Goal: Transaction & Acquisition: Purchase product/service

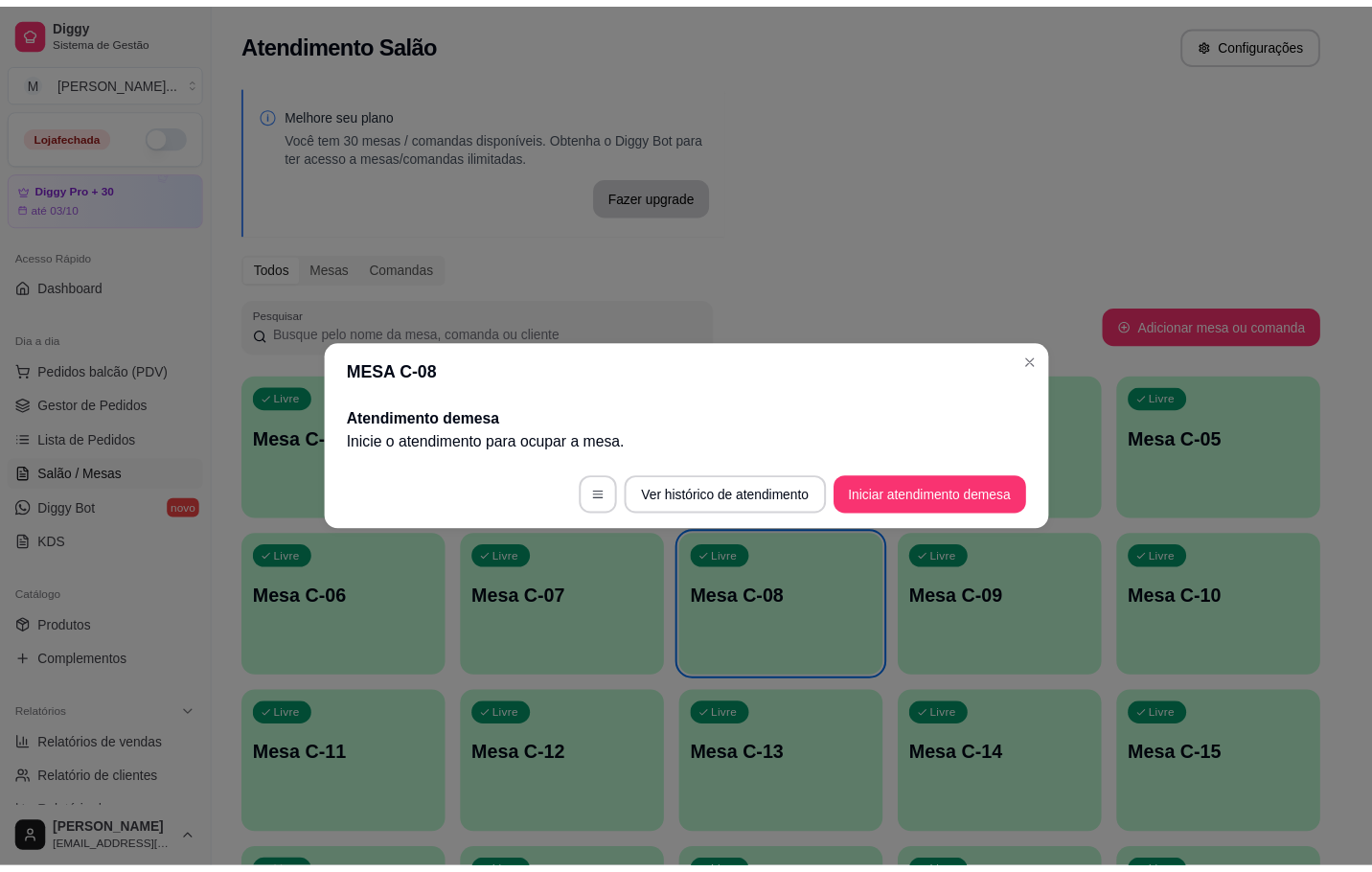
scroll to position [144, 0]
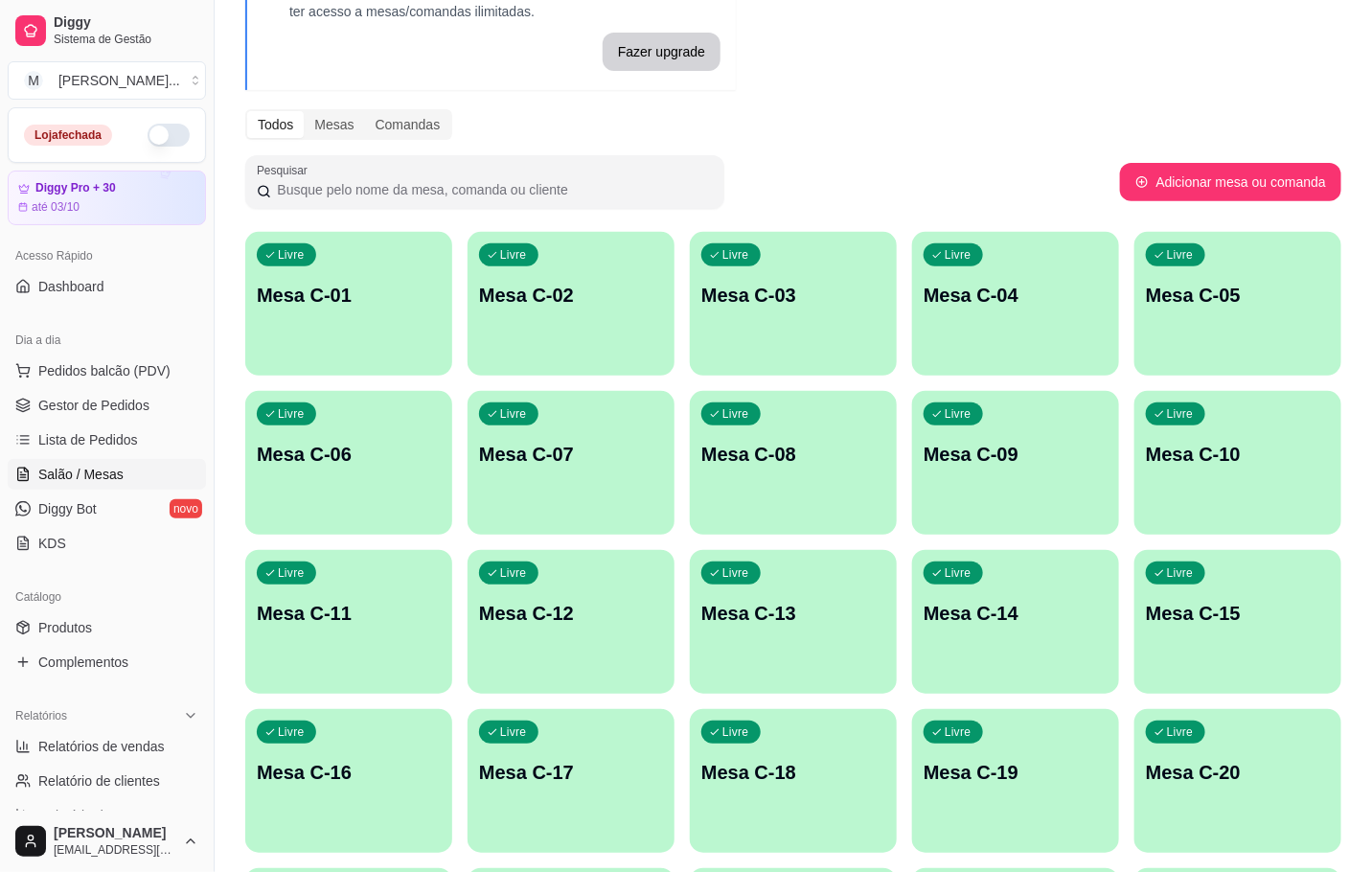
click at [782, 450] on p "Mesa C-08" at bounding box center [792, 454] width 184 height 27
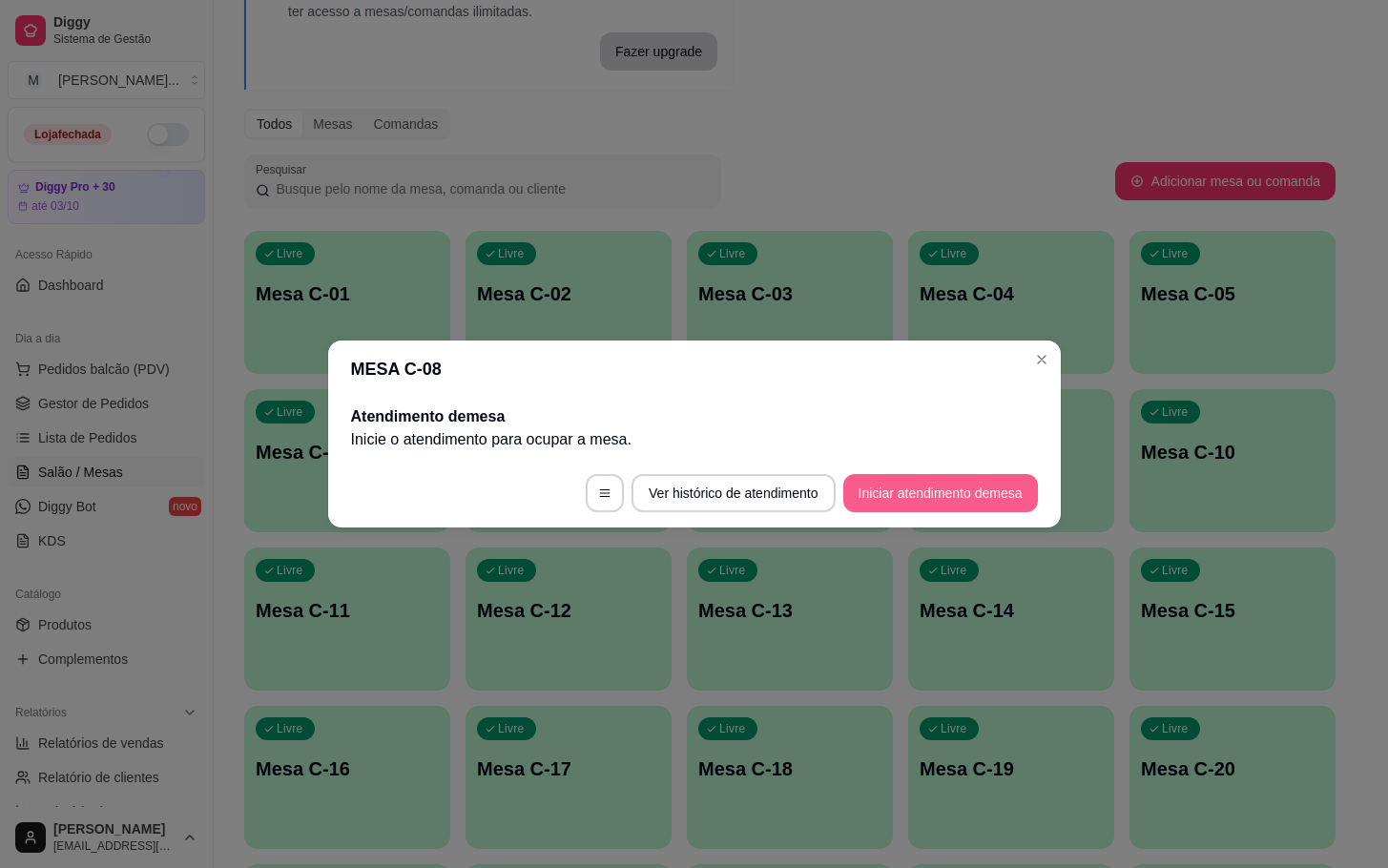
click at [1007, 484] on button "Iniciar atendimento de mesa" at bounding box center [940, 492] width 194 height 38
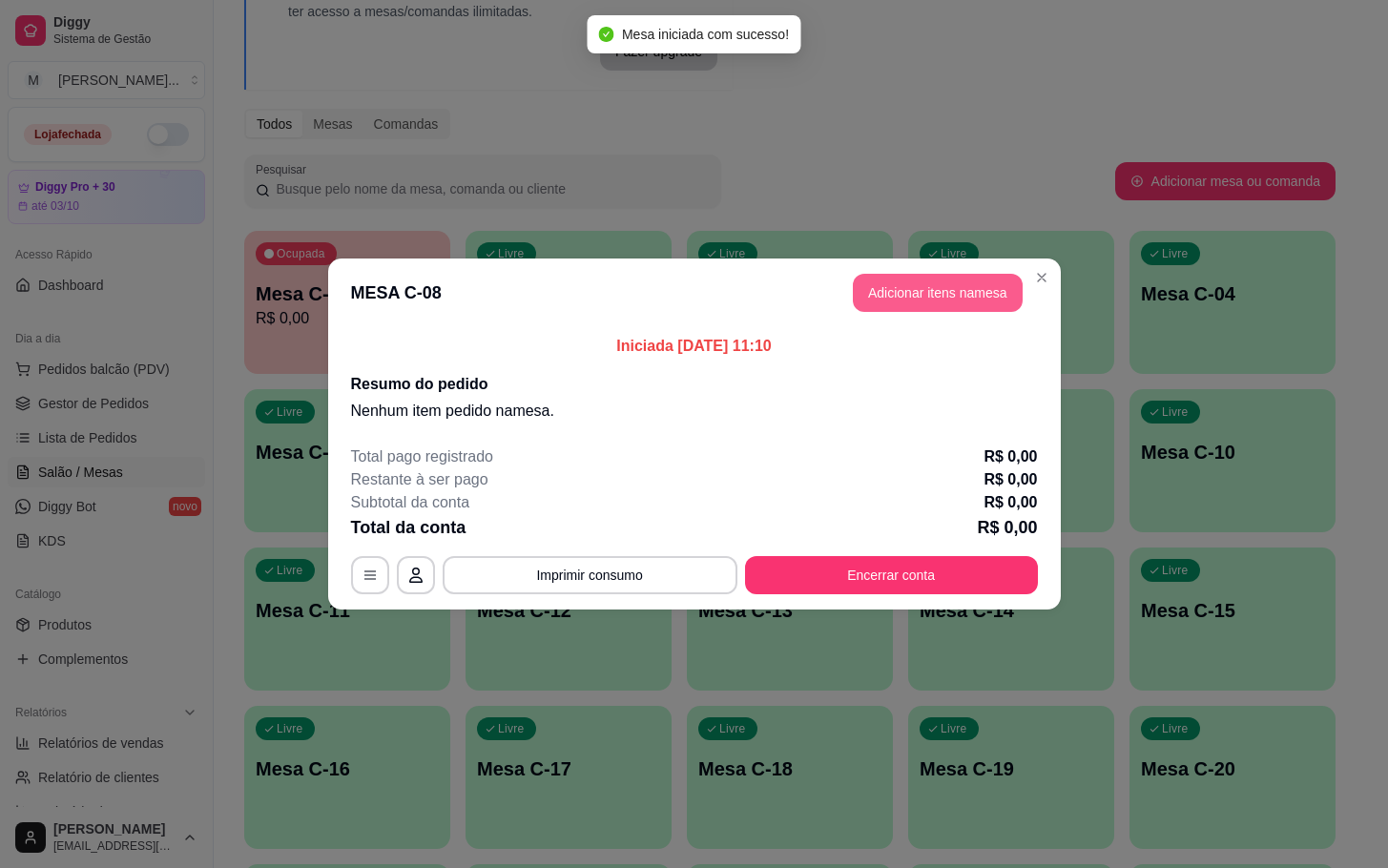
click at [971, 304] on button "Adicionar itens na mesa" at bounding box center [938, 292] width 170 height 38
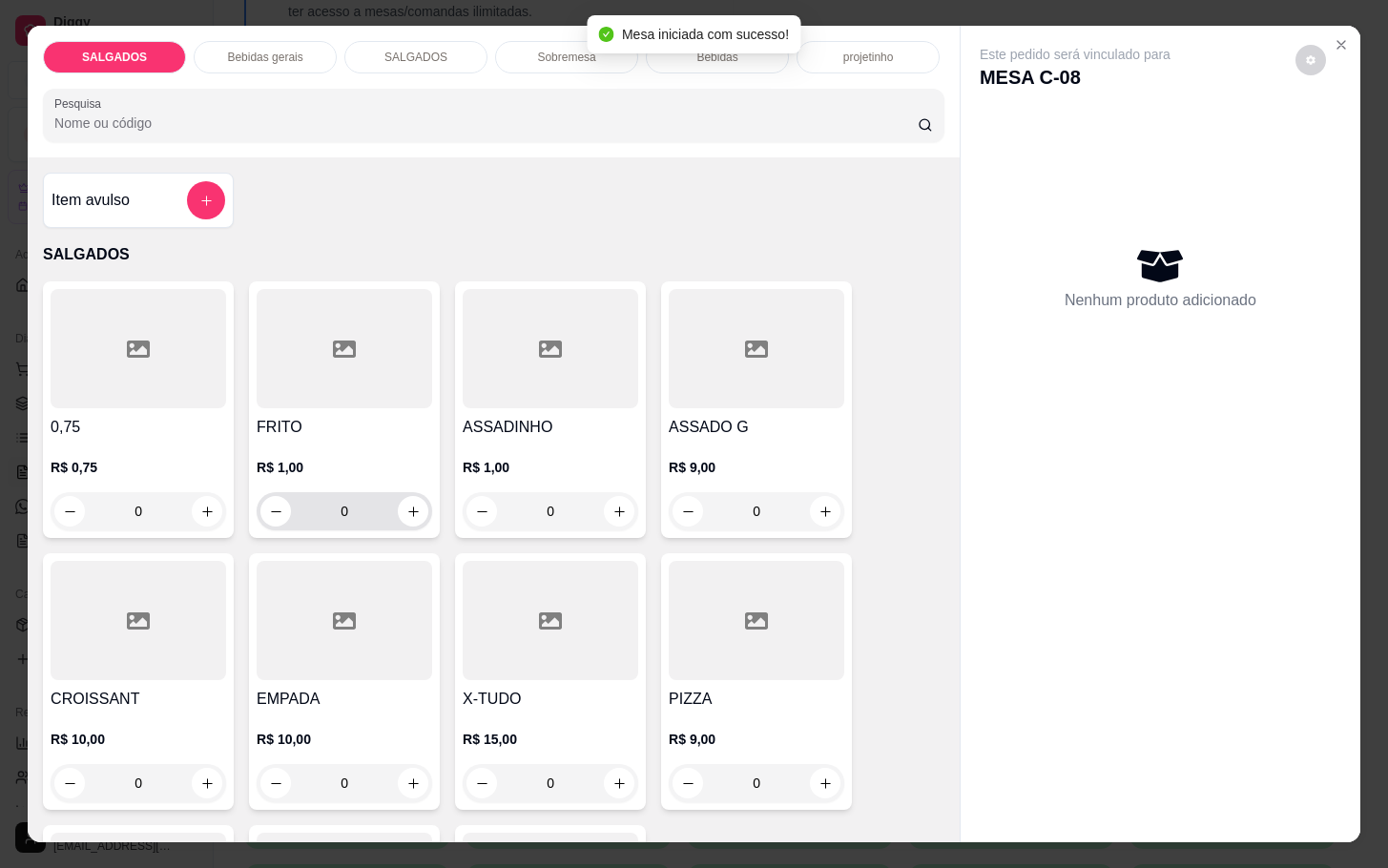
click at [375, 495] on input "0" at bounding box center [344, 510] width 107 height 38
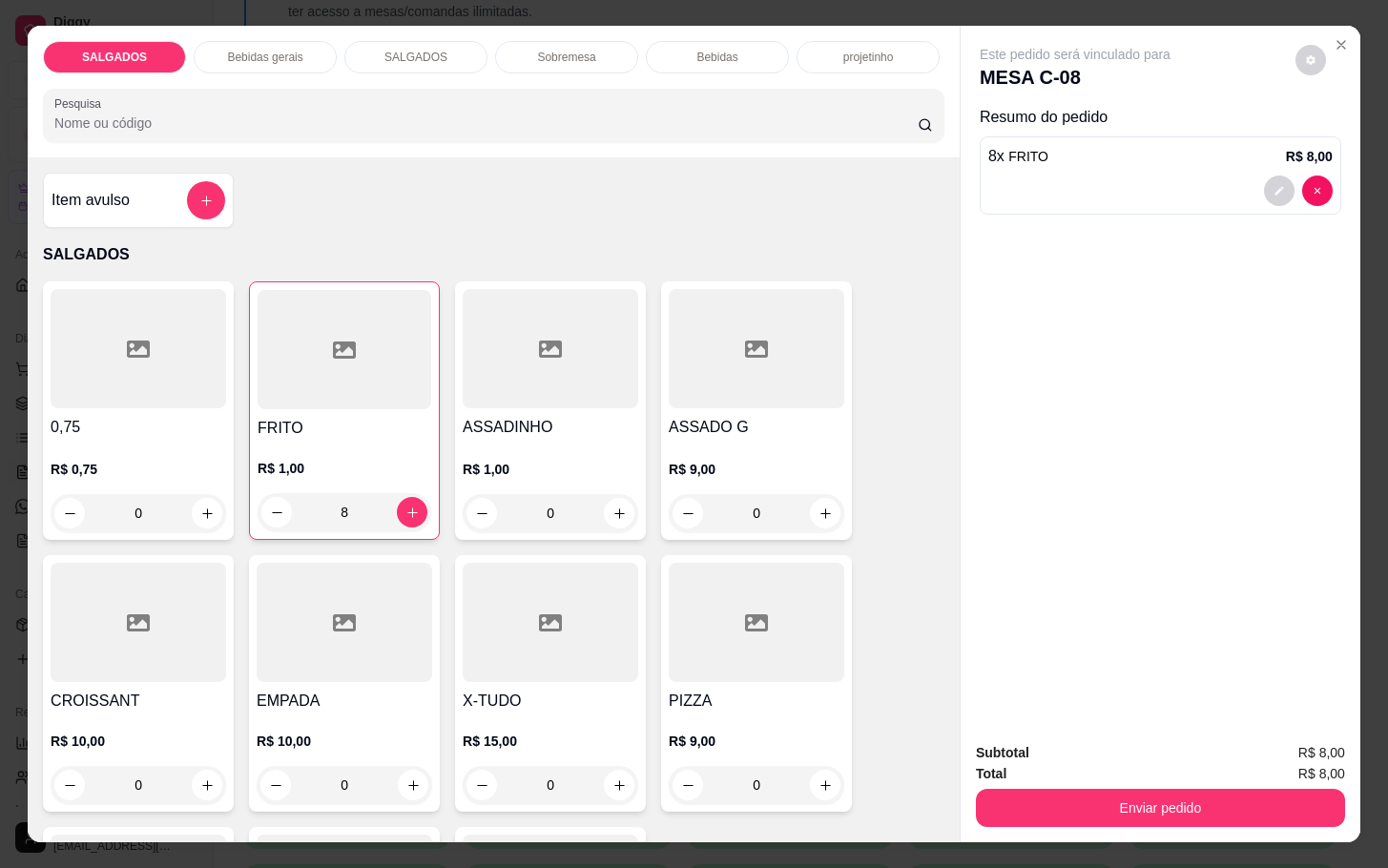
type input "8"
drag, startPoint x: 1054, startPoint y: 772, endPoint x: 1067, endPoint y: 793, distance: 24.7
click at [1055, 784] on div "Enviar pedido" at bounding box center [1161, 805] width 369 height 43
click at [1080, 794] on button "Enviar pedido" at bounding box center [1161, 807] width 369 height 38
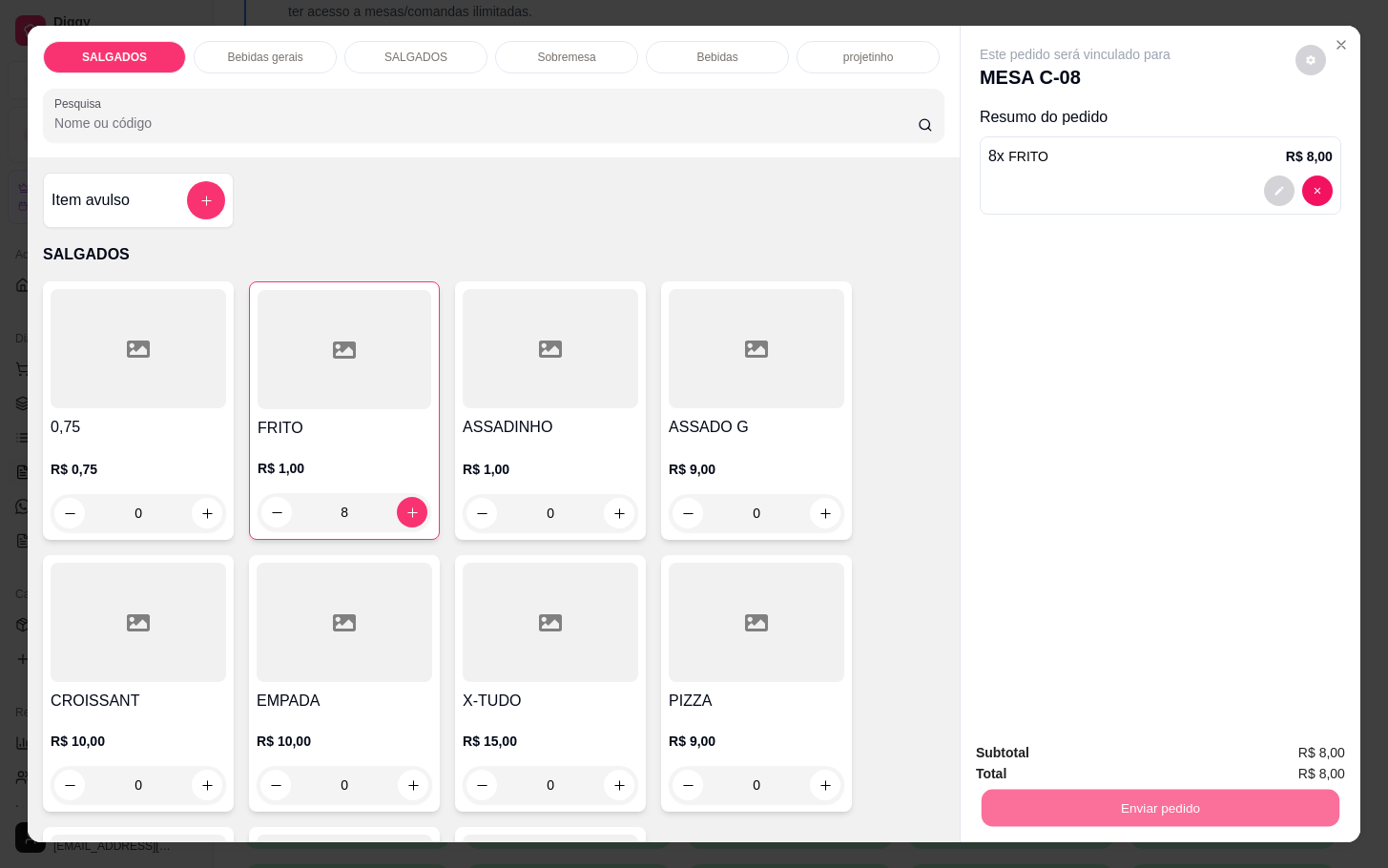
click at [1303, 737] on button "Enviar pedido" at bounding box center [1292, 750] width 105 height 36
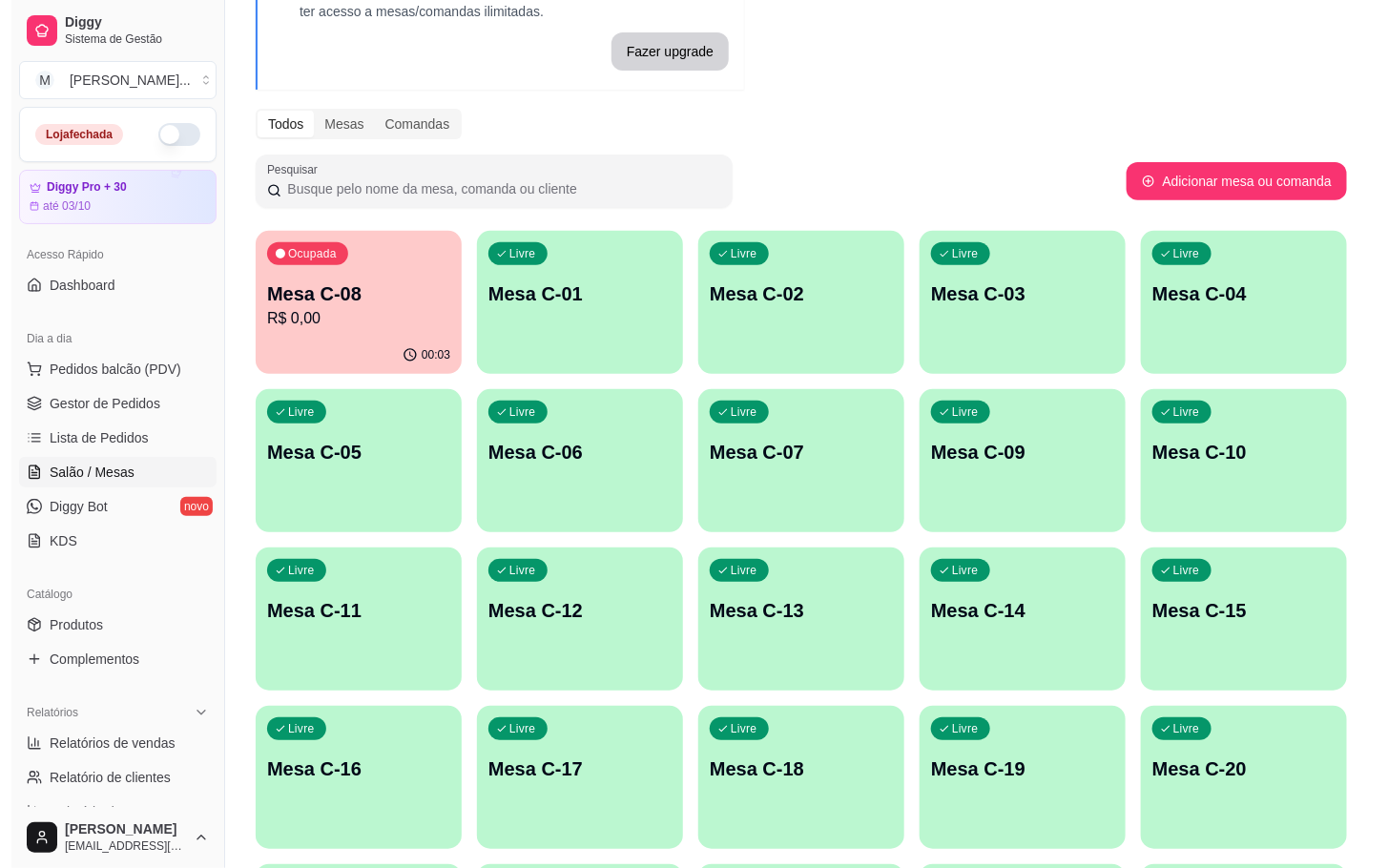
scroll to position [429, 0]
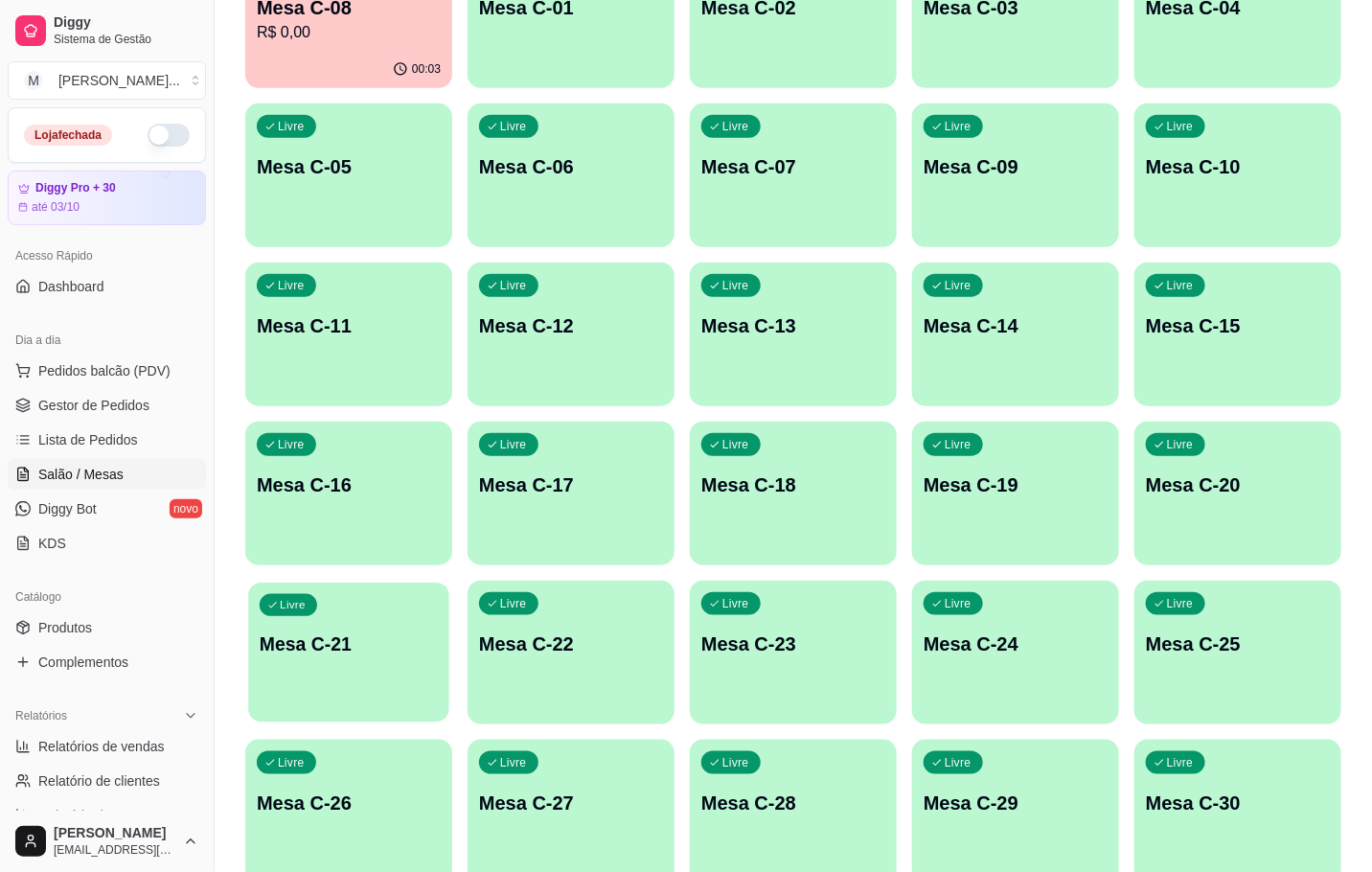
click at [414, 623] on div "Livre Mesa C-21" at bounding box center [349, 641] width 201 height 117
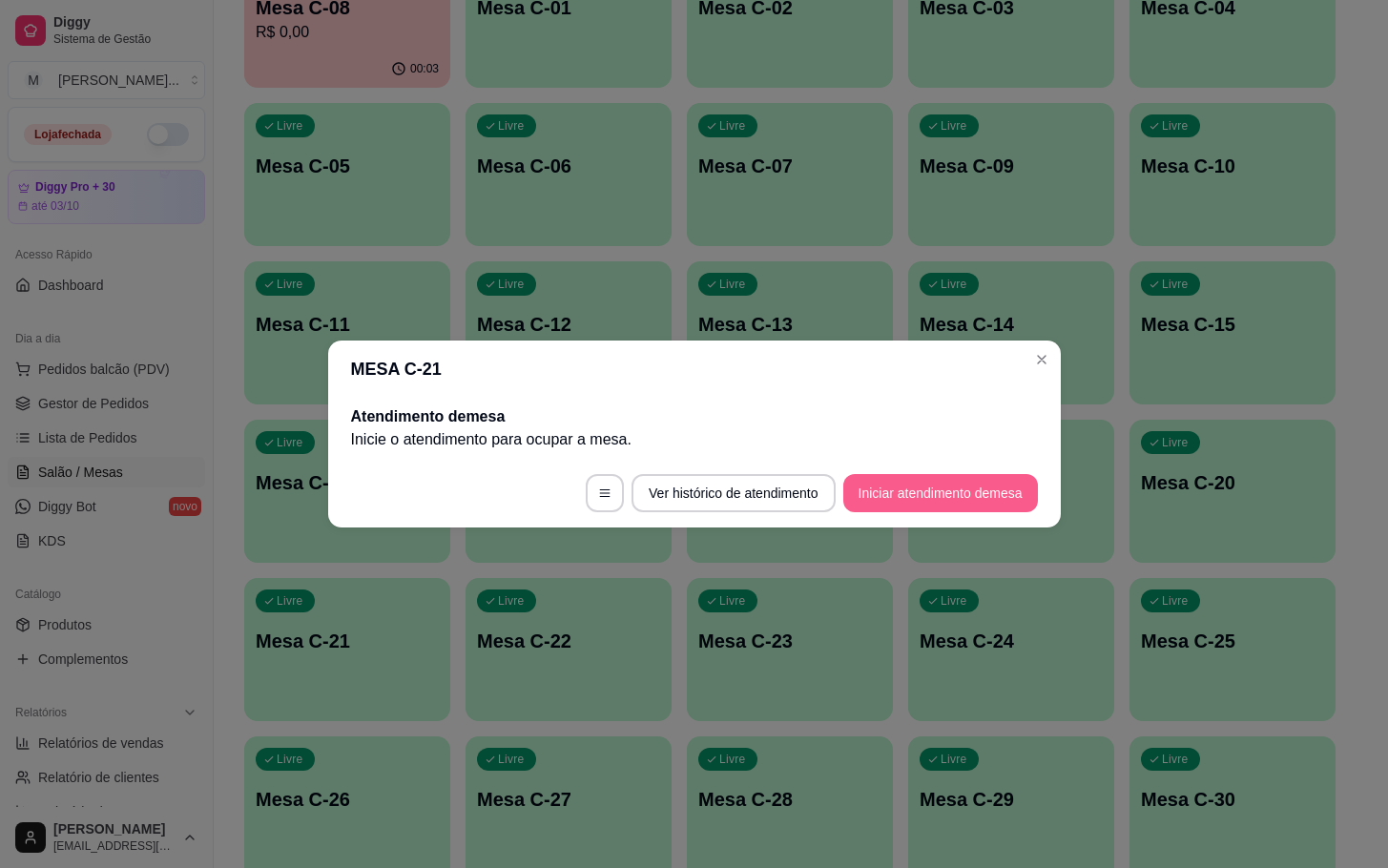
click at [970, 502] on button "Iniciar atendimento de mesa" at bounding box center [940, 492] width 194 height 38
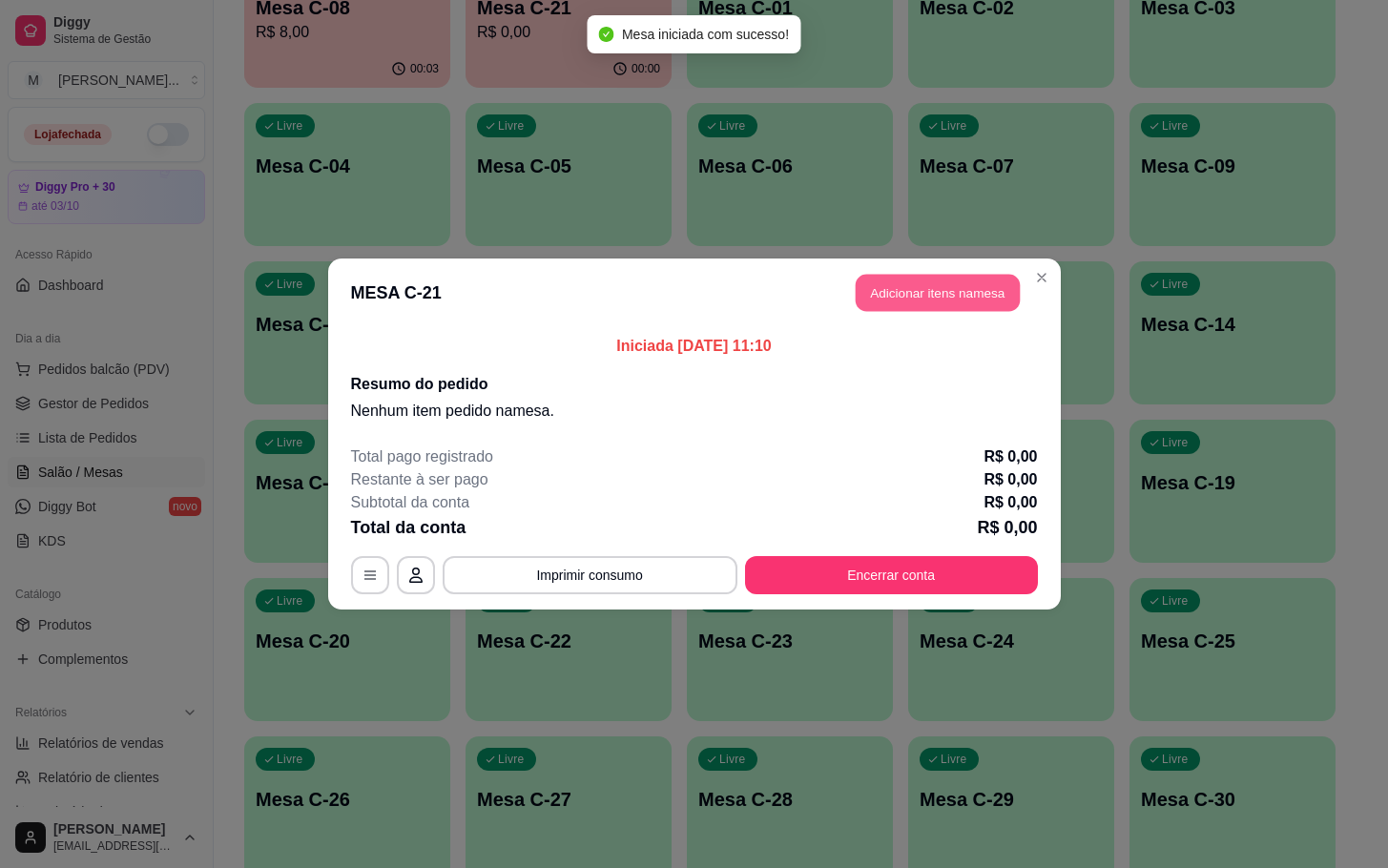
click at [924, 289] on button "Adicionar itens na mesa" at bounding box center [938, 293] width 164 height 37
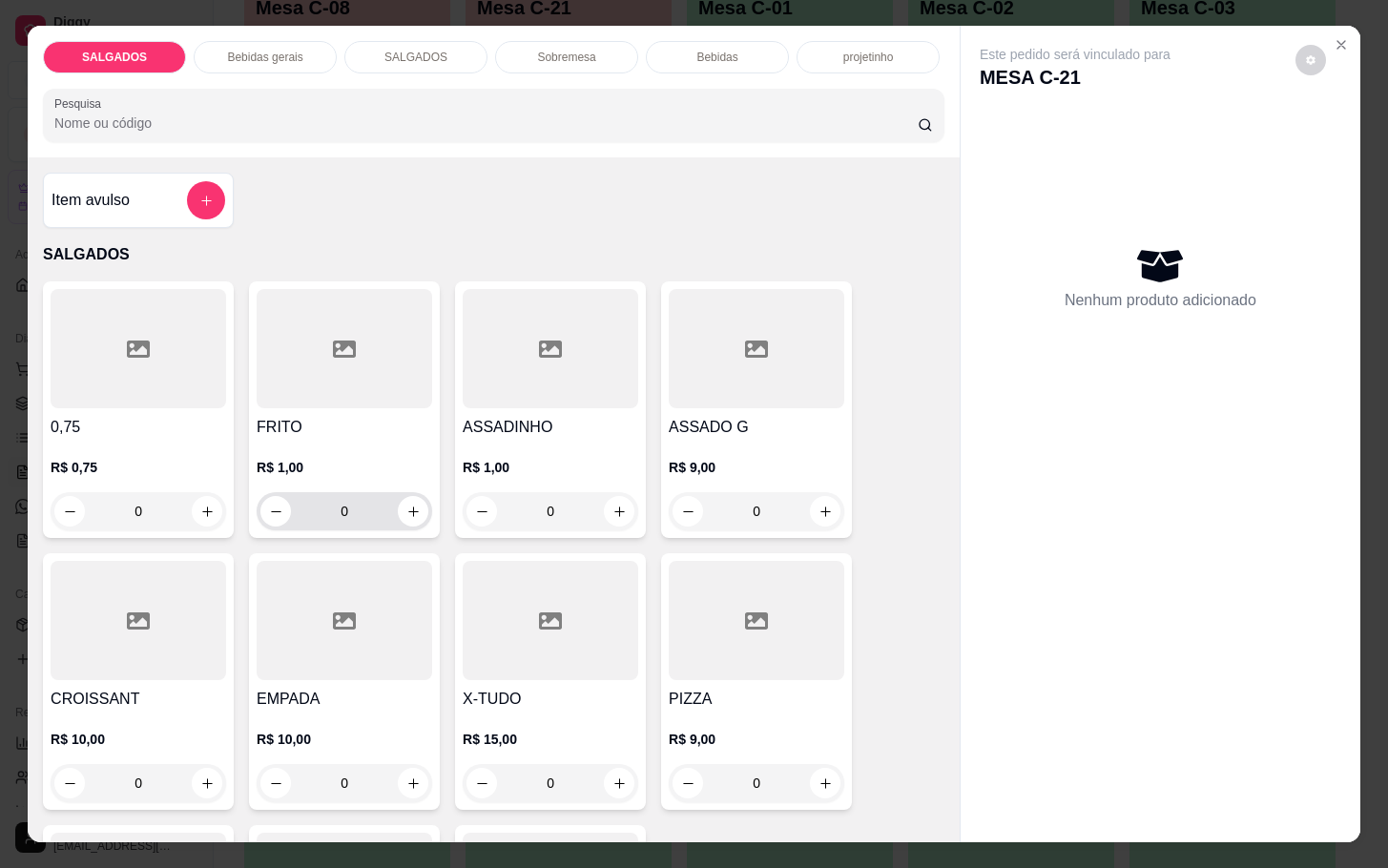
click at [361, 501] on input "0" at bounding box center [344, 510] width 107 height 38
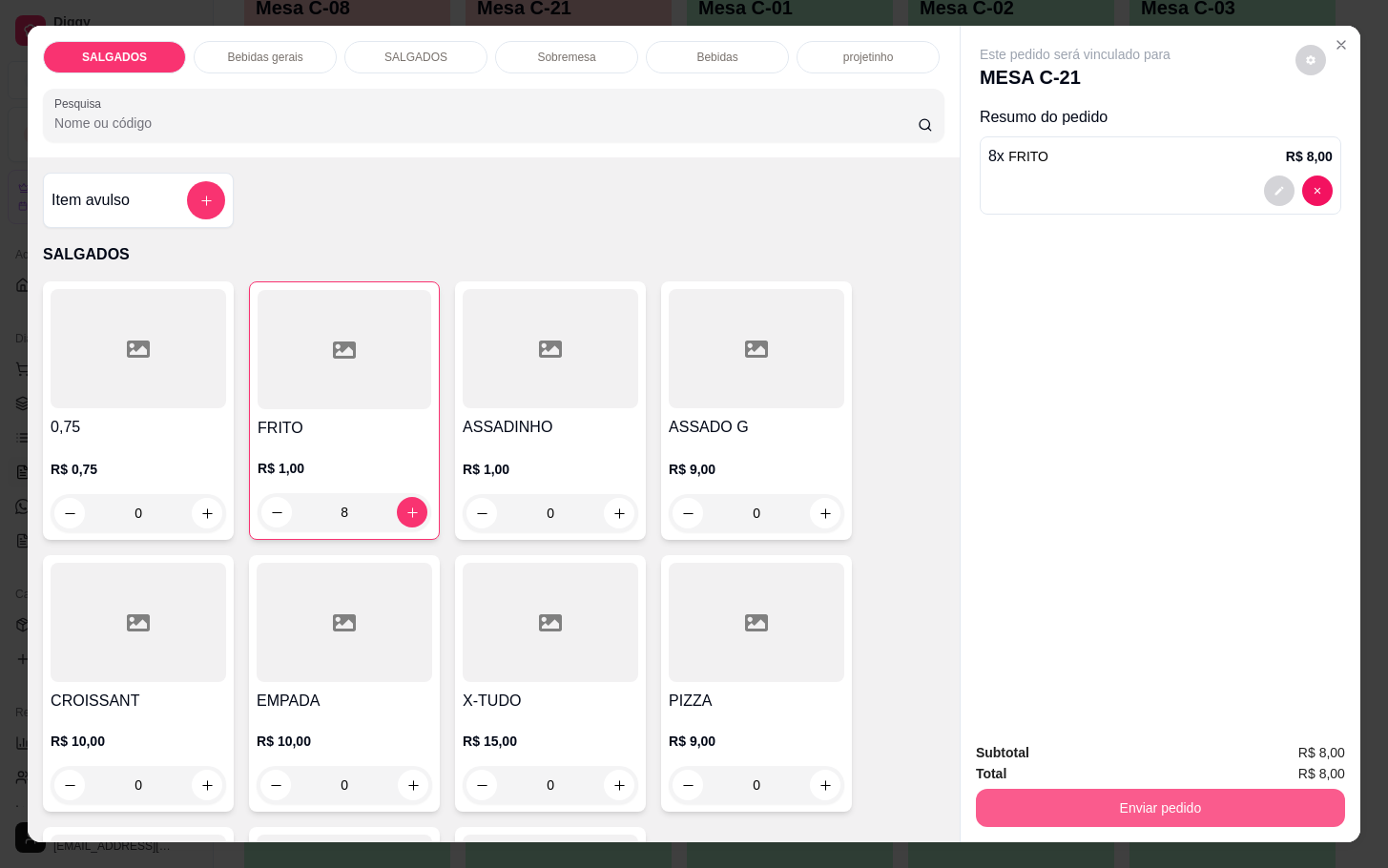
type input "8"
click at [1109, 793] on button "Enviar pedido" at bounding box center [1161, 807] width 369 height 38
click at [1277, 750] on button "Enviar pedido" at bounding box center [1298, 749] width 112 height 38
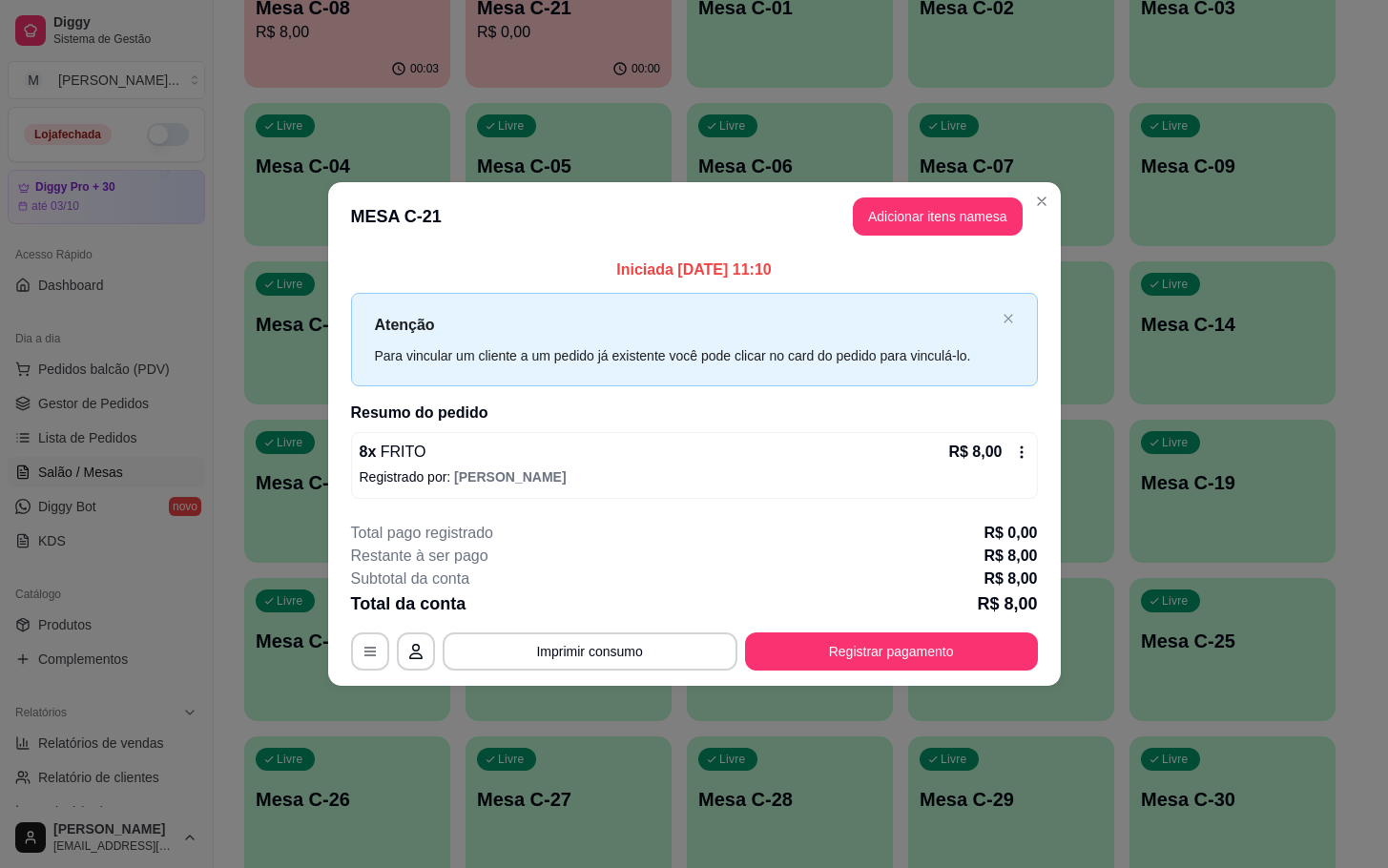
click at [953, 233] on button "Adicionar itens na mesa" at bounding box center [938, 216] width 170 height 38
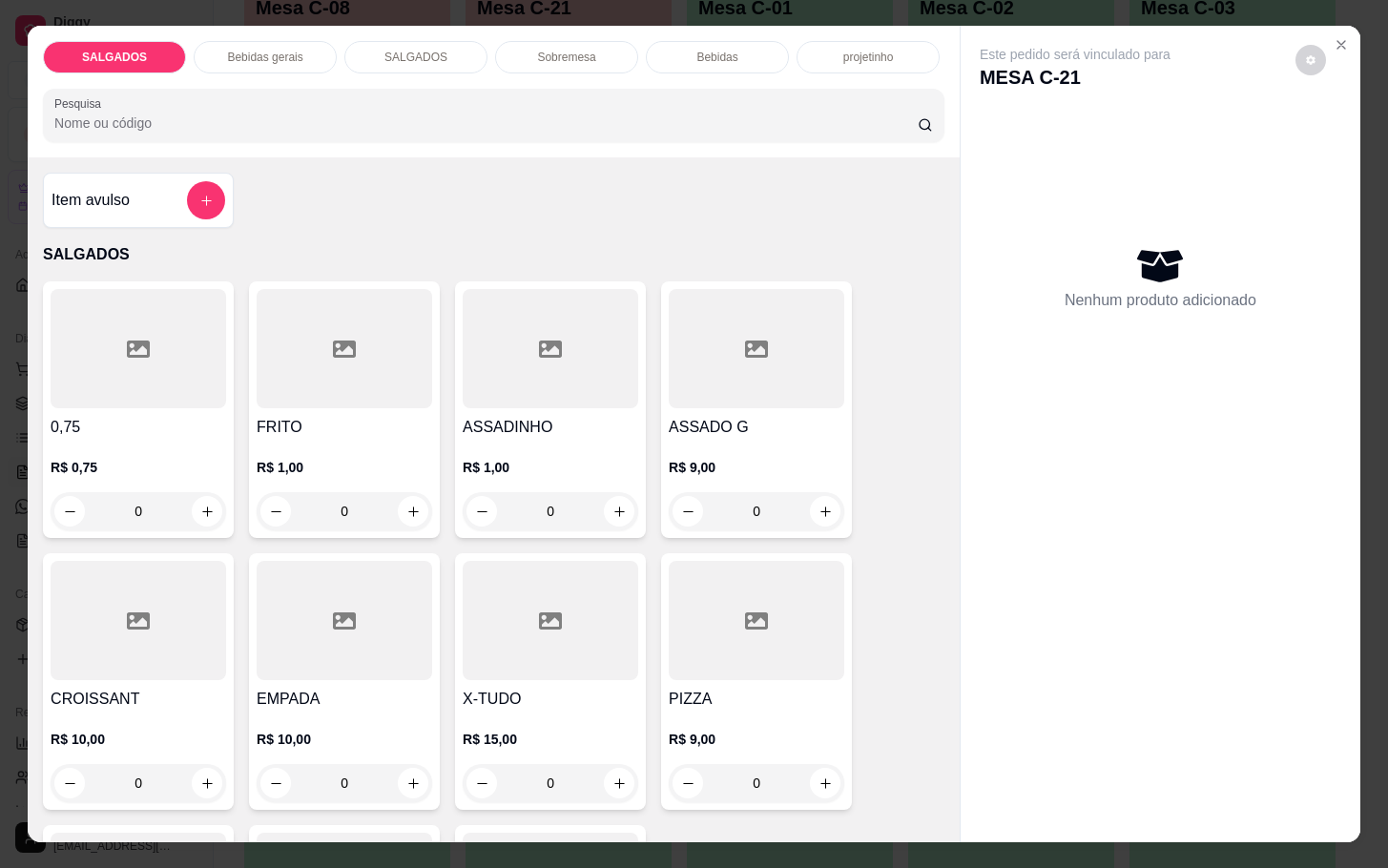
click at [275, 49] on p "Bebidas gerais" at bounding box center [265, 57] width 75 height 15
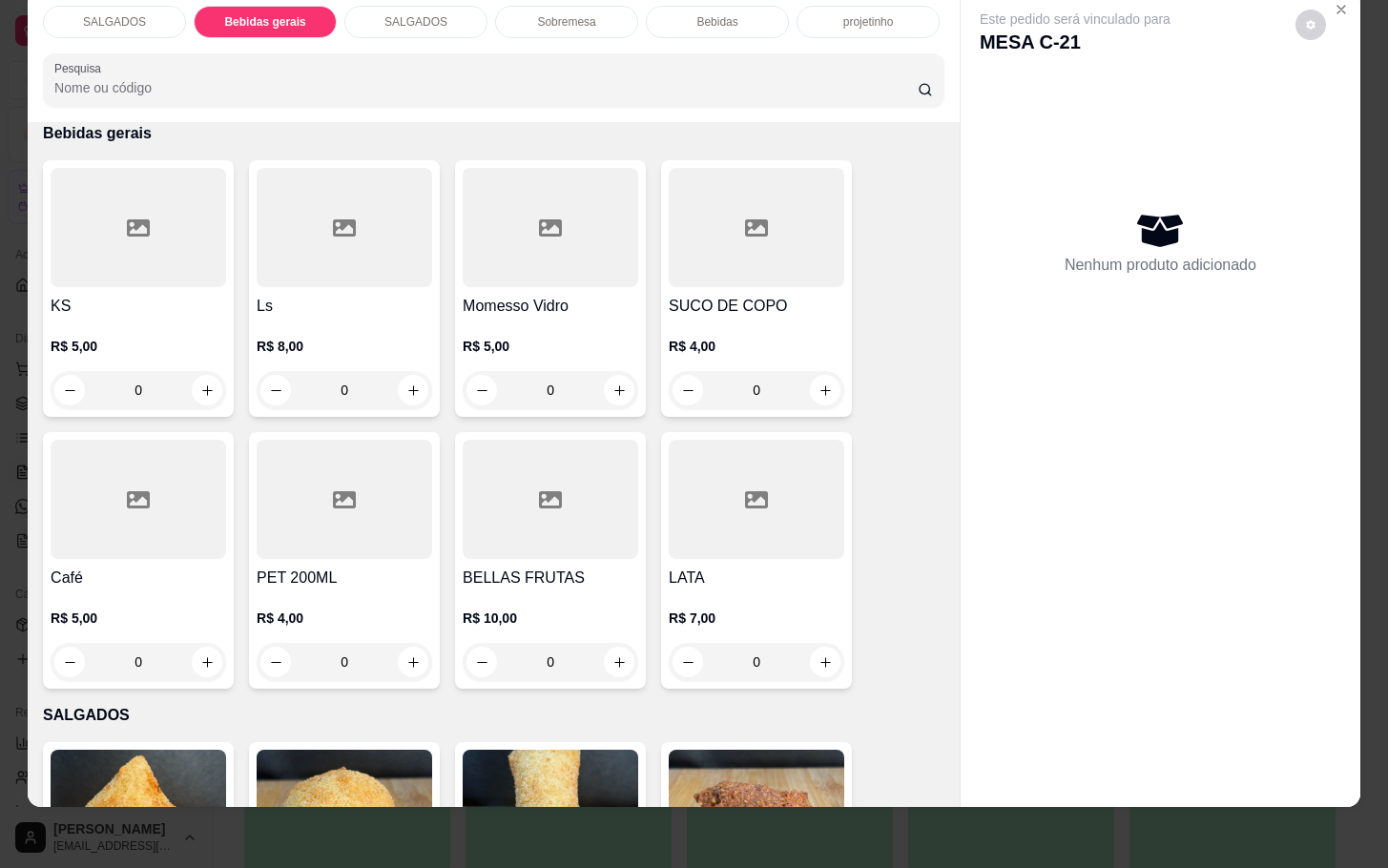
click at [730, 7] on div "Bebidas" at bounding box center [717, 22] width 143 height 33
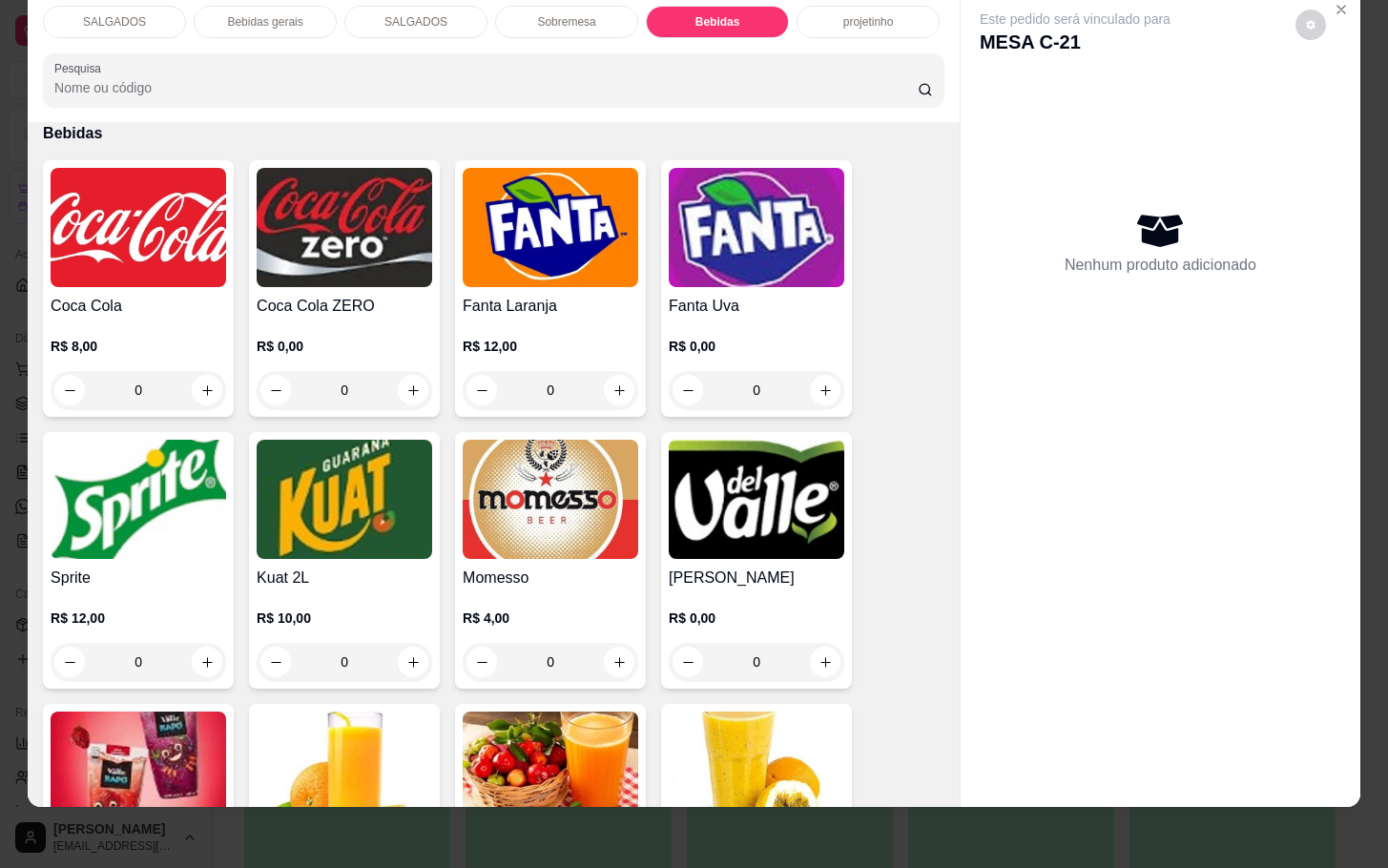
click at [669, 440] on img at bounding box center [757, 499] width 176 height 119
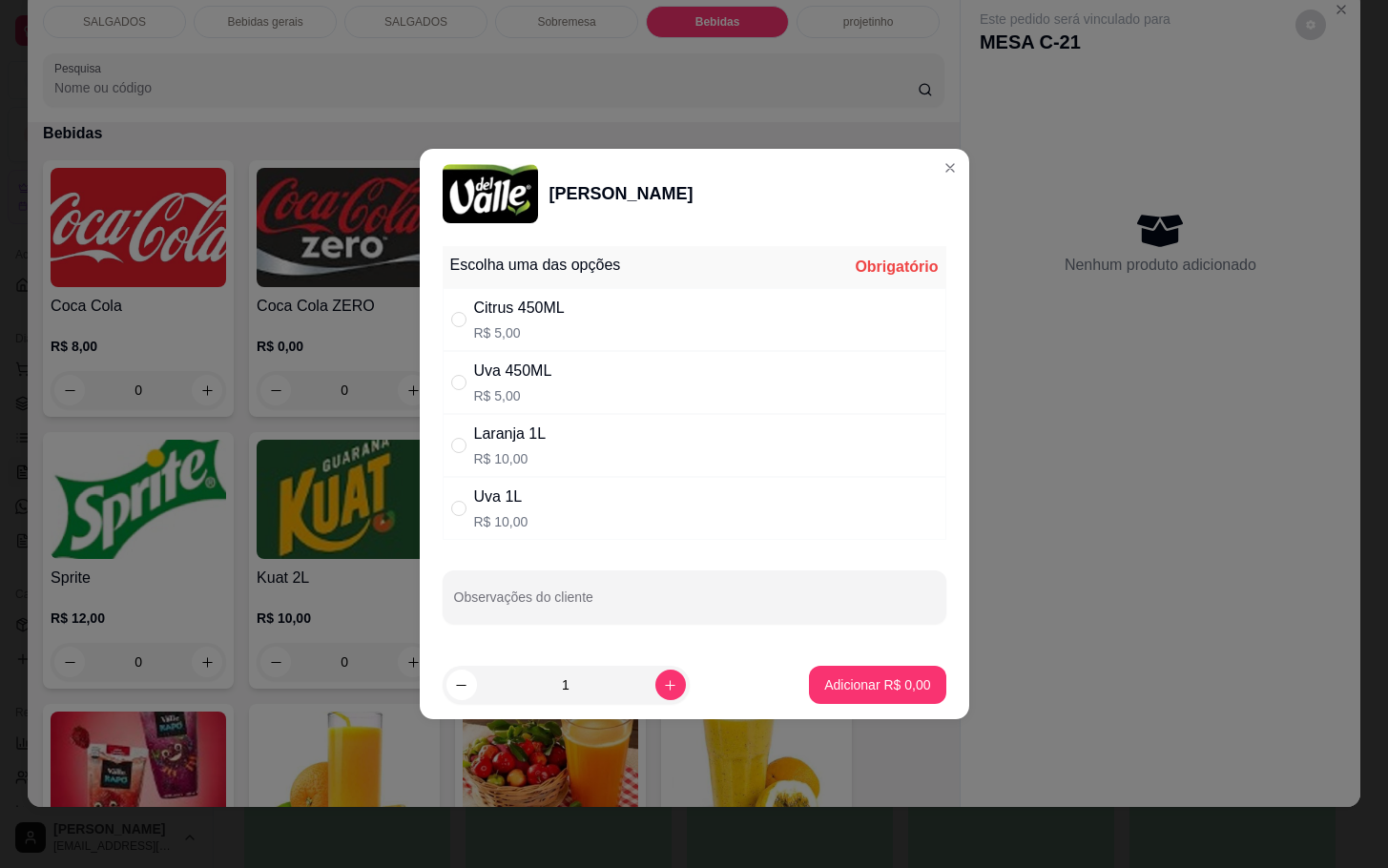
drag, startPoint x: 739, startPoint y: 501, endPoint x: 756, endPoint y: 550, distance: 51.9
click at [731, 501] on div "Uva 1L R$ 10,00" at bounding box center [694, 507] width 504 height 63
radio input "true"
click at [882, 681] on p "Adicionar R$ 10,00" at bounding box center [873, 685] width 113 height 19
type input "1"
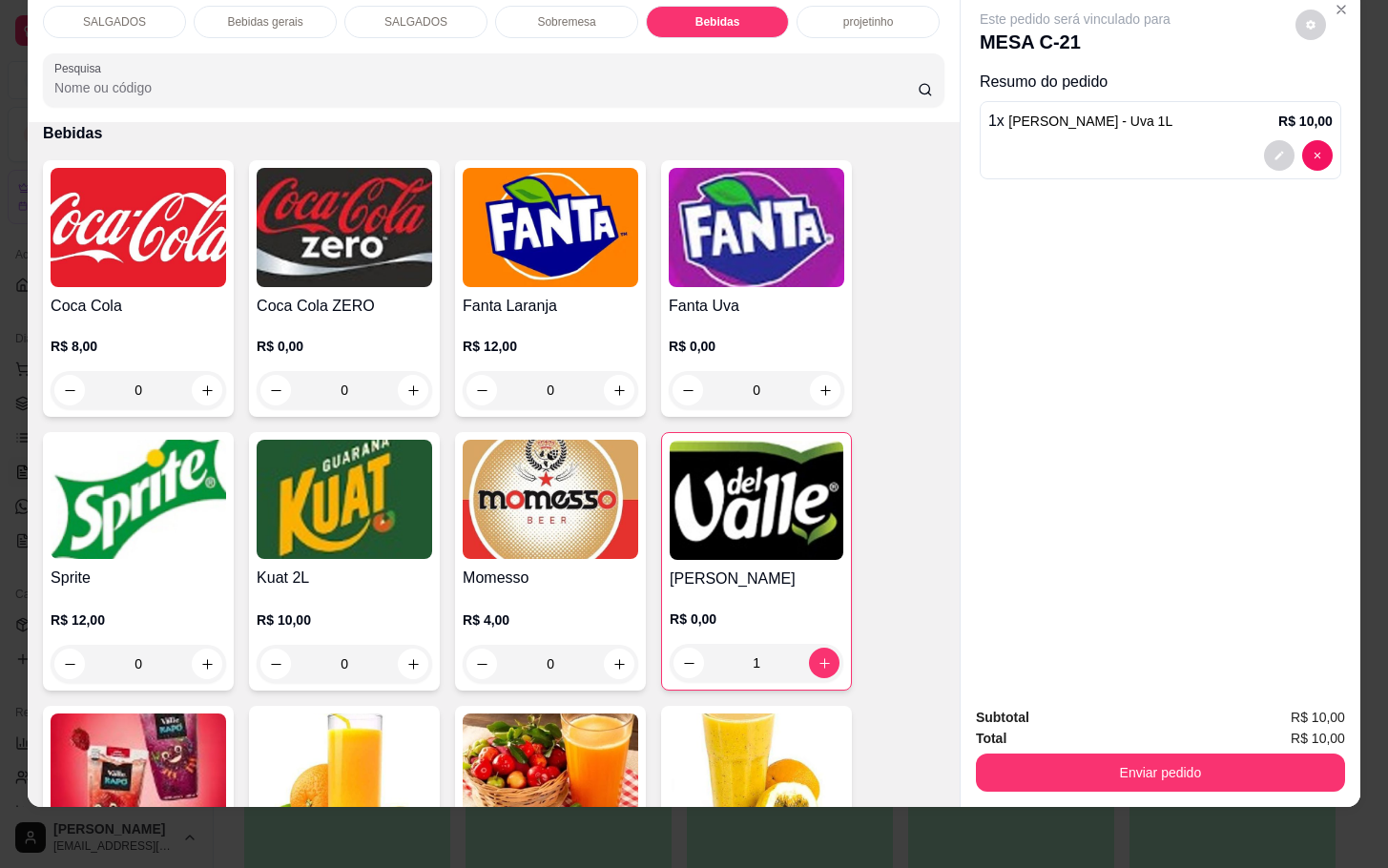
drag, startPoint x: 1191, startPoint y: 725, endPoint x: 1231, endPoint y: 767, distance: 58.0
click at [1194, 730] on div "Subtotal R$ 10,00 Total R$ 10,00 Enviar pedido" at bounding box center [1161, 749] width 369 height 85
click at [1233, 769] on button "Enviar pedido" at bounding box center [1161, 772] width 369 height 38
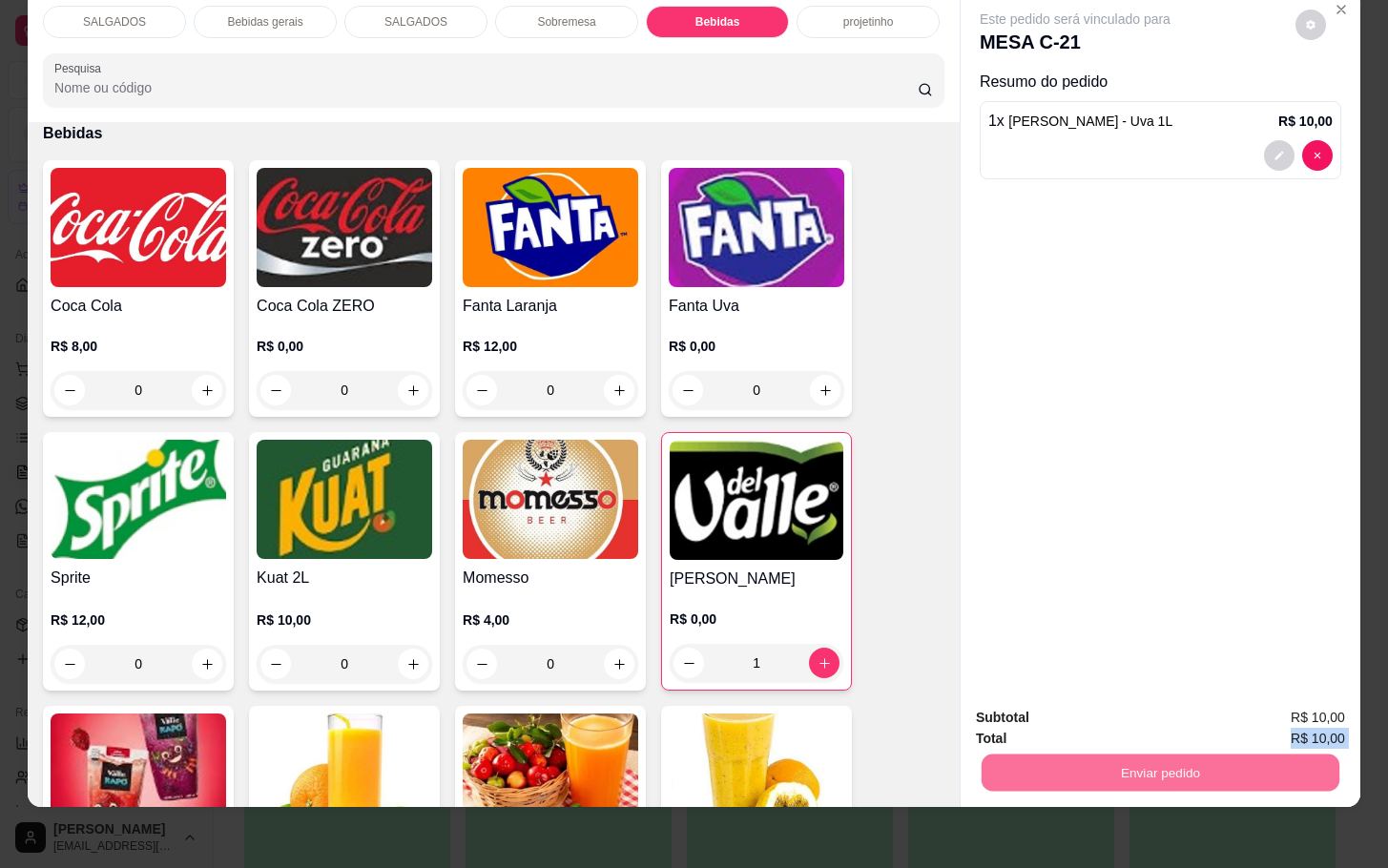
click at [1320, 704] on button "Enviar pedido" at bounding box center [1292, 706] width 108 height 37
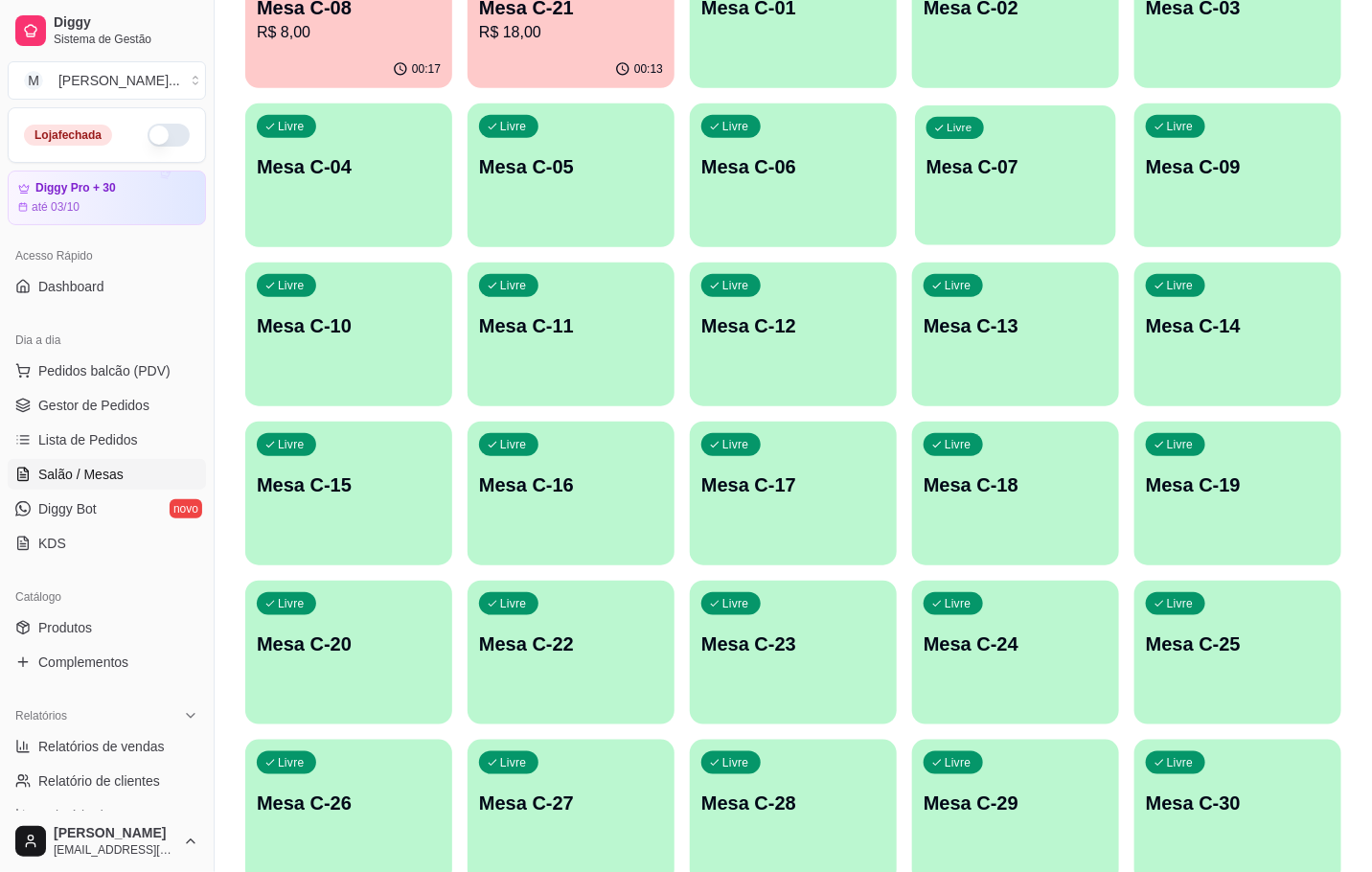
click at [988, 158] on p "Mesa C-07" at bounding box center [1016, 167] width 179 height 26
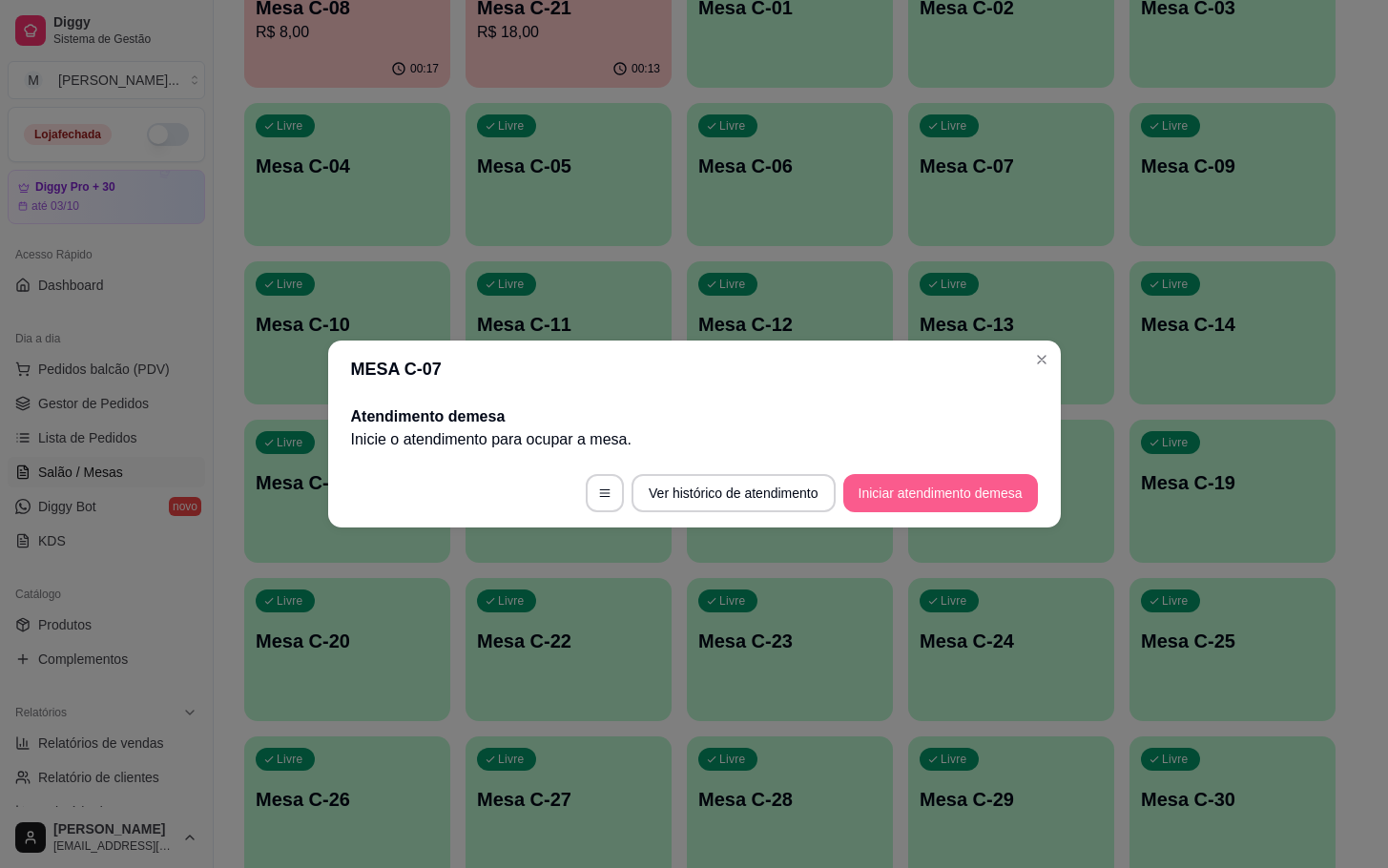
click at [970, 483] on button "Iniciar atendimento de mesa" at bounding box center [940, 492] width 194 height 38
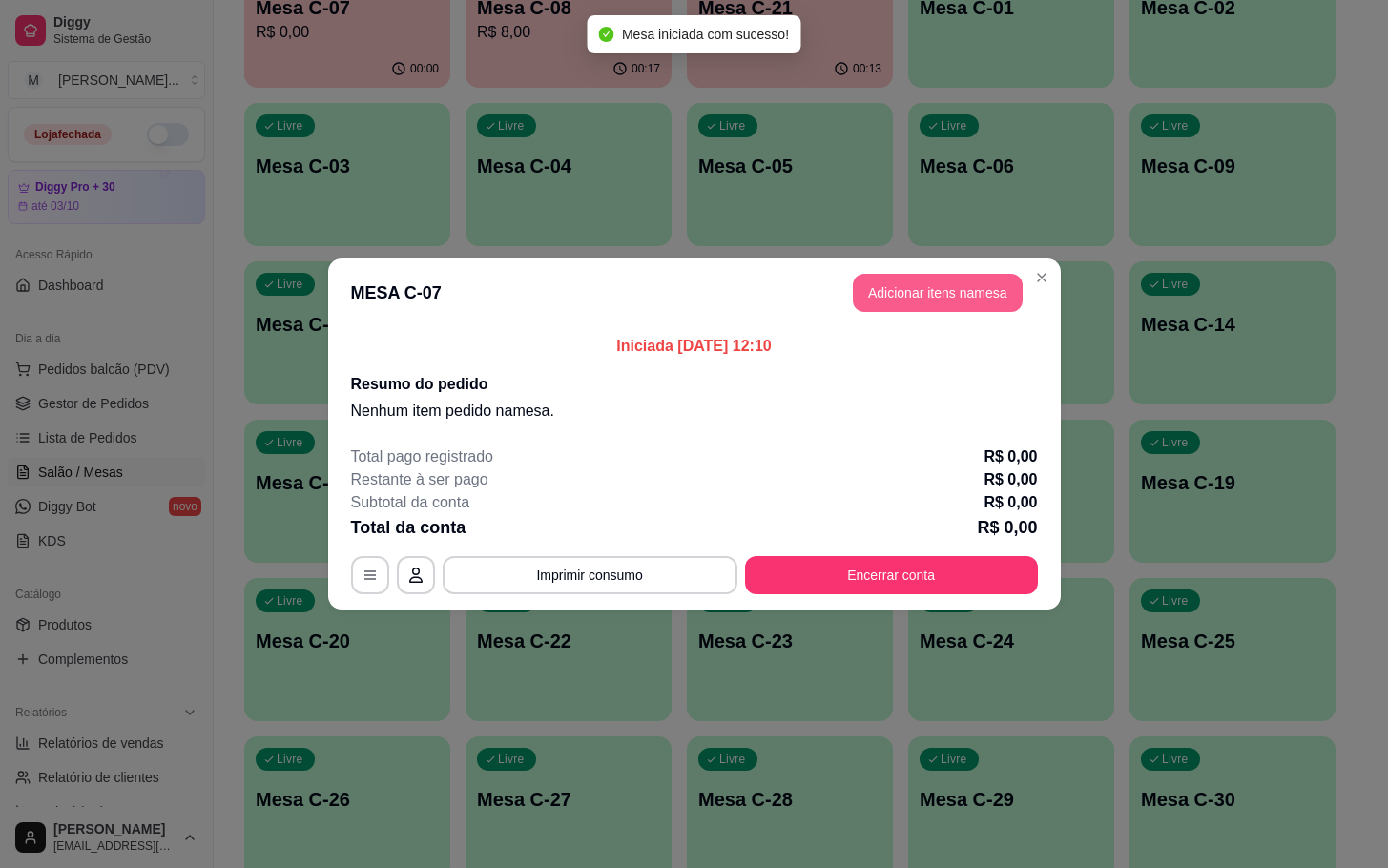
click at [966, 298] on button "Adicionar itens na mesa" at bounding box center [938, 292] width 170 height 38
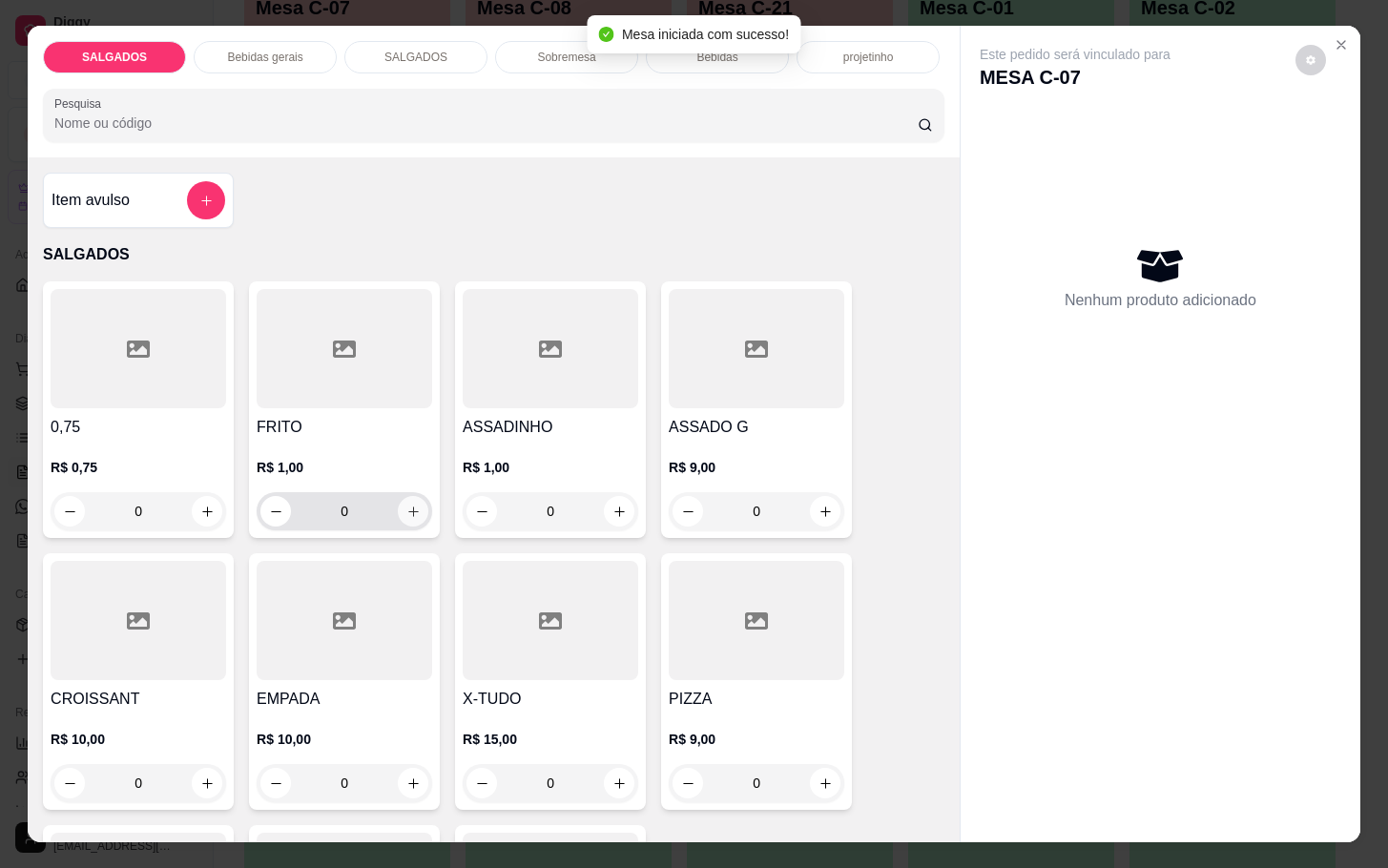
click at [413, 499] on button "increase-product-quantity" at bounding box center [414, 511] width 31 height 31
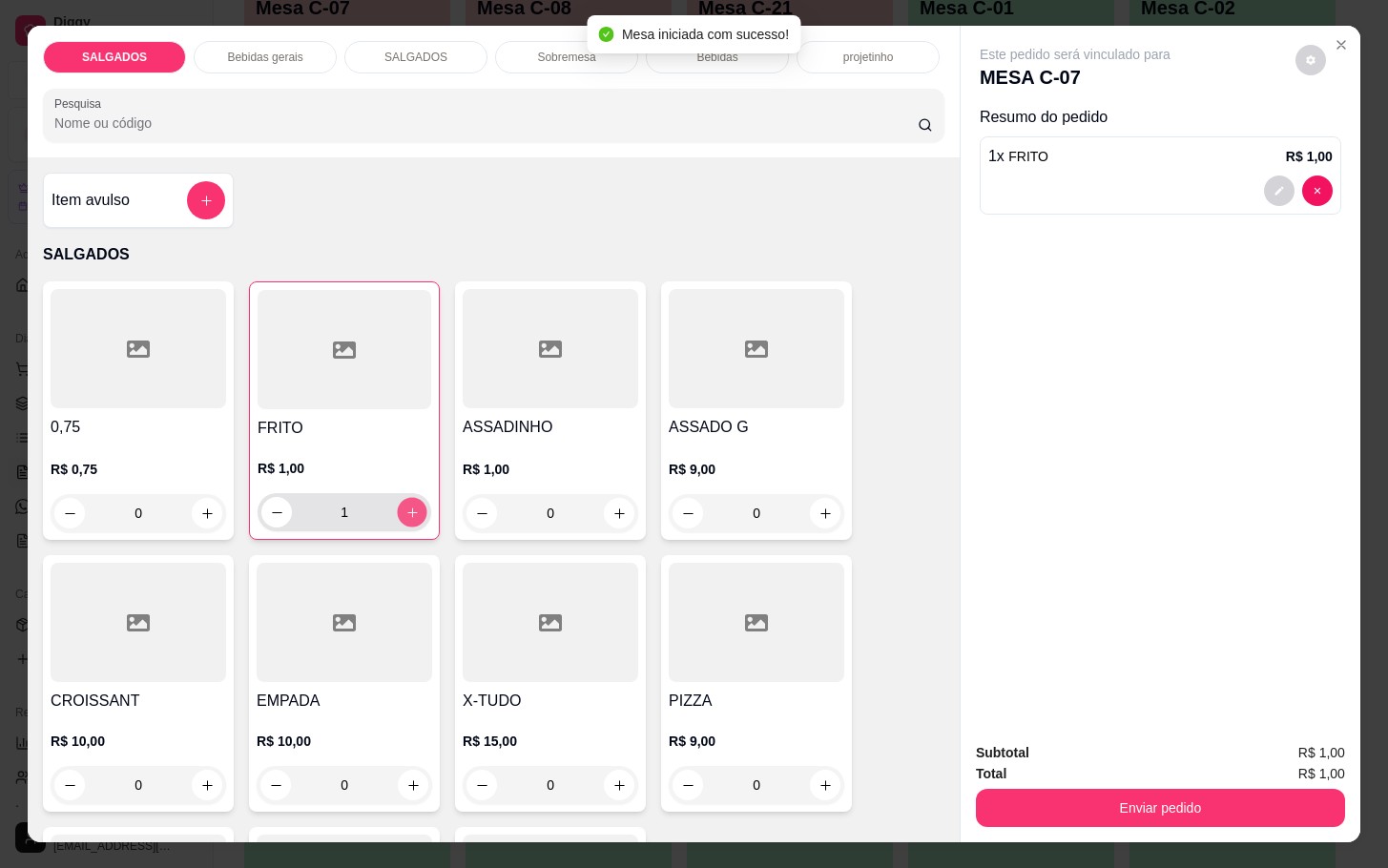
click at [413, 499] on button "increase-product-quantity" at bounding box center [413, 512] width 30 height 30
click at [413, 498] on button "increase-product-quantity" at bounding box center [413, 512] width 30 height 30
click at [421, 495] on div "FRITO R$ 1,00 2" at bounding box center [344, 410] width 190 height 258
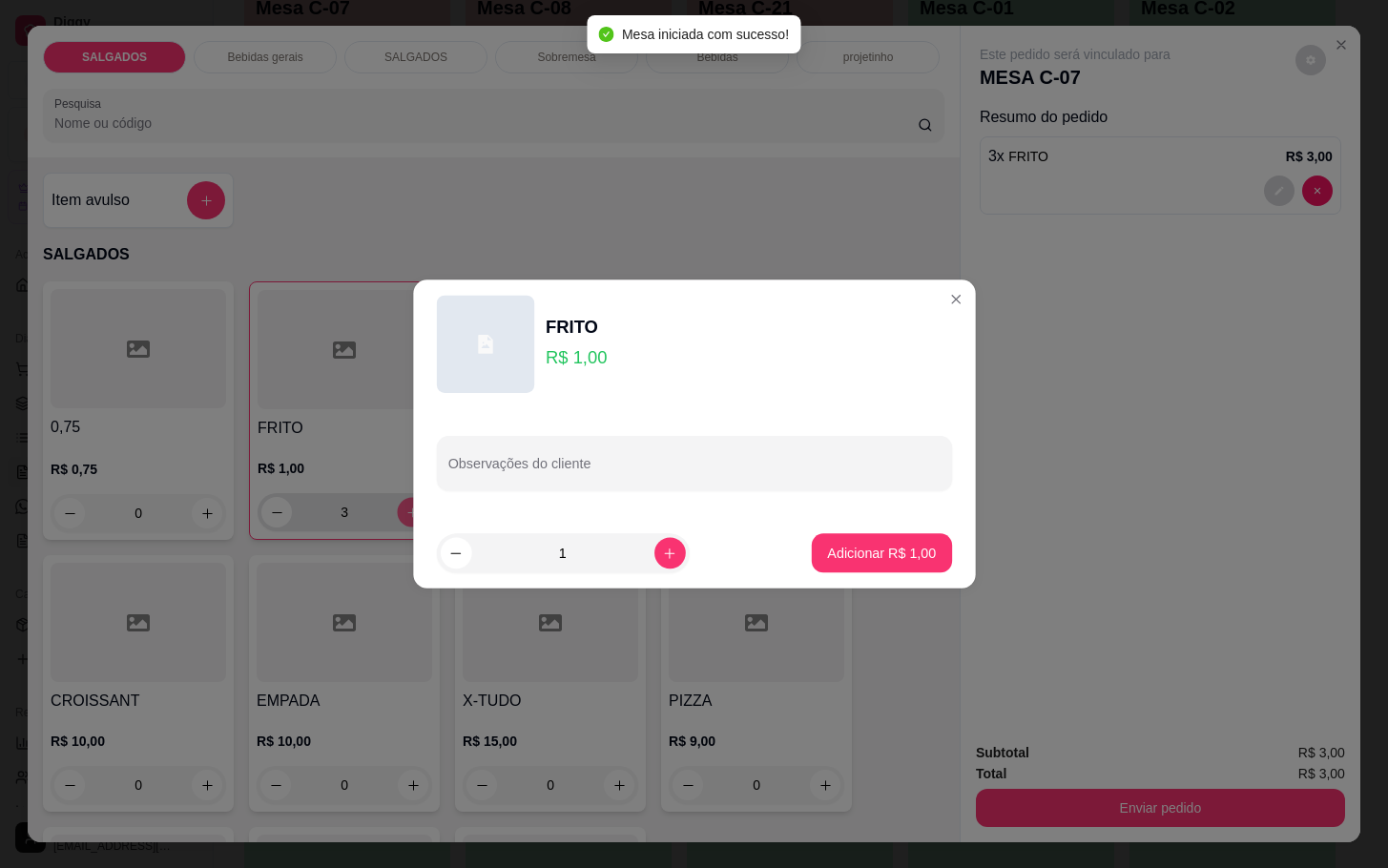
click at [433, 484] on div "Observações do cliente" at bounding box center [693, 462] width 562 height 109
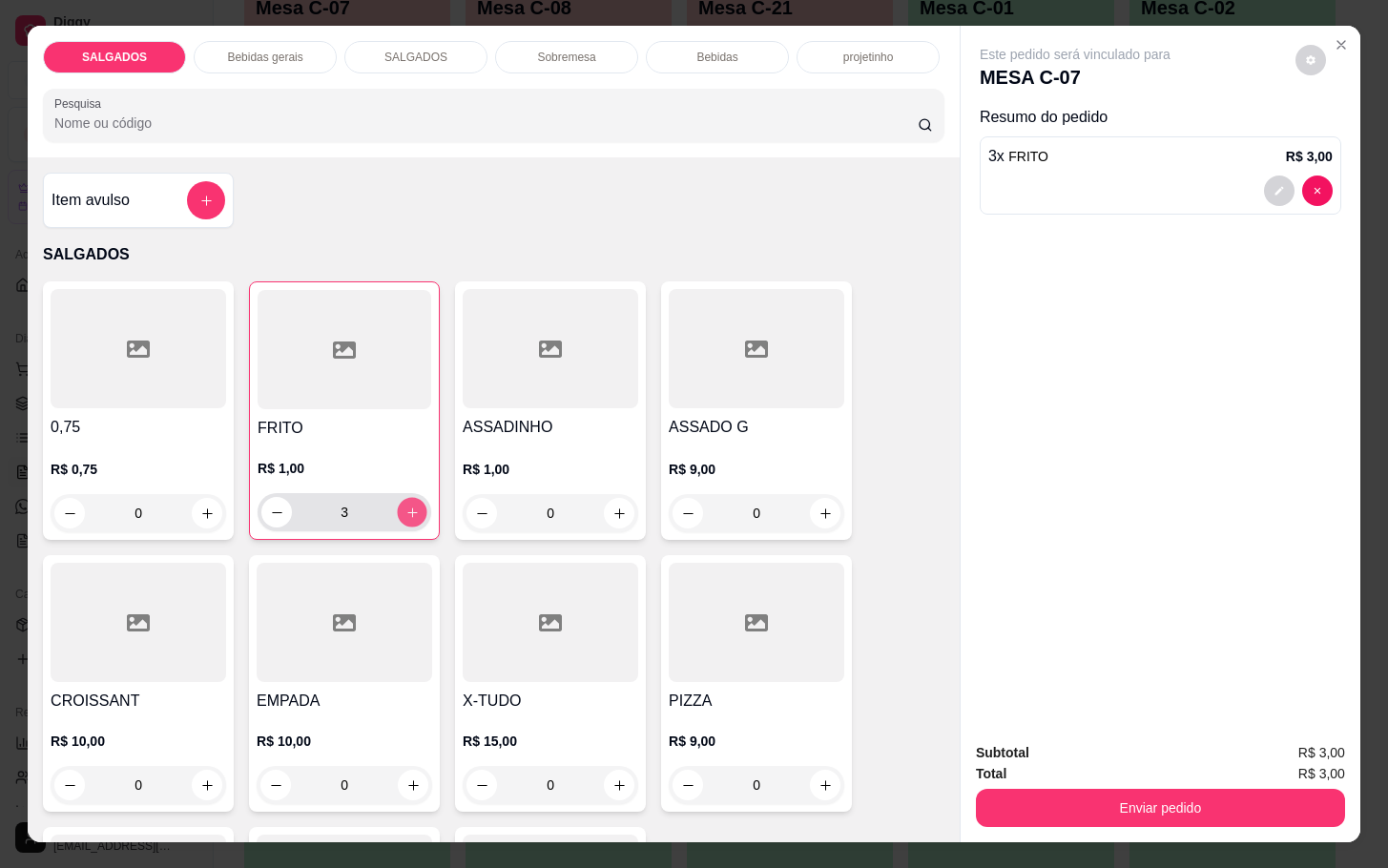
click at [406, 513] on button "increase-product-quantity" at bounding box center [413, 512] width 30 height 30
click at [399, 510] on button "increase-product-quantity" at bounding box center [413, 512] width 30 height 30
click at [405, 507] on icon "increase-product-quantity" at bounding box center [412, 512] width 14 height 14
click at [405, 506] on icon "increase-product-quantity" at bounding box center [412, 512] width 14 height 14
type input "7"
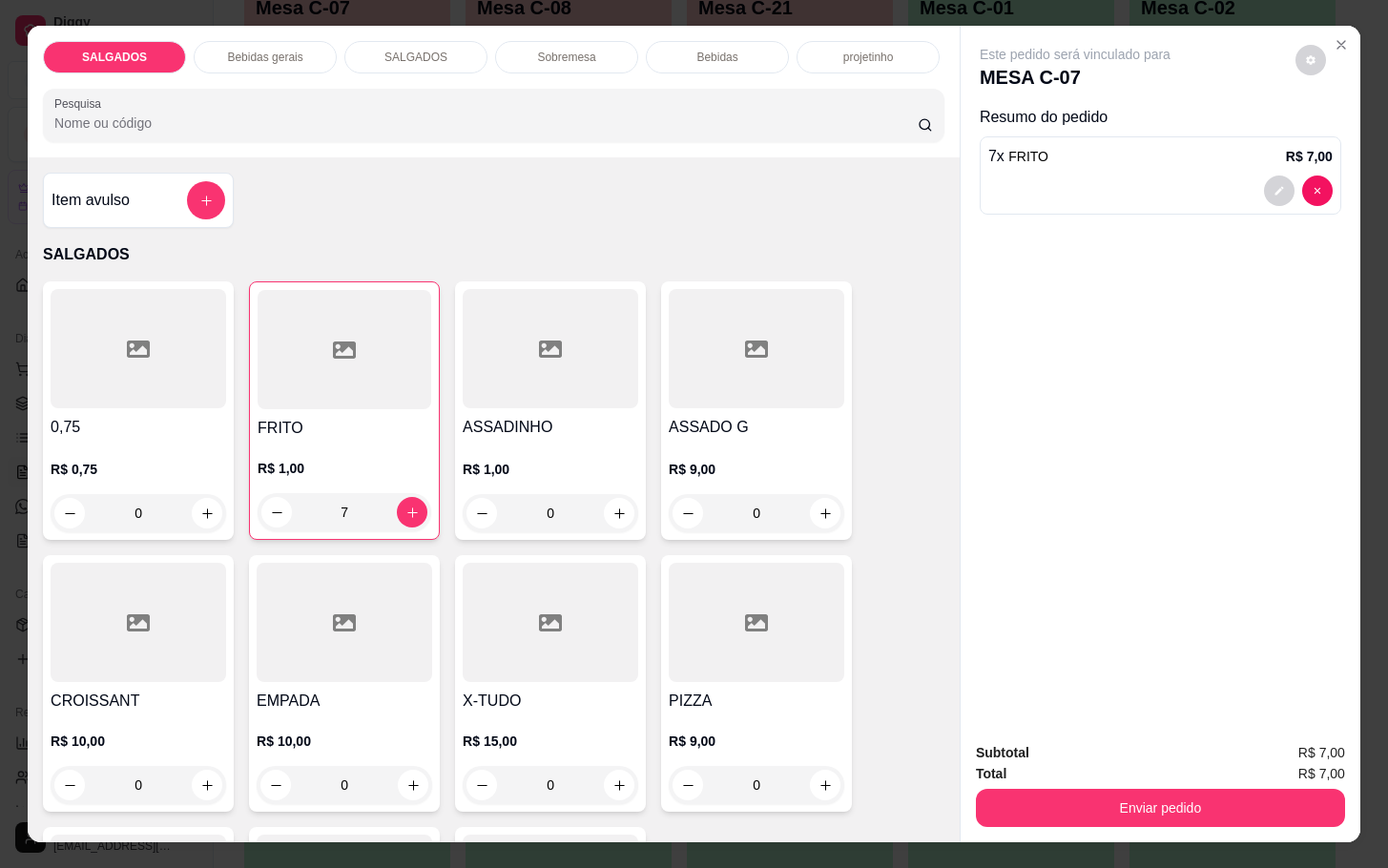
click at [247, 52] on p "Bebidas gerais" at bounding box center [265, 57] width 75 height 15
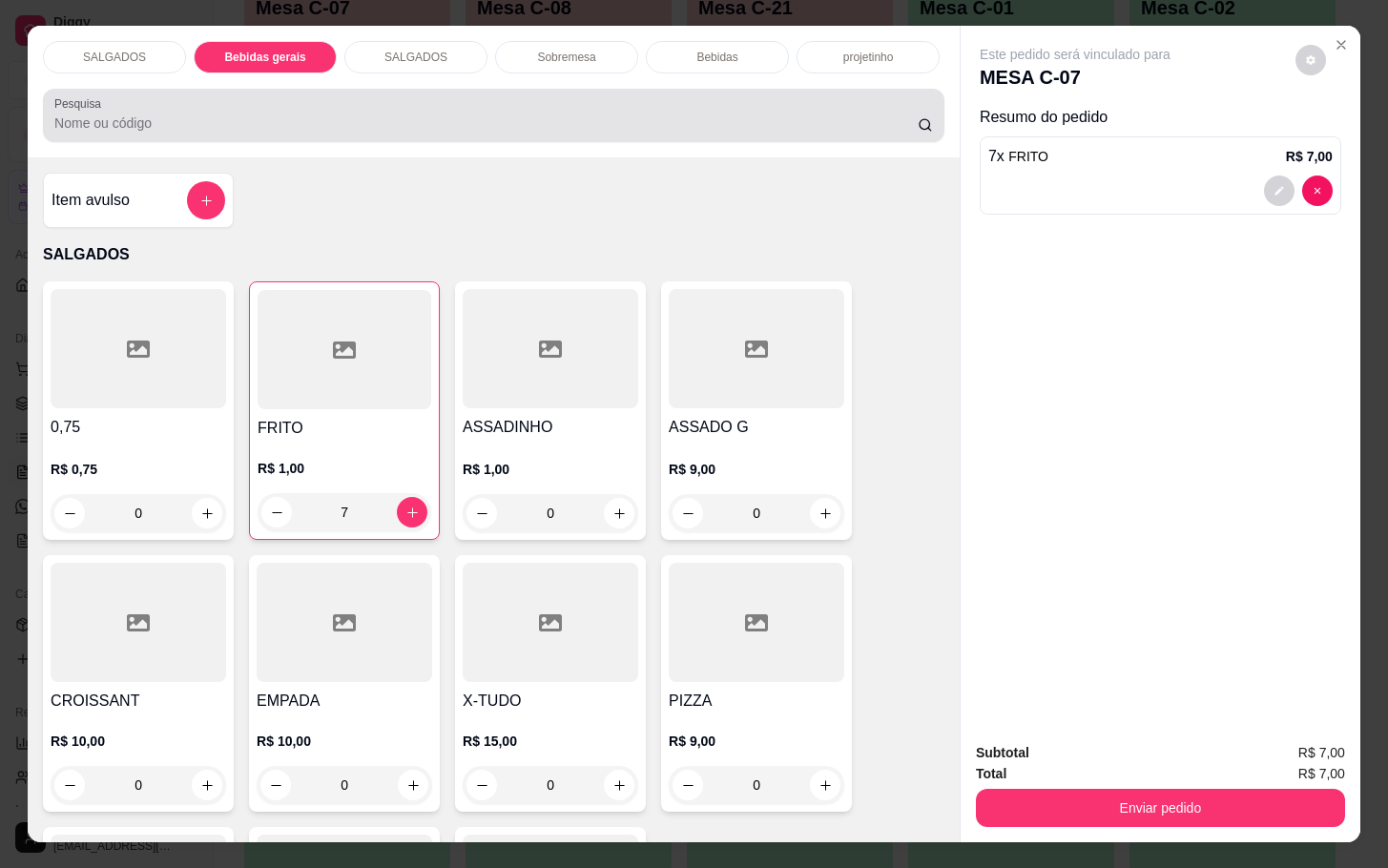
scroll to position [45, 0]
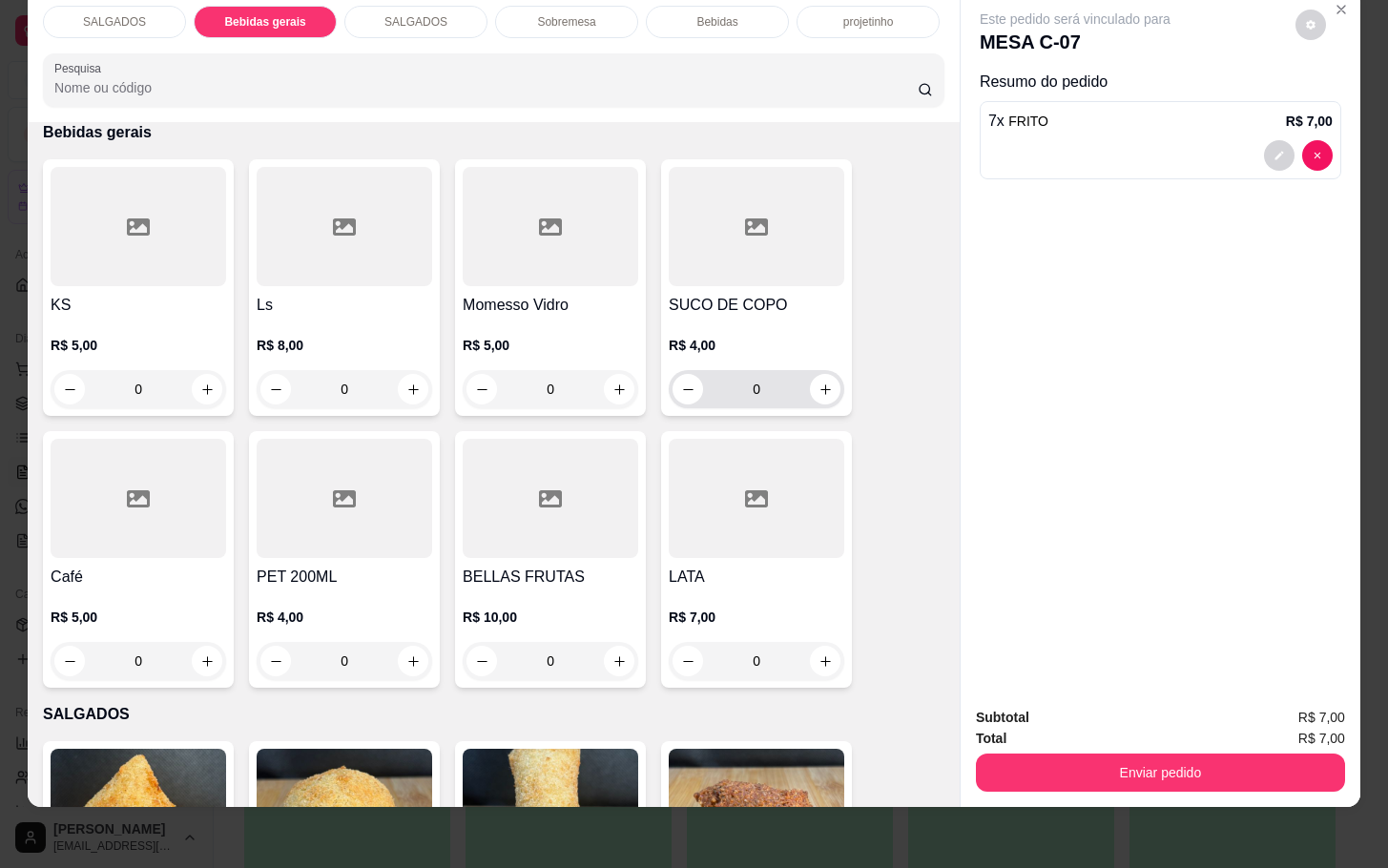
click at [753, 335] on p "R$ 4,00" at bounding box center [757, 345] width 176 height 19
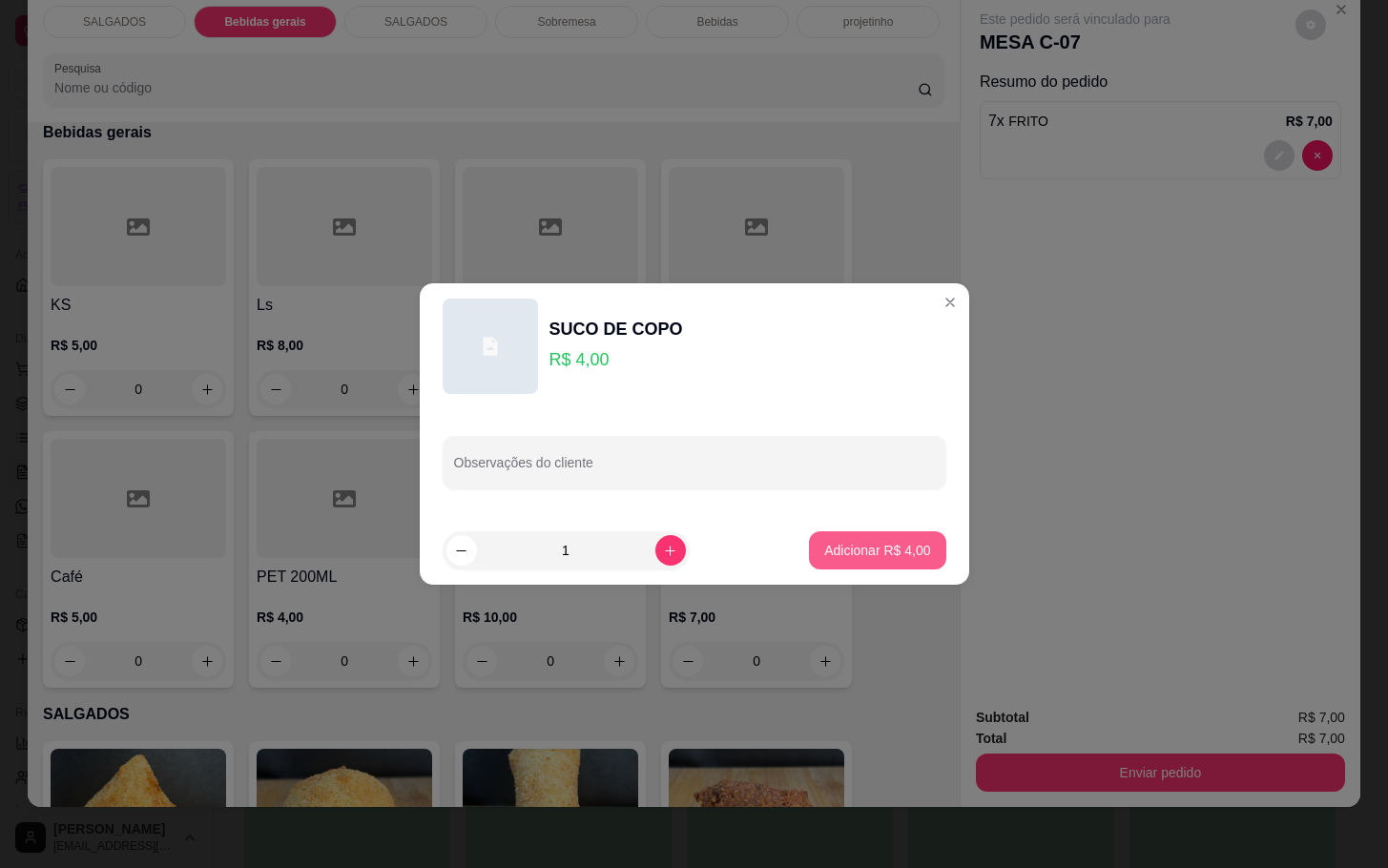
click at [864, 564] on button "Adicionar R$ 4,00" at bounding box center [877, 550] width 136 height 38
type input "1"
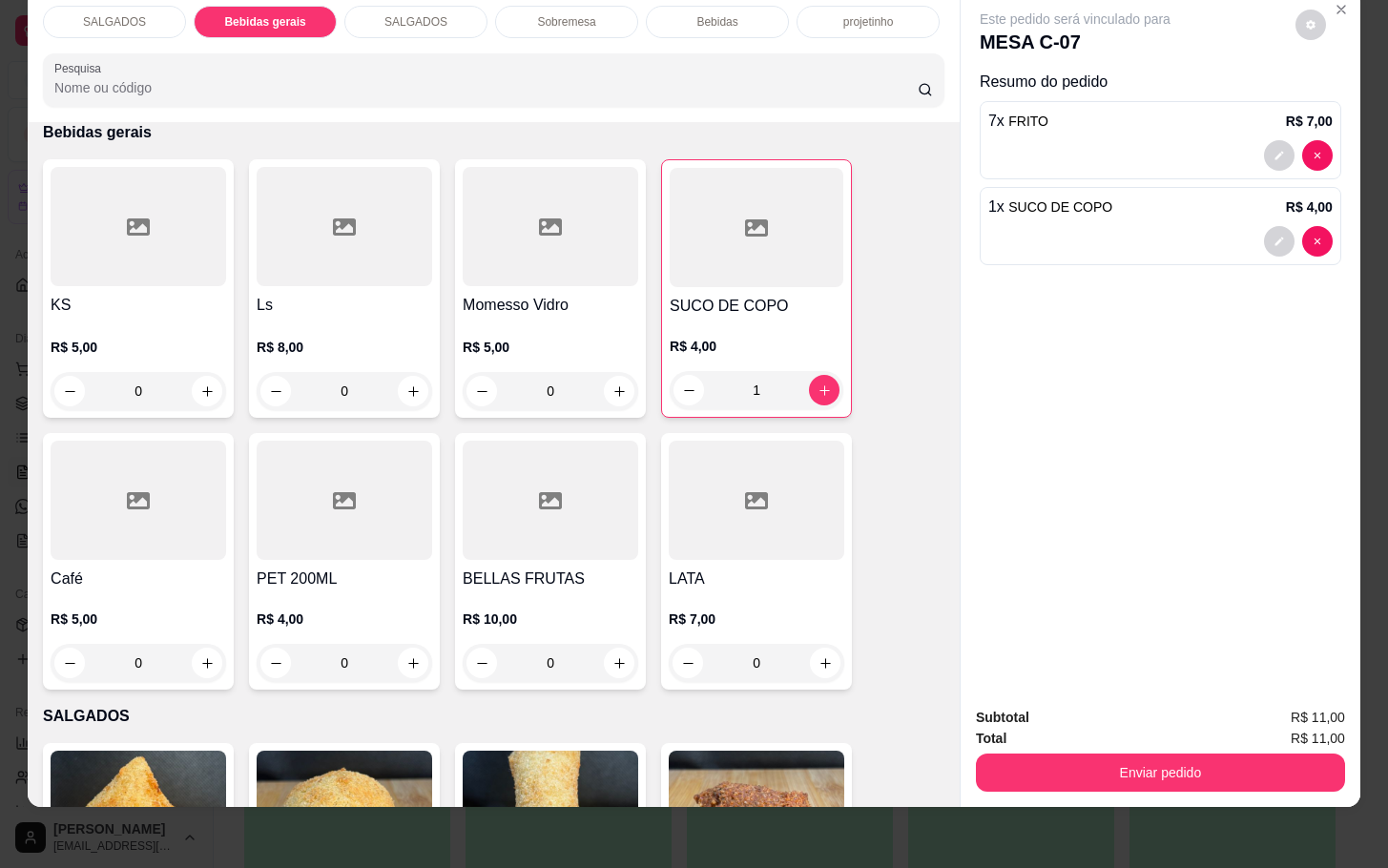
click at [1079, 728] on div "Total R$ 11,00" at bounding box center [1161, 738] width 369 height 21
click at [1076, 754] on button "Enviar pedido" at bounding box center [1161, 772] width 369 height 38
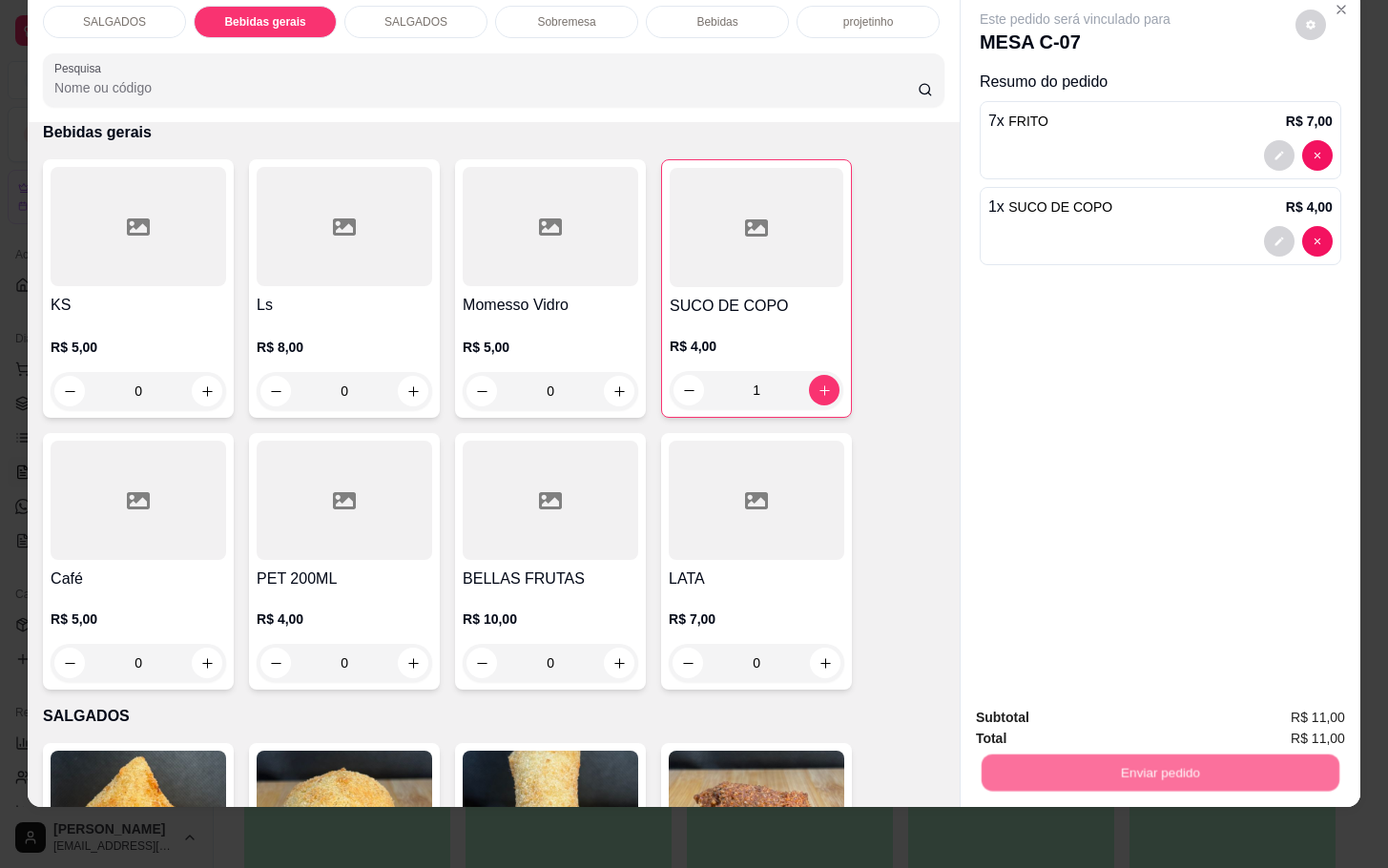
click at [1251, 704] on button "Enviar pedido" at bounding box center [1292, 706] width 108 height 37
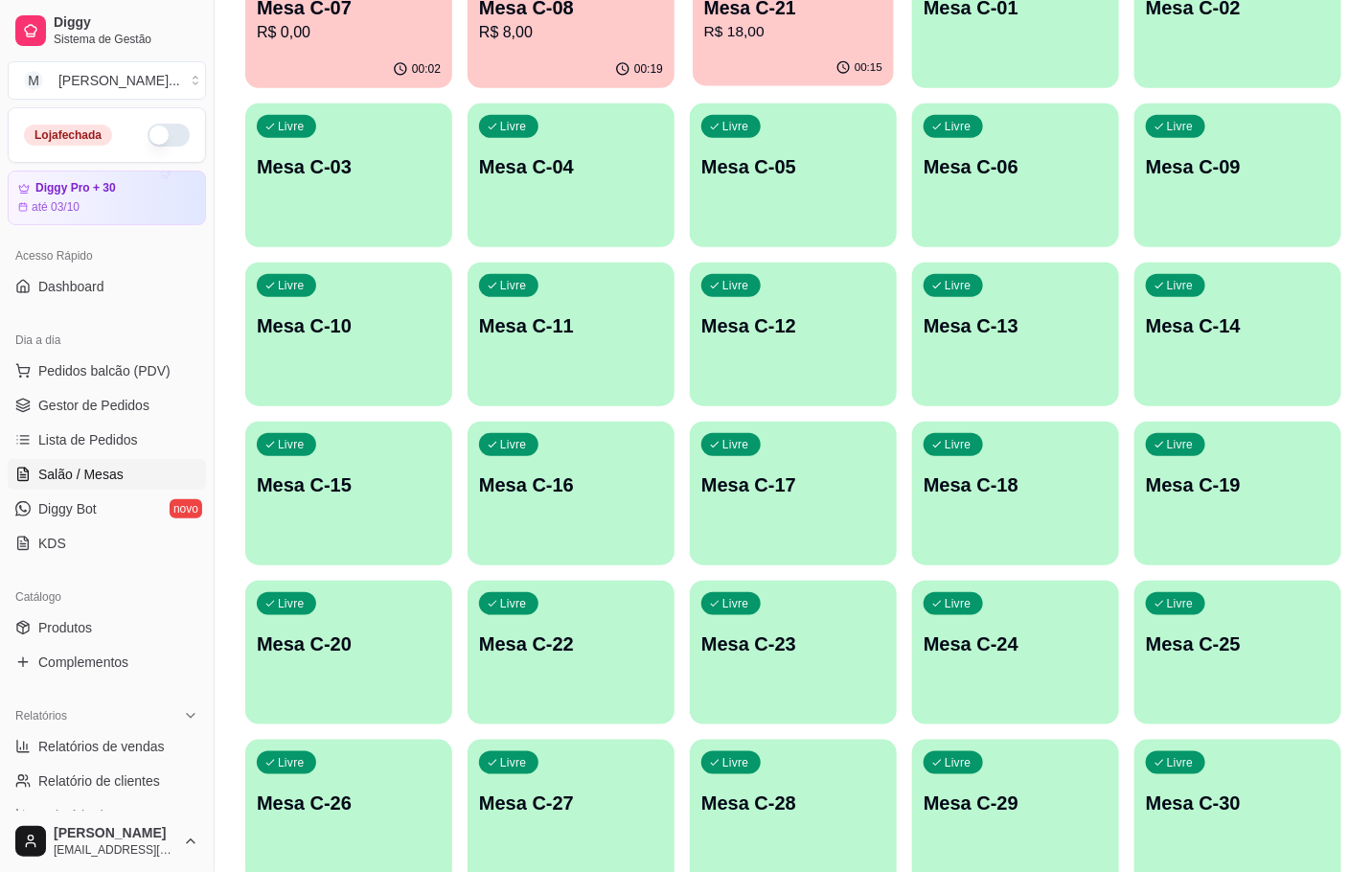
click at [857, 55] on div "00:15" at bounding box center [793, 68] width 201 height 37
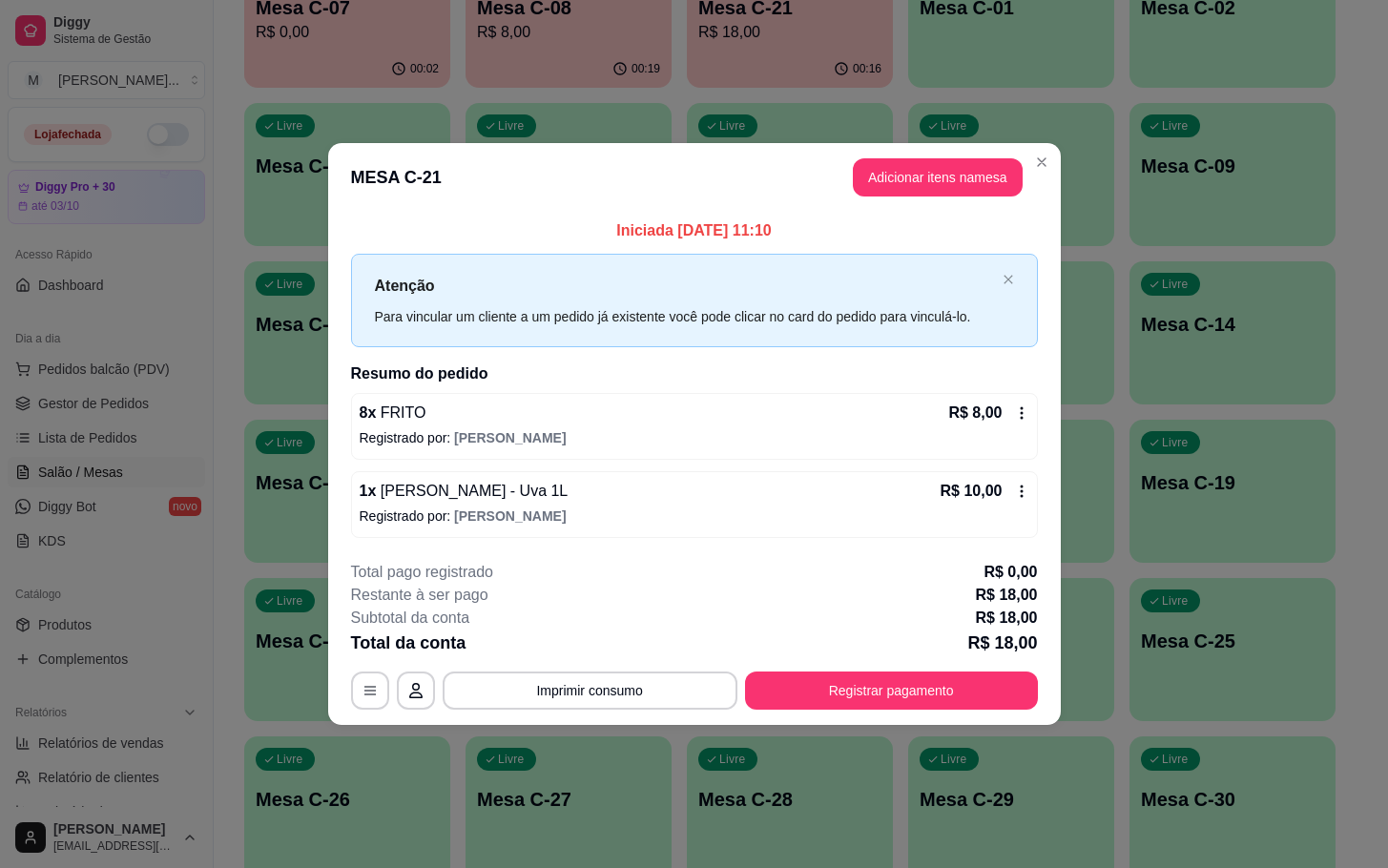
drag, startPoint x: 966, startPoint y: 207, endPoint x: 956, endPoint y: 206, distance: 10.0
click at [966, 206] on header "MESA C-21 Adicionar itens na mesa" at bounding box center [694, 177] width 733 height 69
click at [905, 164] on button "Adicionar itens na mesa" at bounding box center [938, 177] width 170 height 38
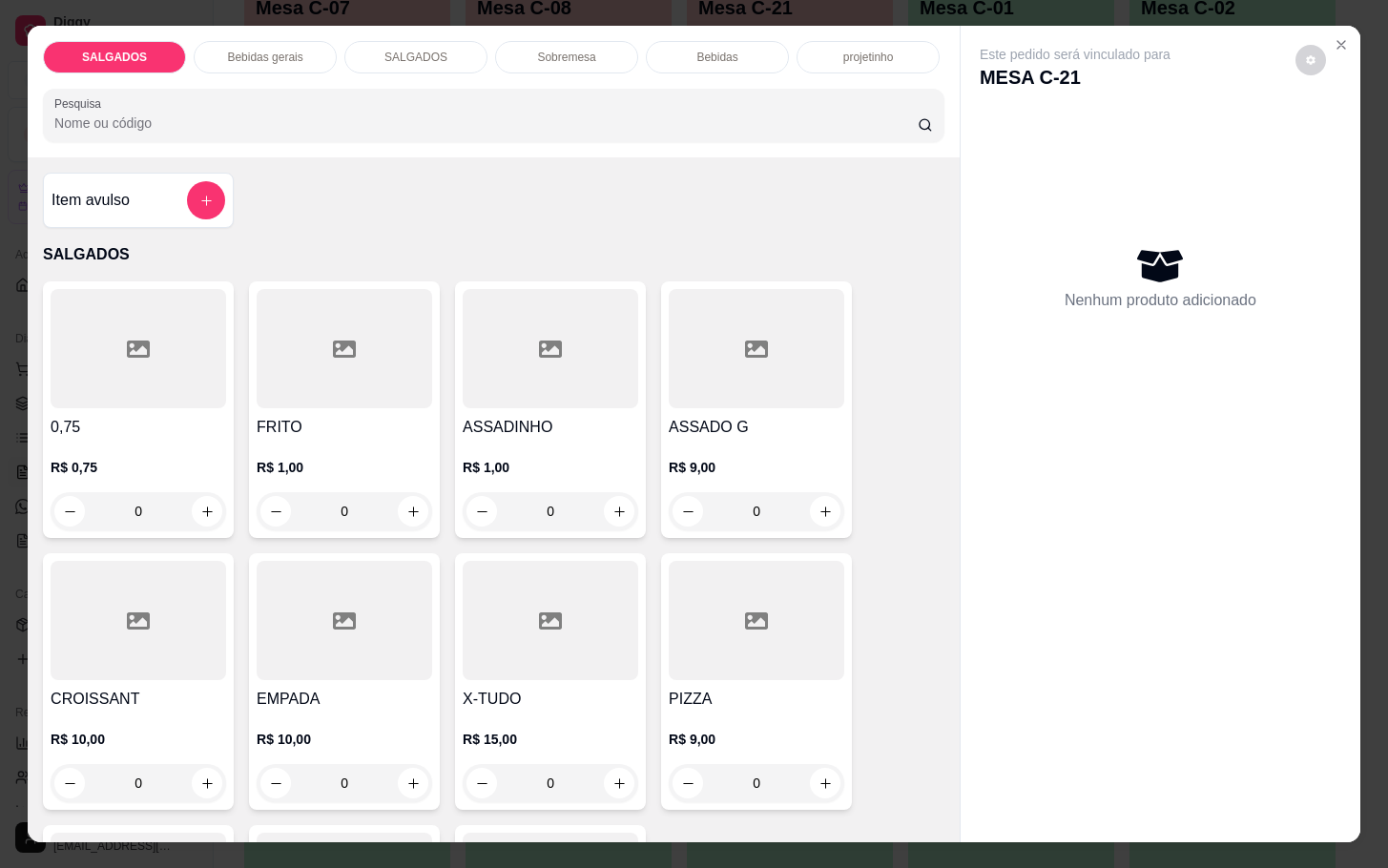
drag, startPoint x: 356, startPoint y: 493, endPoint x: 347, endPoint y: 487, distance: 10.8
click at [350, 493] on input "0" at bounding box center [344, 510] width 107 height 38
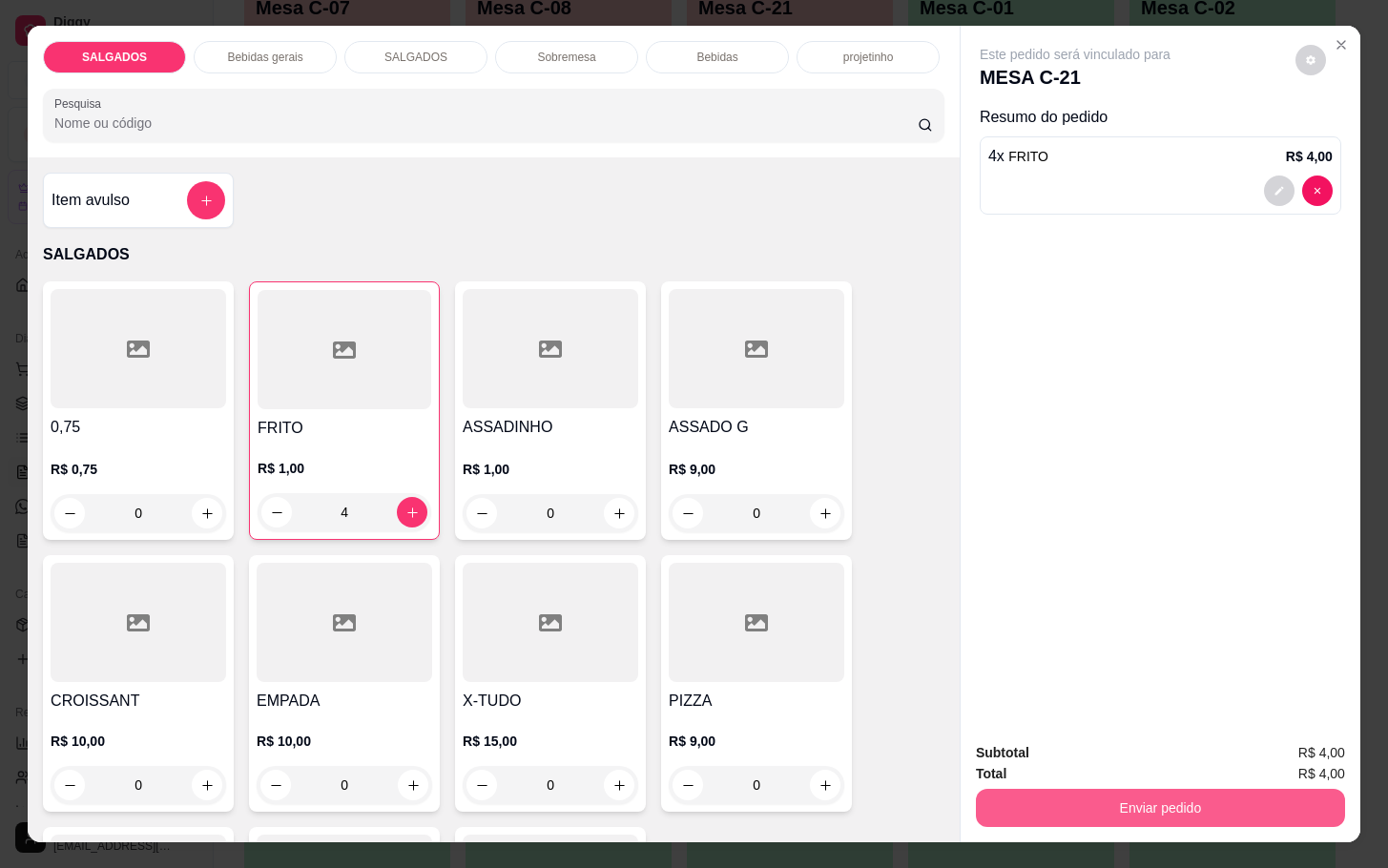
type input "4"
click at [1099, 796] on button "Enviar pedido" at bounding box center [1161, 807] width 369 height 38
click at [1312, 753] on button "Enviar pedido" at bounding box center [1292, 750] width 105 height 36
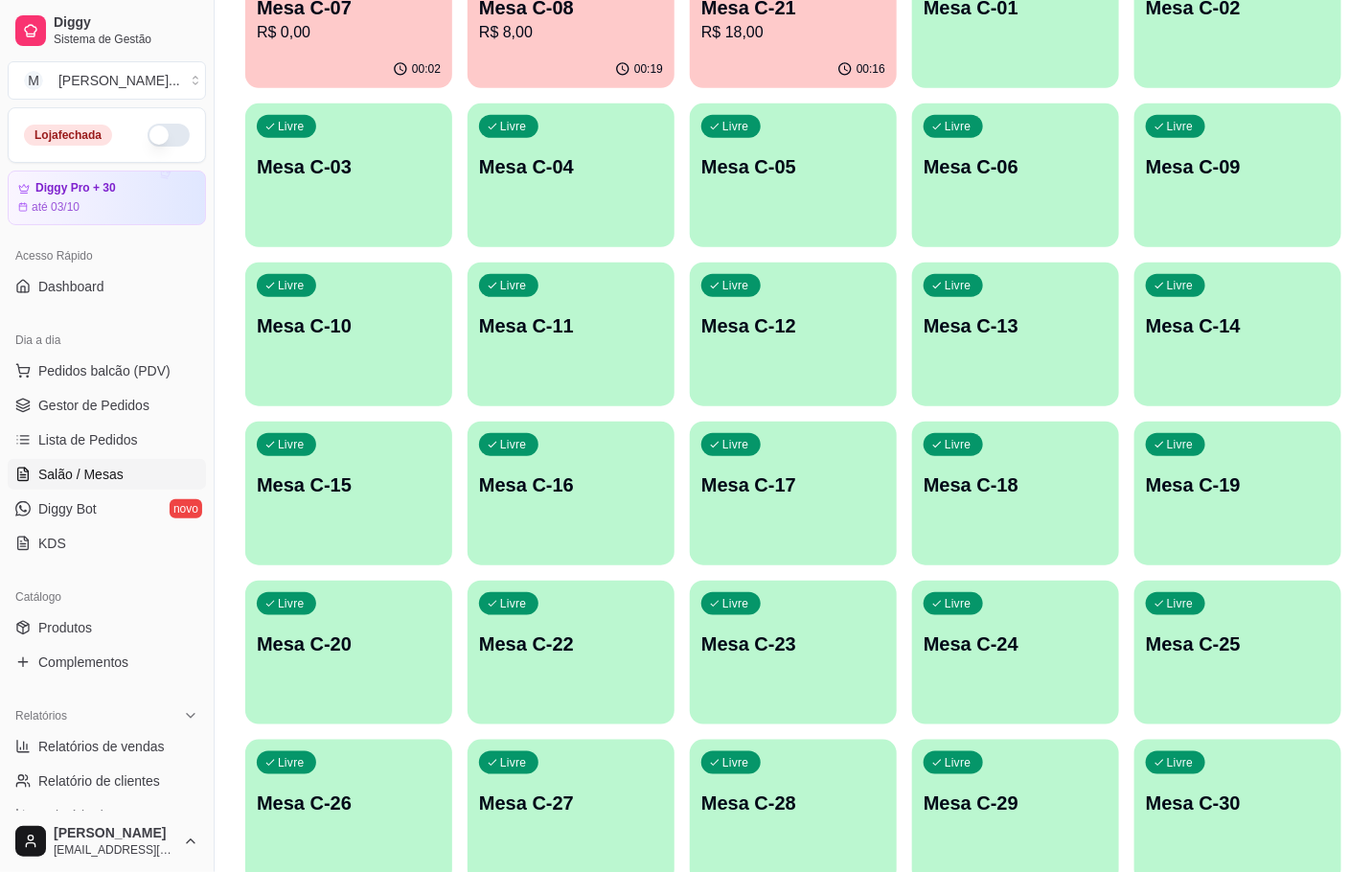
click at [381, 4] on p "Mesa C-07" at bounding box center [348, 8] width 184 height 27
click at [923, 470] on div "Livre Mesa C-18" at bounding box center [1015, 482] width 201 height 117
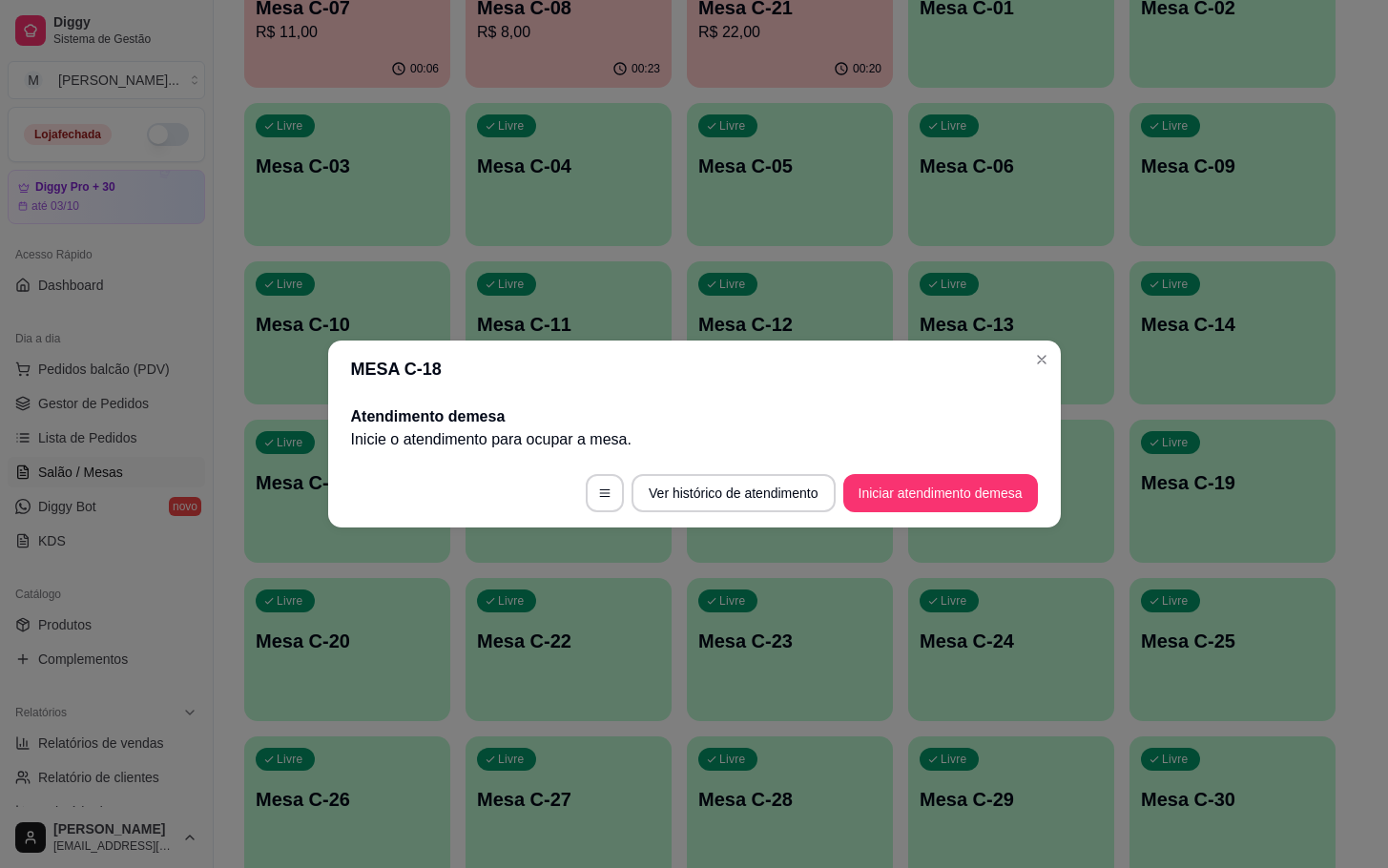
click at [1031, 486] on button "Iniciar atendimento de mesa" at bounding box center [940, 492] width 194 height 38
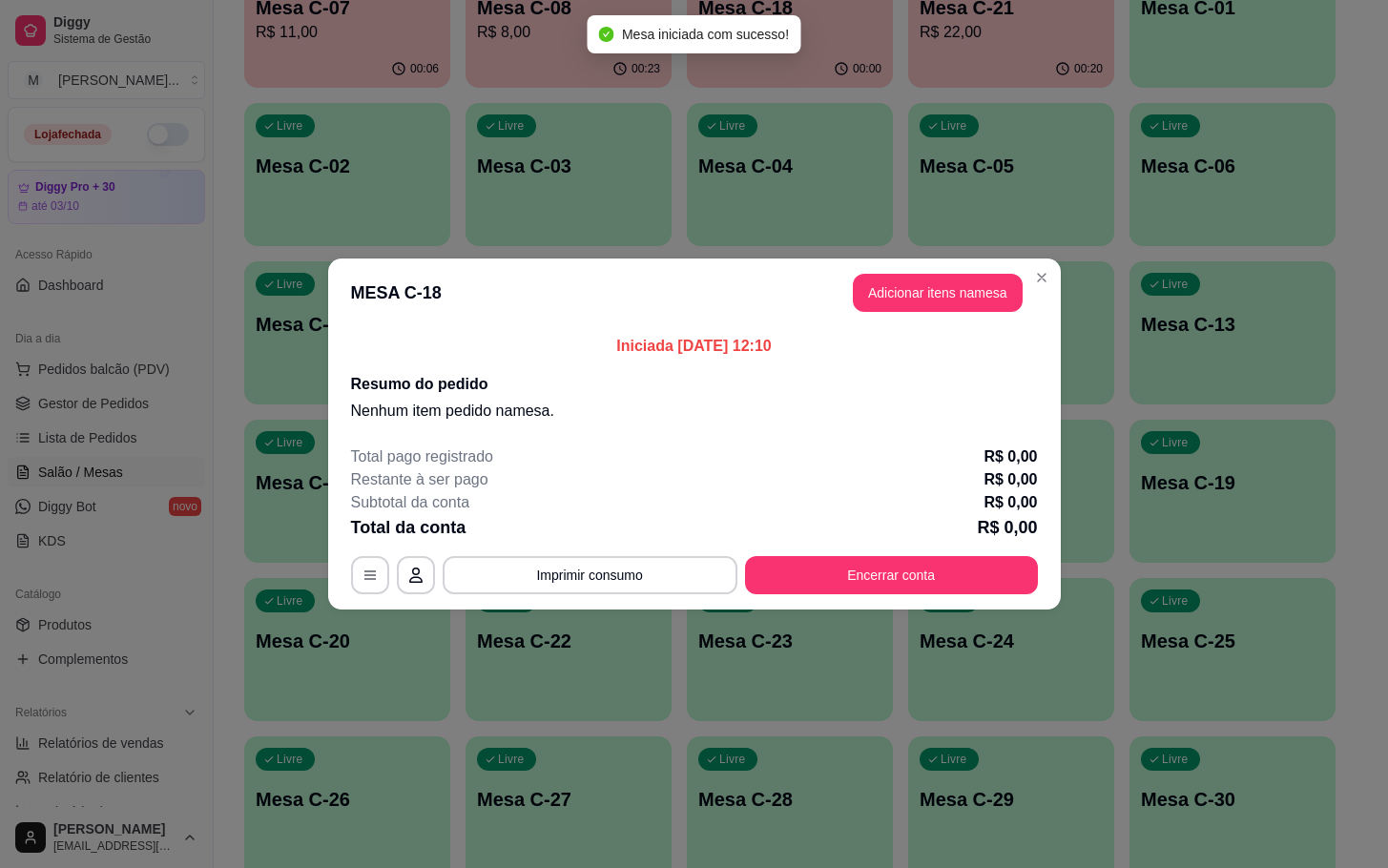
drag, startPoint x: 979, startPoint y: 332, endPoint x: 990, endPoint y: 347, distance: 18.6
click at [982, 340] on div "Iniciada [DATE] 12:10 Resumo do pedido Nenhum item pedido na mesa ." at bounding box center [694, 379] width 733 height 103
click at [1005, 309] on button "Adicionar itens na mesa" at bounding box center [938, 292] width 170 height 38
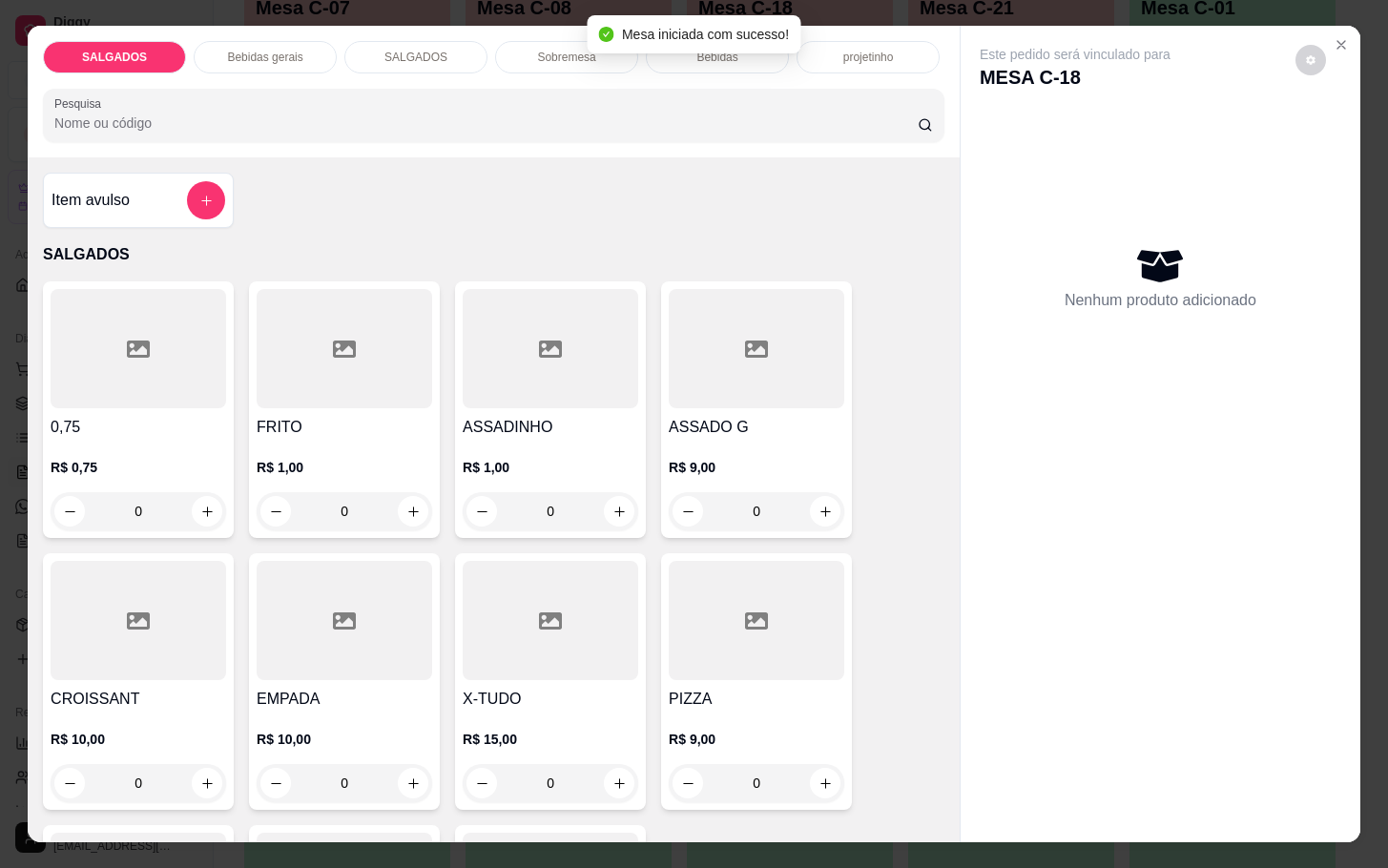
click at [715, 647] on div at bounding box center [757, 620] width 176 height 119
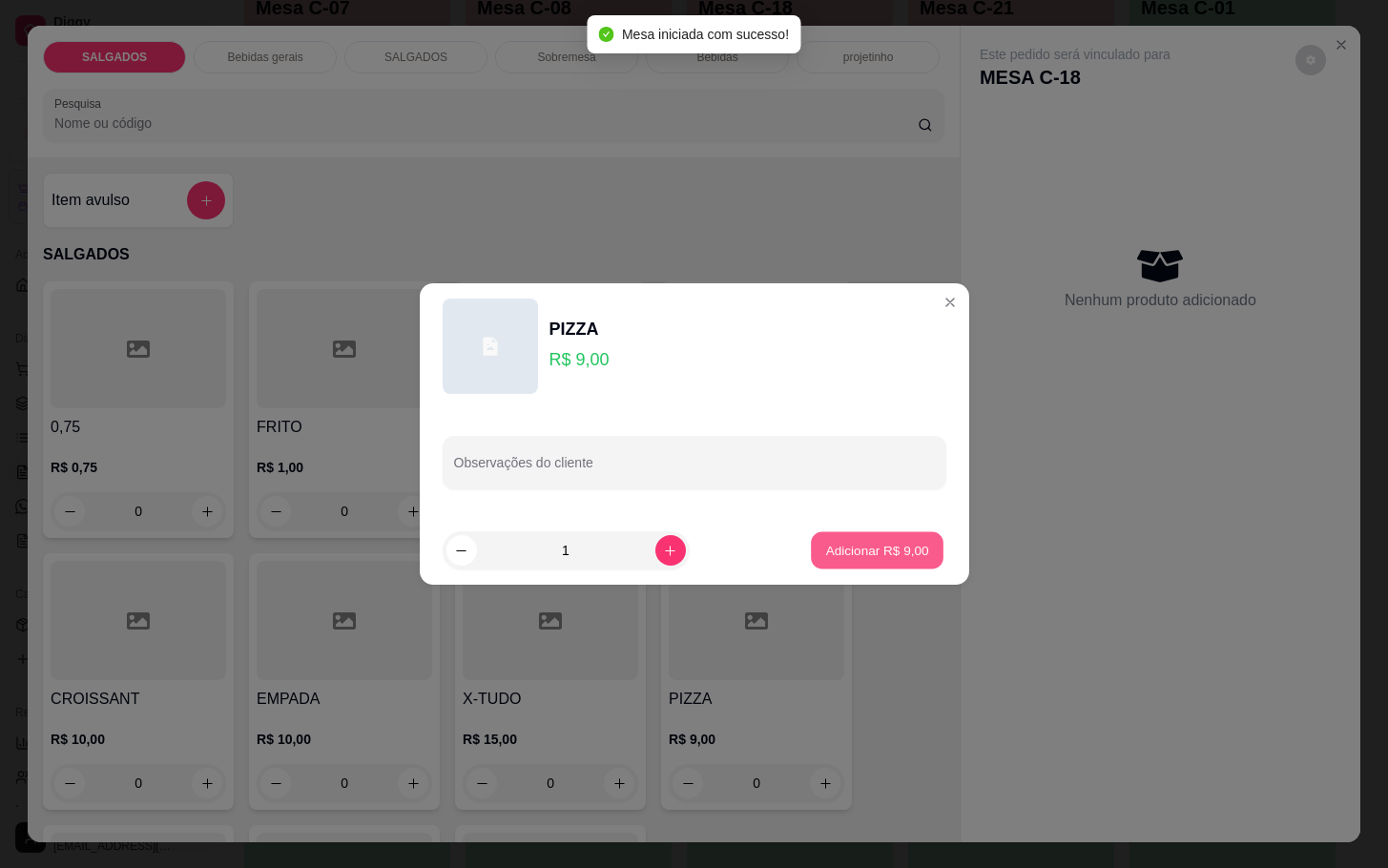
click at [811, 544] on button "Adicionar R$ 9,00" at bounding box center [877, 551] width 132 height 37
type input "1"
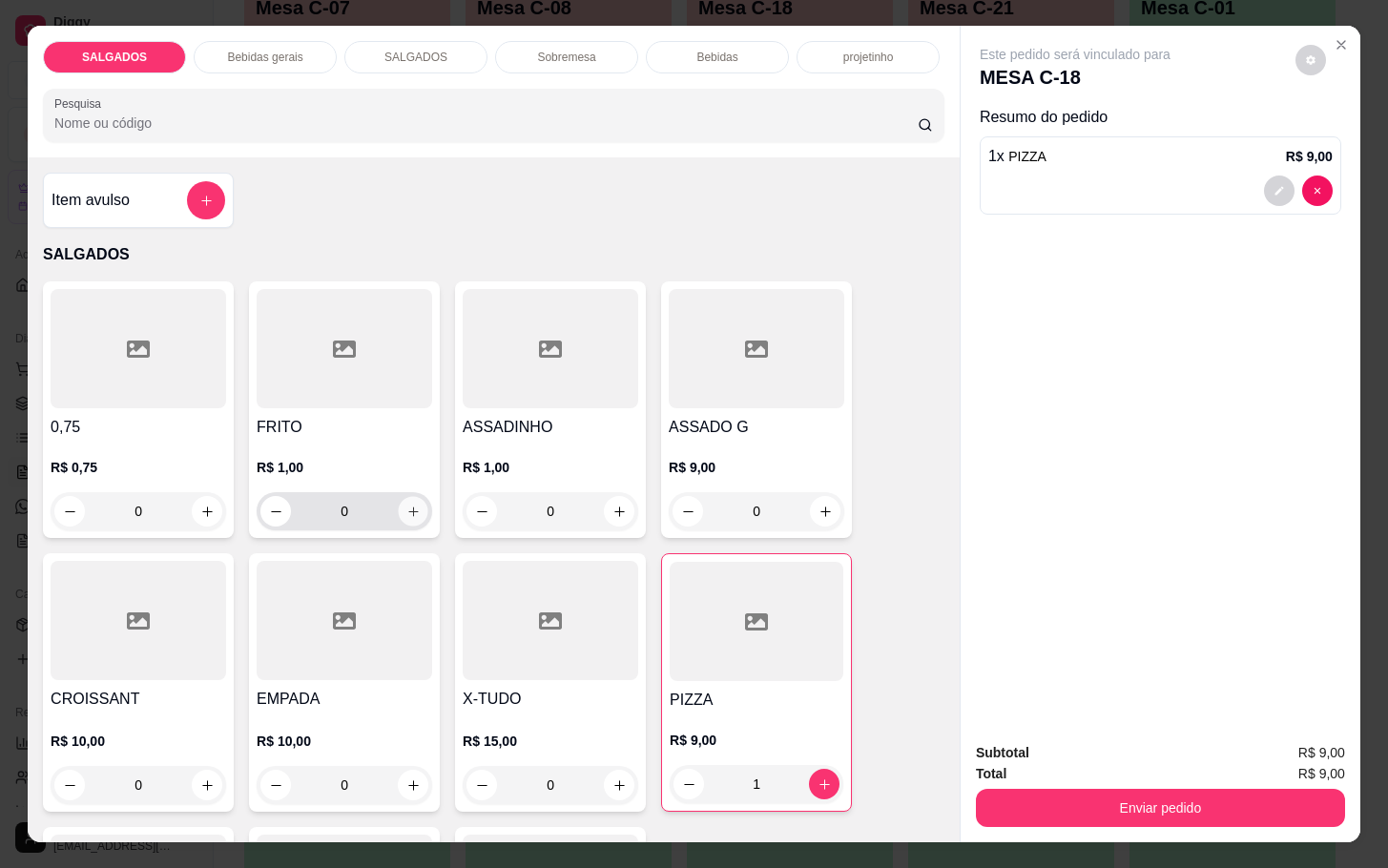
click at [407, 510] on button "increase-product-quantity" at bounding box center [414, 511] width 30 height 30
click at [409, 510] on button "increase-product-quantity" at bounding box center [414, 511] width 30 height 30
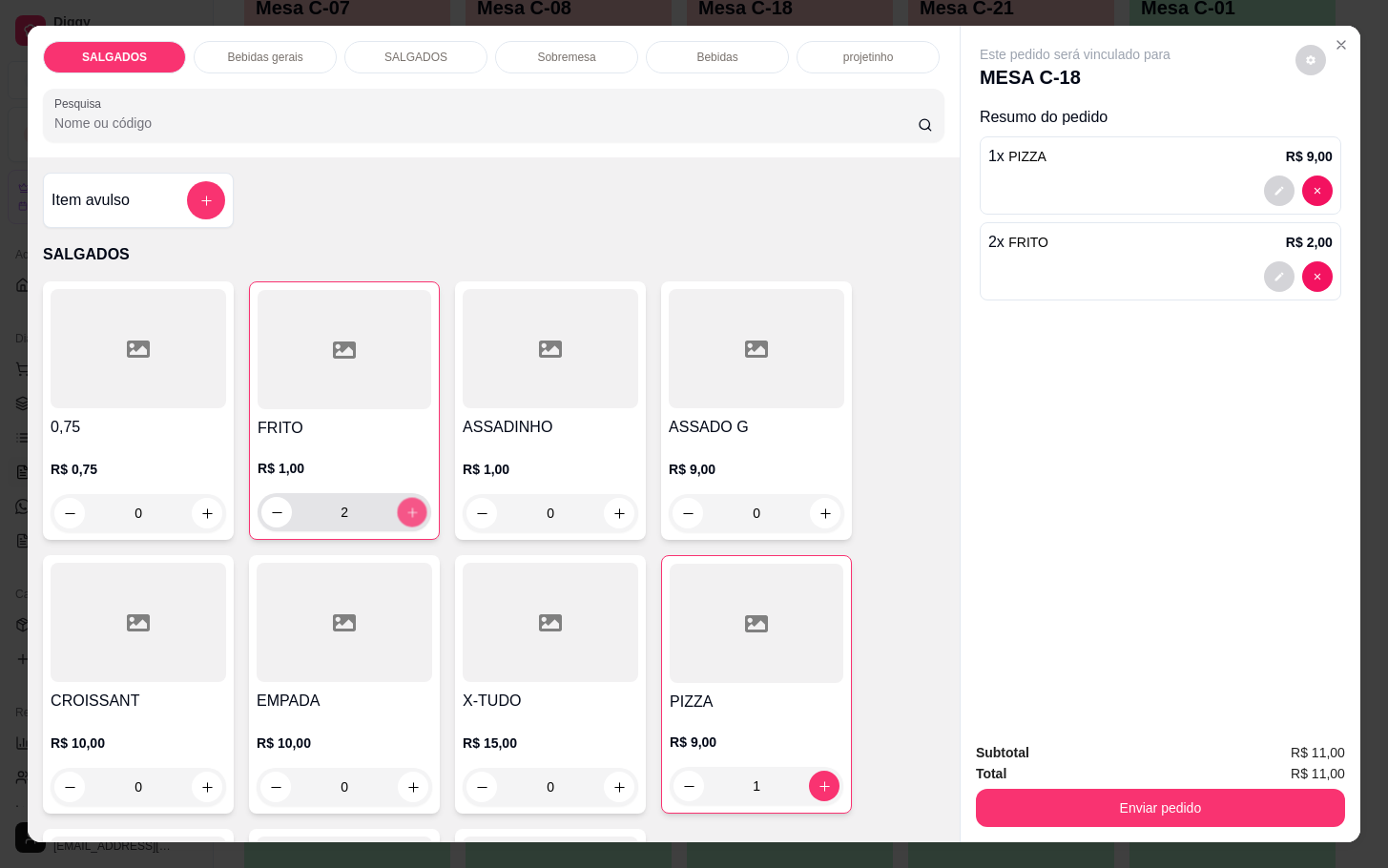
click at [409, 510] on button "increase-product-quantity" at bounding box center [413, 512] width 30 height 30
click at [409, 505] on button "increase-product-quantity" at bounding box center [413, 512] width 31 height 31
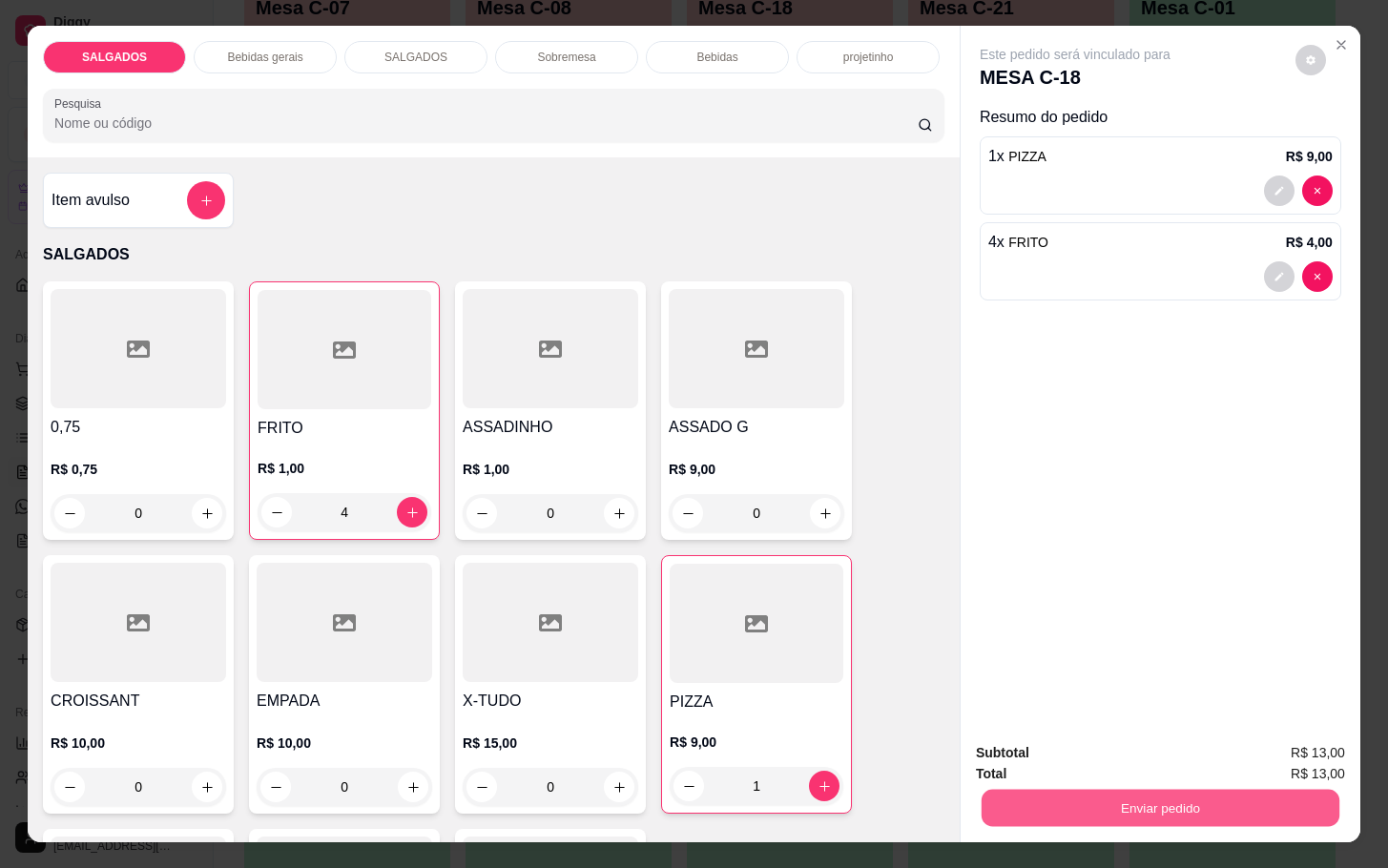
click at [1225, 798] on button "Enviar pedido" at bounding box center [1161, 807] width 358 height 37
click at [1005, 538] on div "Este pedido será vinculado para MESA C-18 Resumo do pedido 1 x PIZZA R$ 9,00 4 …" at bounding box center [1161, 376] width 400 height 700
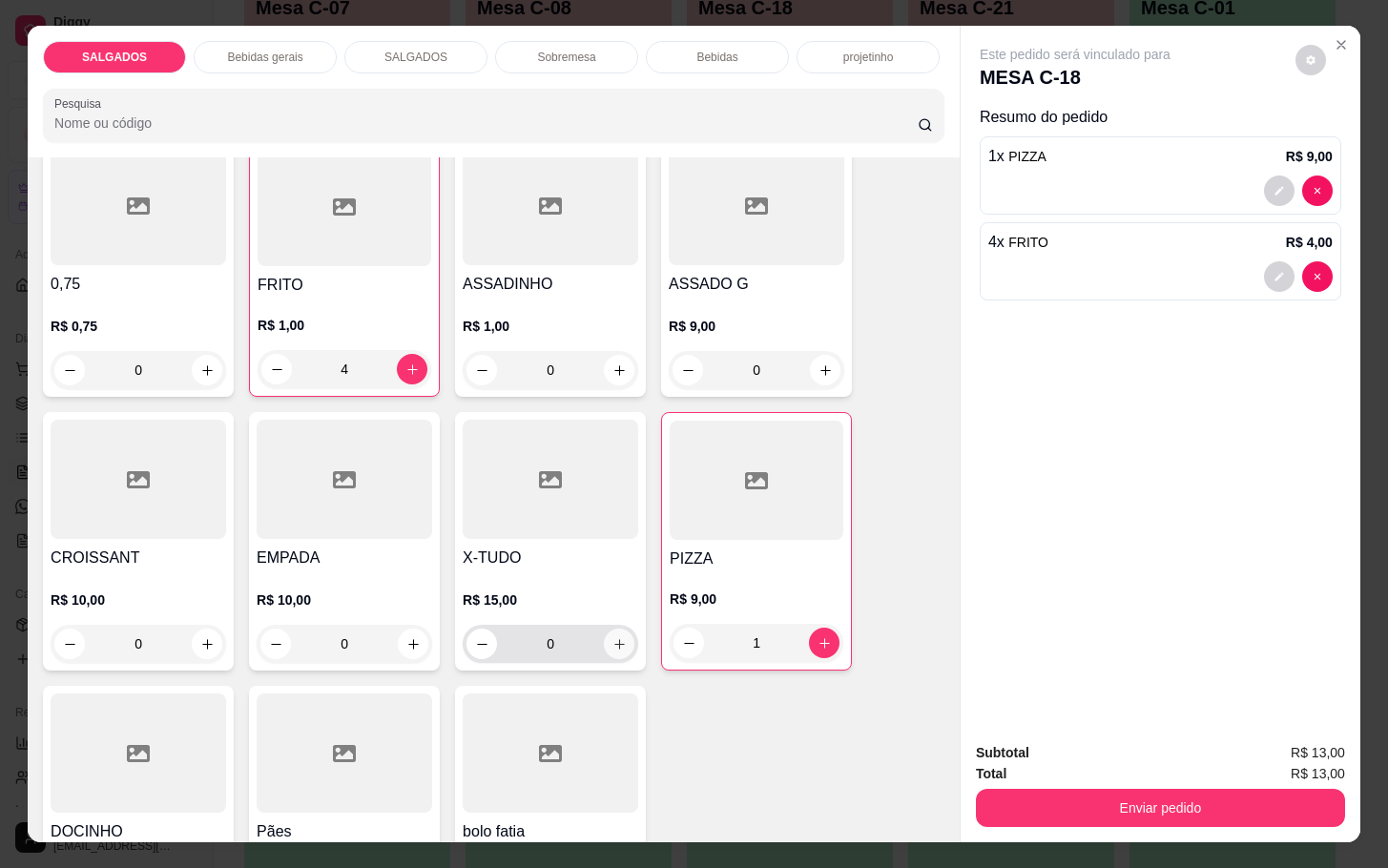
scroll to position [286, 0]
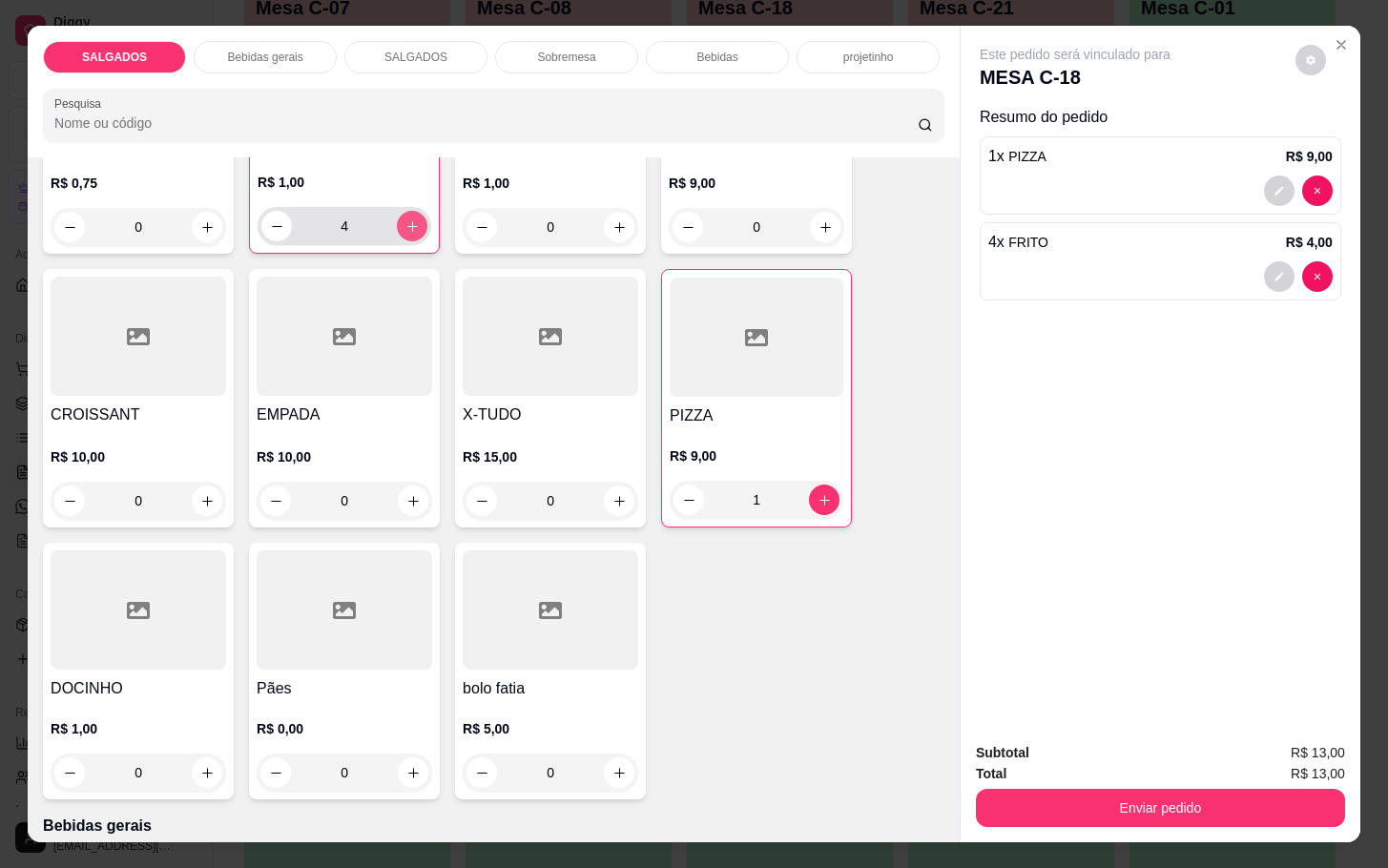
click at [399, 229] on button "increase-product-quantity" at bounding box center [413, 226] width 31 height 31
type input "5"
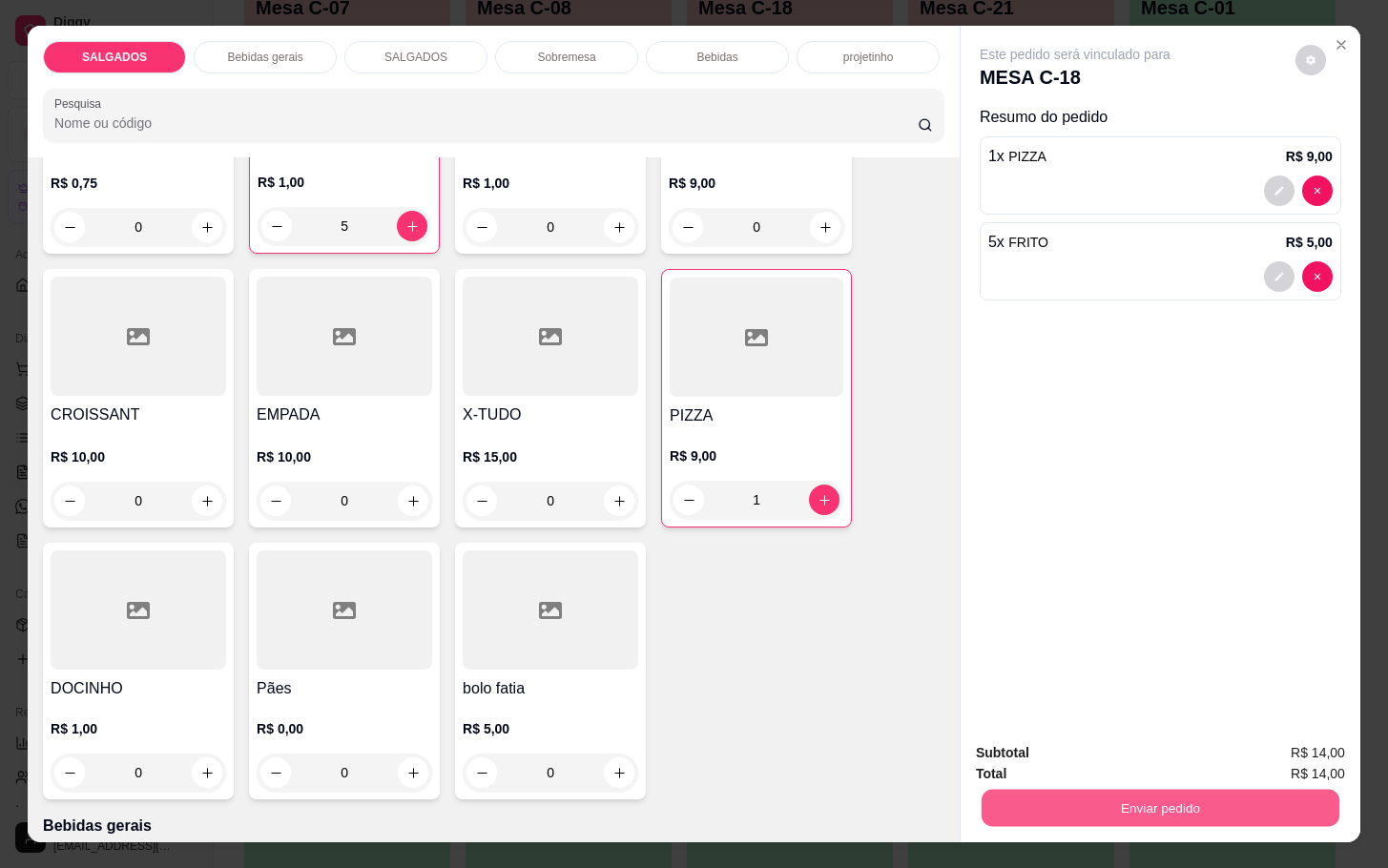
click at [1176, 793] on button "Enviar pedido" at bounding box center [1161, 807] width 358 height 37
click at [1273, 744] on button "Enviar pedido" at bounding box center [1292, 750] width 105 height 36
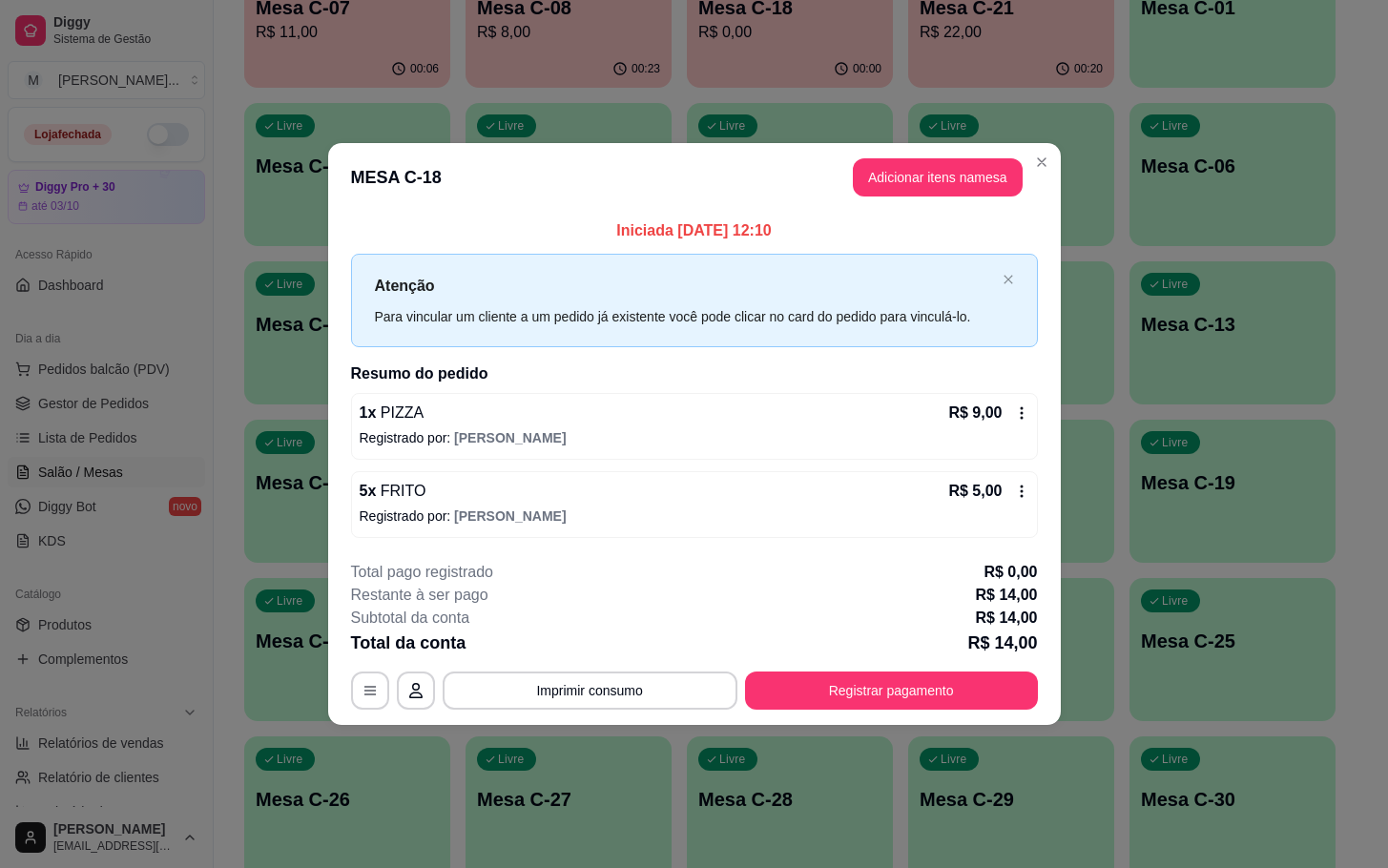
click at [905, 167] on button "Adicionar itens na mesa" at bounding box center [938, 177] width 170 height 38
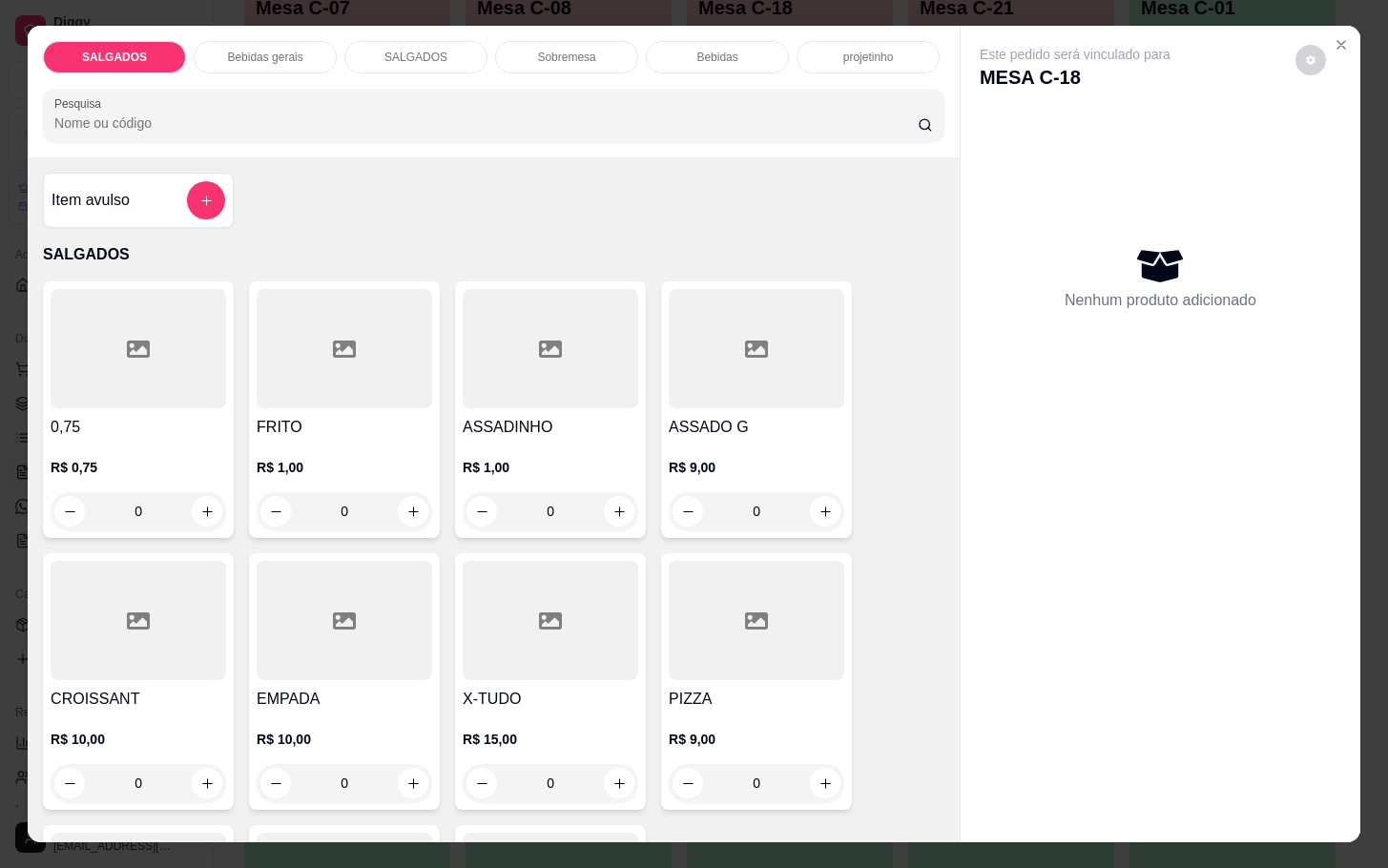
drag, startPoint x: 224, startPoint y: 55, endPoint x: 232, endPoint y: 64, distance: 12.0
click at [223, 55] on div "Bebidas gerais" at bounding box center [265, 57] width 143 height 33
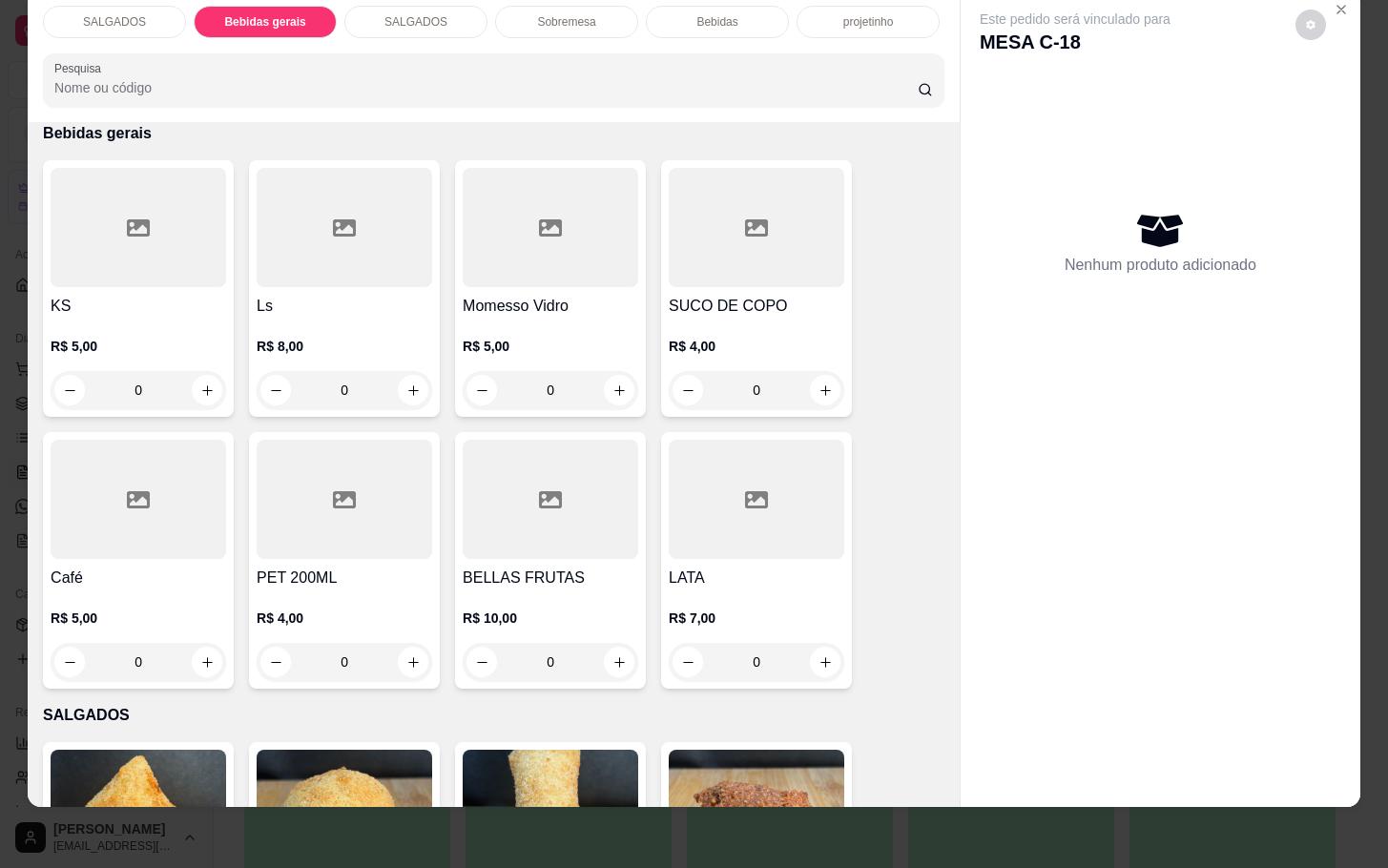
click at [712, 215] on div at bounding box center [757, 227] width 176 height 119
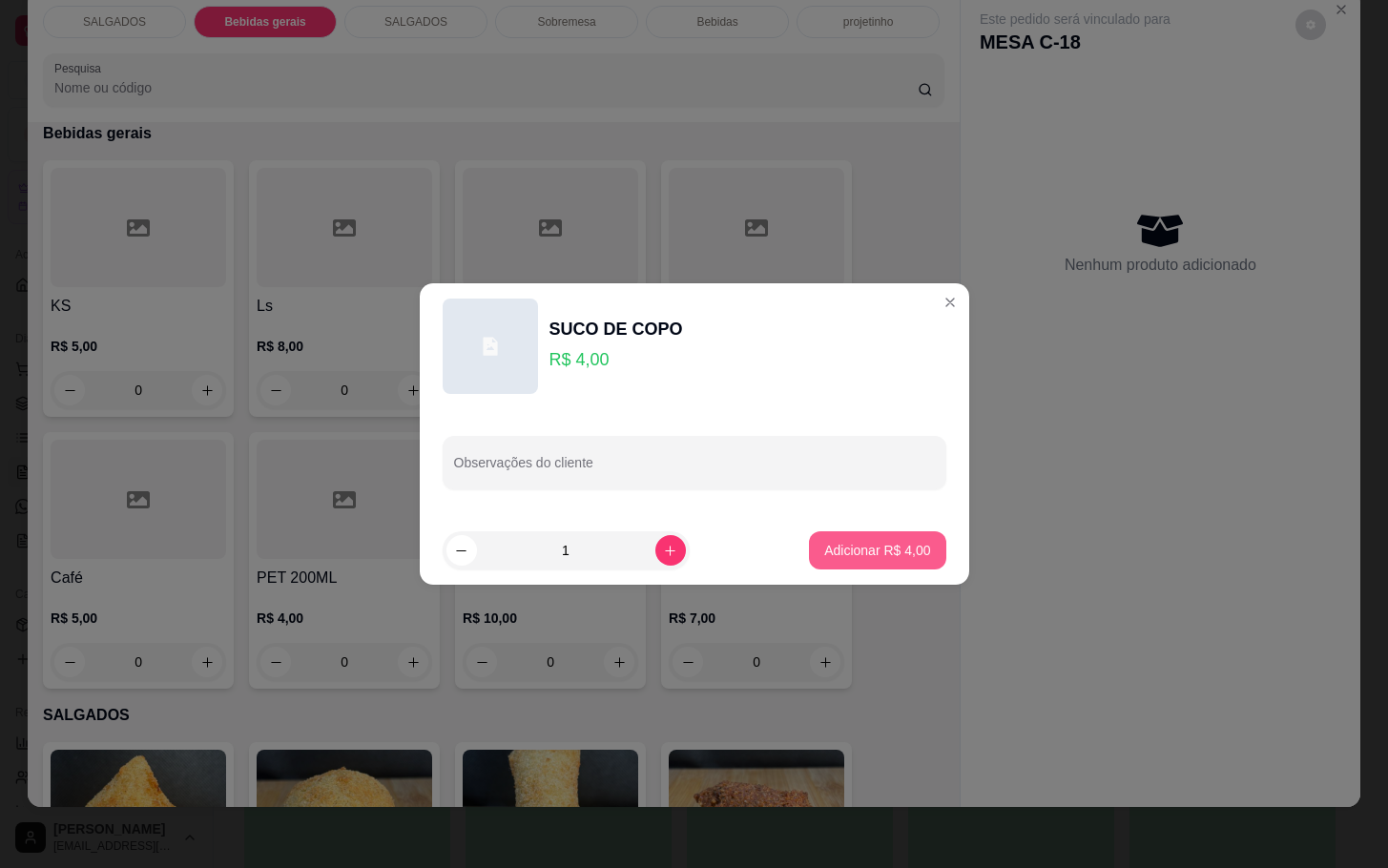
click at [906, 559] on button "Adicionar R$ 4,00" at bounding box center [877, 550] width 136 height 38
type input "1"
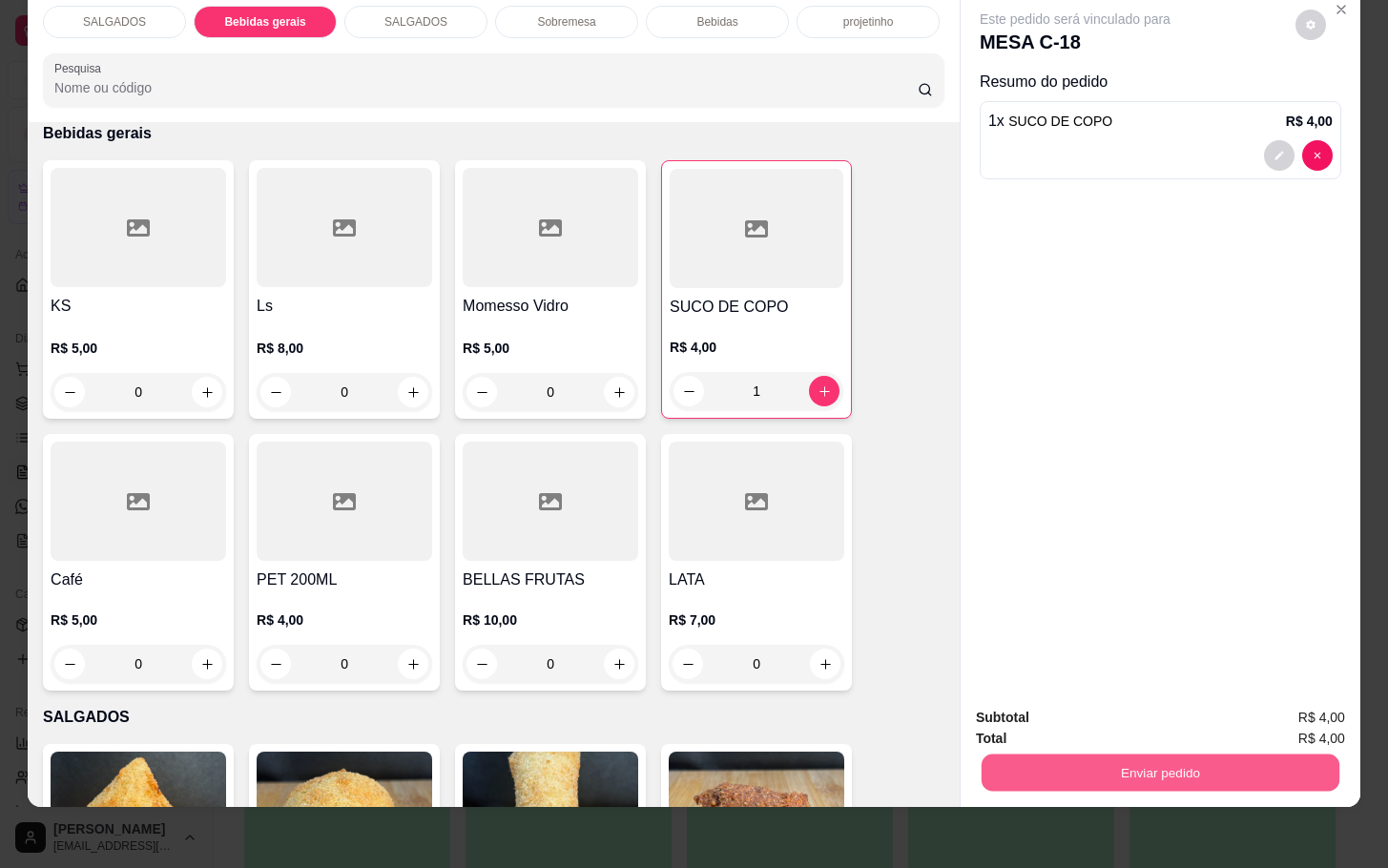
click at [1097, 754] on button "Enviar pedido" at bounding box center [1161, 772] width 358 height 37
click at [1320, 693] on button "Enviar pedido" at bounding box center [1292, 706] width 108 height 37
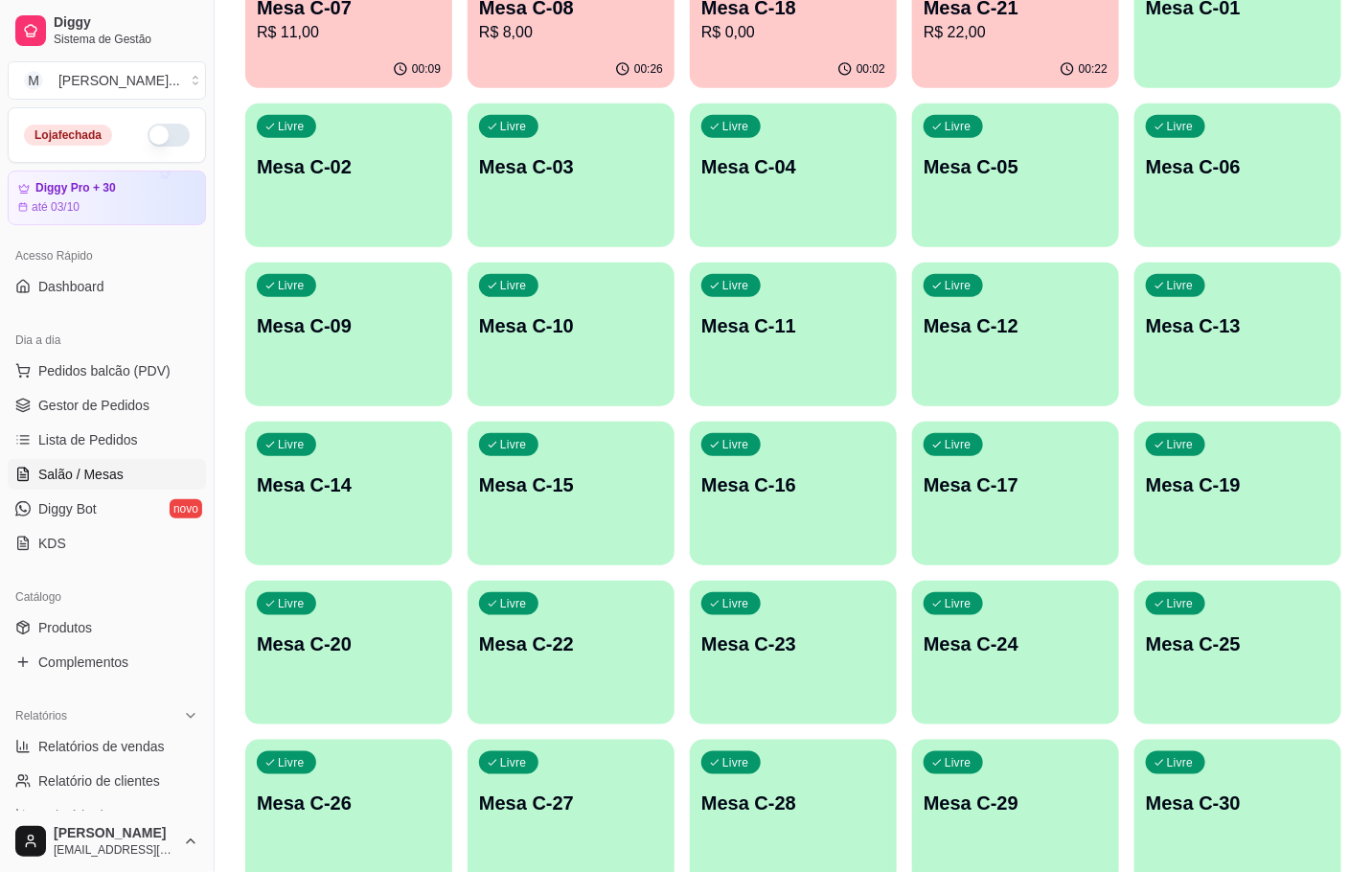
click at [586, 61] on div "00:26" at bounding box center [571, 69] width 207 height 37
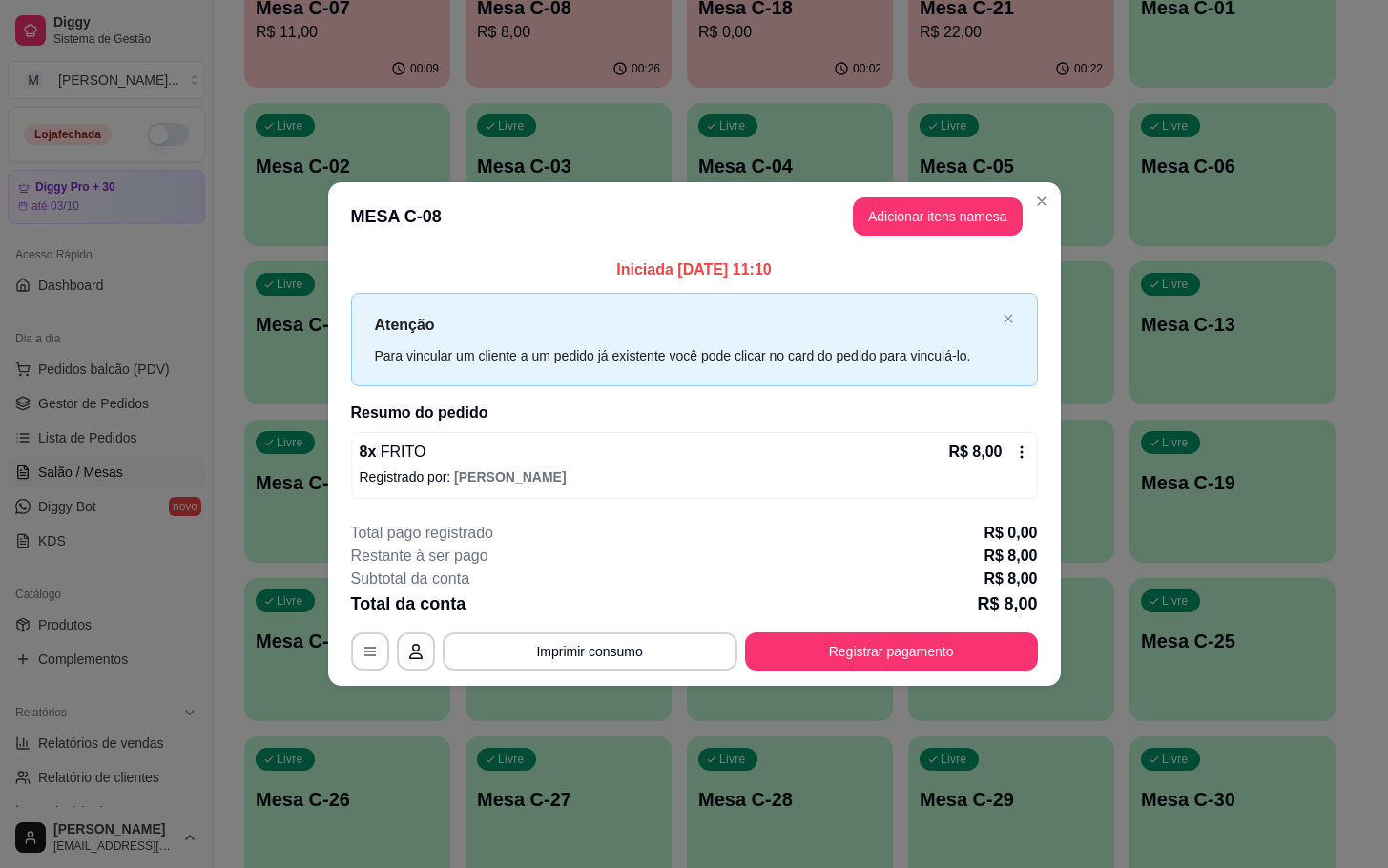
click at [985, 236] on header "MESA C-08 Adicionar itens na mesa" at bounding box center [694, 216] width 733 height 69
click at [982, 217] on button "Adicionar itens na mesa" at bounding box center [938, 217] width 164 height 37
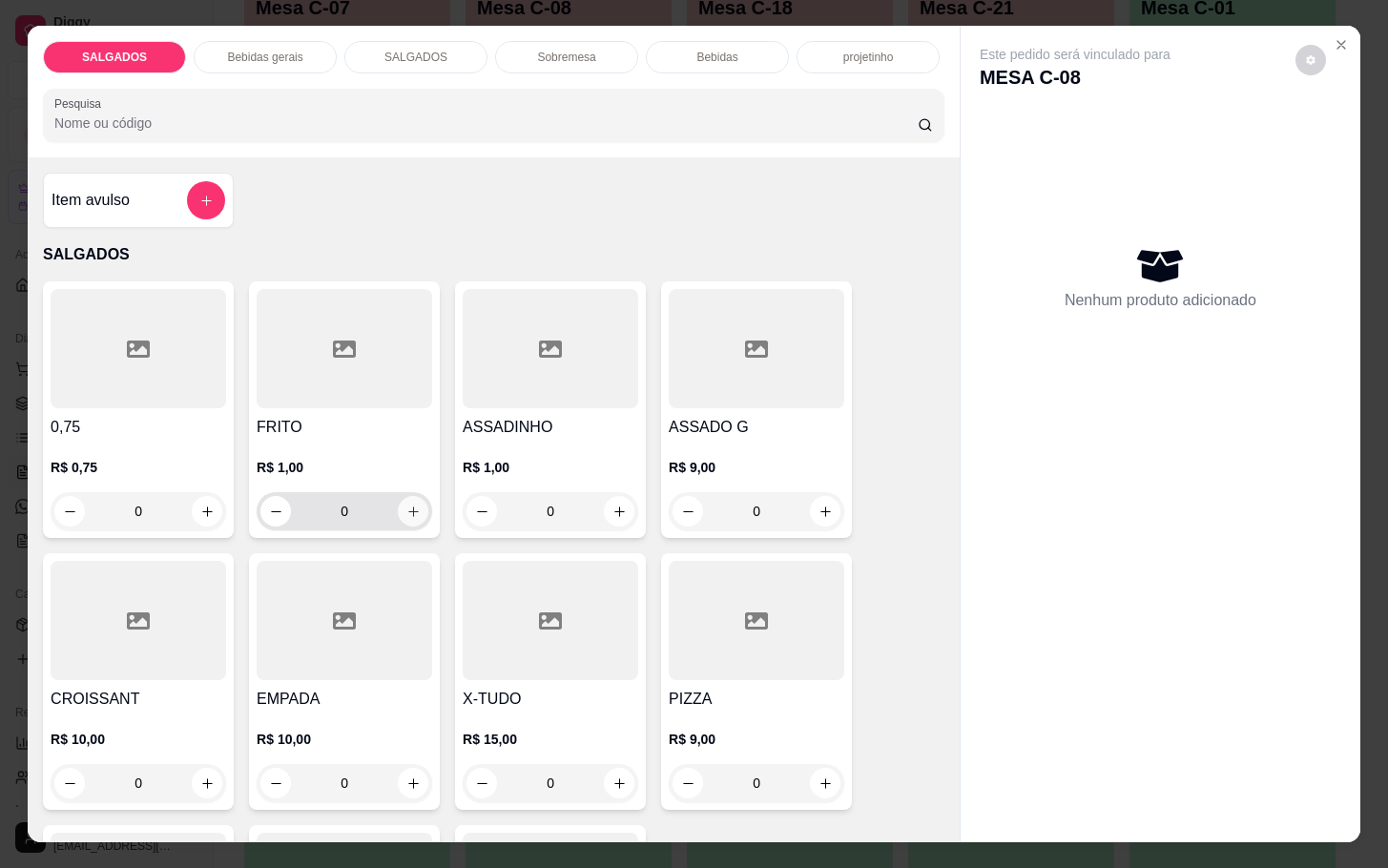
click at [407, 515] on button "increase-product-quantity" at bounding box center [414, 511] width 31 height 31
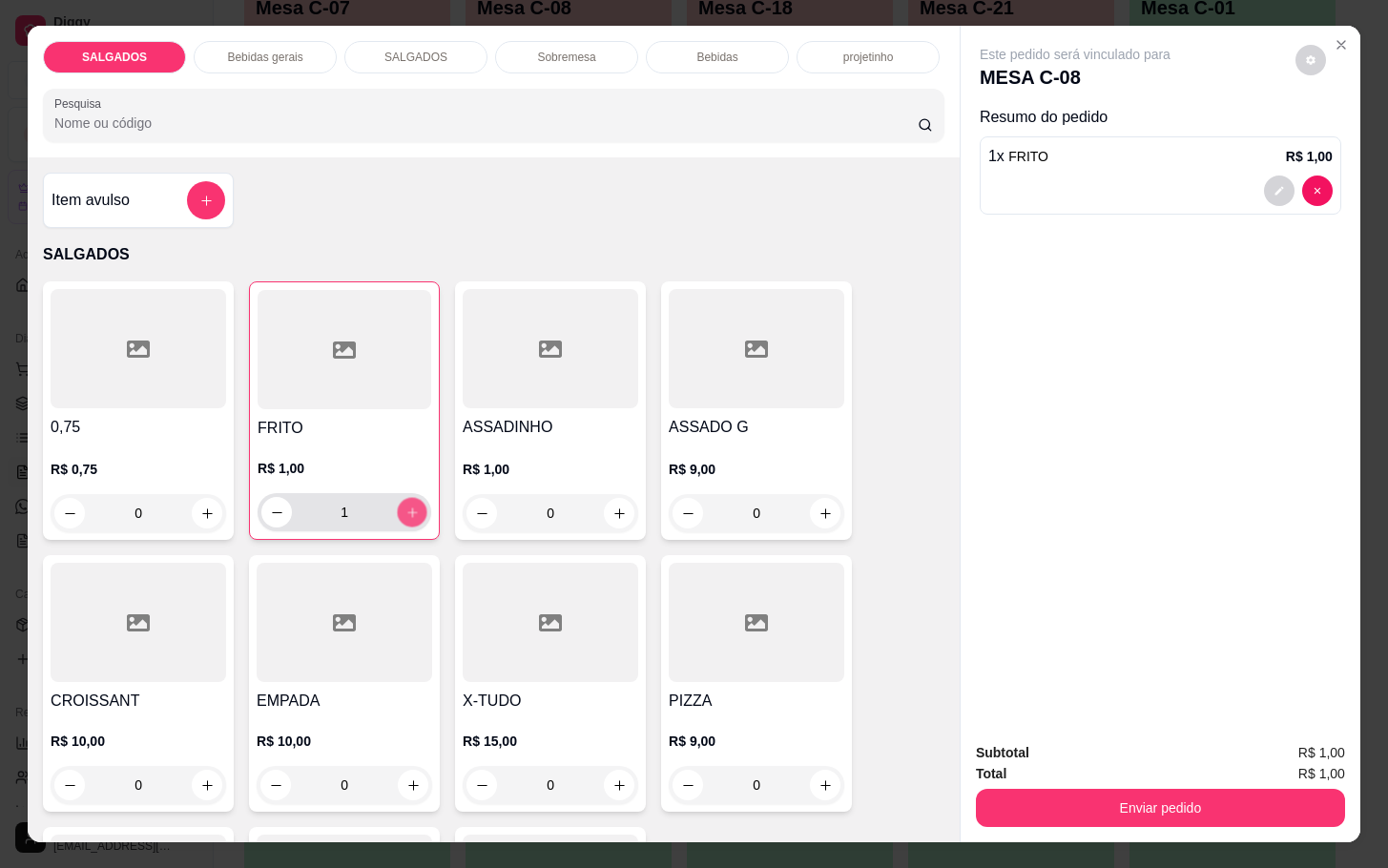
click at [407, 515] on button "increase-product-quantity" at bounding box center [413, 512] width 30 height 30
click at [407, 513] on button "increase-product-quantity" at bounding box center [413, 512] width 30 height 30
click at [407, 513] on button "increase-product-quantity" at bounding box center [413, 512] width 31 height 31
type input "5"
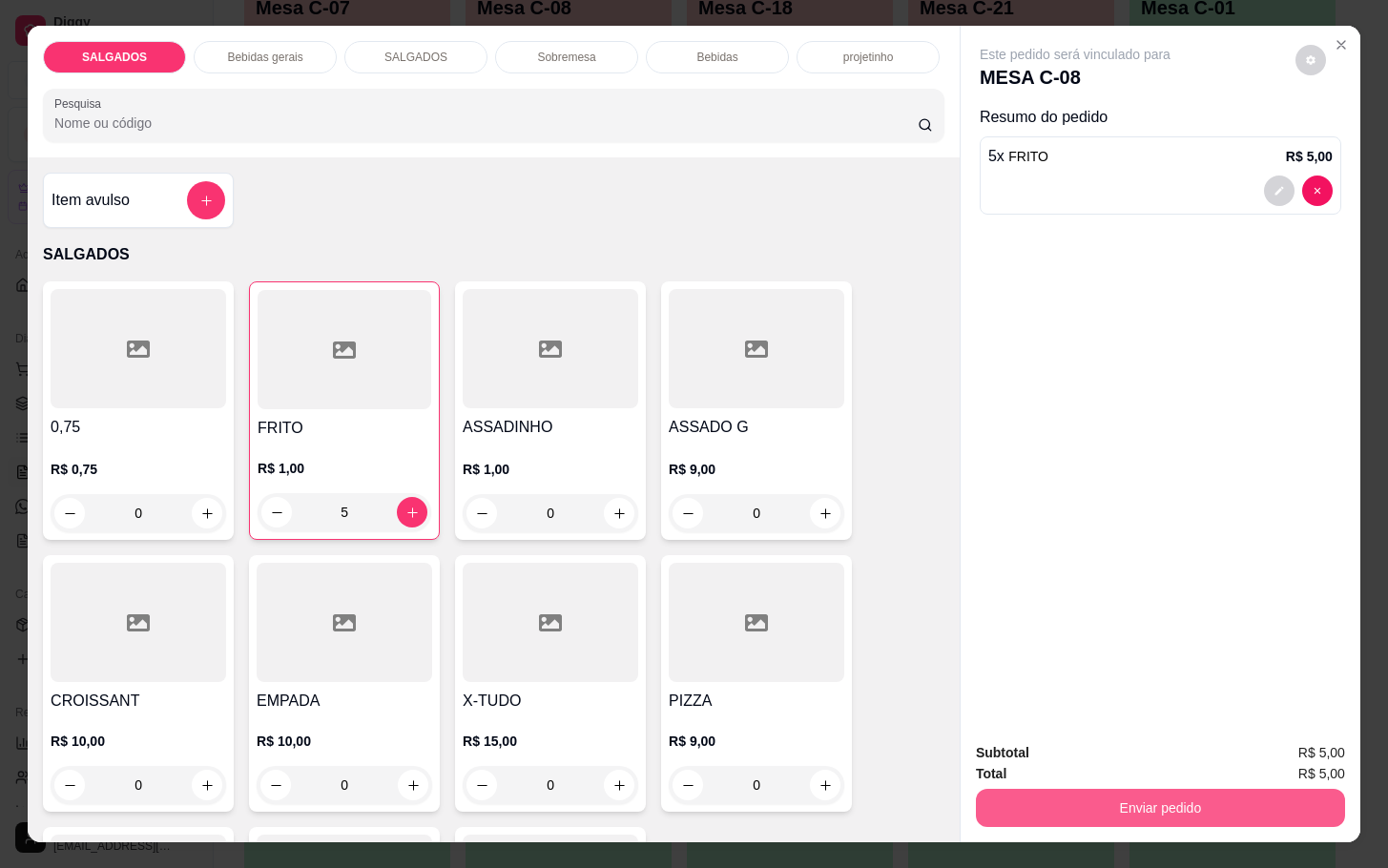
click at [1105, 805] on button "Enviar pedido" at bounding box center [1161, 807] width 369 height 38
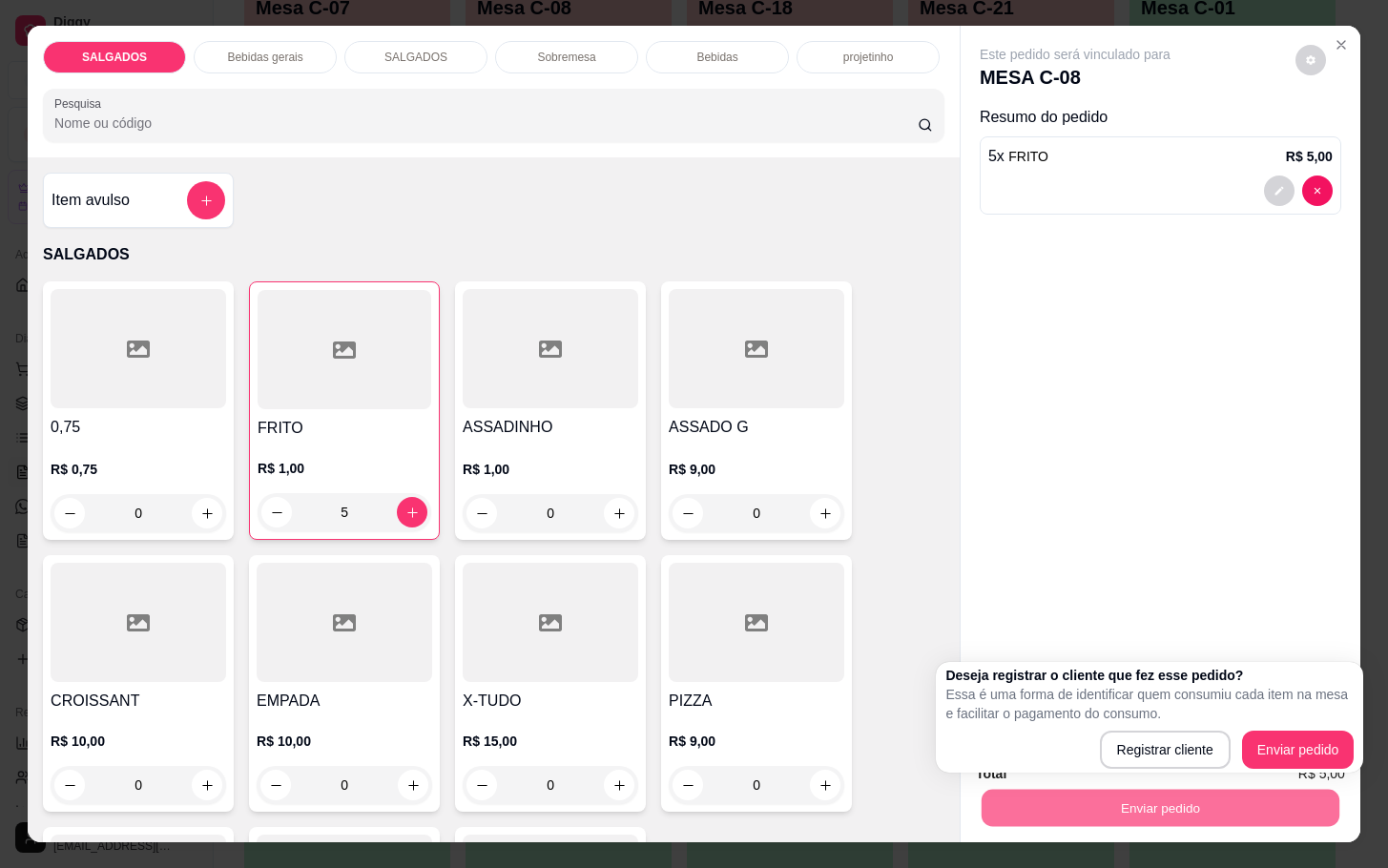
drag, startPoint x: 1314, startPoint y: 721, endPoint x: 1299, endPoint y: 728, distance: 16.6
click at [1312, 721] on p "Essa é uma forma de identificar quem consumiu cada item na mesa e facilitar o p…" at bounding box center [1149, 704] width 408 height 38
click at [1299, 728] on div "Deseja registrar o cliente que fez esse pedido? Essa é uma forma de identificar…" at bounding box center [1149, 717] width 408 height 103
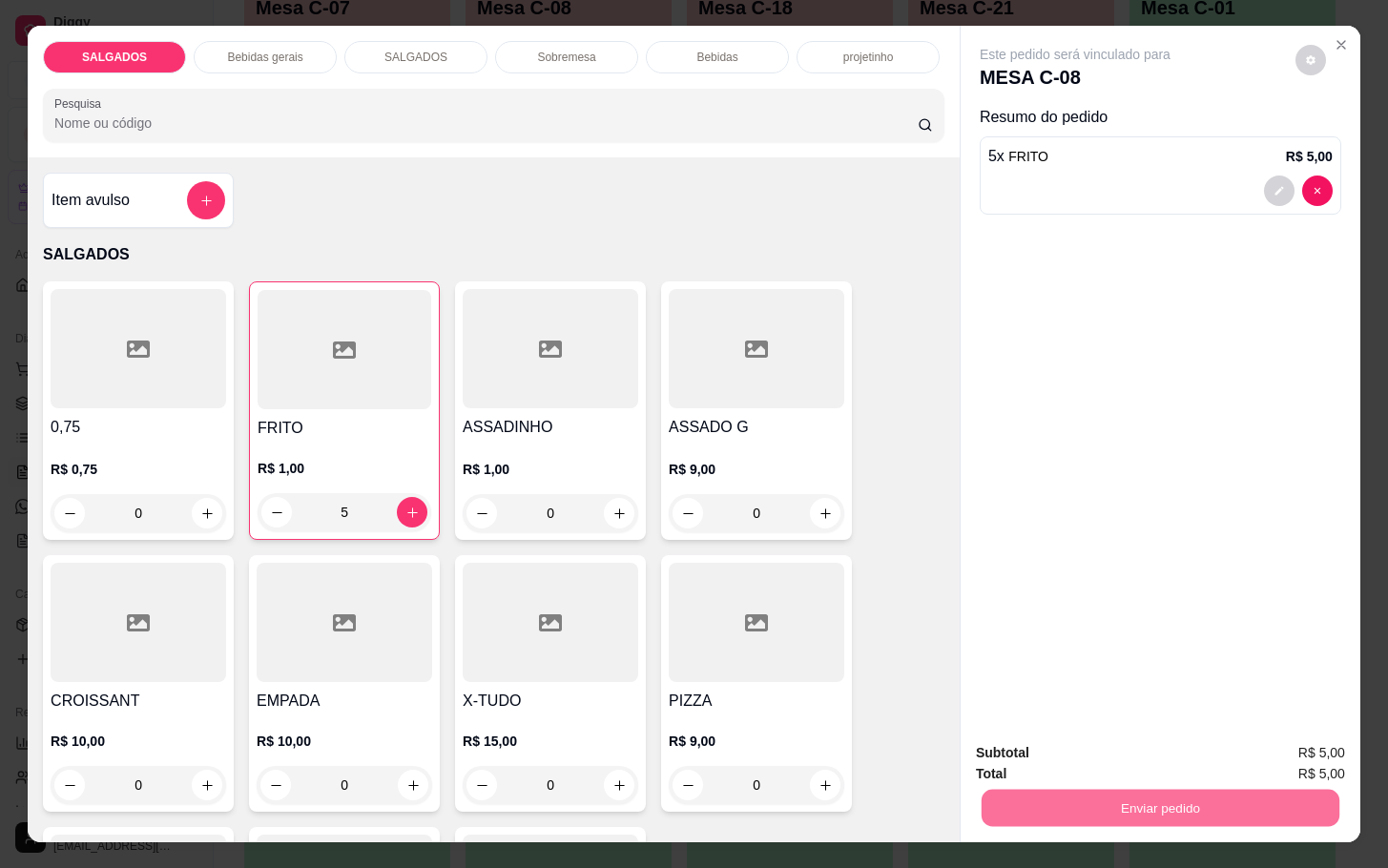
click at [1269, 736] on button "Enviar pedido" at bounding box center [1292, 751] width 108 height 37
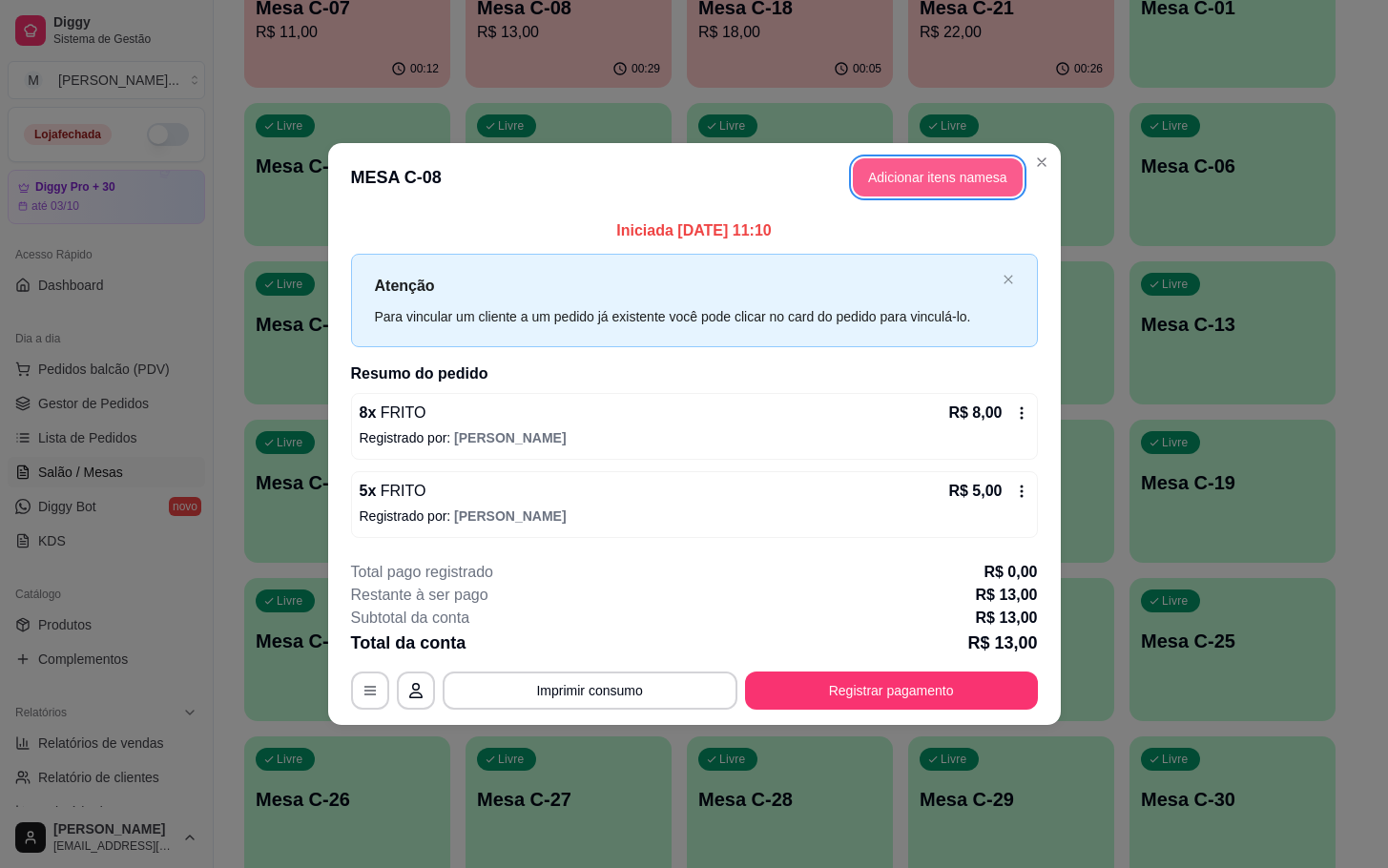
click at [868, 186] on button "Adicionar itens na mesa" at bounding box center [938, 177] width 170 height 38
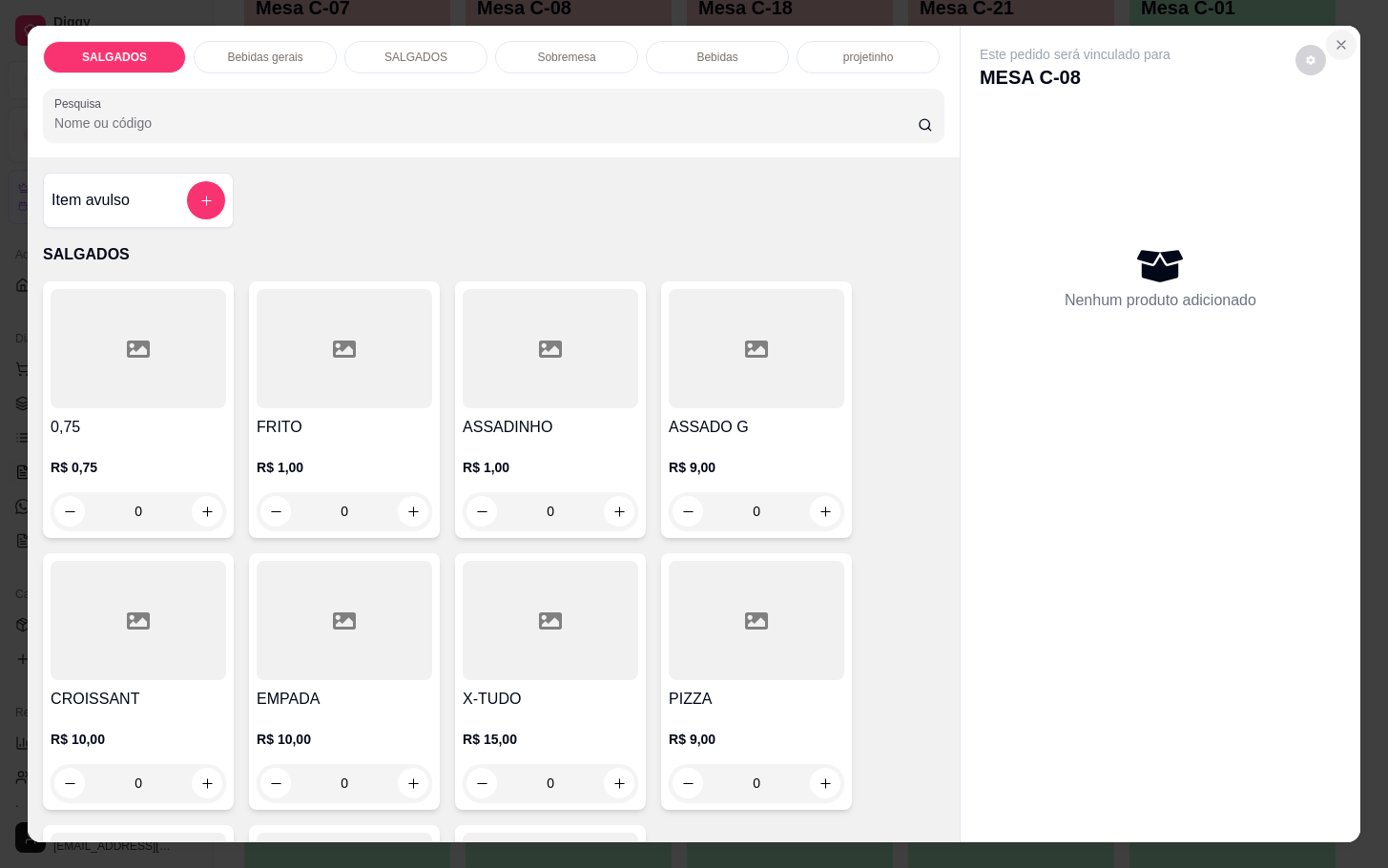
click at [1334, 37] on icon "Close" at bounding box center [1342, 44] width 15 height 15
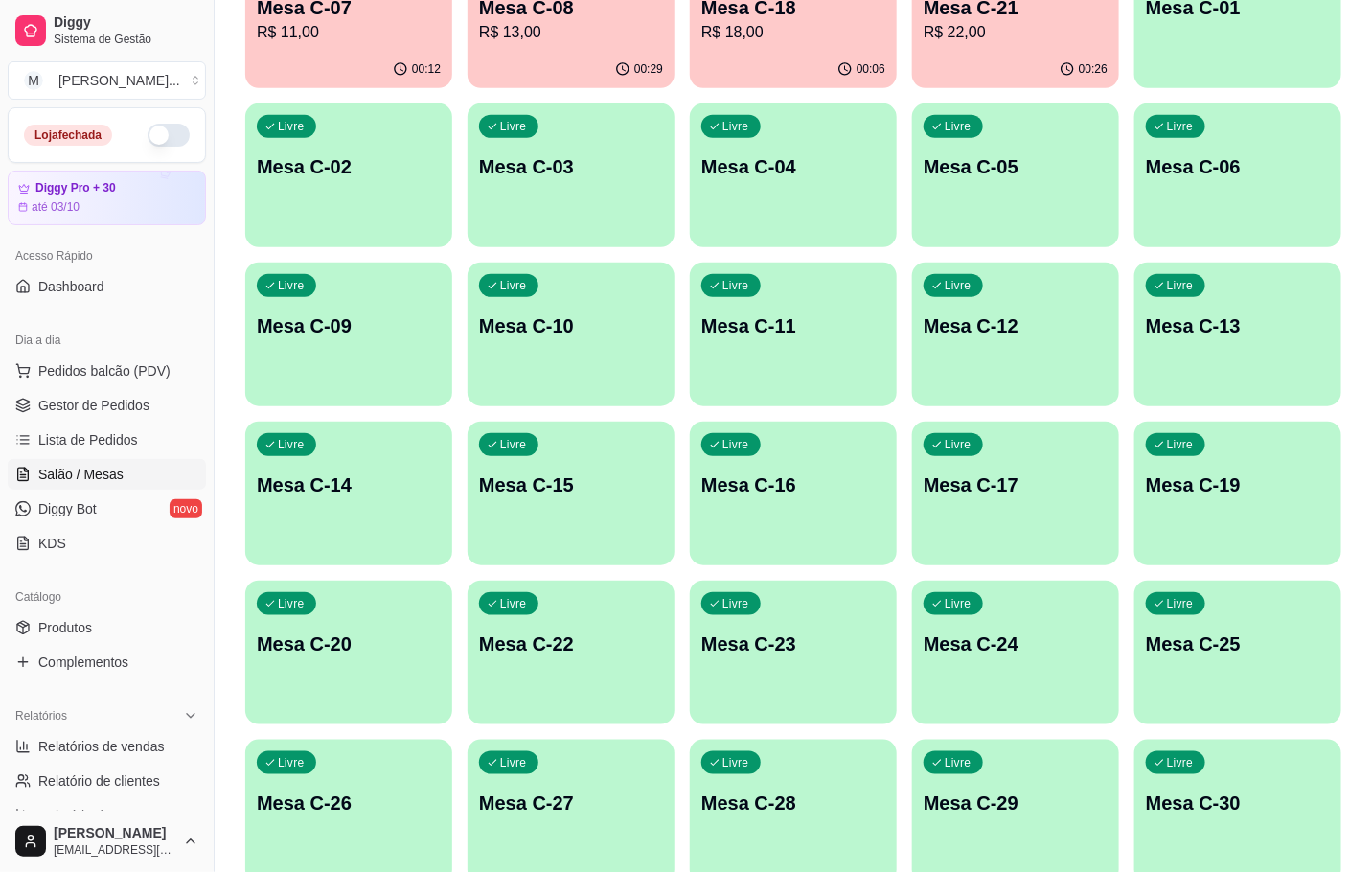
click at [947, 60] on div "00:26" at bounding box center [1016, 69] width 207 height 37
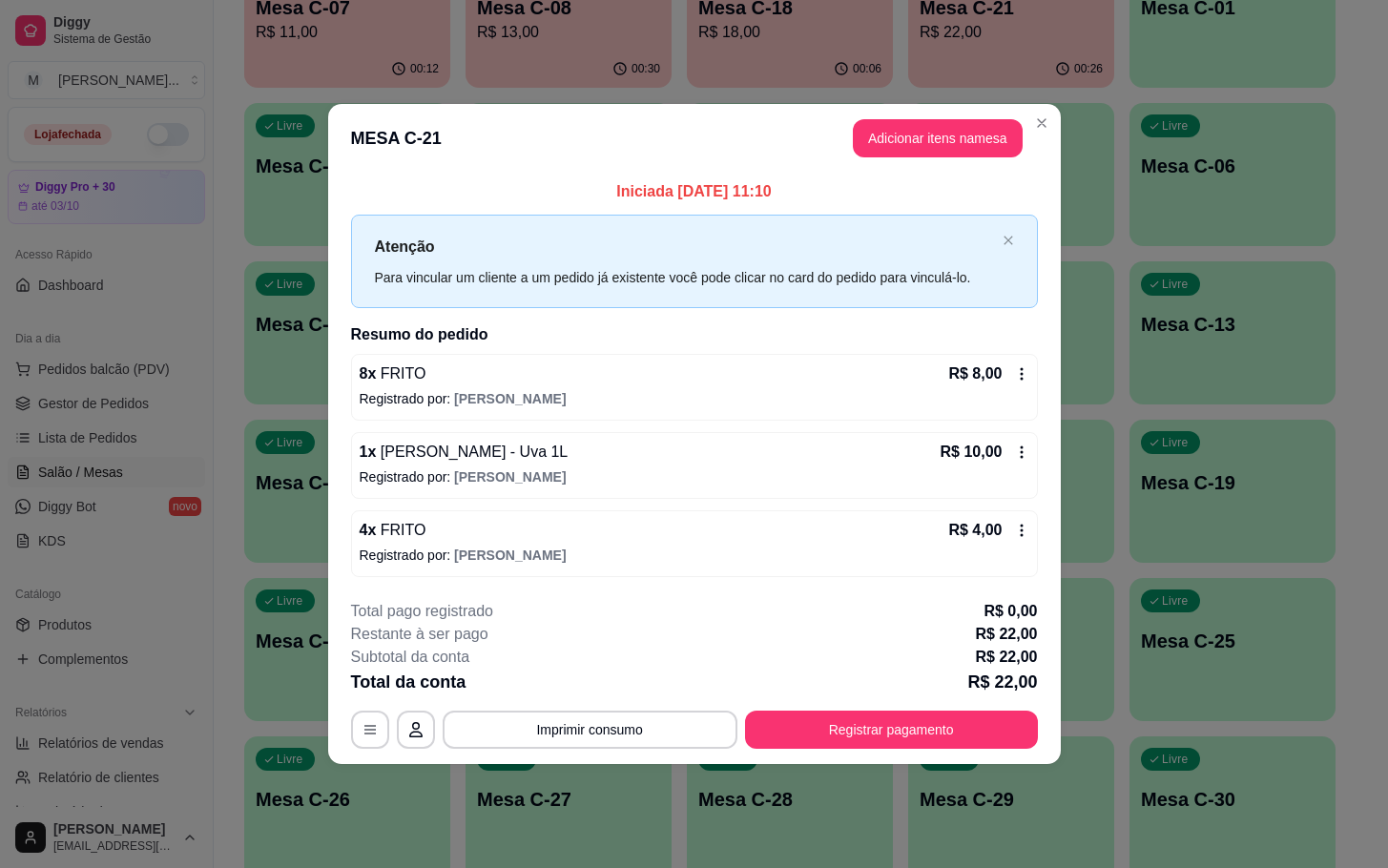
click at [930, 195] on p "Iniciada [DATE] 11:10" at bounding box center [694, 192] width 687 height 23
drag, startPoint x: 930, startPoint y: 195, endPoint x: 934, endPoint y: 173, distance: 22.4
click at [934, 173] on div "Iniciada [DATE] 11:10 Atenção Para vincular um cliente a um pedido já existente…" at bounding box center [694, 378] width 733 height 411
click at [941, 156] on header "MESA C-21 Adicionar itens na mesa" at bounding box center [694, 138] width 733 height 69
click at [939, 156] on button "Adicionar itens na mesa" at bounding box center [938, 138] width 164 height 37
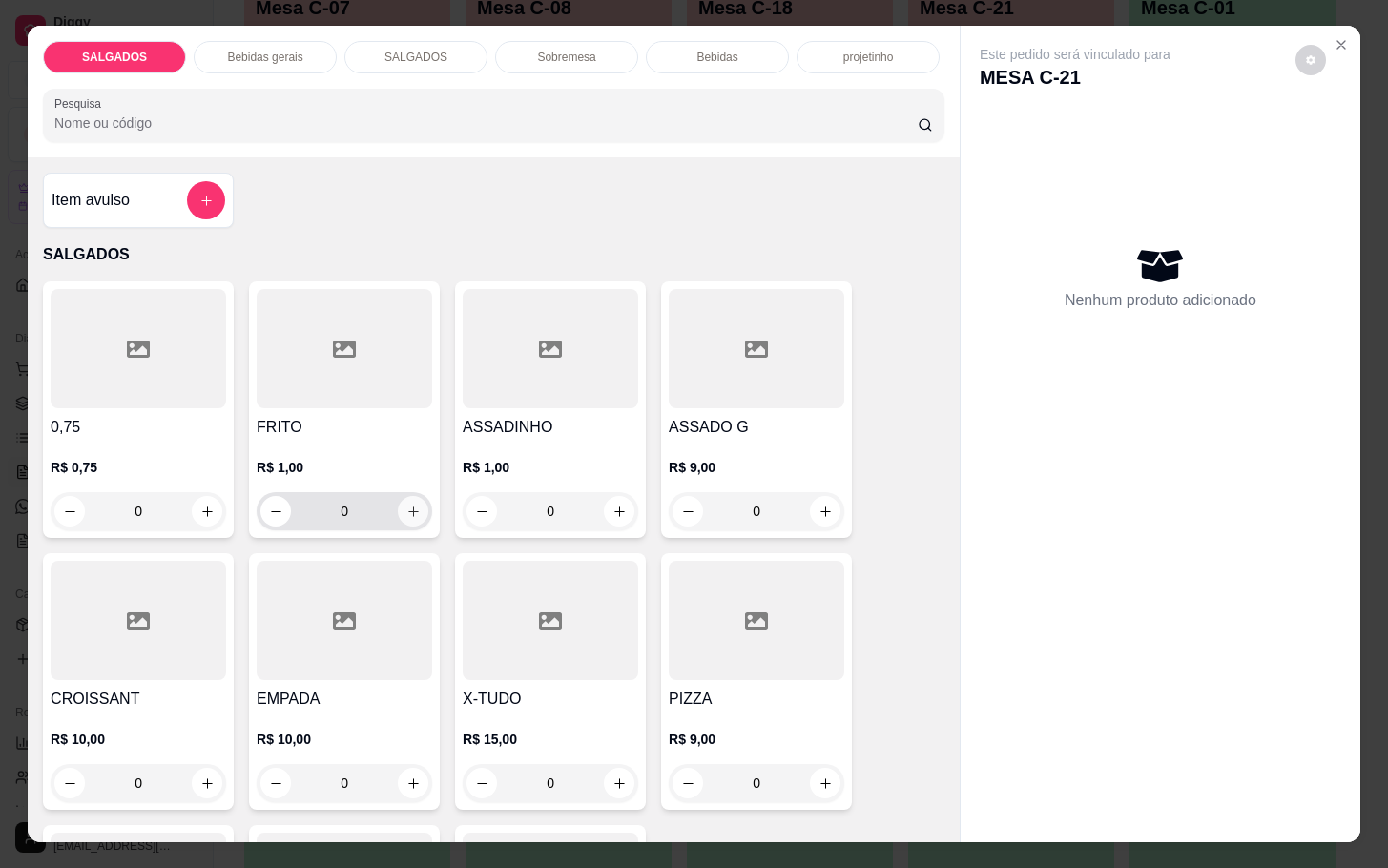
click at [406, 505] on icon "increase-product-quantity" at bounding box center [413, 511] width 14 height 14
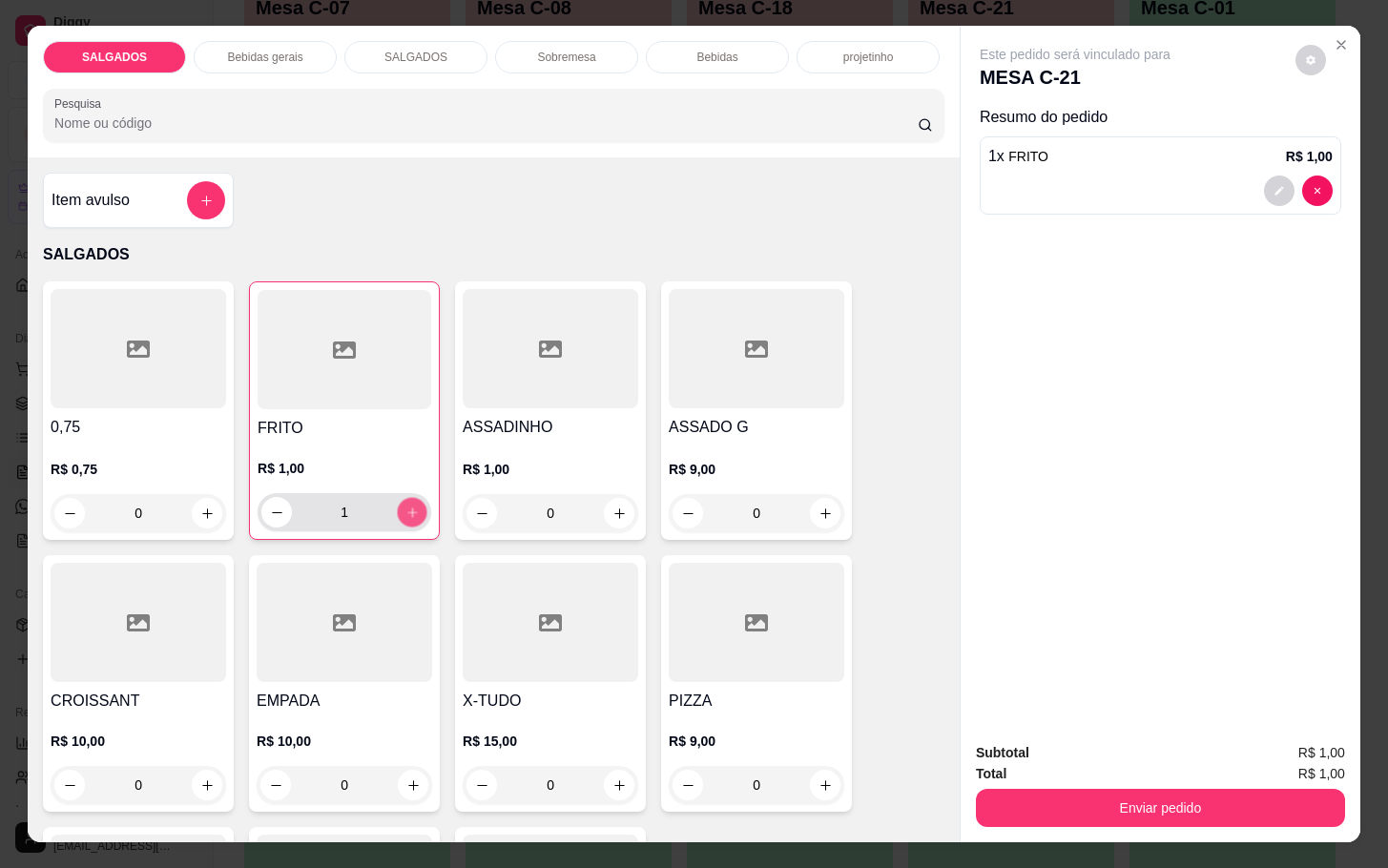
click at [412, 498] on button "increase-product-quantity" at bounding box center [413, 512] width 30 height 30
click at [413, 504] on button "increase-product-quantity" at bounding box center [413, 512] width 31 height 31
type input "3"
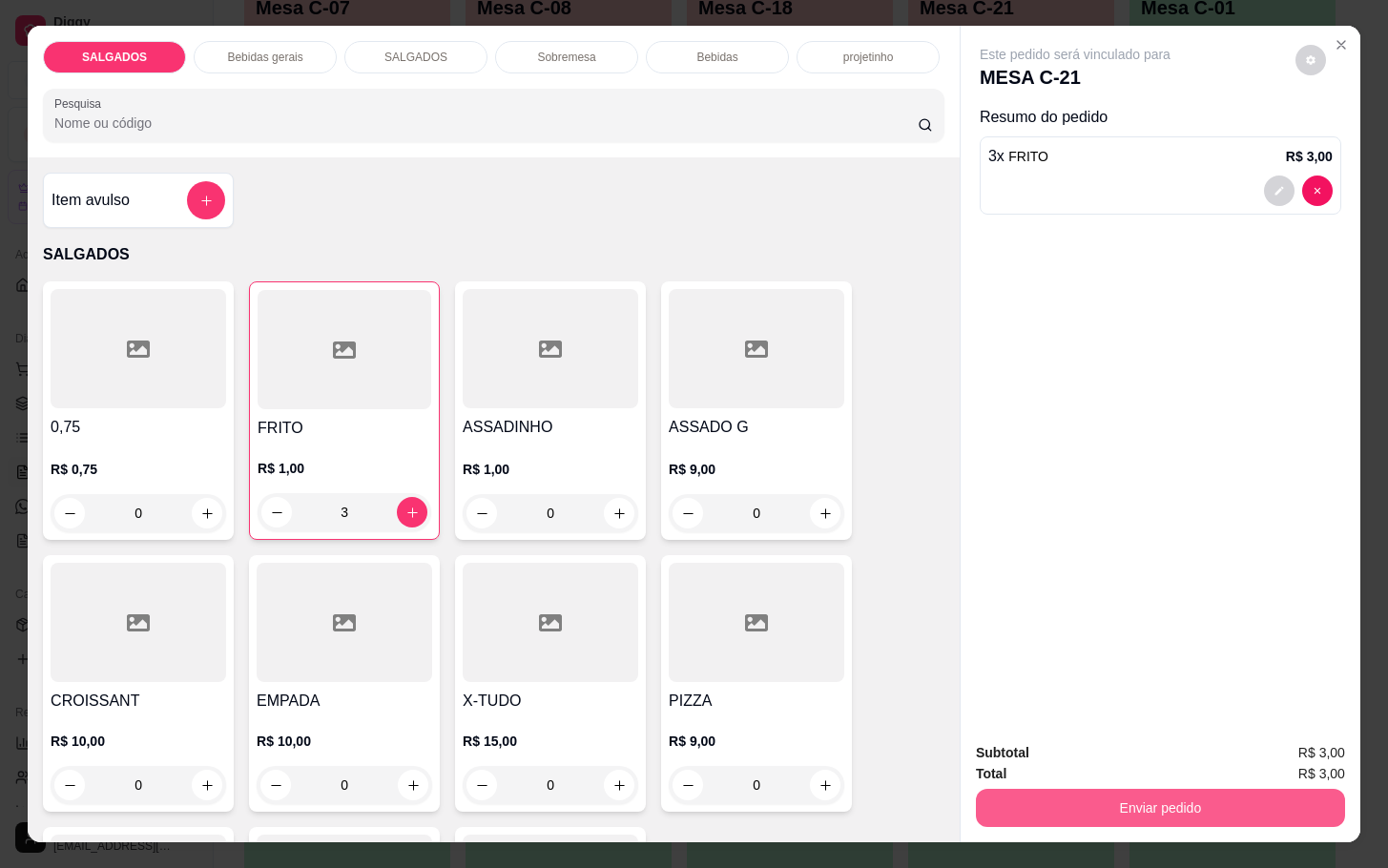
click at [1071, 805] on button "Enviar pedido" at bounding box center [1161, 807] width 369 height 38
click at [1343, 759] on button "Enviar pedido" at bounding box center [1292, 751] width 108 height 37
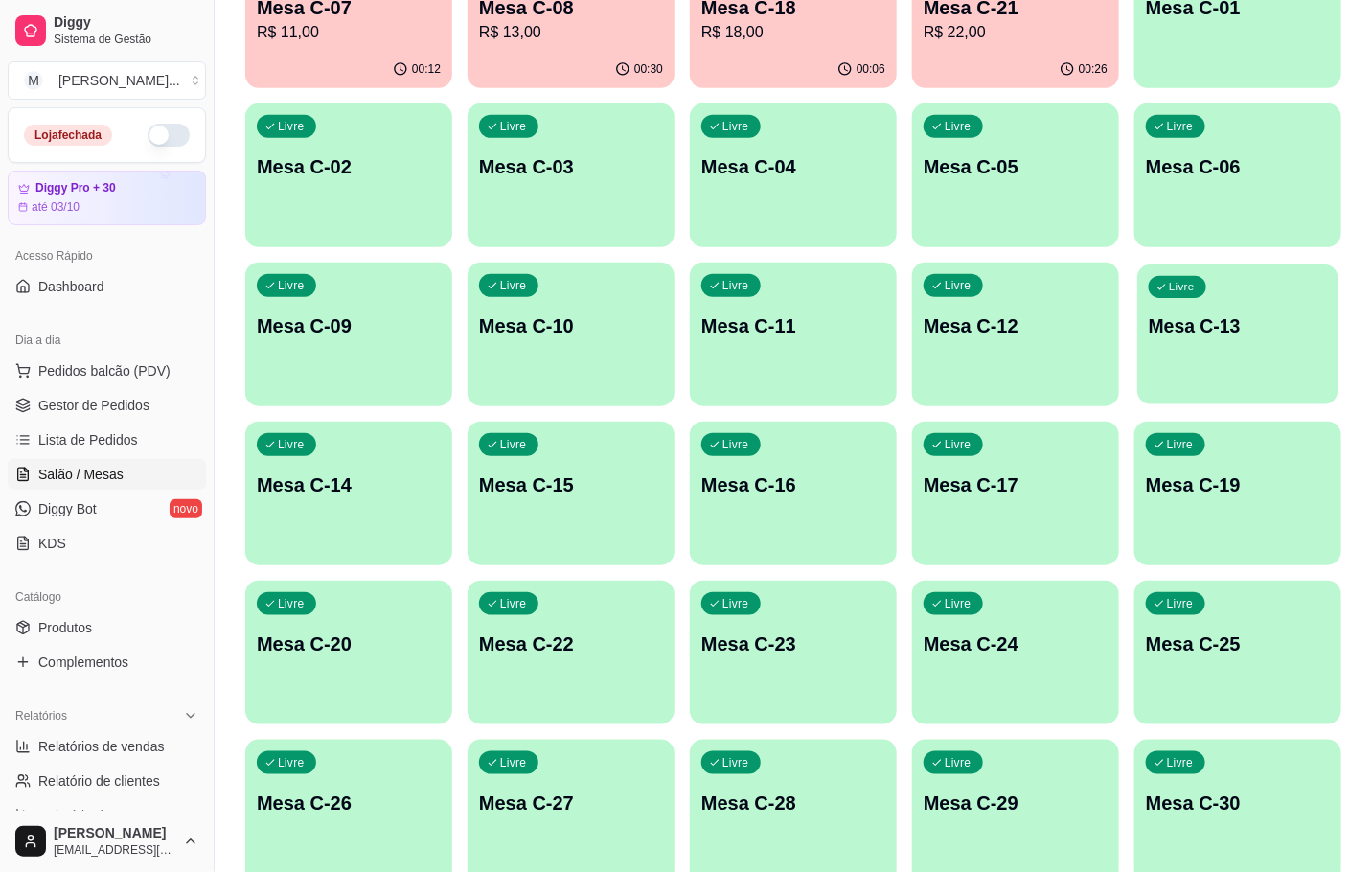
click at [1329, 401] on div "button" at bounding box center [1237, 392] width 201 height 22
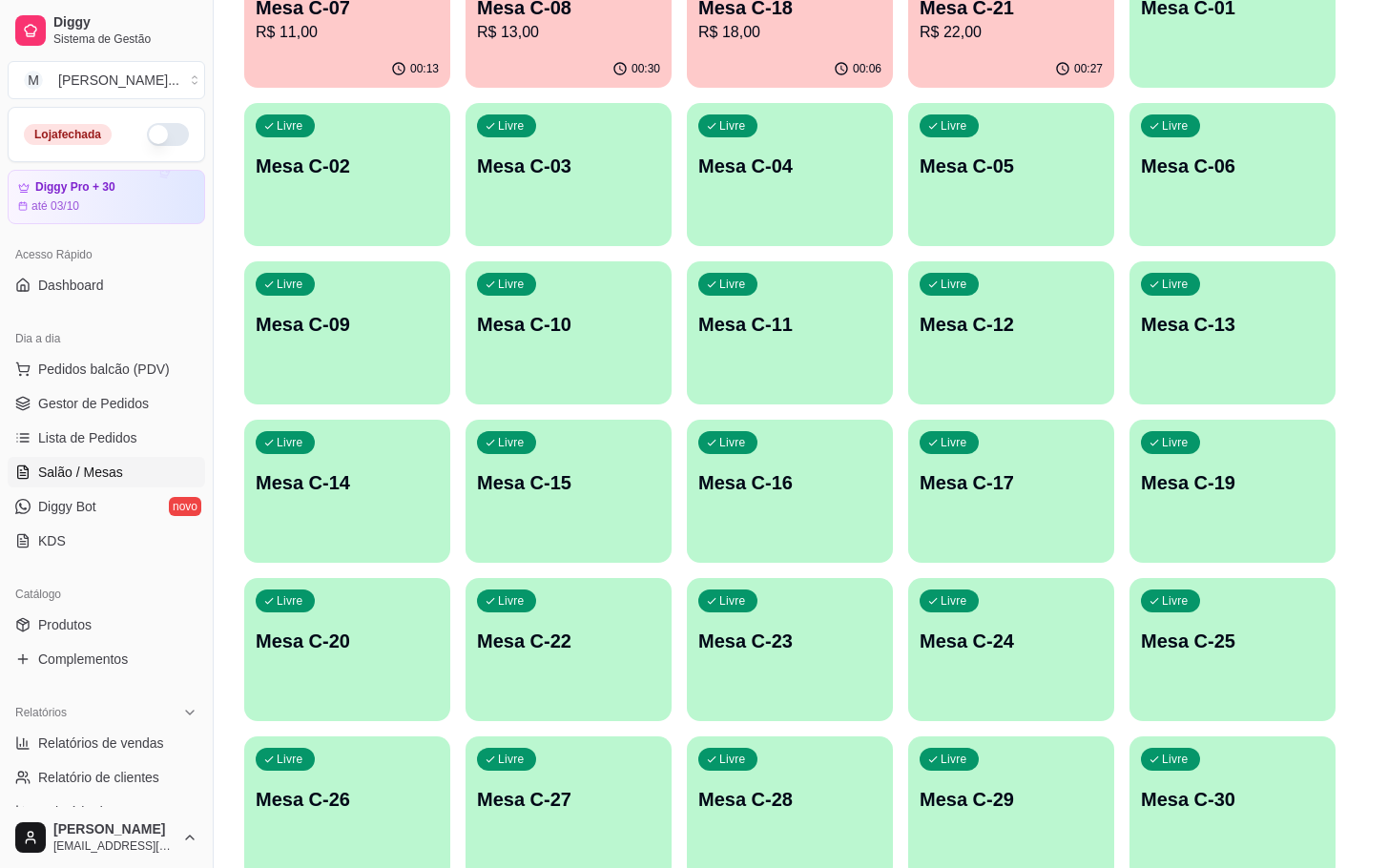
drag, startPoint x: 762, startPoint y: 341, endPoint x: 770, endPoint y: 334, distance: 10.6
click at [762, 340] on header "MESA C-13" at bounding box center [694, 368] width 733 height 57
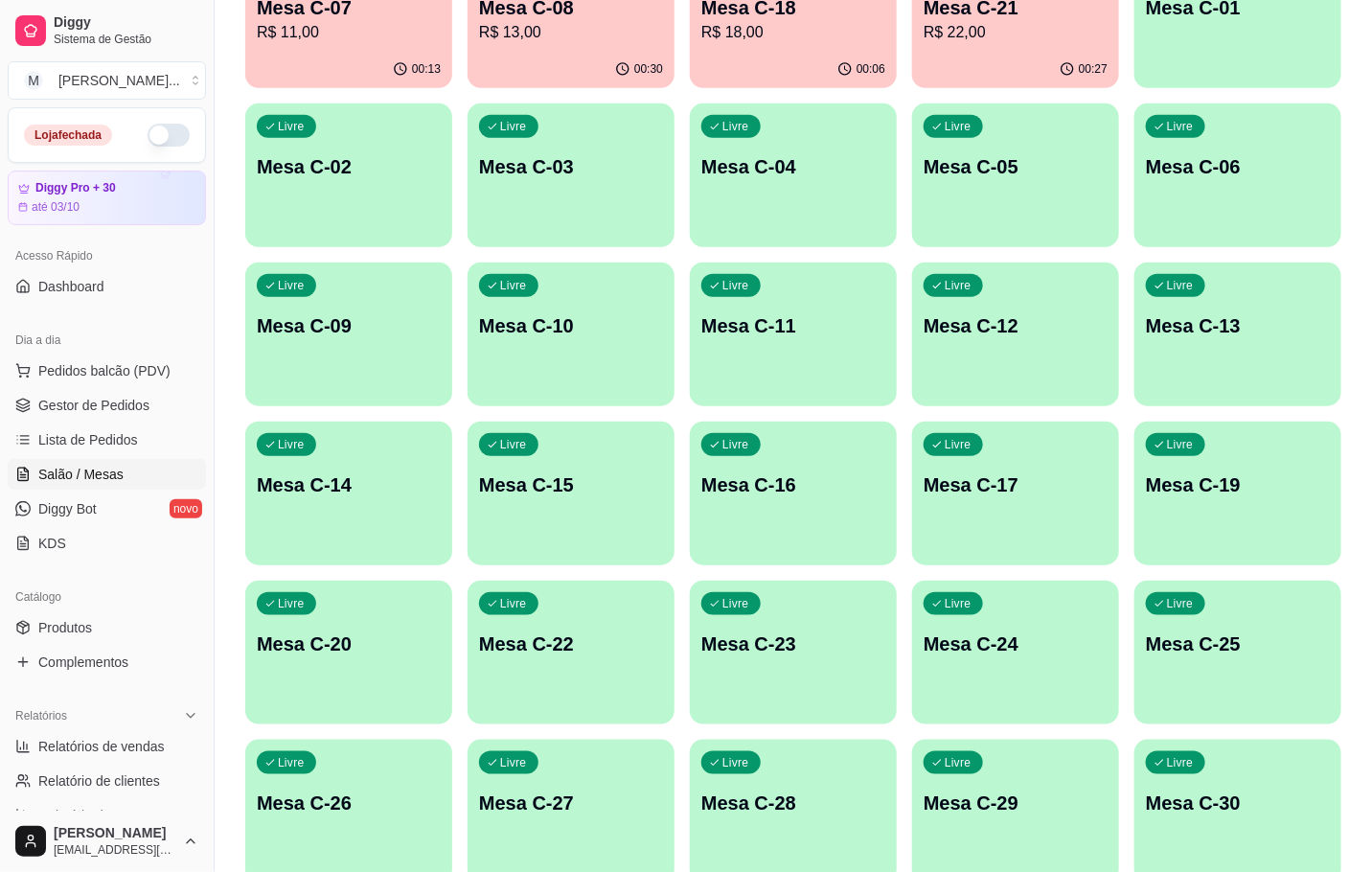
click at [790, 318] on p "Mesa C-11" at bounding box center [792, 326] width 184 height 27
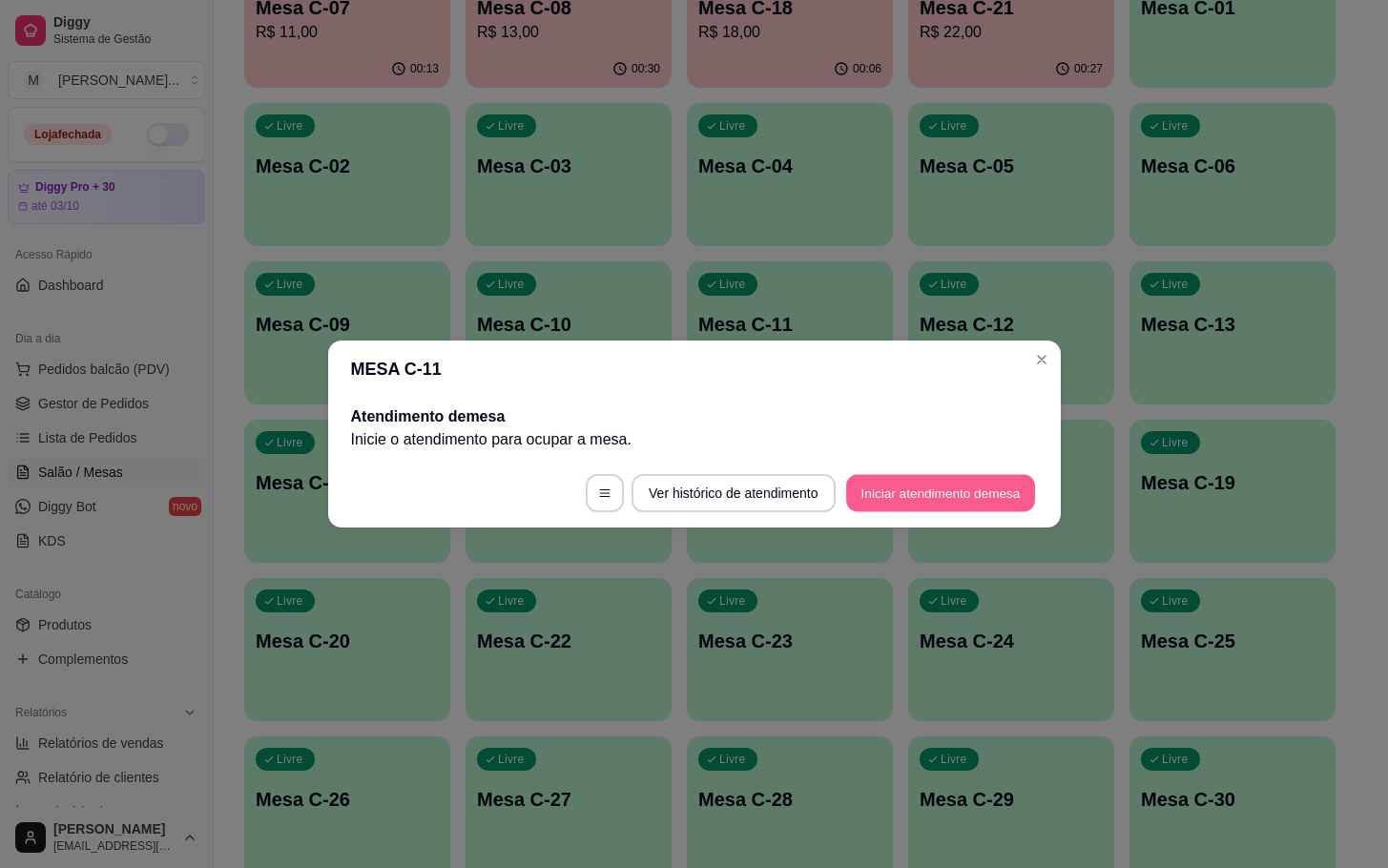
click at [1014, 498] on button "Iniciar atendimento de mesa" at bounding box center [940, 493] width 188 height 37
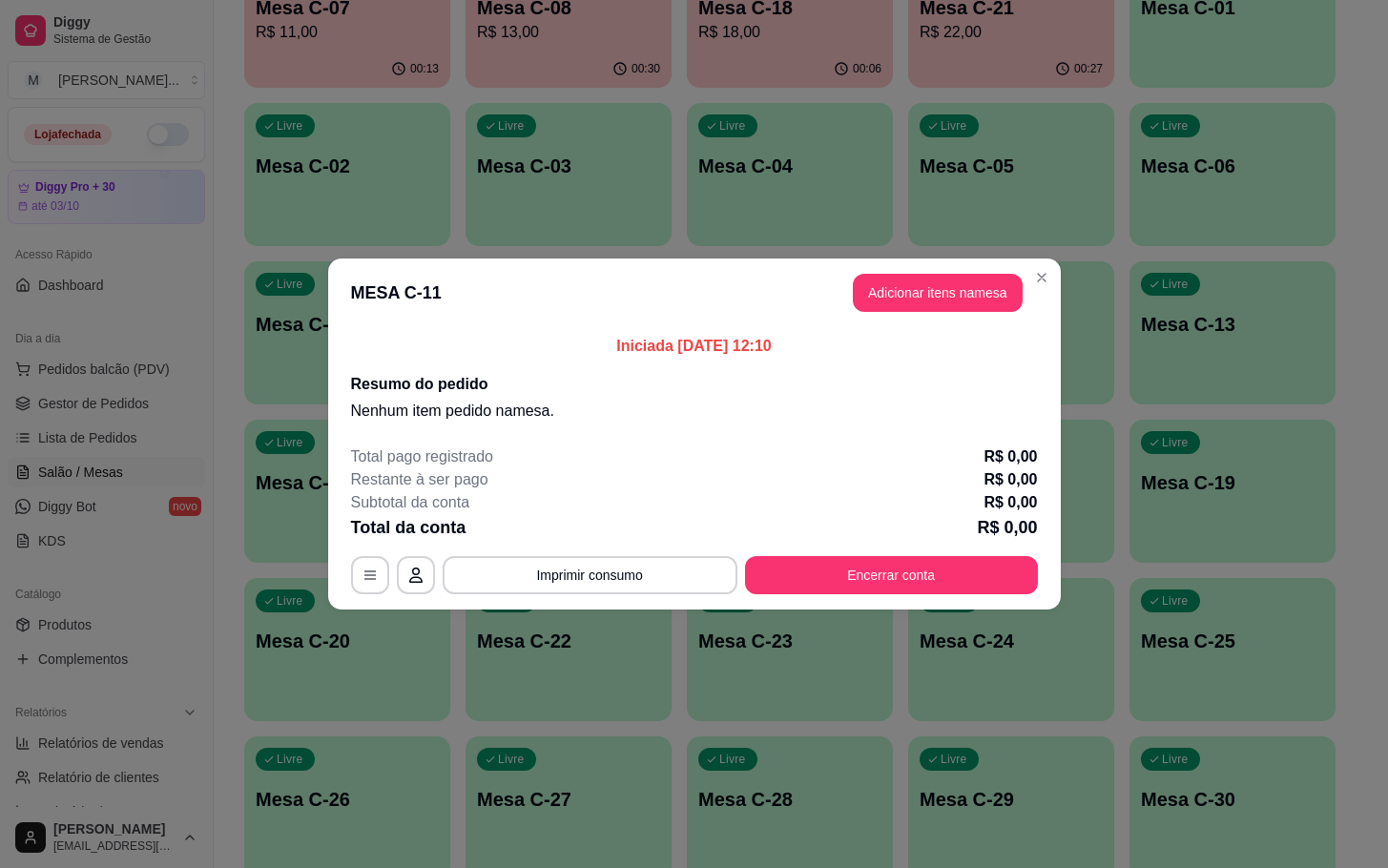
click at [1011, 304] on button "Adicionar itens na mesa" at bounding box center [938, 292] width 170 height 38
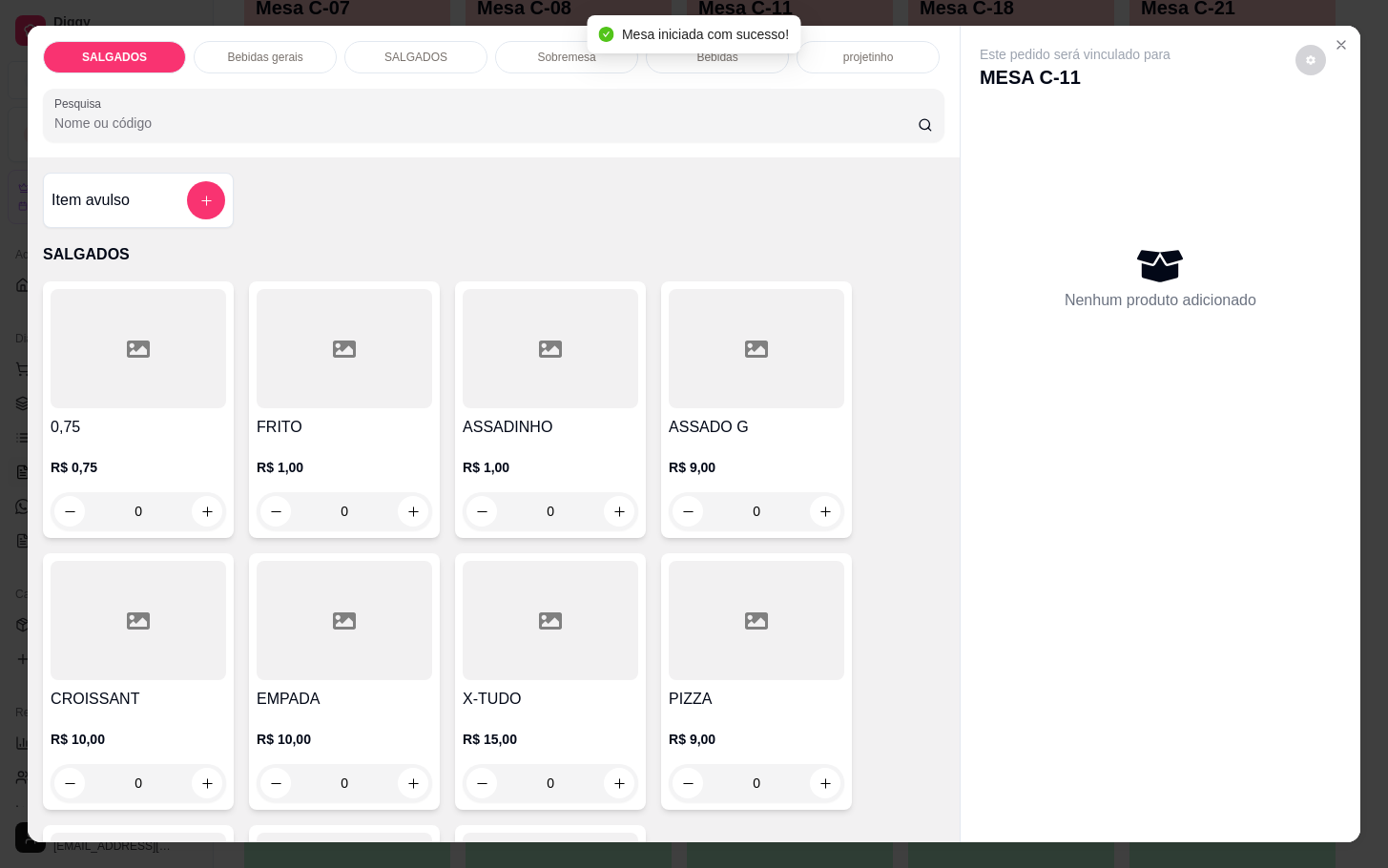
click at [570, 616] on div at bounding box center [551, 620] width 176 height 119
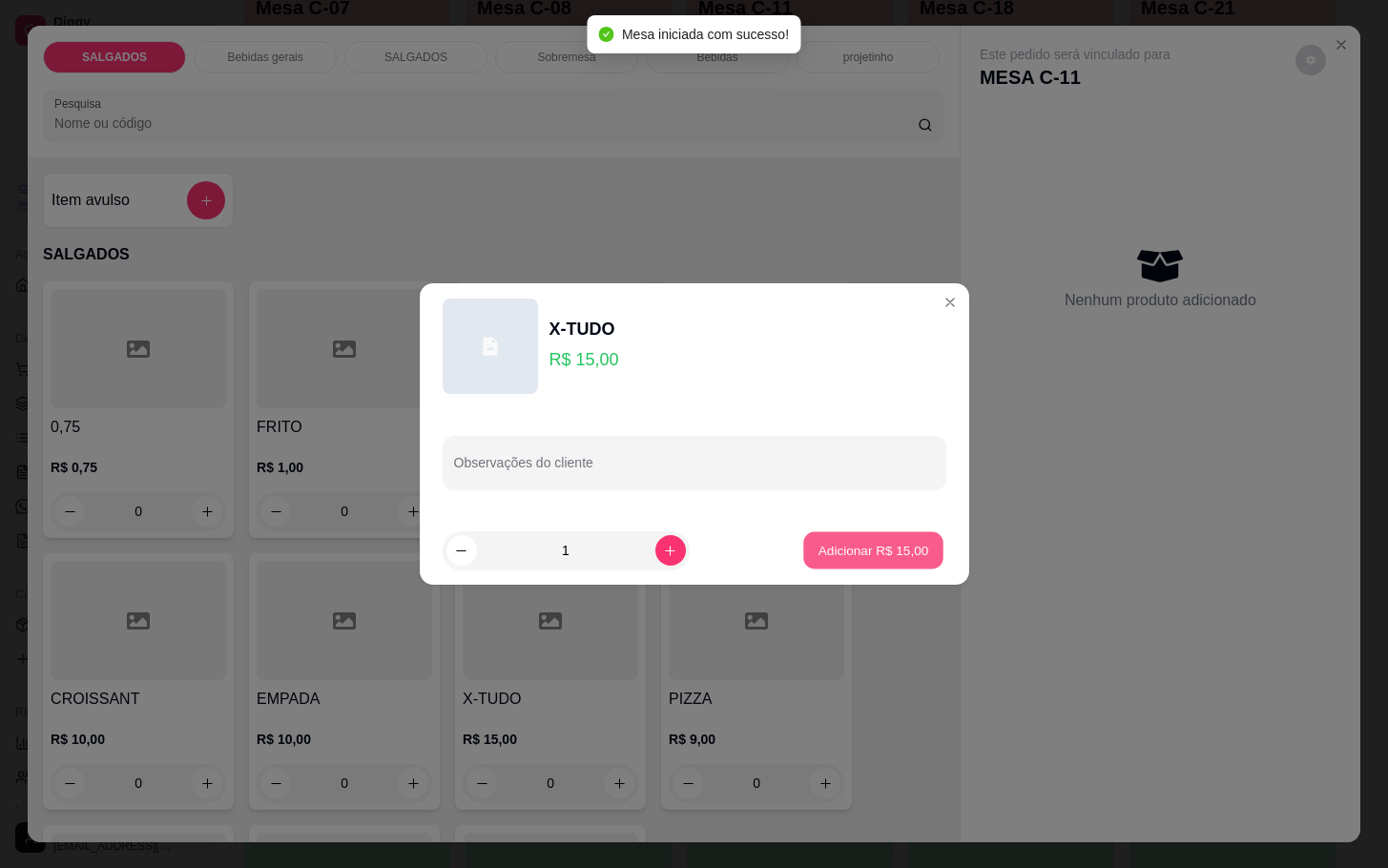
click at [896, 536] on button "Adicionar R$ 15,00" at bounding box center [874, 551] width 140 height 37
type input "1"
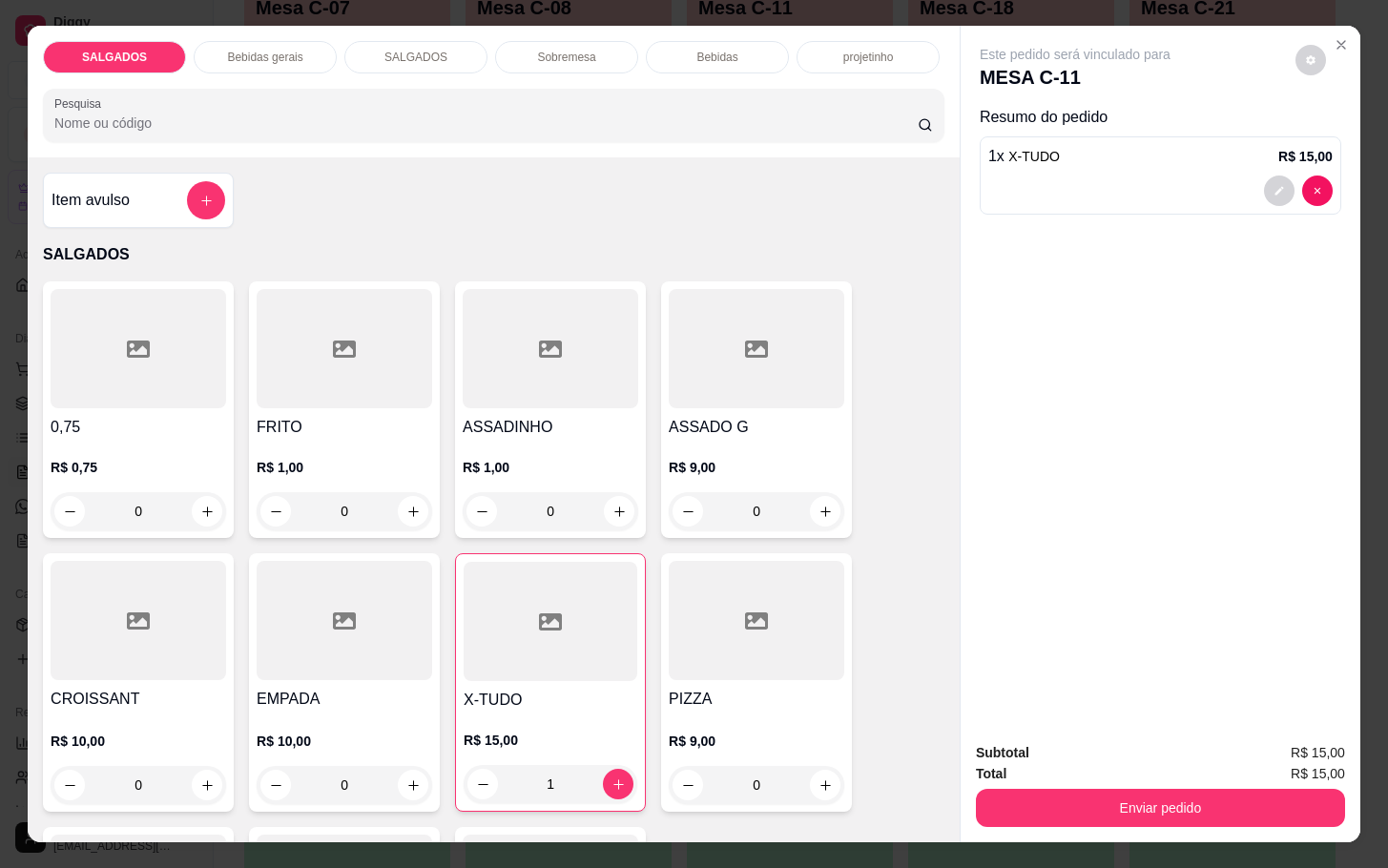
click at [751, 444] on div "R$ 9,00 0" at bounding box center [757, 484] width 176 height 92
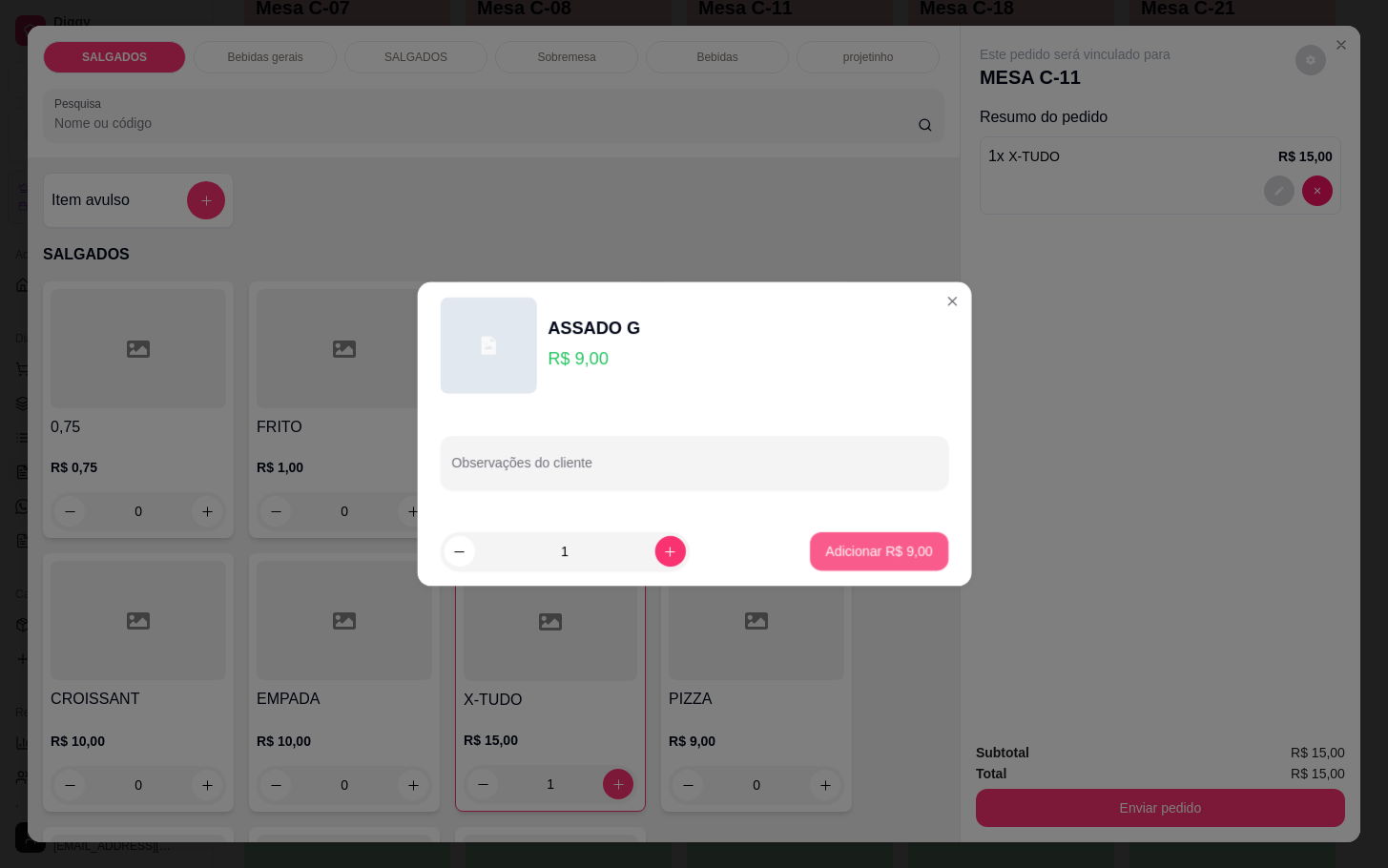
click at [848, 549] on p "Adicionar R$ 9,00" at bounding box center [879, 552] width 107 height 19
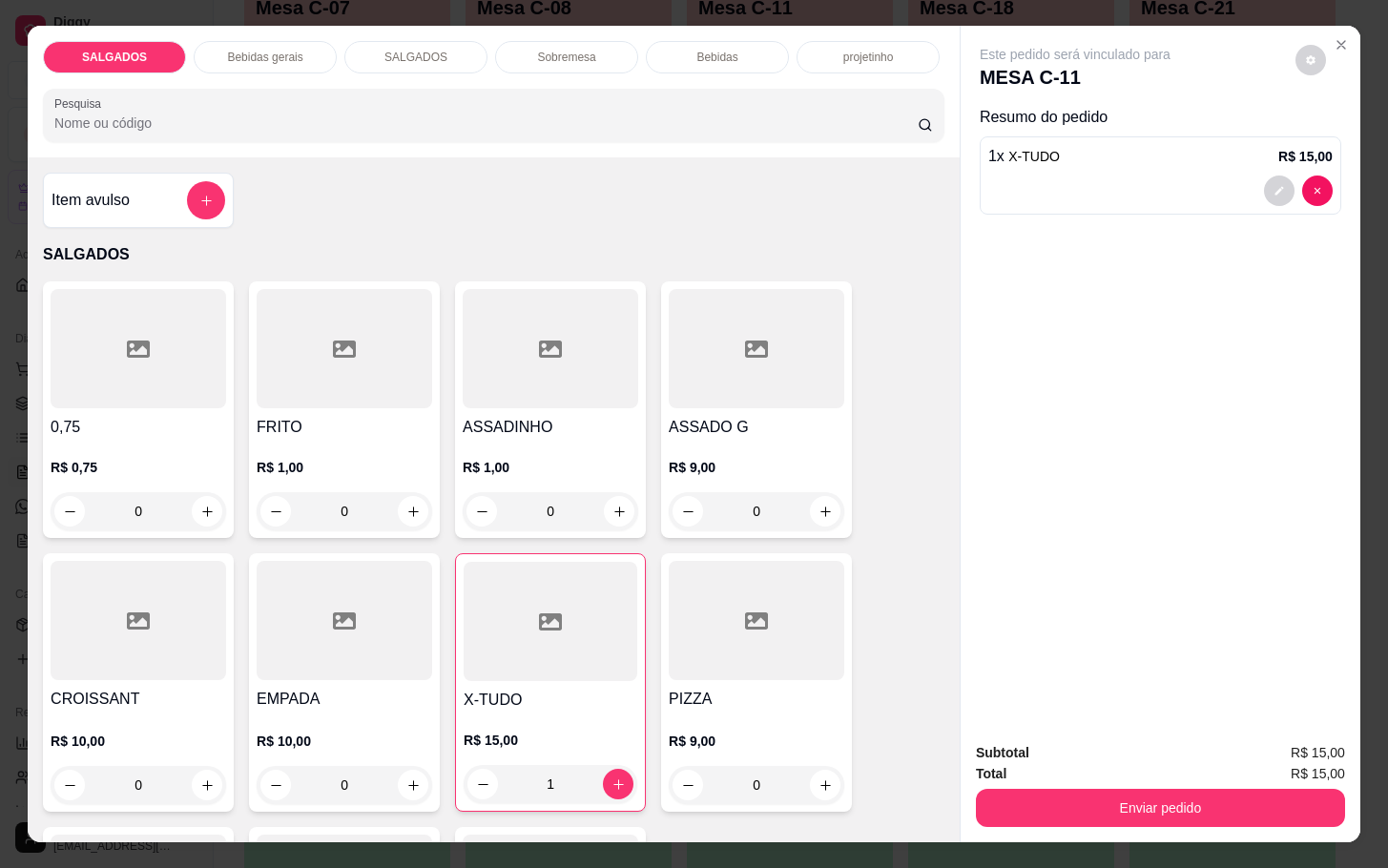
type input "1"
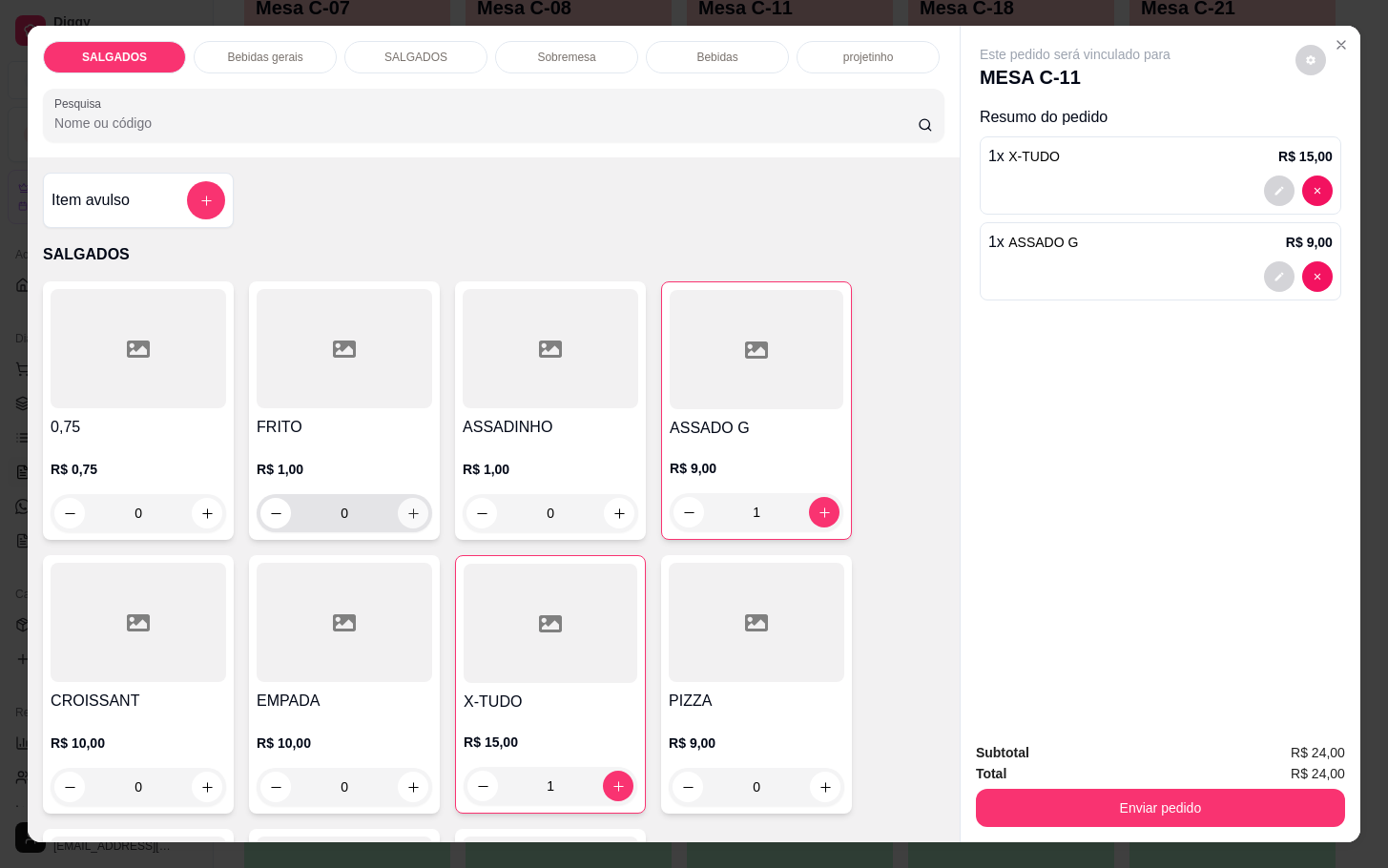
click at [406, 506] on icon "increase-product-quantity" at bounding box center [413, 513] width 14 height 14
type input "1"
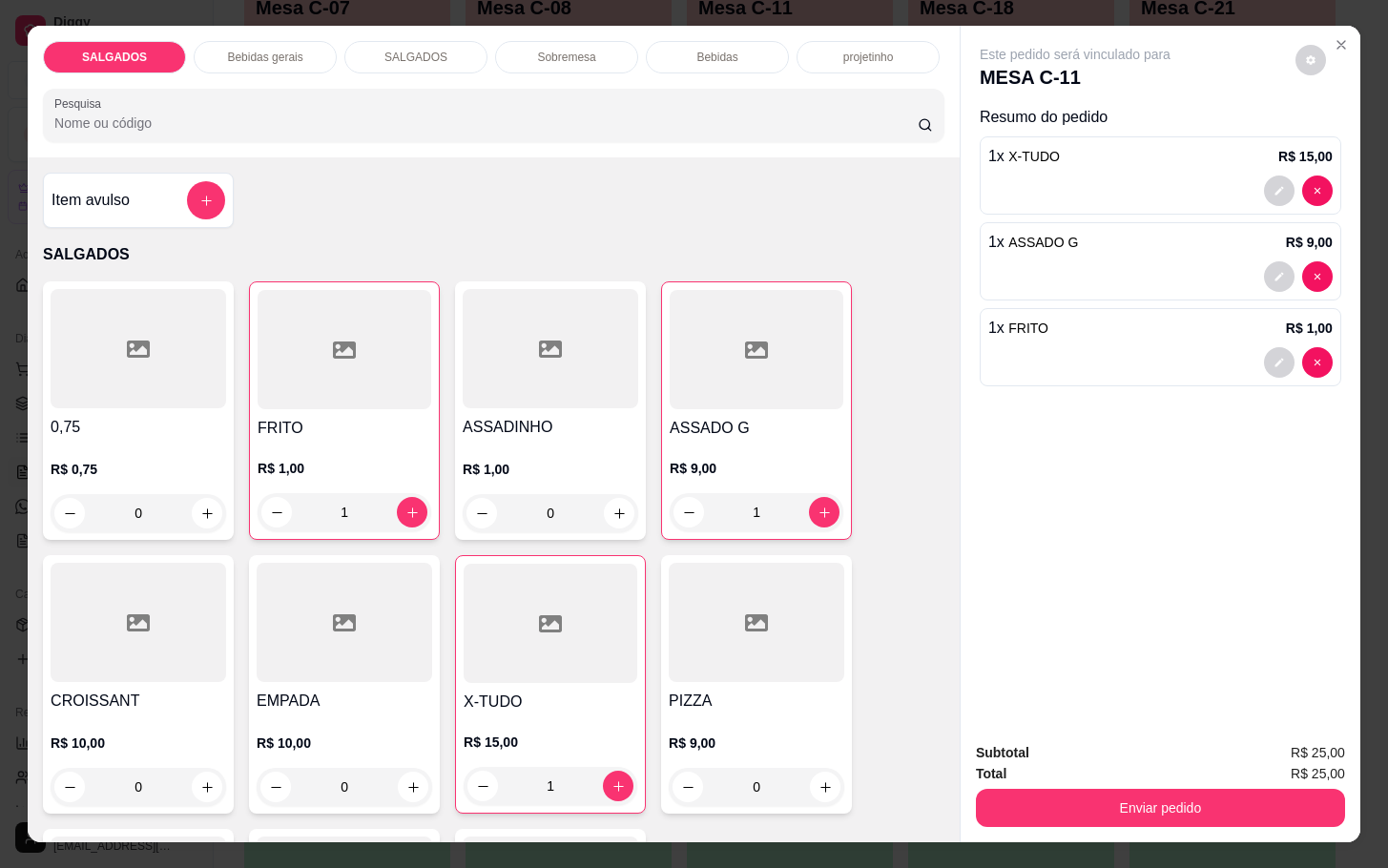
click at [293, 63] on div "Bebidas gerais" at bounding box center [265, 57] width 143 height 33
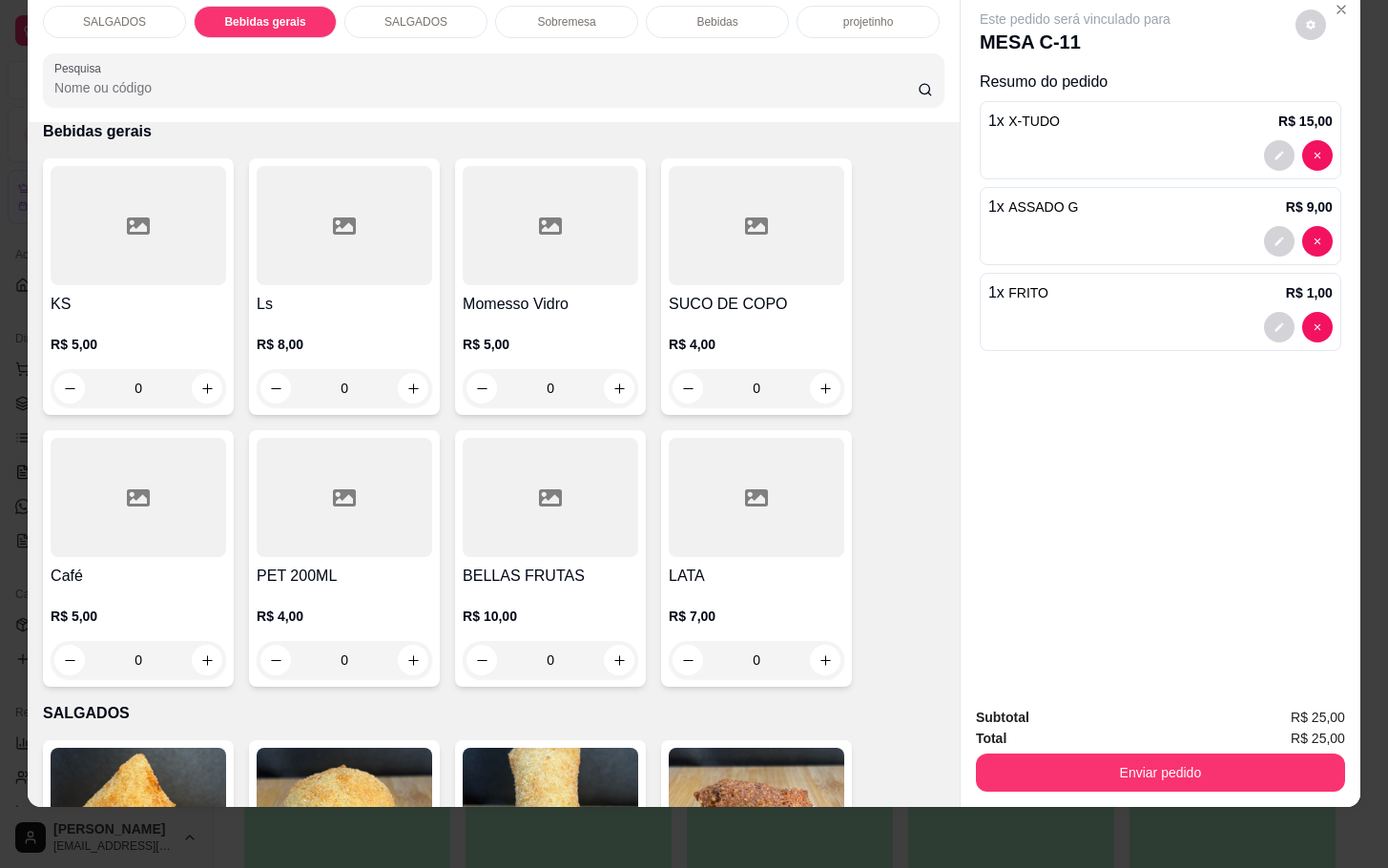
click at [163, 506] on div at bounding box center [138, 497] width 176 height 119
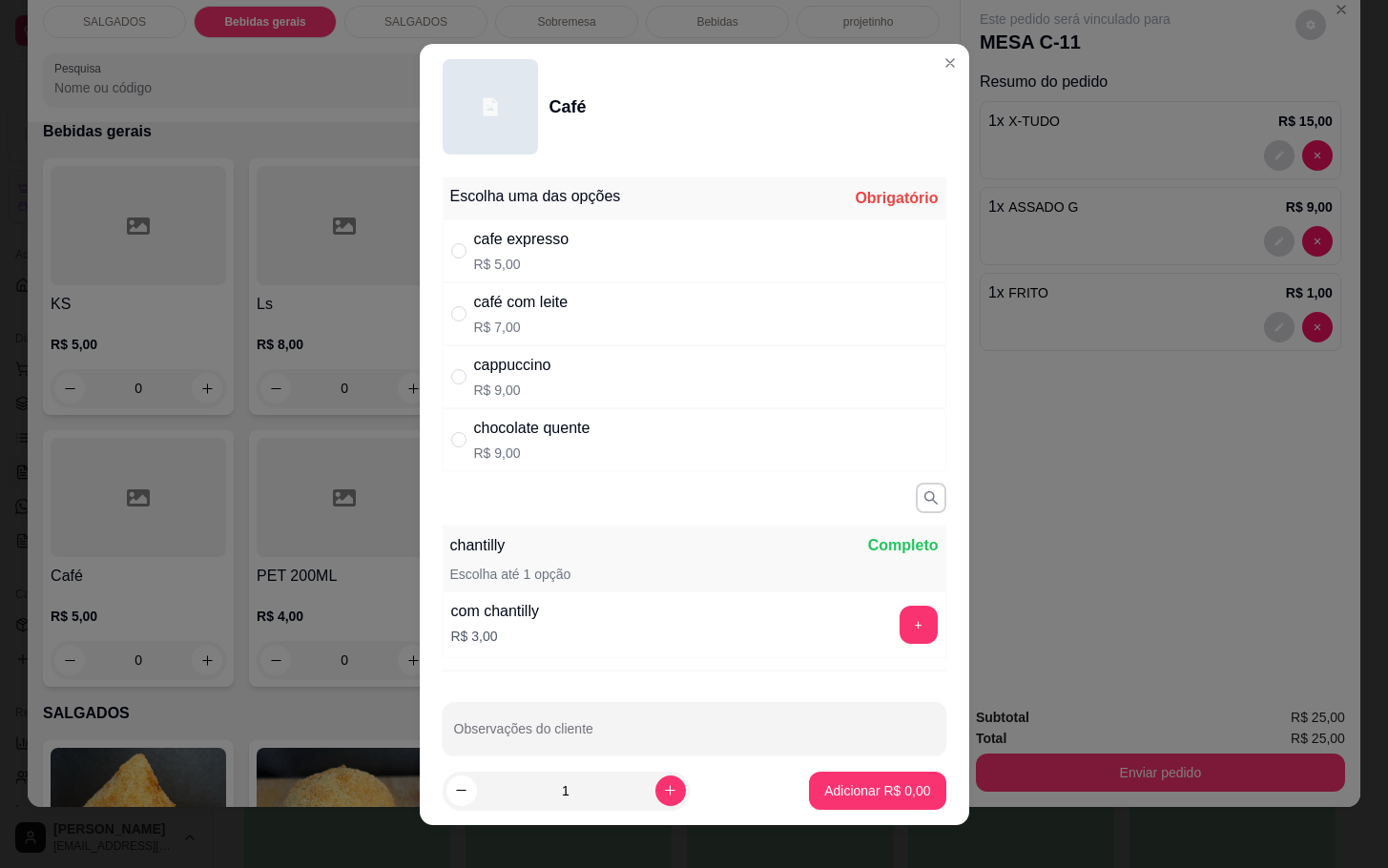
drag, startPoint x: 596, startPoint y: 330, endPoint x: 617, endPoint y: 338, distance: 22.5
click at [596, 328] on div "café com leite R$ 7,00" at bounding box center [694, 313] width 504 height 63
radio input "true"
click at [824, 785] on p "Adicionar R$ 7,00" at bounding box center [878, 791] width 106 height 19
type input "1"
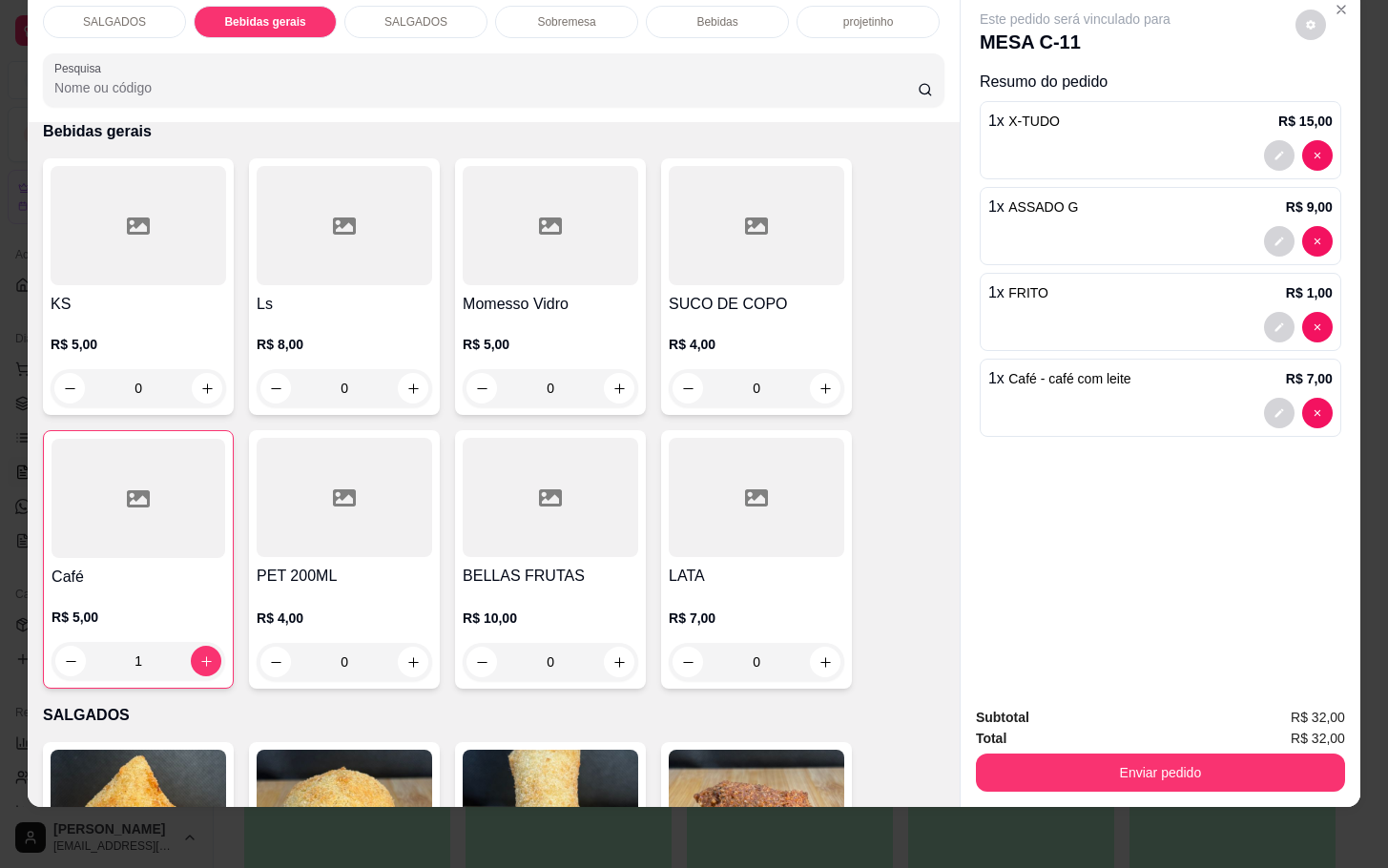
click at [547, 245] on div at bounding box center [551, 225] width 176 height 119
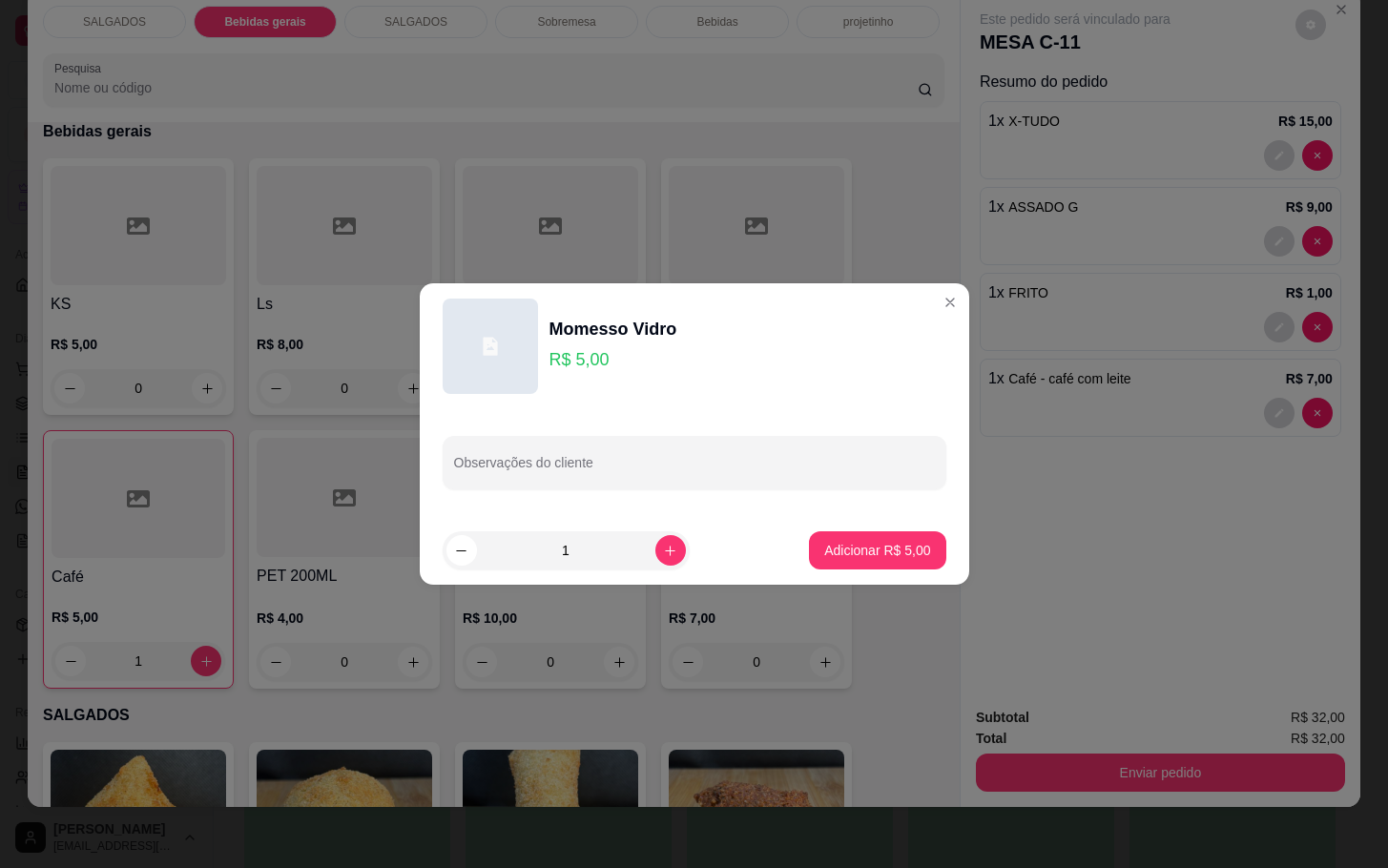
click at [817, 525] on footer "1 Adicionar R$ 5,00" at bounding box center [694, 550] width 549 height 69
click at [816, 530] on footer "1 Adicionar R$ 5,00" at bounding box center [694, 550] width 549 height 69
click at [823, 535] on button "Adicionar R$ 5,00" at bounding box center [877, 550] width 136 height 38
type input "1"
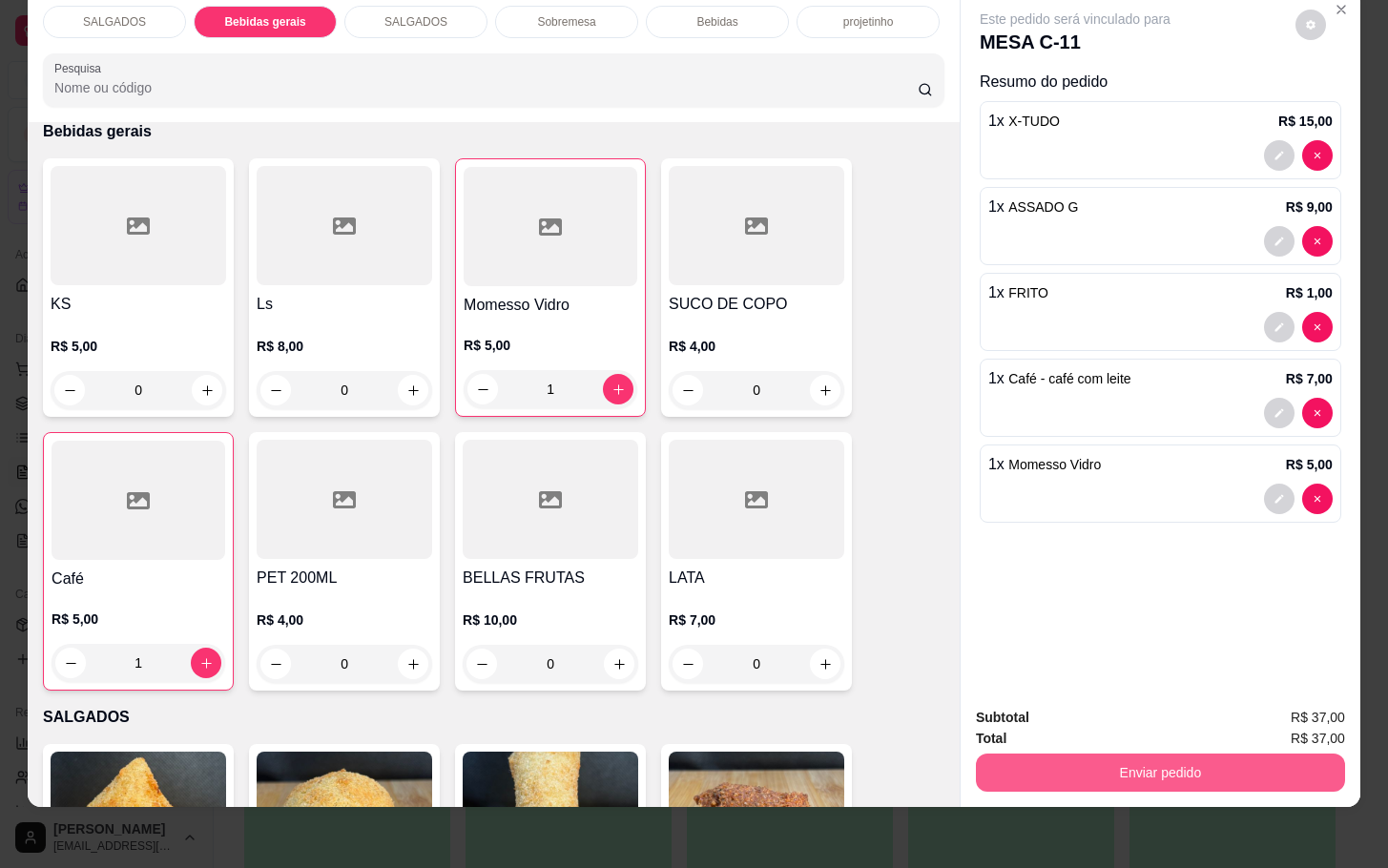
click at [1067, 754] on button "Enviar pedido" at bounding box center [1161, 772] width 369 height 38
click at [1259, 695] on button "Enviar pedido" at bounding box center [1292, 706] width 108 height 37
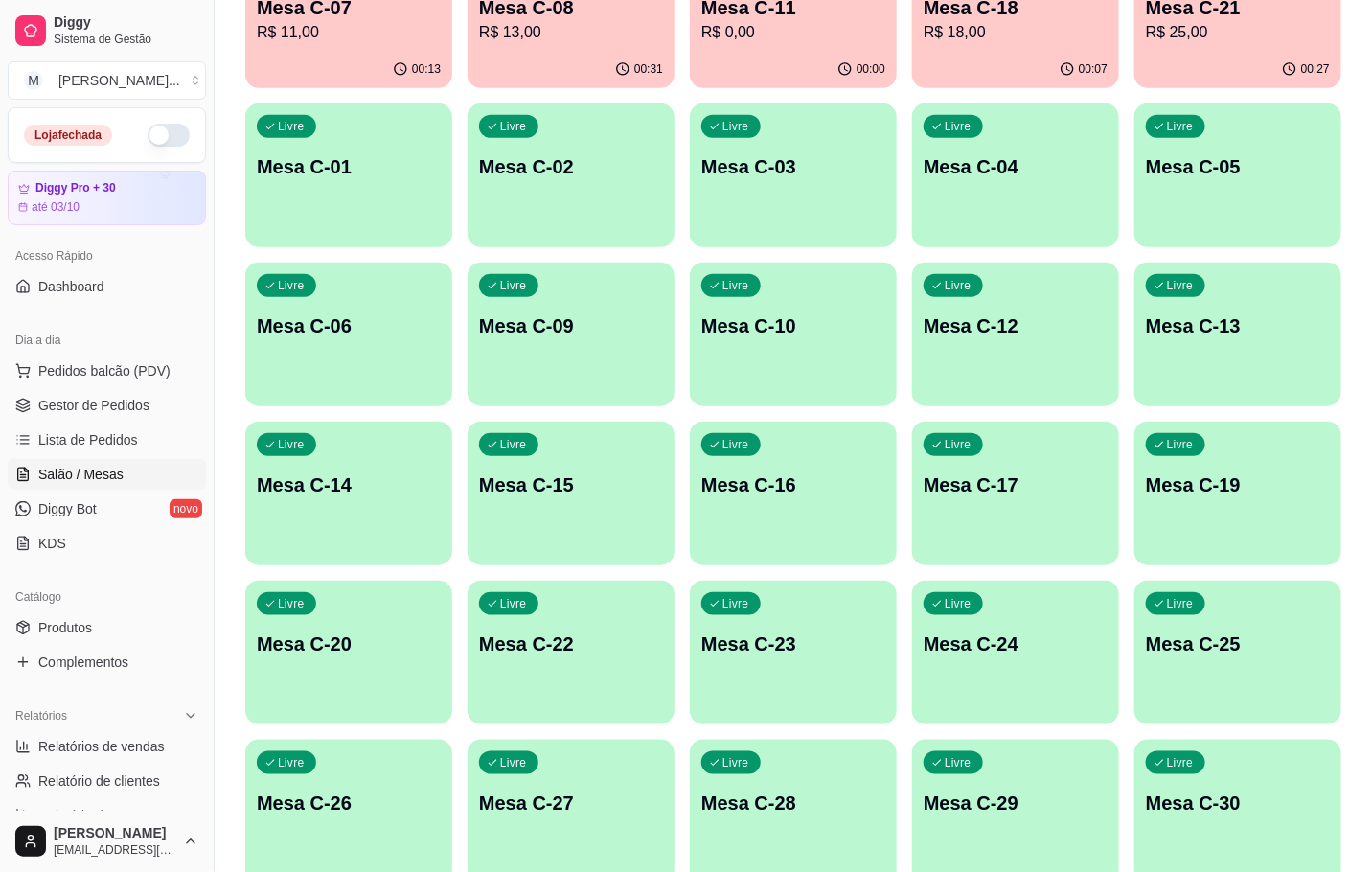
click at [863, 771] on div "Livre Mesa C-28" at bounding box center [793, 800] width 207 height 120
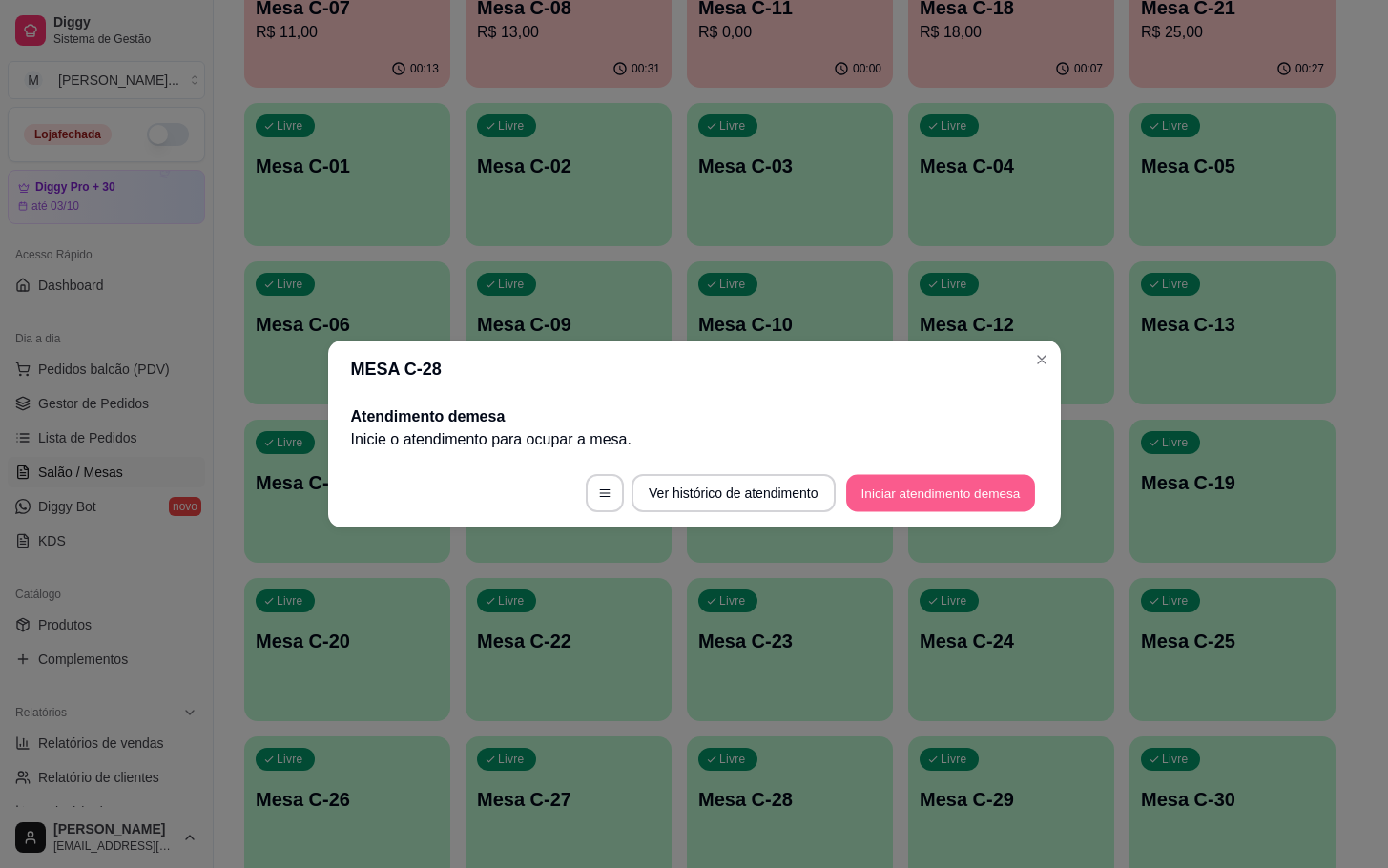
click at [979, 504] on button "Iniciar atendimento de mesa" at bounding box center [940, 493] width 188 height 37
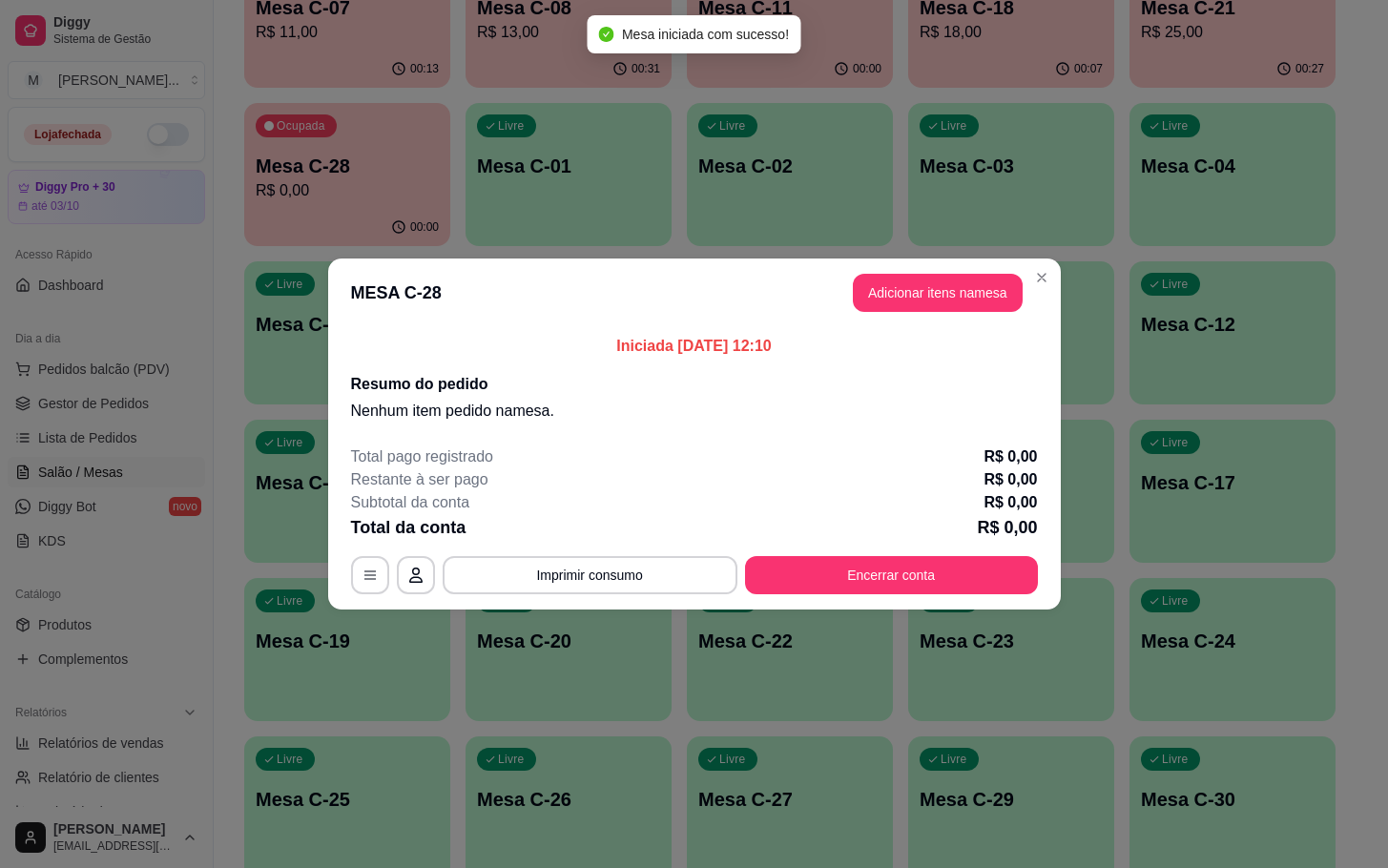
click at [977, 309] on button "Adicionar itens na mesa" at bounding box center [938, 292] width 170 height 38
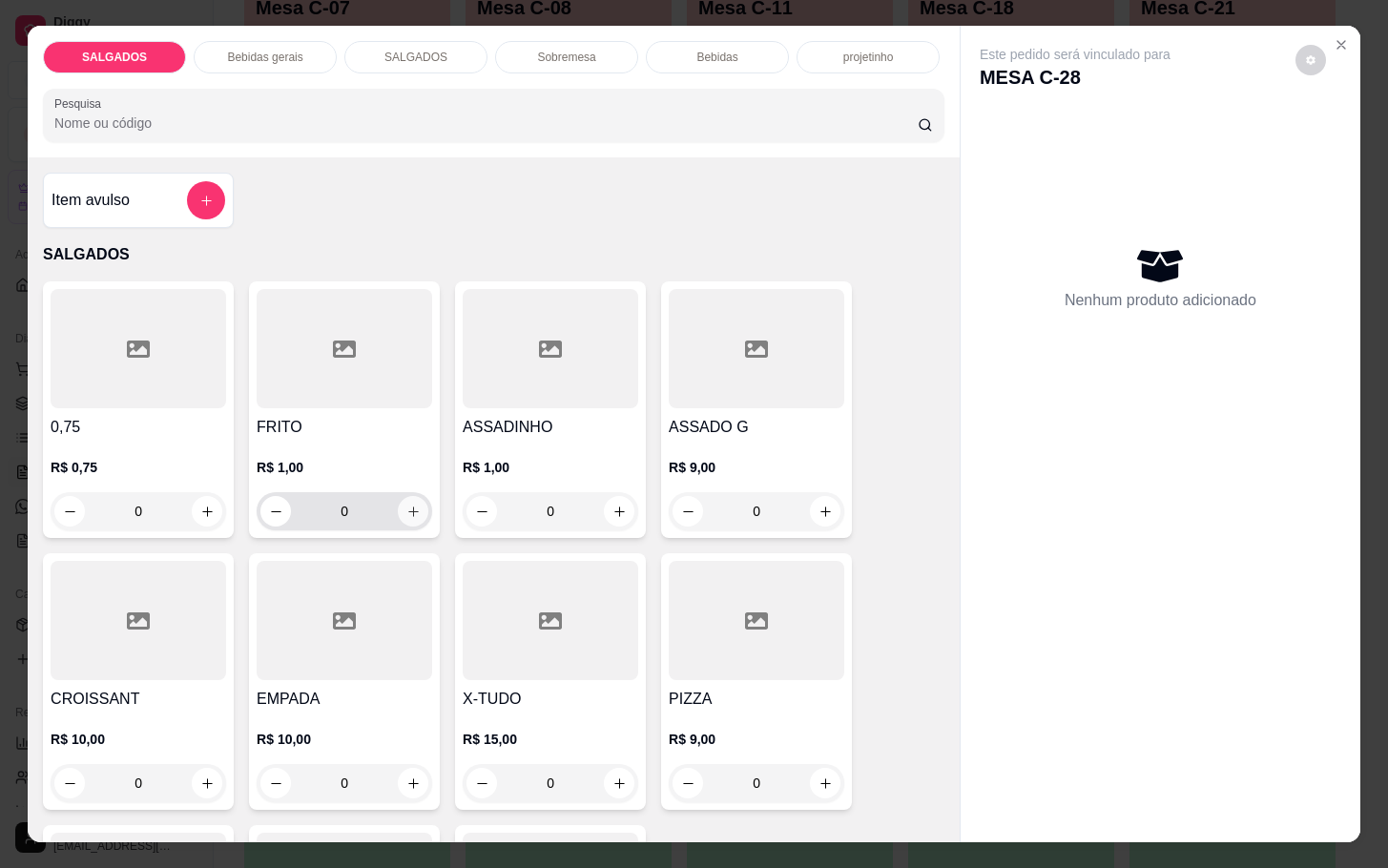
click at [406, 505] on icon "increase-product-quantity" at bounding box center [413, 511] width 14 height 14
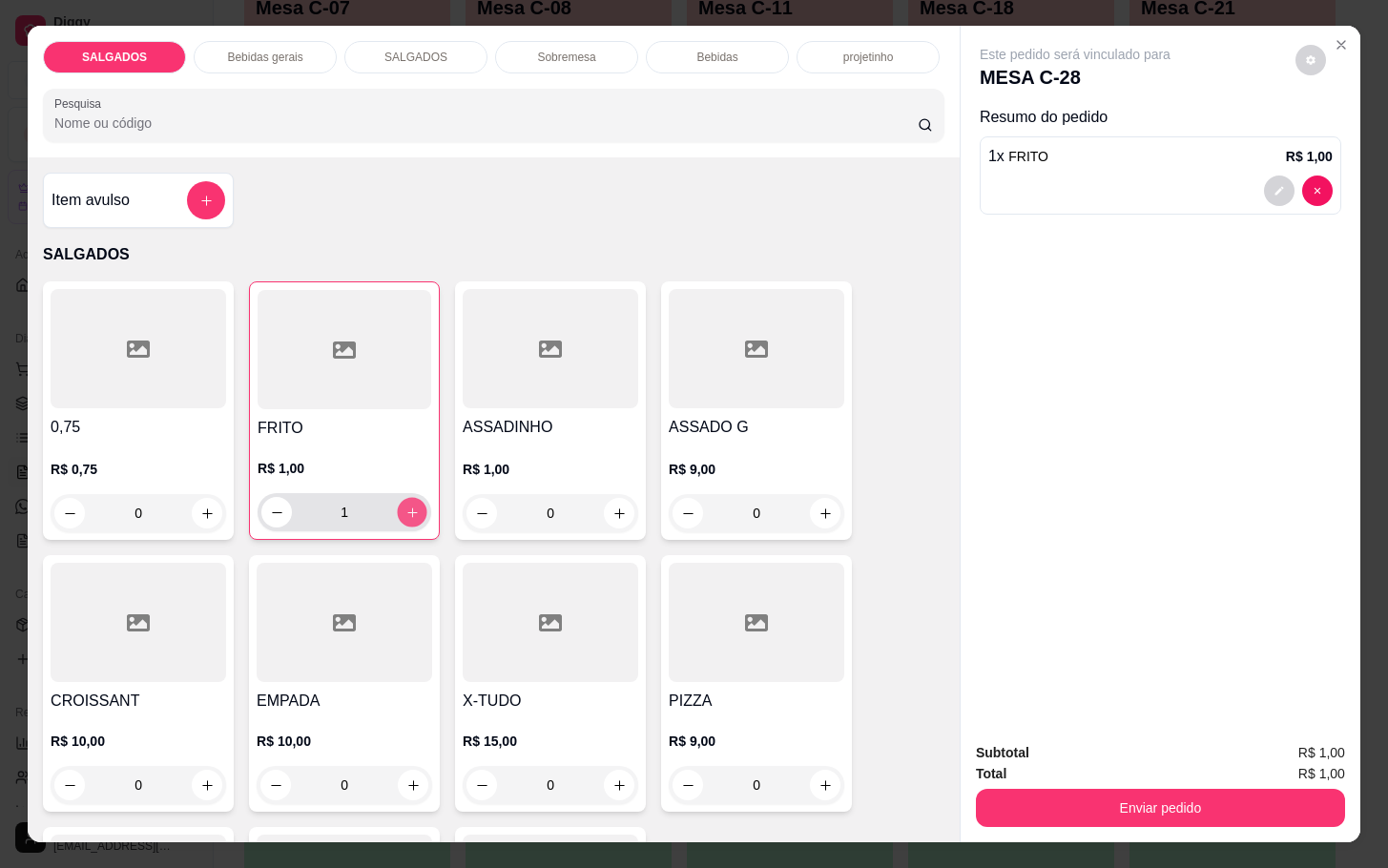
click at [399, 498] on button "increase-product-quantity" at bounding box center [413, 512] width 30 height 30
click at [398, 498] on button "increase-product-quantity" at bounding box center [413, 512] width 30 height 30
click at [405, 506] on icon "increase-product-quantity" at bounding box center [412, 512] width 14 height 14
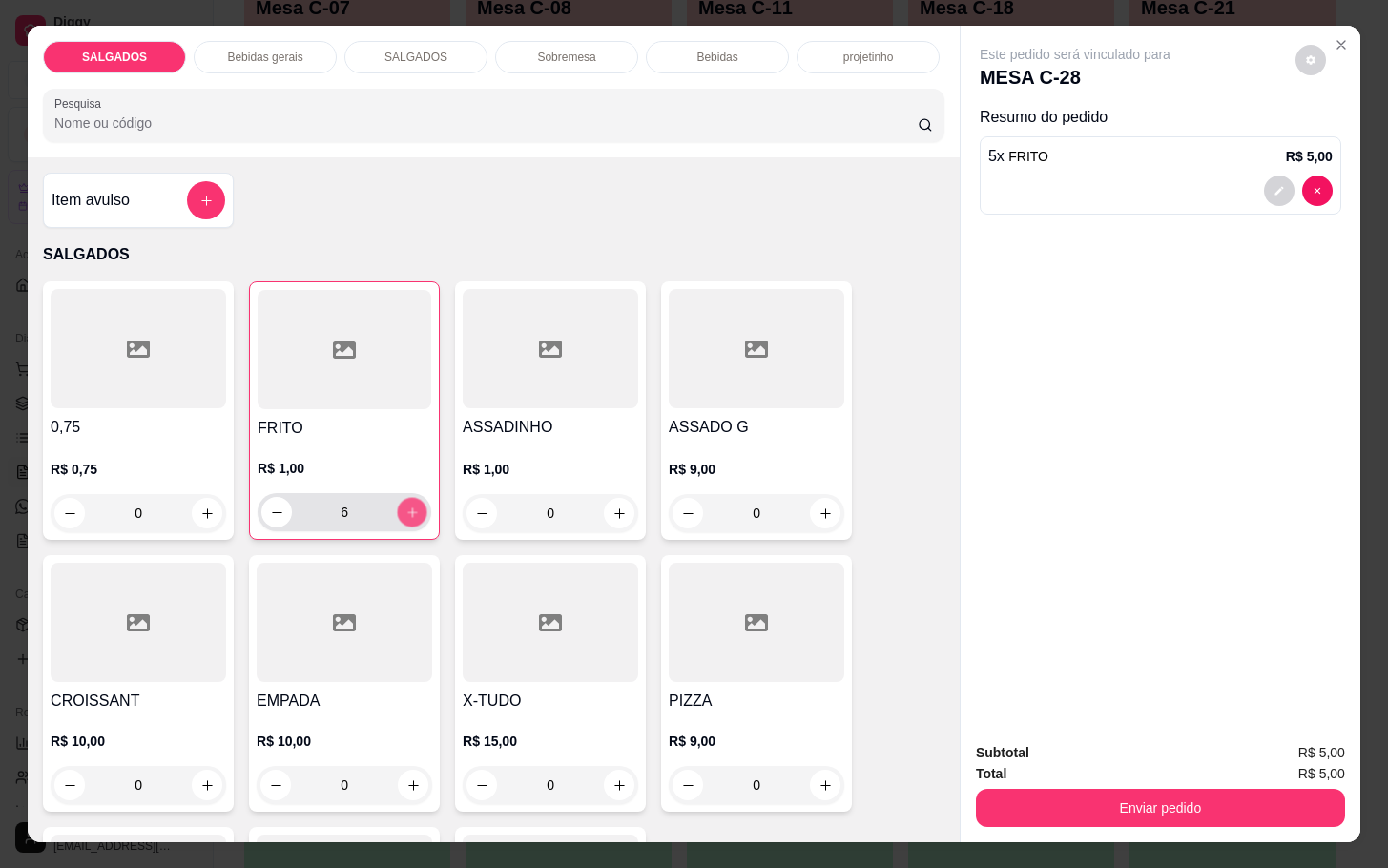
click at [405, 506] on icon "increase-product-quantity" at bounding box center [412, 512] width 14 height 14
click at [398, 499] on button "increase-product-quantity" at bounding box center [413, 512] width 30 height 30
click at [398, 505] on button "increase-product-quantity" at bounding box center [413, 512] width 30 height 30
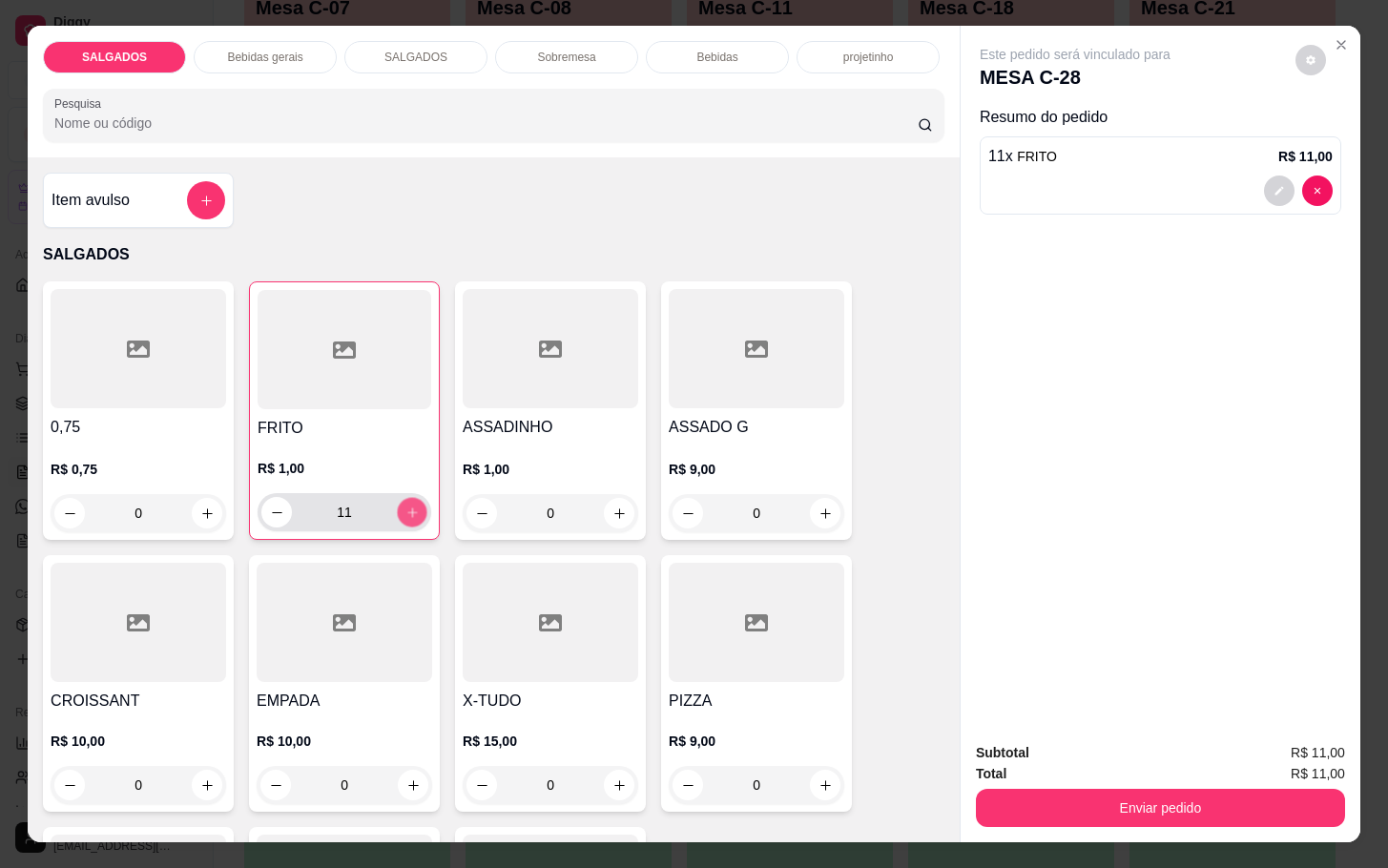
click at [398, 505] on button "increase-product-quantity" at bounding box center [413, 512] width 30 height 30
click at [397, 505] on button "increase-product-quantity" at bounding box center [413, 512] width 31 height 31
click at [398, 504] on button "increase-product-quantity" at bounding box center [413, 512] width 30 height 30
click at [397, 504] on button "increase-product-quantity" at bounding box center [413, 512] width 31 height 31
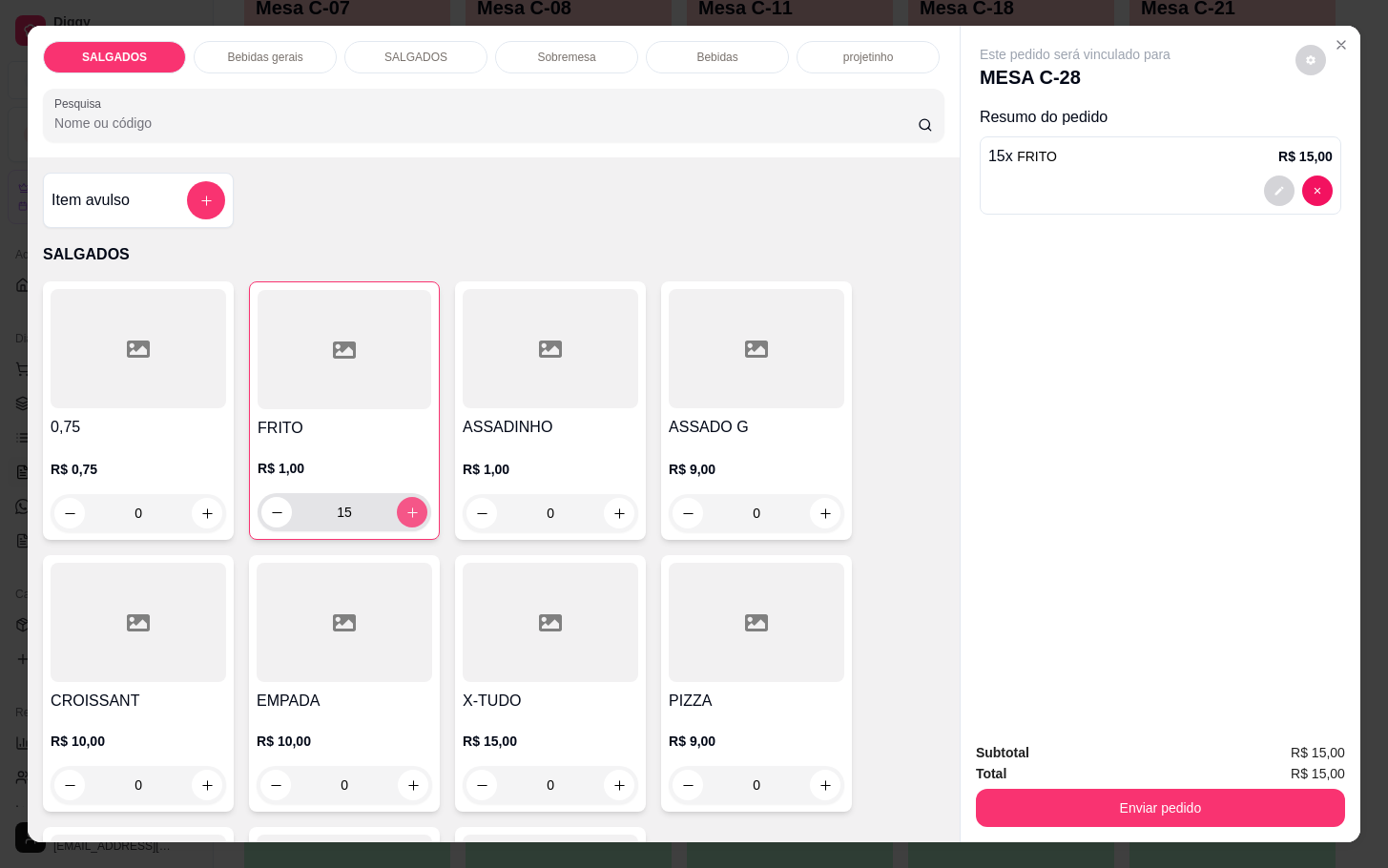
type input "16"
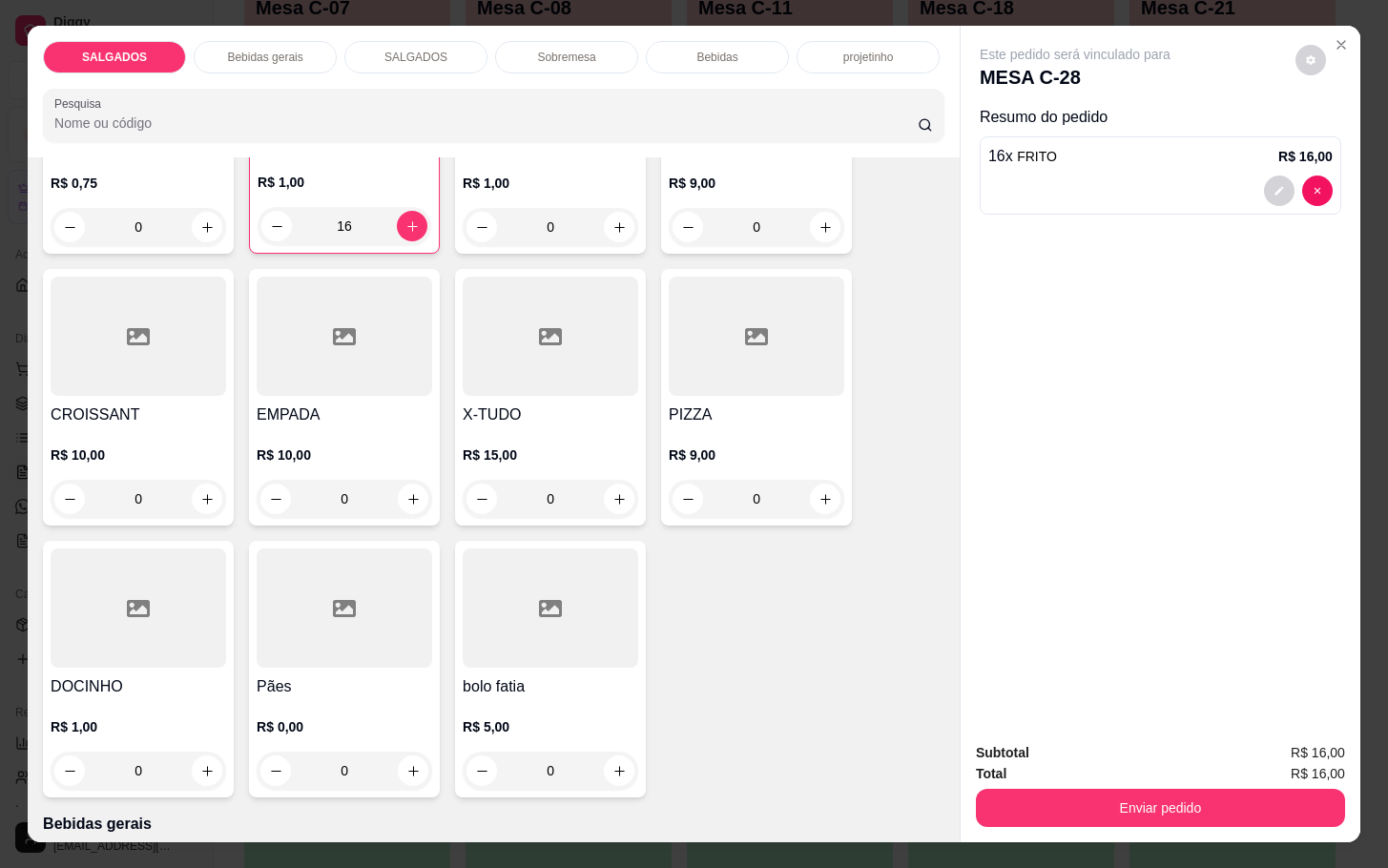
scroll to position [0, 0]
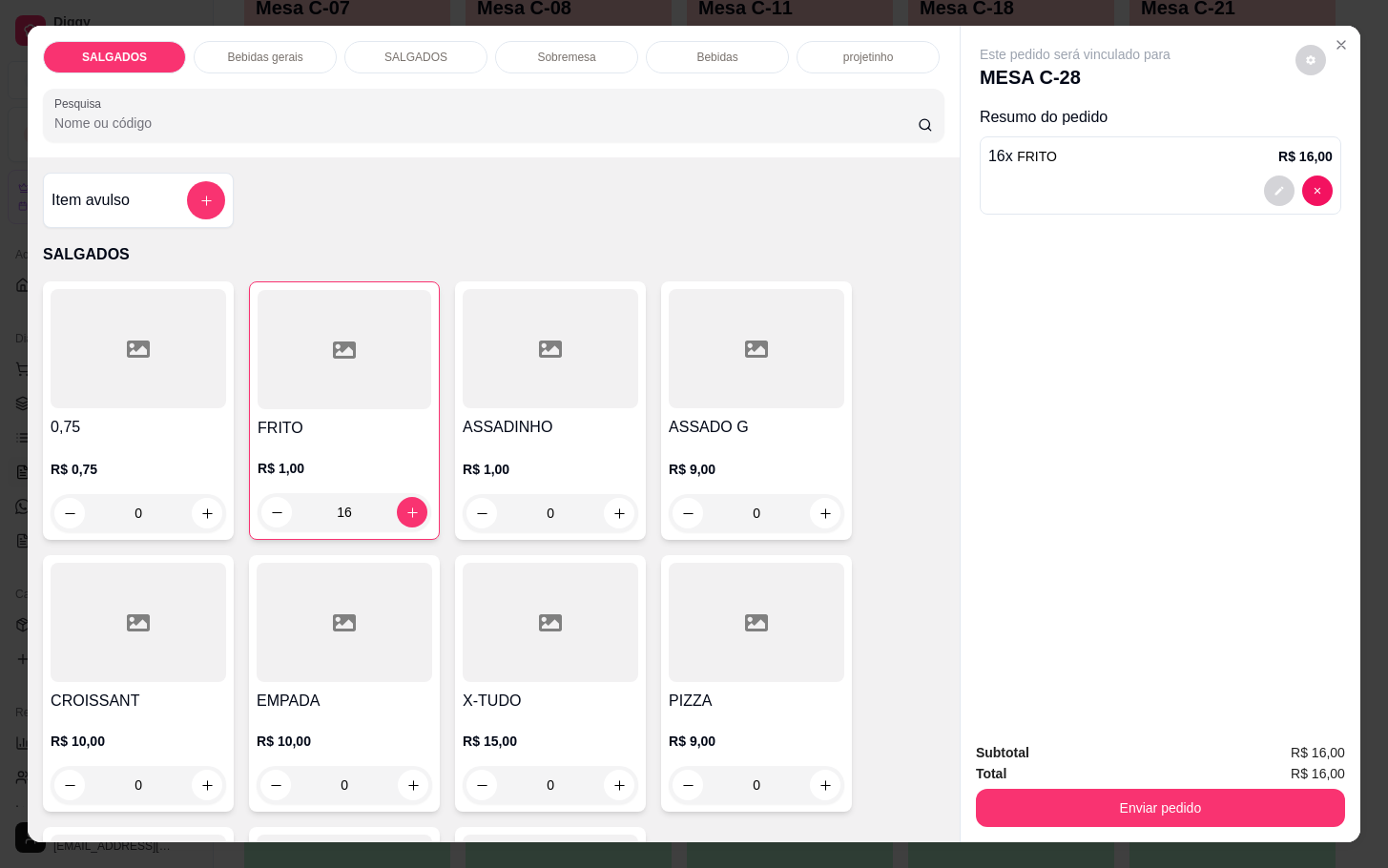
click at [545, 460] on p "R$ 1,00" at bounding box center [551, 470] width 176 height 19
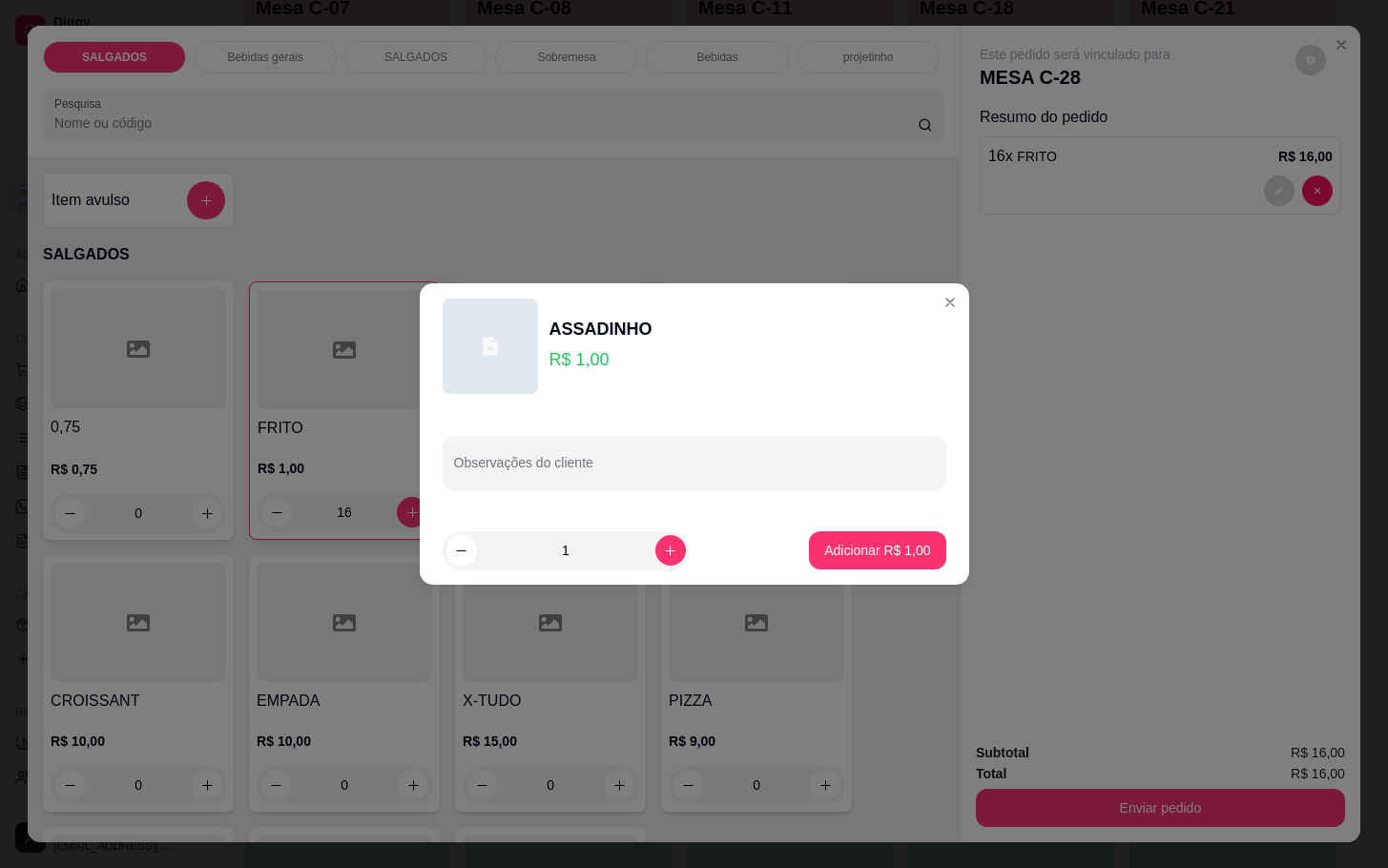
drag, startPoint x: 611, startPoint y: 506, endPoint x: 611, endPoint y: 531, distance: 25.0
click at [611, 507] on div "Observações do cliente" at bounding box center [694, 462] width 549 height 107
click at [663, 549] on icon "increase-product-quantity" at bounding box center [670, 551] width 14 height 14
type input "2"
click at [884, 550] on p "Adicionar R$ 2,00" at bounding box center [878, 550] width 103 height 18
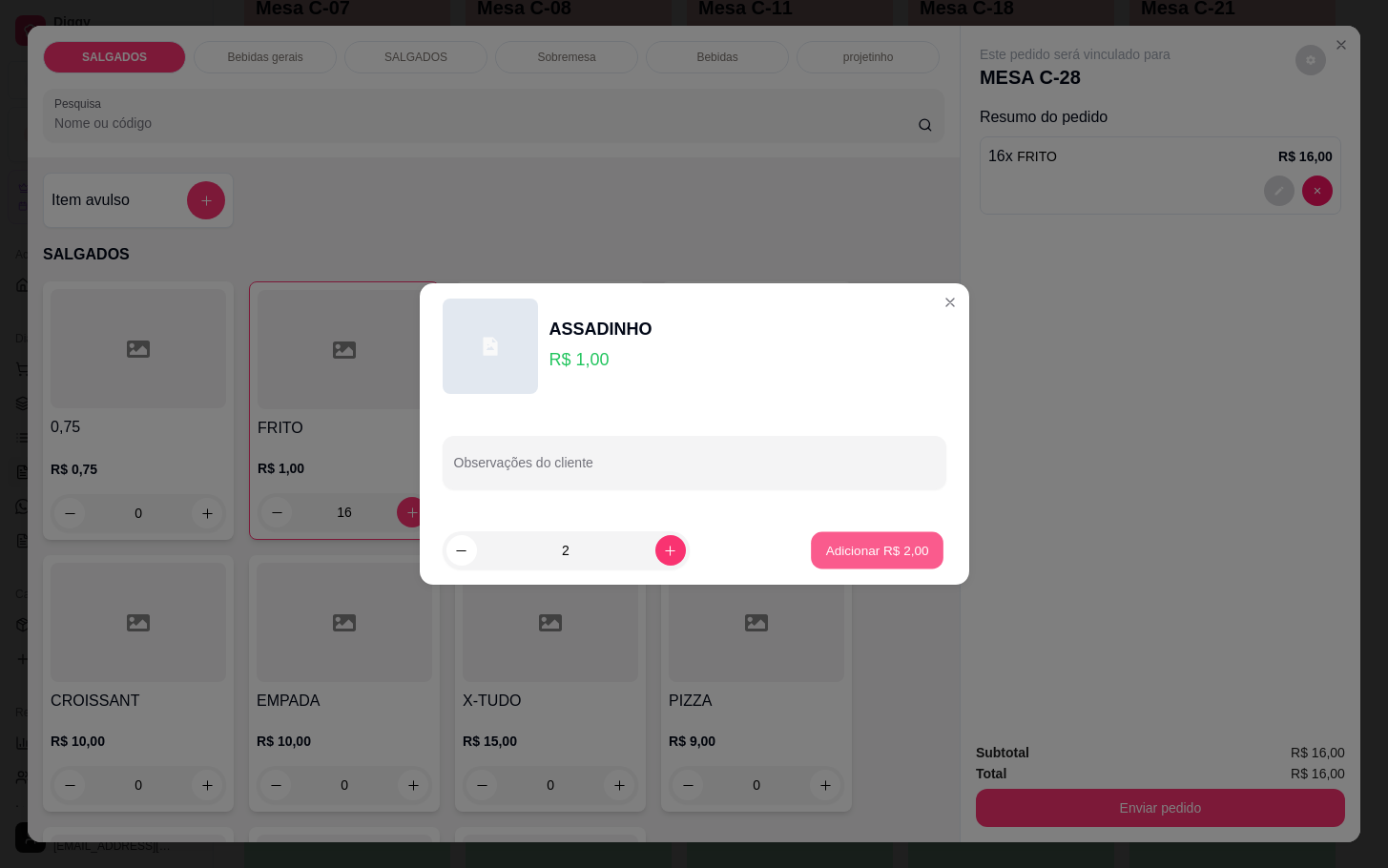
type input "2"
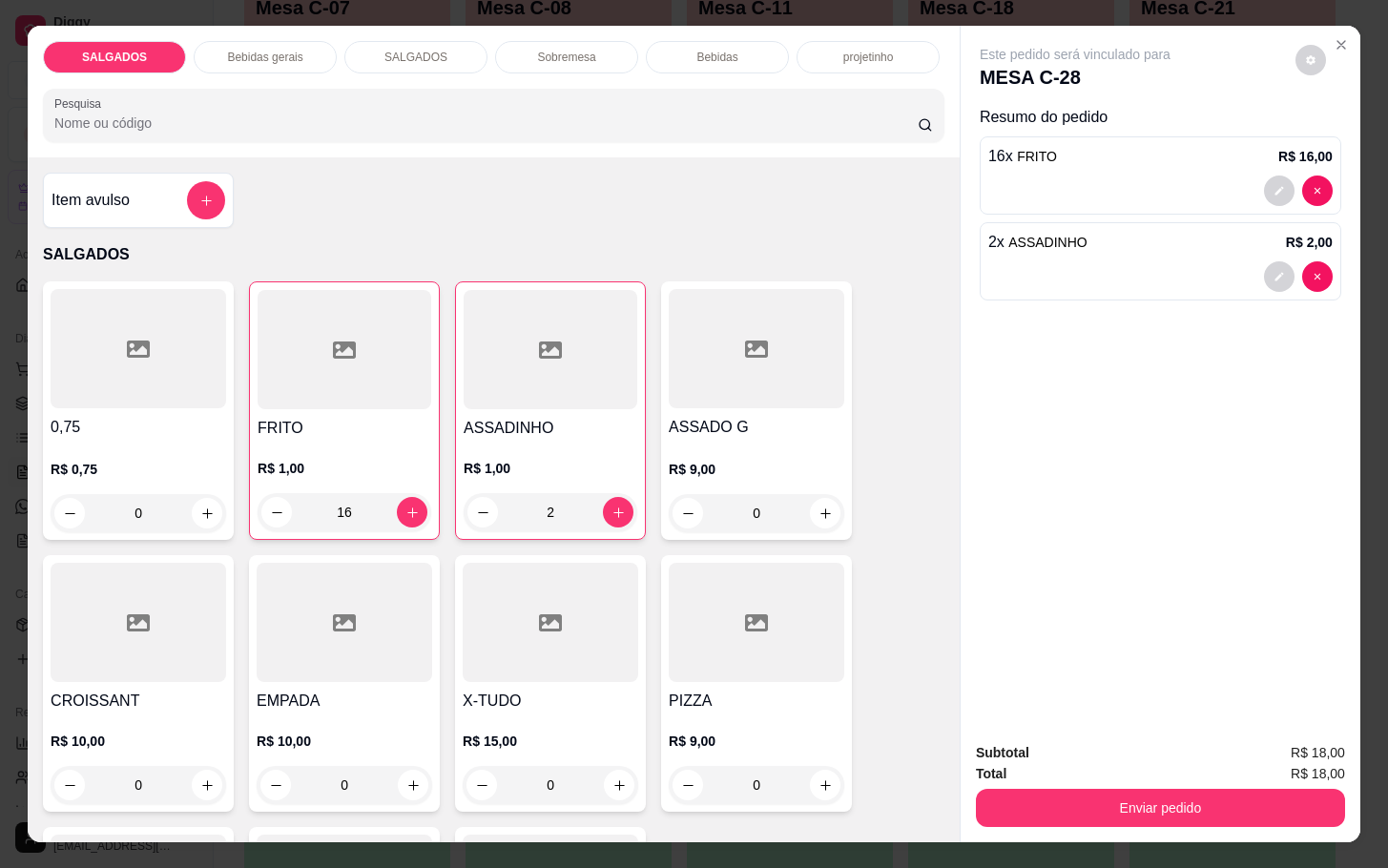
click at [275, 57] on div "Bebidas gerais" at bounding box center [265, 57] width 143 height 33
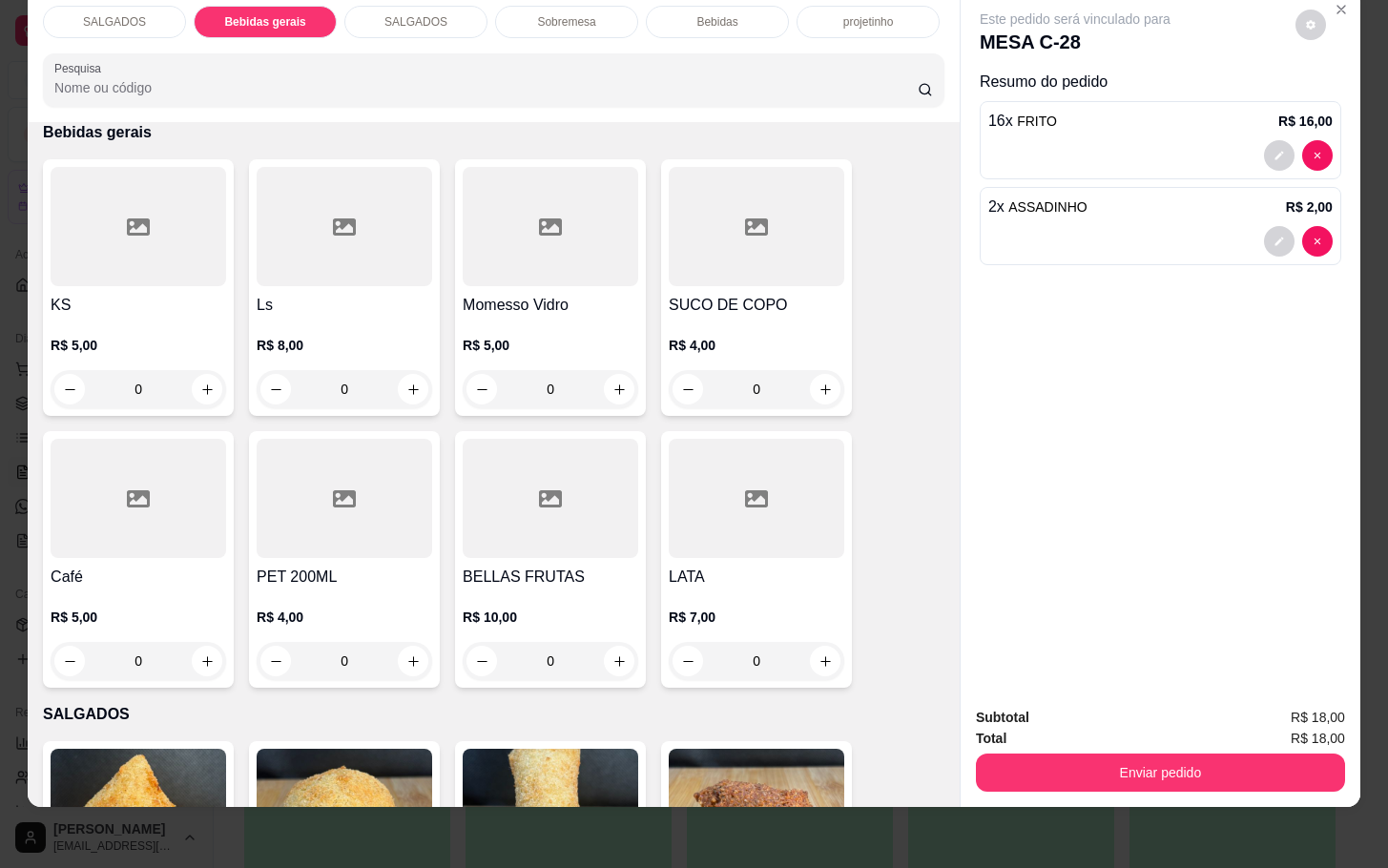
click at [329, 269] on div "Ls R$ 8,00 0" at bounding box center [344, 287] width 190 height 256
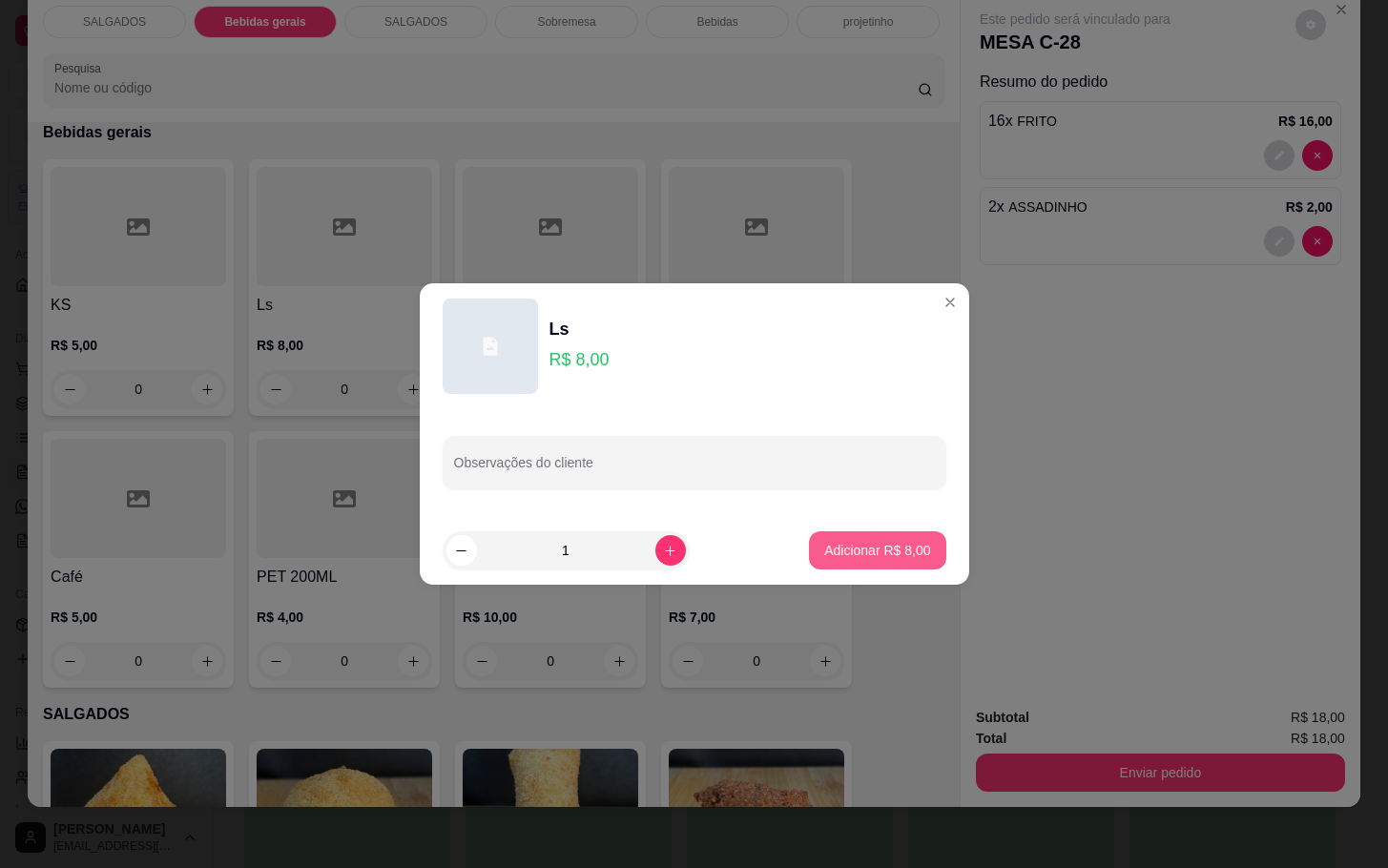
click at [811, 510] on div "Observações do cliente" at bounding box center [694, 462] width 549 height 107
drag, startPoint x: 822, startPoint y: 533, endPoint x: 820, endPoint y: 545, distance: 12.2
click at [822, 534] on footer "1 Adicionar R$ 8,00" at bounding box center [694, 550] width 549 height 69
click at [826, 542] on p "Adicionar R$ 8,00" at bounding box center [878, 550] width 103 height 18
type input "1"
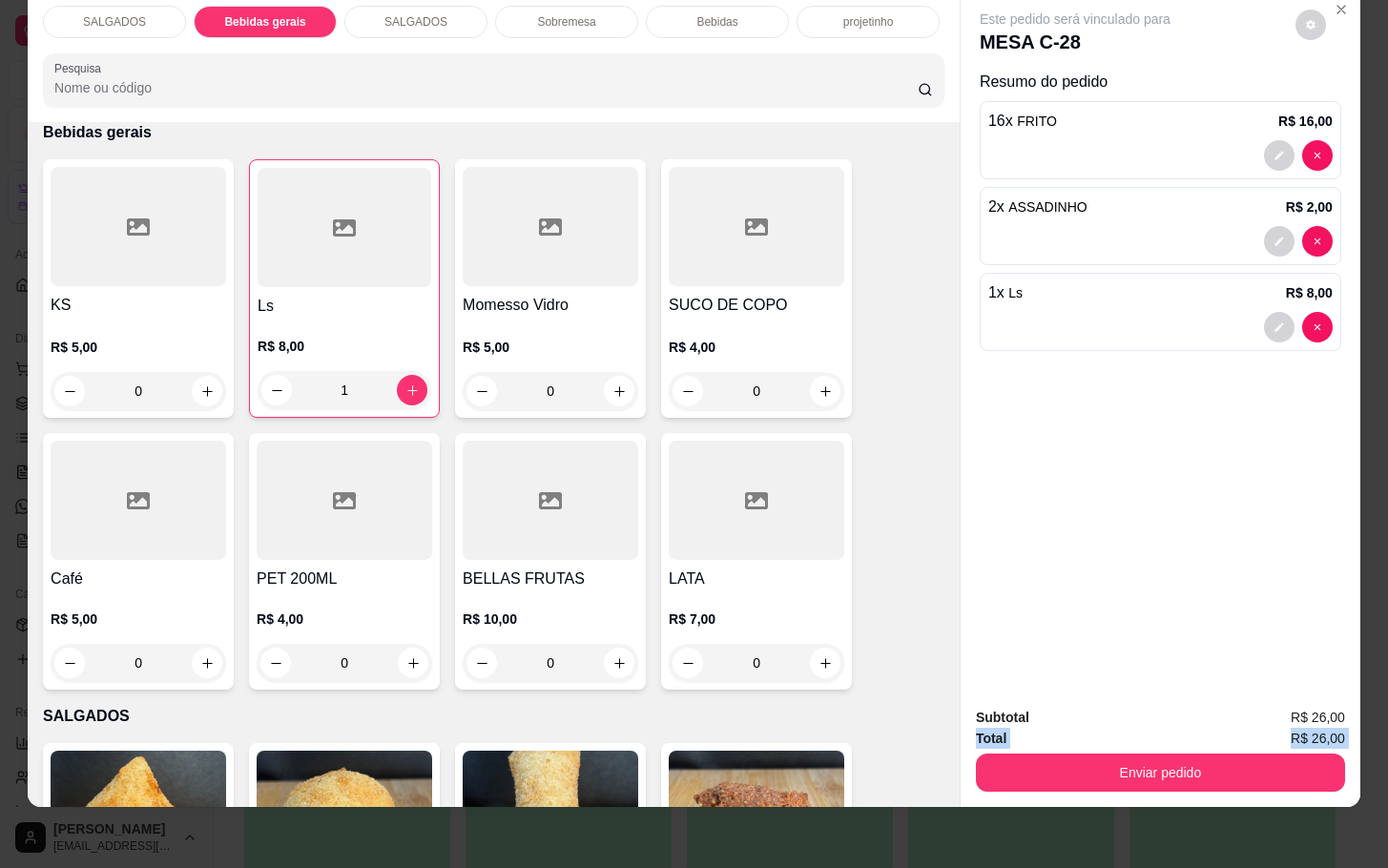
click at [973, 741] on div "Subtotal R$ 26,00 Total R$ 26,00 Enviar pedido" at bounding box center [1161, 748] width 400 height 115
click at [1126, 770] on div "Subtotal R$ 26,00 Total R$ 26,00 Enviar pedido" at bounding box center [1161, 748] width 400 height 115
click at [1106, 754] on button "Enviar pedido" at bounding box center [1161, 772] width 369 height 38
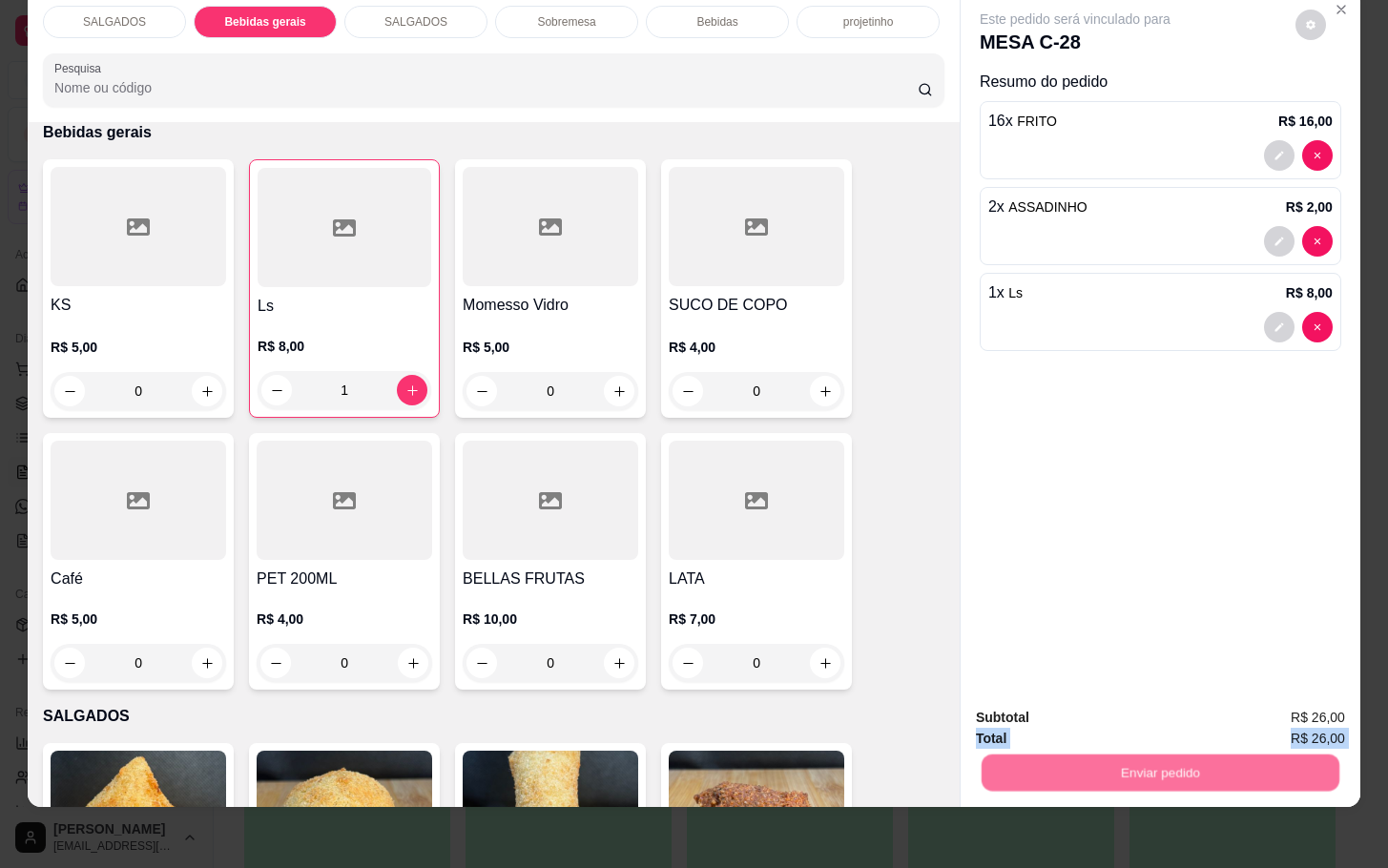
click at [1334, 699] on button "Enviar pedido" at bounding box center [1292, 706] width 108 height 37
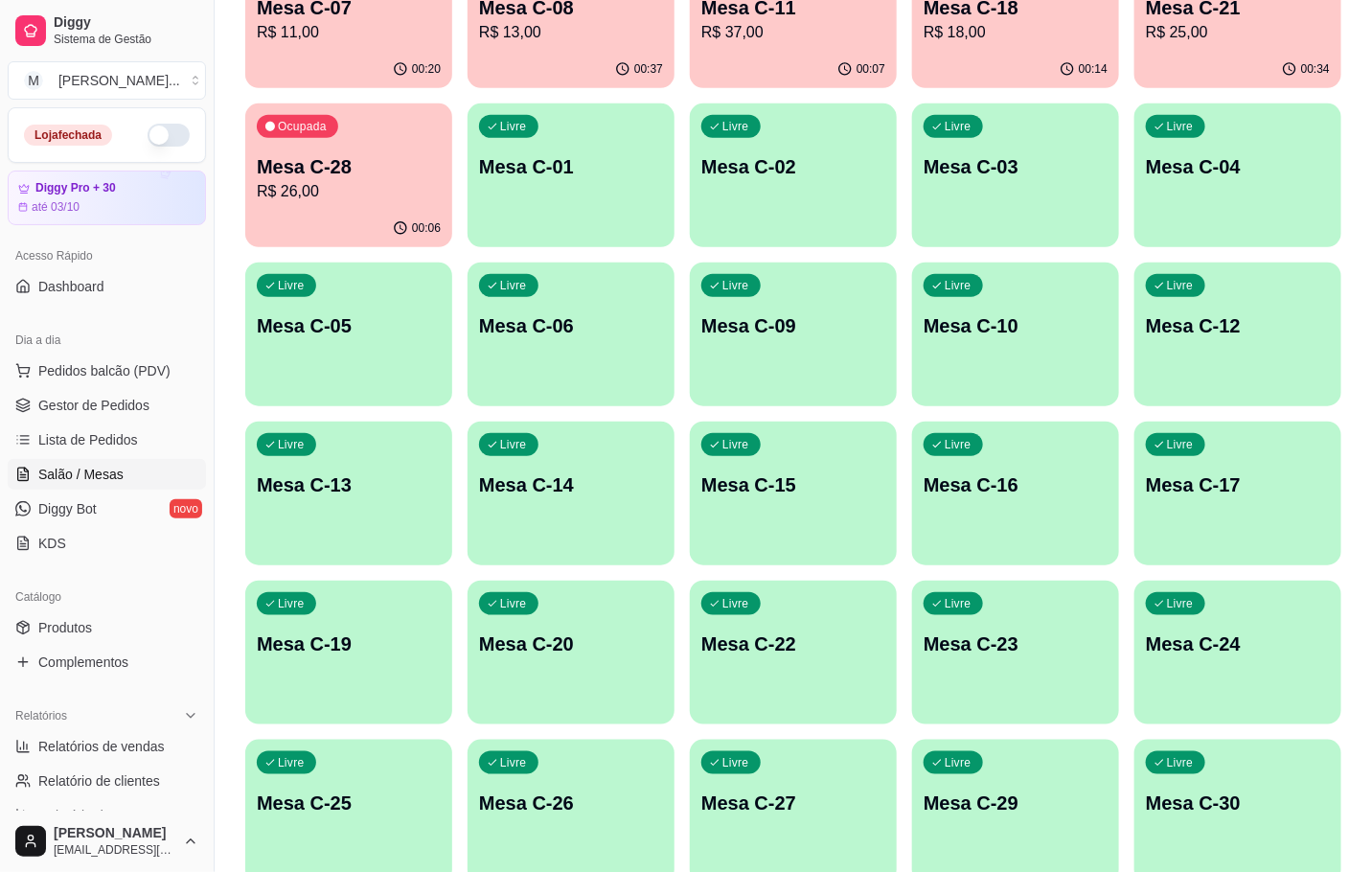
drag, startPoint x: 1338, startPoint y: 256, endPoint x: 1337, endPoint y: 300, distance: 44.0
click at [1338, 258] on div "Ocupada Mesa C-07 R$ 11,00 00:20 Ocupada Mesa C-08 R$ 13,00 00:37 Ocupada Mesa …" at bounding box center [793, 414] width 1096 height 939
click at [434, 64] on p "00:20" at bounding box center [426, 69] width 29 height 16
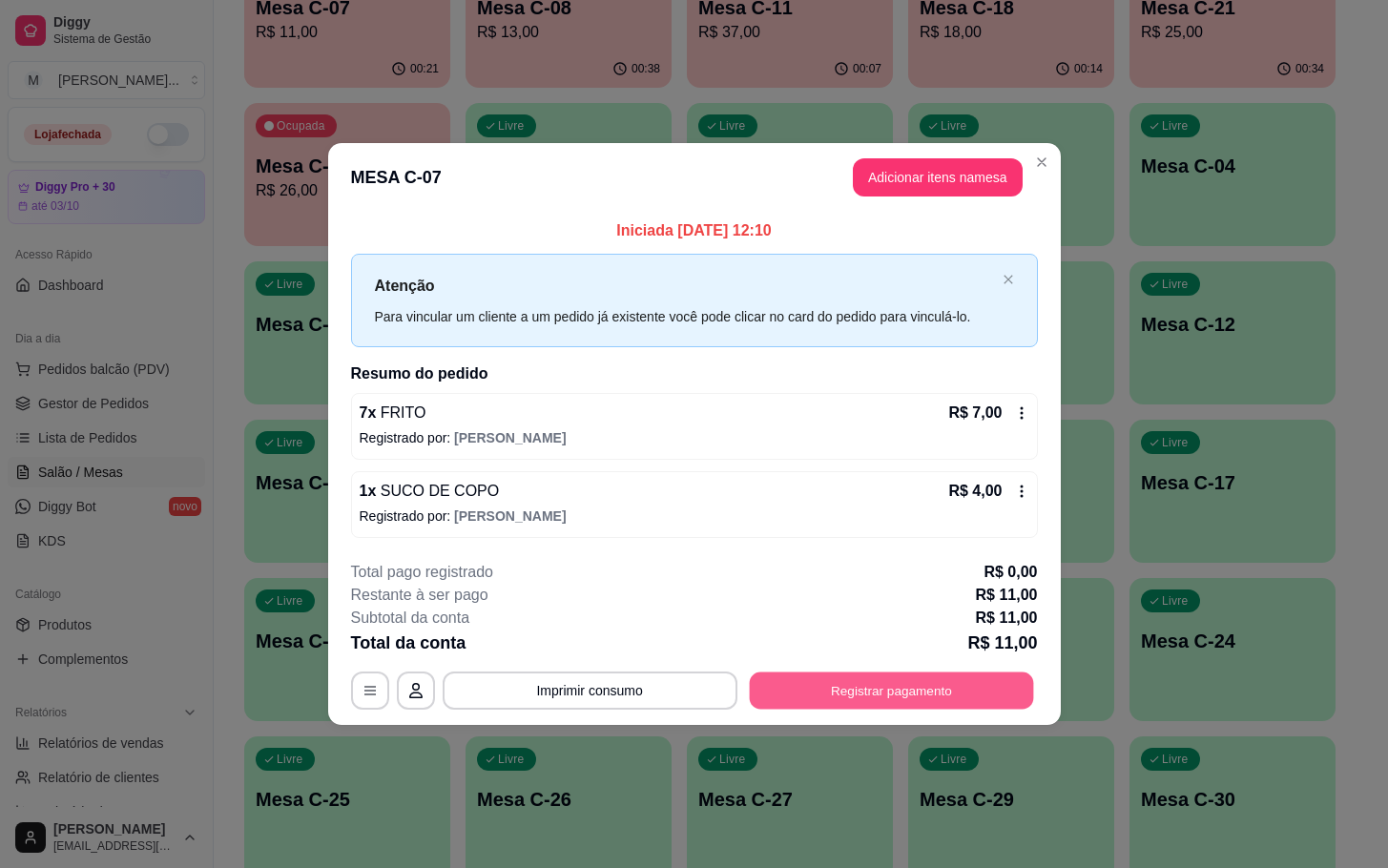
click at [858, 693] on button "Registrar pagamento" at bounding box center [891, 690] width 284 height 37
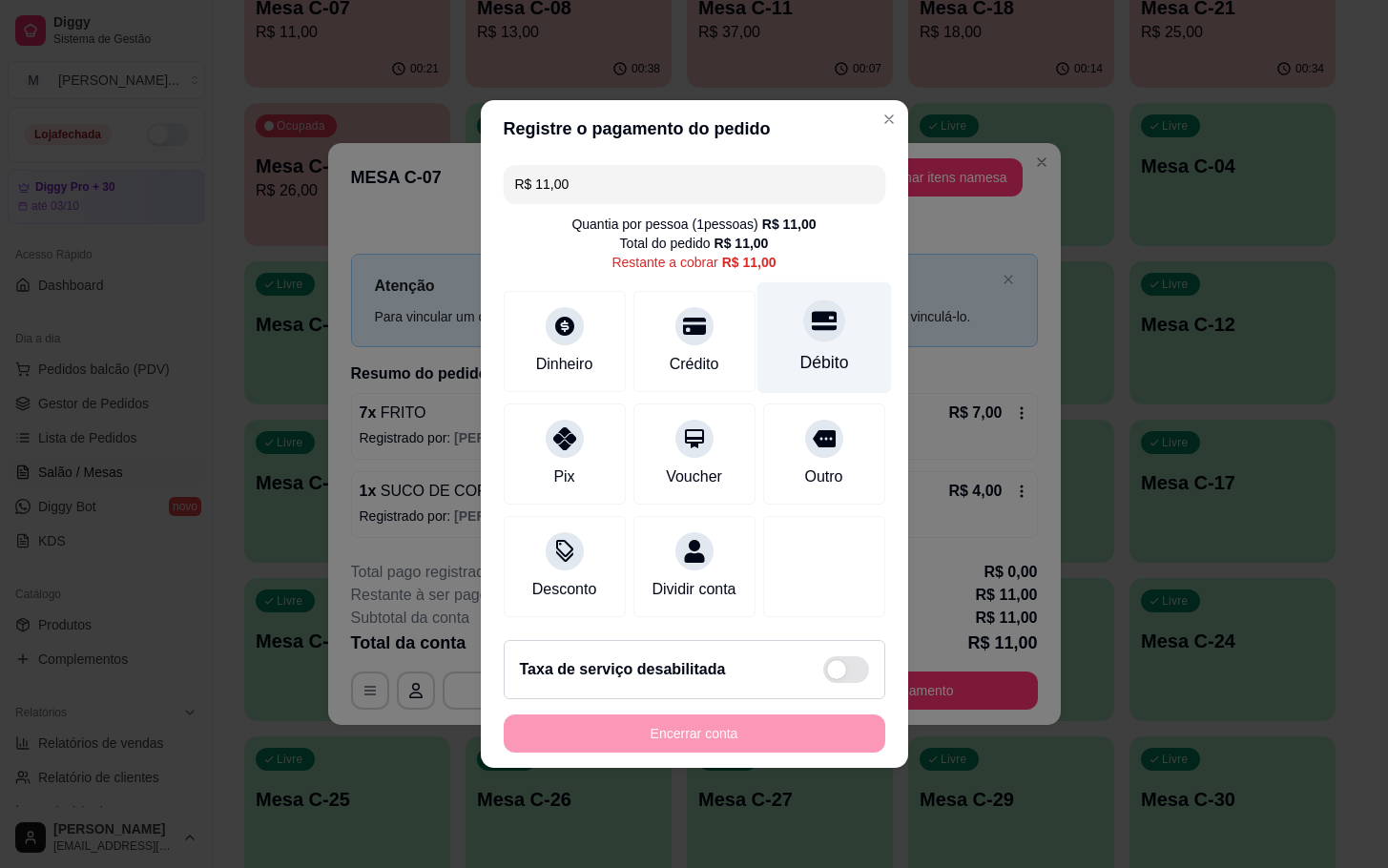
click at [861, 304] on div "R$ 11,00 Quantia por pessoa ( 1 pessoas) R$ 11,00 Total do pedido R$ 11,00 Rest…" at bounding box center [694, 391] width 427 height 468
click at [833, 319] on div "Débito" at bounding box center [824, 337] width 134 height 111
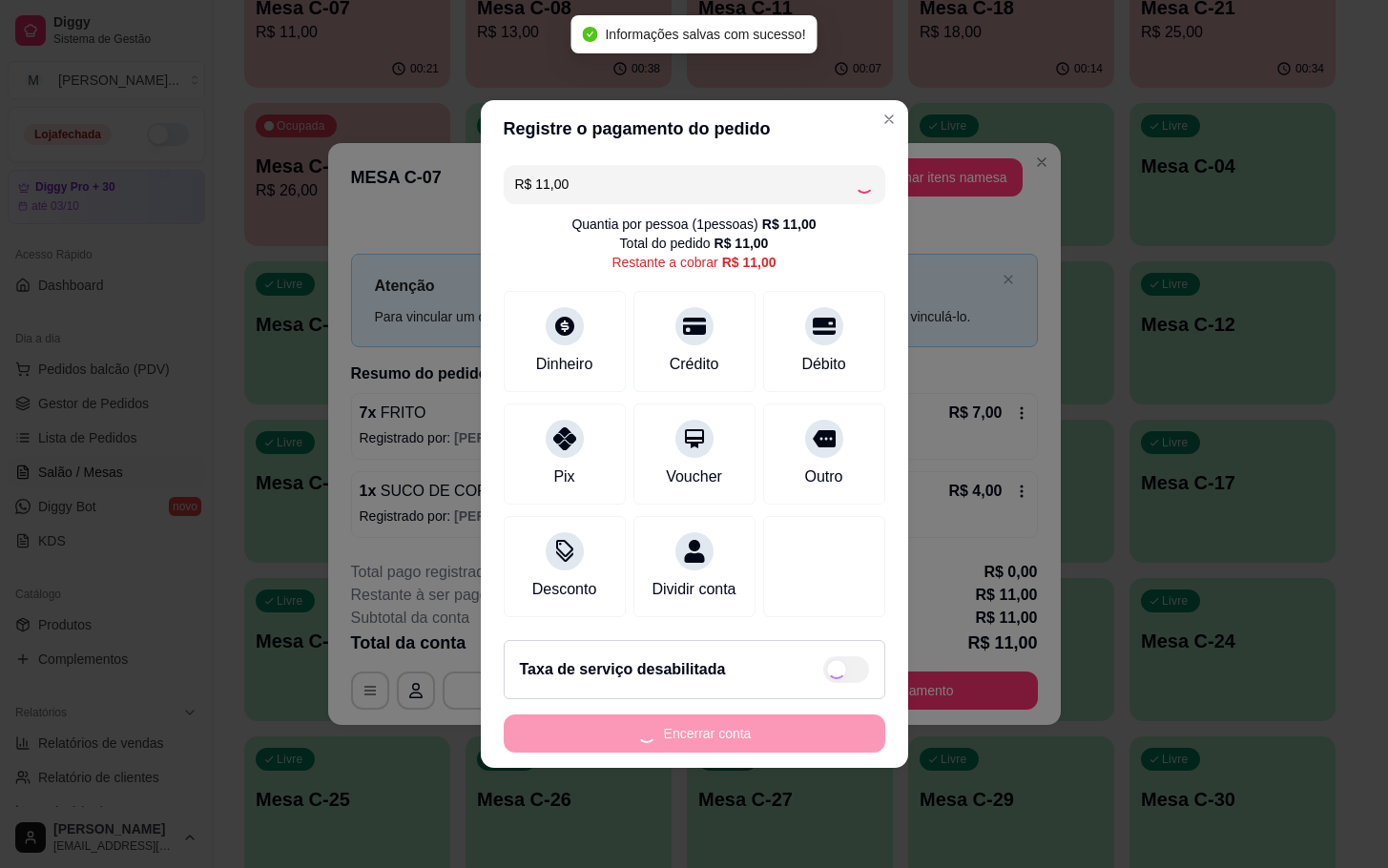
type input "R$ 0,00"
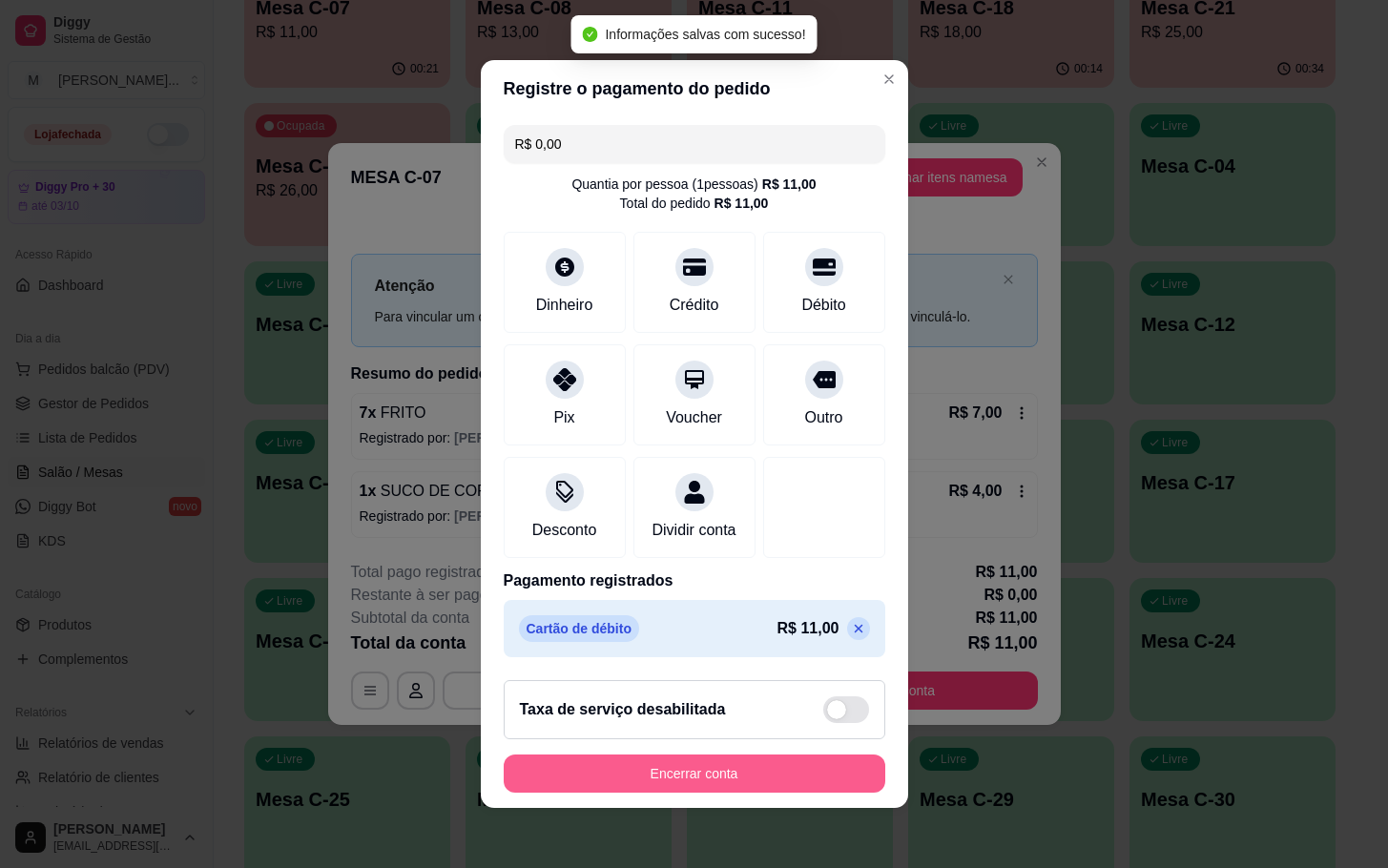
click at [779, 787] on button "Encerrar conta" at bounding box center [694, 773] width 382 height 38
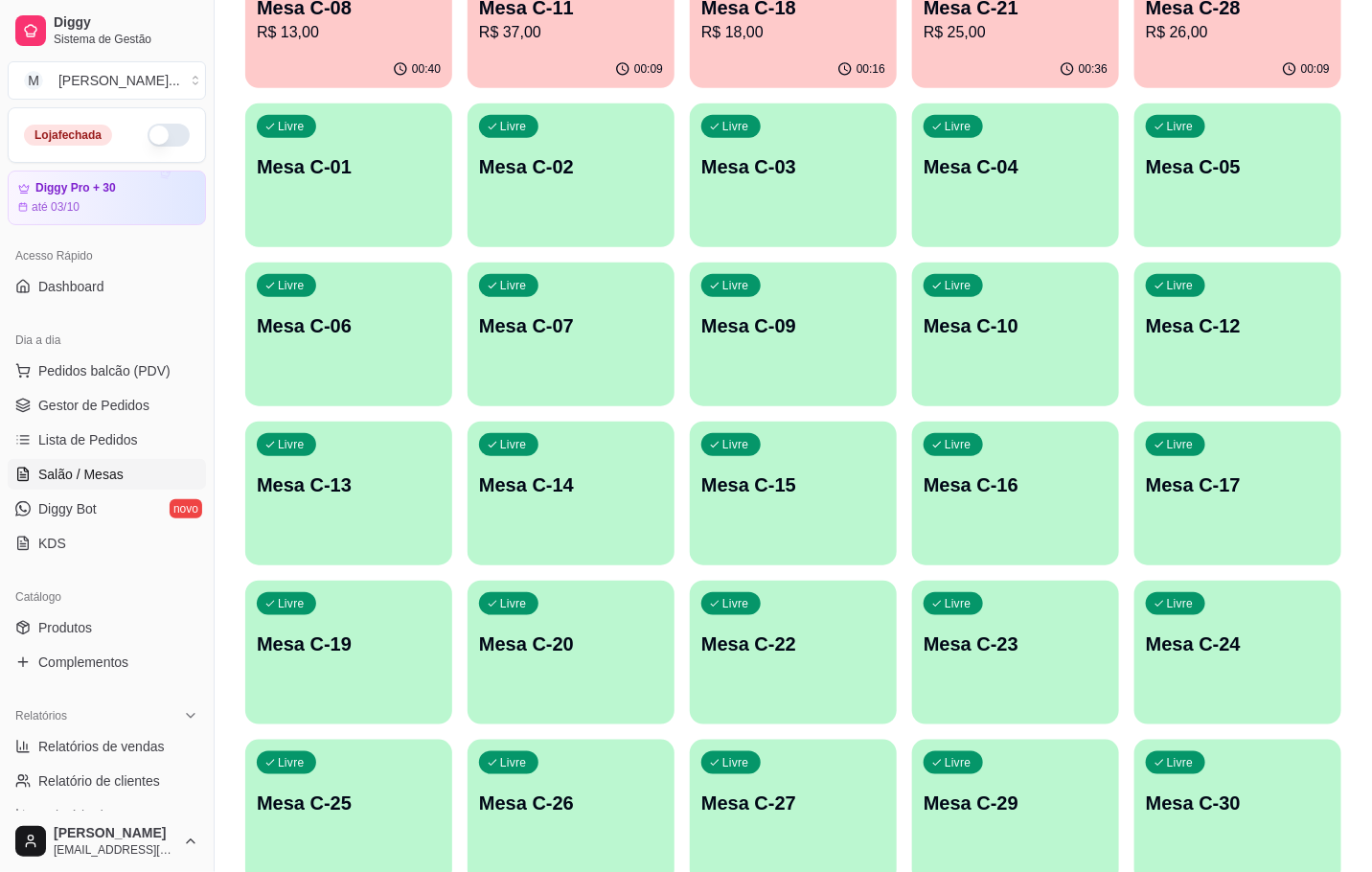
click at [790, 51] on div "00:16" at bounding box center [793, 69] width 207 height 37
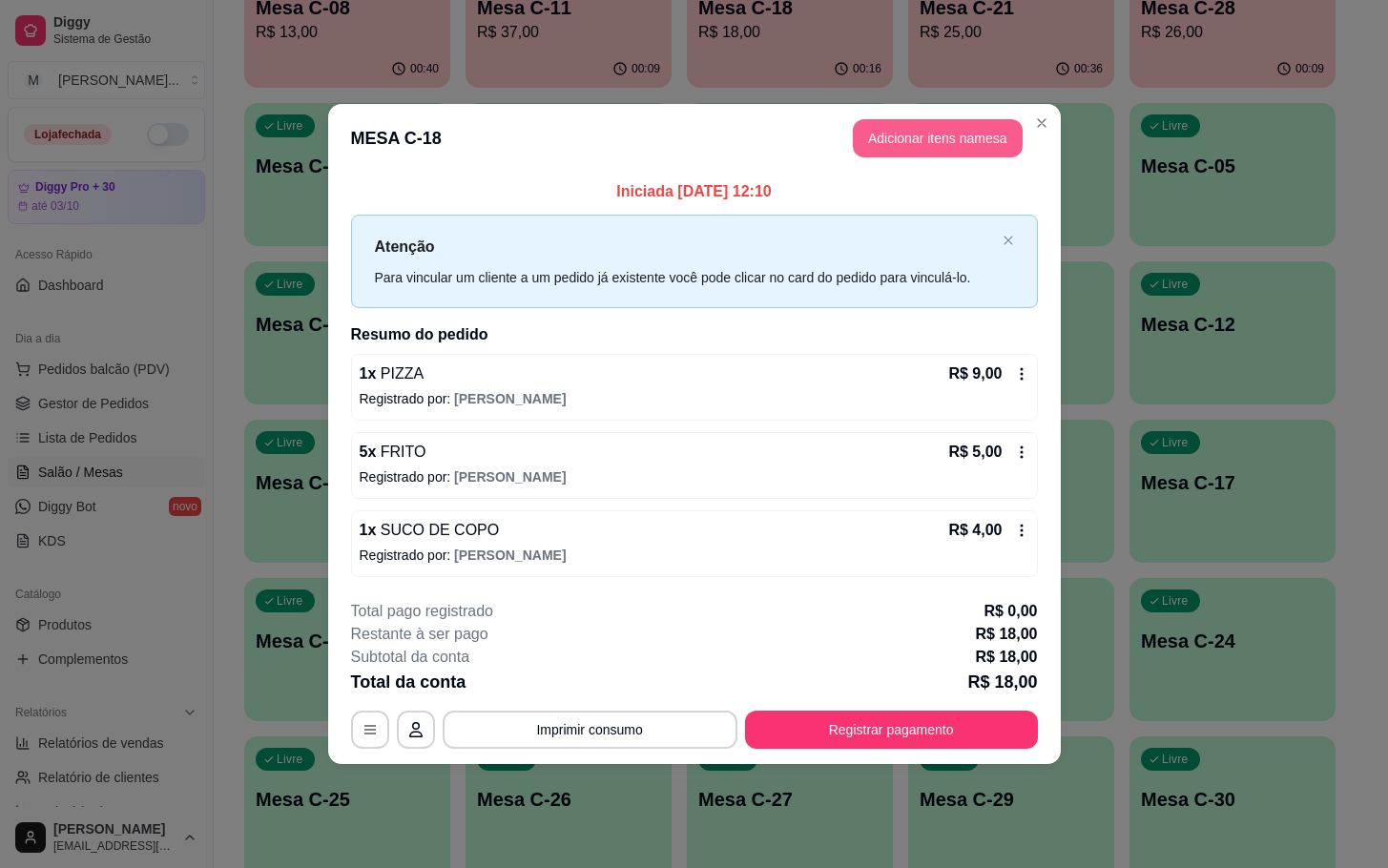
click at [908, 138] on button "Adicionar itens na mesa" at bounding box center [938, 137] width 170 height 38
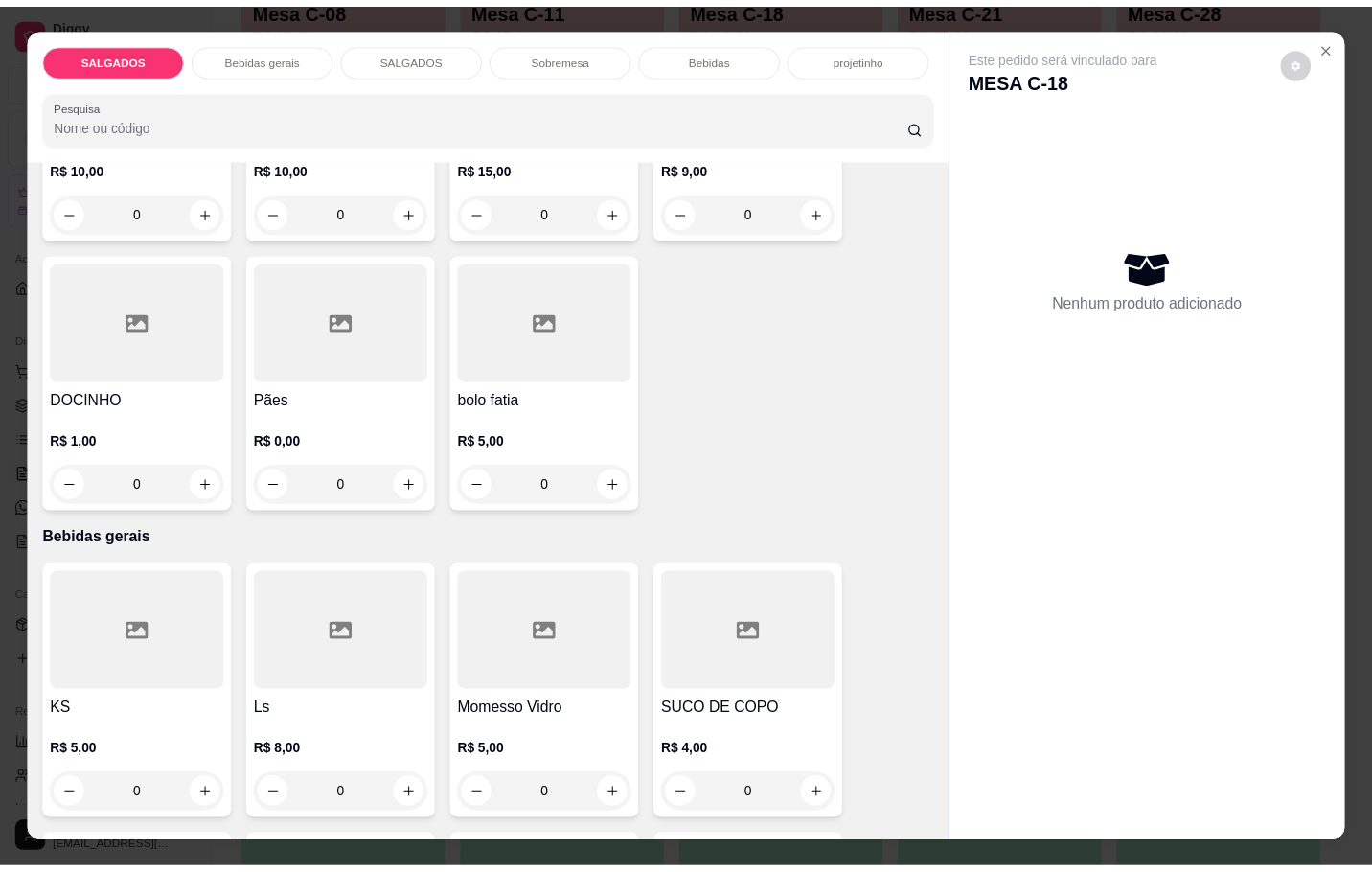
scroll to position [431, 0]
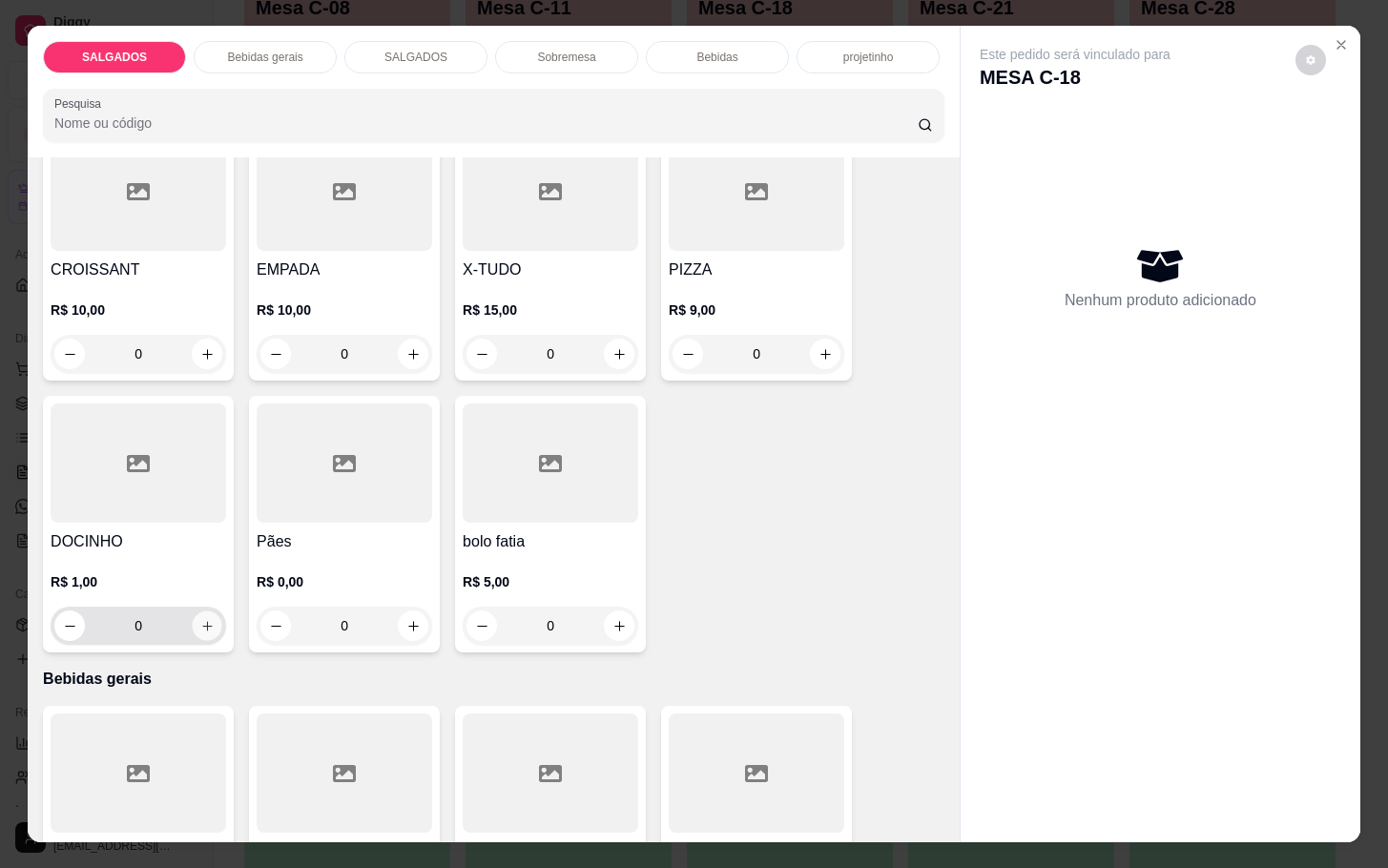
click at [200, 619] on icon "increase-product-quantity" at bounding box center [207, 625] width 14 height 14
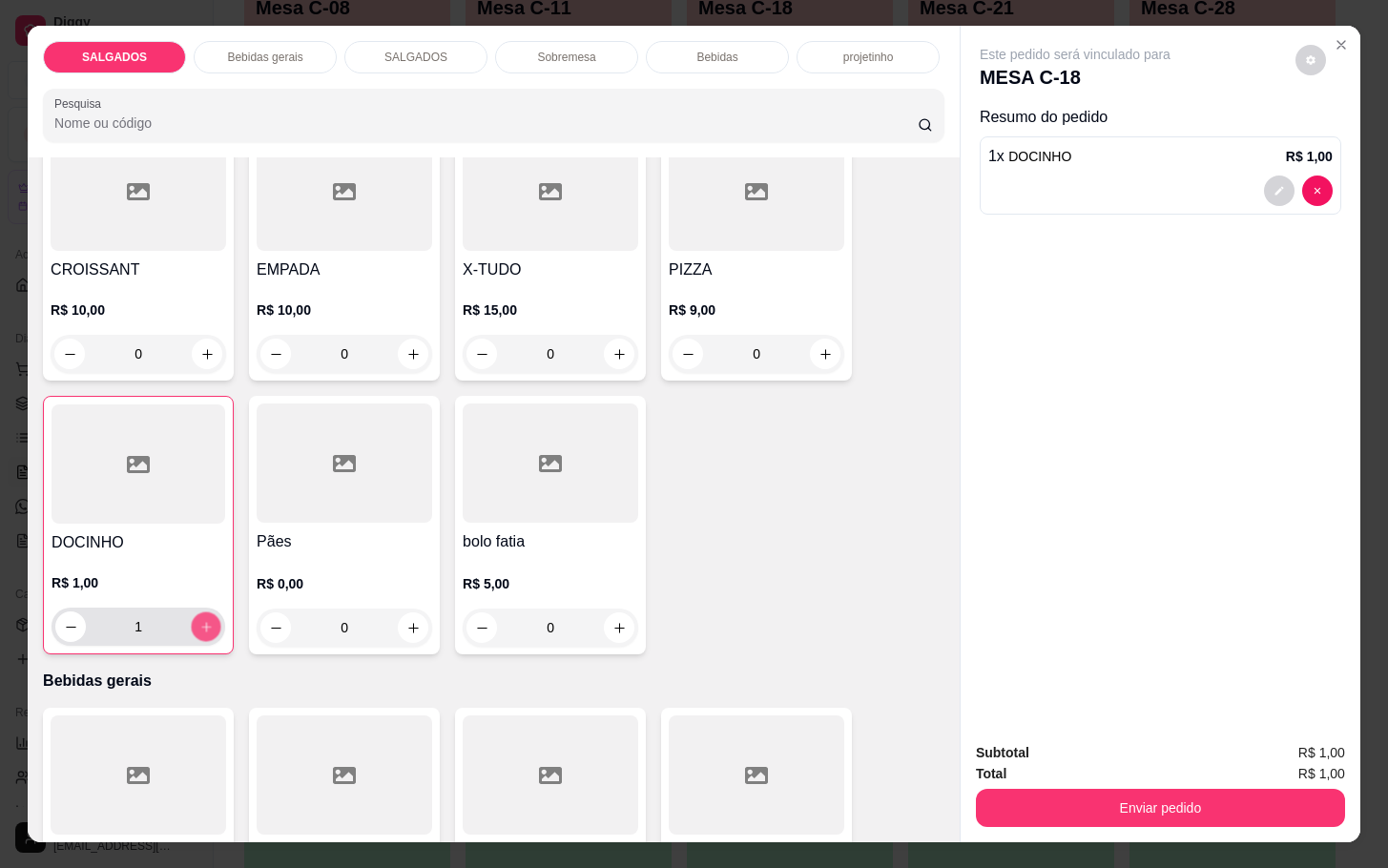
click at [197, 629] on button "increase-product-quantity" at bounding box center [206, 627] width 30 height 30
click at [199, 621] on icon "increase-product-quantity" at bounding box center [206, 626] width 14 height 14
type input "3"
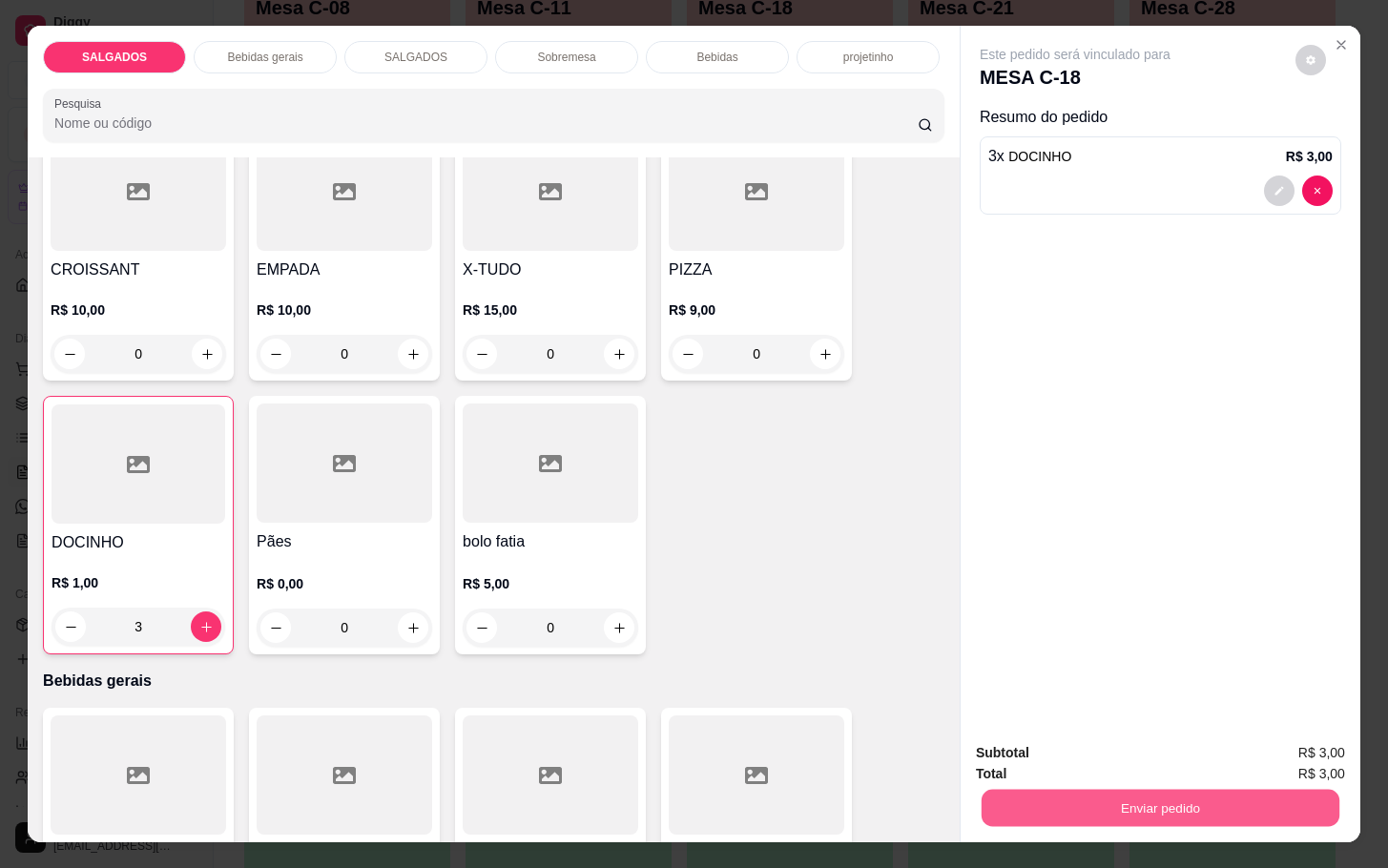
click at [1216, 813] on button "Enviar pedido" at bounding box center [1161, 807] width 358 height 37
click at [1273, 747] on button "Enviar pedido" at bounding box center [1292, 751] width 108 height 37
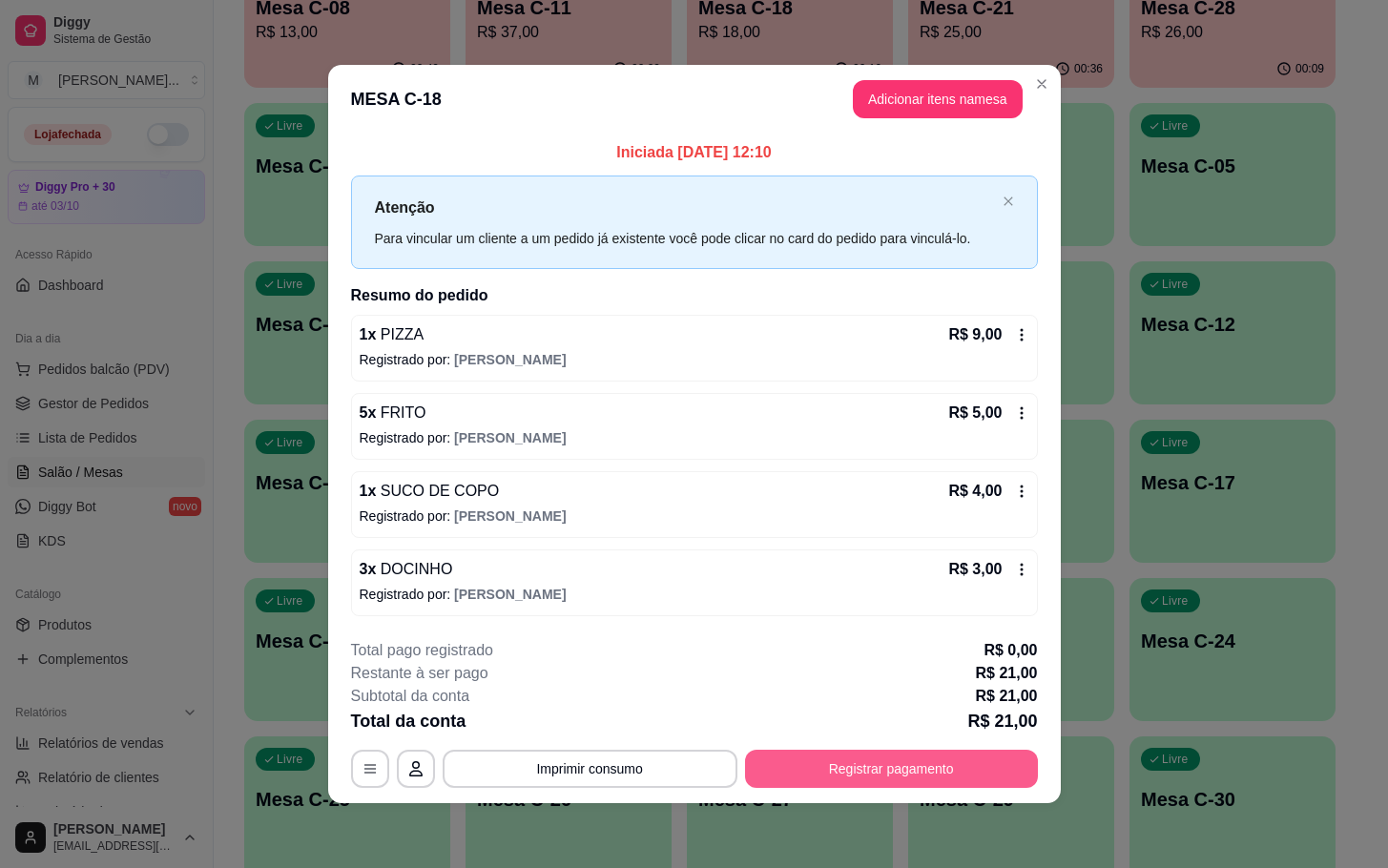
click at [902, 785] on button "Registrar pagamento" at bounding box center [891, 768] width 293 height 38
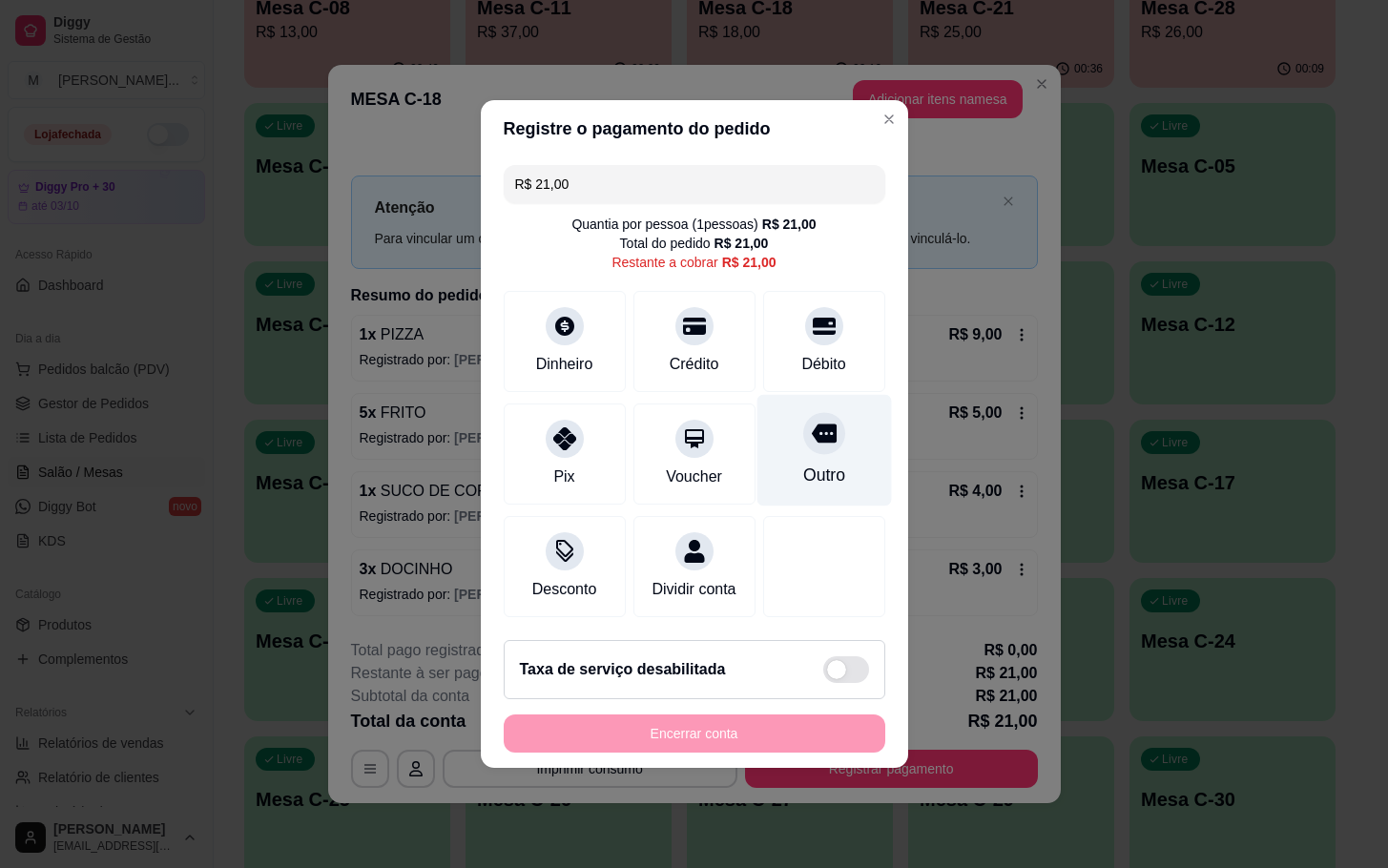
click at [802, 463] on div "Outro" at bounding box center [823, 476] width 42 height 25
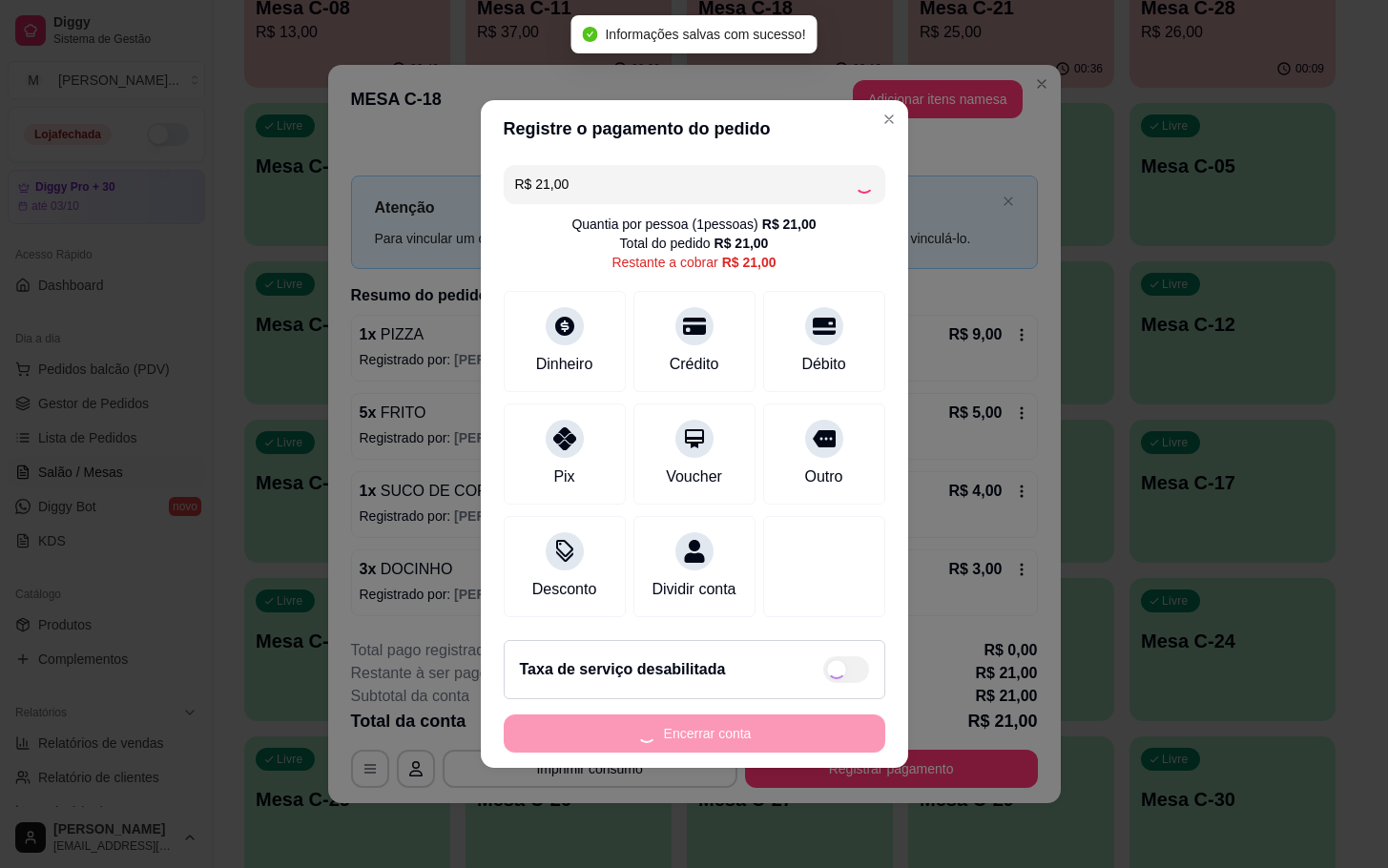
type input "R$ 0,00"
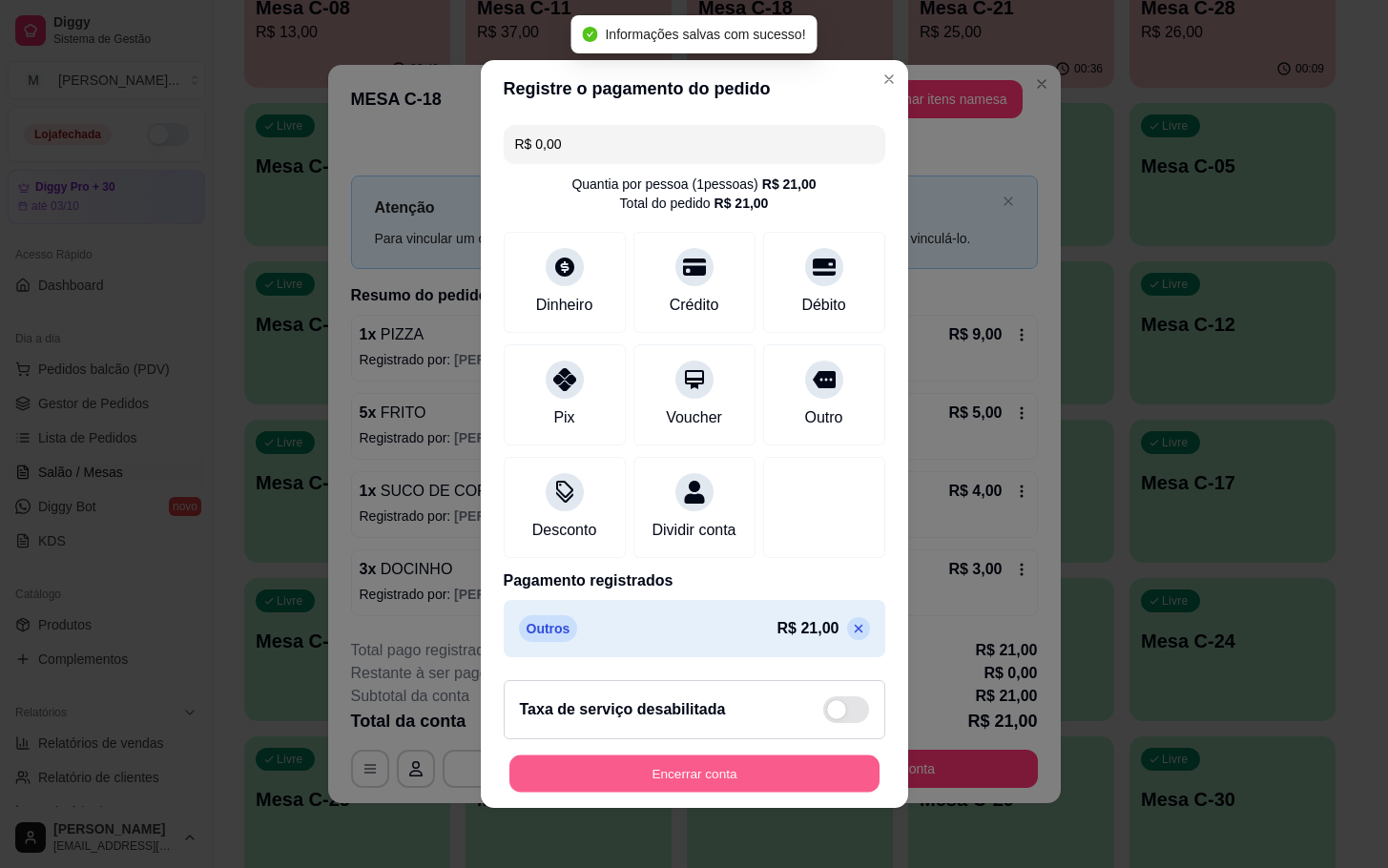
click at [739, 791] on button "Encerrar conta" at bounding box center [694, 774] width 370 height 37
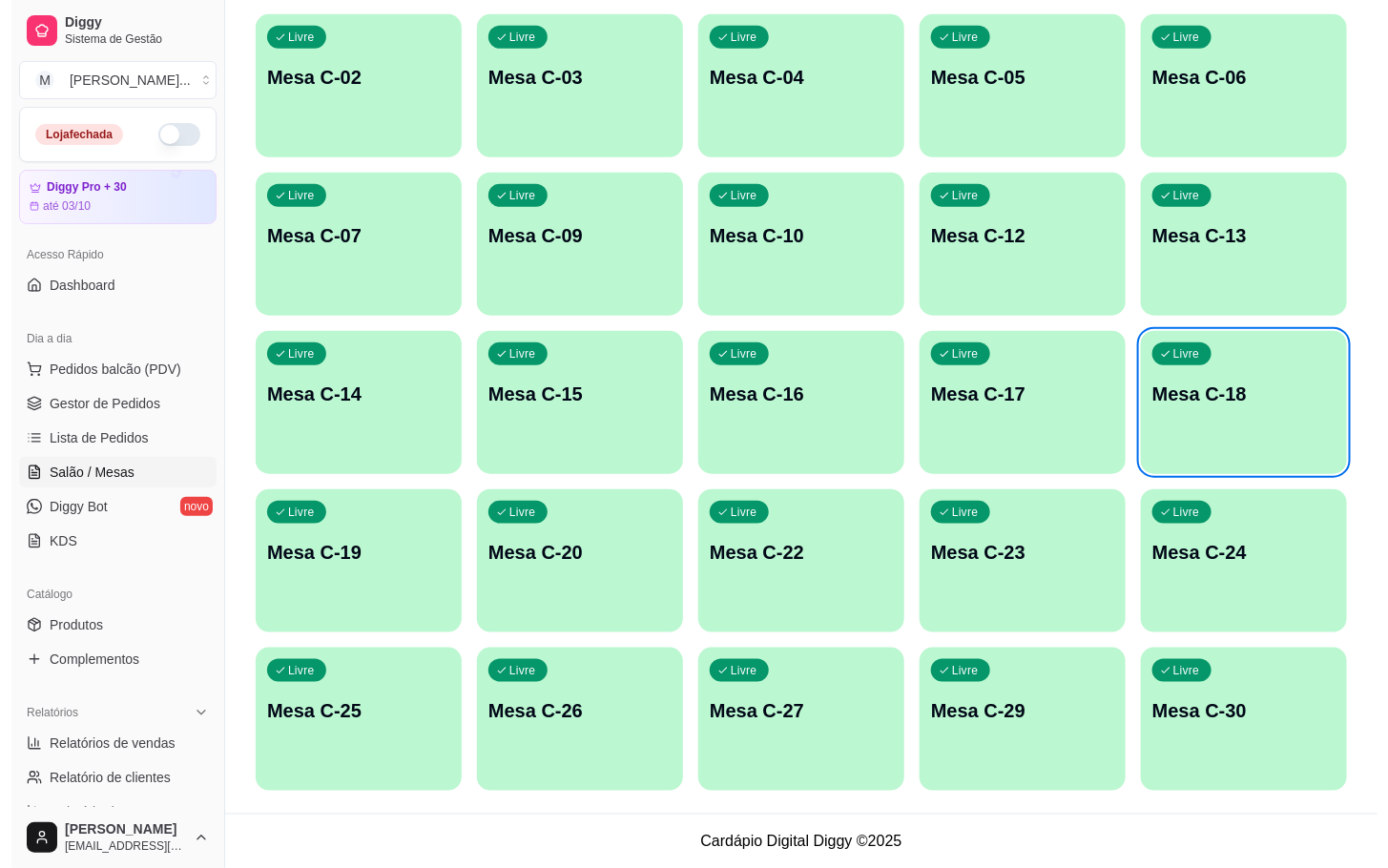
scroll to position [0, 0]
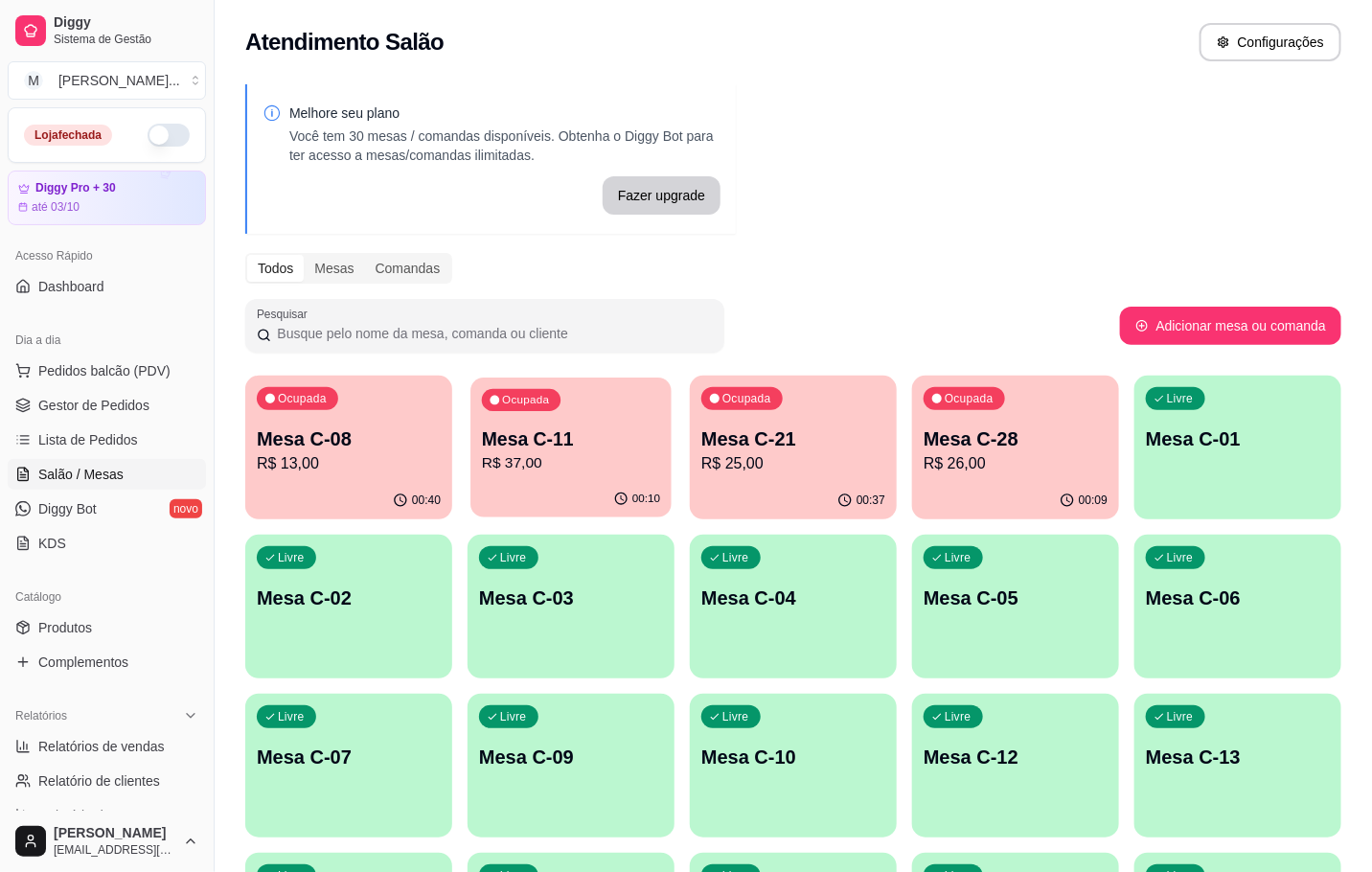
click at [545, 401] on p "Ocupada" at bounding box center [525, 401] width 47 height 16
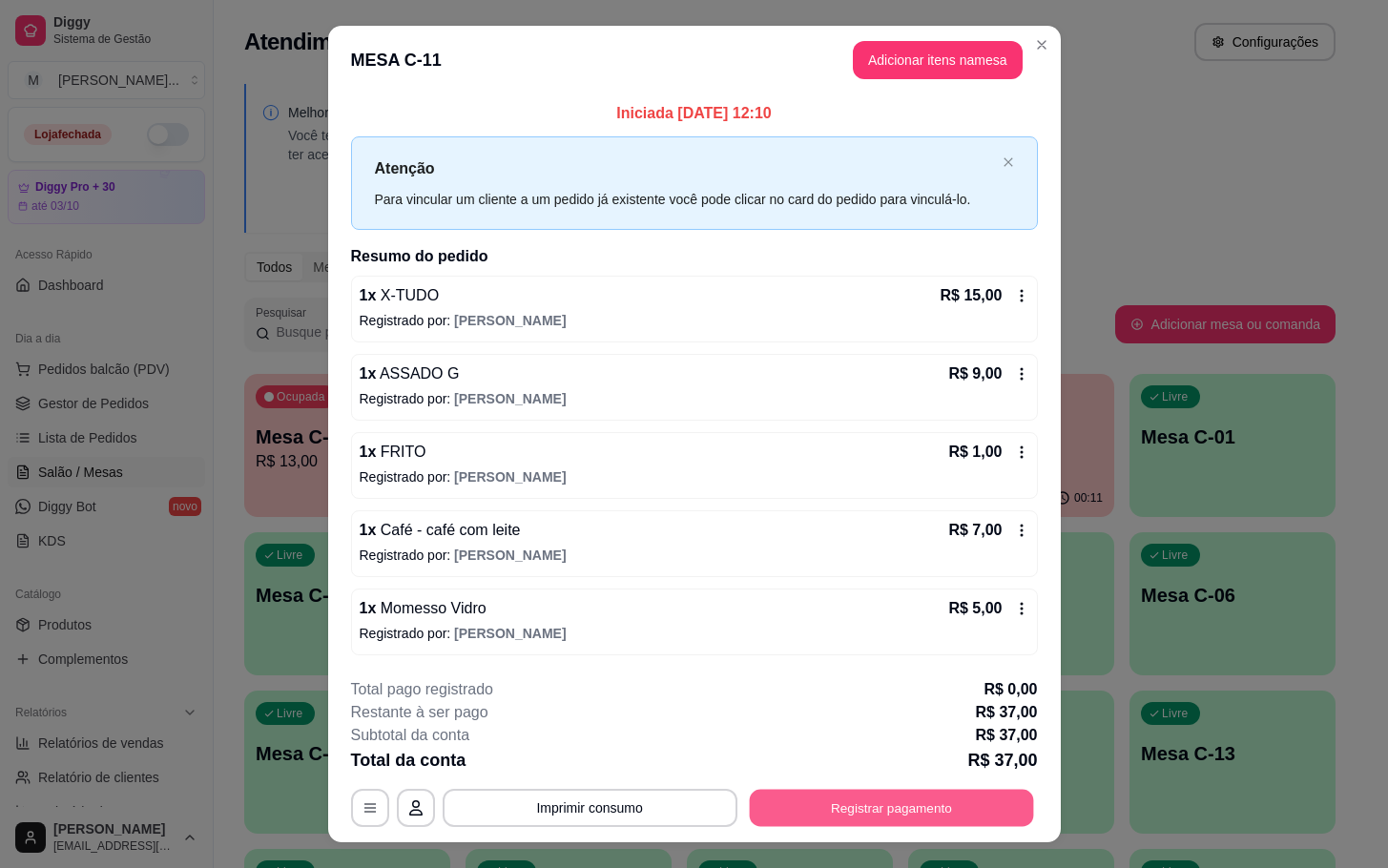
click at [794, 817] on button "Registrar pagamento" at bounding box center [891, 807] width 284 height 37
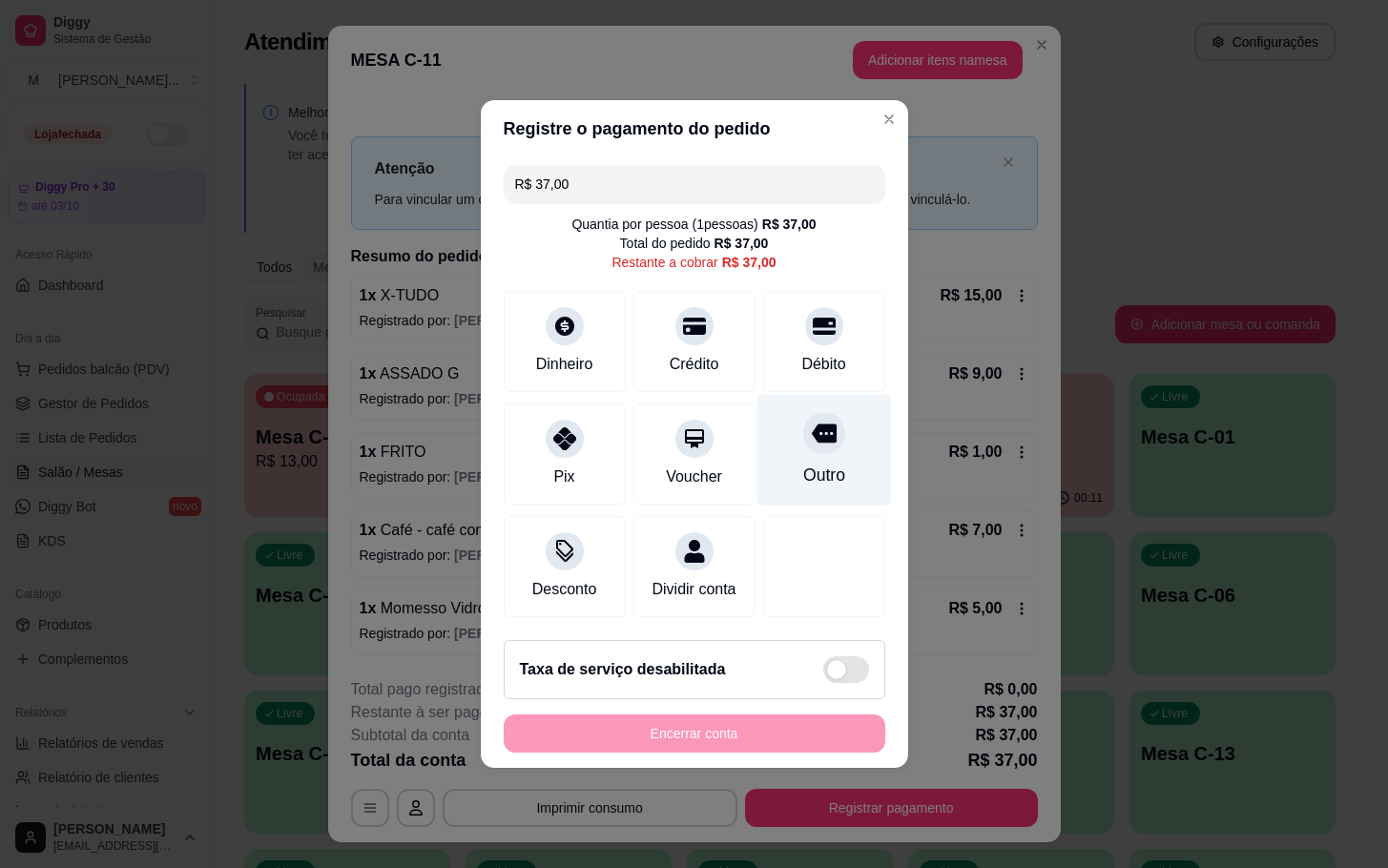
click at [820, 432] on div at bounding box center [824, 432] width 42 height 42
type input "R$ 0,00"
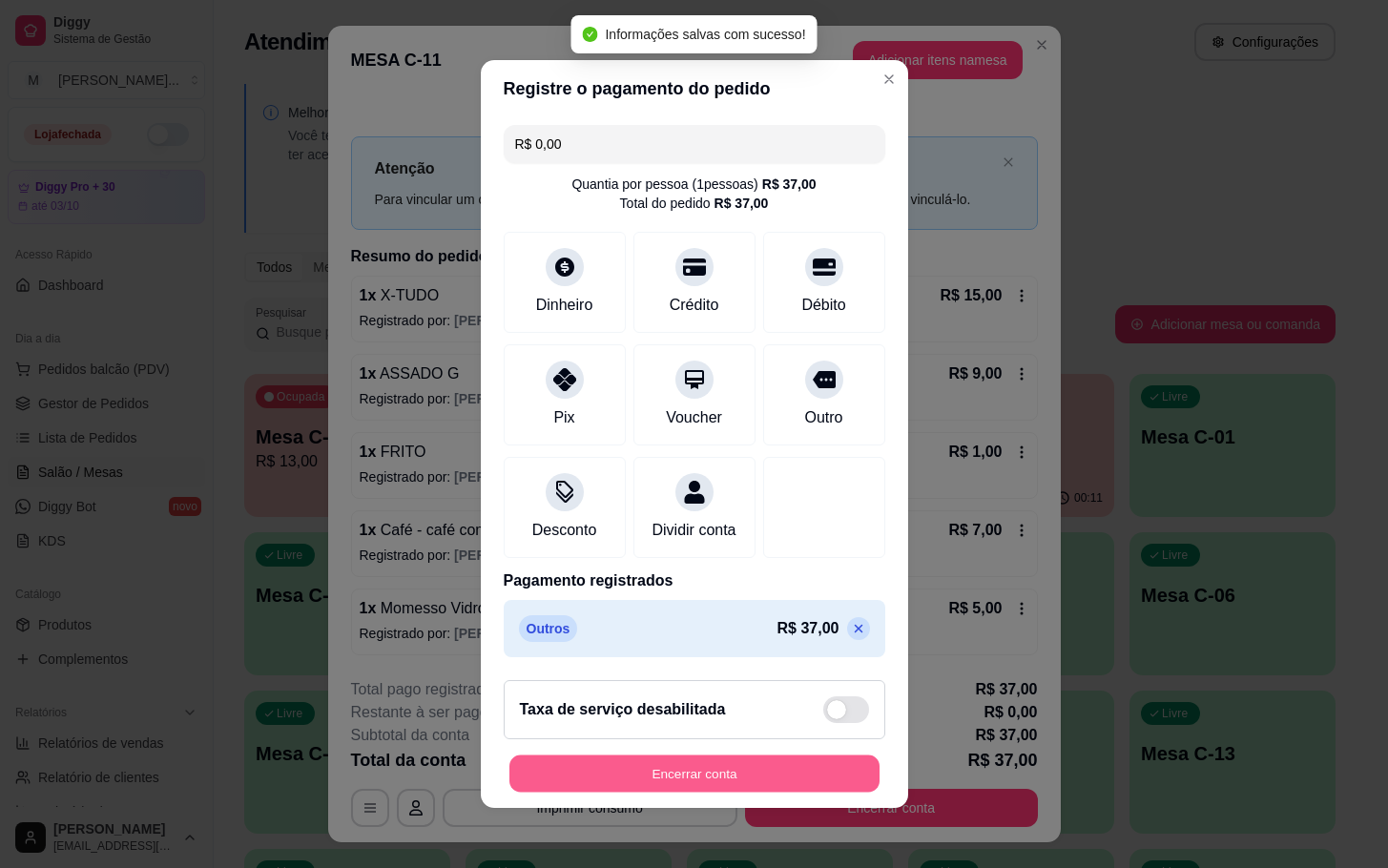
click at [781, 793] on button "Encerrar conta" at bounding box center [694, 774] width 370 height 37
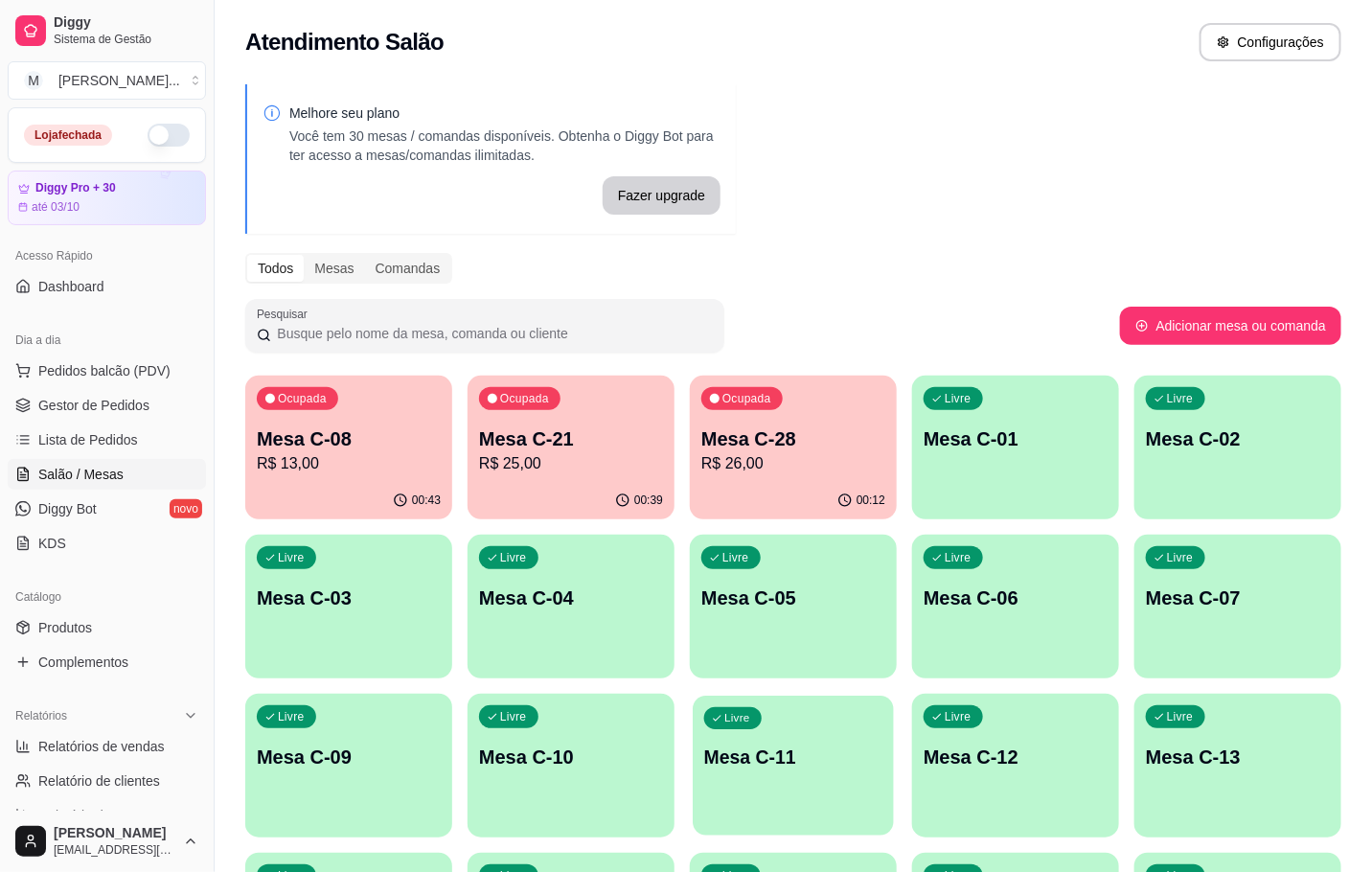
click at [787, 760] on p "Mesa C-11" at bounding box center [793, 757] width 179 height 26
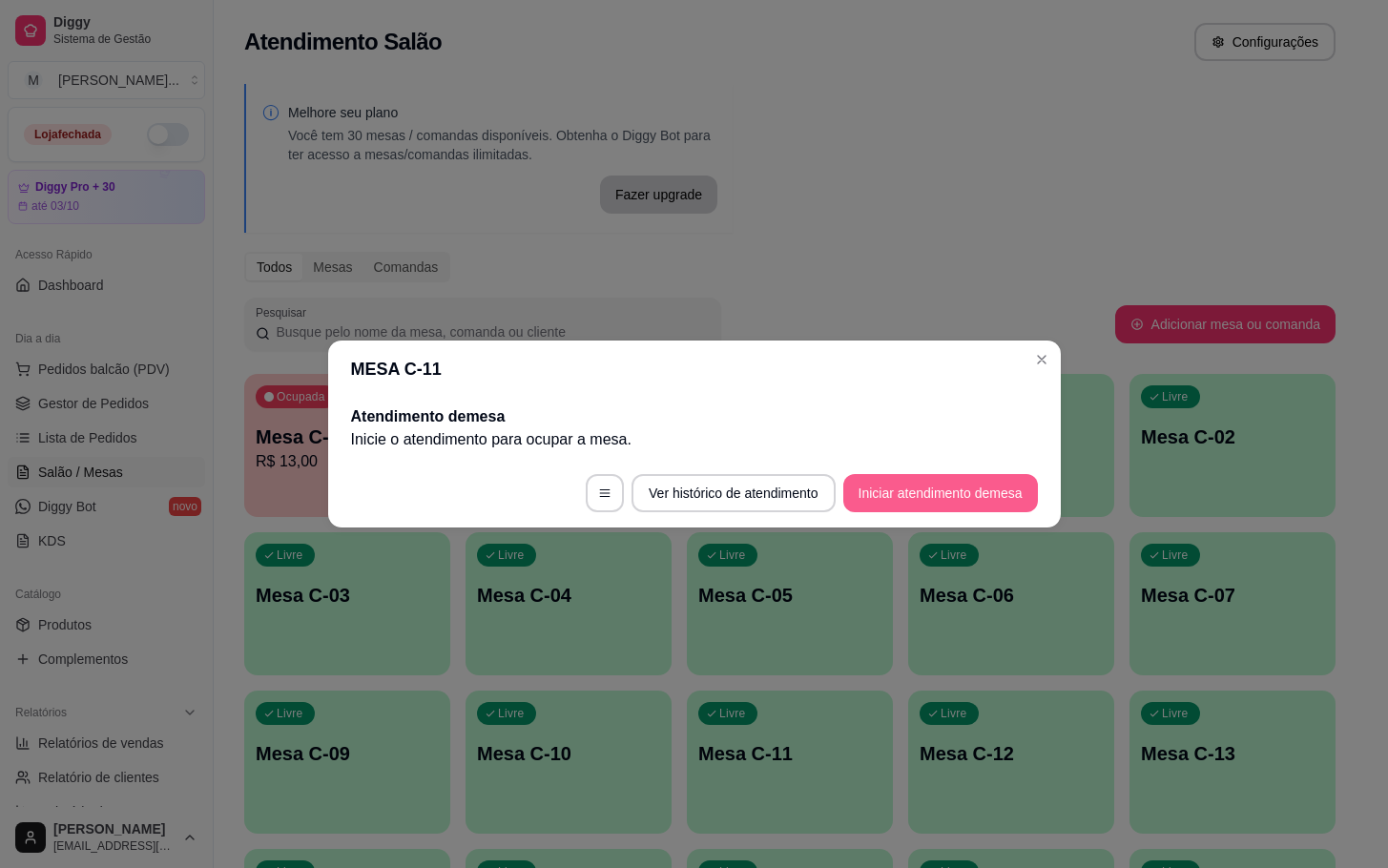
click at [864, 490] on button "Iniciar atendimento de mesa" at bounding box center [940, 492] width 194 height 38
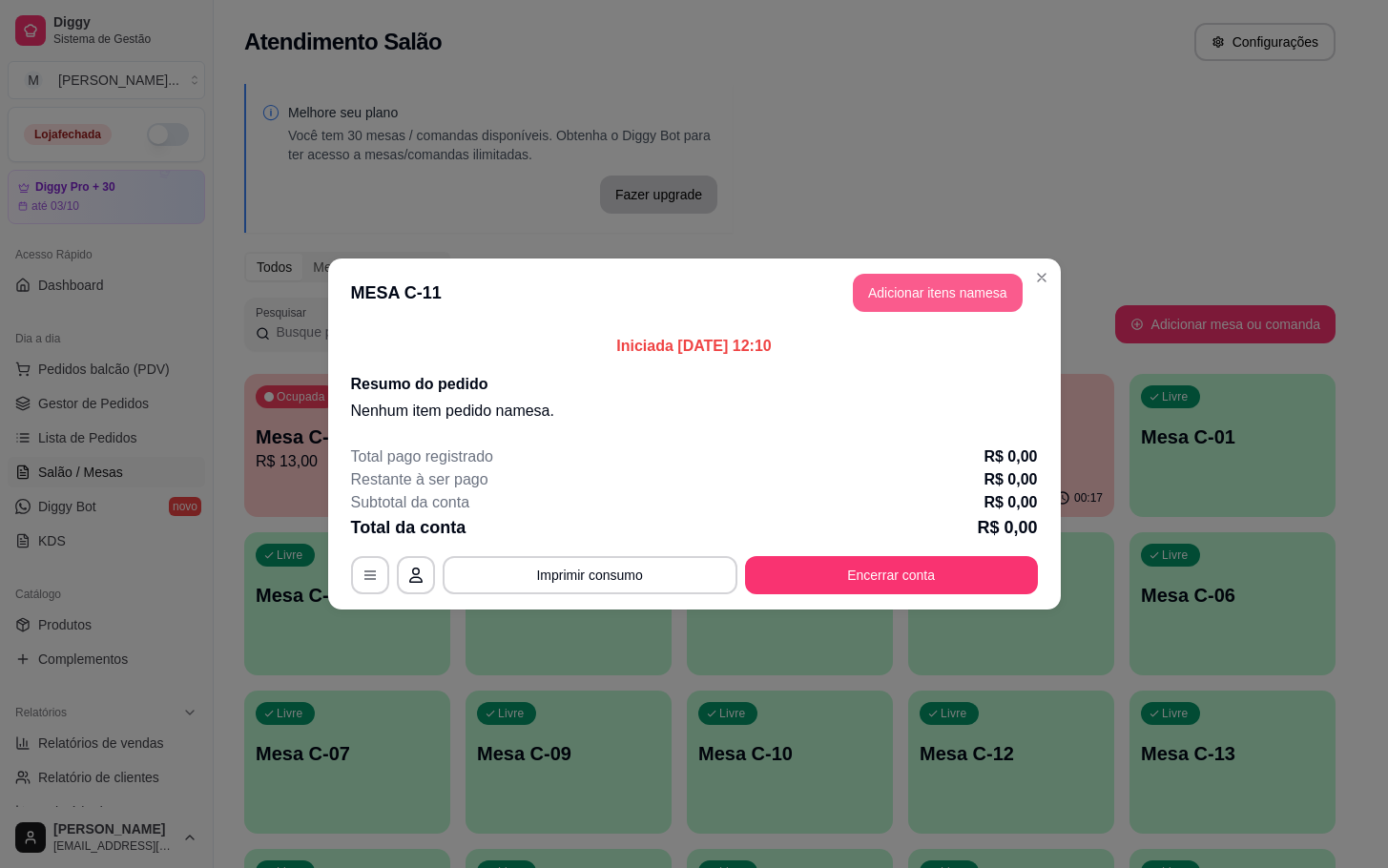
click at [987, 283] on button "Adicionar itens na mesa" at bounding box center [938, 292] width 170 height 38
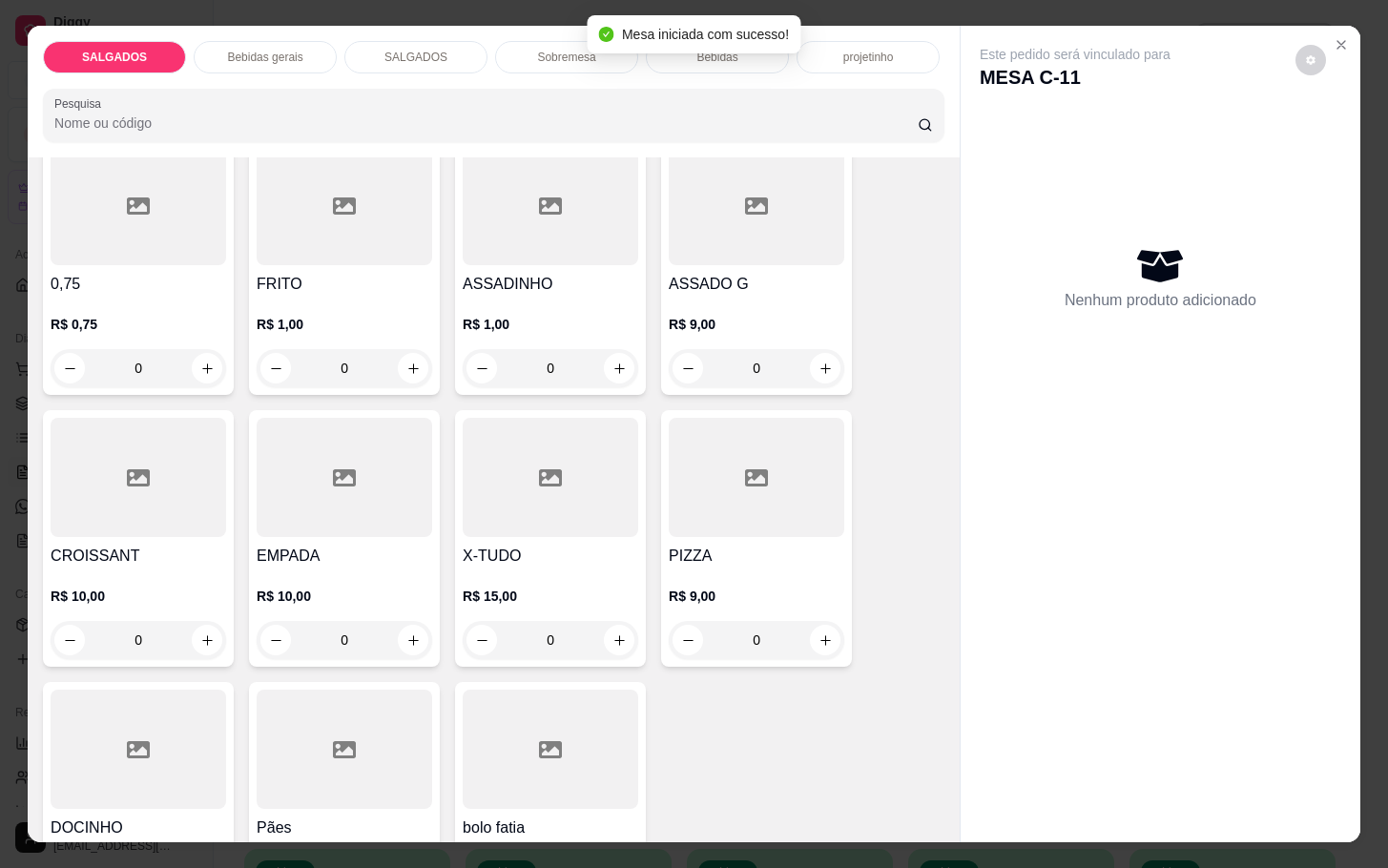
scroll to position [286, 0]
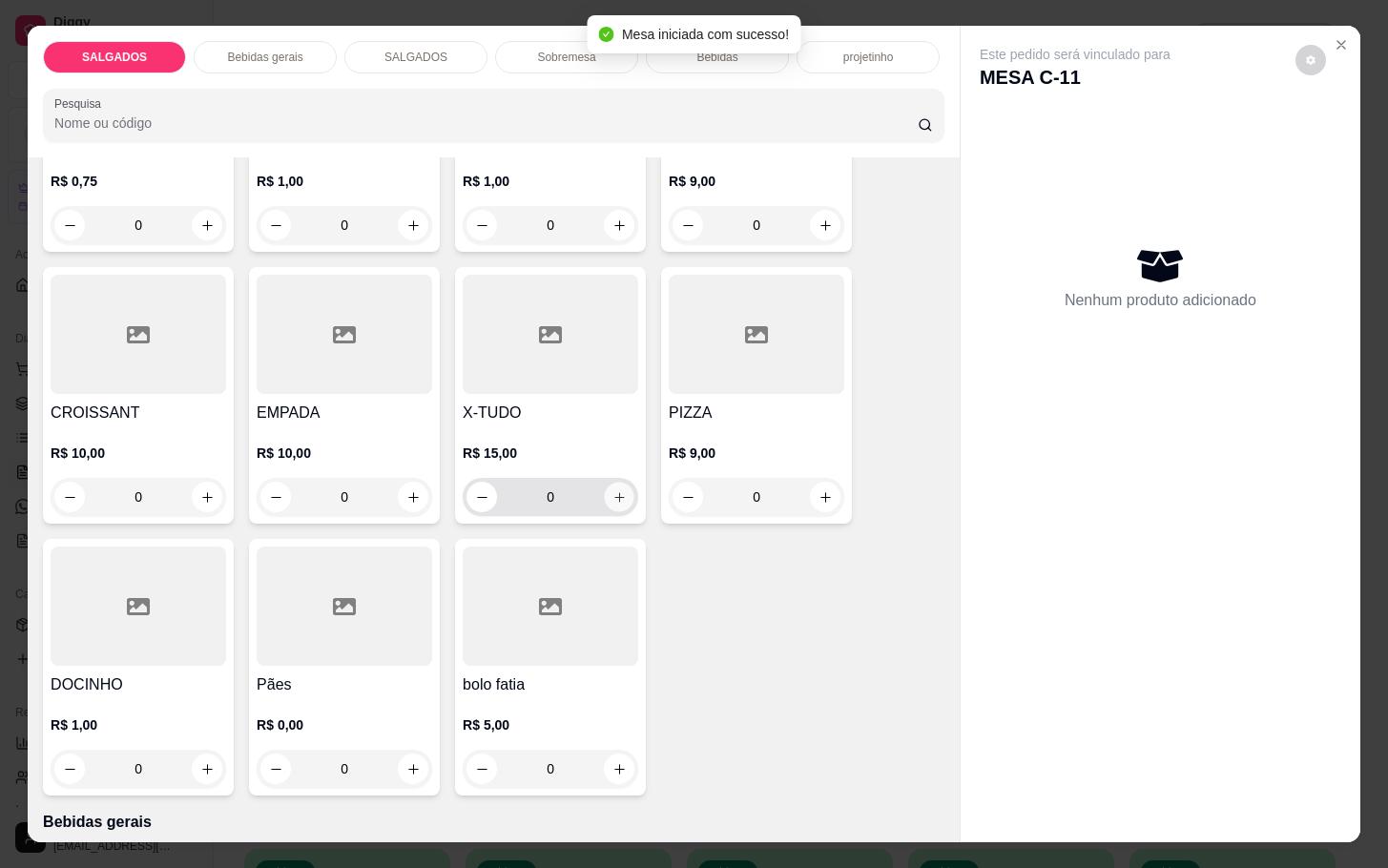
click at [611, 501] on button "increase-product-quantity" at bounding box center [620, 497] width 30 height 30
type input "1"
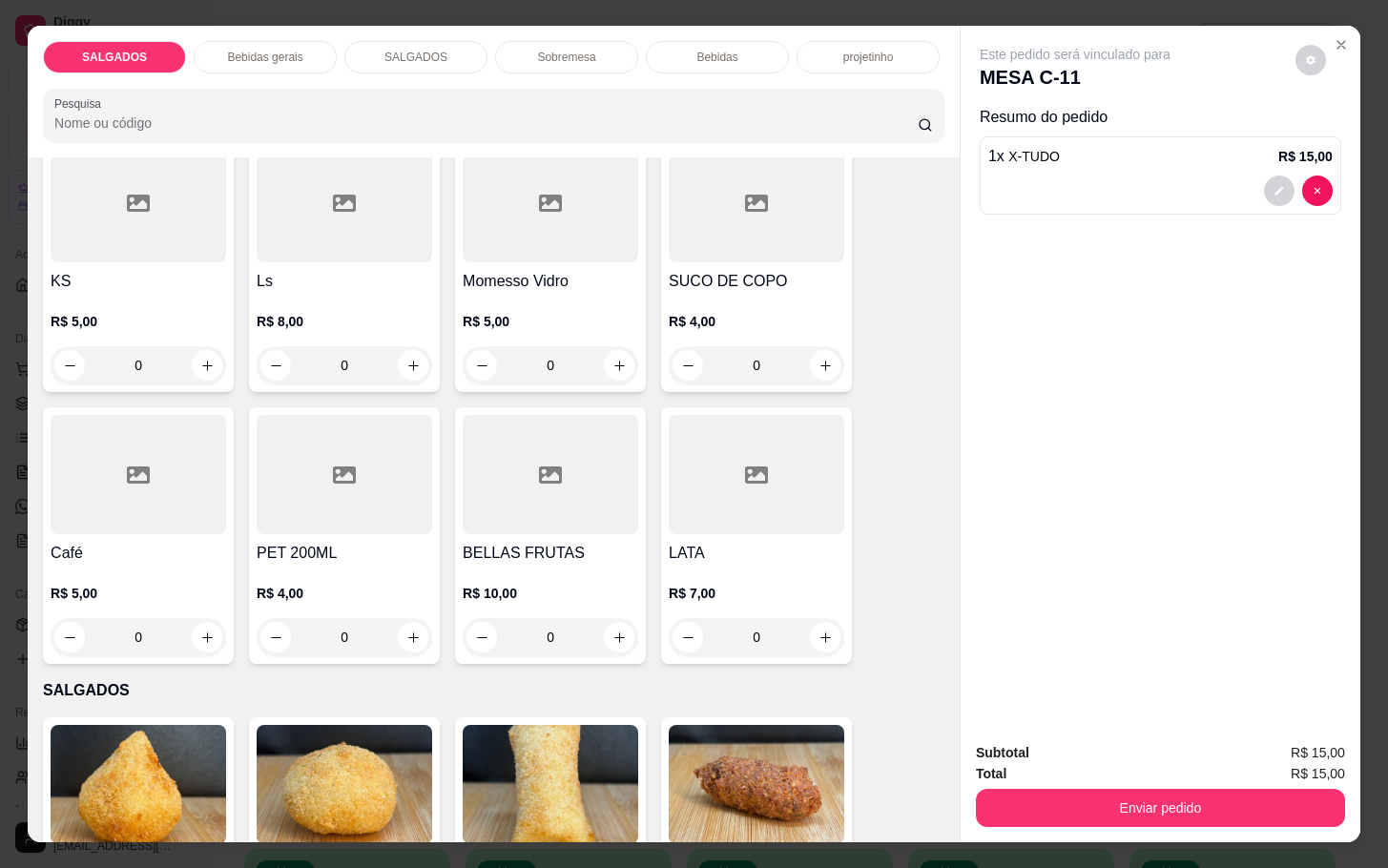
scroll to position [858, 0]
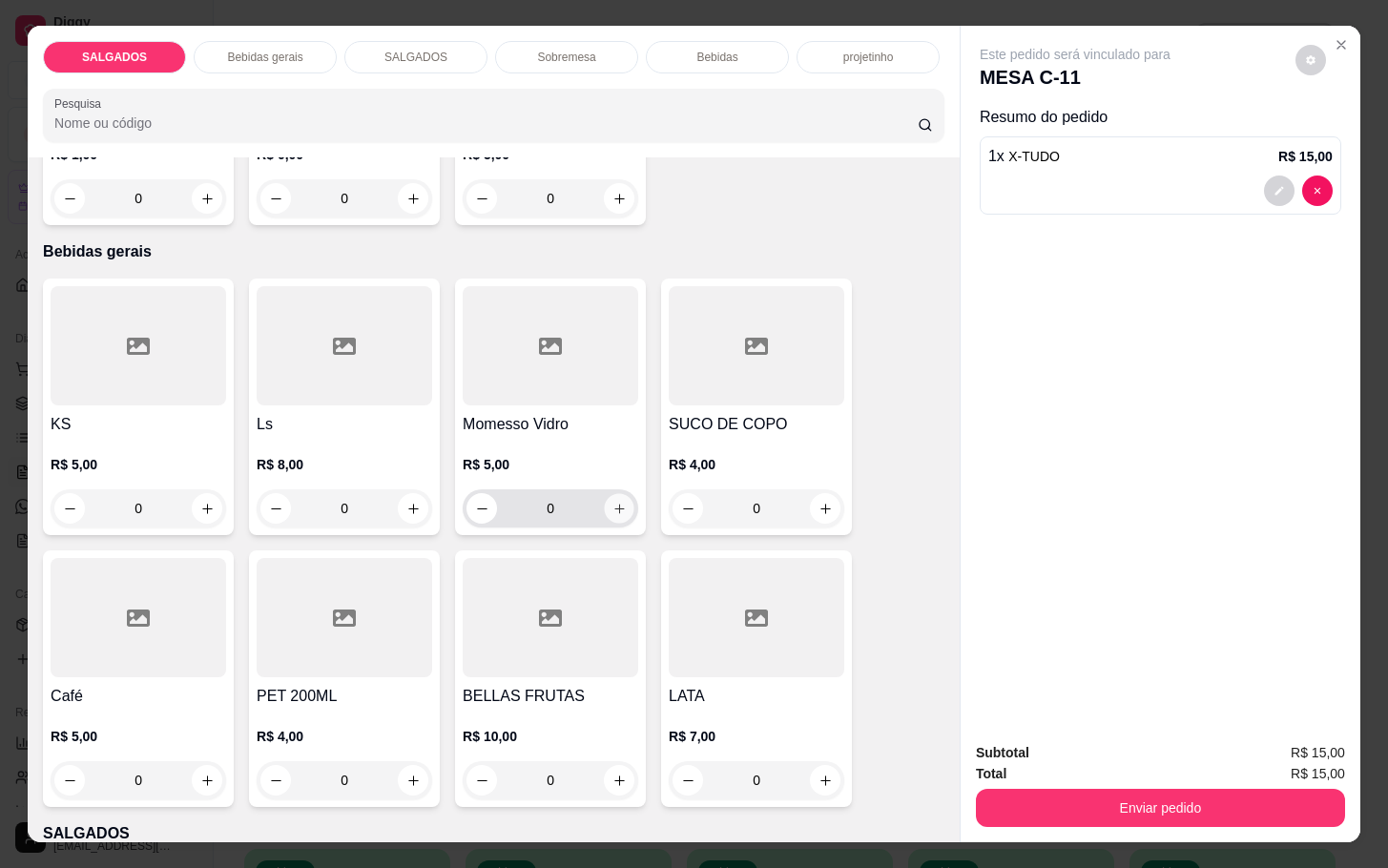
click at [617, 501] on button "increase-product-quantity" at bounding box center [620, 508] width 30 height 30
type input "1"
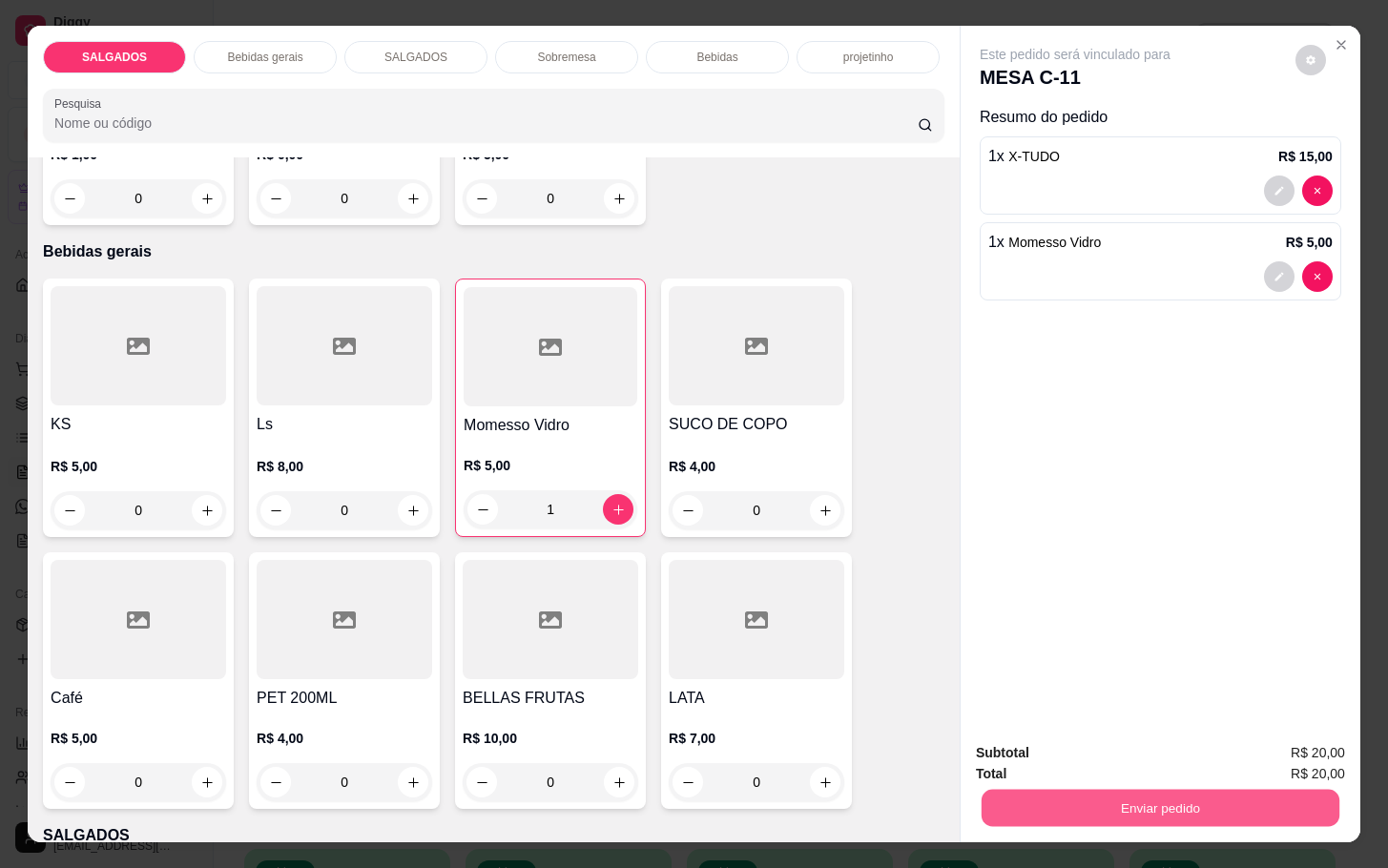
click at [1001, 789] on button "Enviar pedido" at bounding box center [1161, 807] width 358 height 37
click at [1262, 737] on button "Enviar pedido" at bounding box center [1292, 751] width 108 height 37
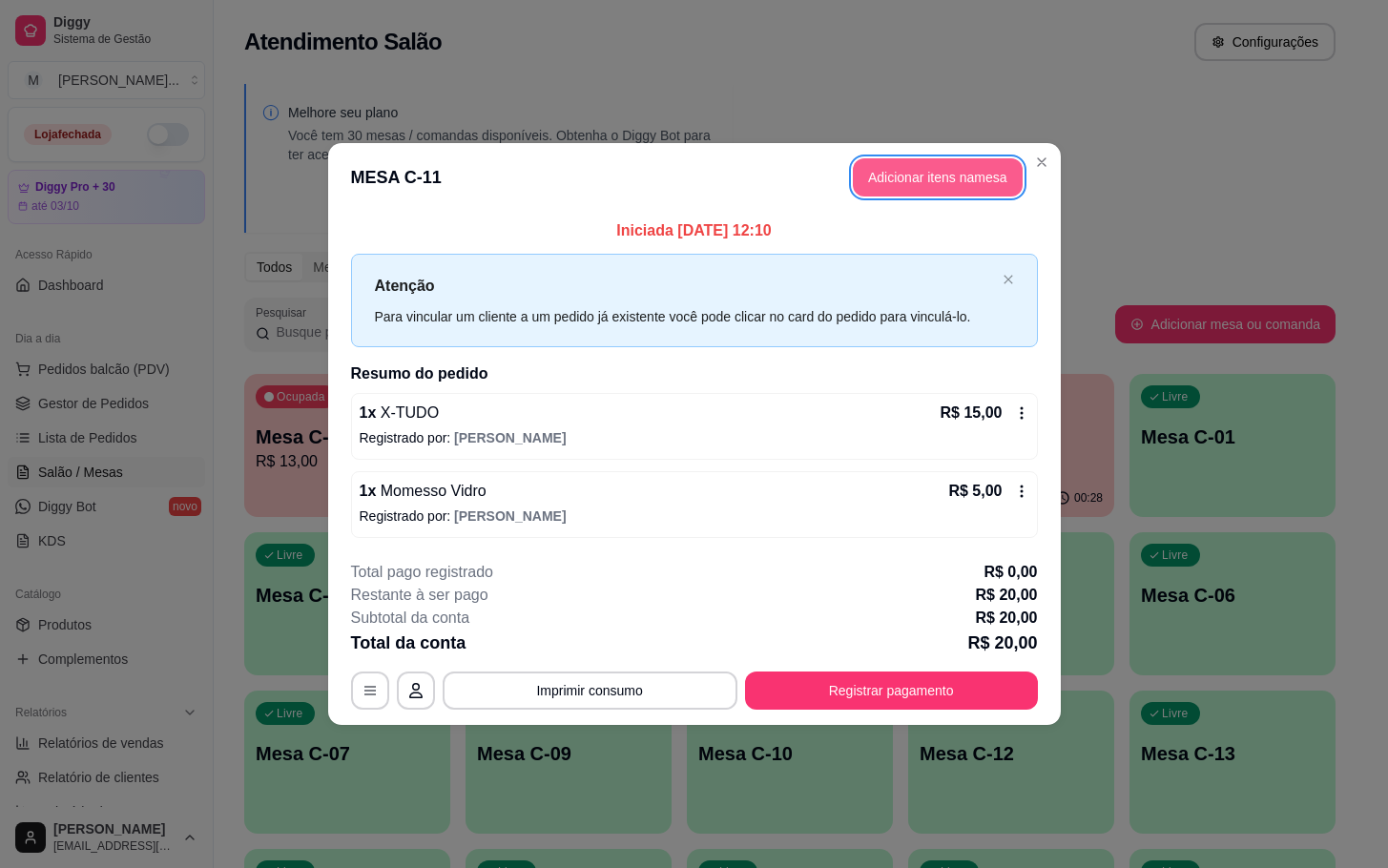
click at [873, 194] on button "Adicionar itens na mesa" at bounding box center [938, 177] width 170 height 38
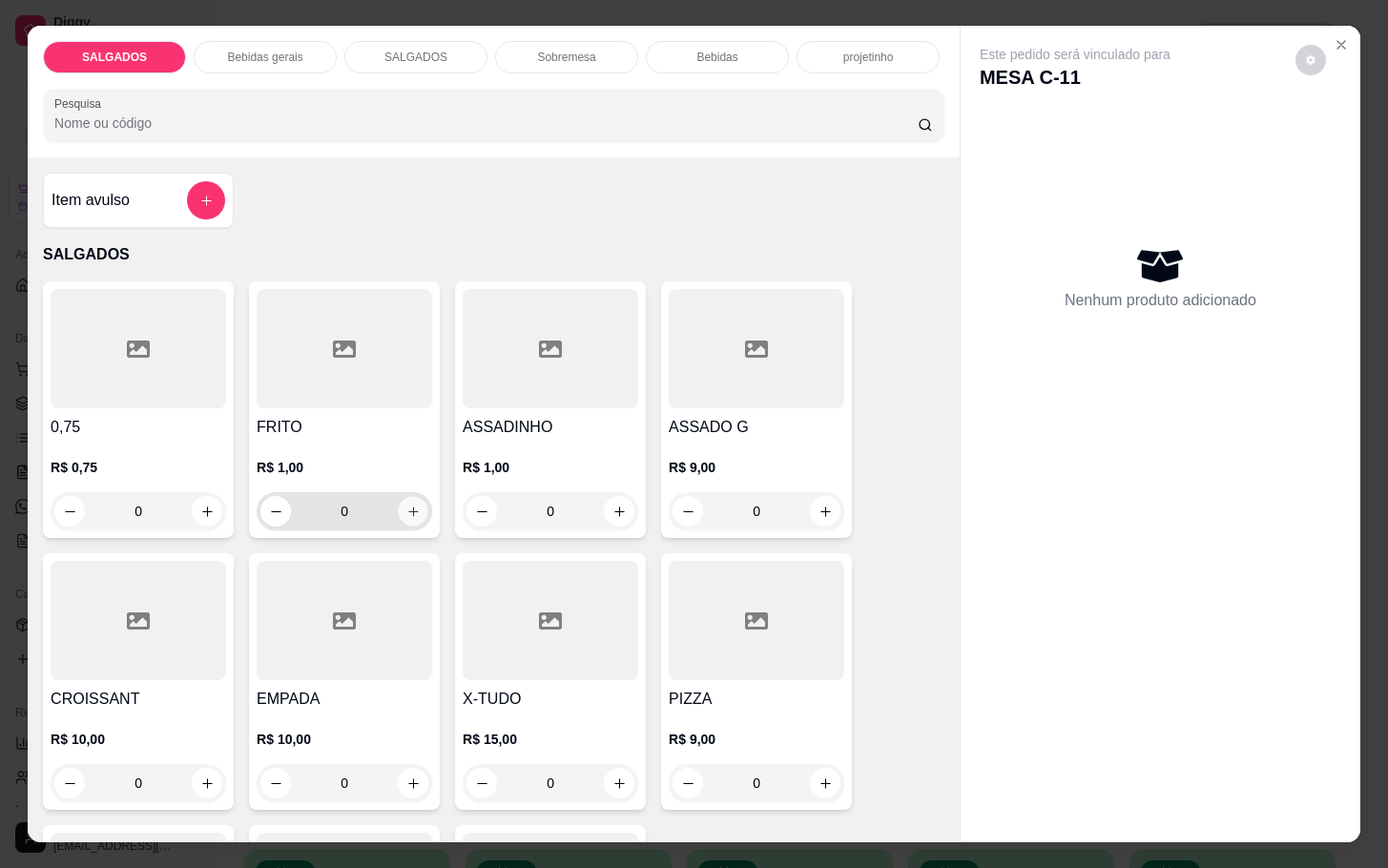
click at [410, 499] on button "increase-product-quantity" at bounding box center [414, 511] width 30 height 30
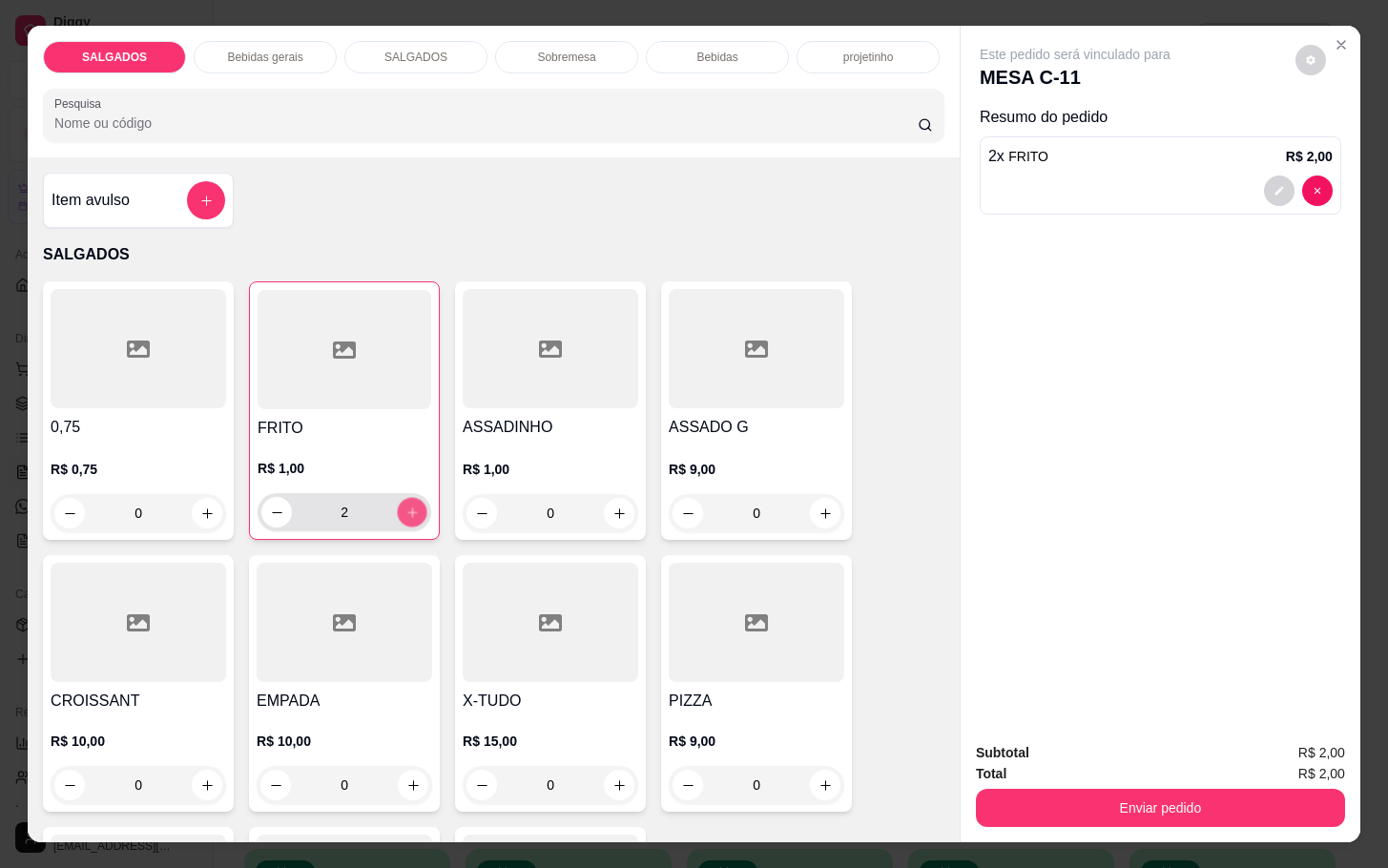
click at [410, 499] on button "increase-product-quantity" at bounding box center [413, 512] width 30 height 30
click at [410, 499] on button "increase-product-quantity" at bounding box center [413, 512] width 31 height 31
type input "6"
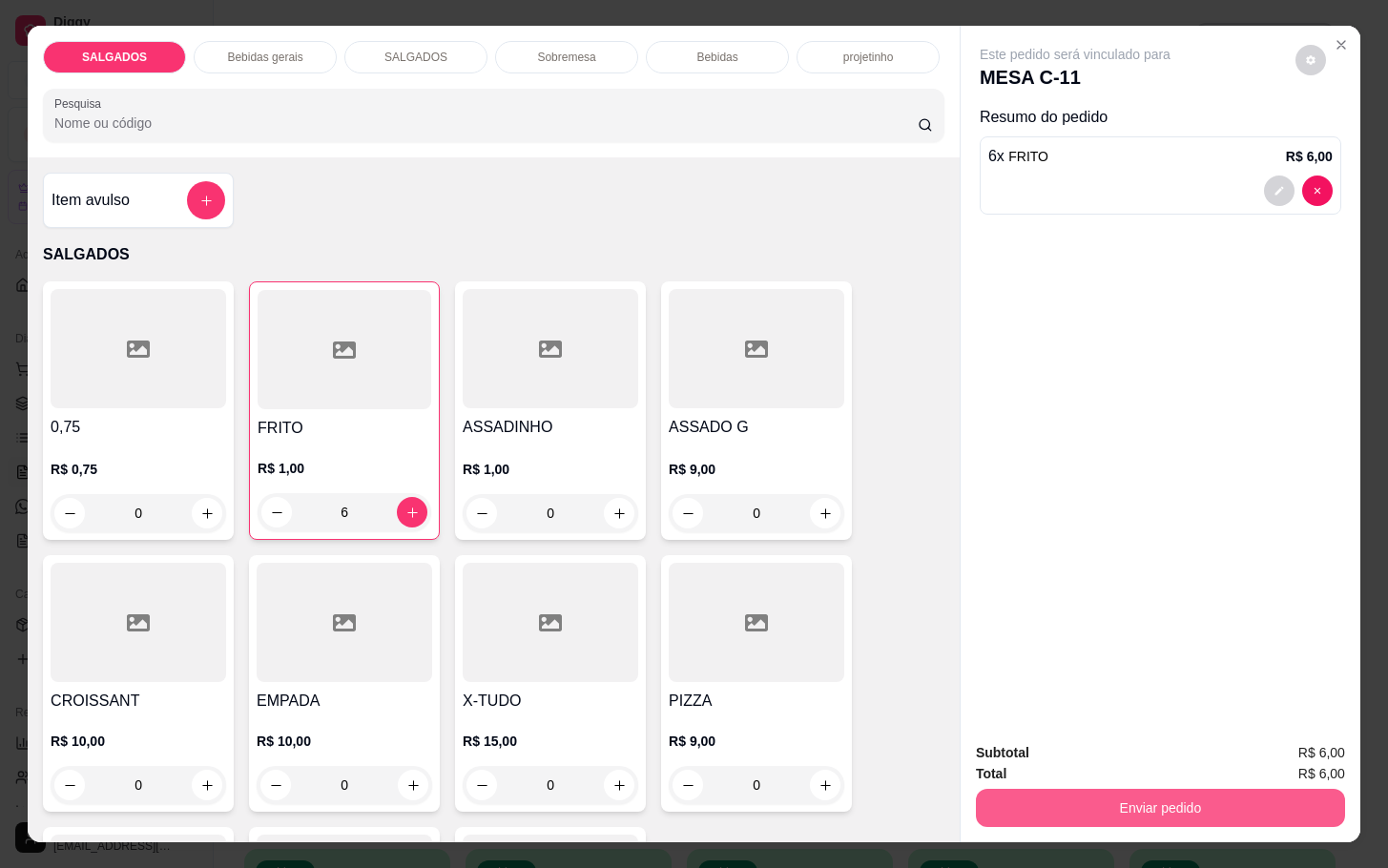
click at [1109, 789] on button "Enviar pedido" at bounding box center [1161, 807] width 369 height 38
click at [1302, 741] on button "Enviar pedido" at bounding box center [1292, 750] width 105 height 36
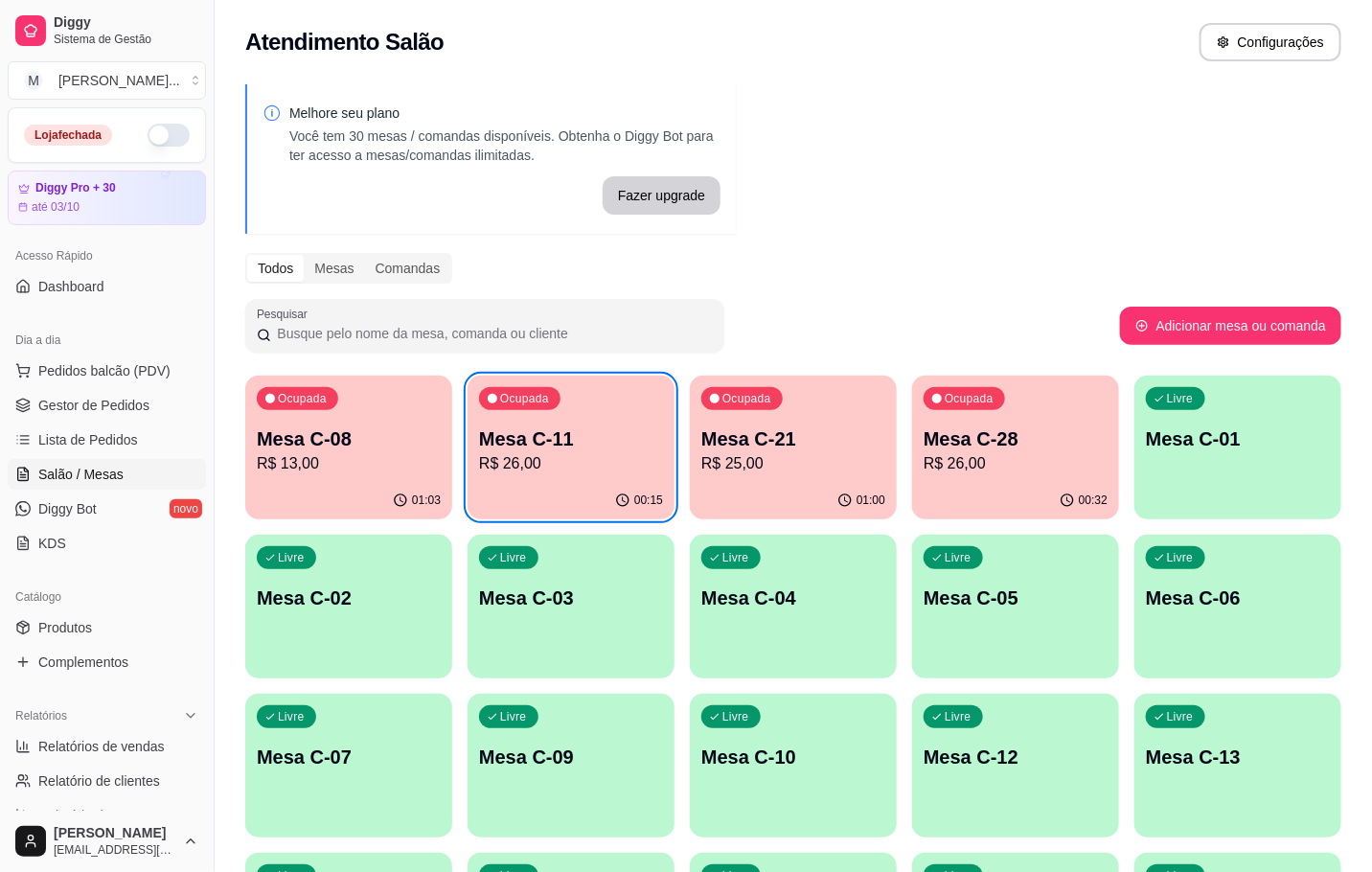
click at [240, 397] on div "Melhore seu plano Você tem 30 mesas / comandas disponíveis. Obtenha o Diggy Bot…" at bounding box center [793, 705] width 1157 height 1265
click at [527, 425] on p "Mesa C-11" at bounding box center [570, 439] width 184 height 27
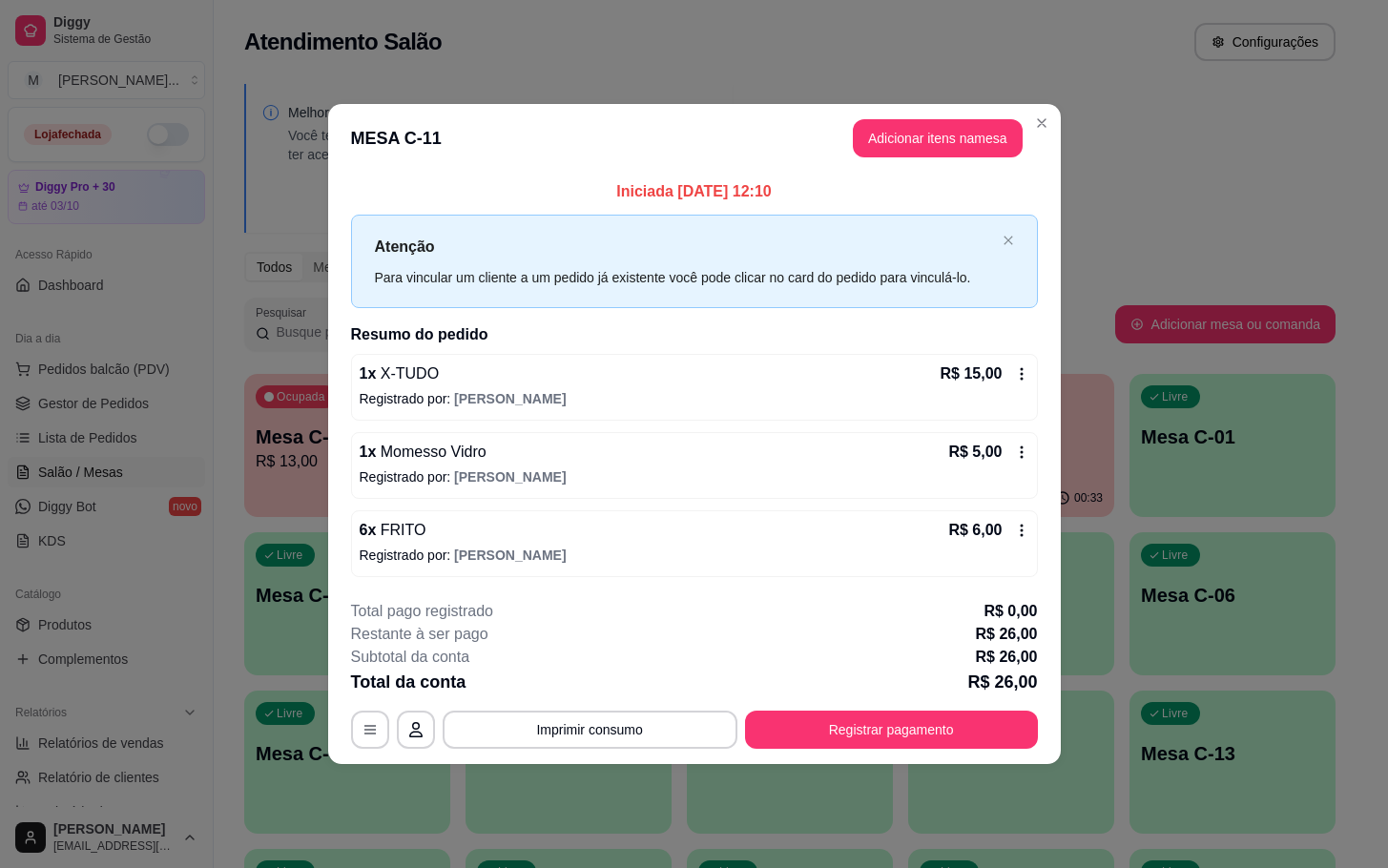
drag, startPoint x: 836, startPoint y: 705, endPoint x: 855, endPoint y: 719, distance: 23.6
click at [855, 719] on div "**********" at bounding box center [694, 675] width 687 height 149
click at [858, 724] on button "Registrar pagamento" at bounding box center [891, 729] width 284 height 37
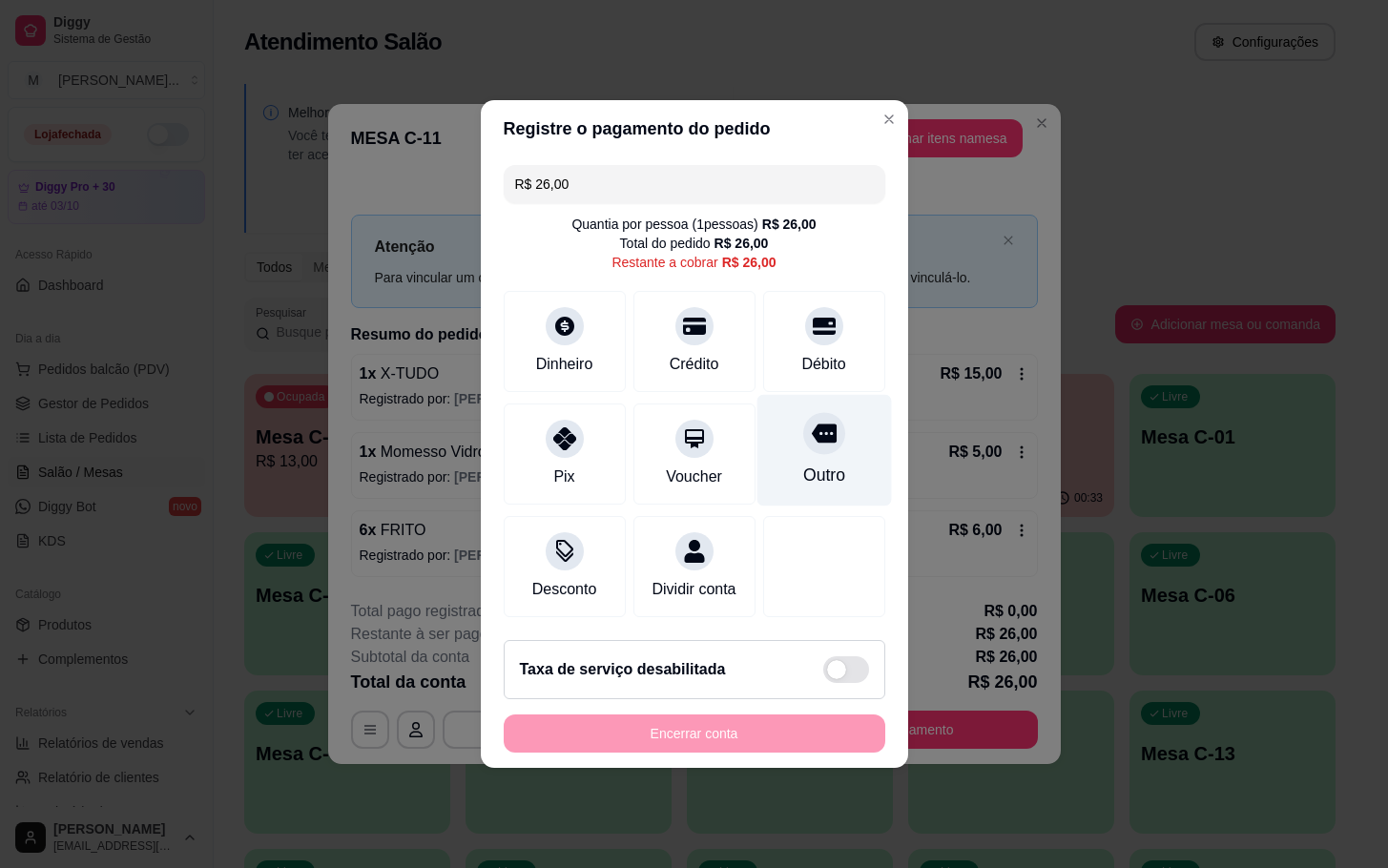
click at [795, 442] on div "Outro" at bounding box center [824, 450] width 134 height 111
type input "R$ 0,00"
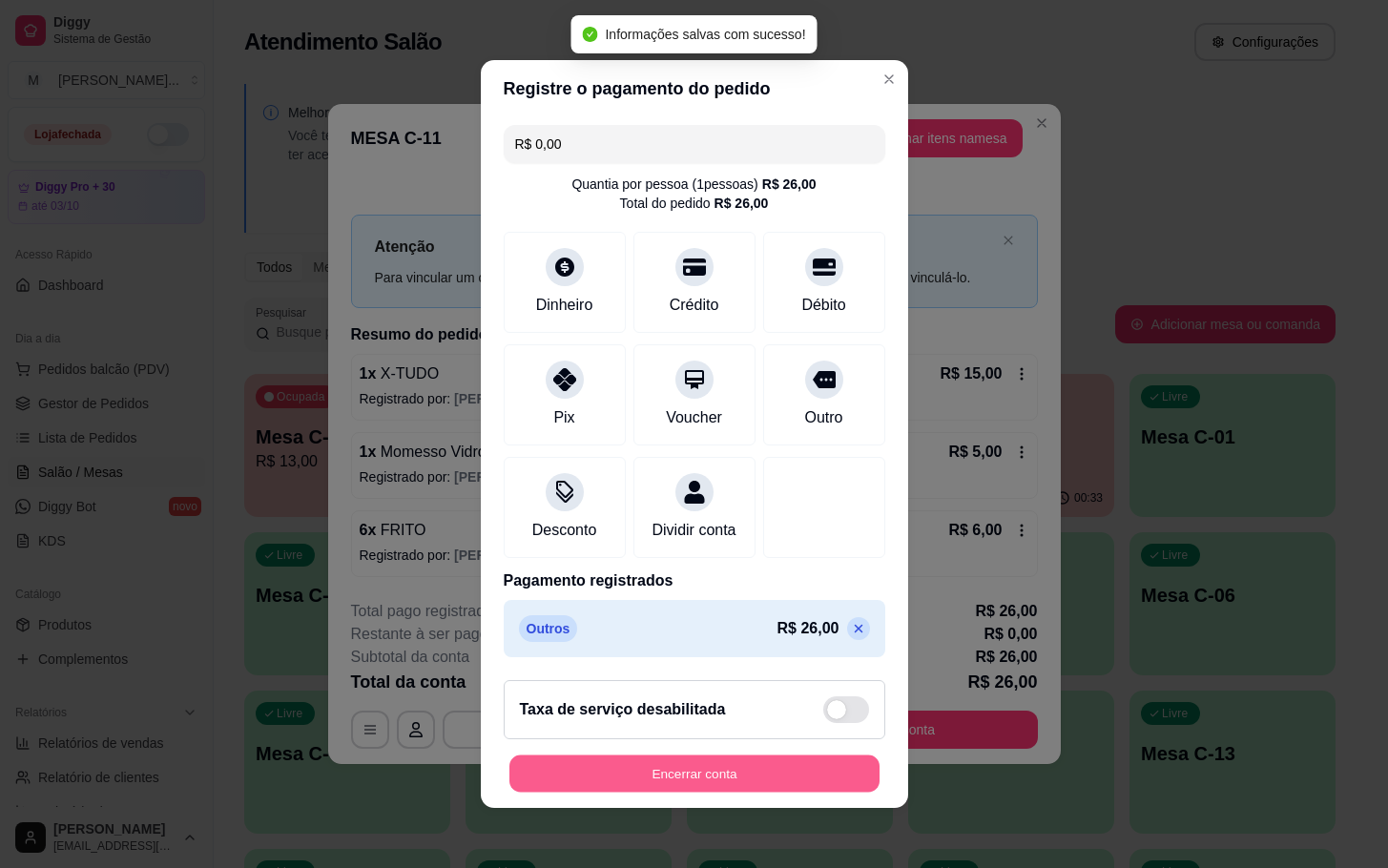
click at [748, 784] on button "Encerrar conta" at bounding box center [694, 774] width 370 height 37
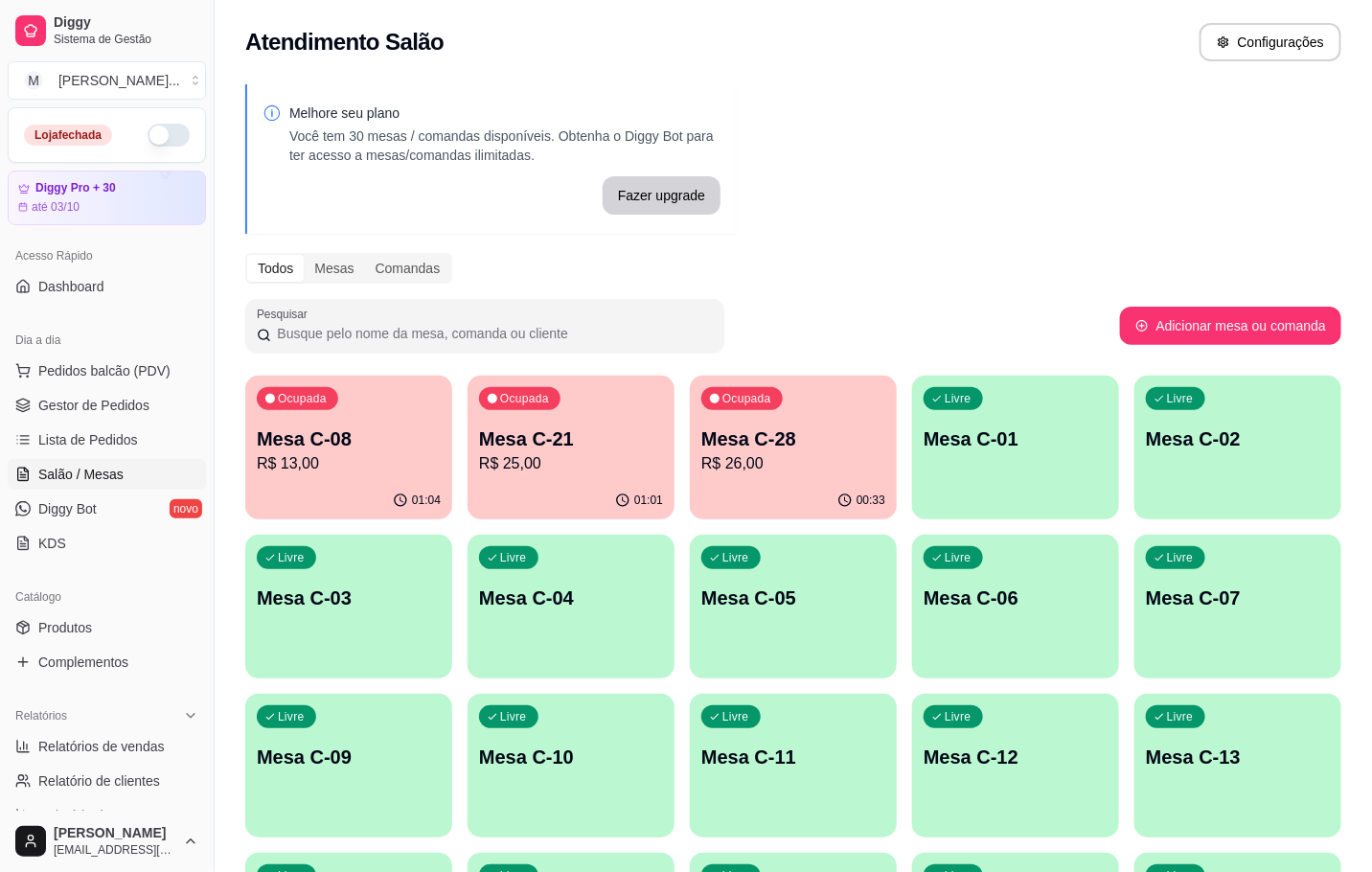
click at [740, 469] on p "R$ 26,00" at bounding box center [792, 464] width 184 height 23
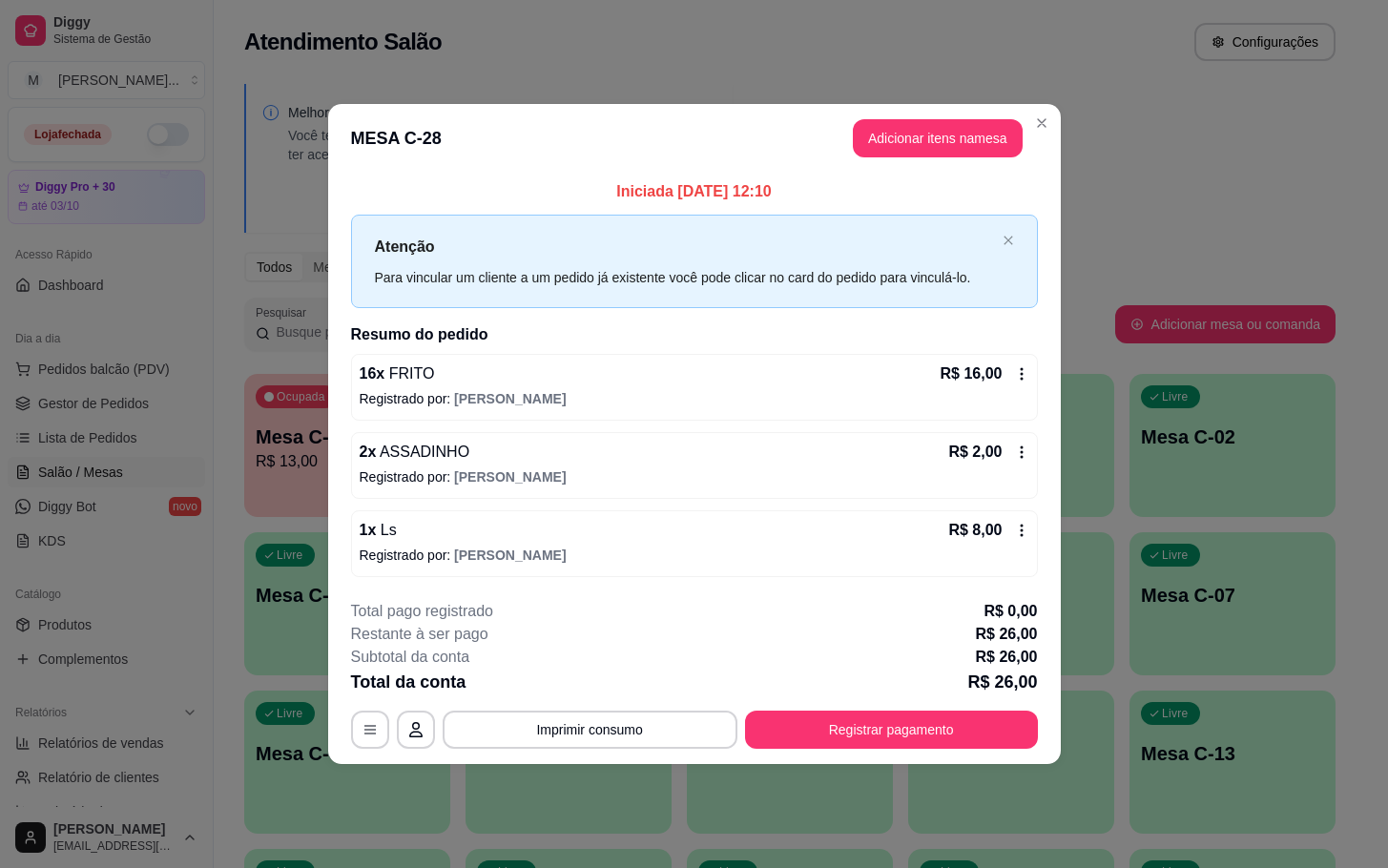
drag, startPoint x: 859, startPoint y: 753, endPoint x: 850, endPoint y: 754, distance: 9.1
click at [856, 753] on footer "**********" at bounding box center [694, 675] width 733 height 180
click at [838, 738] on button "Registrar pagamento" at bounding box center [891, 729] width 284 height 37
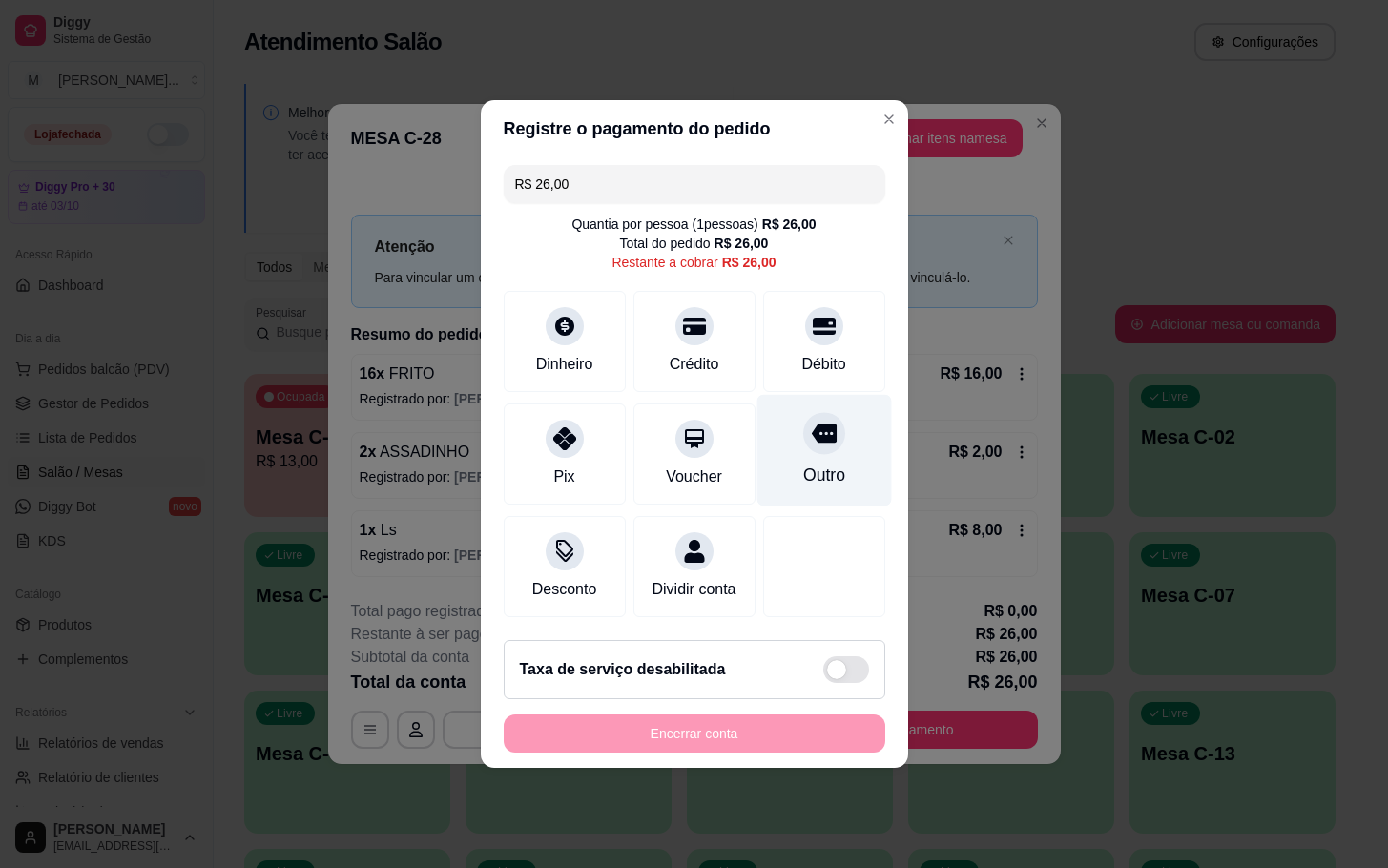
click at [819, 463] on div "Outro" at bounding box center [823, 476] width 42 height 25
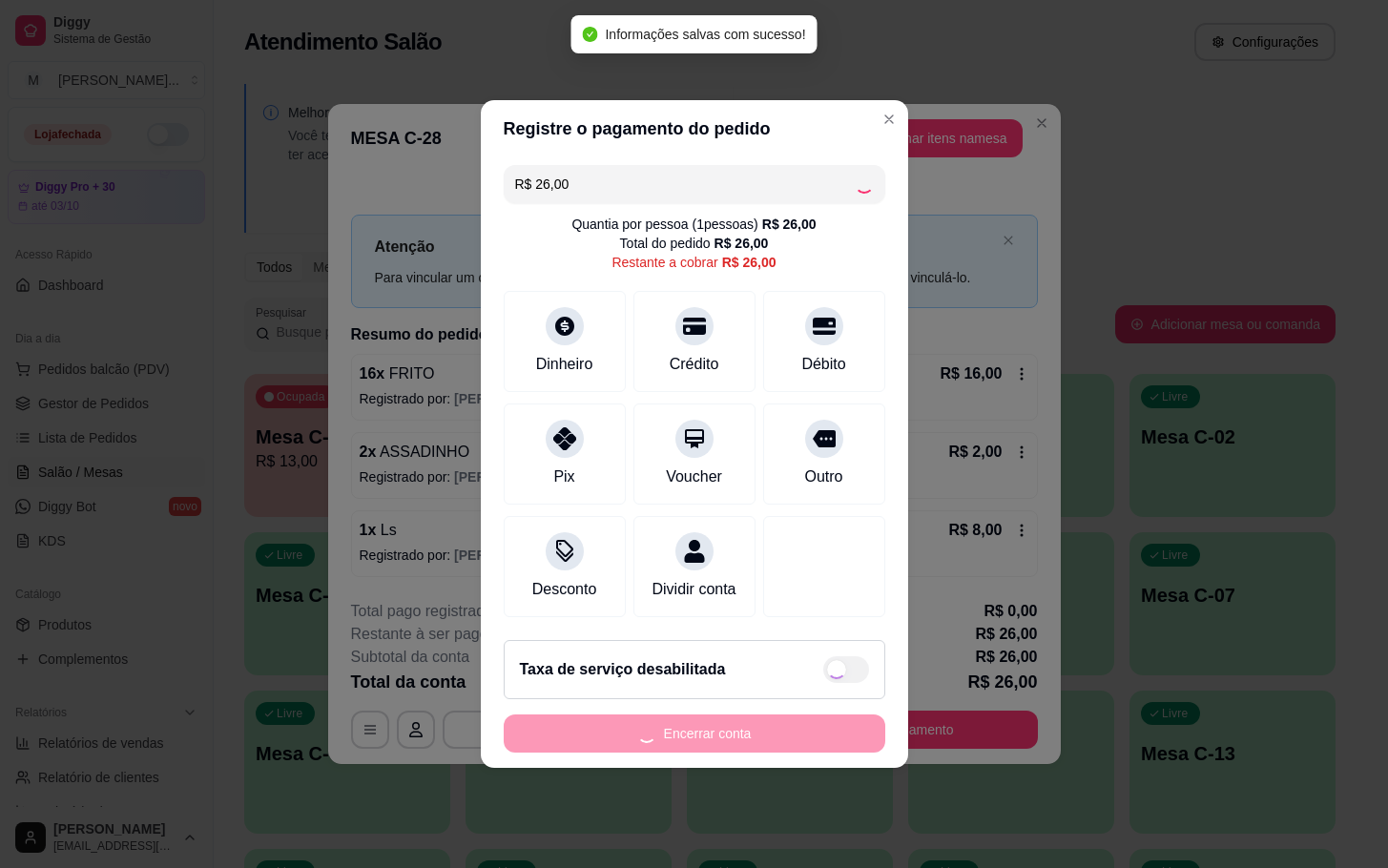
type input "R$ 0,00"
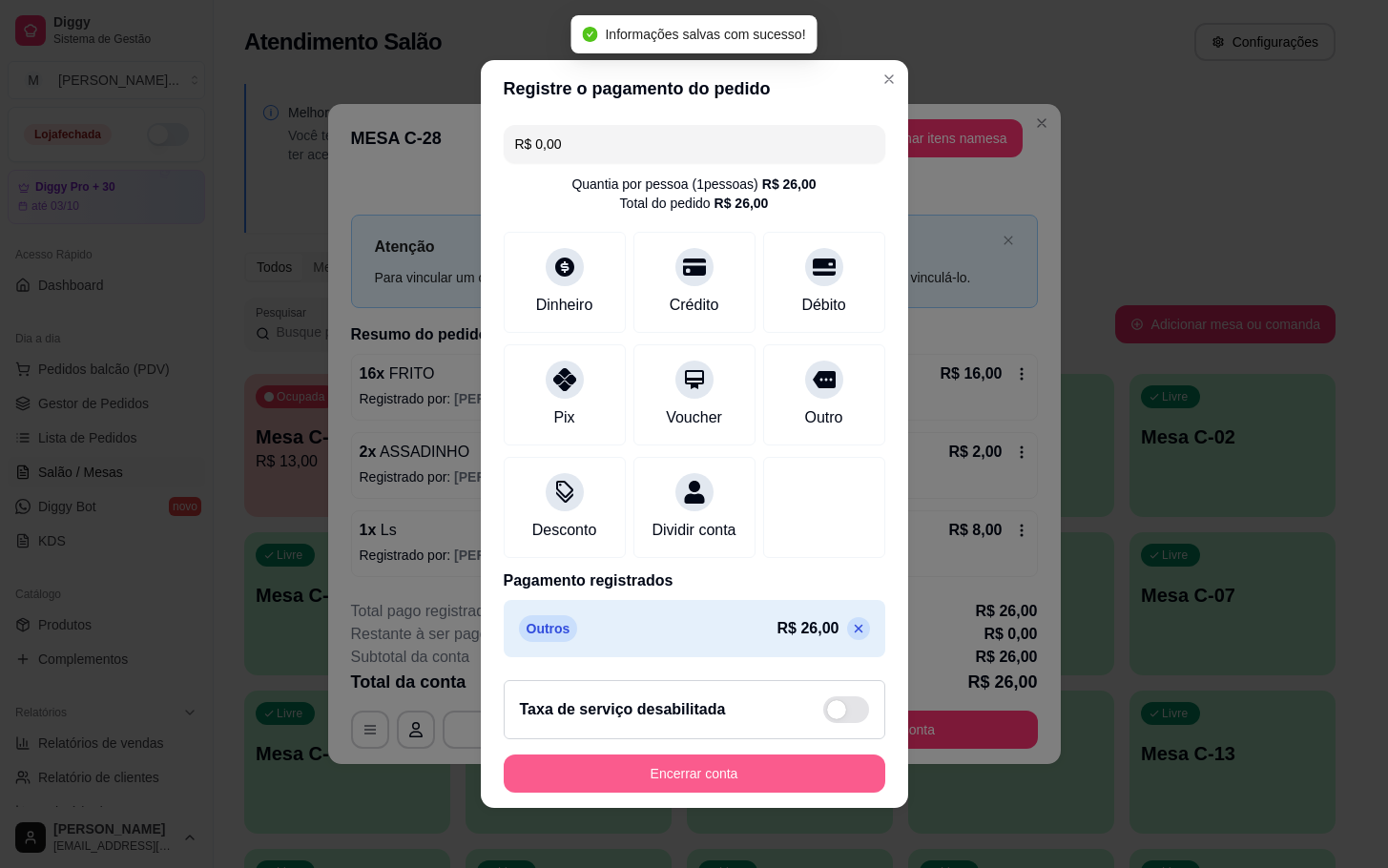
click at [766, 781] on button "Encerrar conta" at bounding box center [694, 773] width 382 height 38
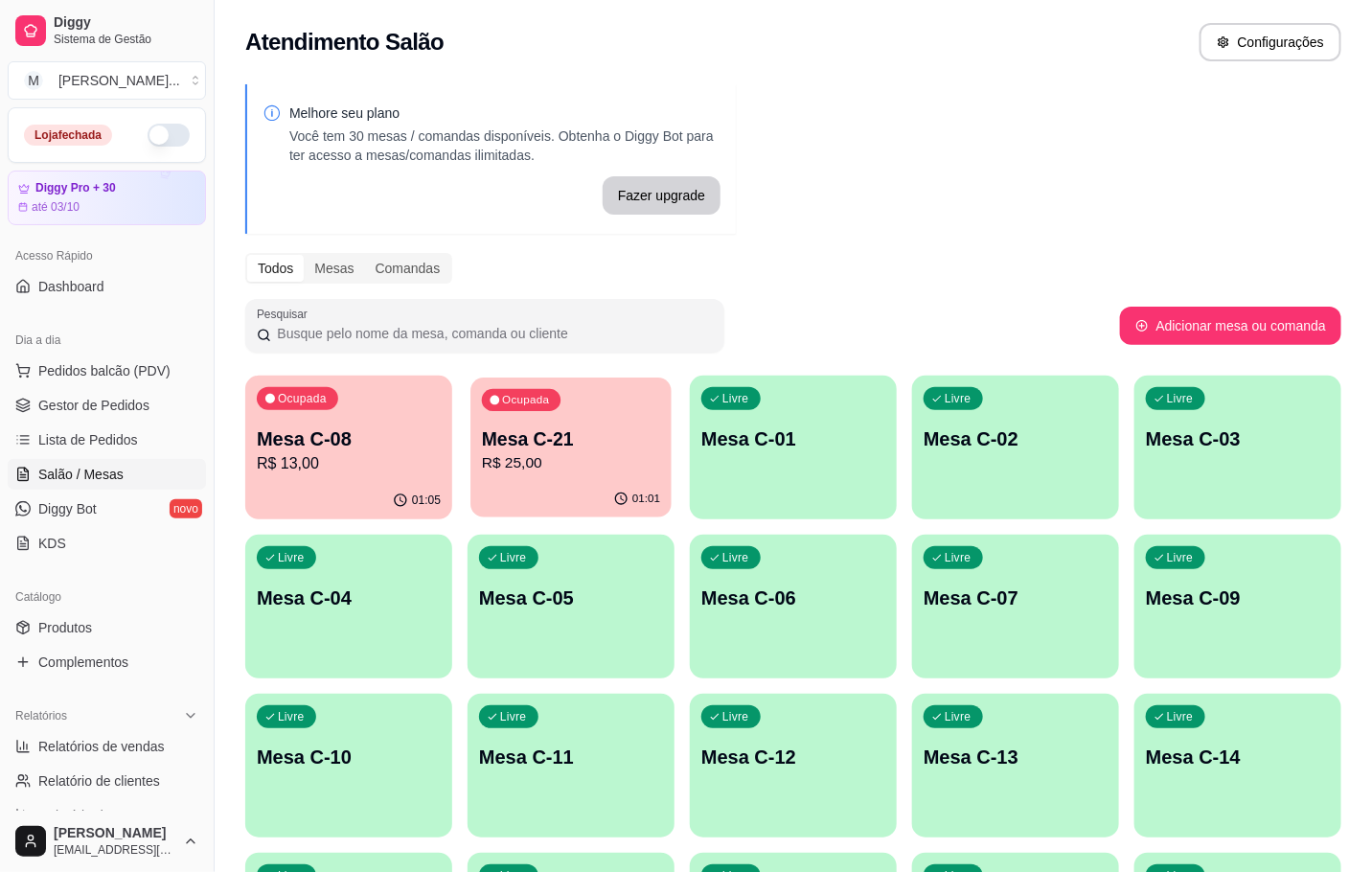
click at [621, 449] on p "Mesa C-21" at bounding box center [571, 439] width 179 height 26
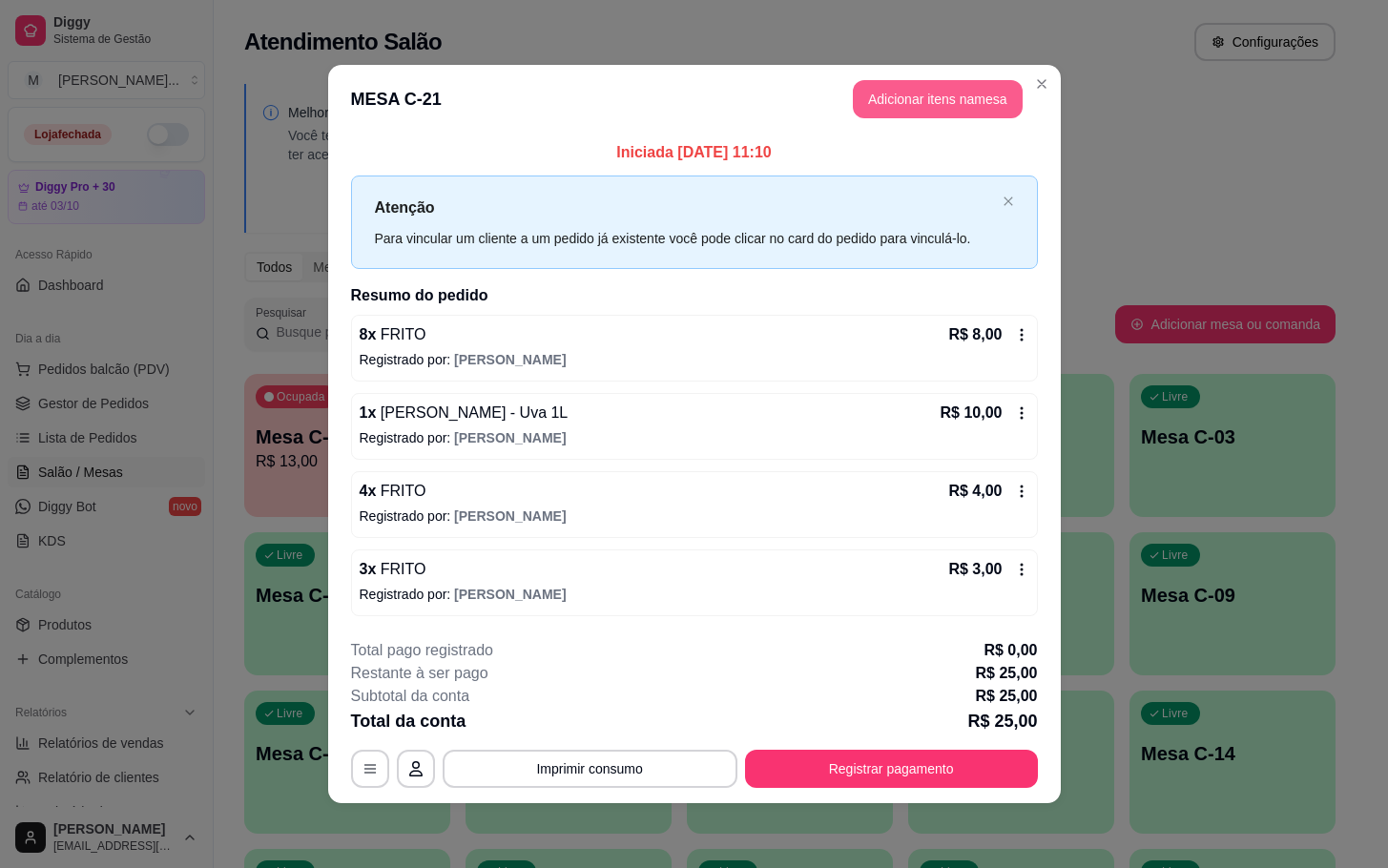
click at [976, 101] on button "Adicionar itens na mesa" at bounding box center [938, 99] width 170 height 38
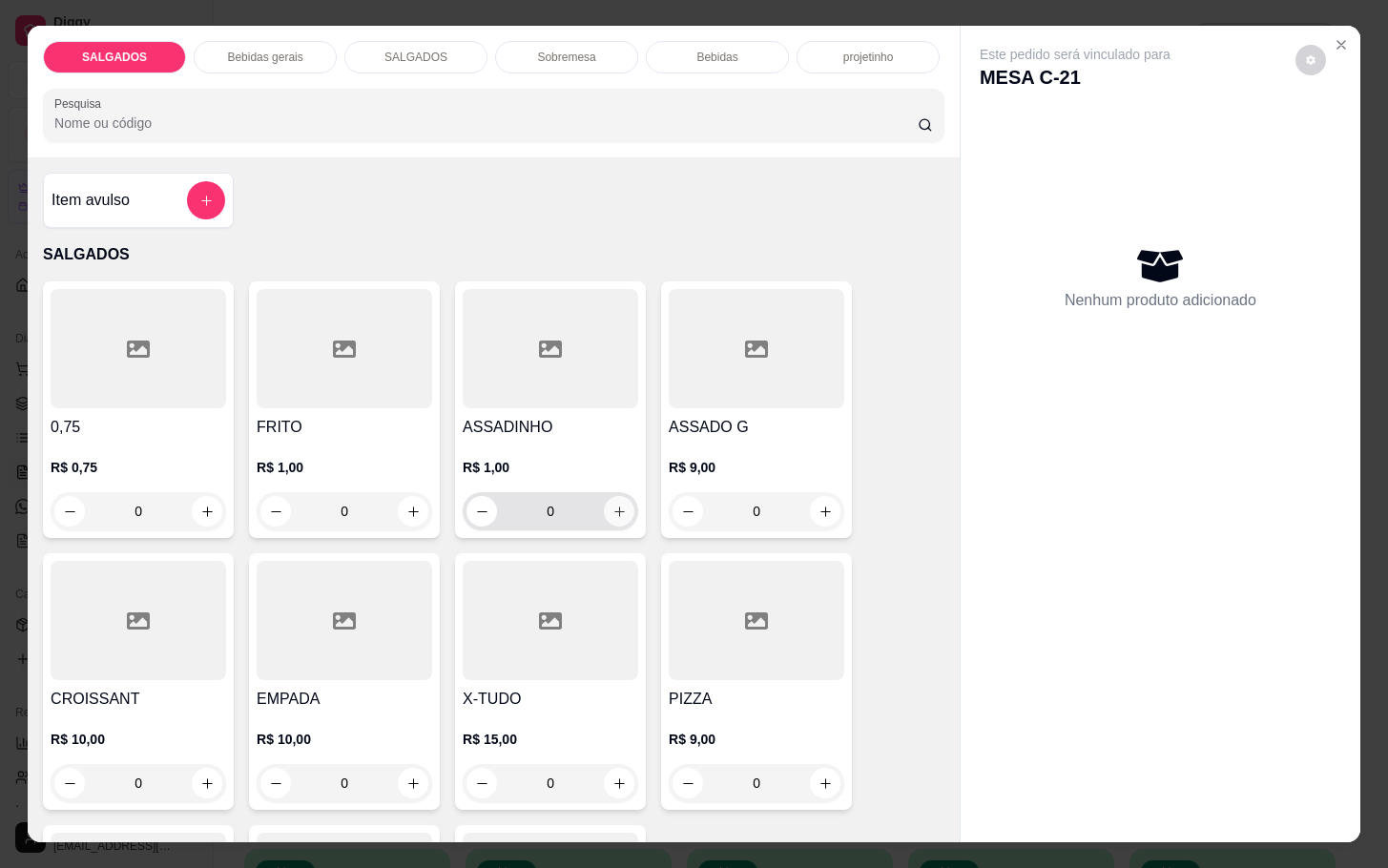
click at [613, 505] on icon "increase-product-quantity" at bounding box center [620, 511] width 14 height 14
type input "1"
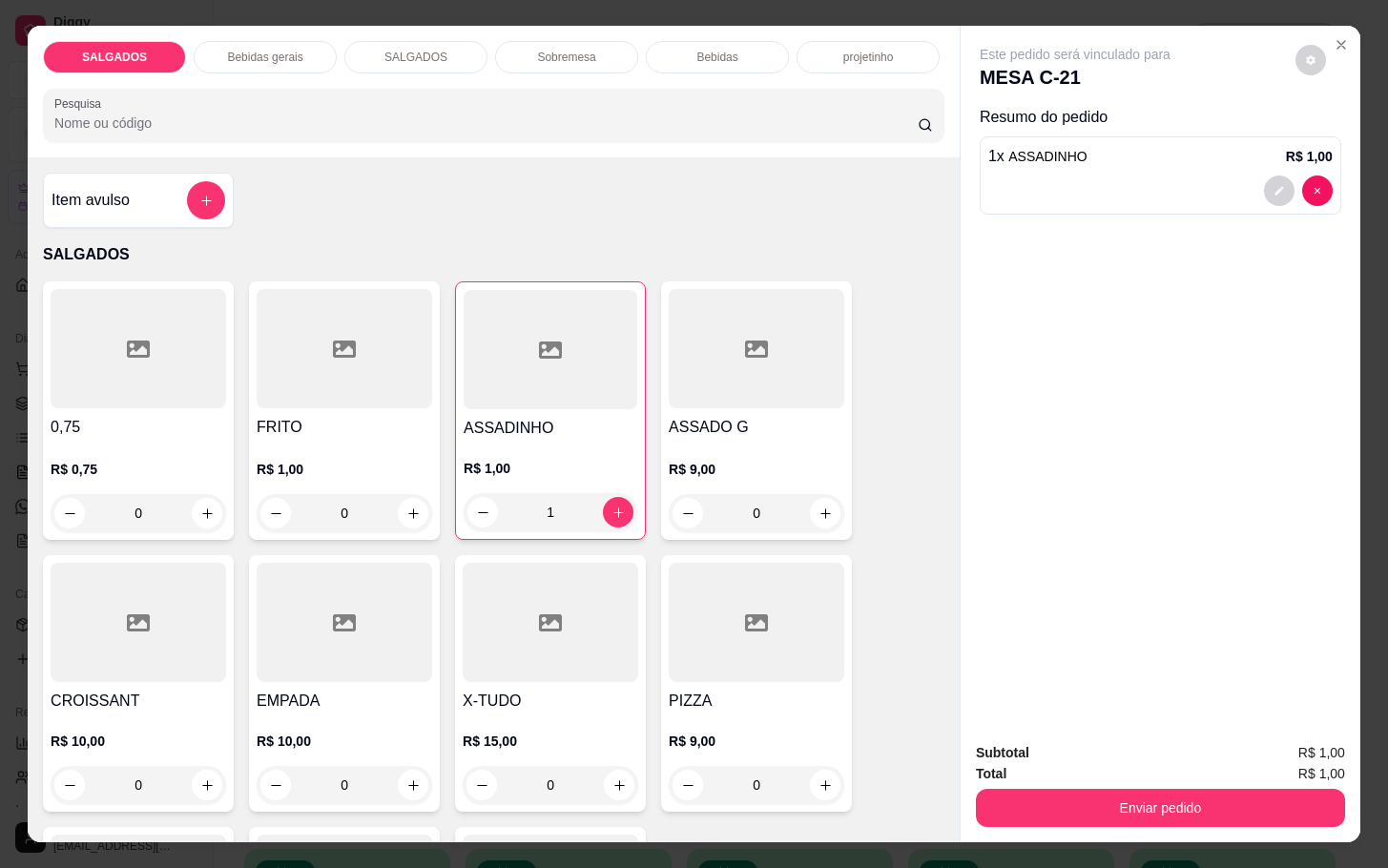
drag, startPoint x: 1074, startPoint y: 773, endPoint x: 1076, endPoint y: 791, distance: 18.1
click at [1076, 790] on div "Enviar pedido" at bounding box center [1161, 805] width 369 height 43
click at [1085, 791] on button "Enviar pedido" at bounding box center [1161, 807] width 369 height 38
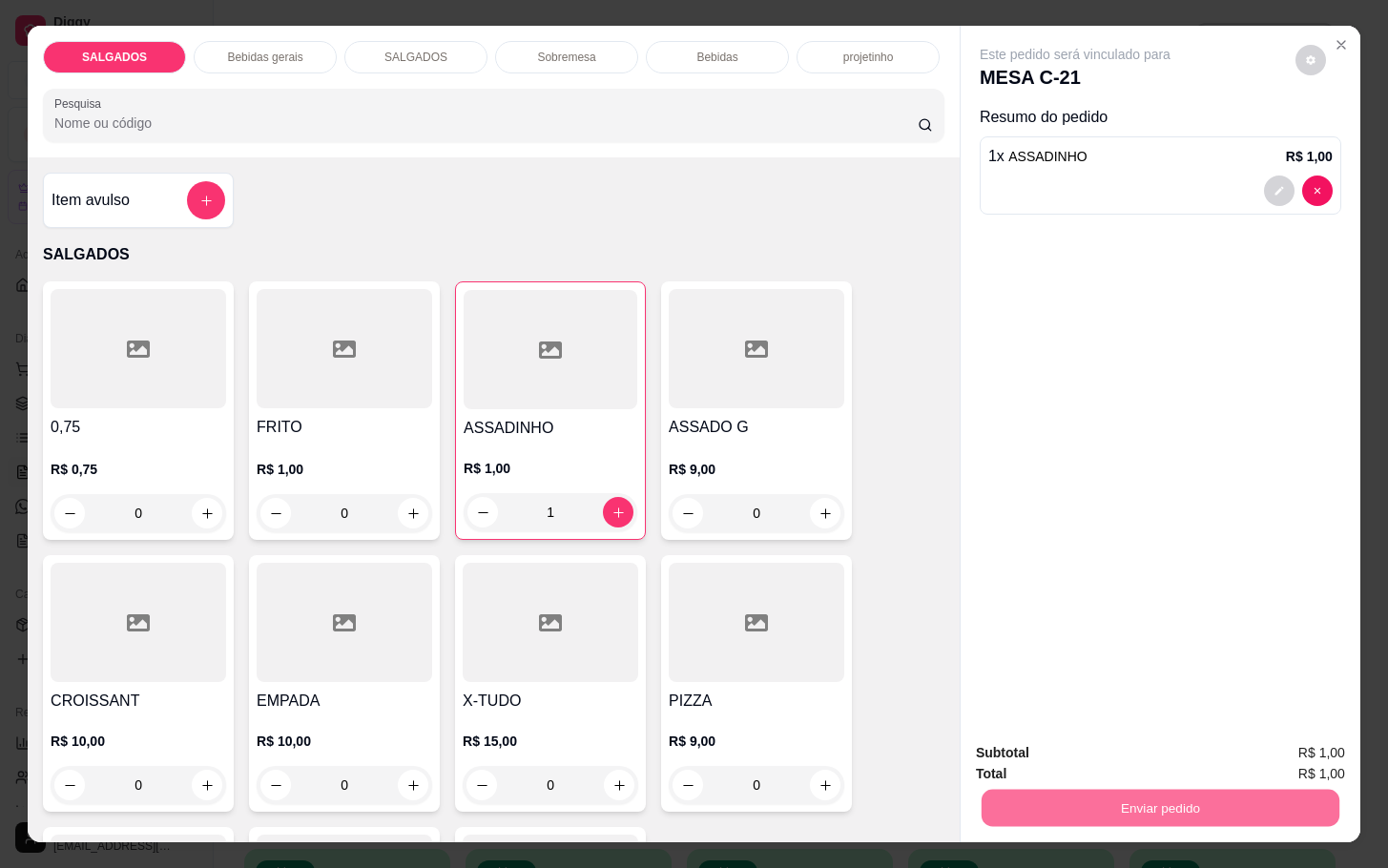
click at [1263, 747] on button "Enviar pedido" at bounding box center [1292, 751] width 108 height 37
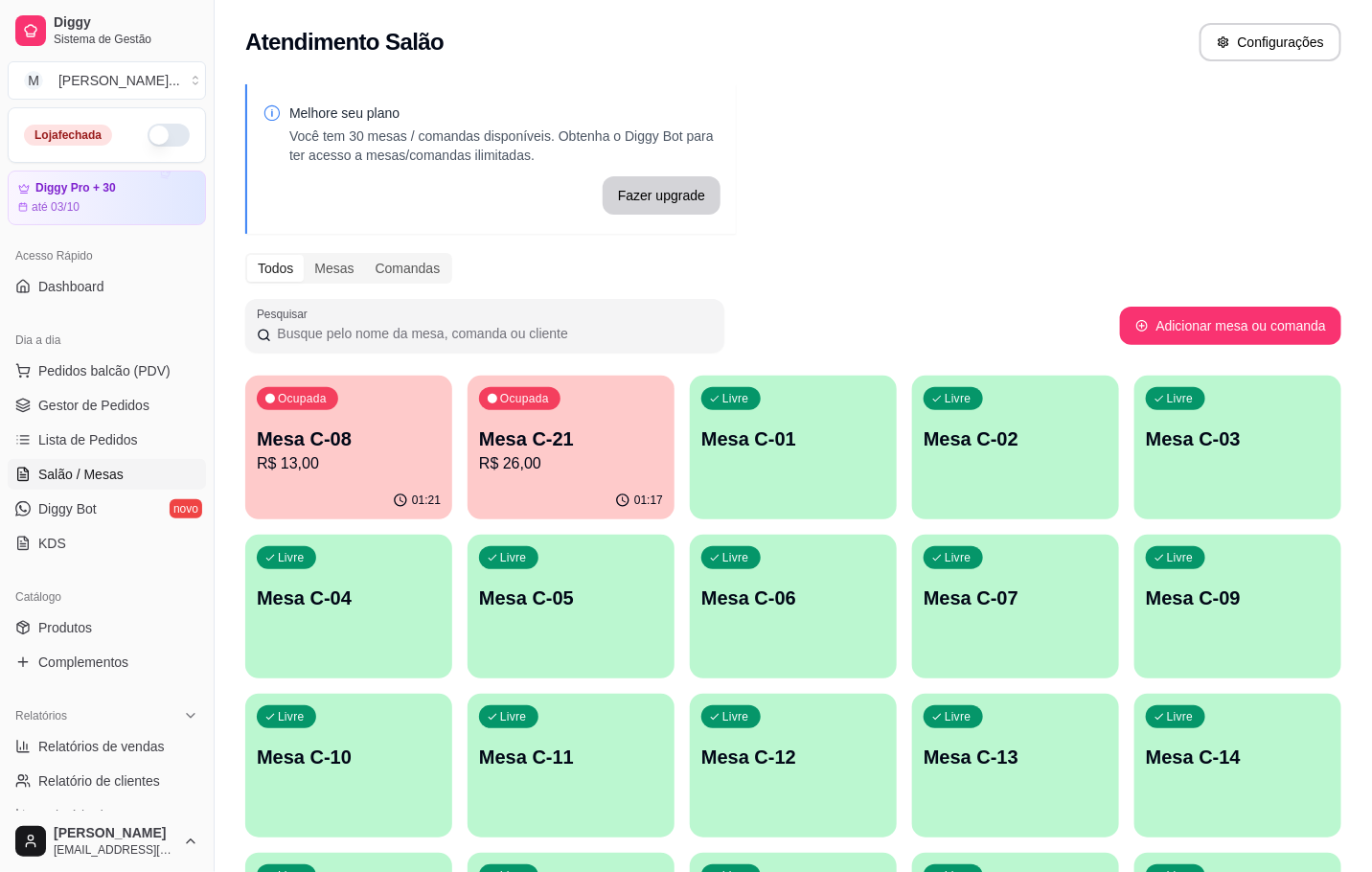
click at [1009, 636] on div "Livre Mesa C-07" at bounding box center [1016, 595] width 207 height 120
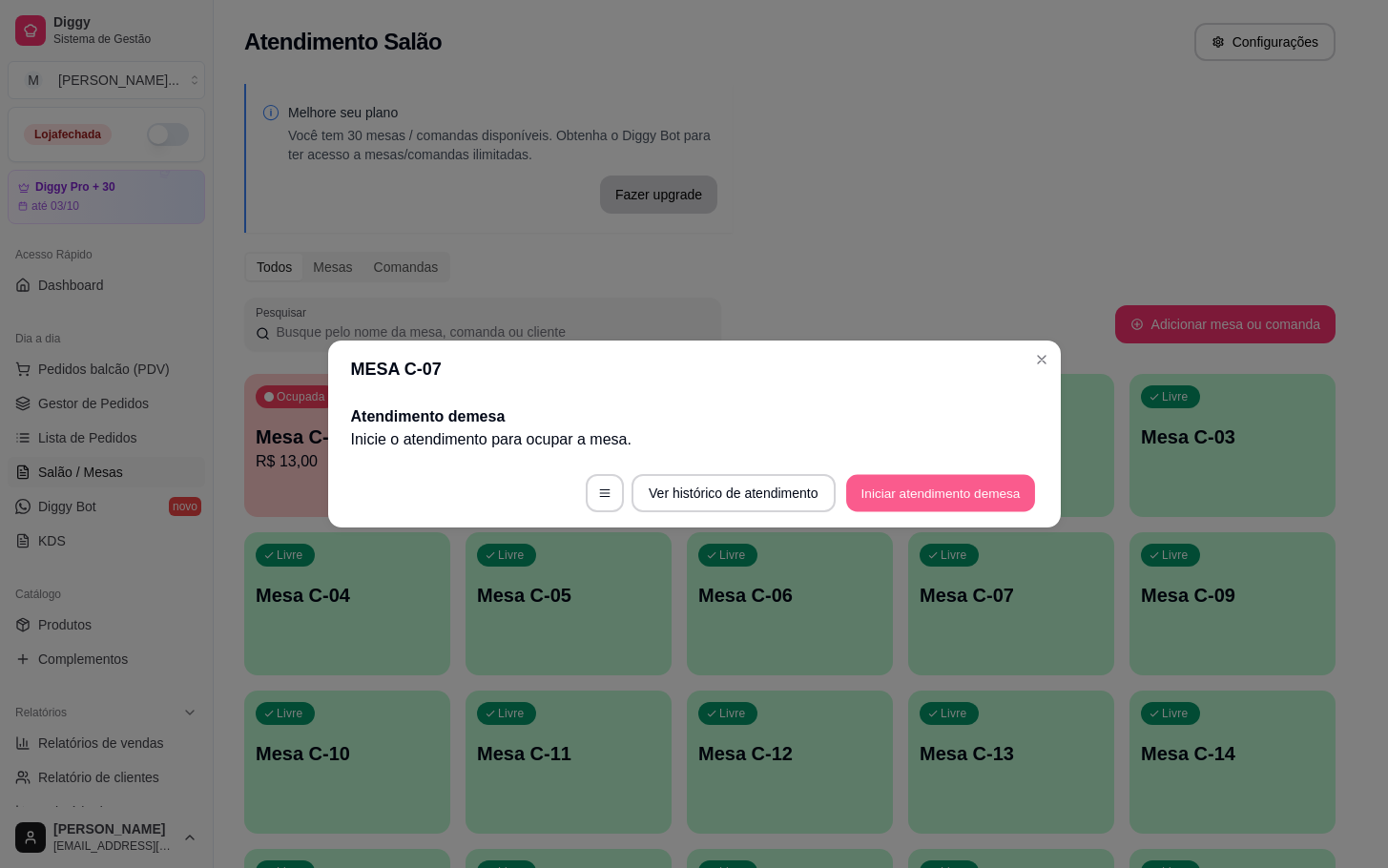
click at [963, 486] on button "Iniciar atendimento de mesa" at bounding box center [940, 493] width 188 height 37
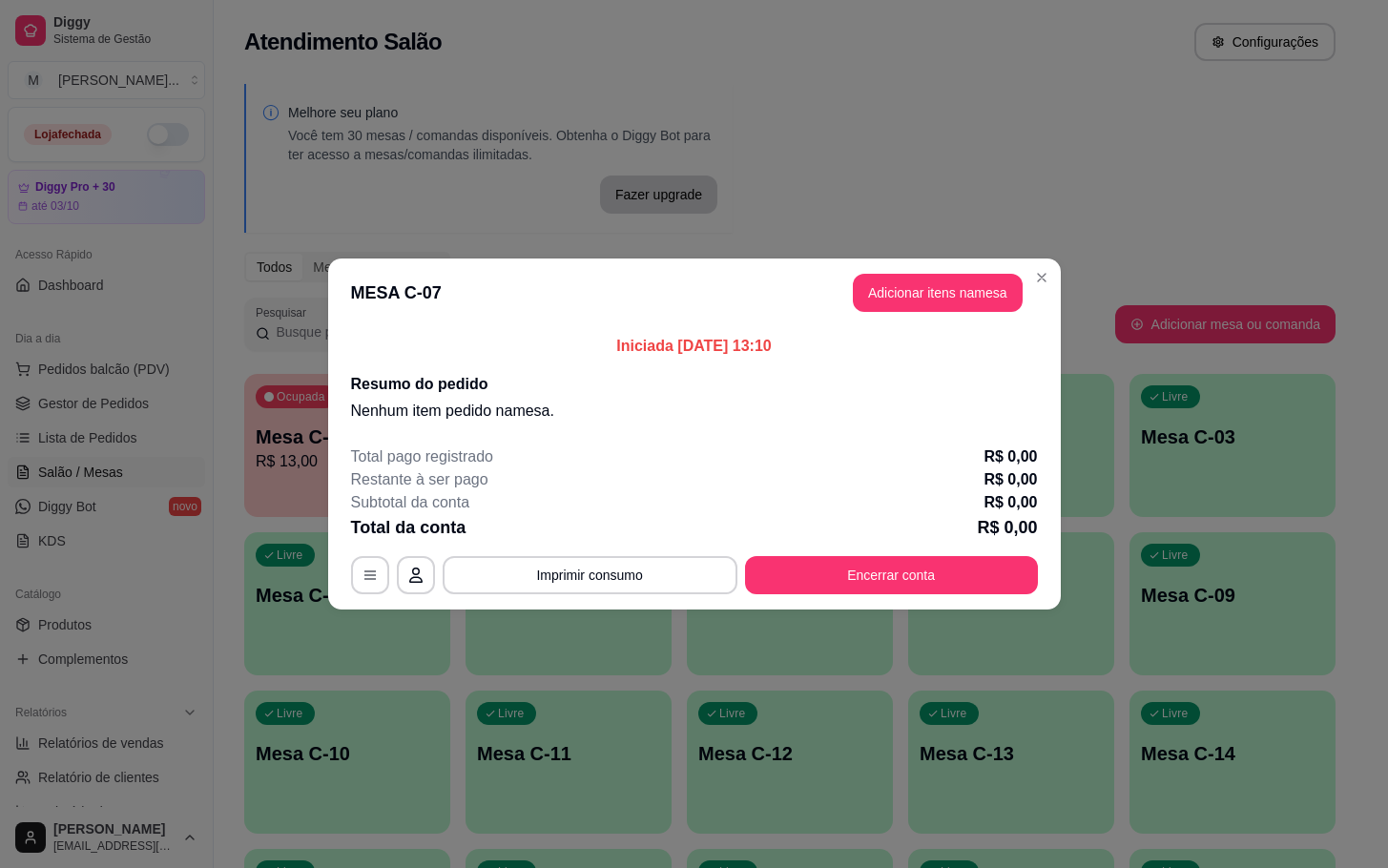
click at [971, 313] on header "MESA C-07 Adicionar itens na mesa" at bounding box center [694, 292] width 733 height 69
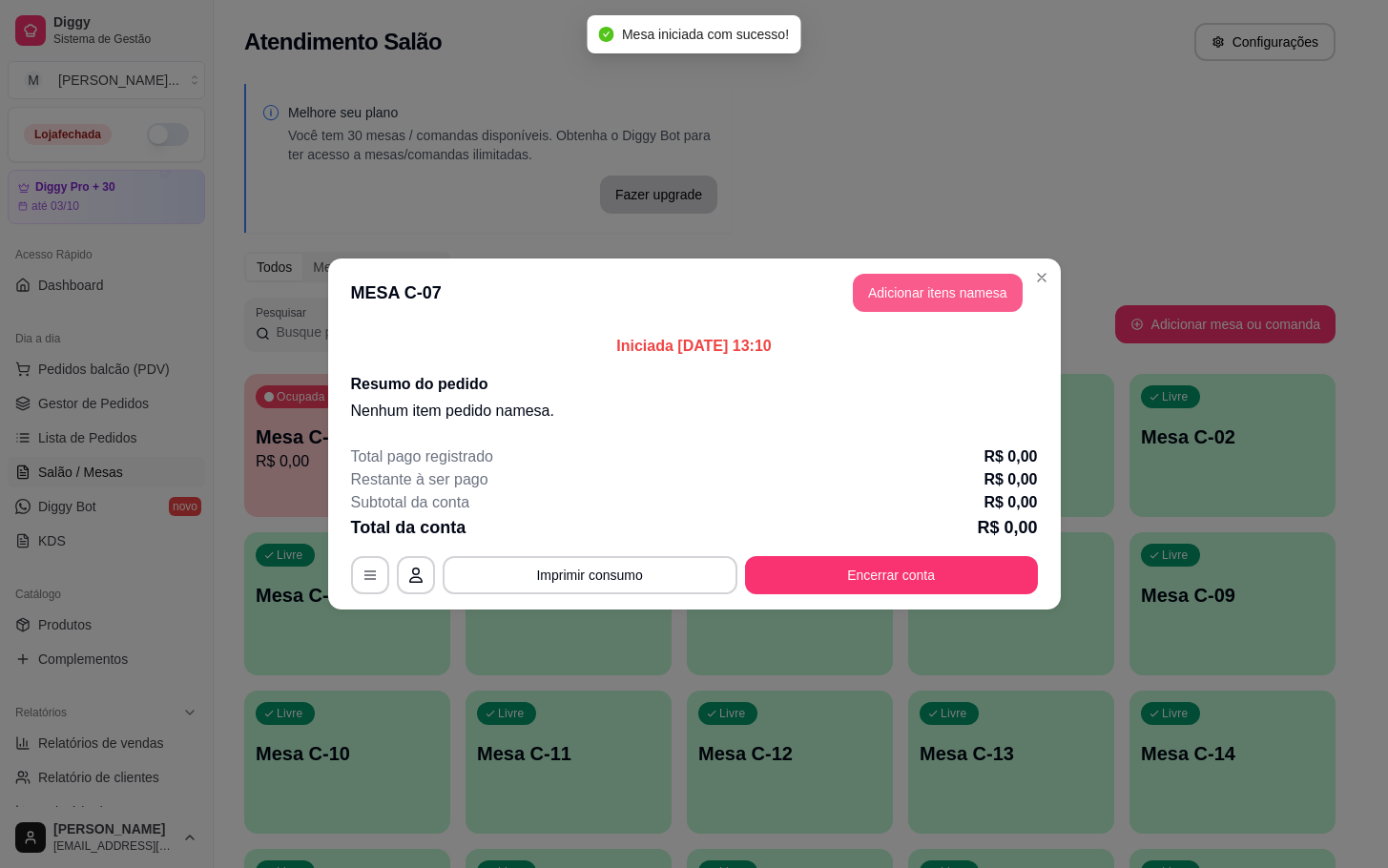
click at [953, 301] on button "Adicionar itens na mesa" at bounding box center [938, 292] width 170 height 38
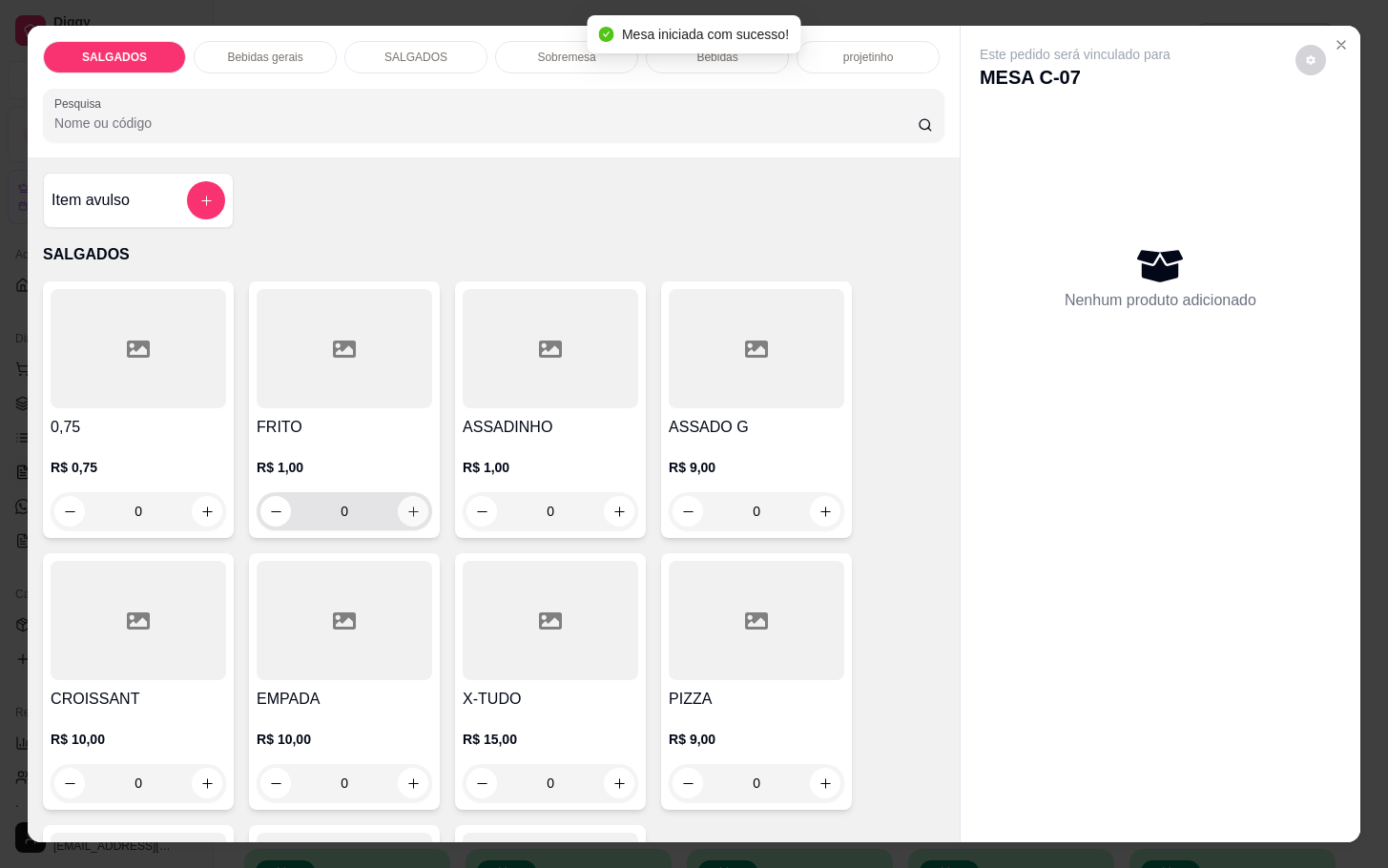
click at [406, 509] on icon "increase-product-quantity" at bounding box center [413, 511] width 14 height 14
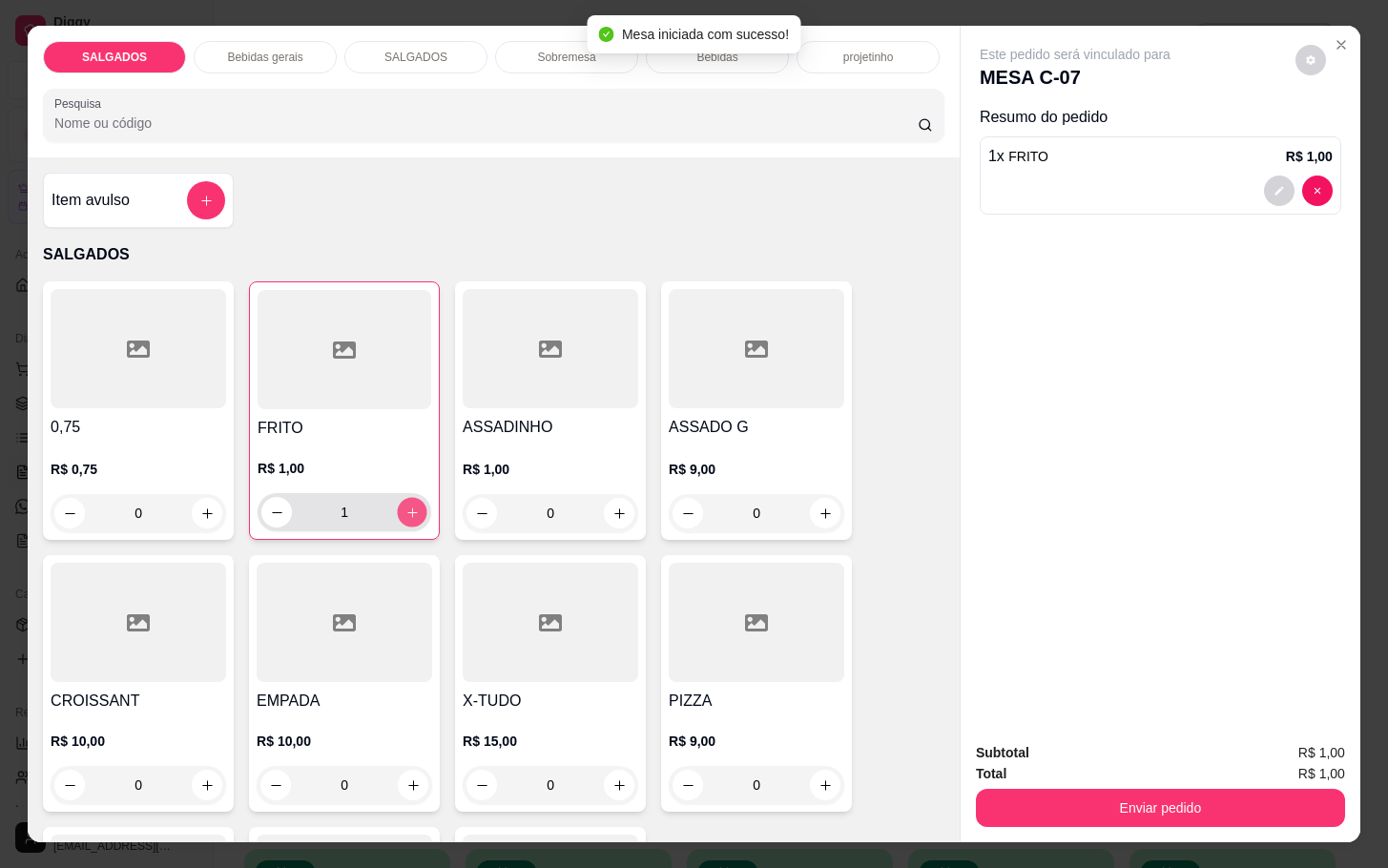
click at [405, 509] on icon "increase-product-quantity" at bounding box center [412, 512] width 14 height 14
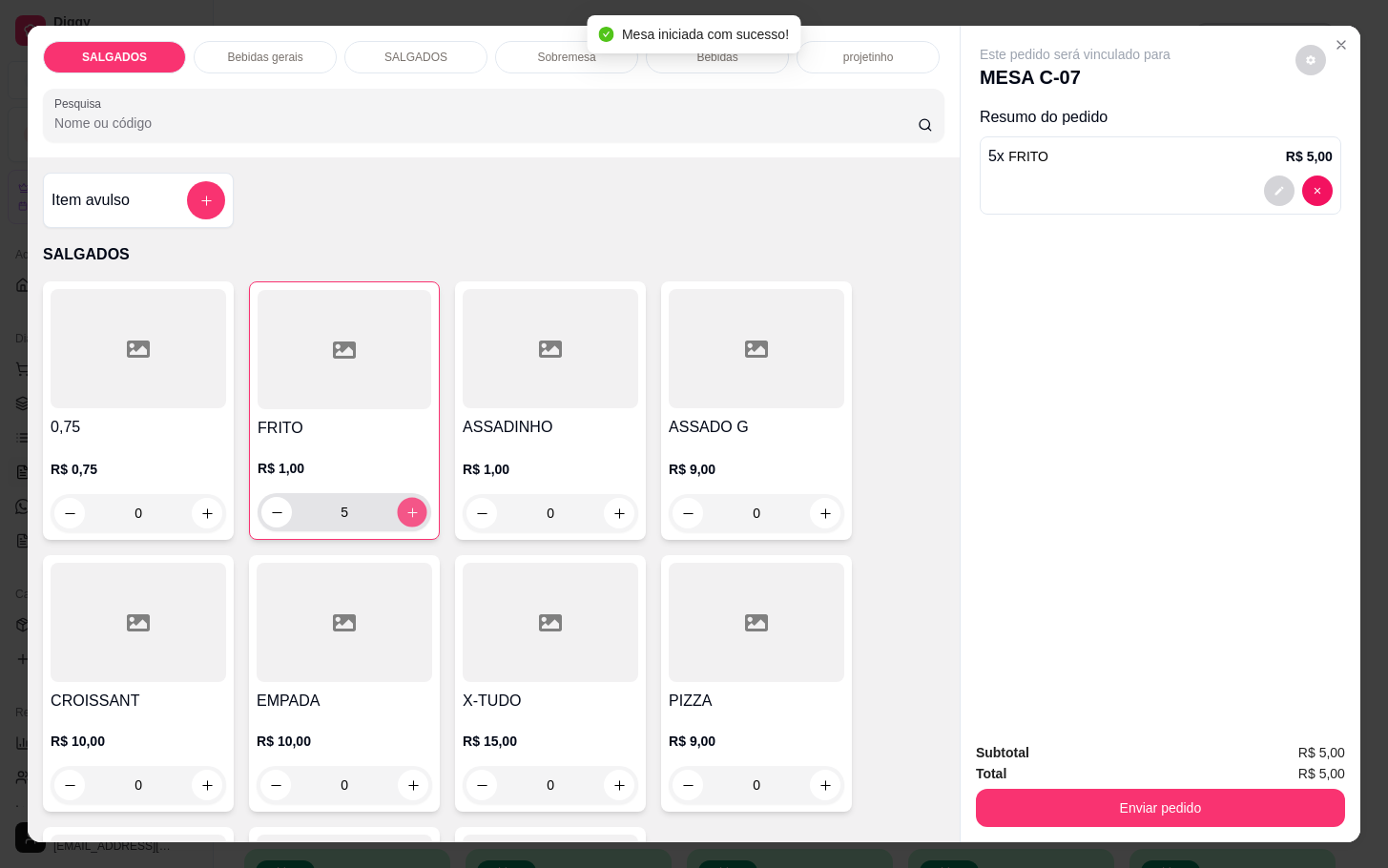
type input "6"
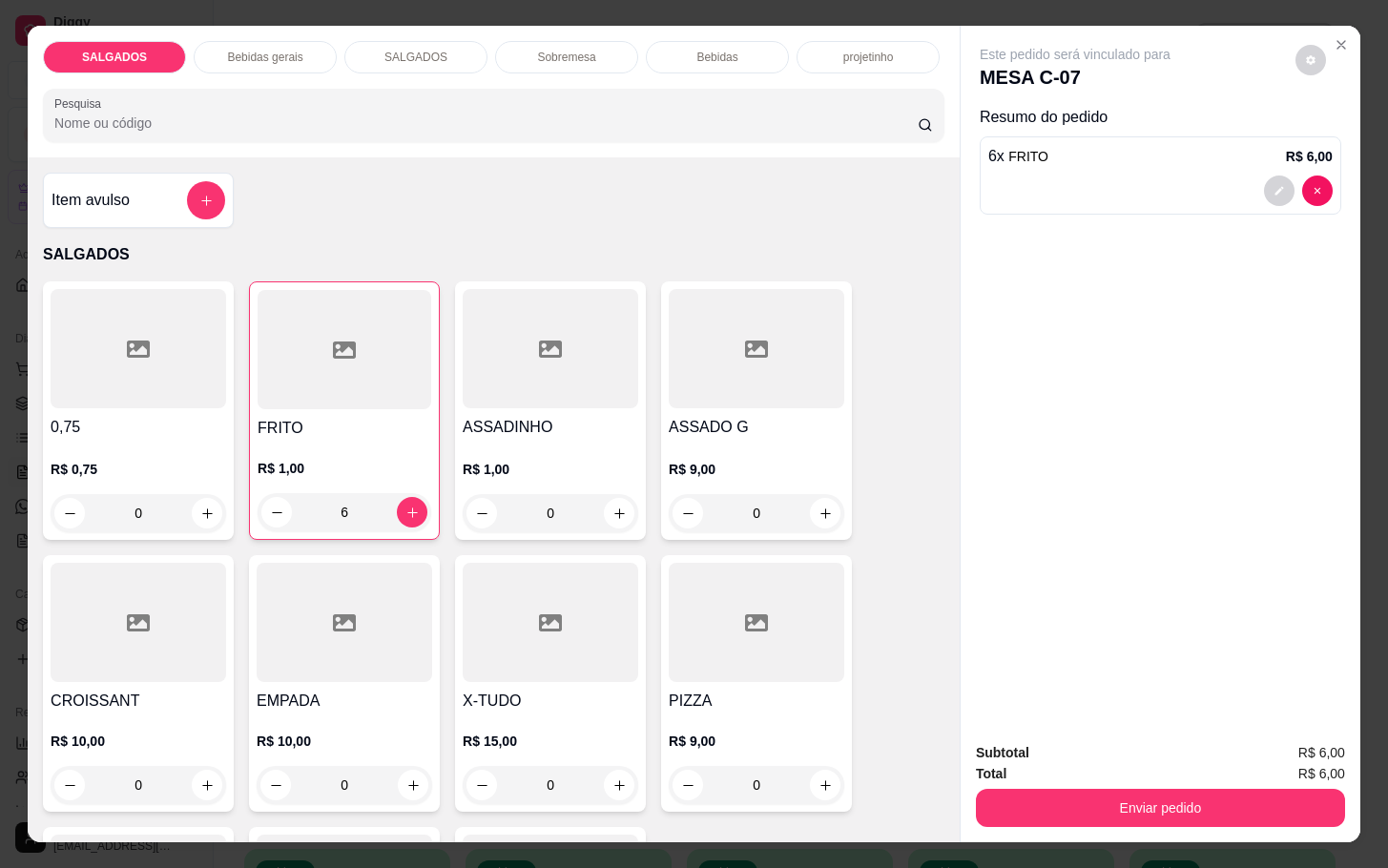
click at [281, 49] on p "Bebidas gerais" at bounding box center [265, 57] width 75 height 15
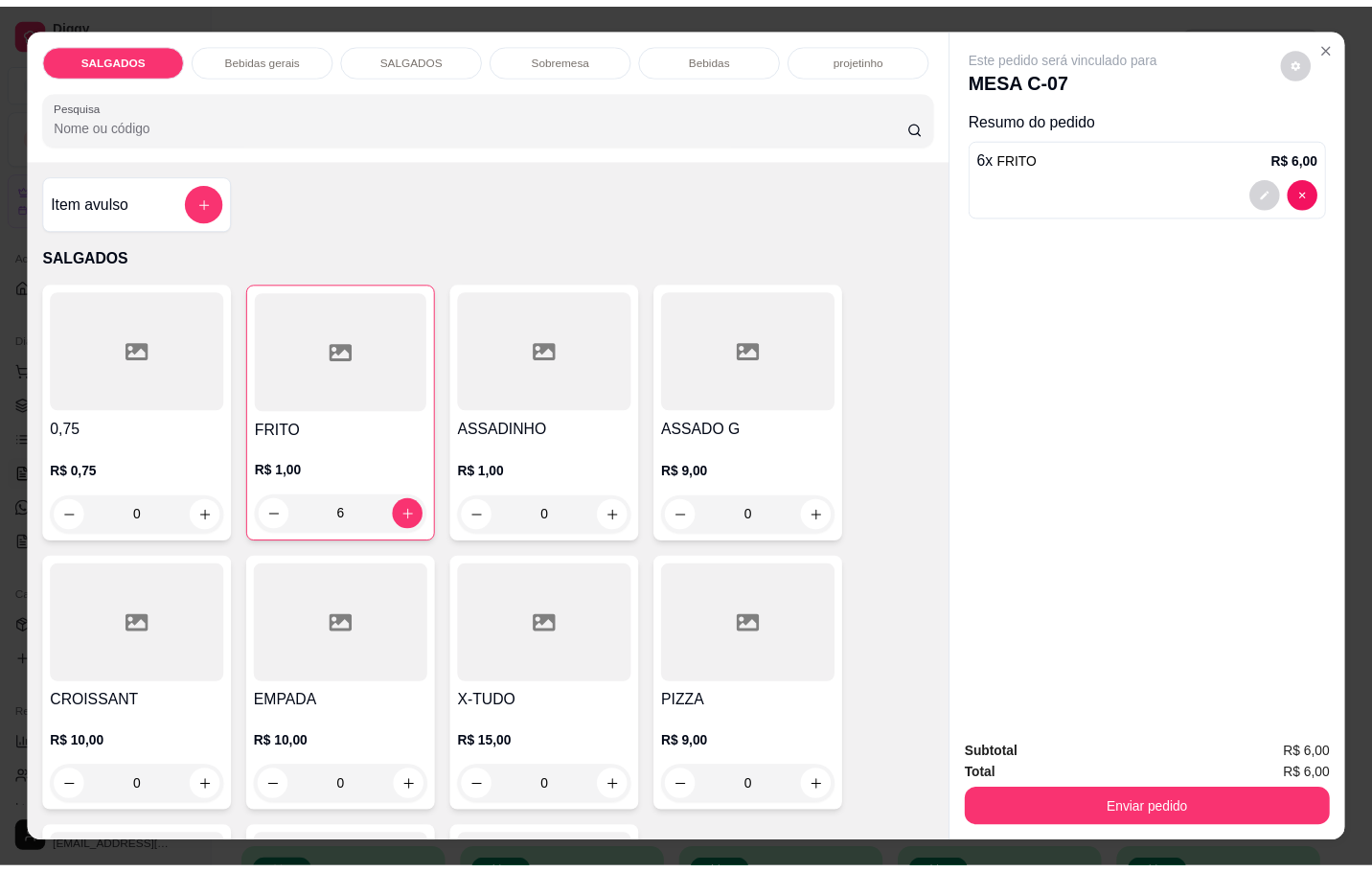
scroll to position [46, 0]
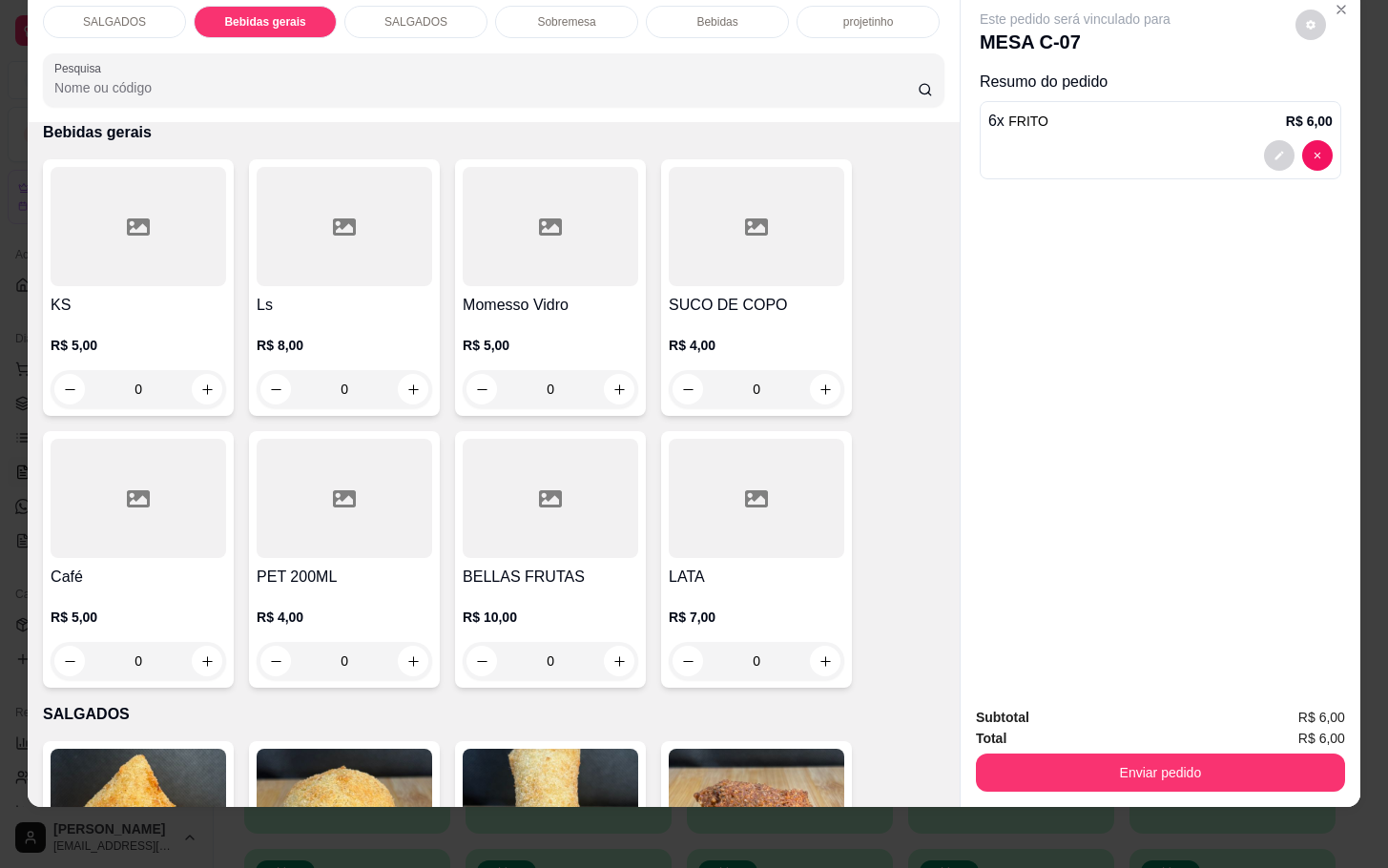
click at [138, 260] on div at bounding box center [138, 226] width 176 height 119
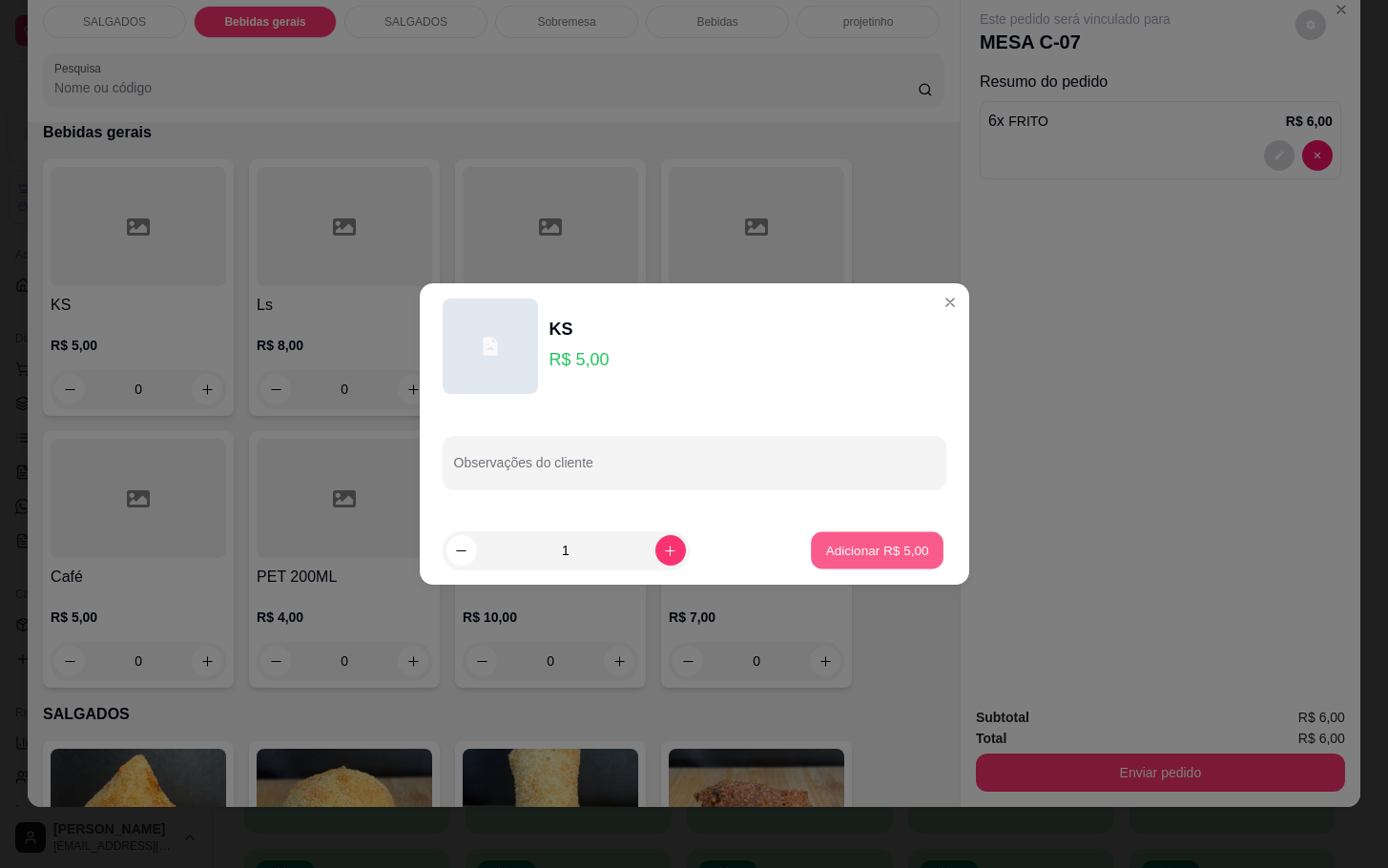
click at [899, 550] on button "Adicionar R$ 5,00" at bounding box center [877, 551] width 132 height 37
type input "1"
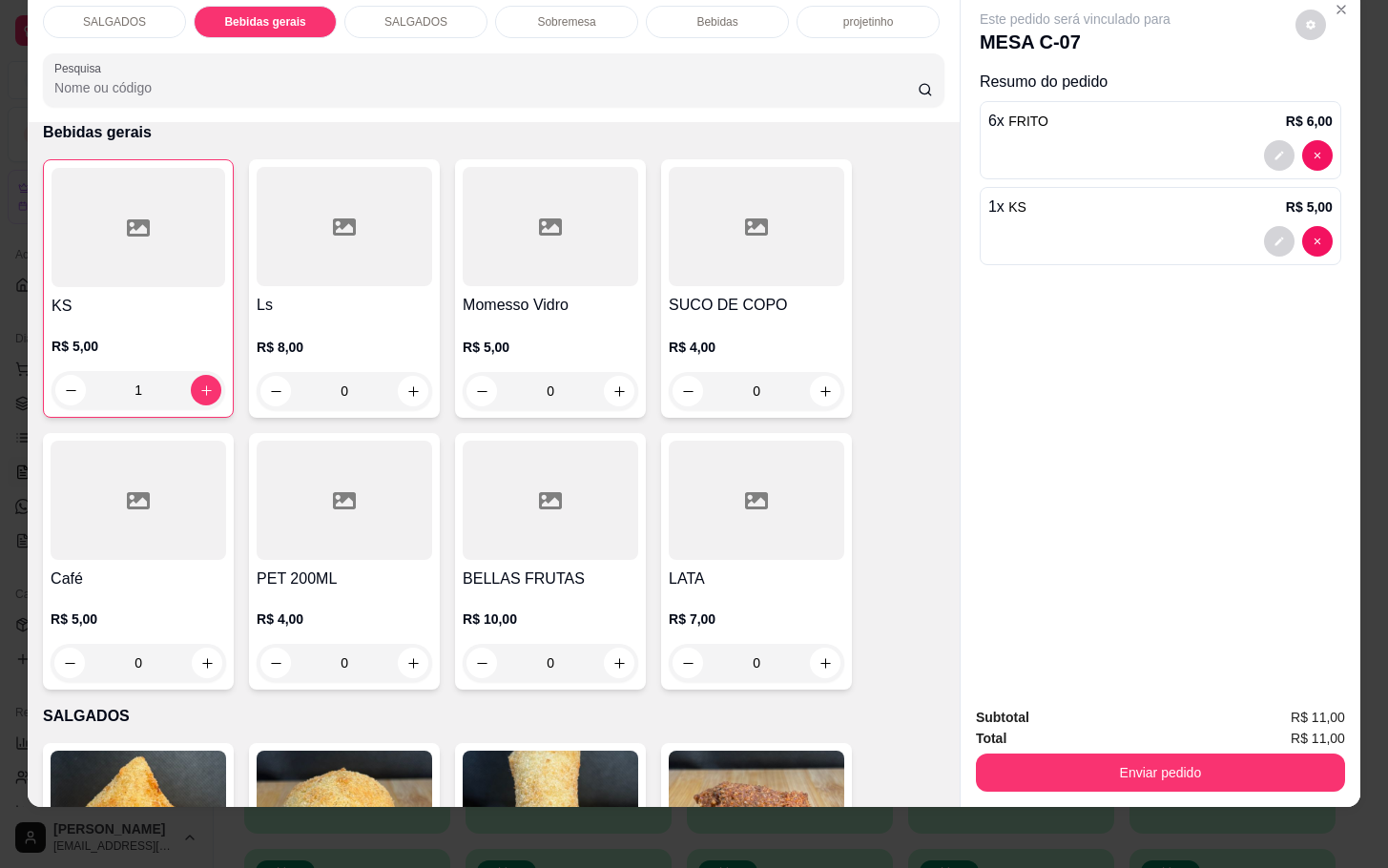
drag, startPoint x: 1080, startPoint y: 775, endPoint x: 1087, endPoint y: 765, distance: 12.2
click at [1083, 767] on div "Subtotal R$ 11,00 Total R$ 11,00 Enviar pedido" at bounding box center [1161, 748] width 400 height 115
click at [1090, 765] on button "Enviar pedido" at bounding box center [1161, 772] width 369 height 38
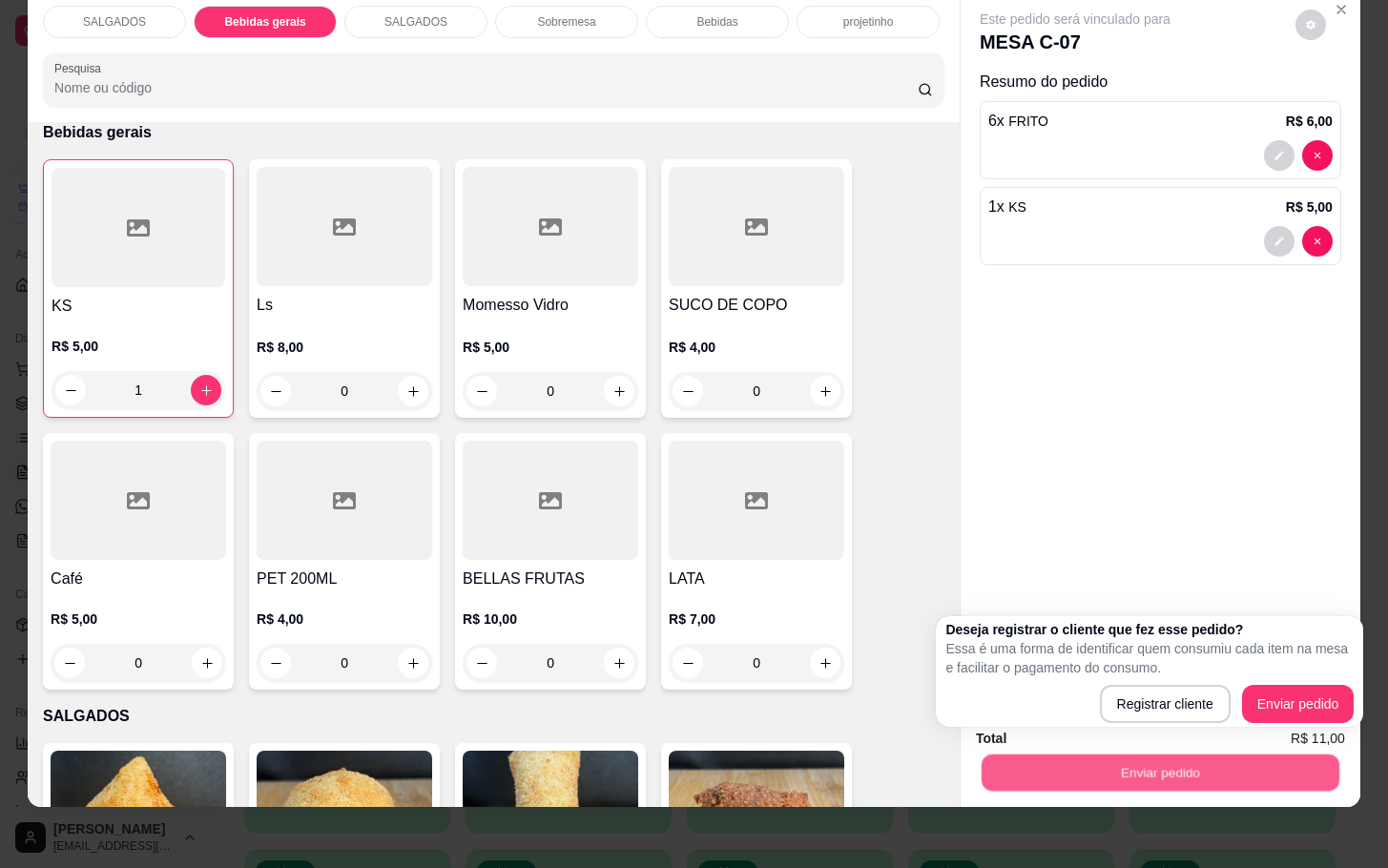
click at [1293, 727] on div "Deseja registrar o cliente que fez esse pedido? Essa é uma forma de identificar…" at bounding box center [1149, 672] width 427 height 110
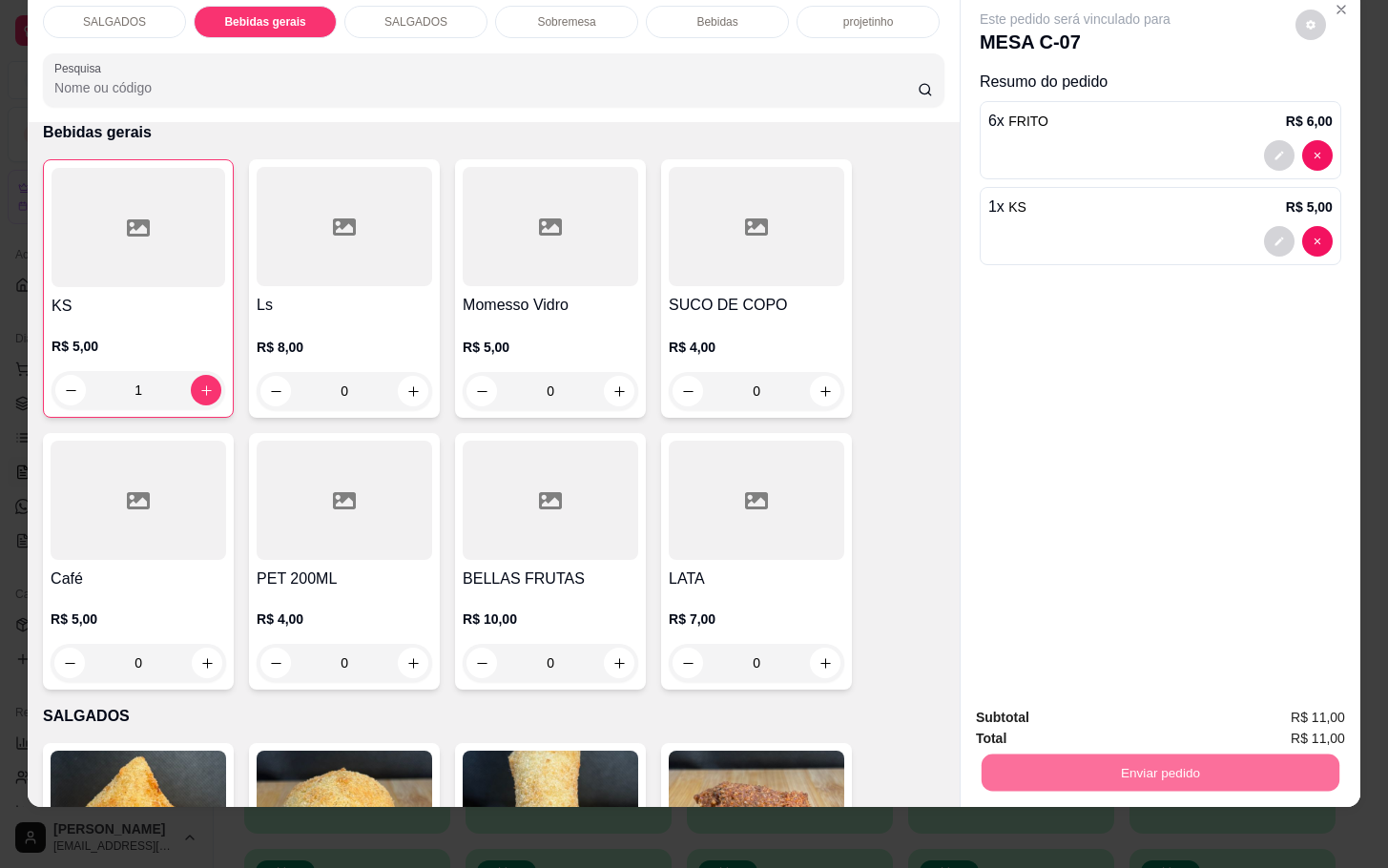
click at [1294, 712] on button "Enviar pedido" at bounding box center [1292, 706] width 108 height 37
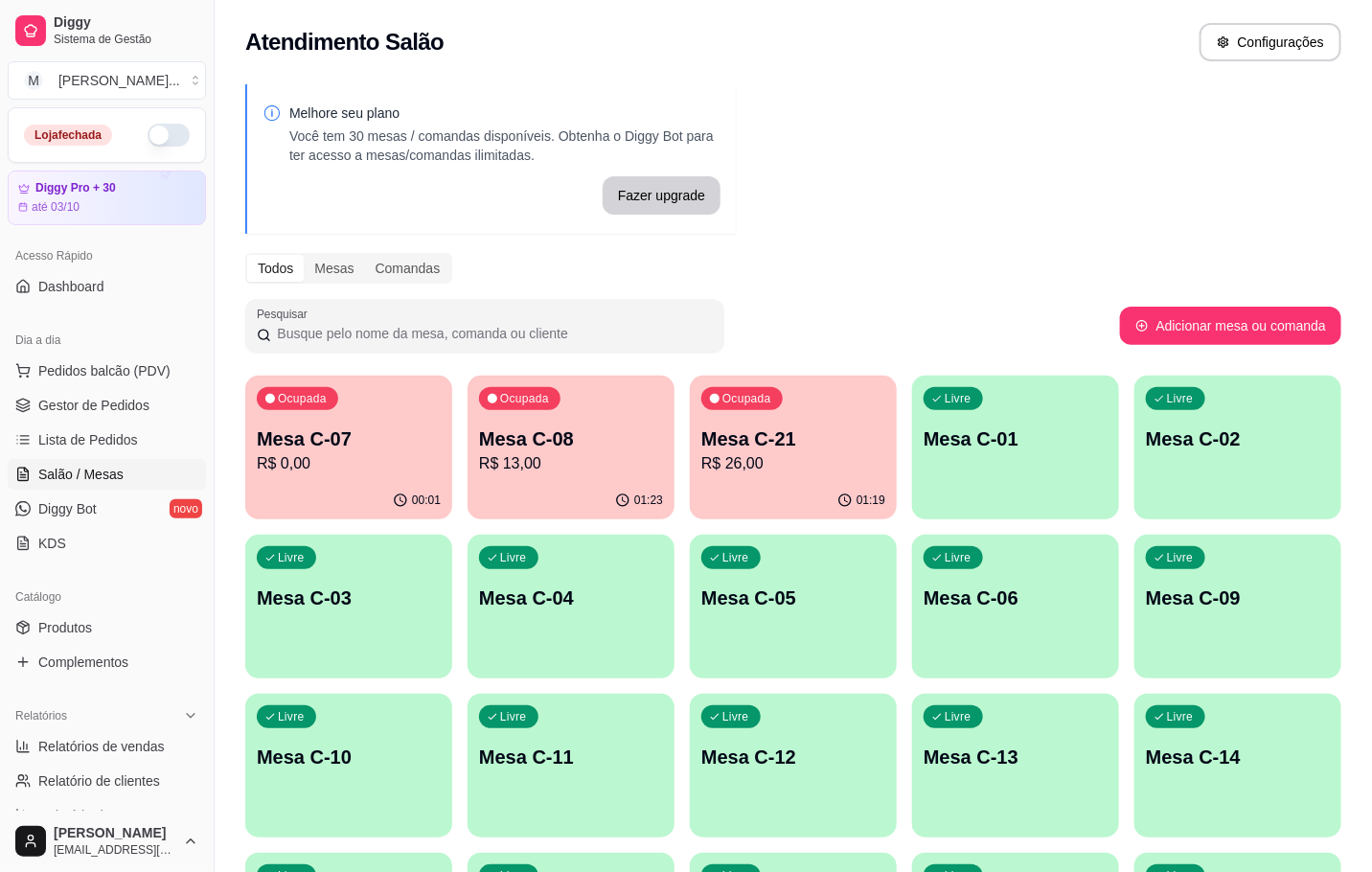
click at [566, 455] on p "R$ 13,00" at bounding box center [570, 464] width 184 height 23
click at [759, 411] on div "Ocupada Mesa C-21 R$ 26,00" at bounding box center [793, 429] width 207 height 107
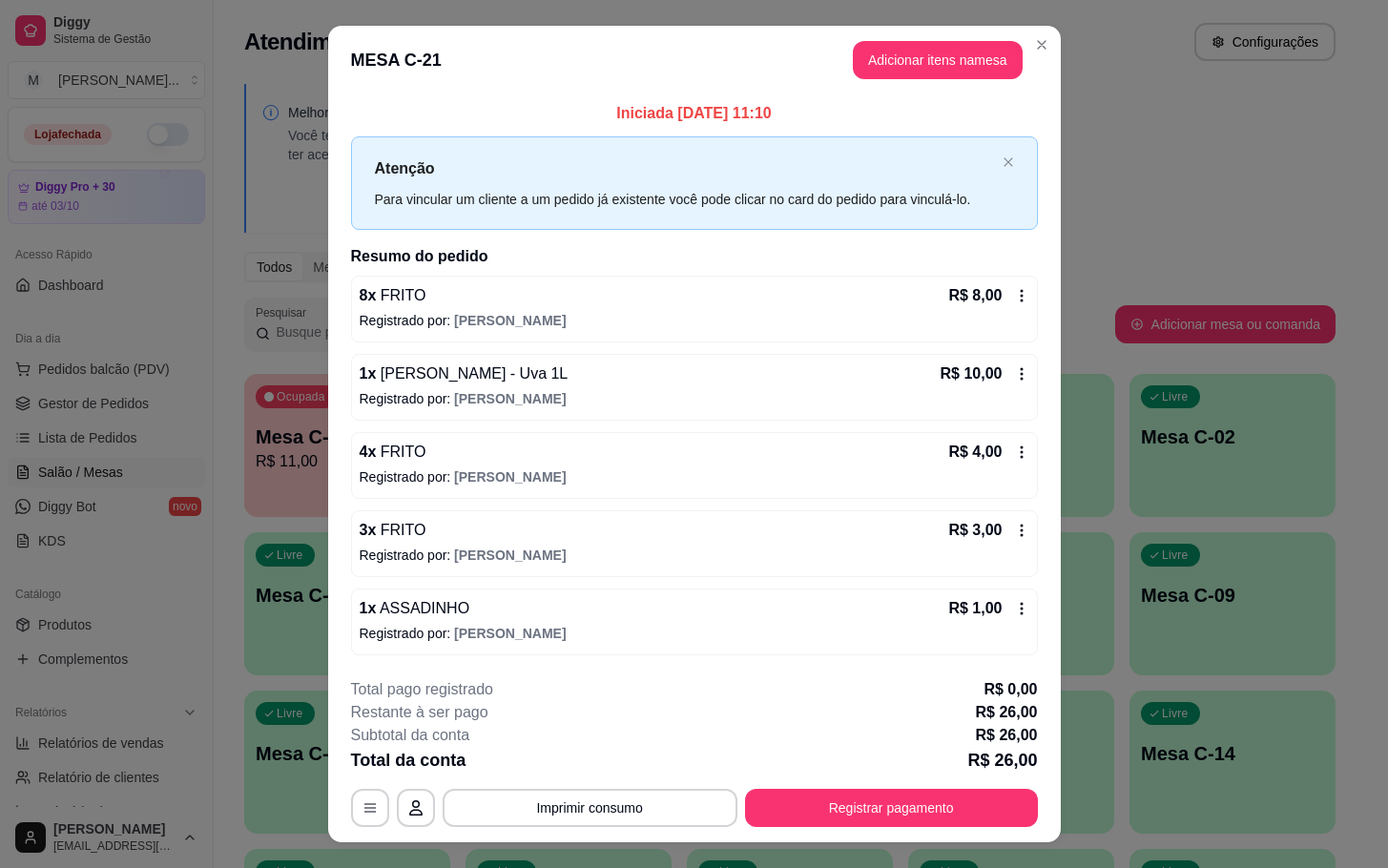
drag, startPoint x: 988, startPoint y: 836, endPoint x: 974, endPoint y: 827, distance: 16.6
click at [982, 831] on footer "**********" at bounding box center [694, 753] width 733 height 180
click at [971, 827] on button "Registrar pagamento" at bounding box center [891, 807] width 293 height 38
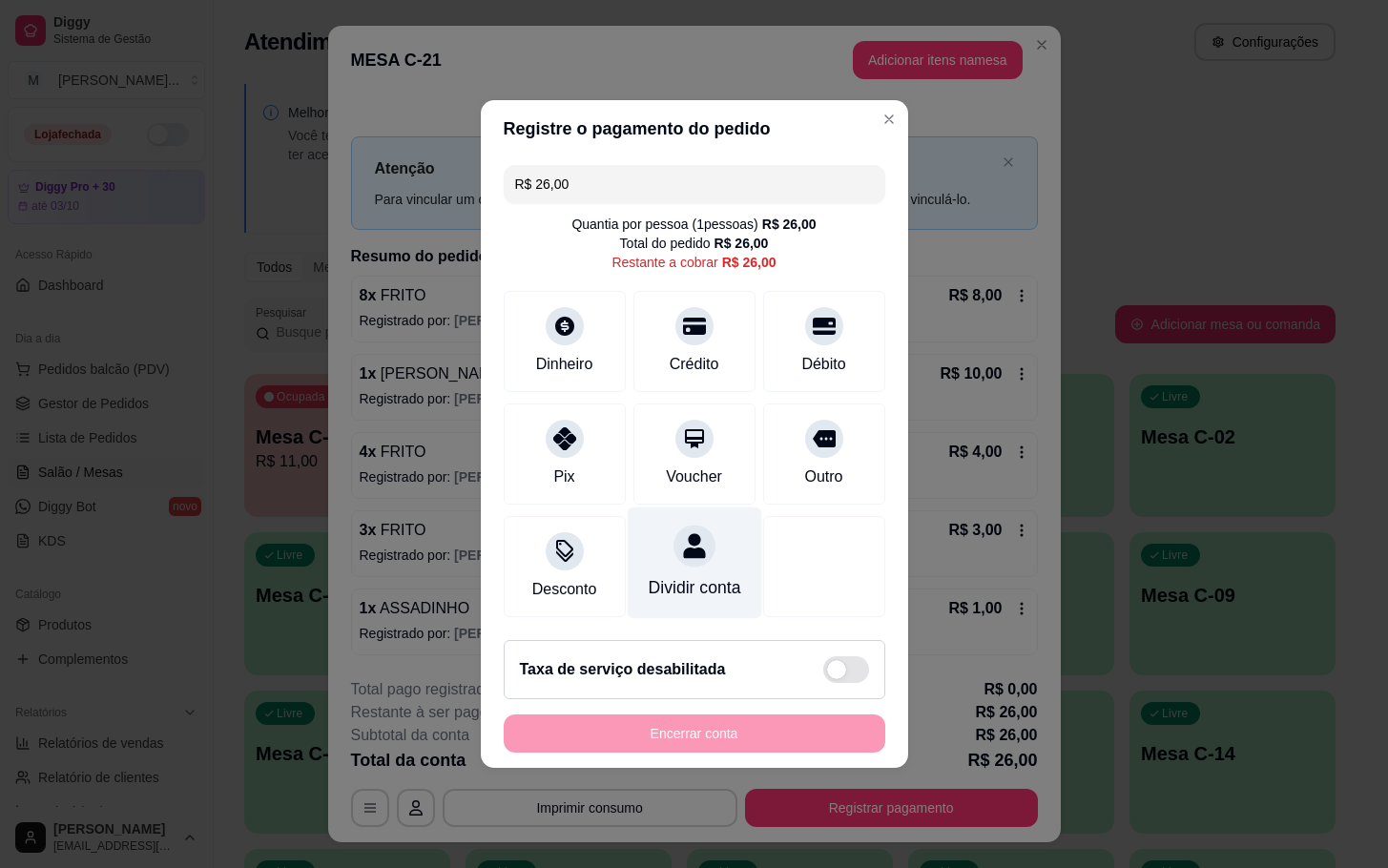
drag, startPoint x: 817, startPoint y: 447, endPoint x: 680, endPoint y: 556, distance: 175.1
click at [814, 445] on div "Outro" at bounding box center [824, 453] width 122 height 101
type input "R$ 0,00"
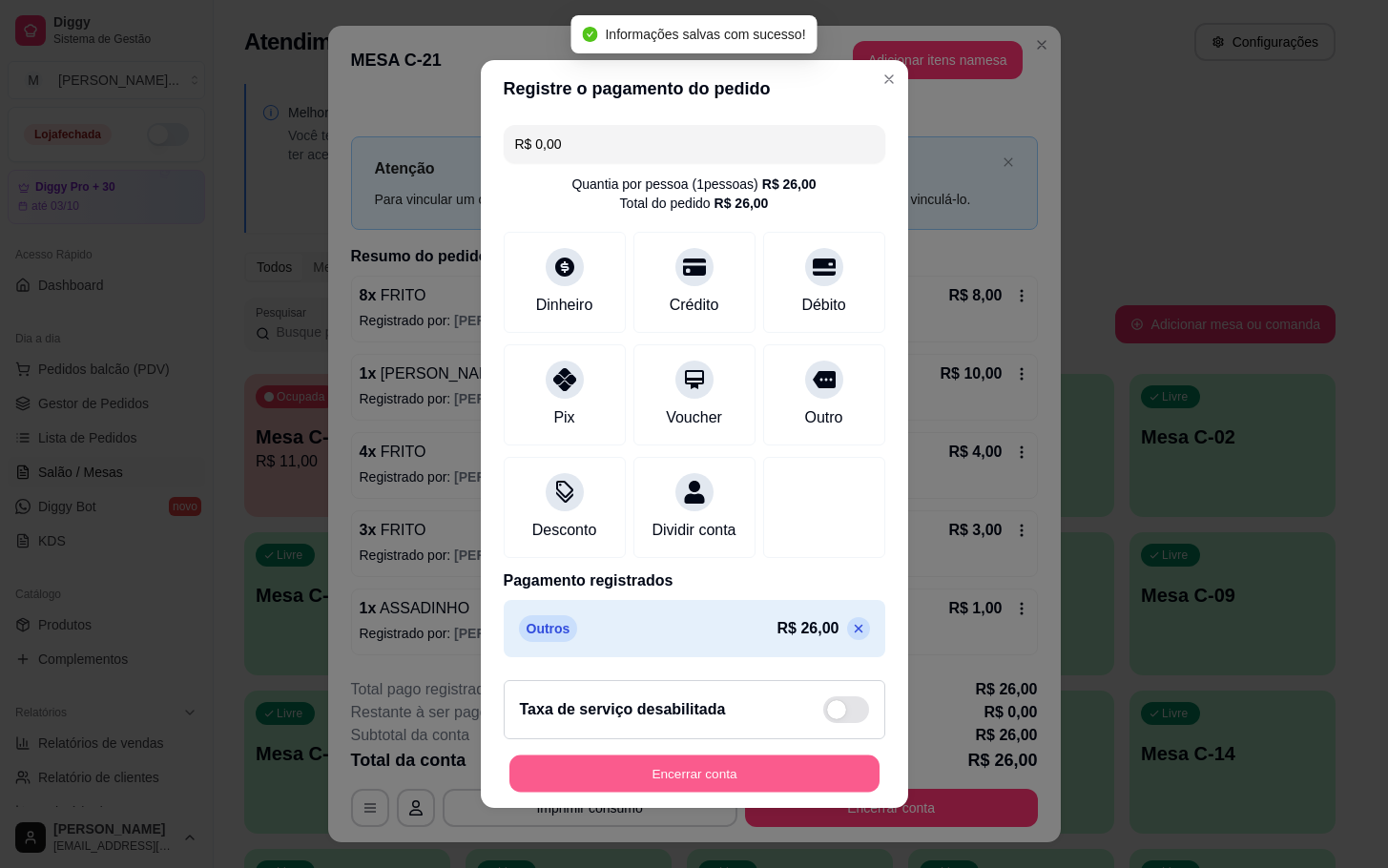
click at [718, 776] on button "Encerrar conta" at bounding box center [694, 774] width 370 height 37
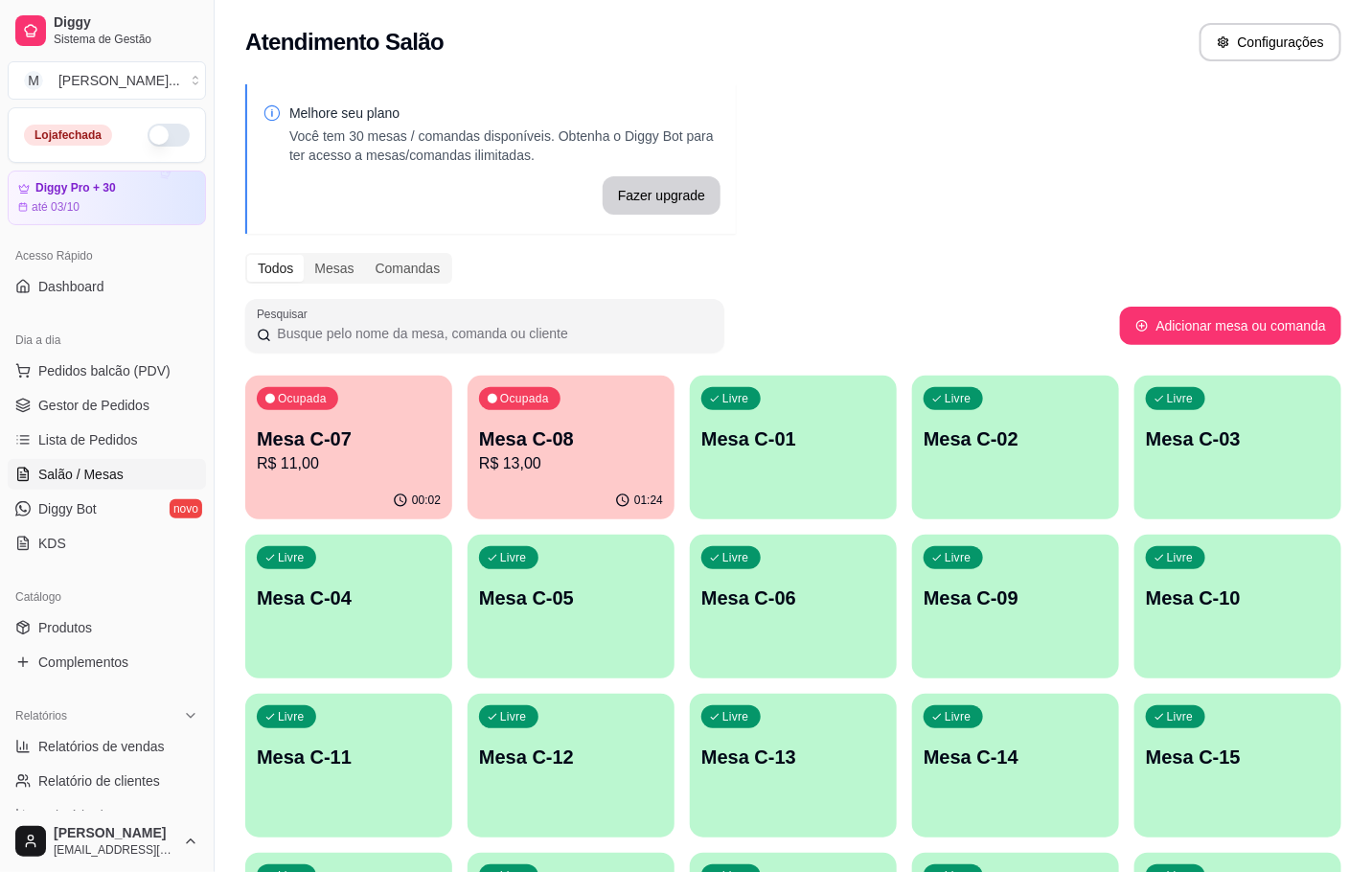
click at [320, 486] on div "00:02" at bounding box center [349, 500] width 207 height 37
click at [564, 537] on div "Livre Mesa C-05" at bounding box center [571, 595] width 201 height 117
click at [581, 488] on div "01:24" at bounding box center [571, 500] width 207 height 37
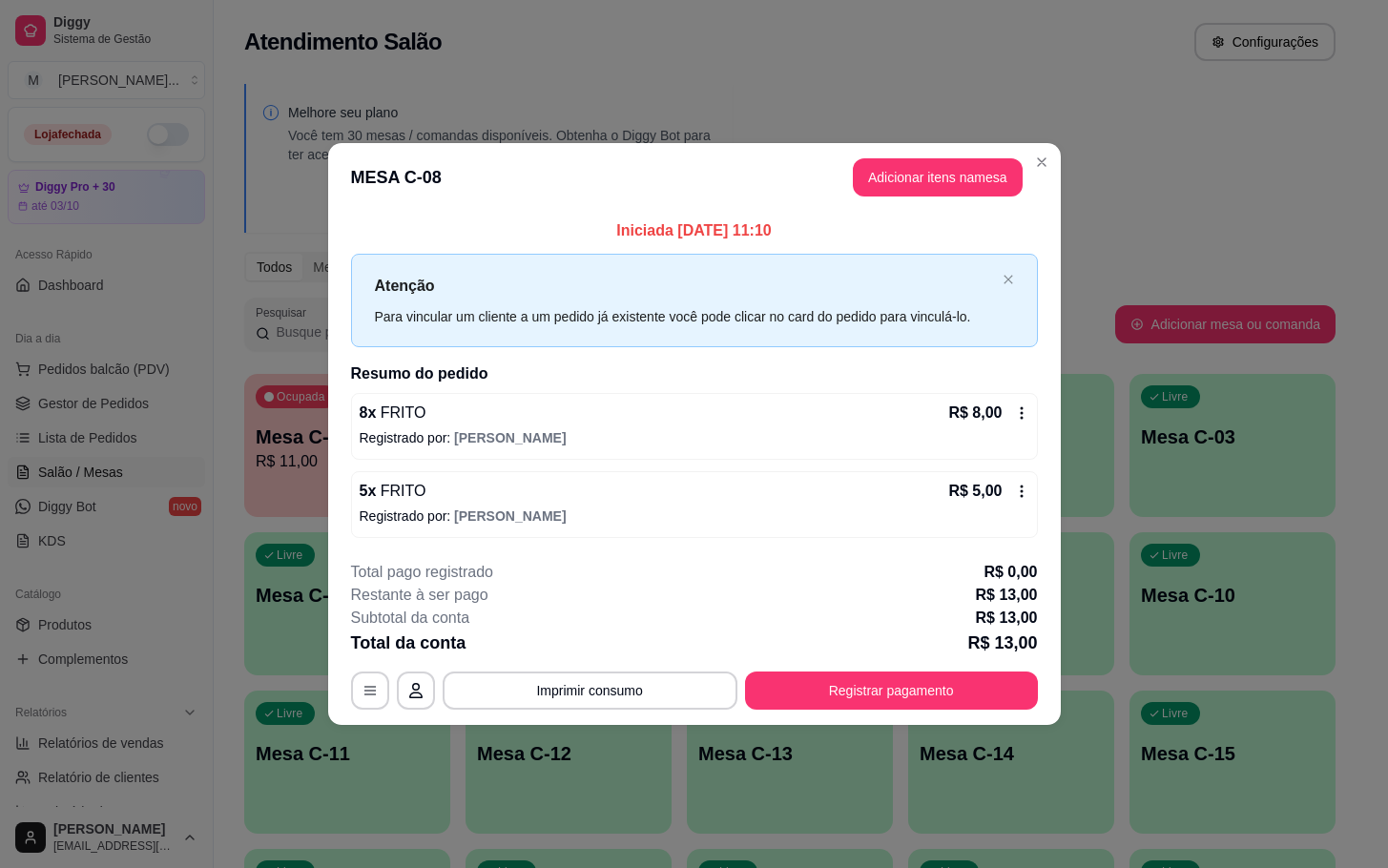
click at [921, 662] on div "**********" at bounding box center [694, 635] width 687 height 149
click at [814, 680] on button "Registrar pagamento" at bounding box center [891, 690] width 293 height 38
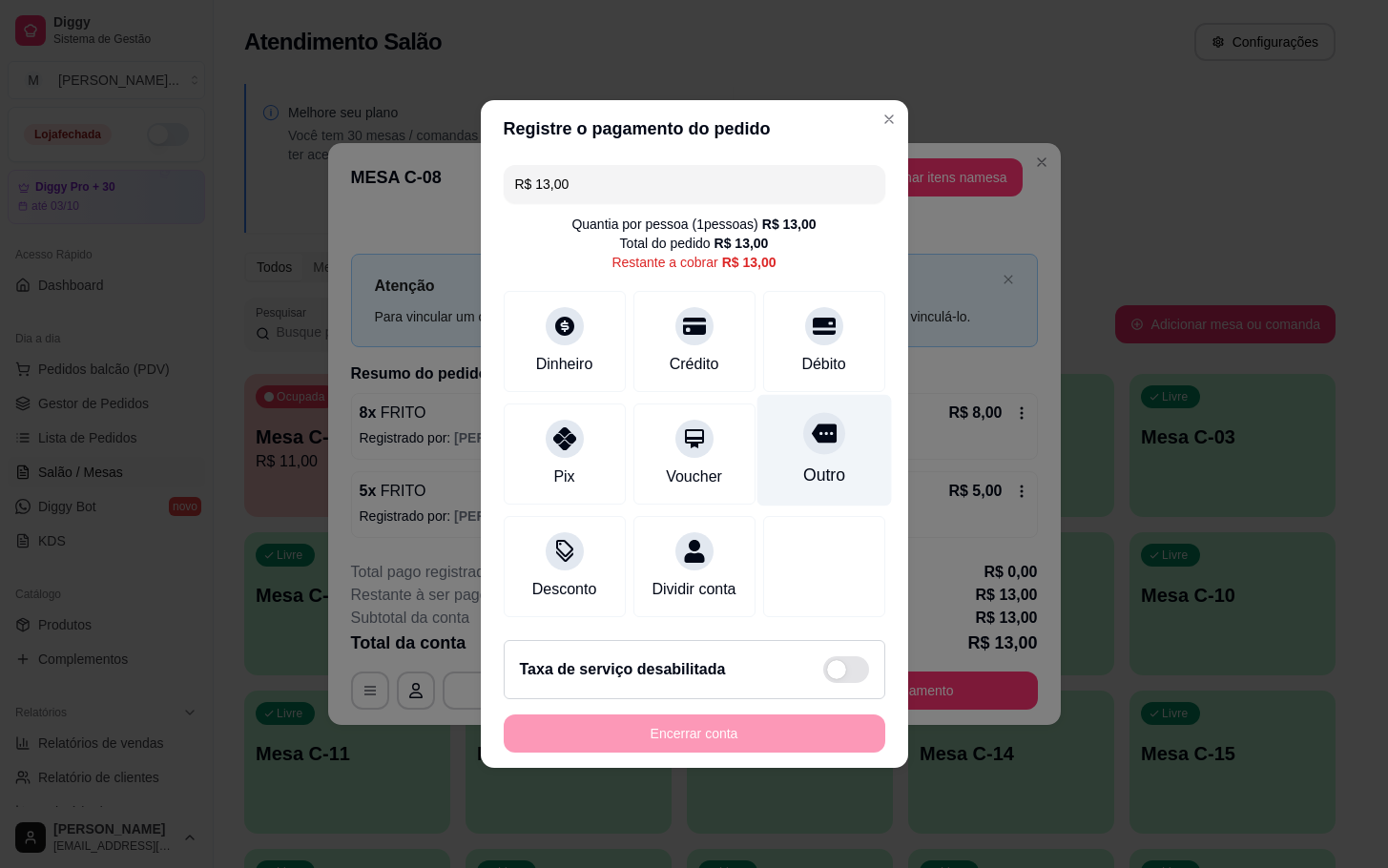
drag, startPoint x: 787, startPoint y: 452, endPoint x: 868, endPoint y: 684, distance: 245.7
click at [788, 452] on div "Outro" at bounding box center [824, 450] width 134 height 111
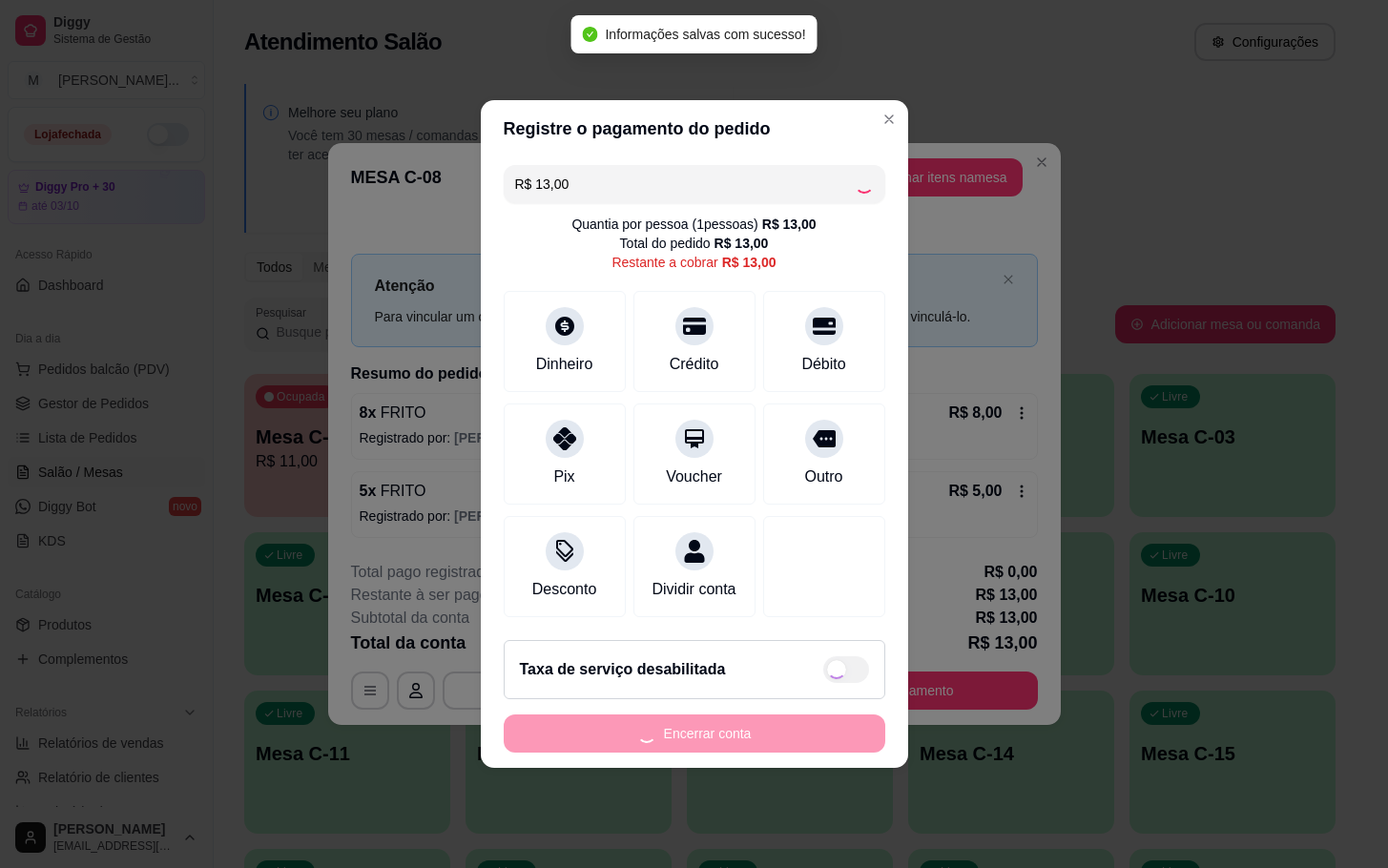
type input "R$ 0,00"
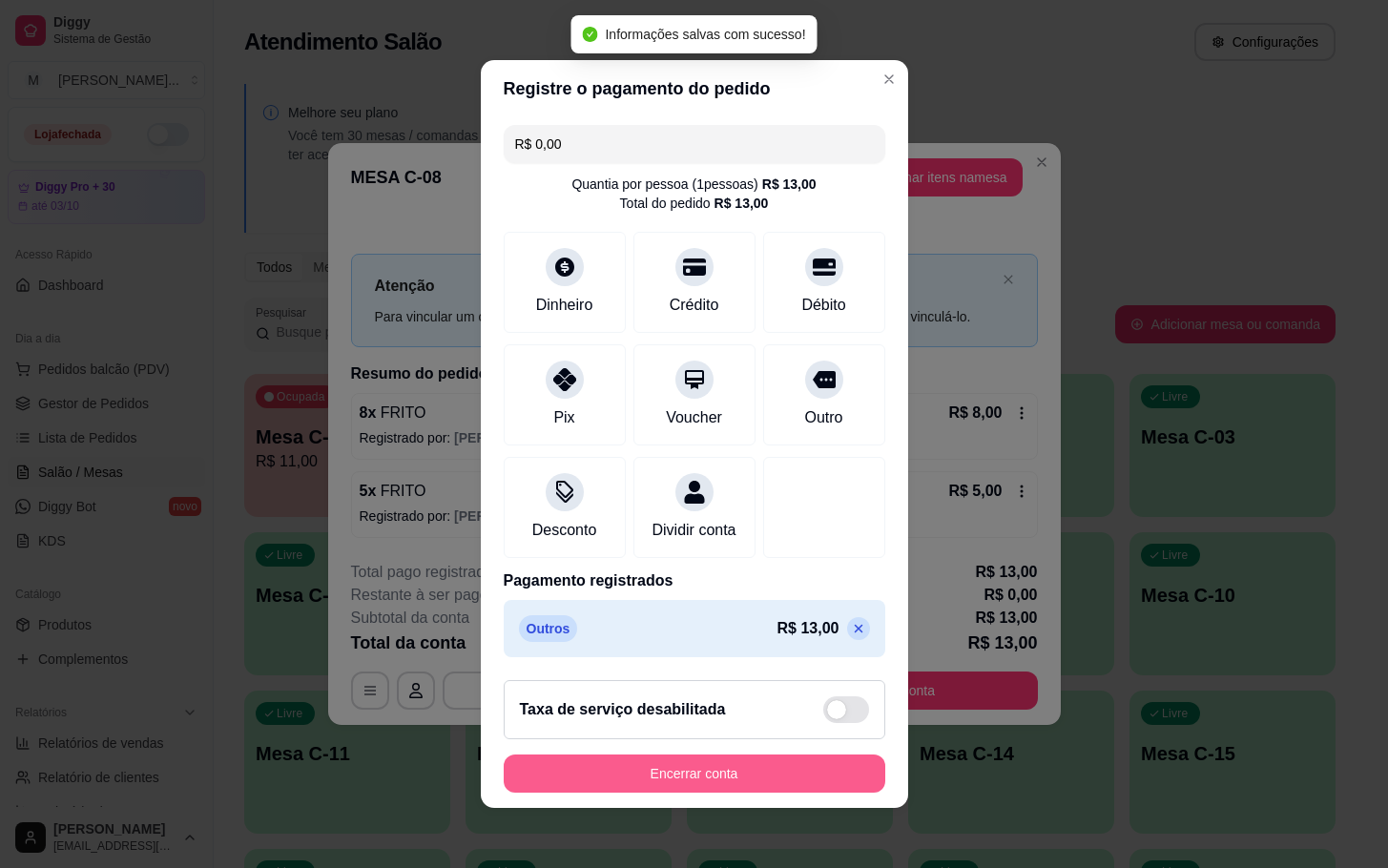
click at [662, 793] on button "Encerrar conta" at bounding box center [694, 773] width 382 height 38
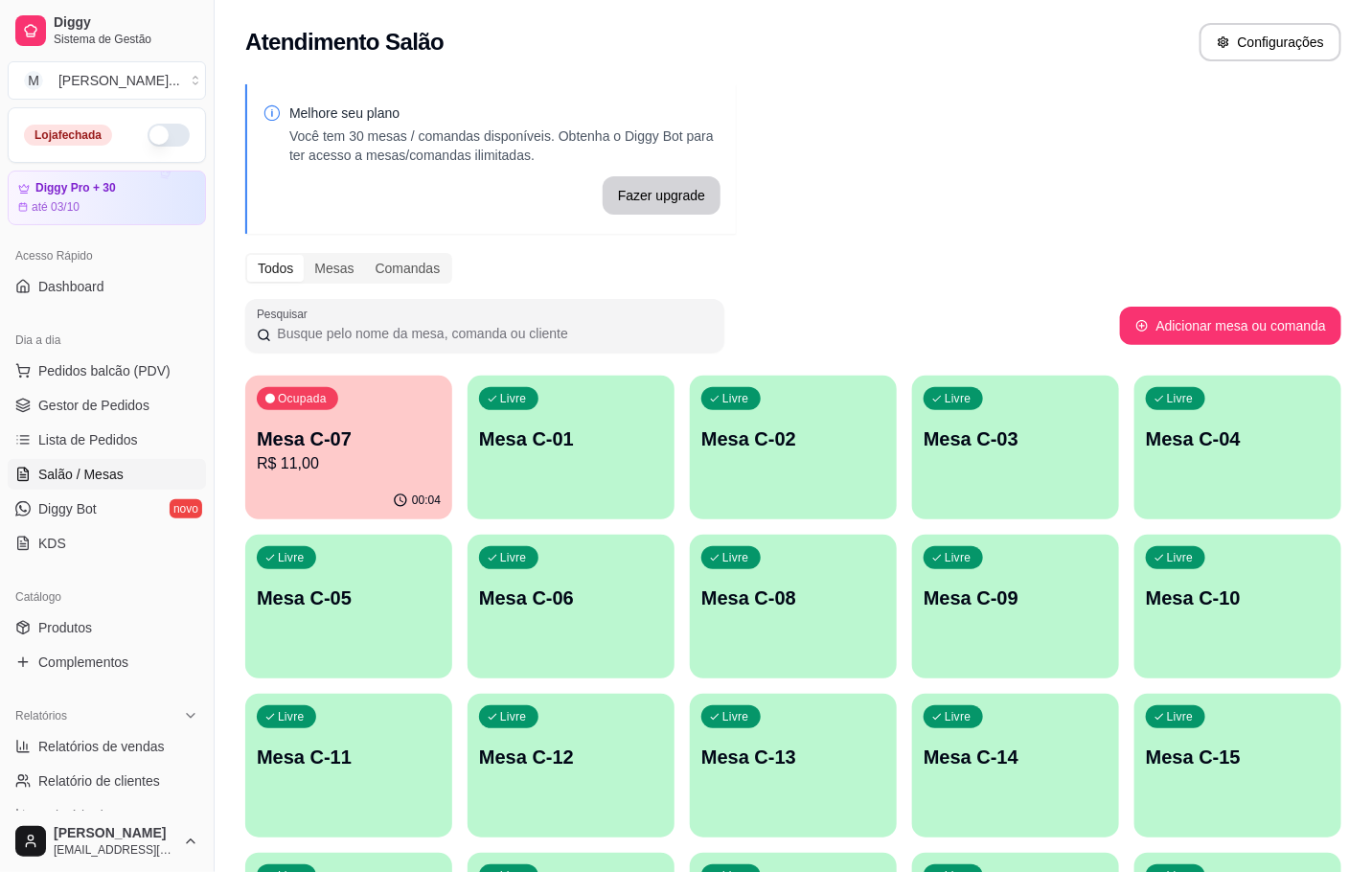
click at [835, 624] on div "Livre Mesa C-08" at bounding box center [793, 595] width 207 height 120
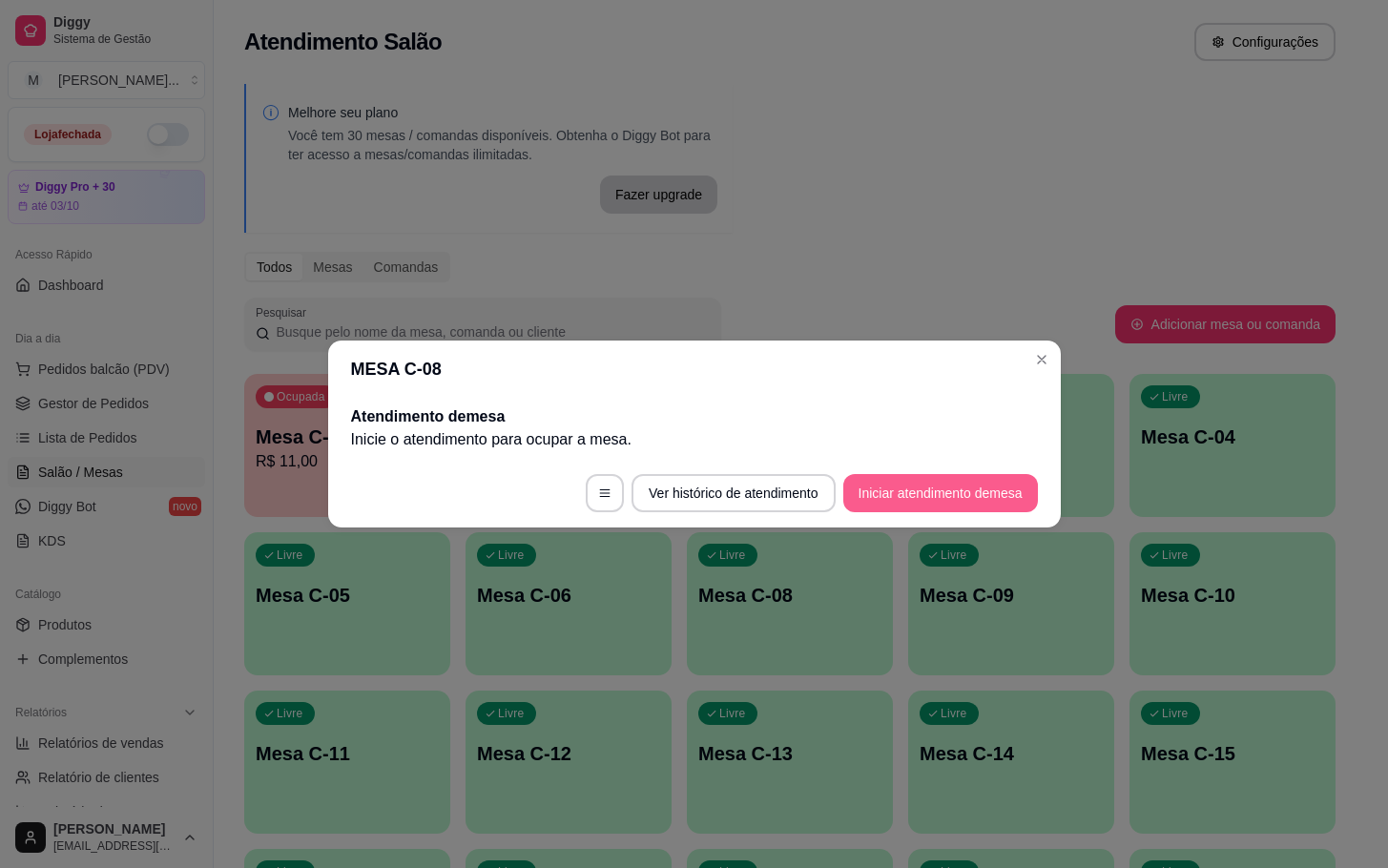
click at [1002, 484] on button "Iniciar atendimento de mesa" at bounding box center [940, 492] width 194 height 38
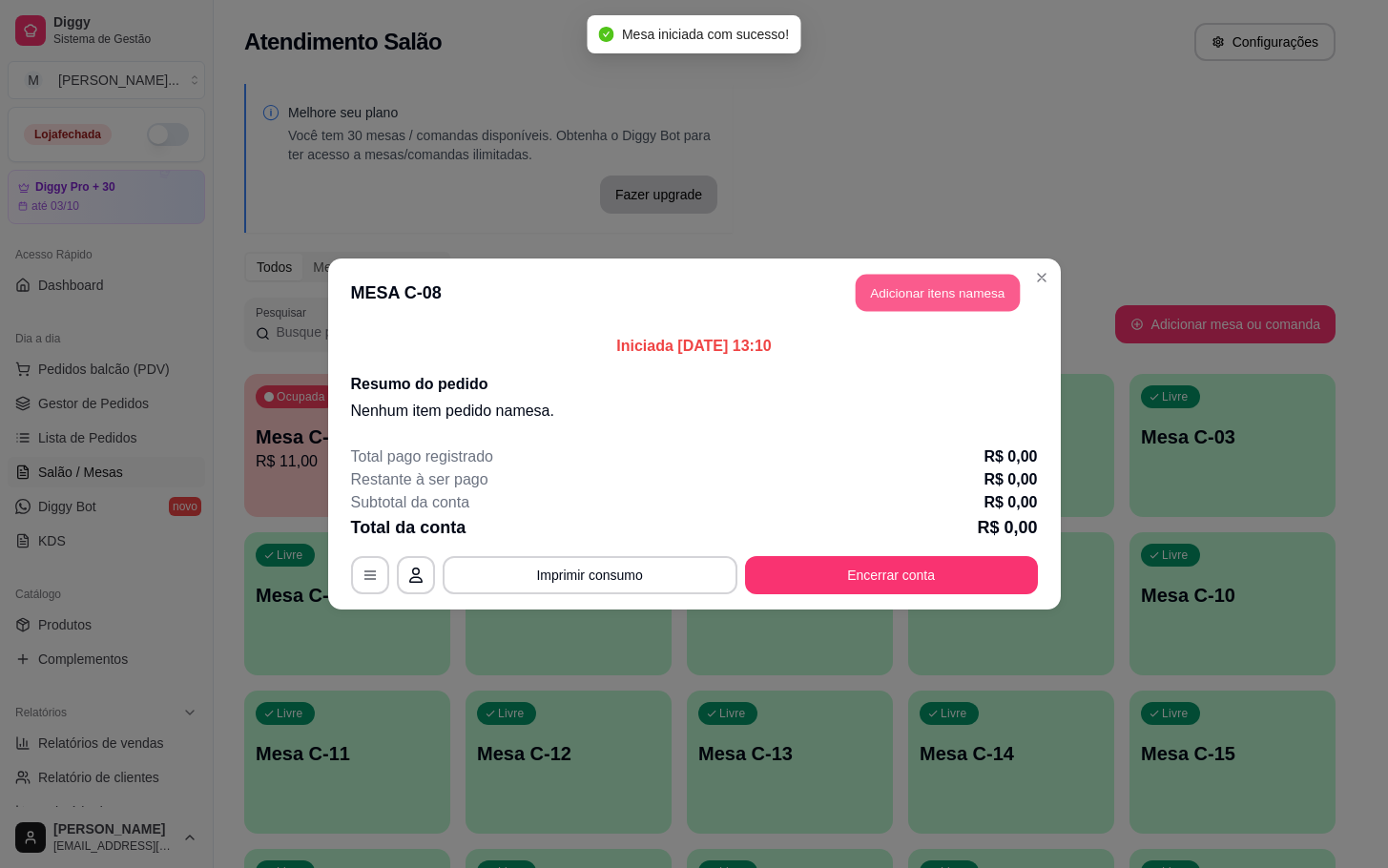
click at [944, 306] on button "Adicionar itens na mesa" at bounding box center [938, 293] width 164 height 37
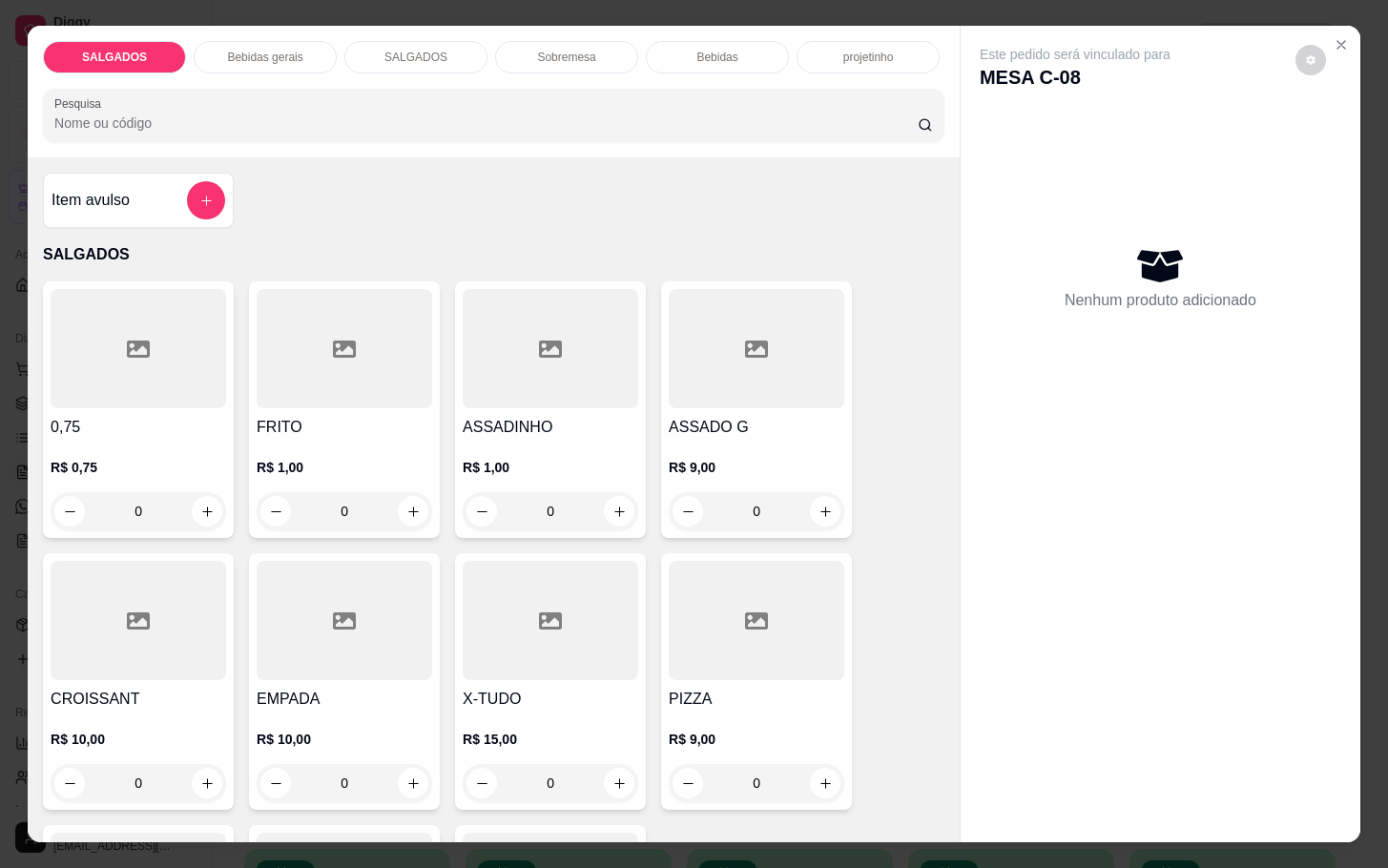
click at [109, 220] on div "Item avulso SALGADOS 0,75 R$ 0,75 0 FRITO R$ 1,00 0 ASSADINHO R$ 1,00 0 ASSADO …" at bounding box center [494, 500] width 932 height 684
click at [144, 204] on div "Item avulso" at bounding box center [138, 200] width 174 height 38
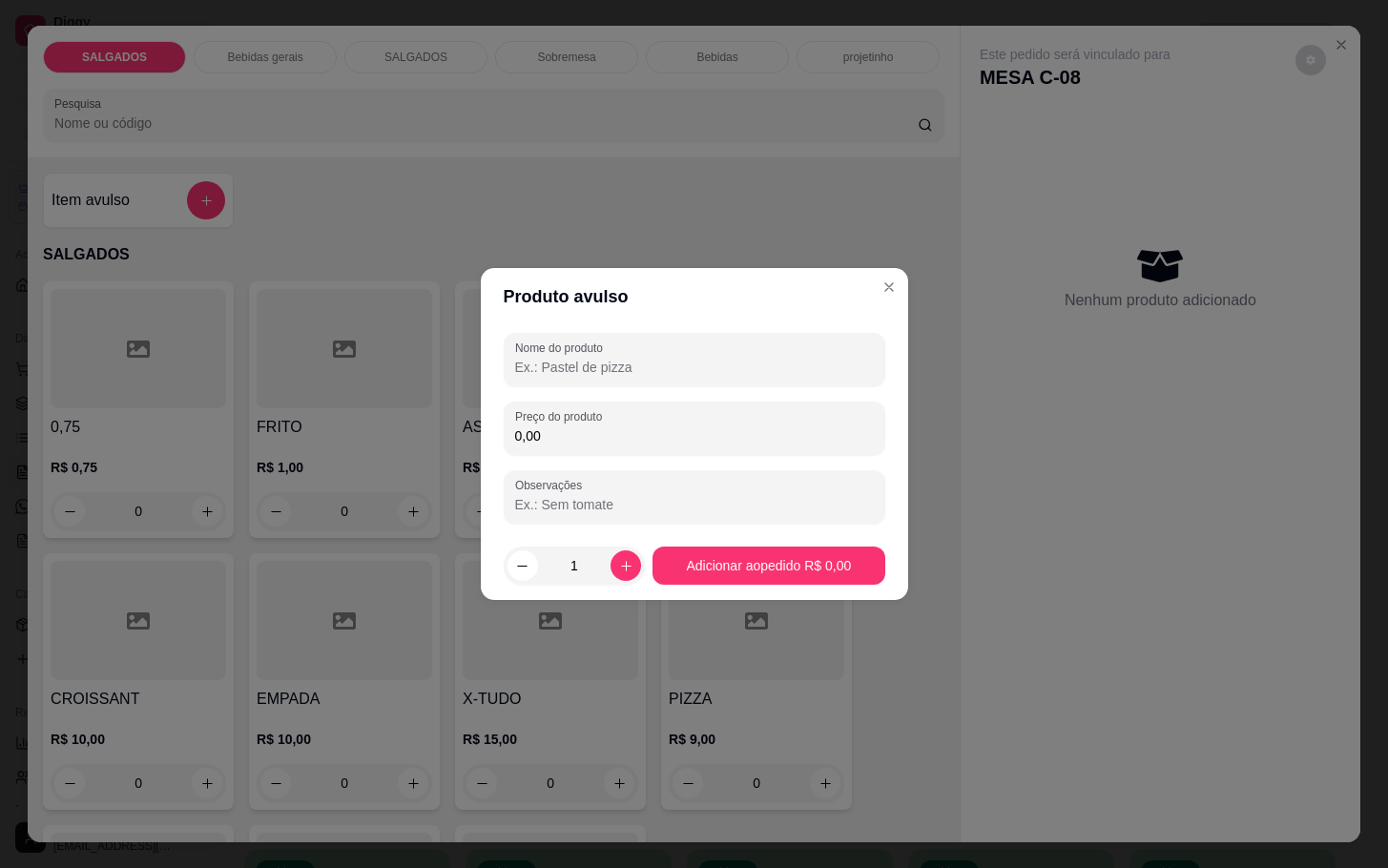
click at [533, 435] on input "0,00" at bounding box center [694, 436] width 359 height 19
drag, startPoint x: 629, startPoint y: 439, endPoint x: 641, endPoint y: 444, distance: 13.0
click at [627, 439] on input "0,00" at bounding box center [694, 436] width 359 height 19
type input "0,27"
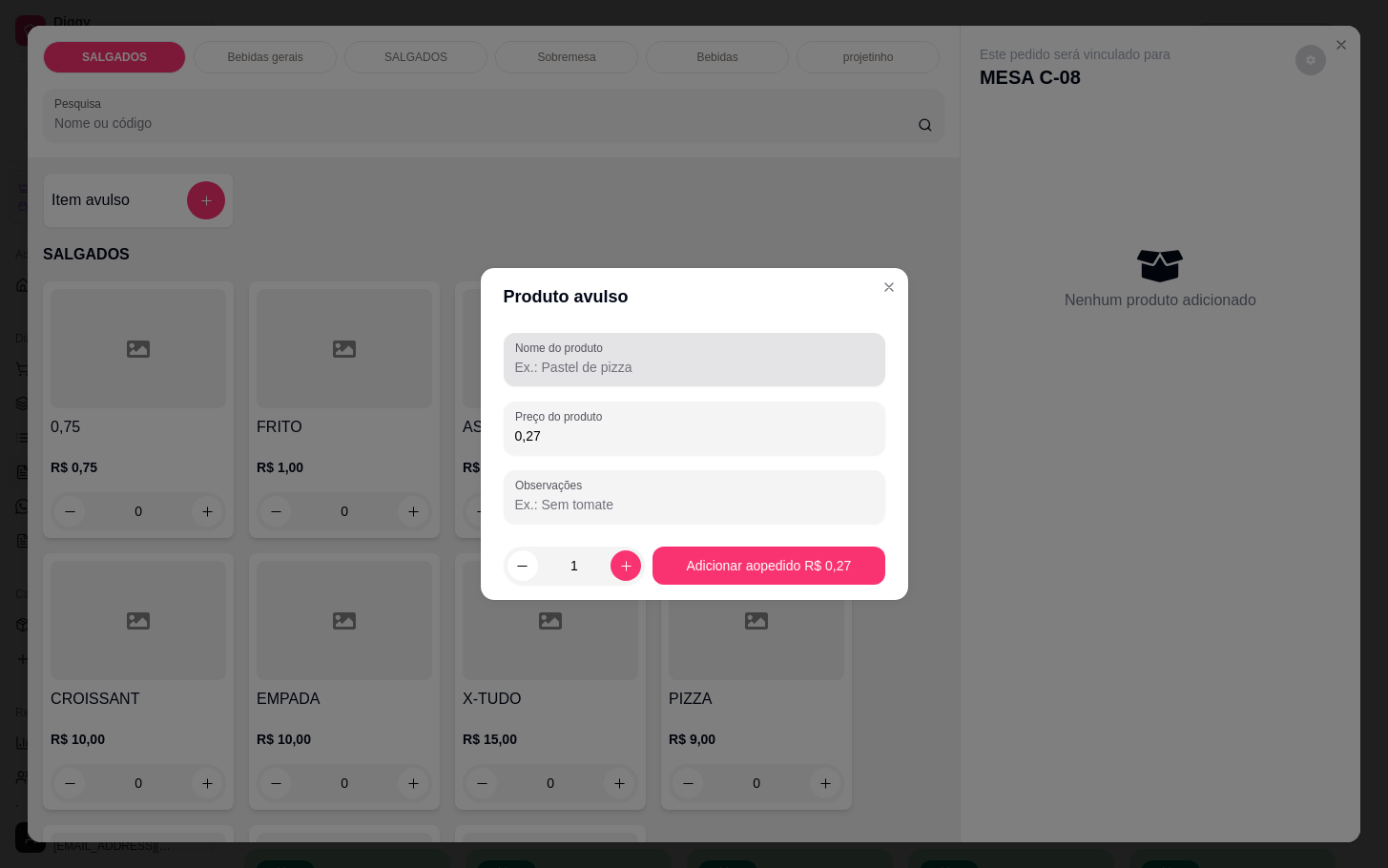
click at [614, 355] on div at bounding box center [694, 359] width 359 height 38
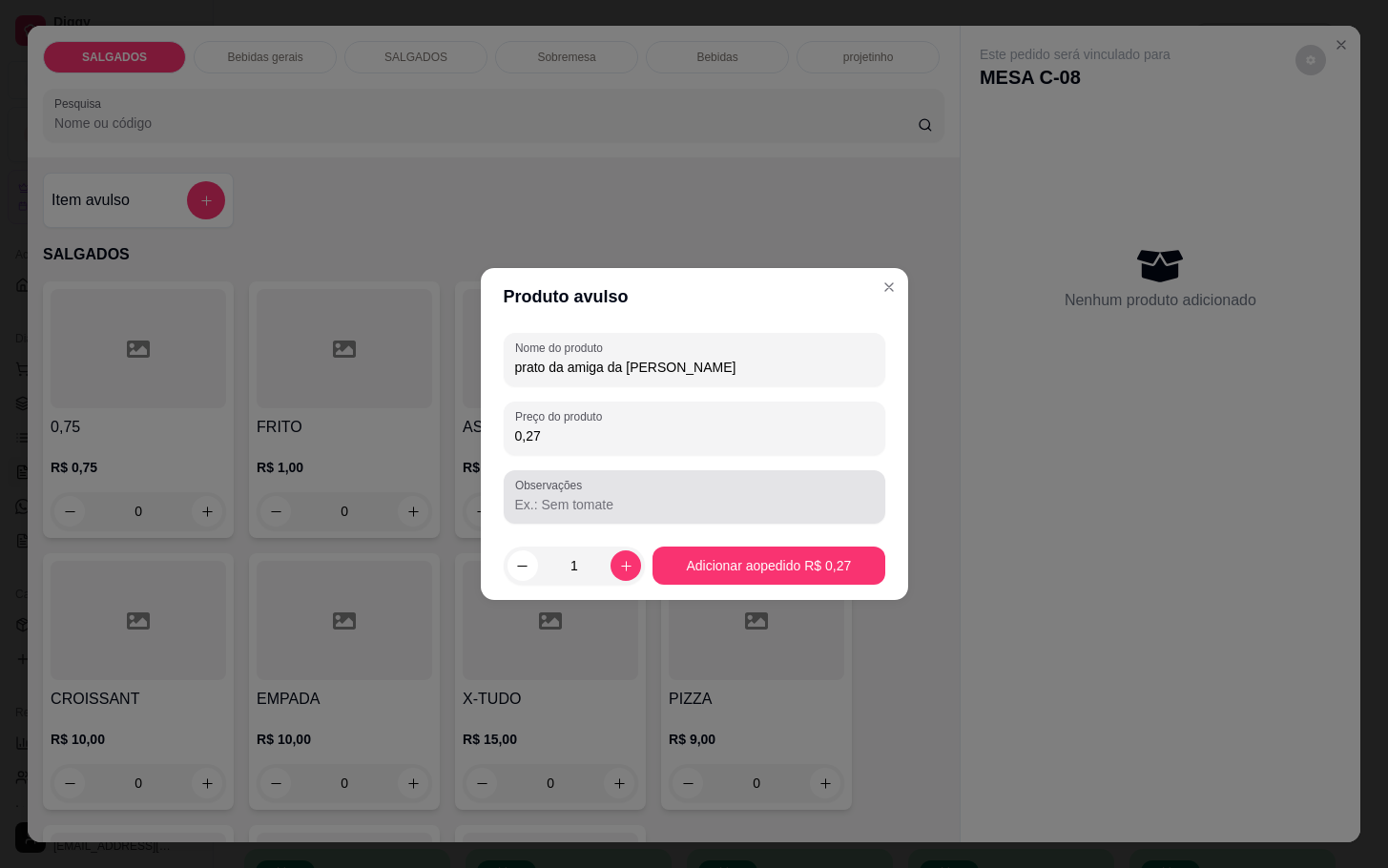
type input "prato da amiga da [PERSON_NAME]"
click at [750, 444] on input "0,27" at bounding box center [694, 436] width 359 height 19
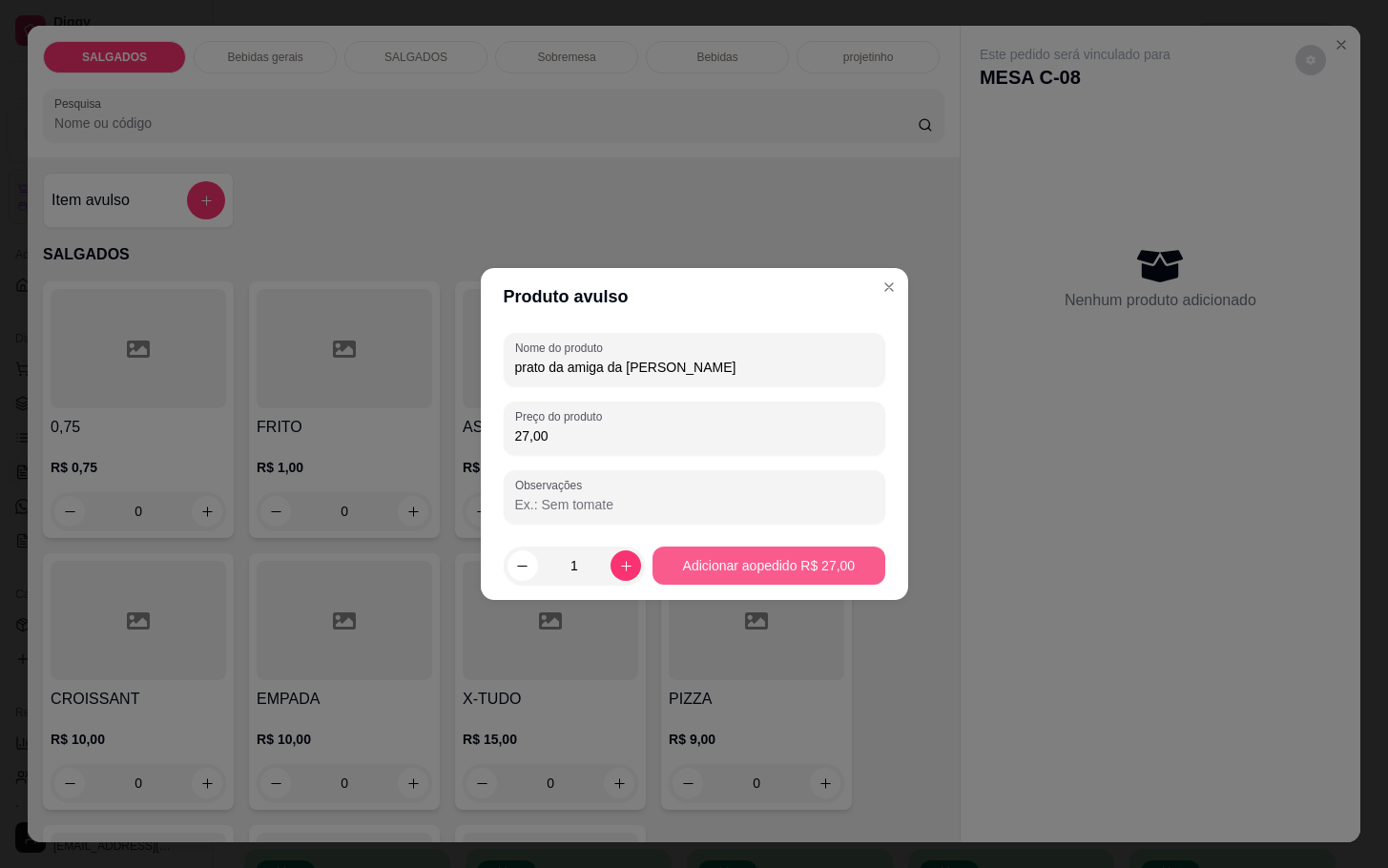
type input "27,00"
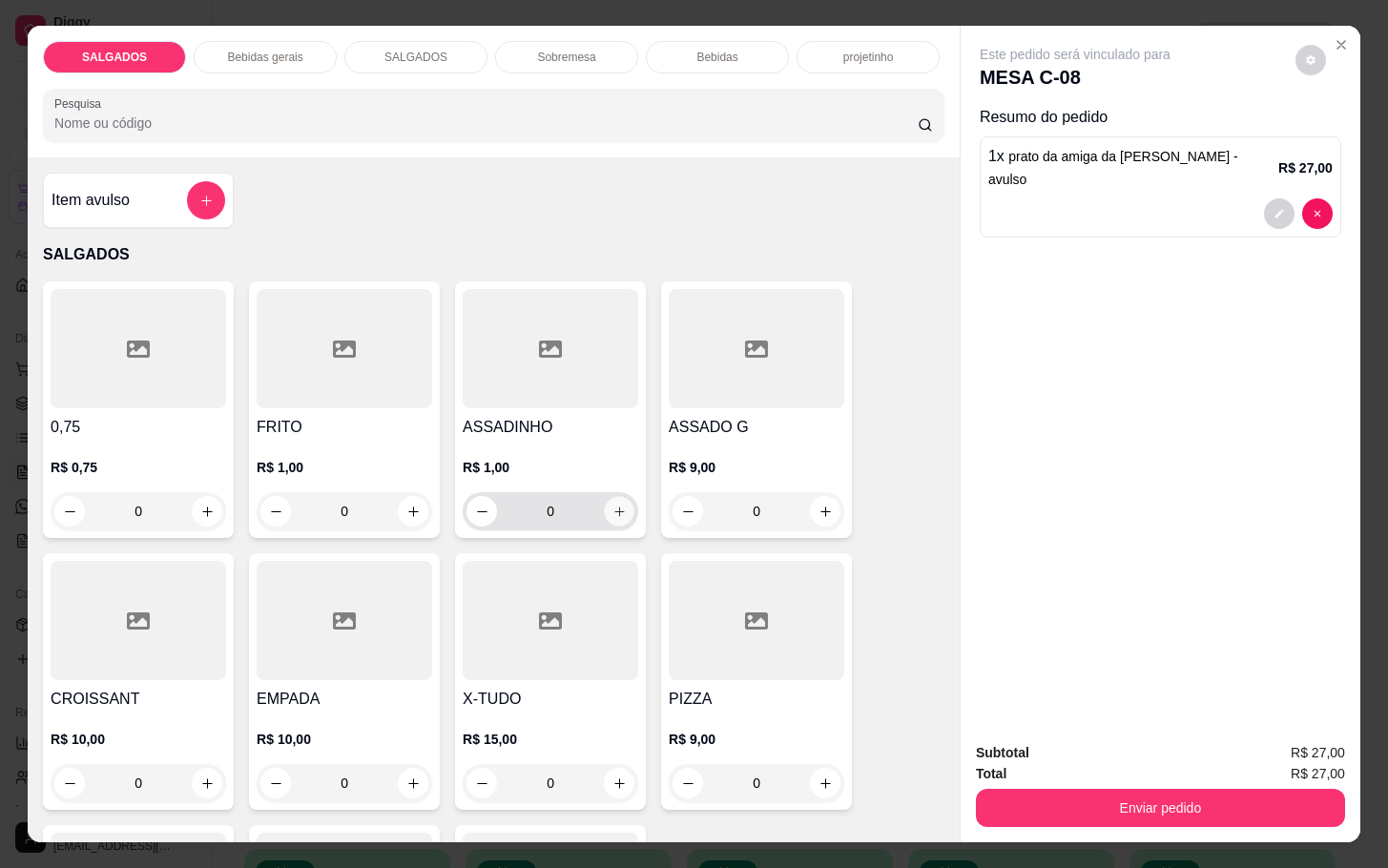
click at [613, 507] on icon "increase-product-quantity" at bounding box center [620, 511] width 14 height 14
type input "2"
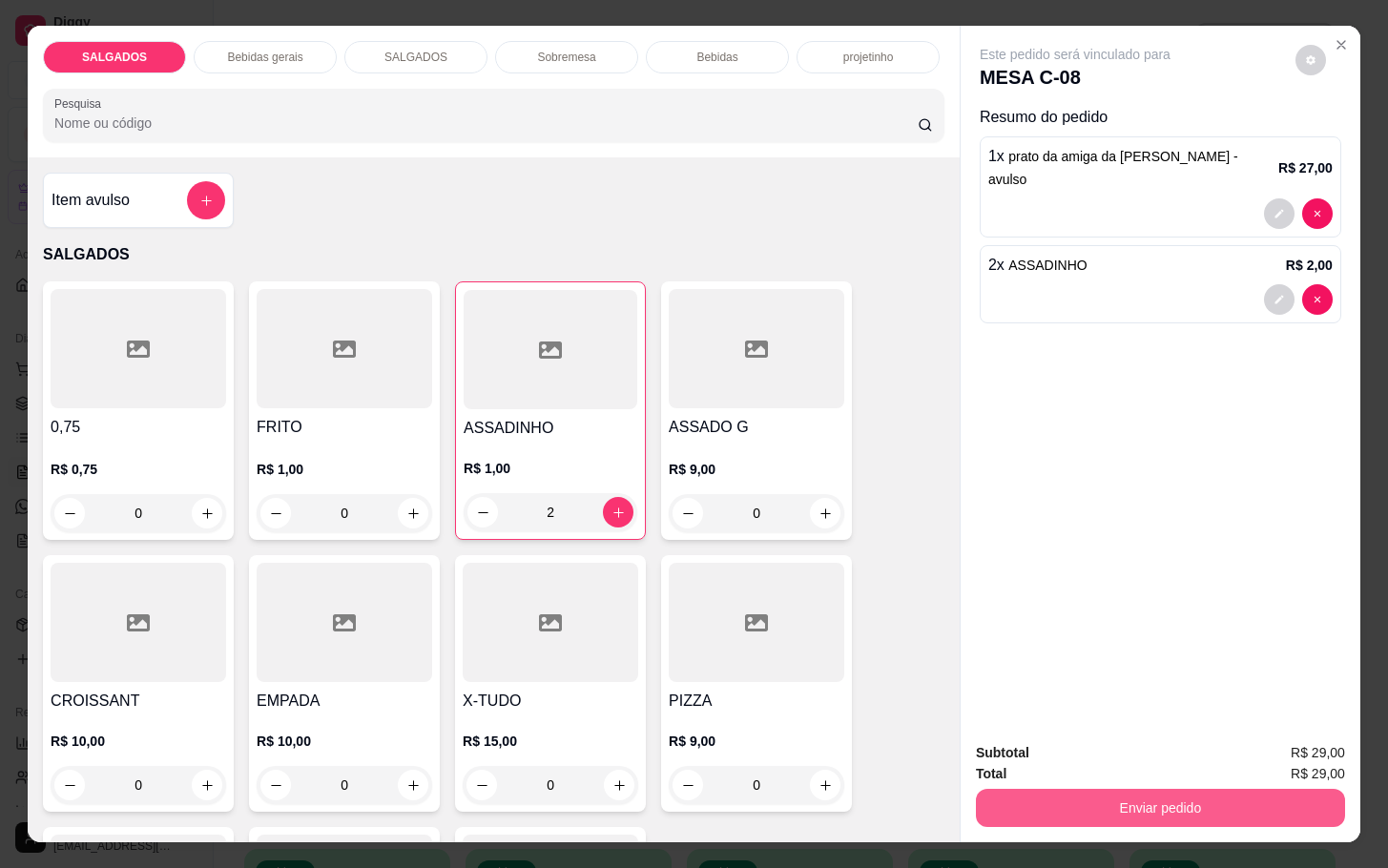
click at [1109, 789] on button "Enviar pedido" at bounding box center [1161, 807] width 369 height 38
click at [1205, 819] on div "Subtotal R$ 29,00 Total R$ 29,00 Enviar pedido" at bounding box center [1161, 784] width 400 height 115
drag, startPoint x: 1251, startPoint y: 754, endPoint x: 1249, endPoint y: 793, distance: 39.1
click at [1251, 764] on div "Total R$ 29,00" at bounding box center [1161, 774] width 369 height 21
click at [1248, 798] on button "Enviar pedido" at bounding box center [1161, 807] width 358 height 37
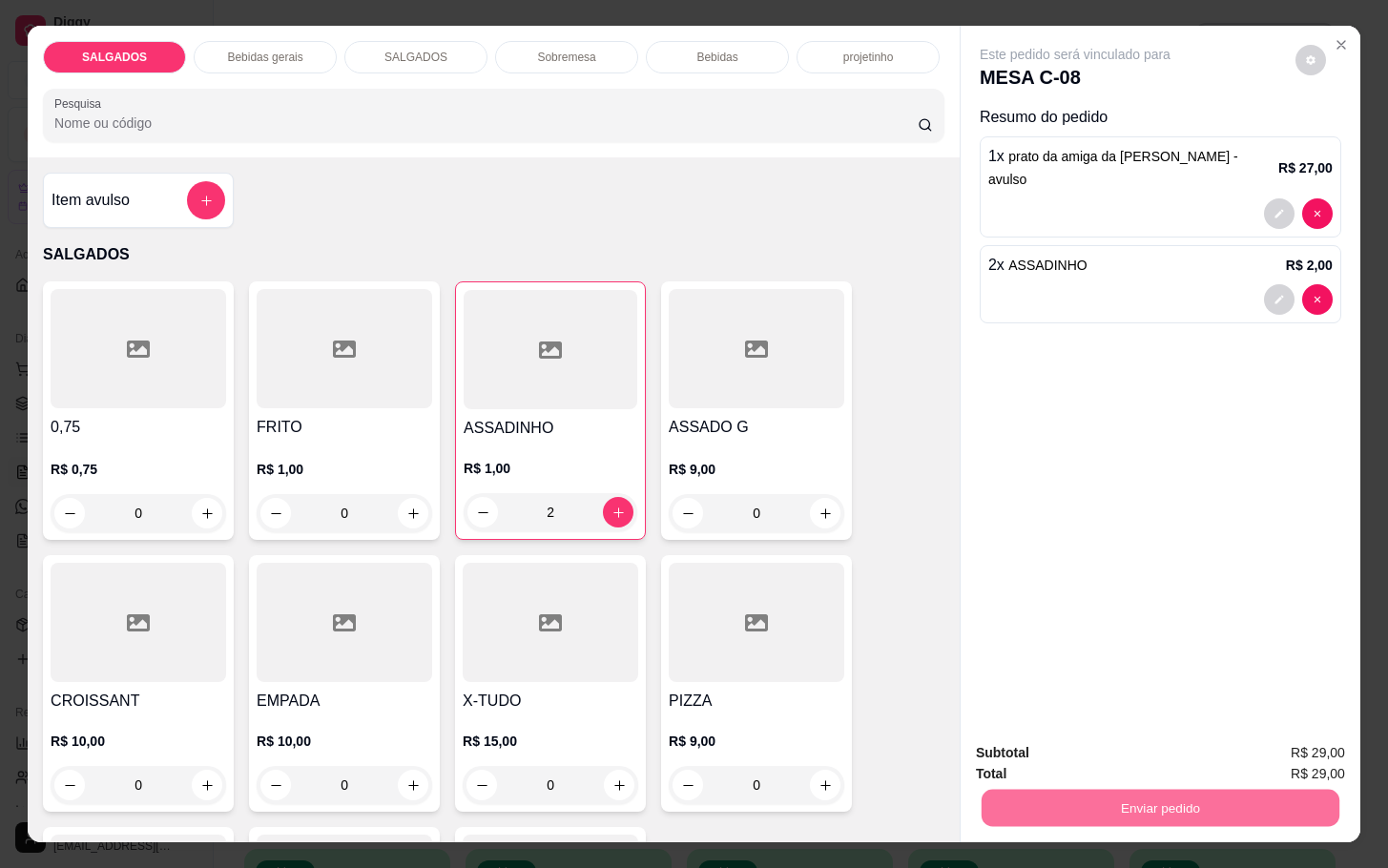
click at [1286, 753] on button "Enviar pedido" at bounding box center [1292, 750] width 105 height 36
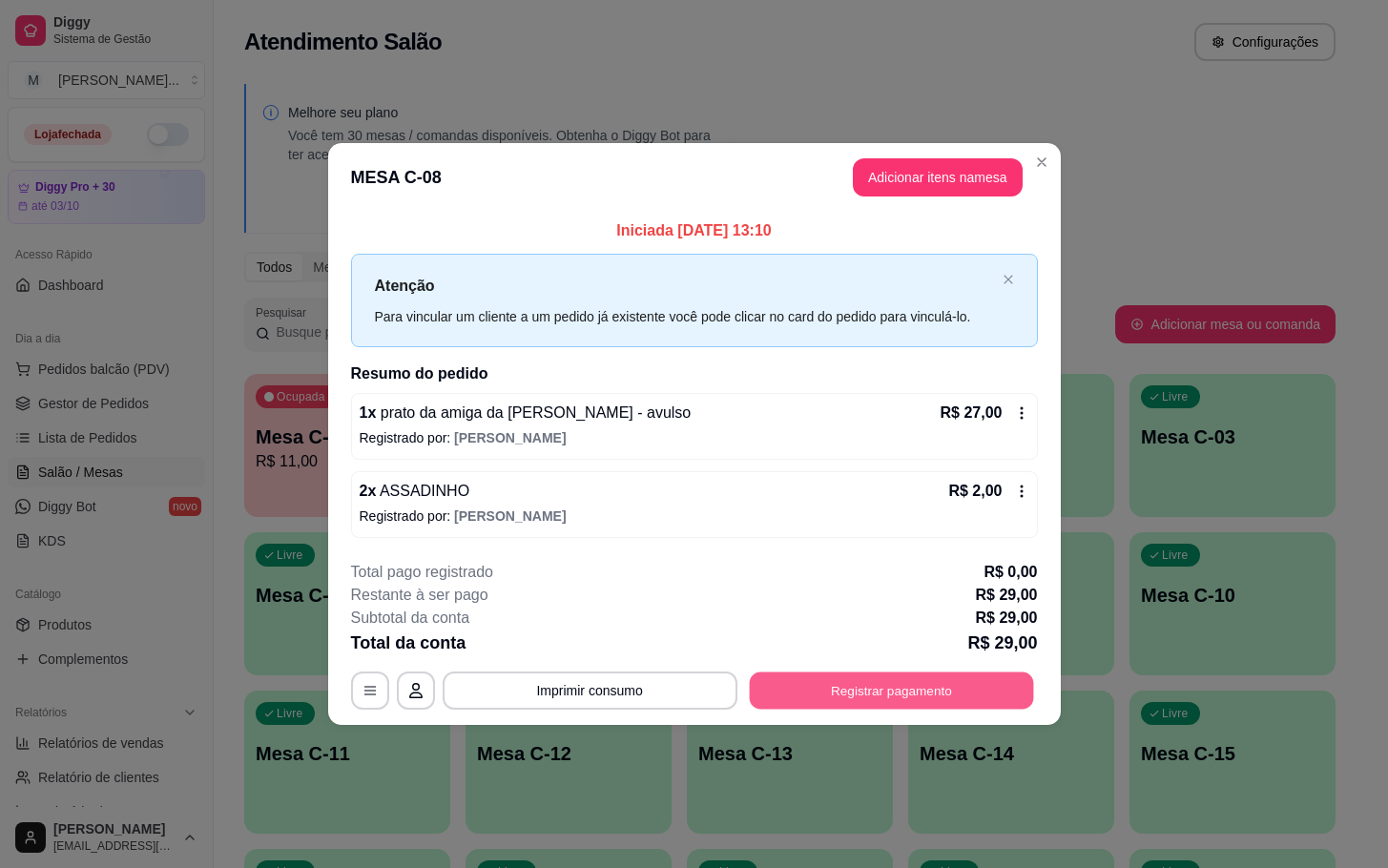
click at [974, 679] on button "Registrar pagamento" at bounding box center [891, 690] width 284 height 37
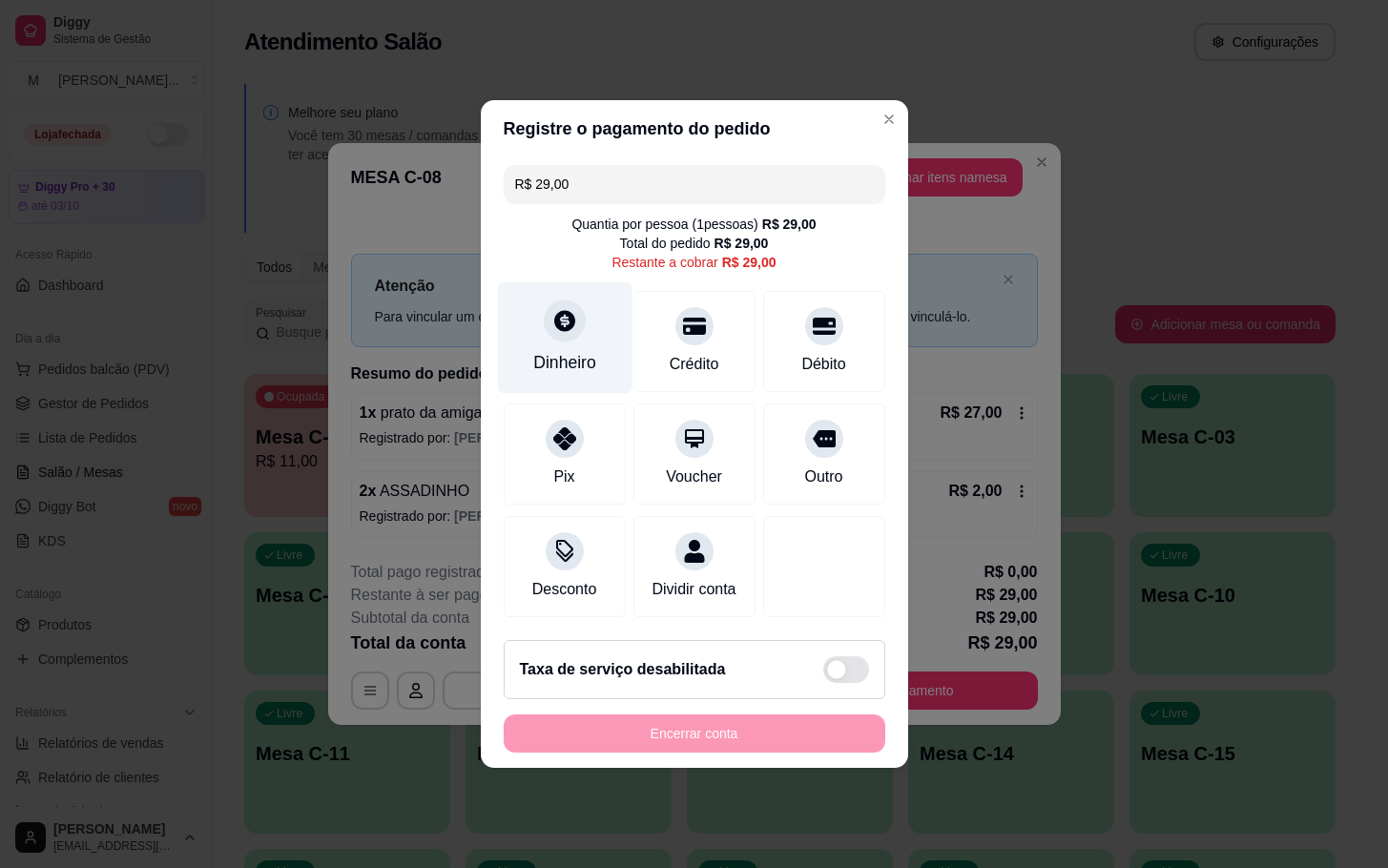
drag, startPoint x: 569, startPoint y: 318, endPoint x: 558, endPoint y: 349, distance: 32.9
click at [558, 349] on div "Dinheiro" at bounding box center [564, 337] width 134 height 111
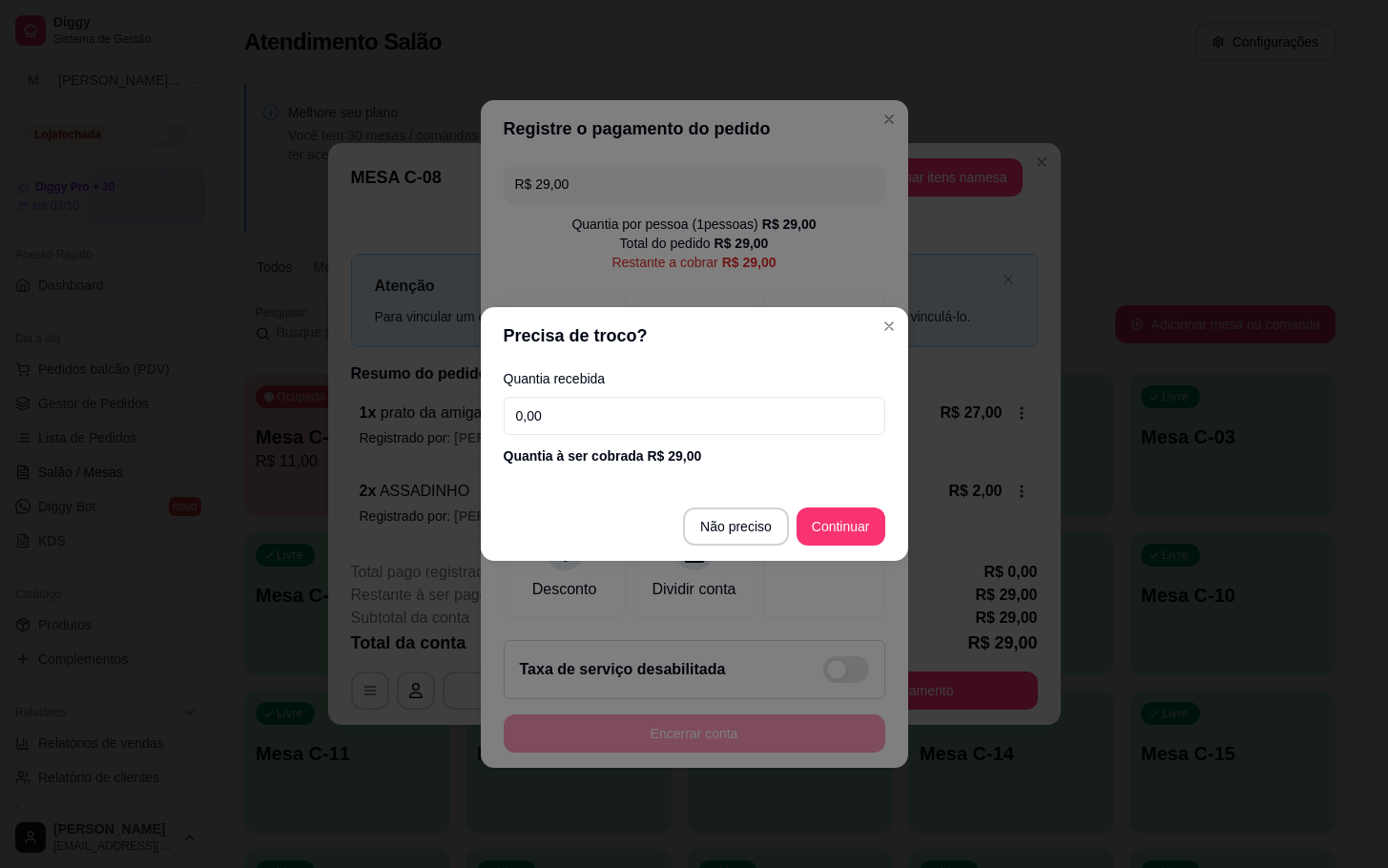
drag, startPoint x: 607, startPoint y: 424, endPoint x: 619, endPoint y: 444, distance: 23.3
click at [616, 424] on input "0,00" at bounding box center [694, 416] width 382 height 38
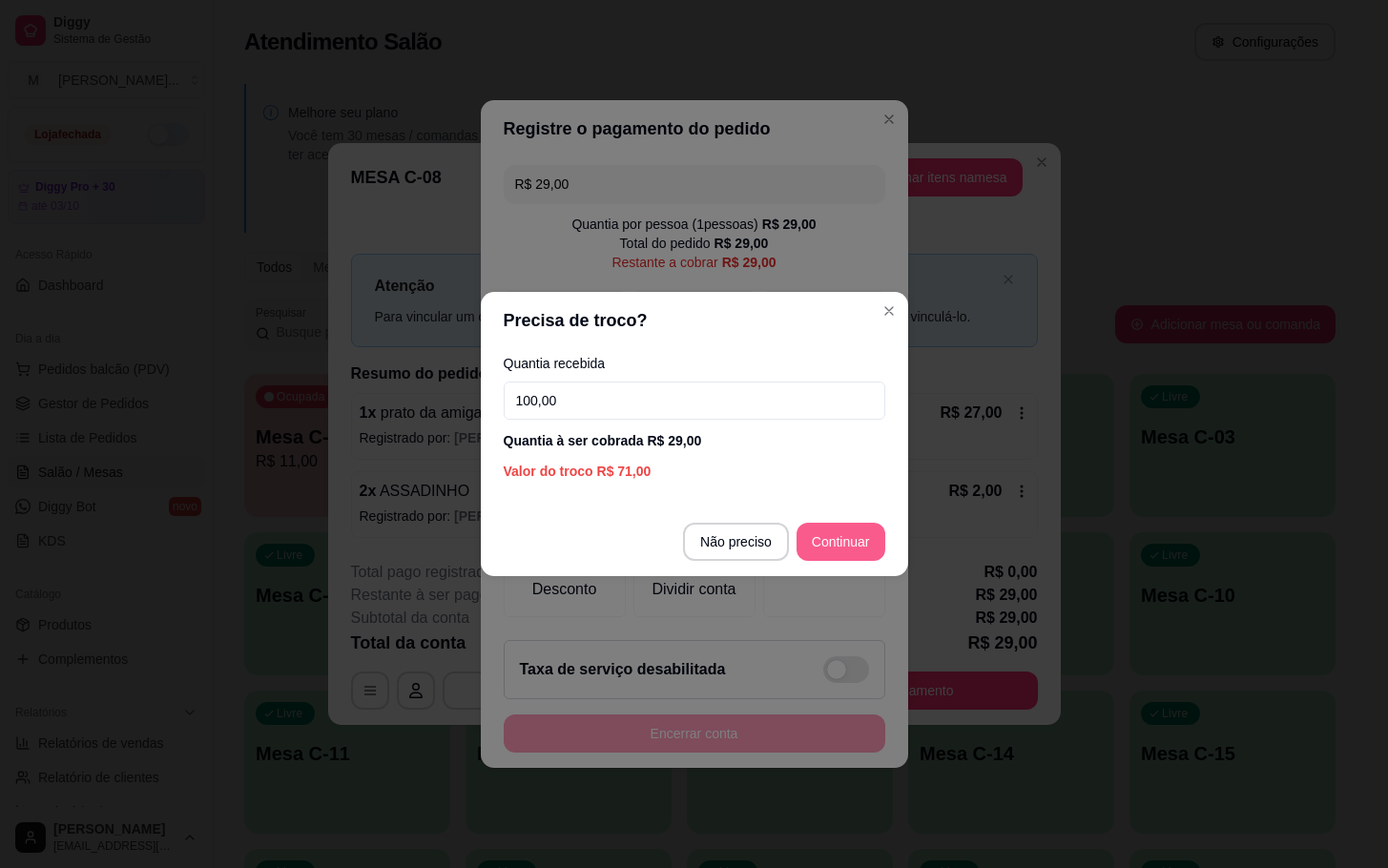
type input "100,00"
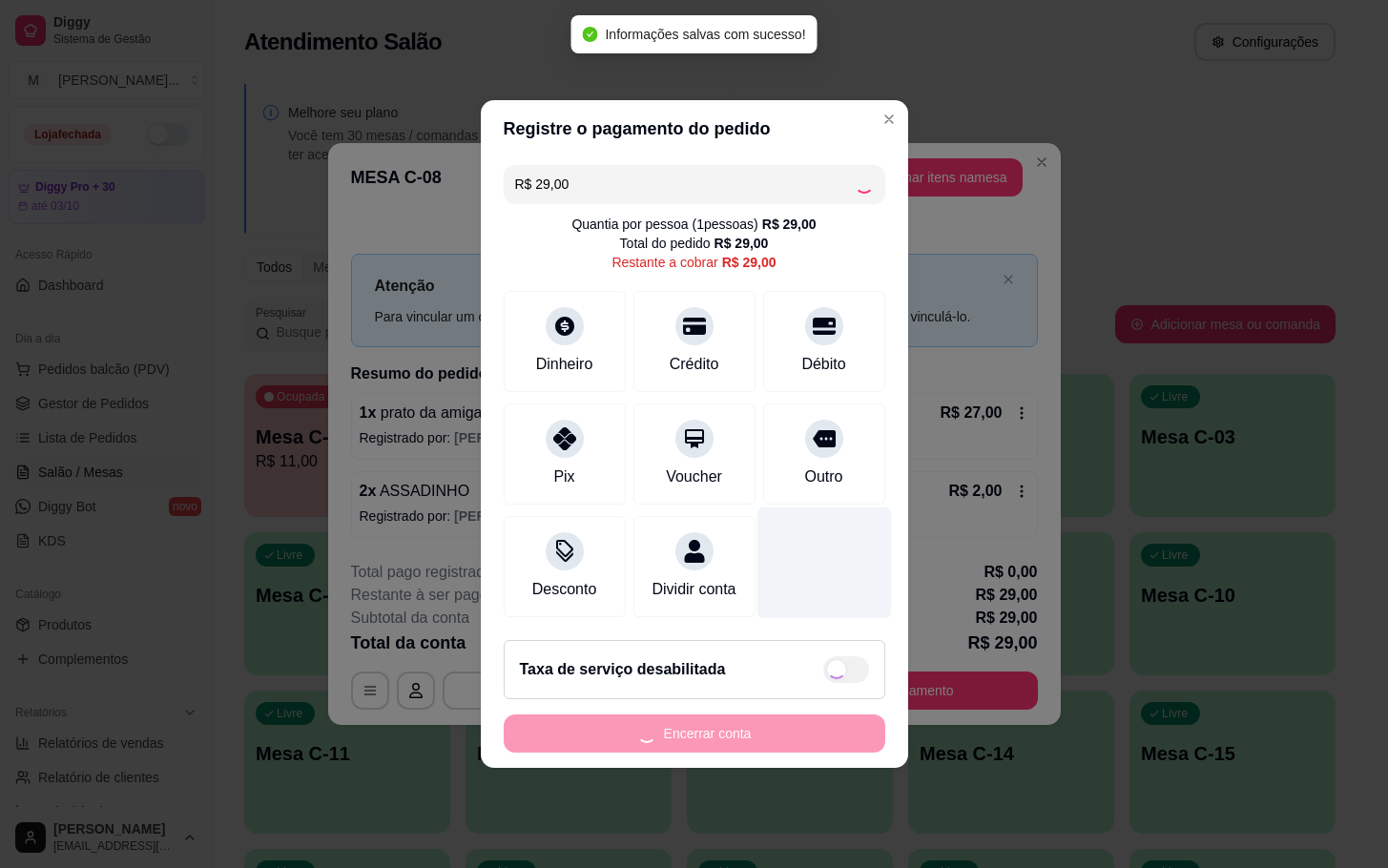
type input "R$ 0,00"
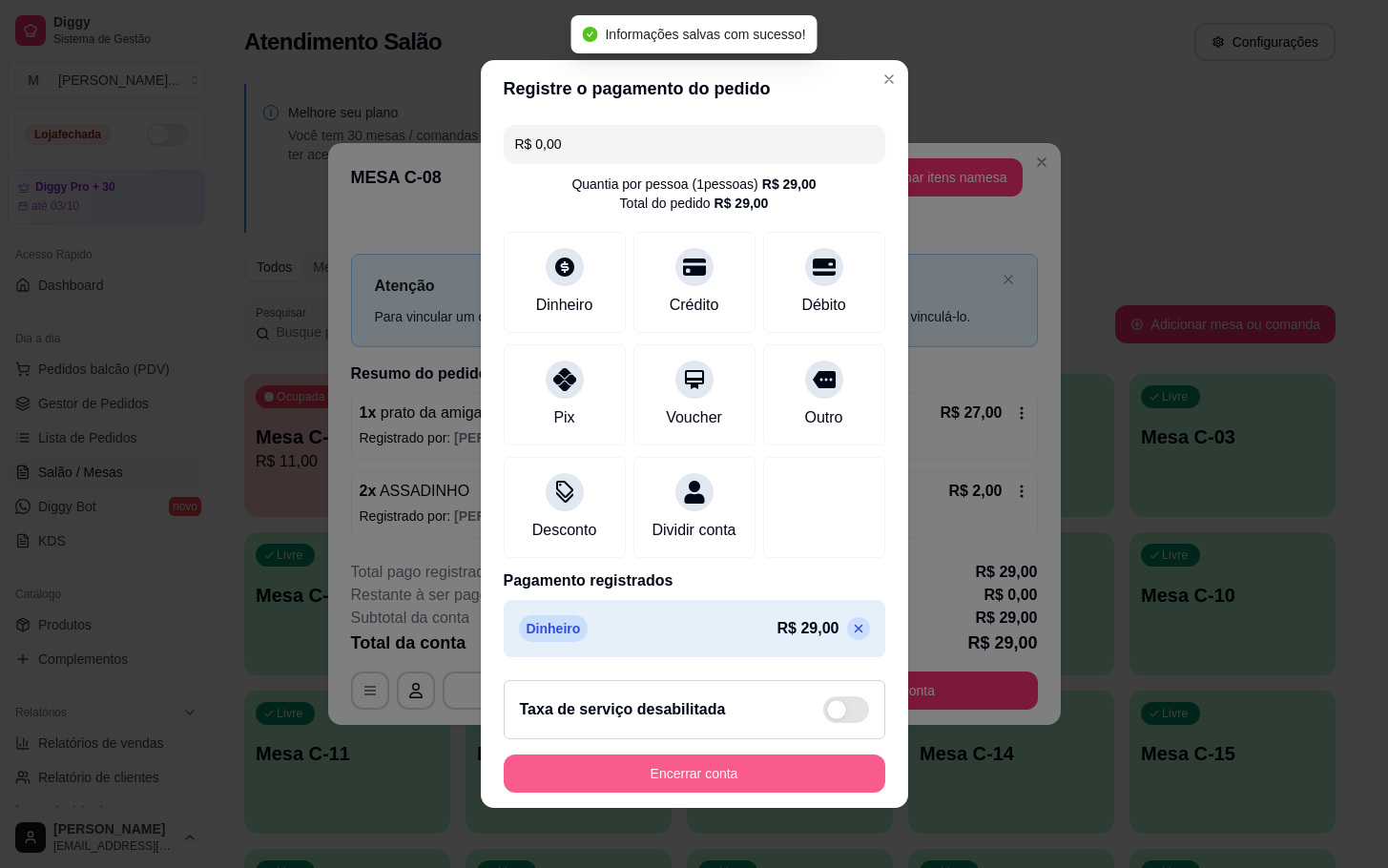
click at [695, 788] on button "Encerrar conta" at bounding box center [694, 773] width 382 height 38
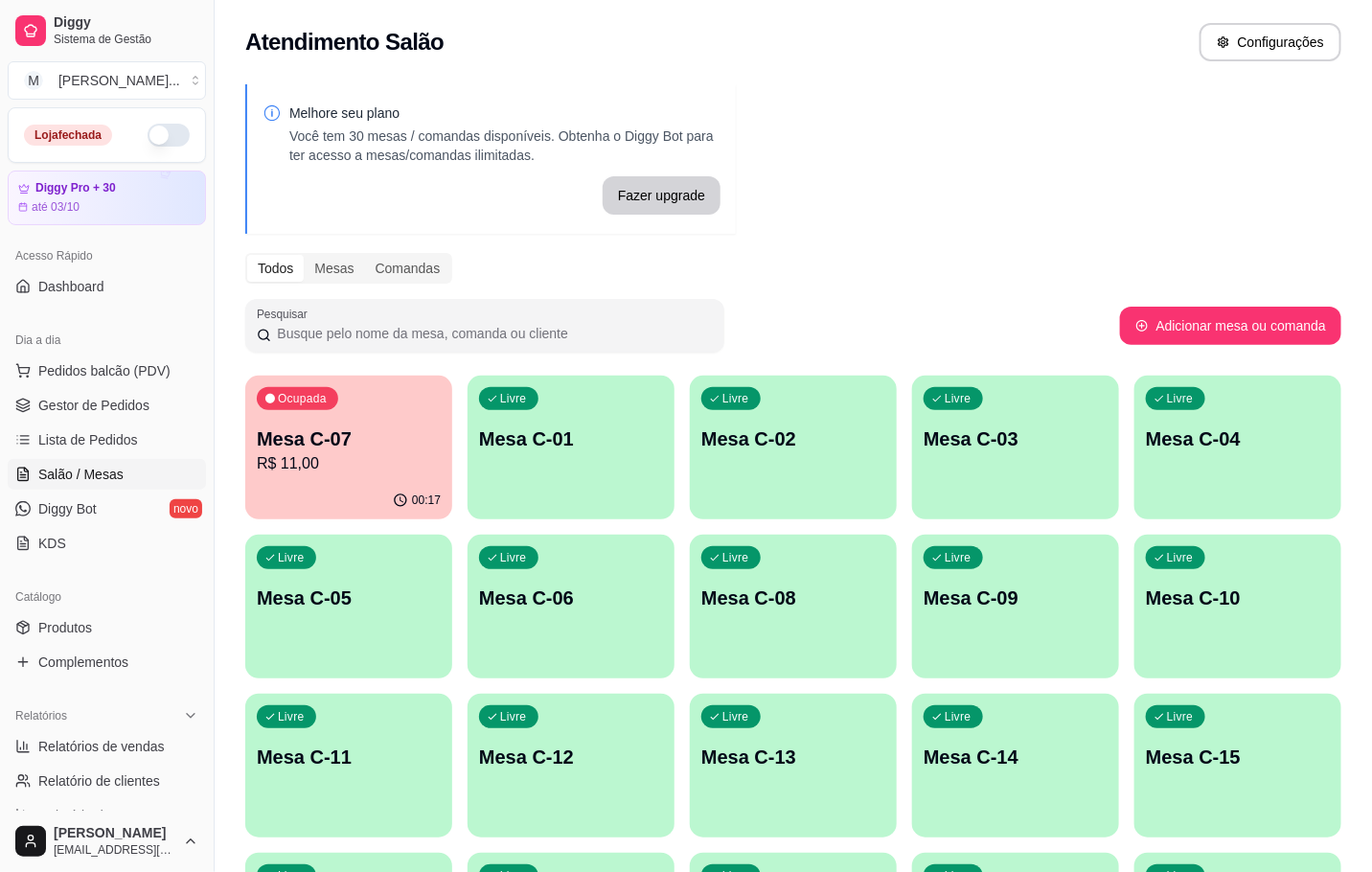
click at [308, 450] on p "Mesa C-07" at bounding box center [348, 439] width 184 height 27
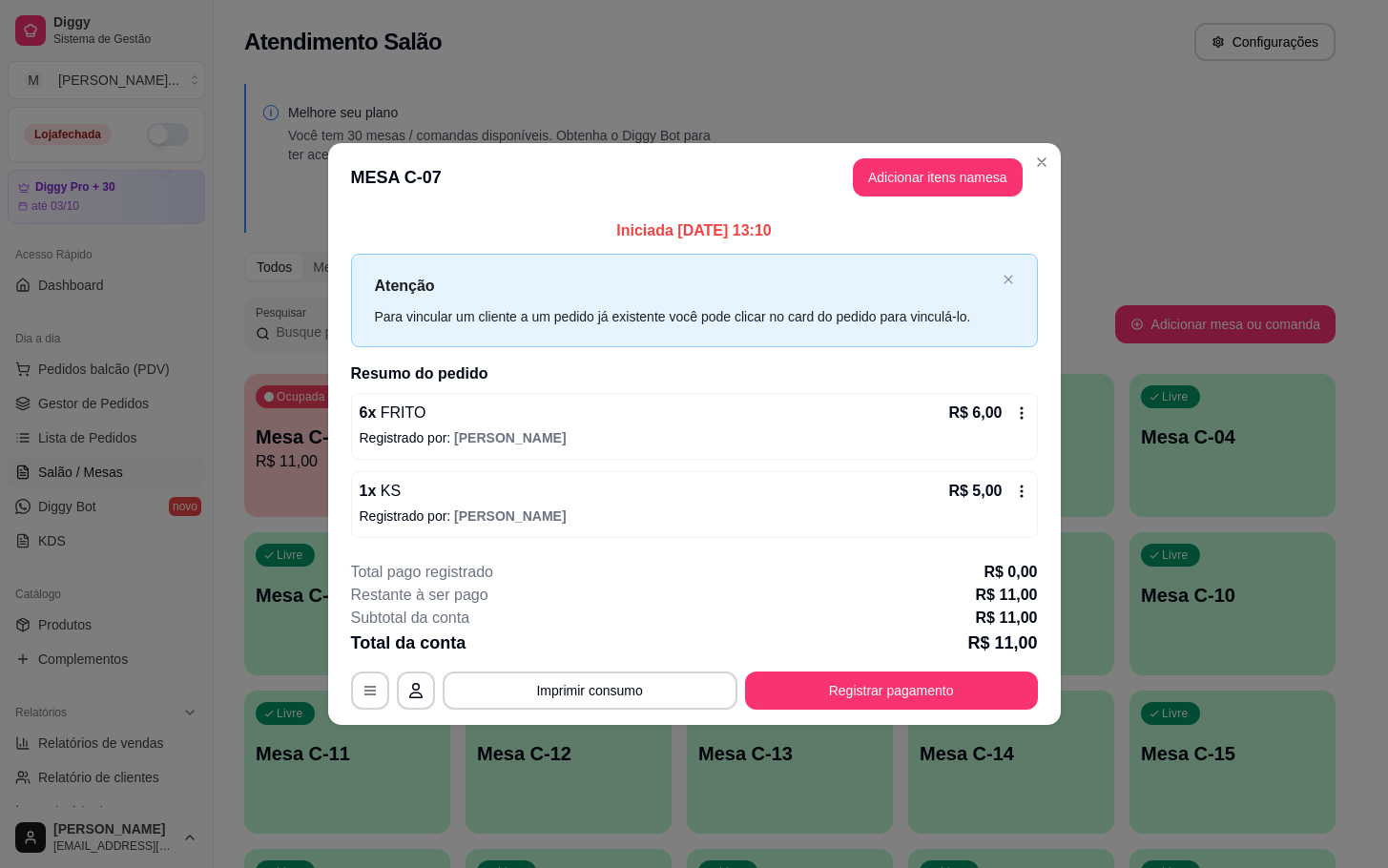
click at [1014, 716] on footer "**********" at bounding box center [694, 635] width 733 height 180
click at [1002, 710] on footer "**********" at bounding box center [694, 635] width 733 height 180
click at [996, 704] on button "Registrar pagamento" at bounding box center [891, 690] width 284 height 37
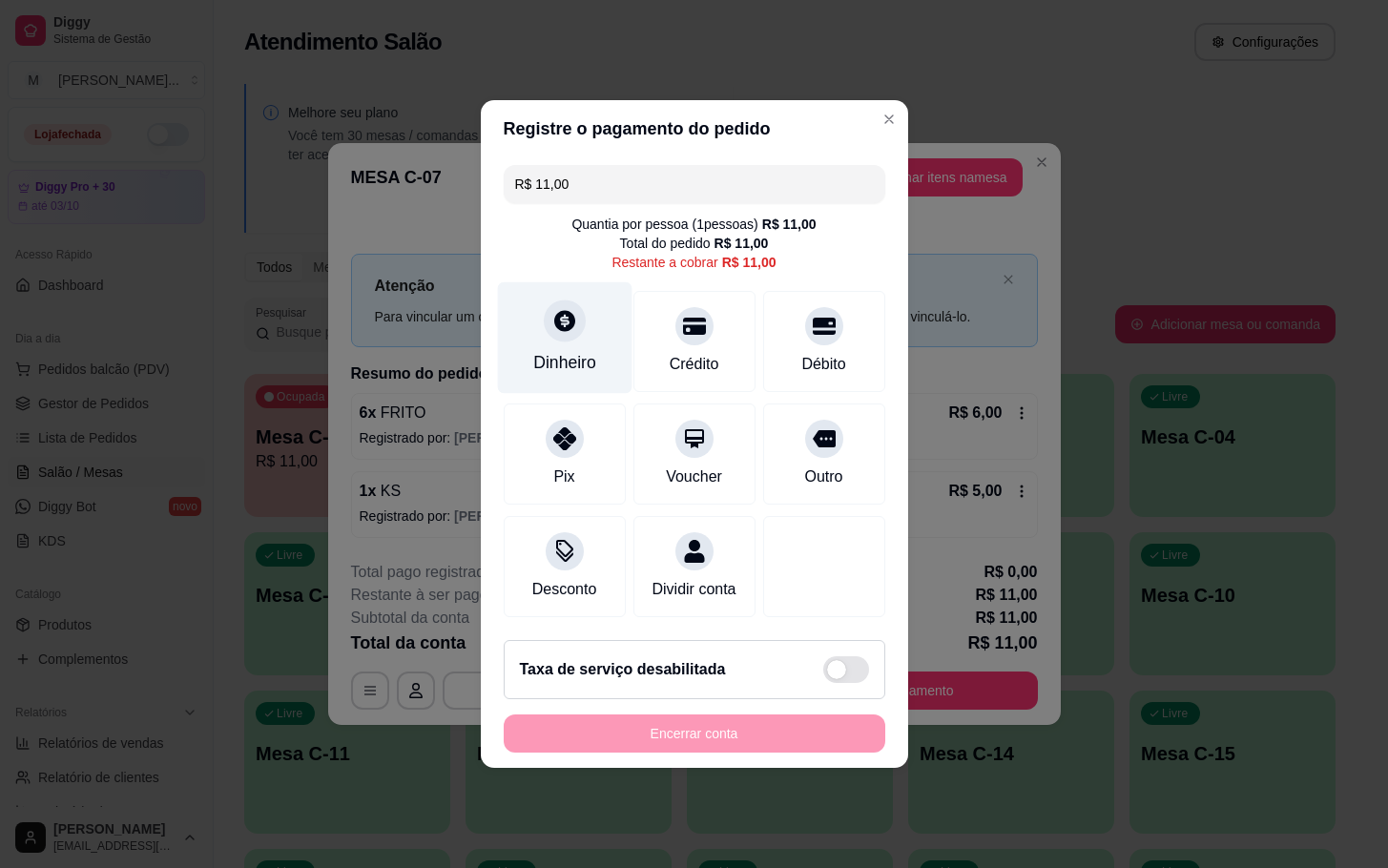
click at [599, 340] on div "Dinheiro" at bounding box center [564, 337] width 134 height 111
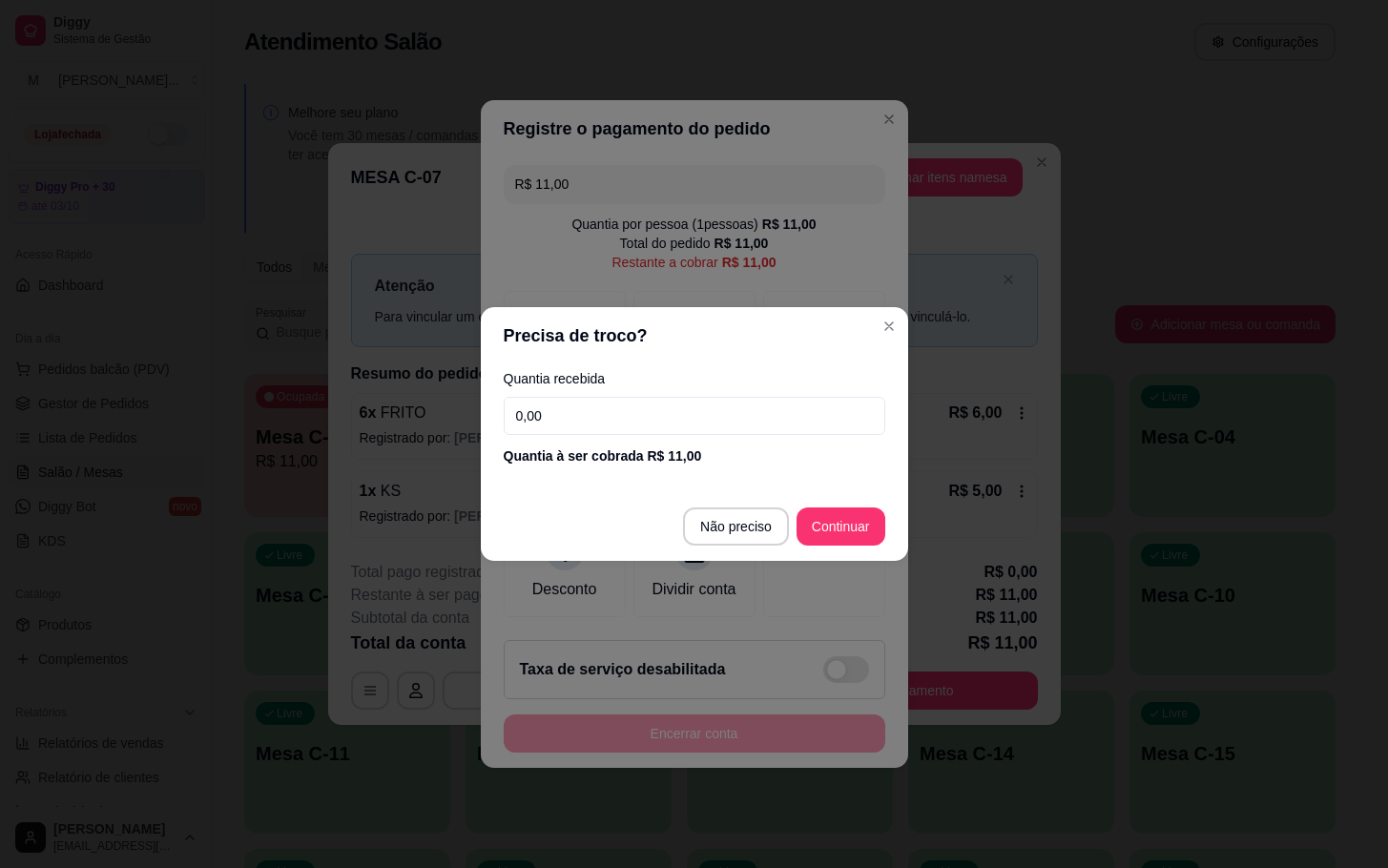
click at [731, 415] on input "0,00" at bounding box center [694, 416] width 382 height 38
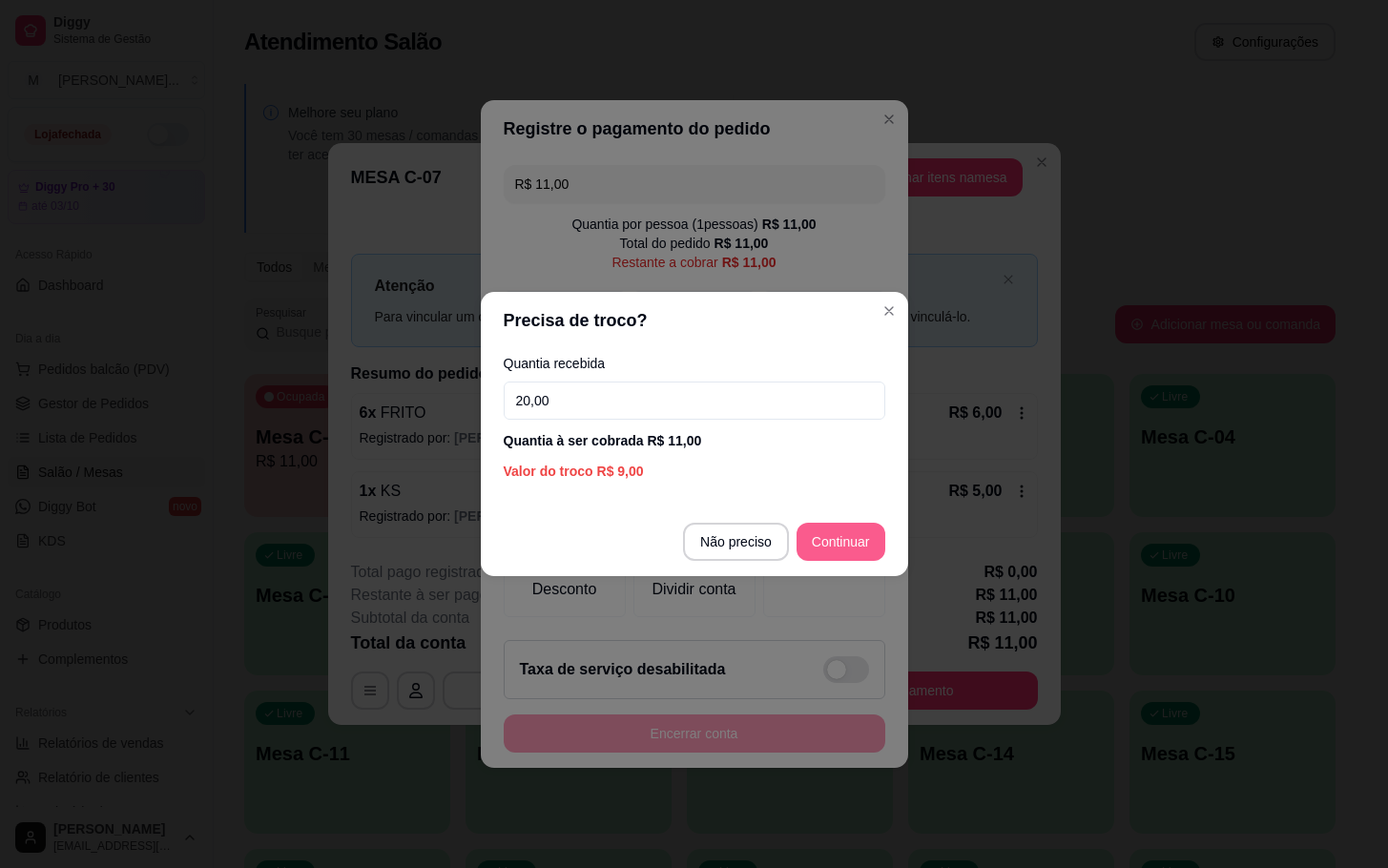
type input "20,00"
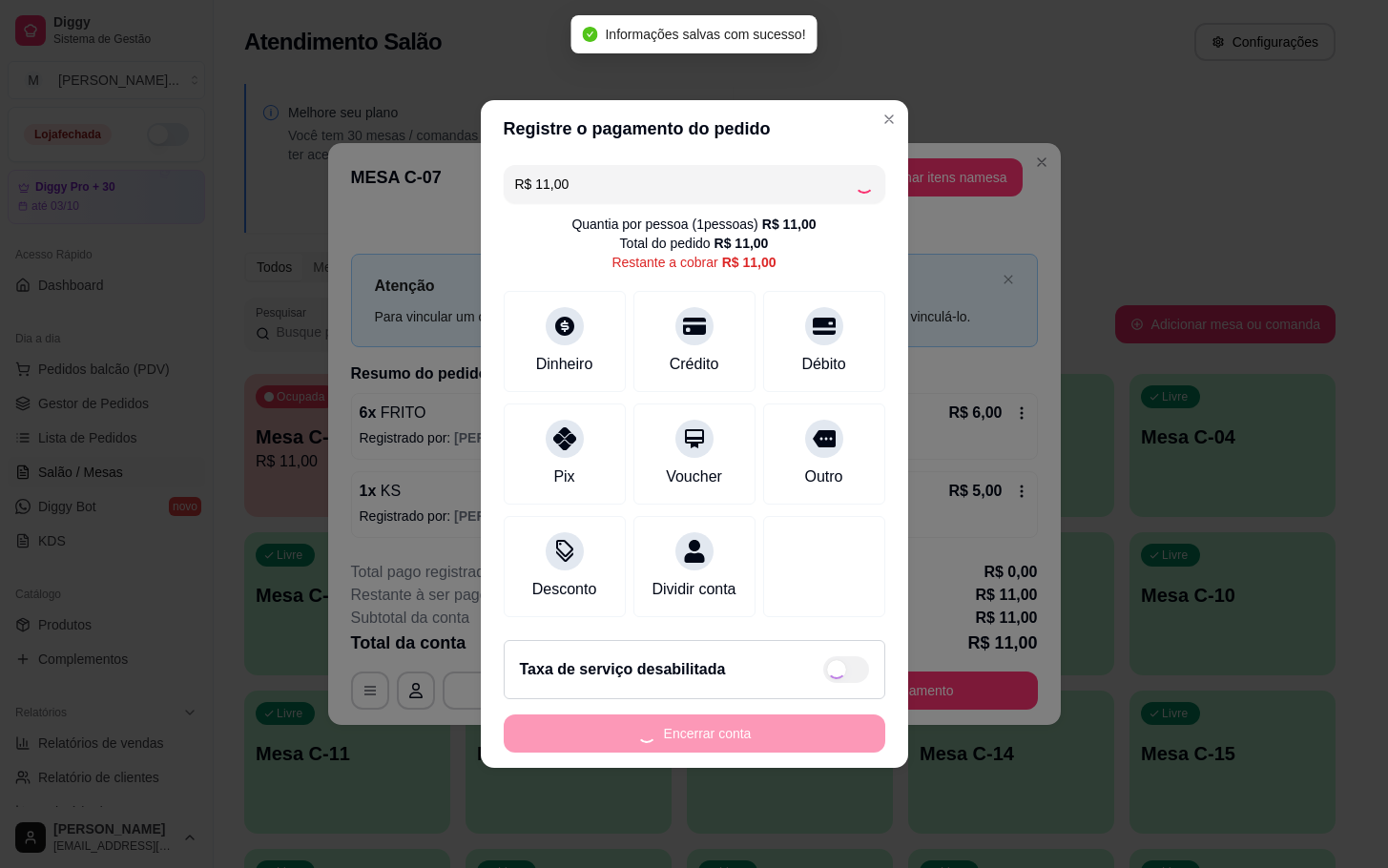
type input "R$ 0,00"
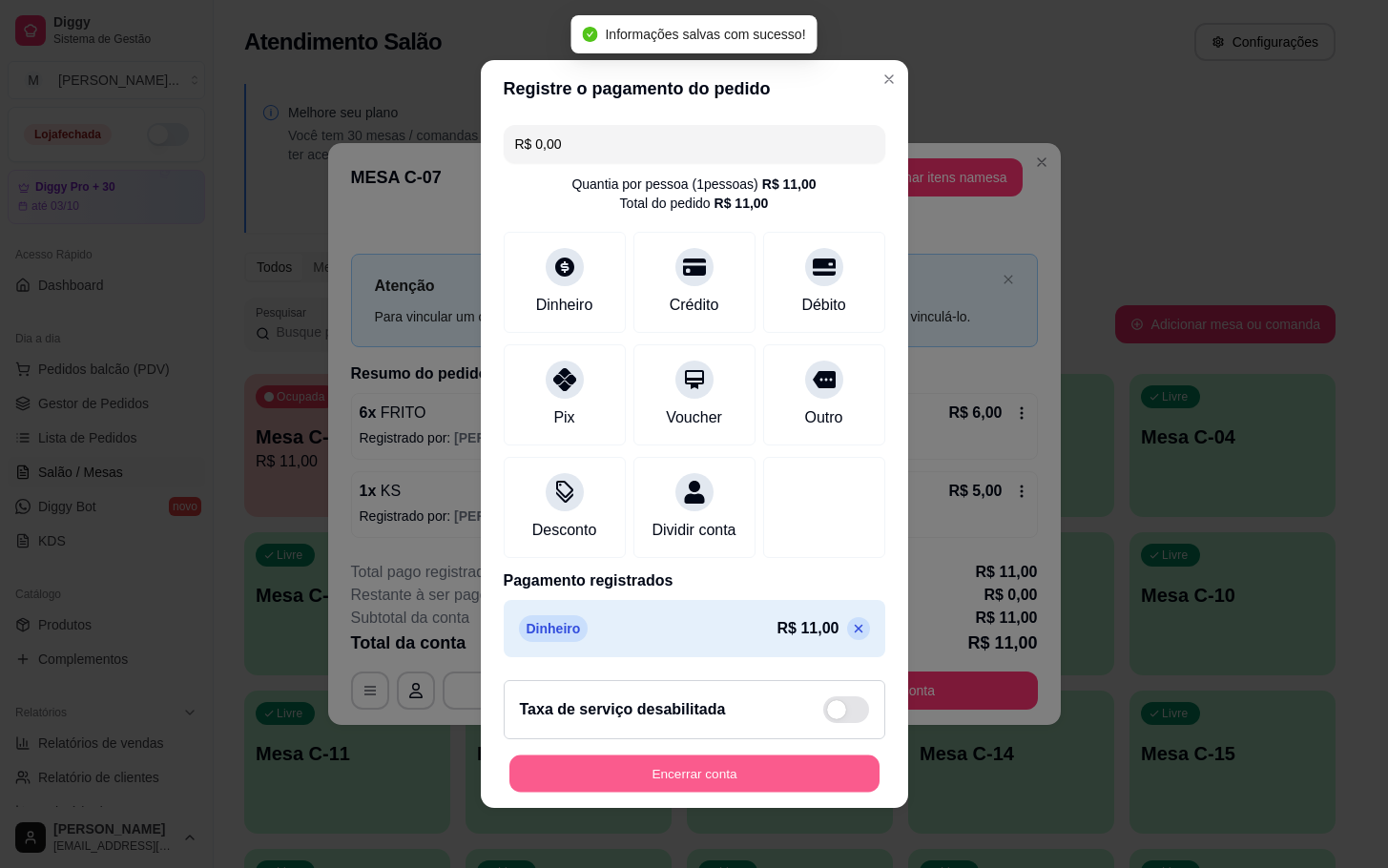
click at [769, 791] on button "Encerrar conta" at bounding box center [694, 774] width 370 height 37
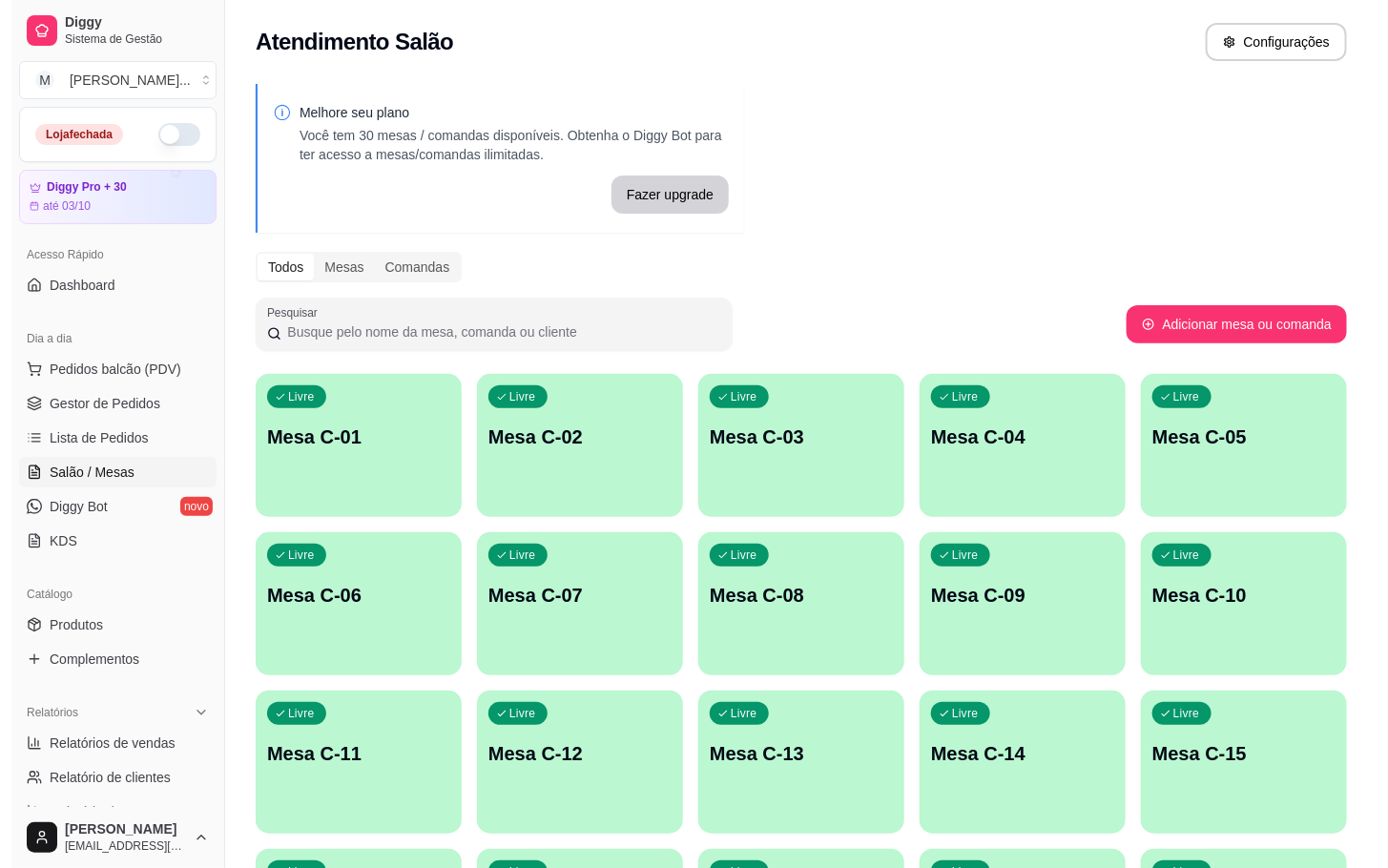
scroll to position [429, 0]
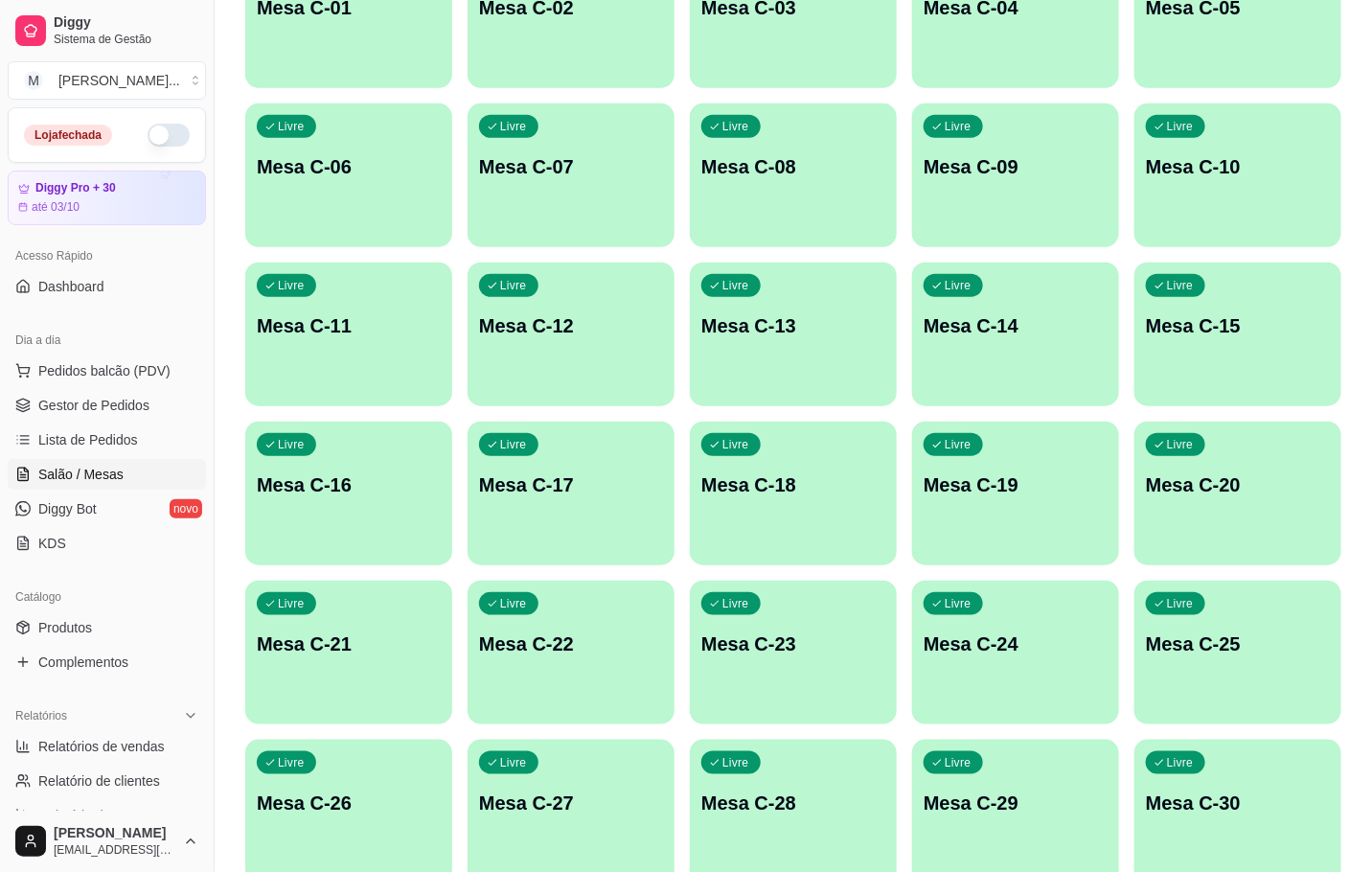
click at [377, 698] on div "Livre Mesa C-21" at bounding box center [349, 641] width 207 height 120
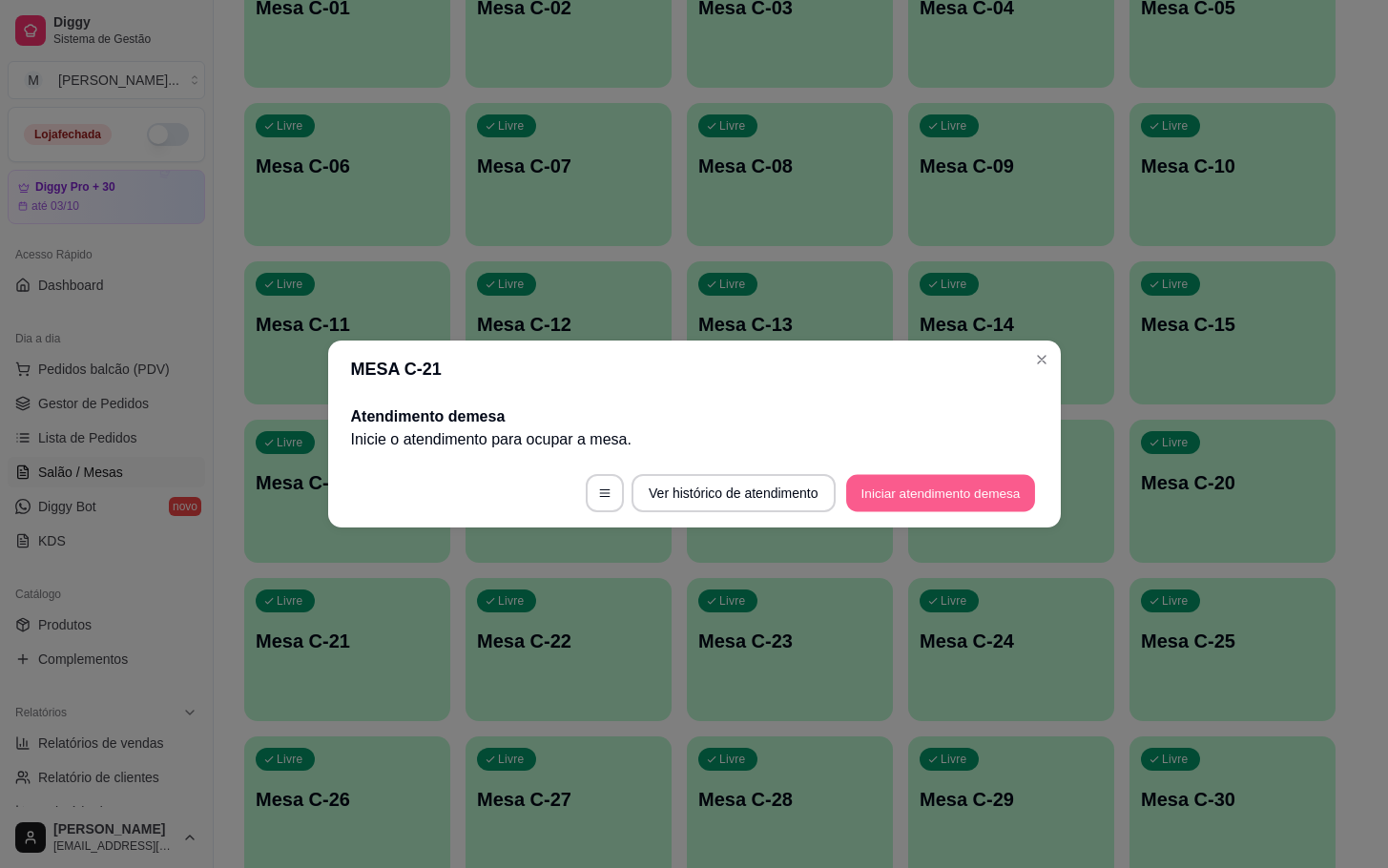
click at [885, 478] on button "Iniciar atendimento de mesa" at bounding box center [940, 493] width 188 height 37
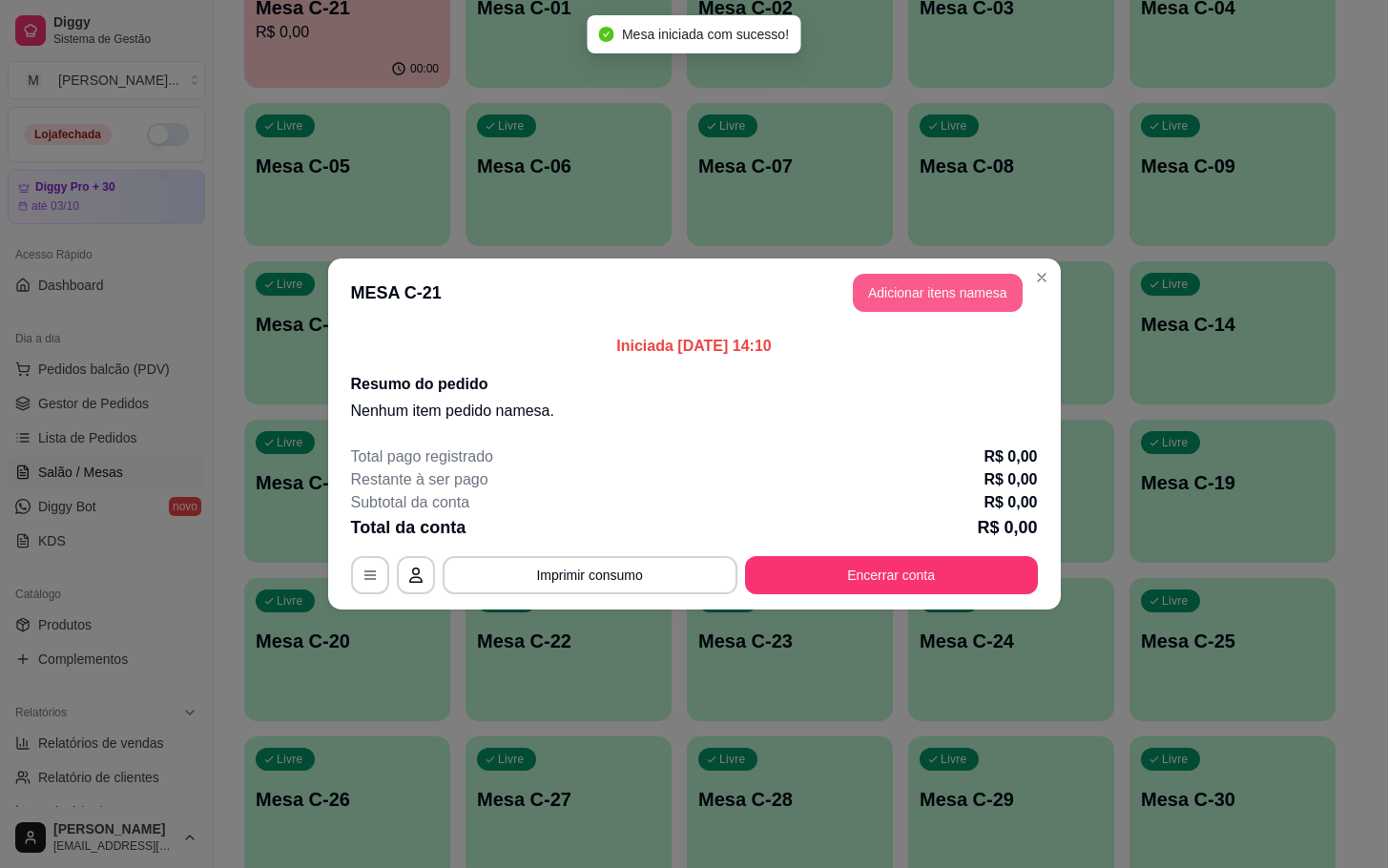
click at [882, 295] on button "Adicionar itens na mesa" at bounding box center [938, 292] width 170 height 38
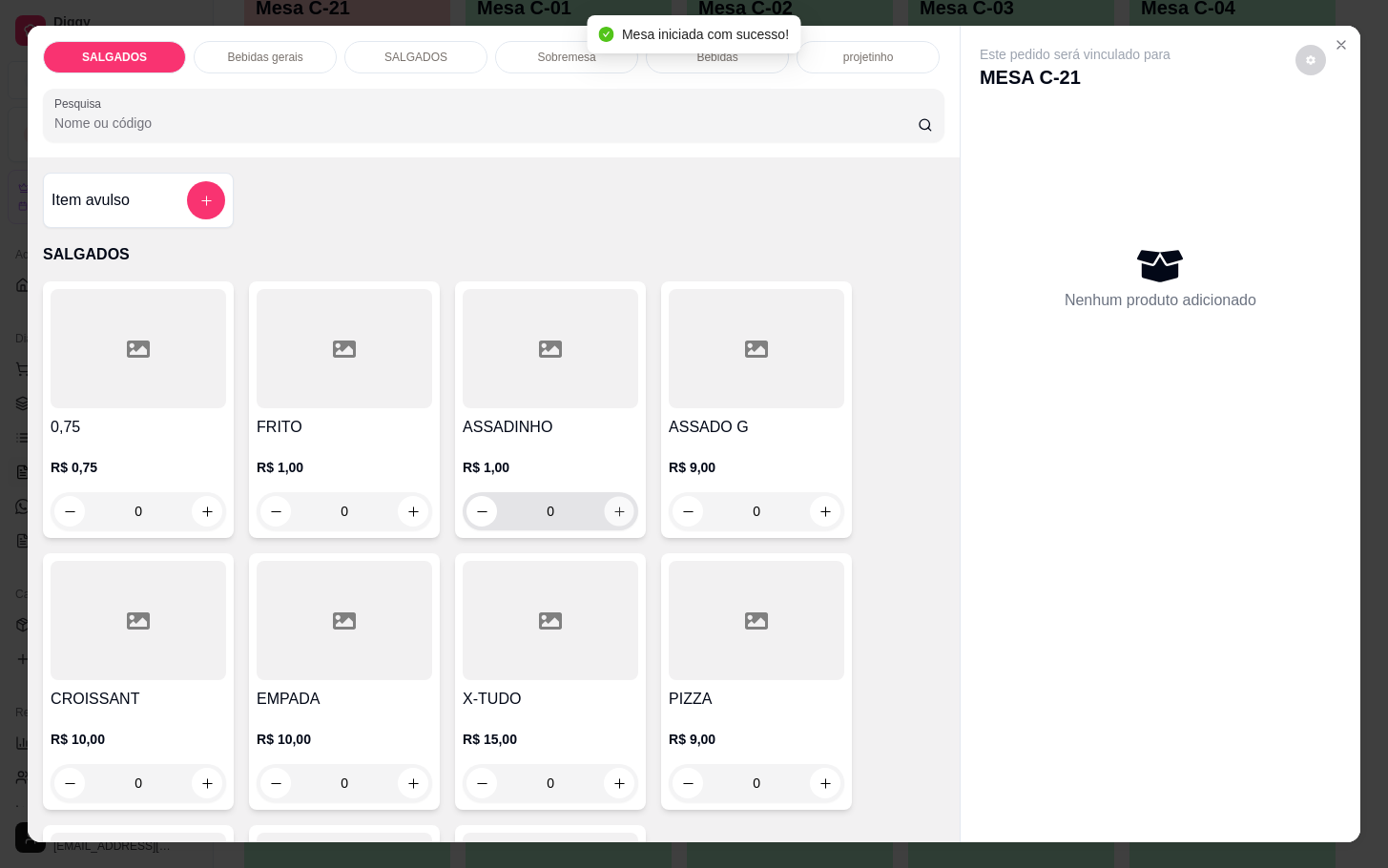
click at [613, 505] on icon "increase-product-quantity" at bounding box center [620, 511] width 14 height 14
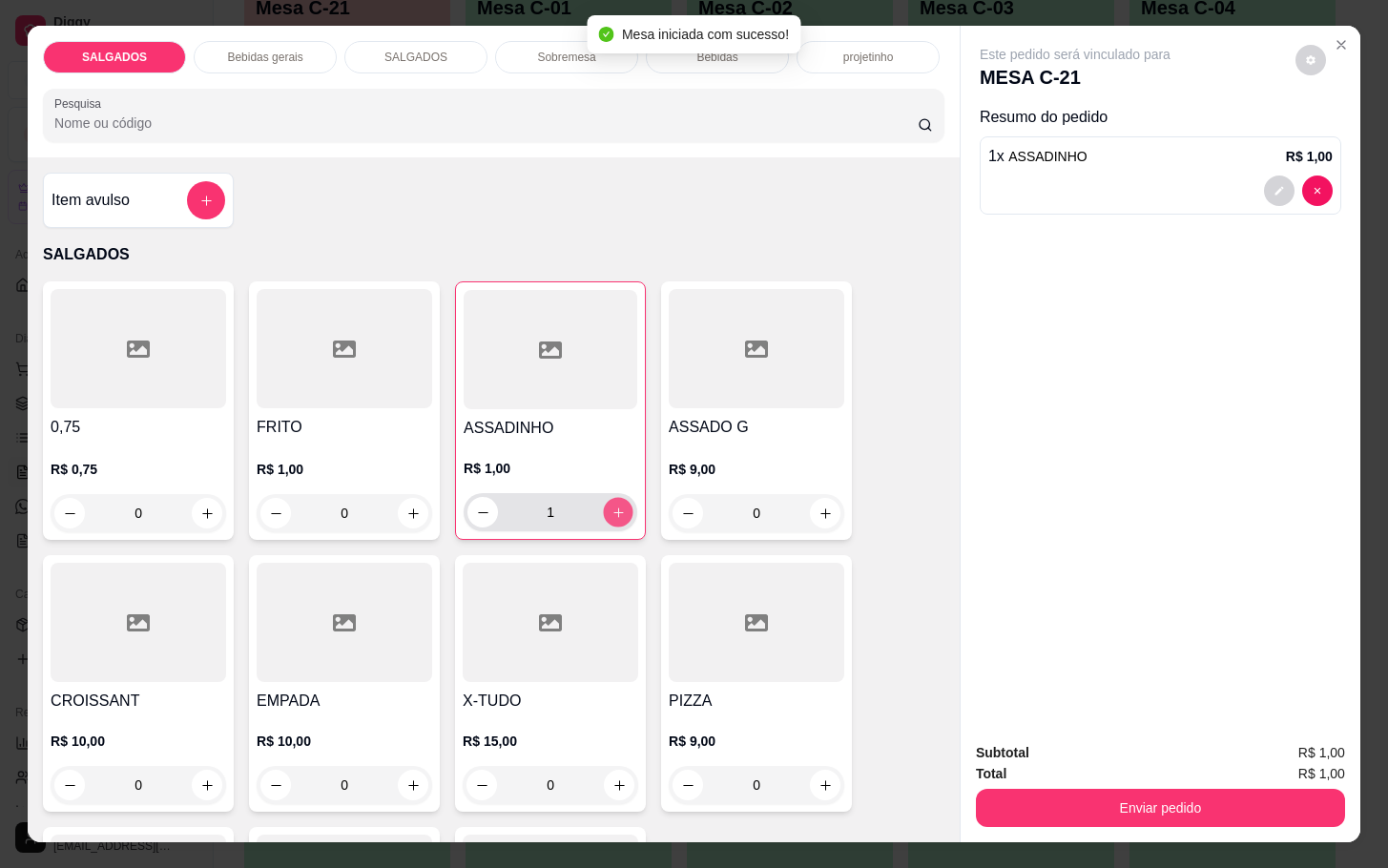
click at [612, 506] on icon "increase-product-quantity" at bounding box center [619, 512] width 14 height 14
type input "5"
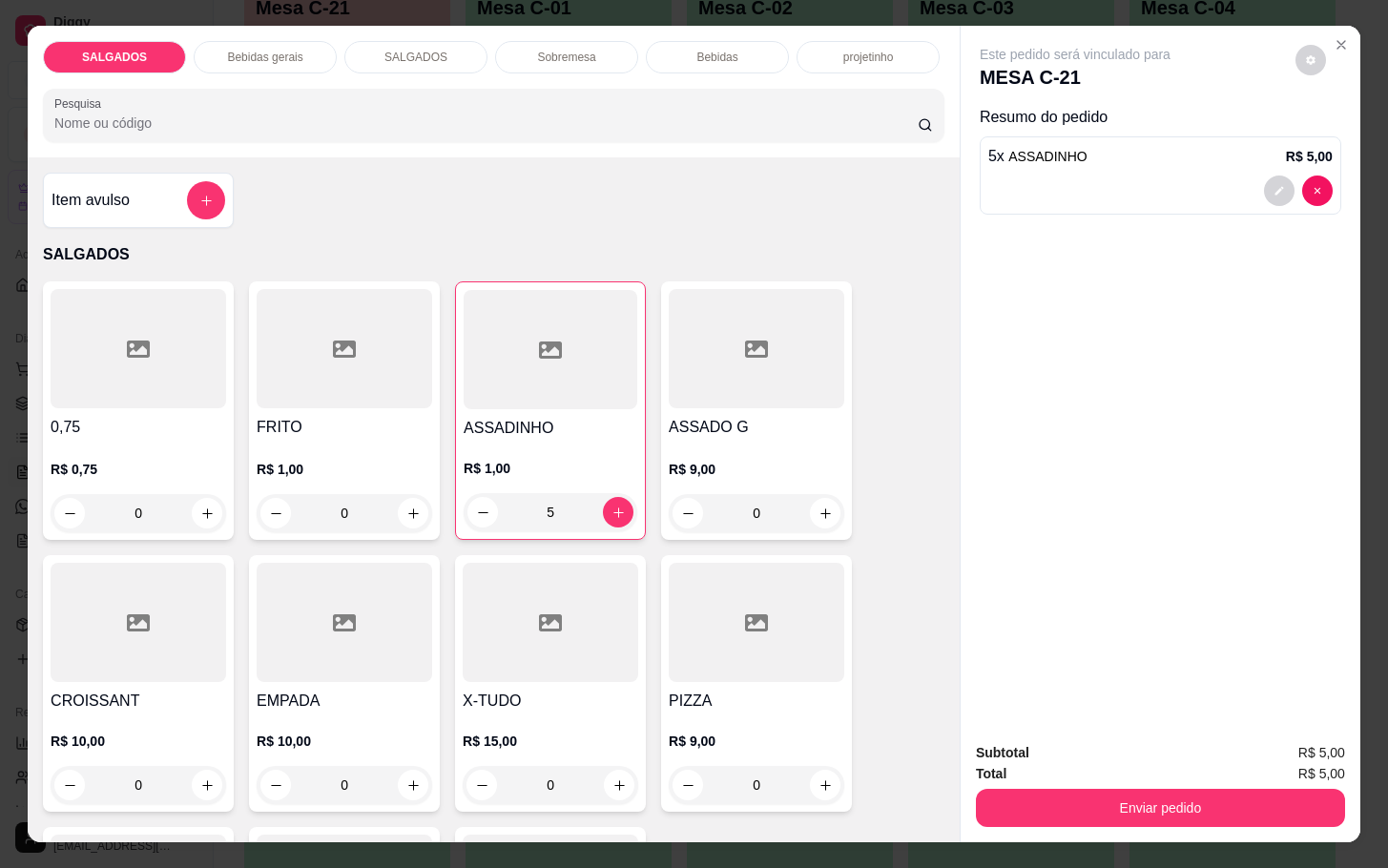
drag, startPoint x: 381, startPoint y: 504, endPoint x: 390, endPoint y: 519, distance: 17.5
click at [385, 512] on input "0" at bounding box center [344, 512] width 107 height 38
click at [406, 506] on icon "increase-product-quantity" at bounding box center [413, 513] width 14 height 14
type input "1"
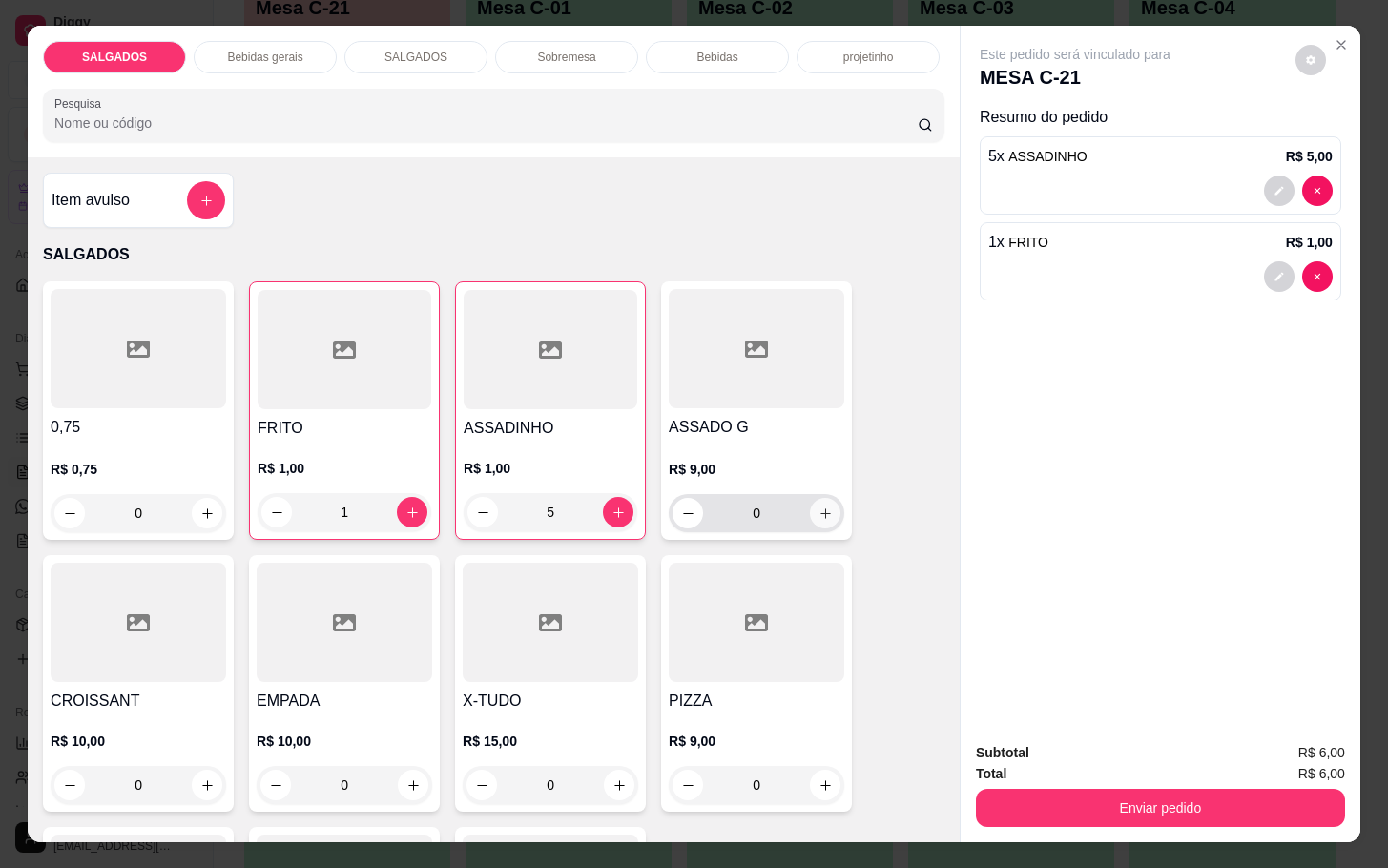
click at [823, 498] on button "increase-product-quantity" at bounding box center [825, 513] width 31 height 31
type input "1"
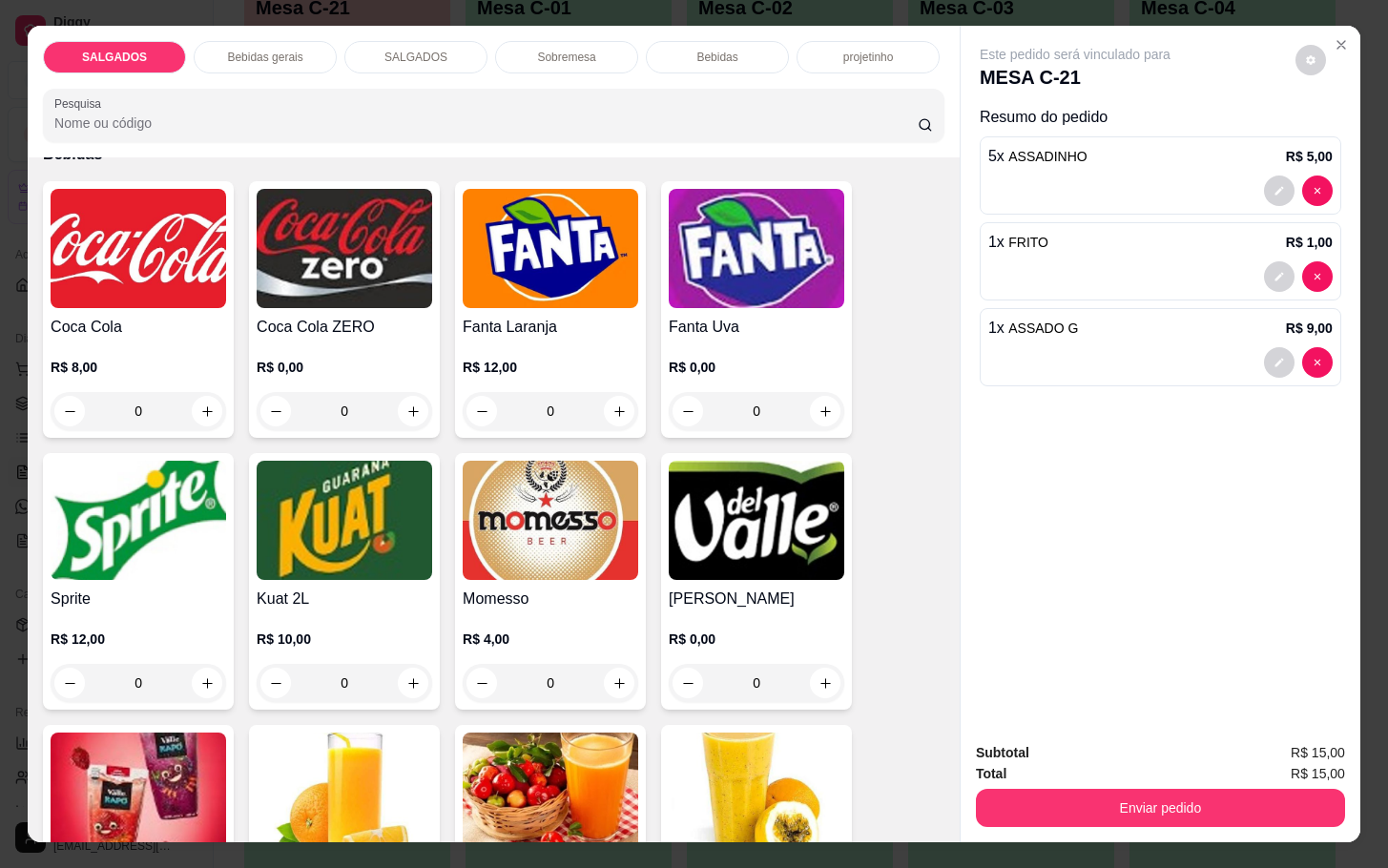
scroll to position [3577, 0]
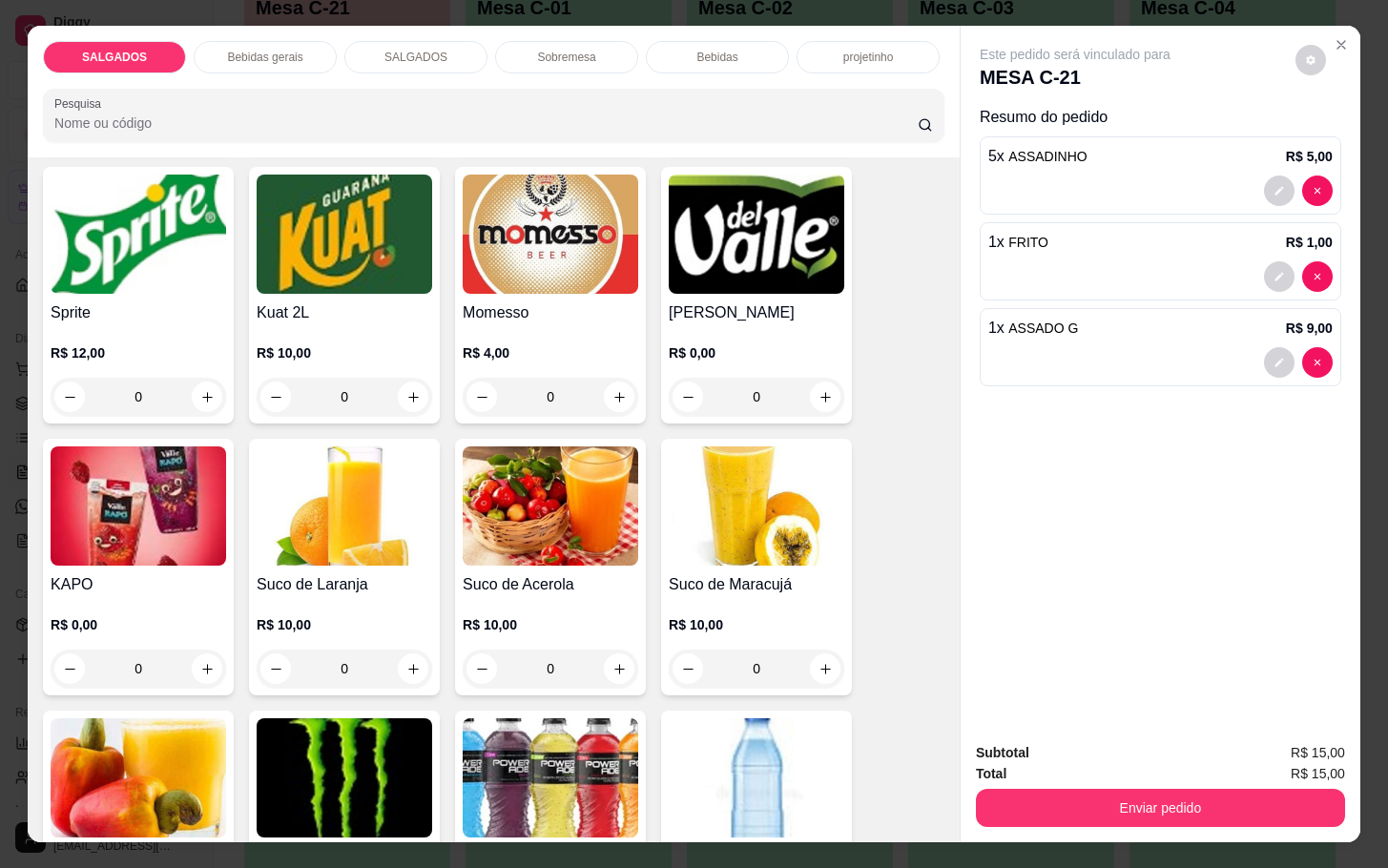
click at [739, 302] on h4 "[PERSON_NAME]" at bounding box center [757, 313] width 176 height 23
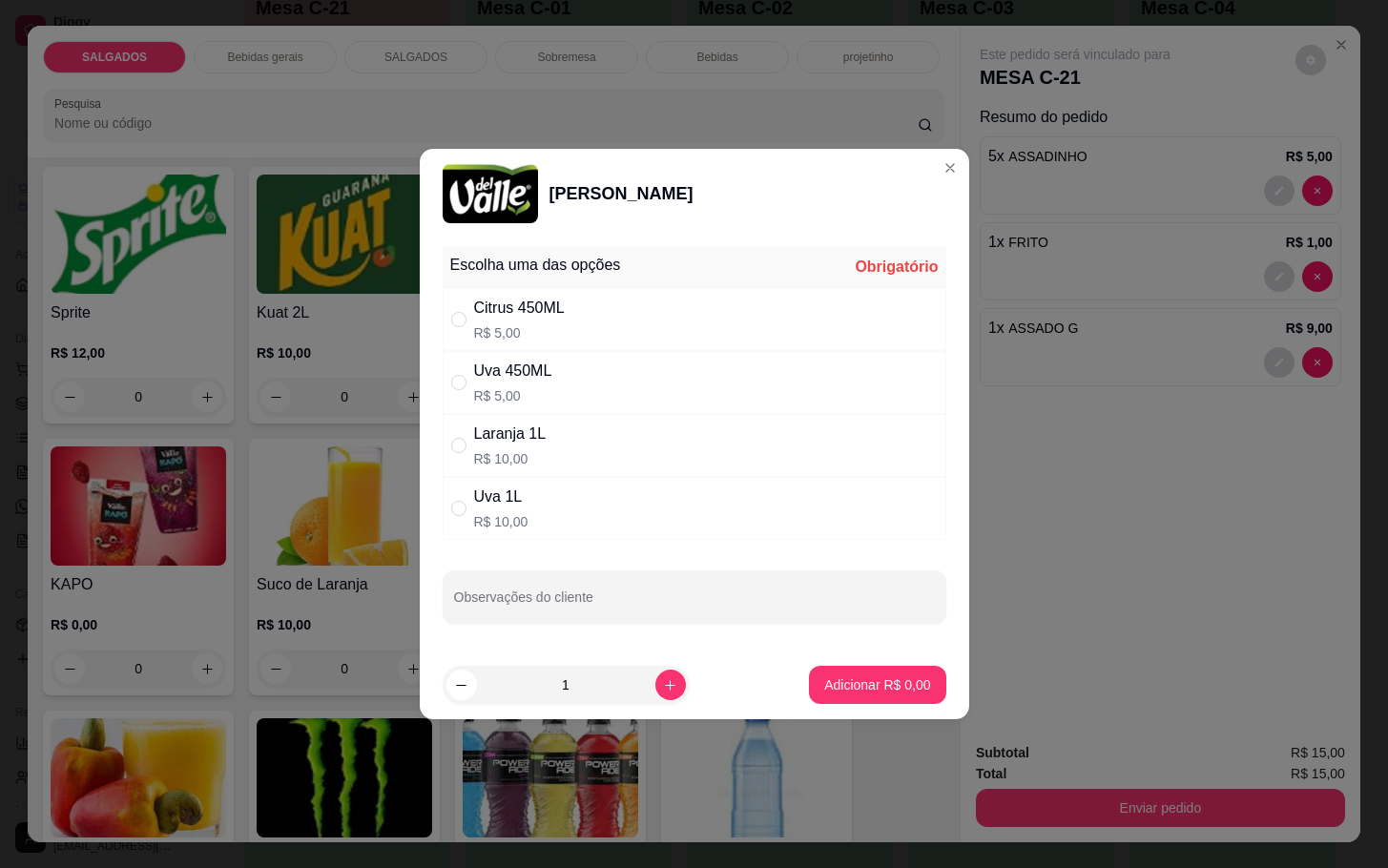
click at [576, 324] on div "Citrus 450ML R$ 5,00" at bounding box center [694, 319] width 504 height 63
radio input "true"
click at [841, 680] on p "Adicionar R$ 5,00" at bounding box center [878, 685] width 106 height 19
type input "1"
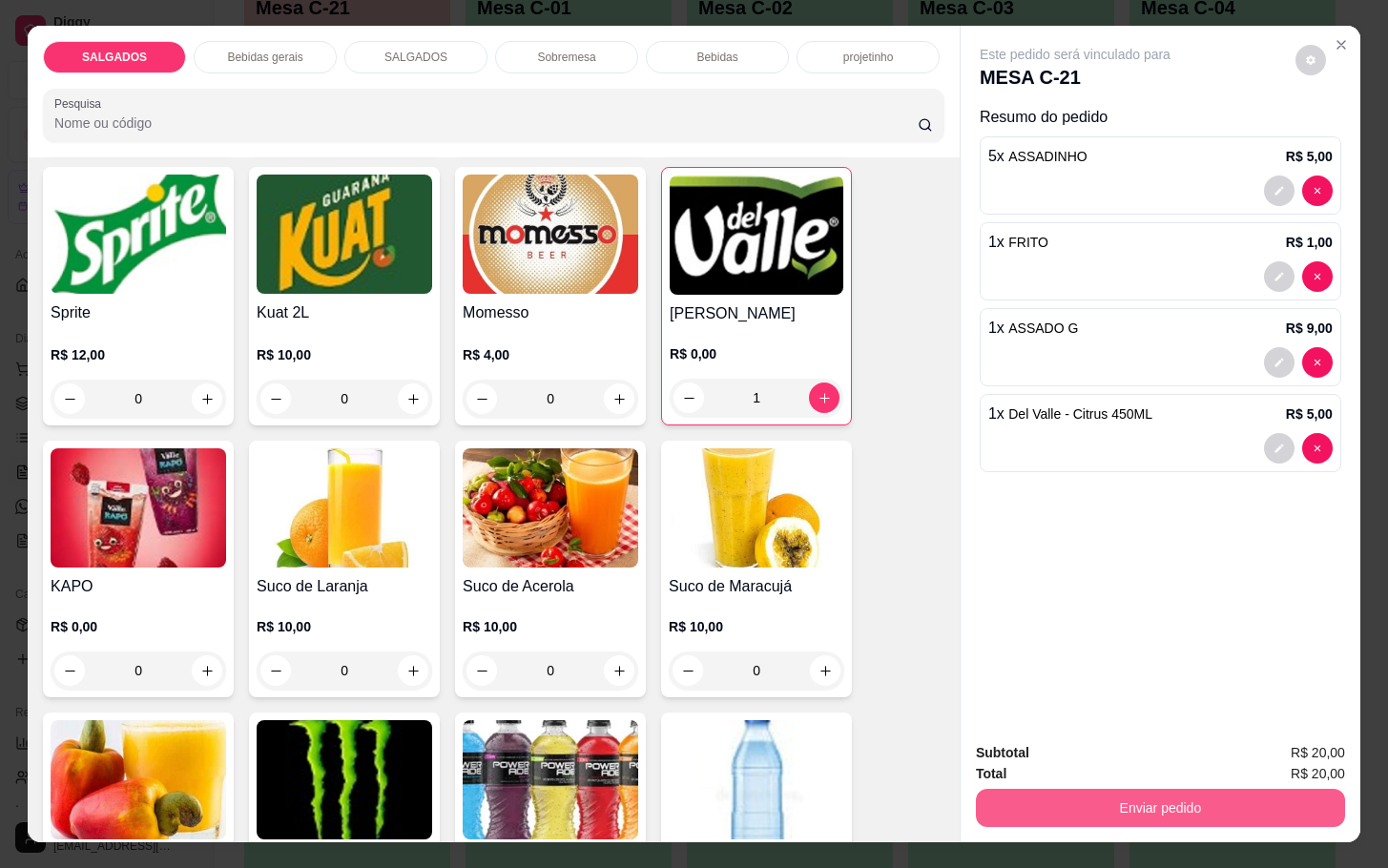
click at [1200, 793] on button "Enviar pedido" at bounding box center [1161, 807] width 369 height 38
click at [1303, 741] on button "Enviar pedido" at bounding box center [1292, 750] width 105 height 36
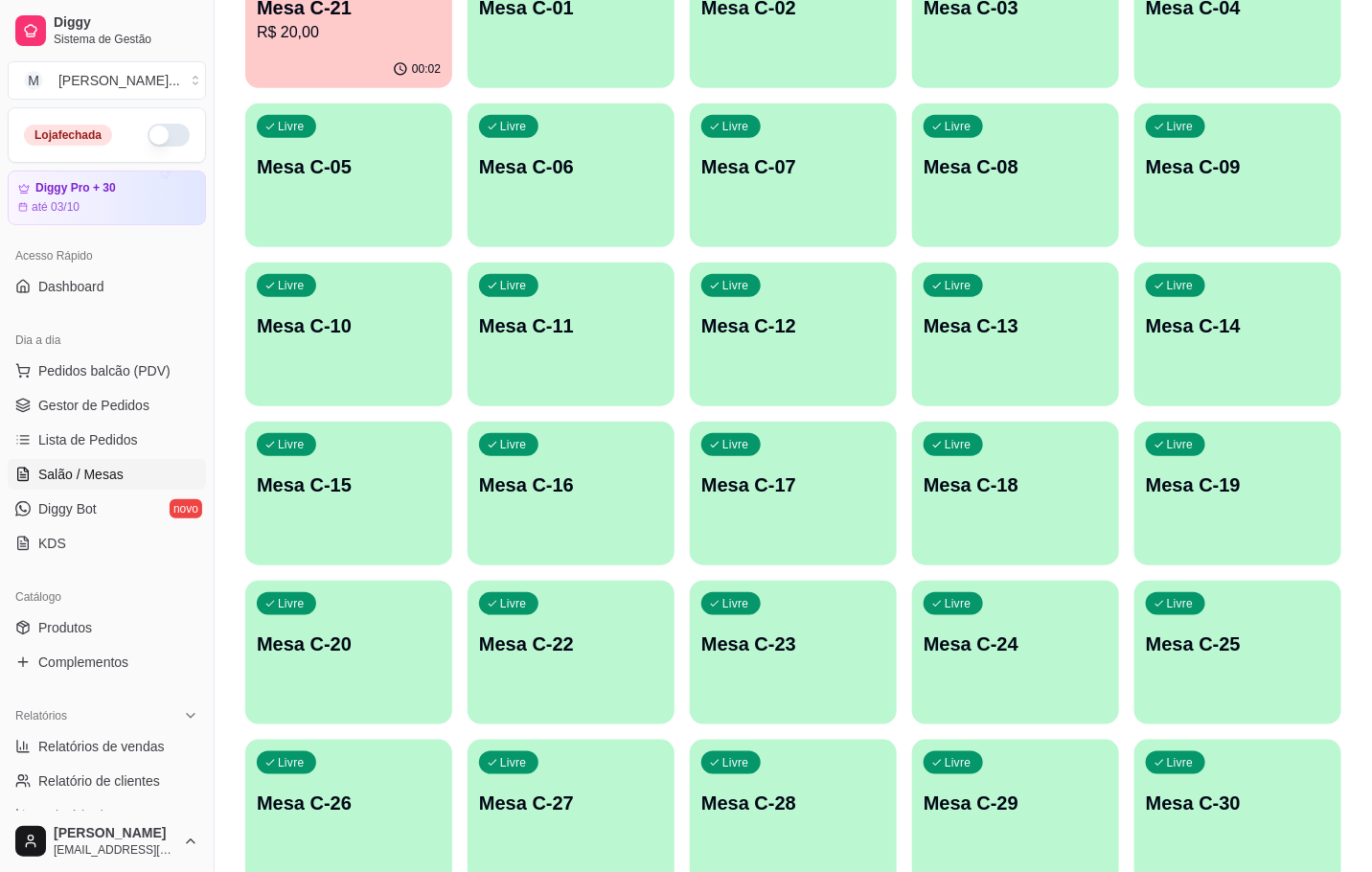
click at [845, 168] on p "Mesa C-07" at bounding box center [792, 167] width 184 height 27
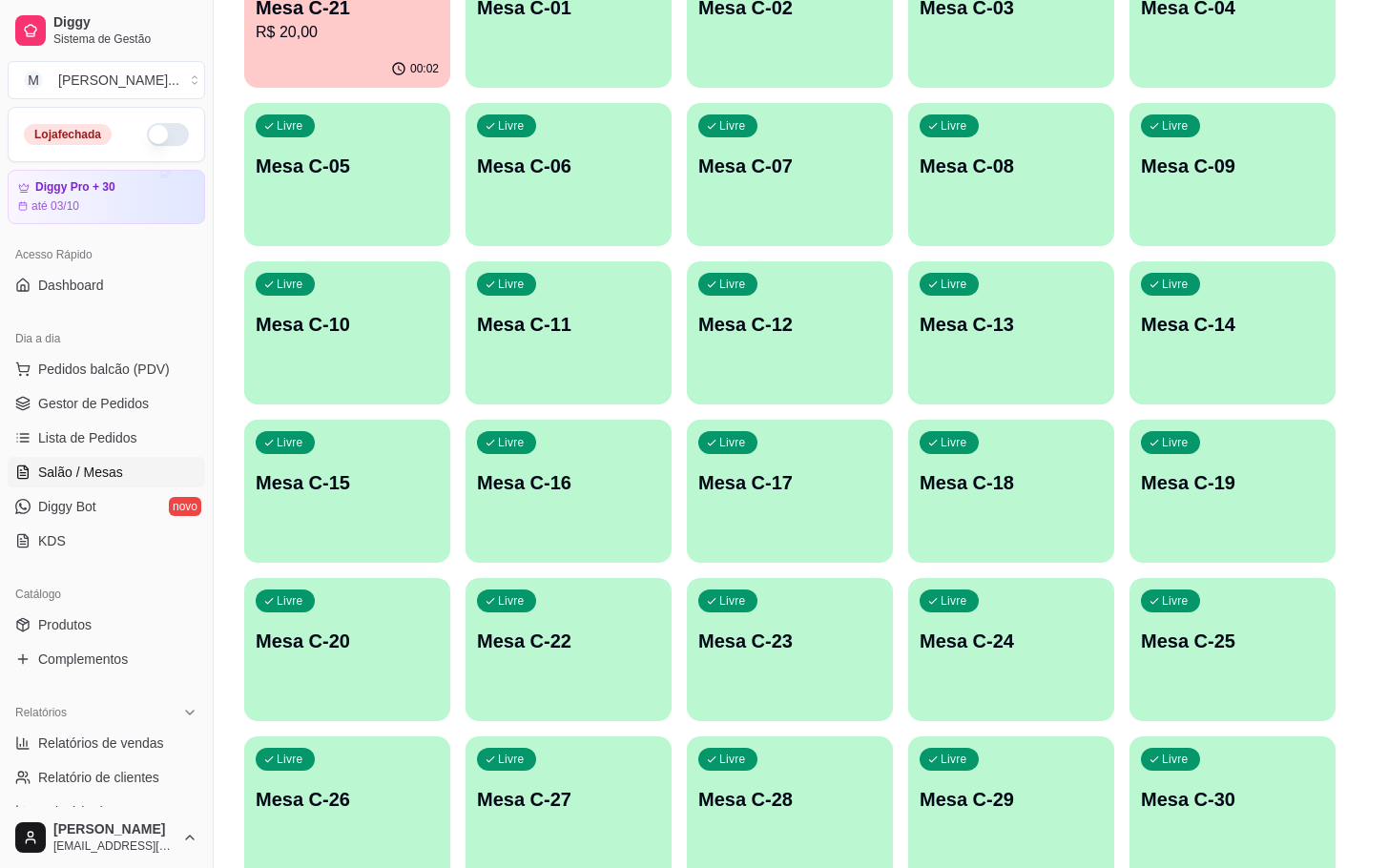
click at [1011, 449] on p "Inicie o atendimento para ocupar a mesa ." at bounding box center [694, 440] width 688 height 23
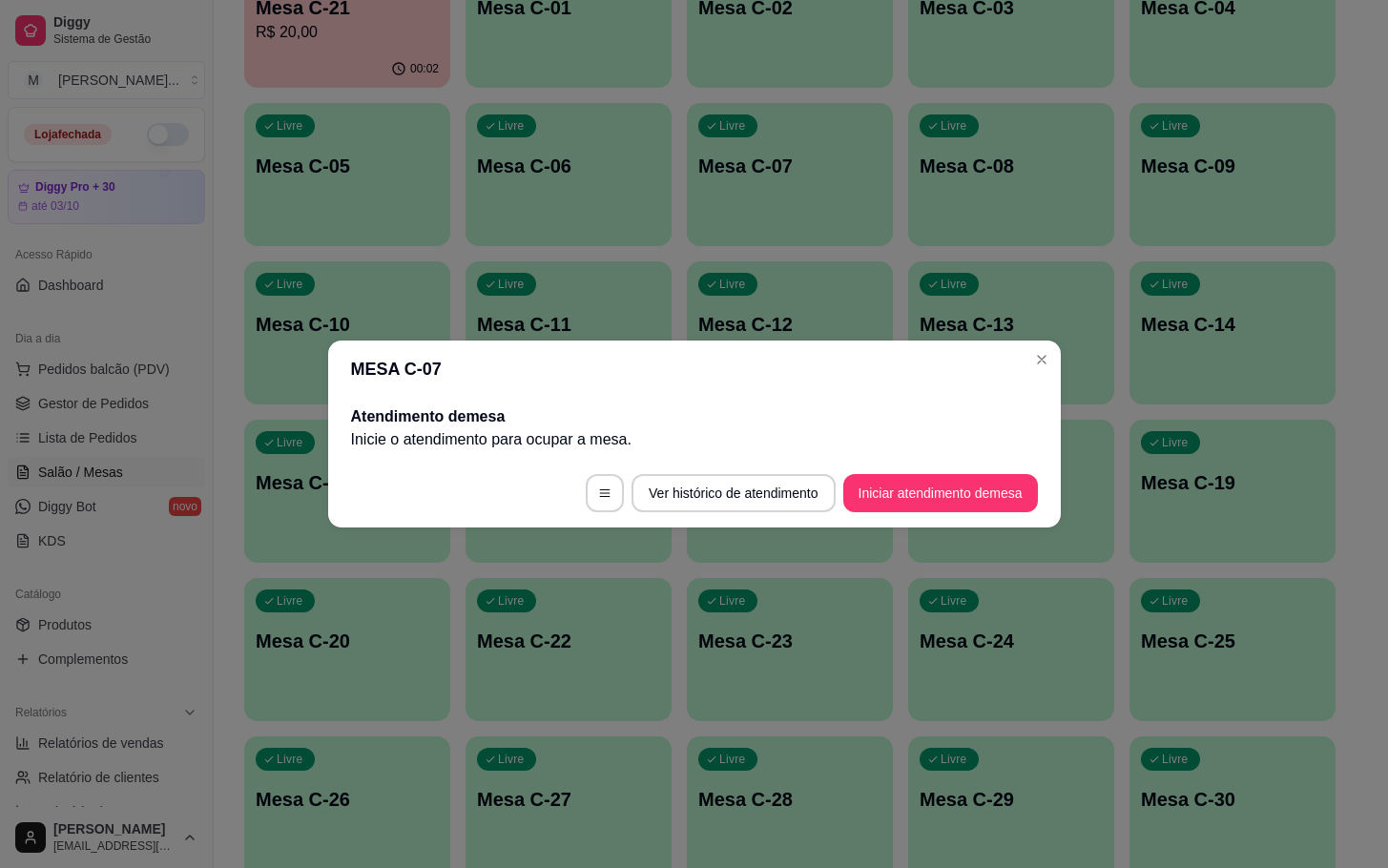
click at [999, 459] on footer "Ver histórico de atendimento Iniciar atendimento de mesa" at bounding box center [694, 493] width 733 height 69
click at [991, 476] on button "Iniciar atendimento de mesa" at bounding box center [940, 492] width 194 height 38
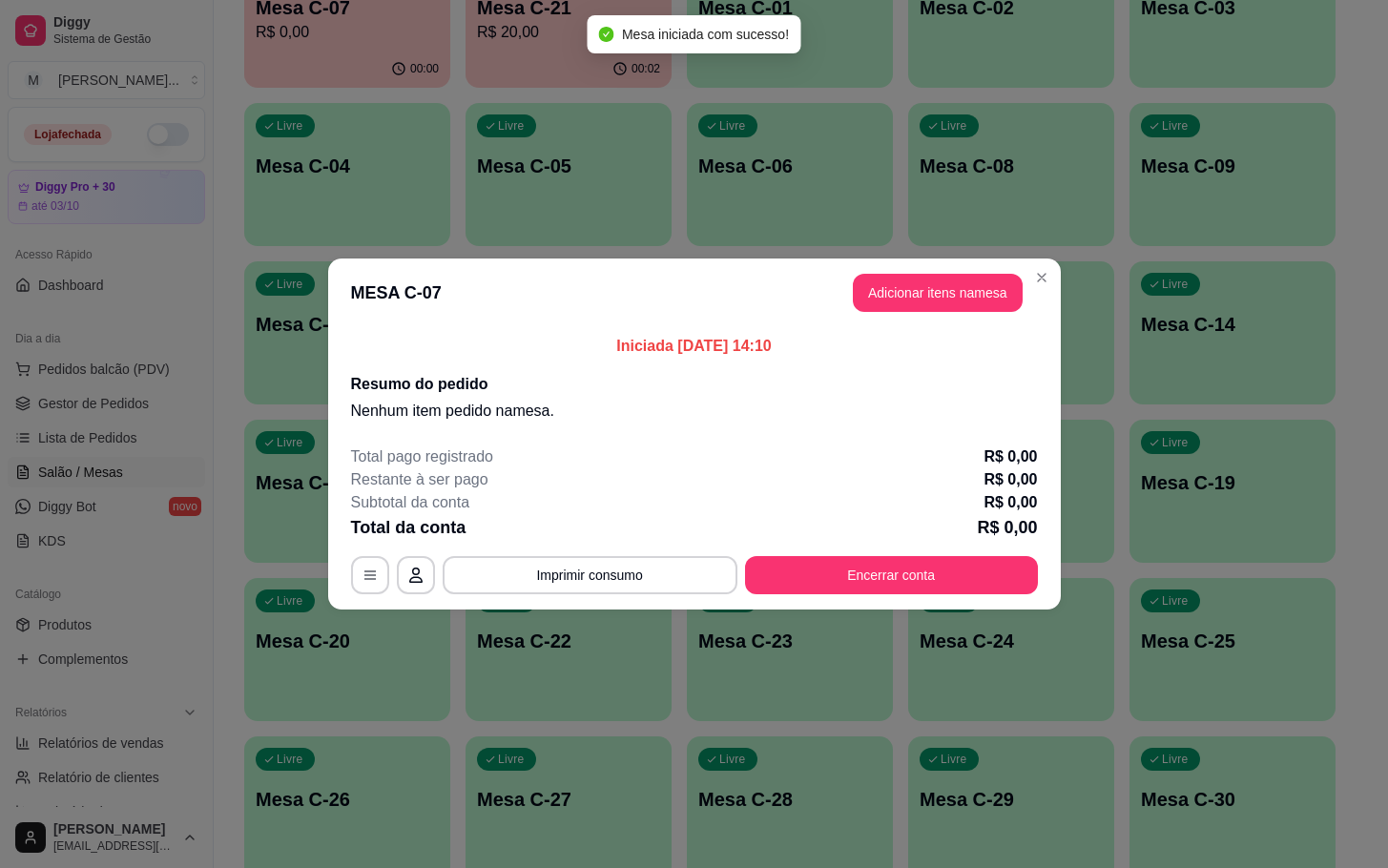
click at [988, 310] on button "Adicionar itens na mesa" at bounding box center [938, 292] width 170 height 38
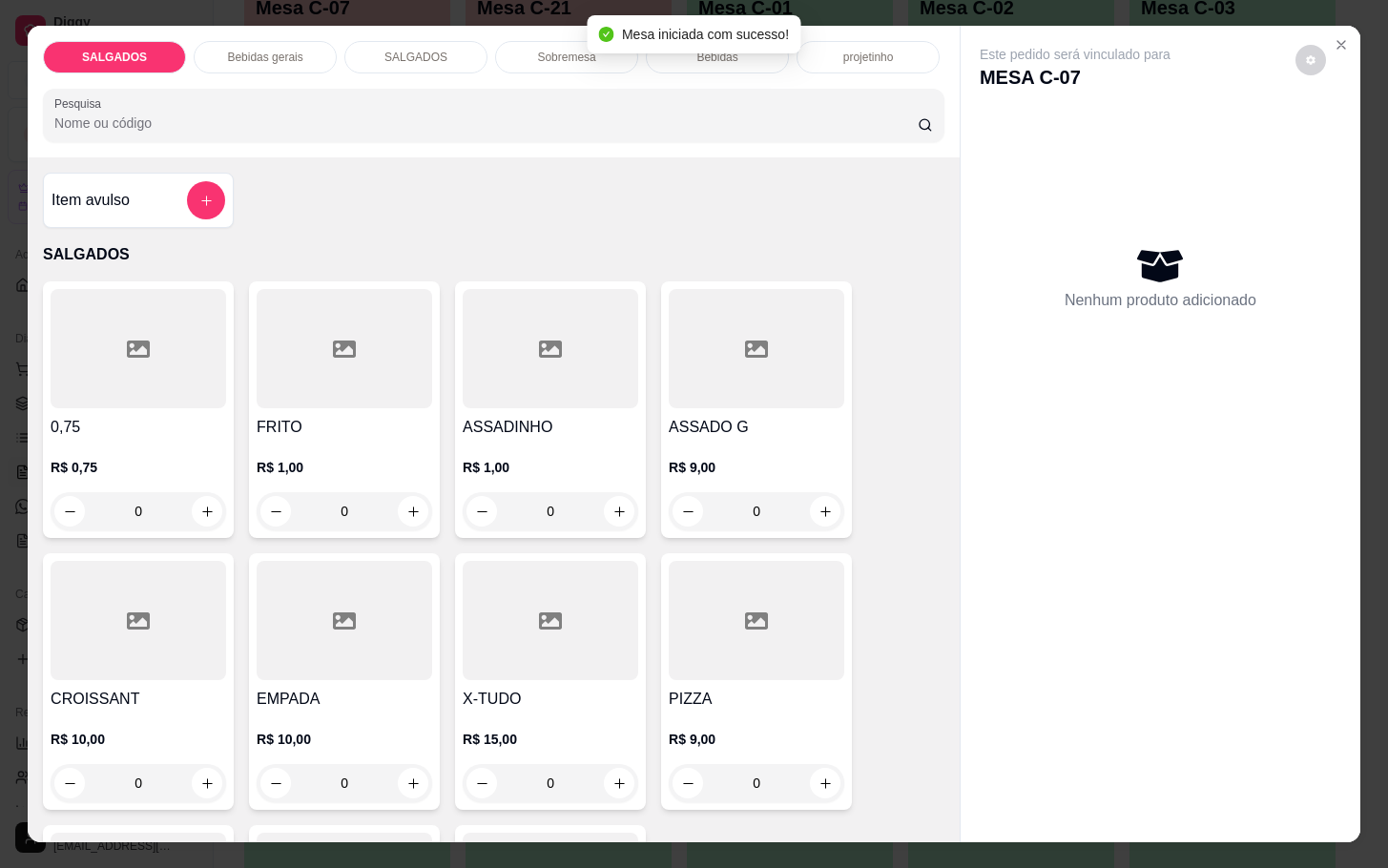
drag, startPoint x: 739, startPoint y: 340, endPoint x: 741, endPoint y: 353, distance: 13.2
click at [741, 353] on div at bounding box center [757, 348] width 176 height 119
click at [882, 558] on button "Adicionar R$ 9,00" at bounding box center [877, 550] width 136 height 38
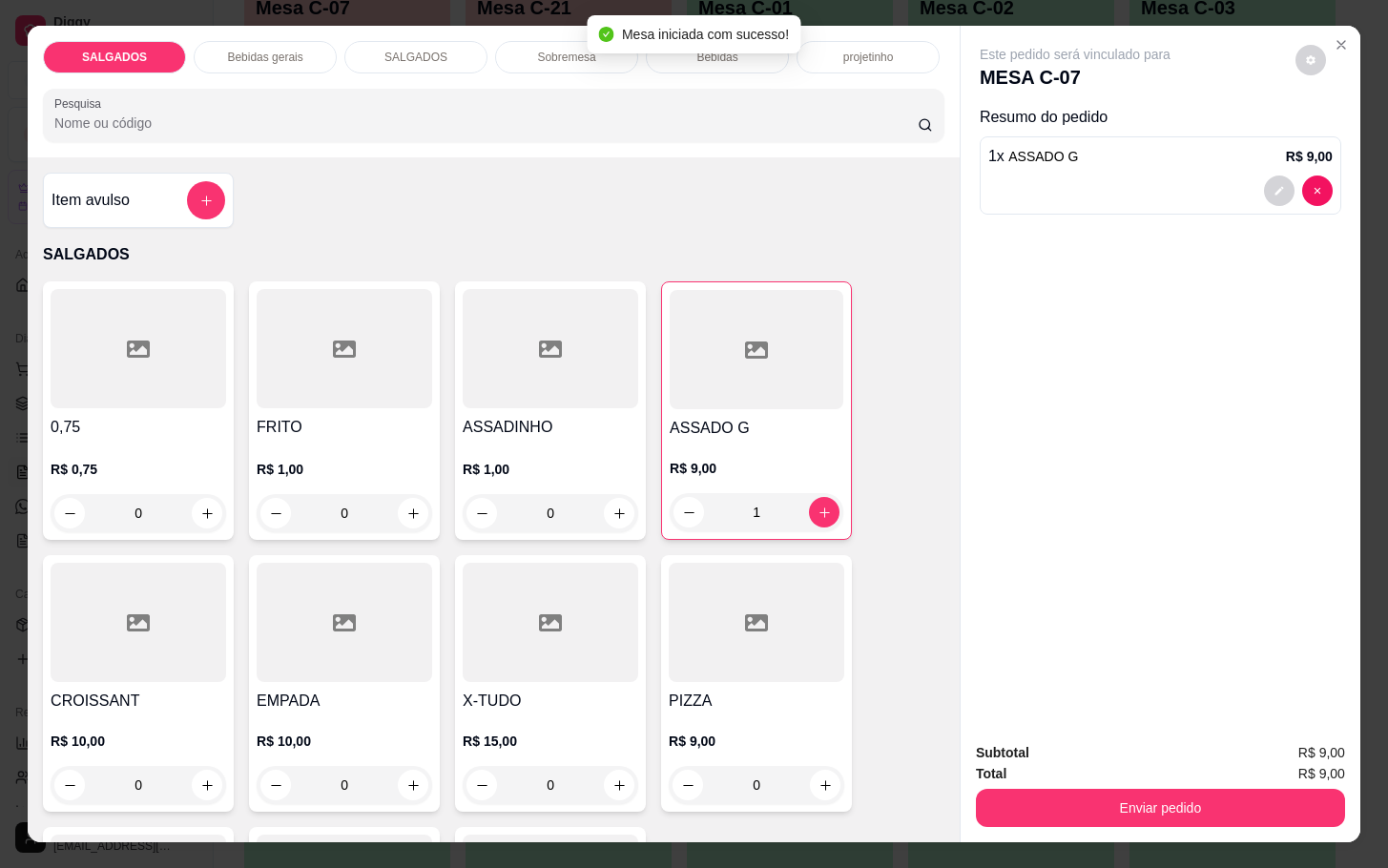
type input "1"
click at [671, 41] on div "Bebidas" at bounding box center [717, 57] width 143 height 33
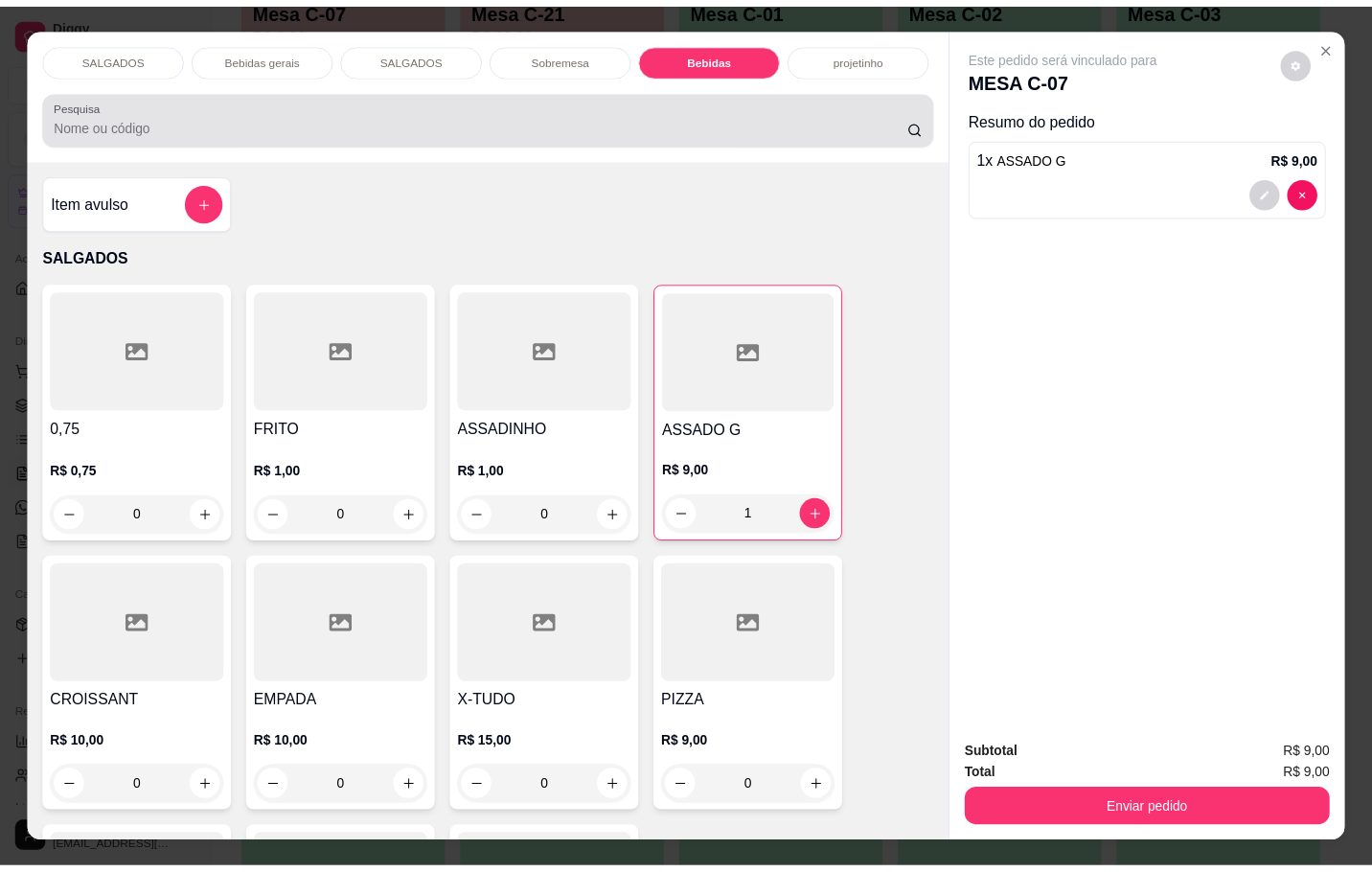
scroll to position [46, 0]
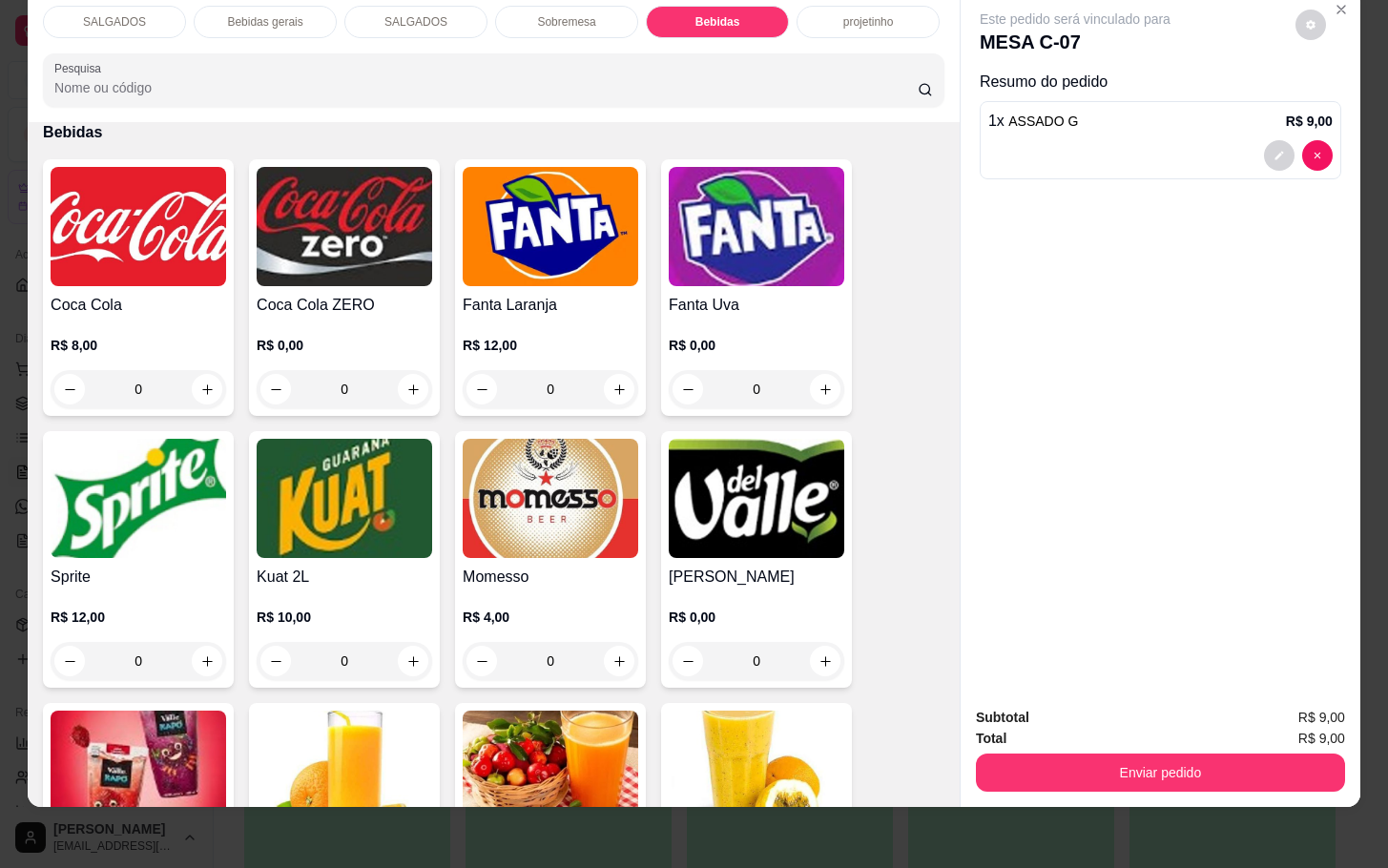
click at [575, 470] on img at bounding box center [551, 498] width 176 height 119
click at [659, 450] on div "Tubaina 600L R$ 5,00" at bounding box center [694, 439] width 504 height 63
radio input "true"
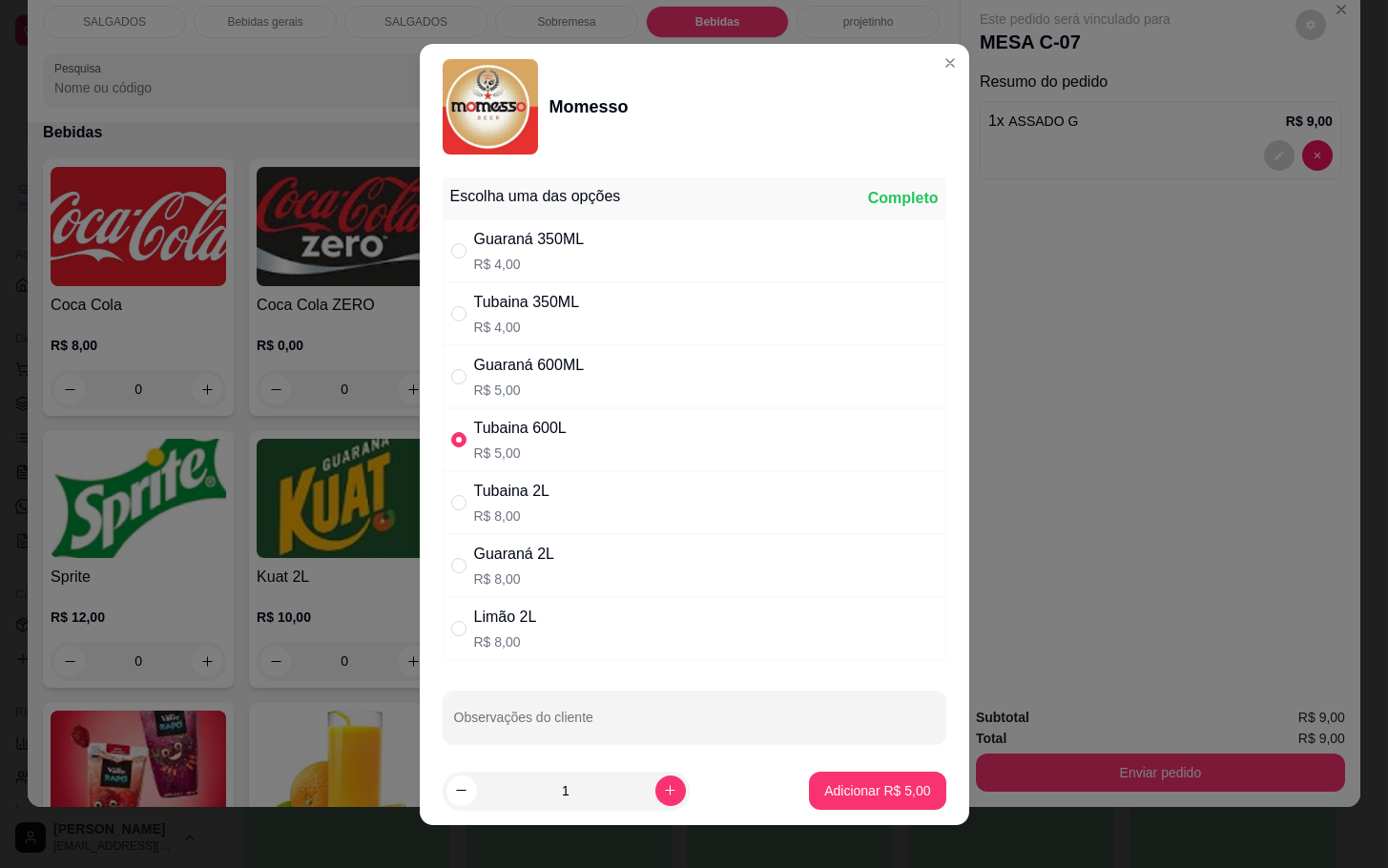
click at [853, 814] on footer "1 Adicionar R$ 5,00" at bounding box center [694, 791] width 549 height 69
click at [859, 794] on p "Adicionar R$ 5,00" at bounding box center [878, 791] width 106 height 19
type input "1"
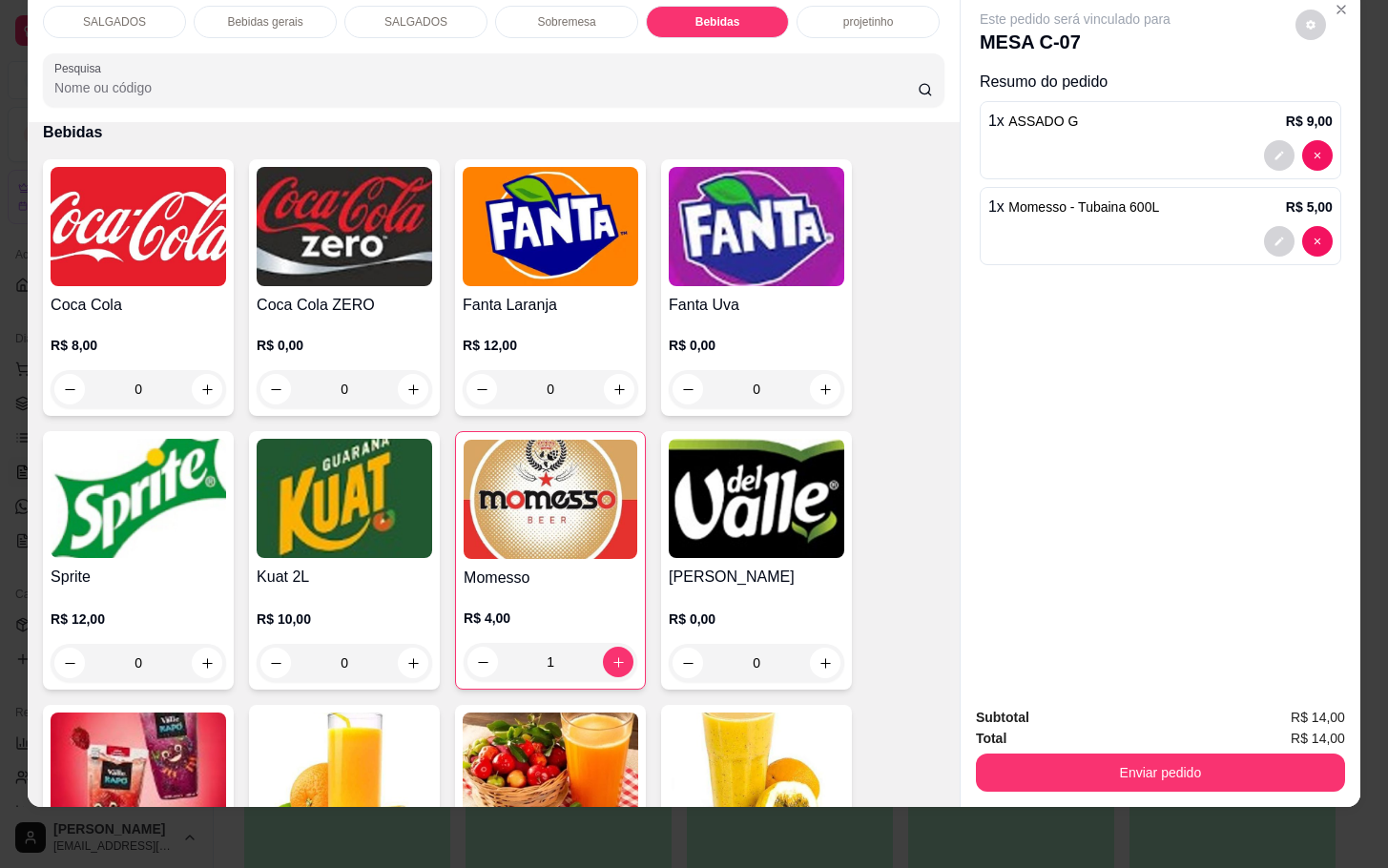
drag, startPoint x: 1276, startPoint y: 713, endPoint x: 1226, endPoint y: 762, distance: 70.0
click at [1263, 728] on div "Total R$ 14,00" at bounding box center [1161, 738] width 369 height 21
click at [1217, 762] on button "Enviar pedido" at bounding box center [1161, 772] width 358 height 37
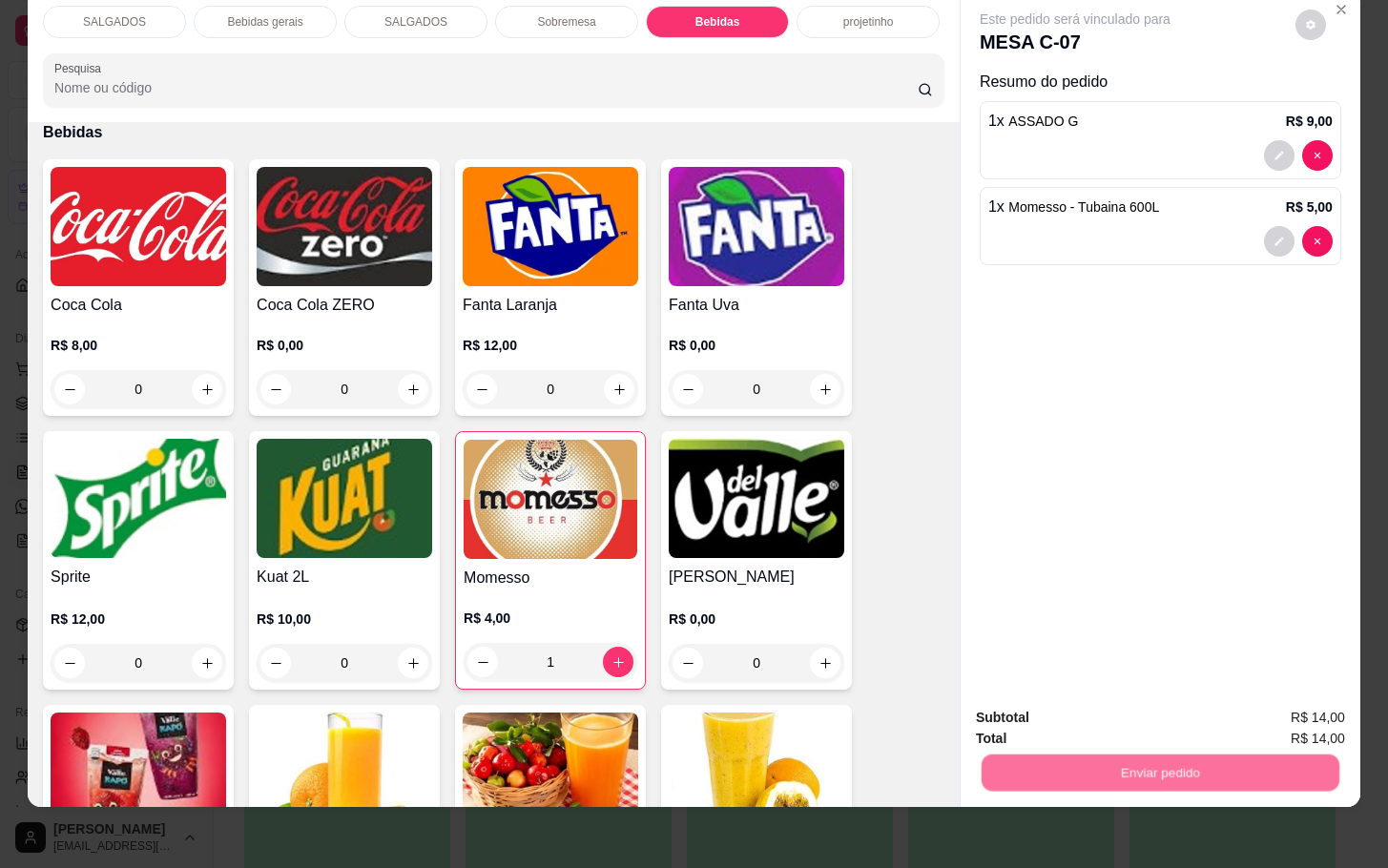
click at [1296, 708] on button "Enviar pedido" at bounding box center [1292, 706] width 108 height 37
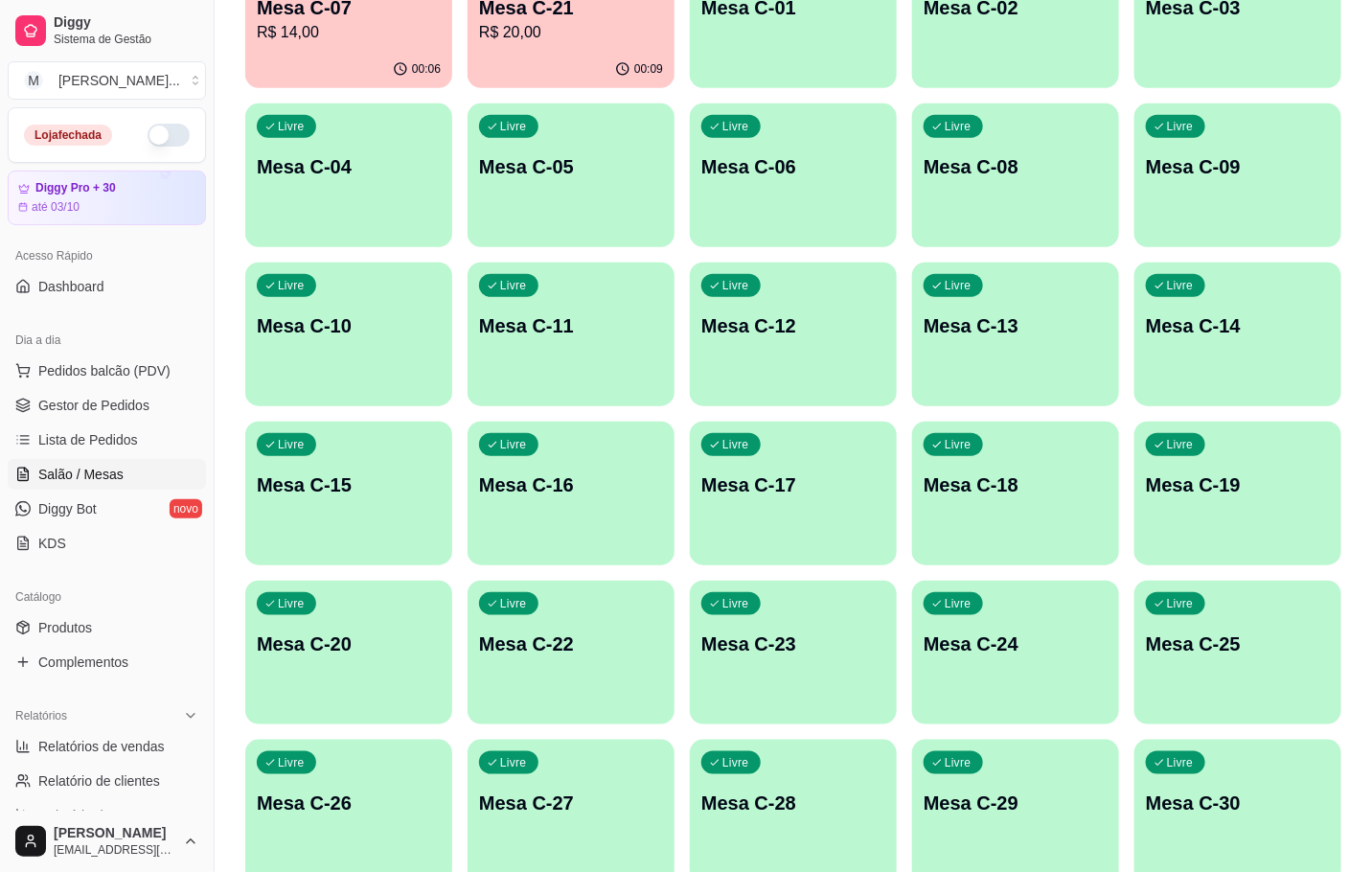
click at [398, 52] on div "00:06" at bounding box center [349, 69] width 207 height 37
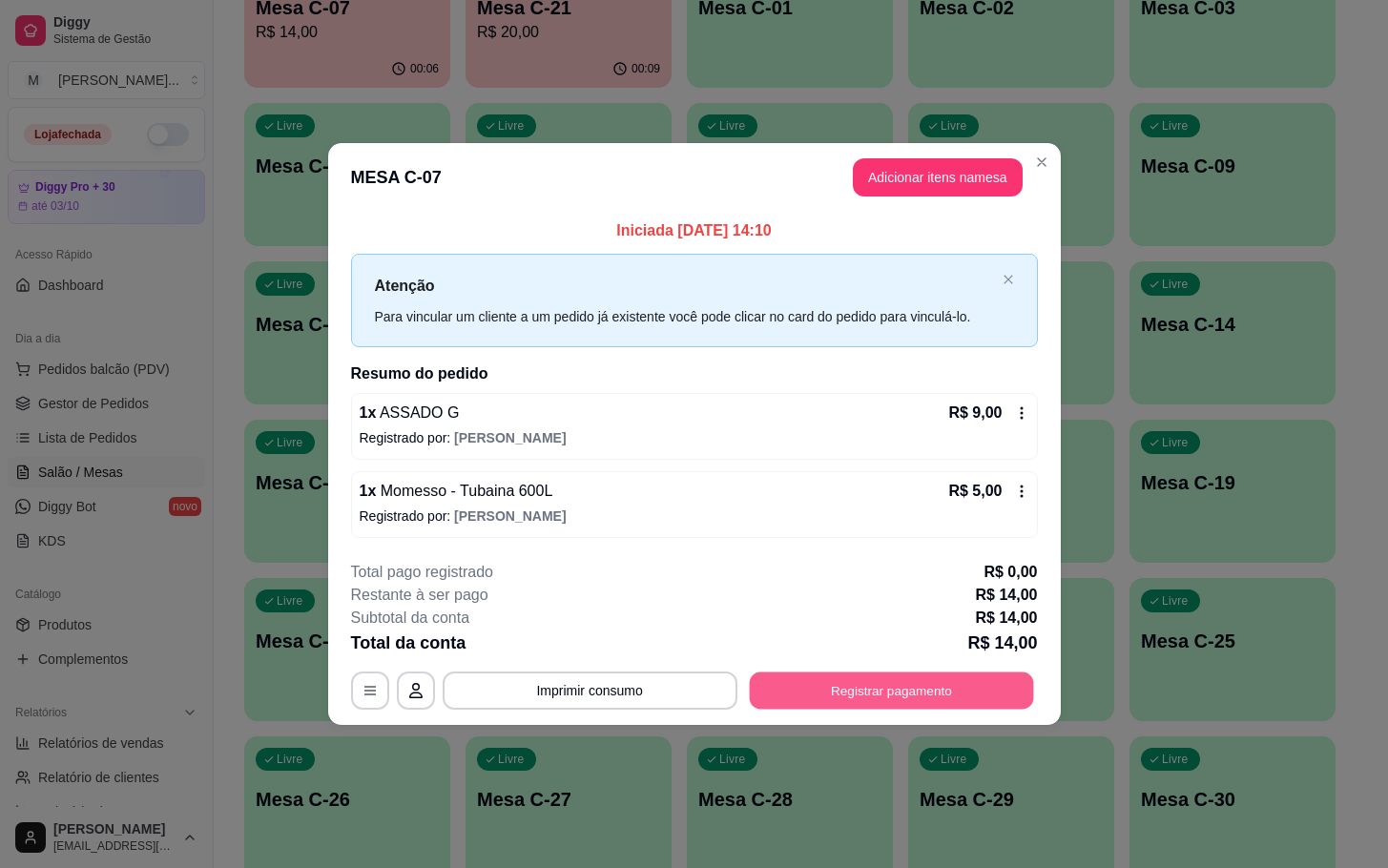
click at [874, 677] on button "Registrar pagamento" at bounding box center [891, 690] width 284 height 37
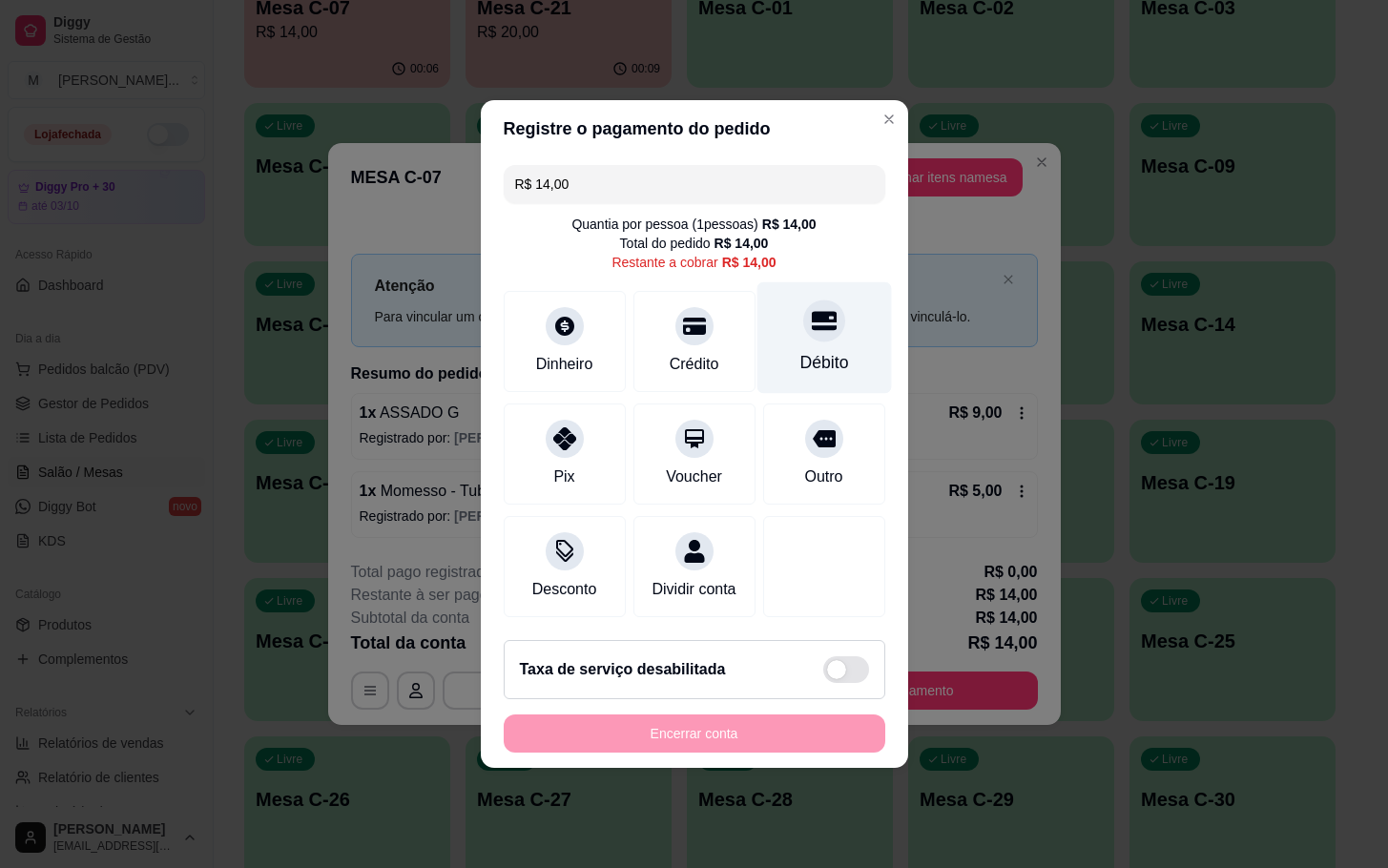
click at [808, 328] on div at bounding box center [824, 320] width 42 height 42
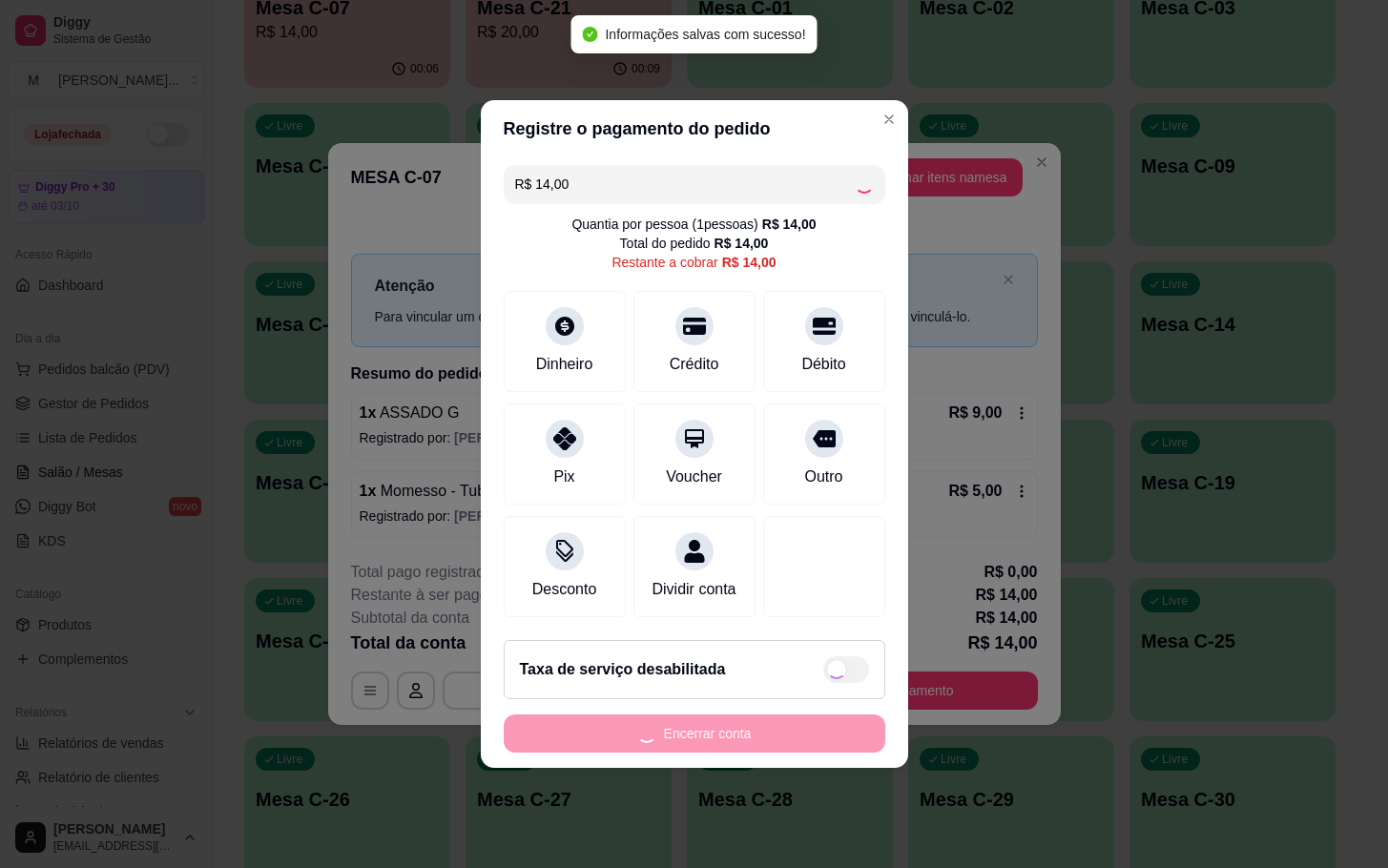
type input "R$ 0,00"
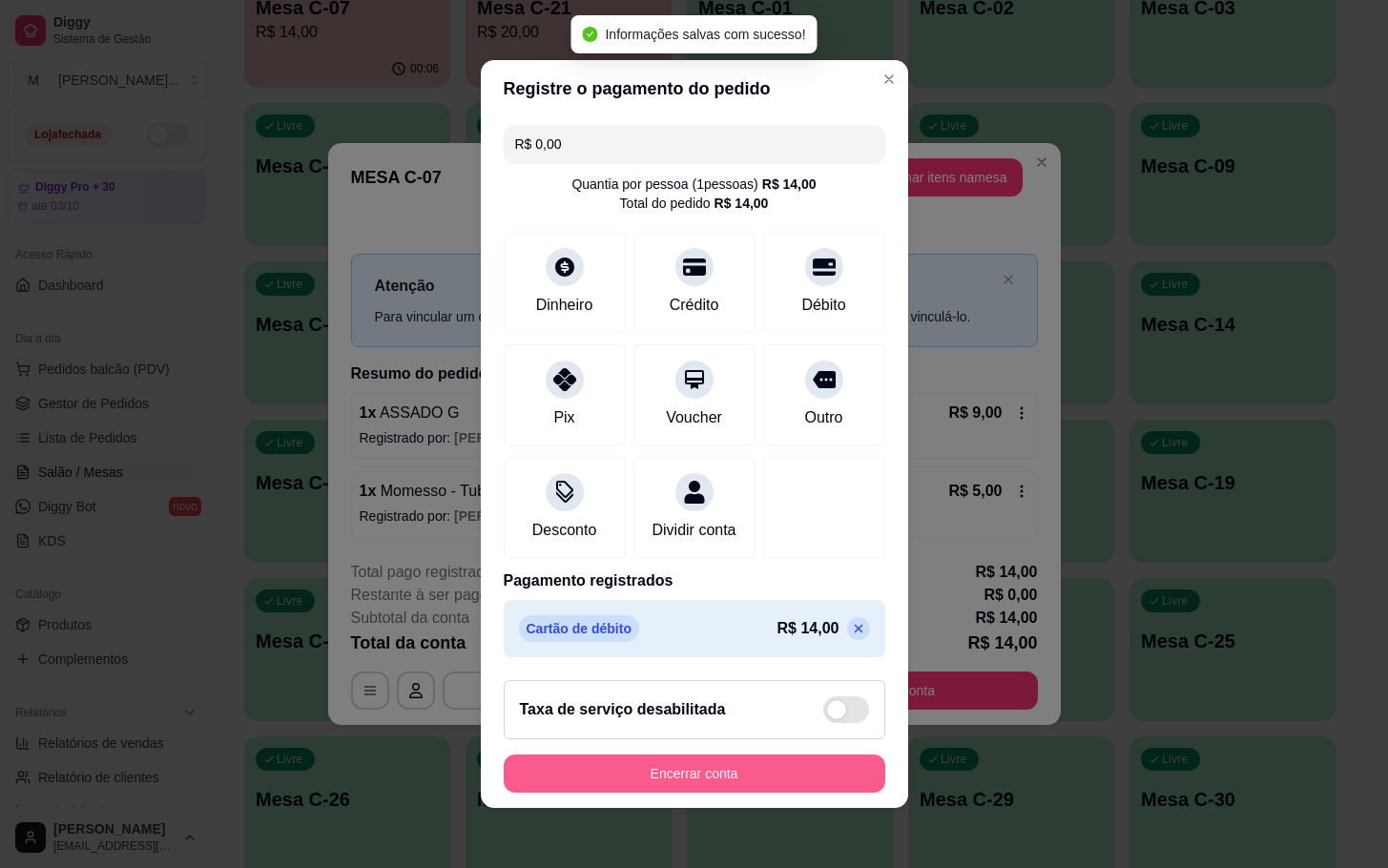
click at [744, 776] on button "Encerrar conta" at bounding box center [694, 773] width 382 height 38
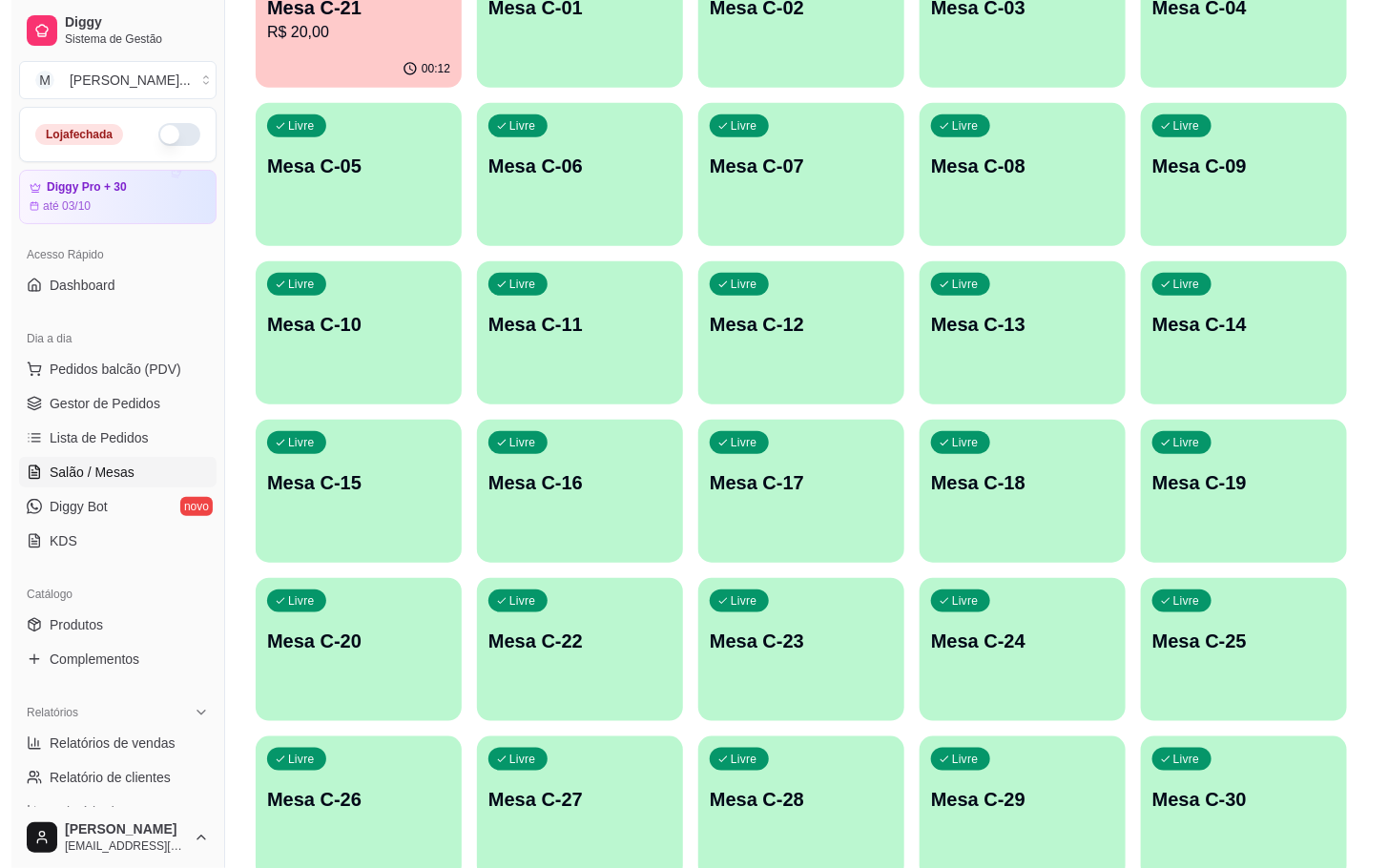
scroll to position [0, 0]
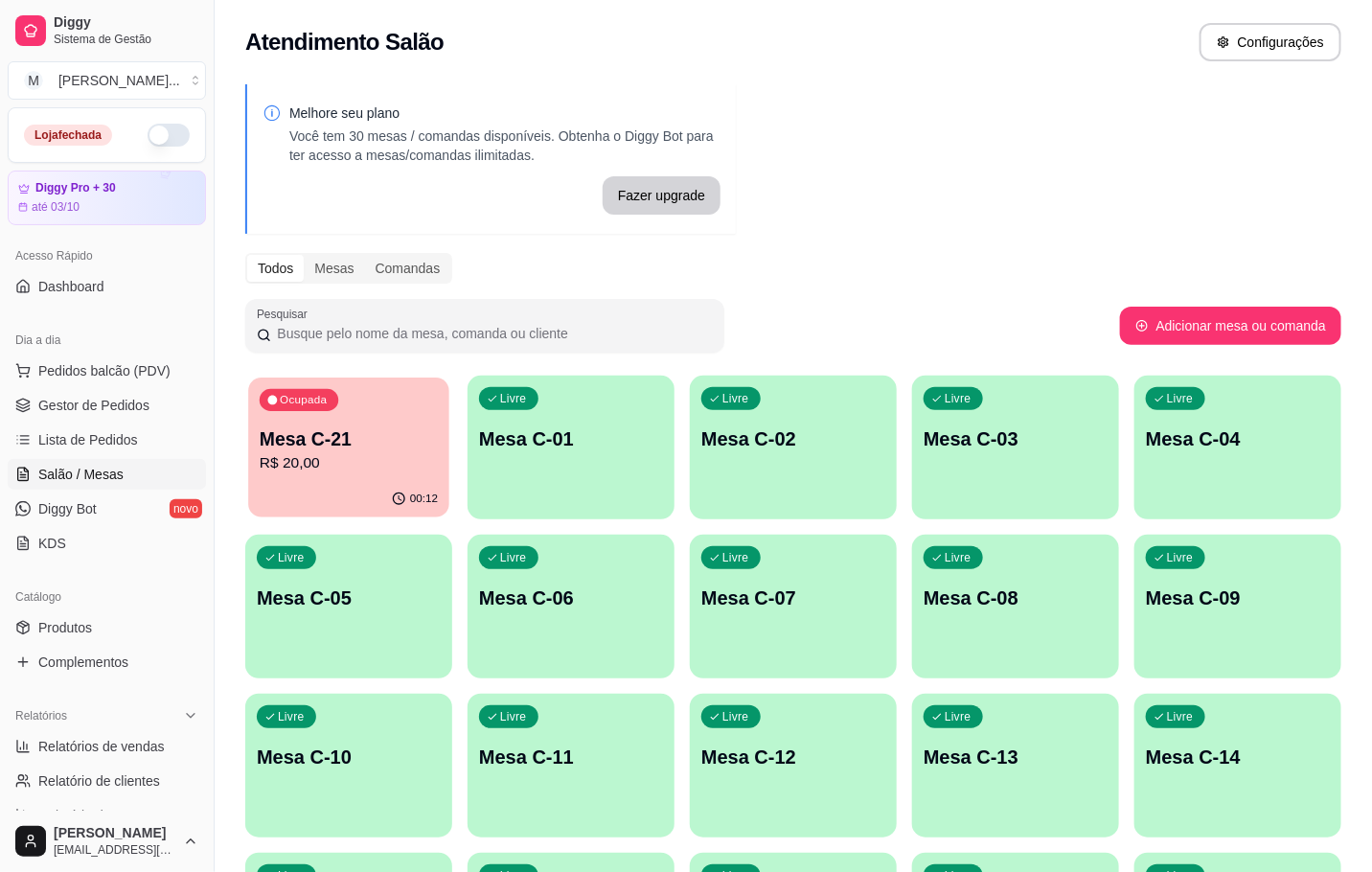
click at [356, 389] on div "Ocupada Mesa C-21 R$ 20,00" at bounding box center [349, 429] width 201 height 104
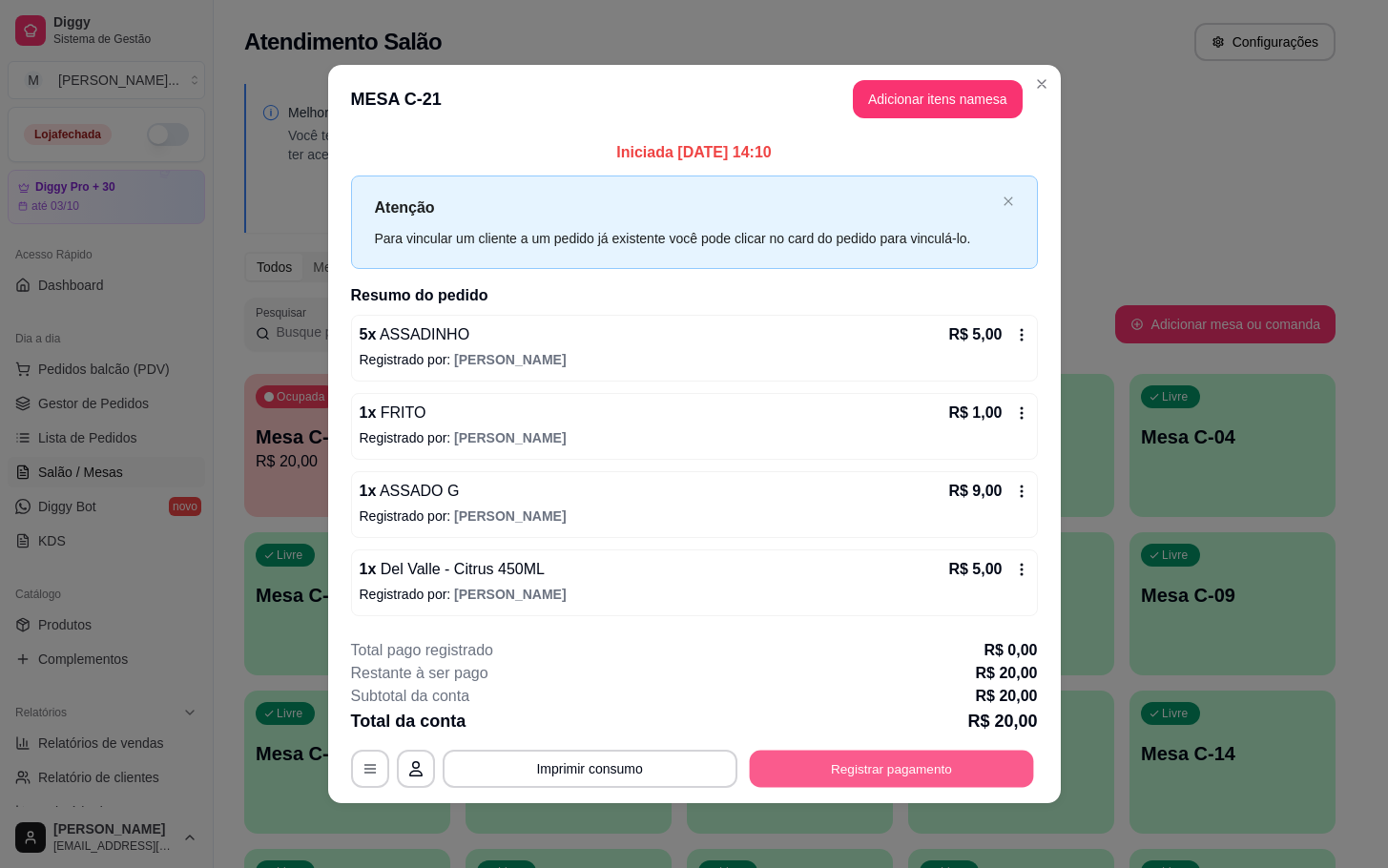
click at [848, 772] on button "Registrar pagamento" at bounding box center [891, 768] width 284 height 37
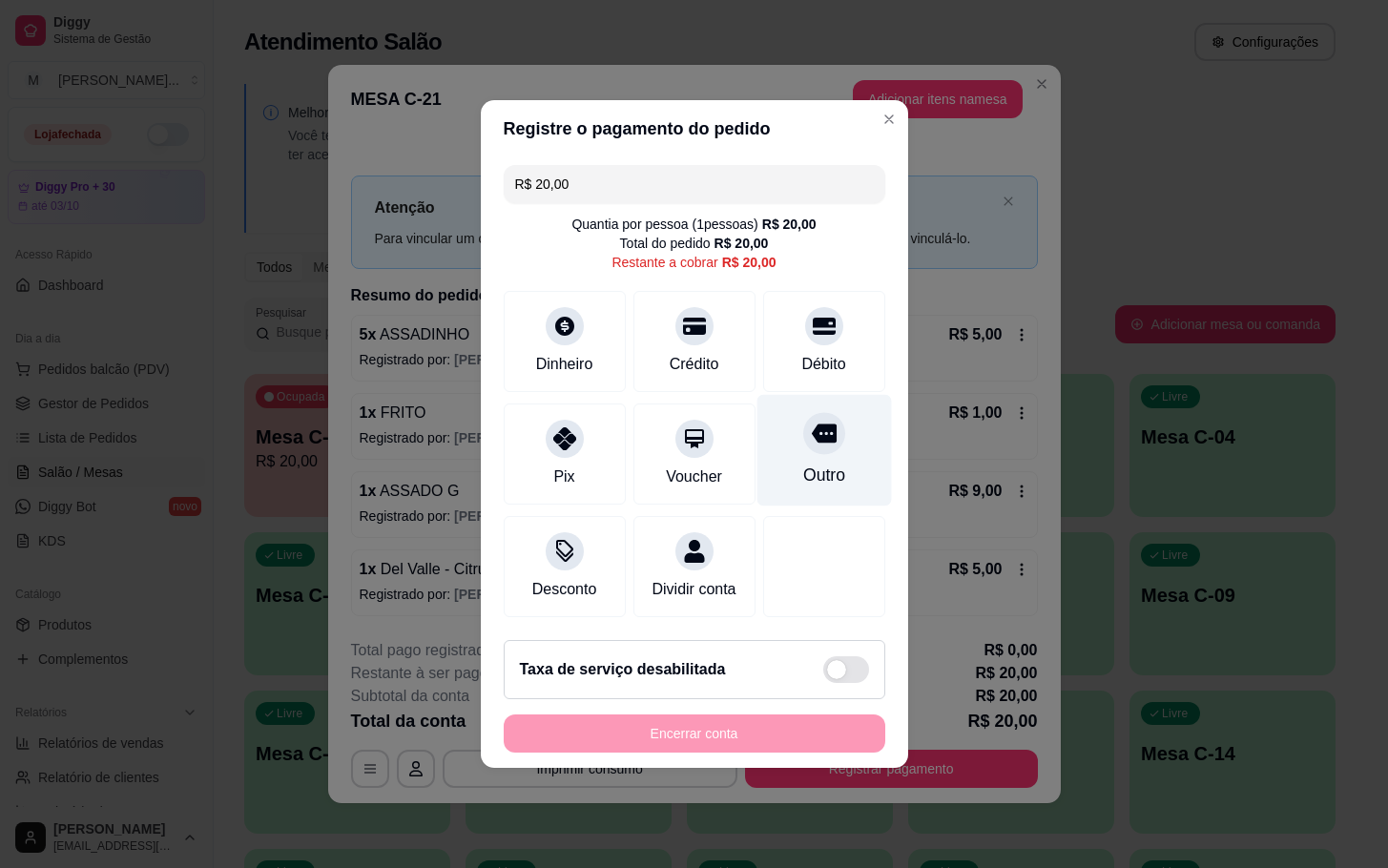
click at [791, 492] on div "Outro" at bounding box center [824, 450] width 134 height 111
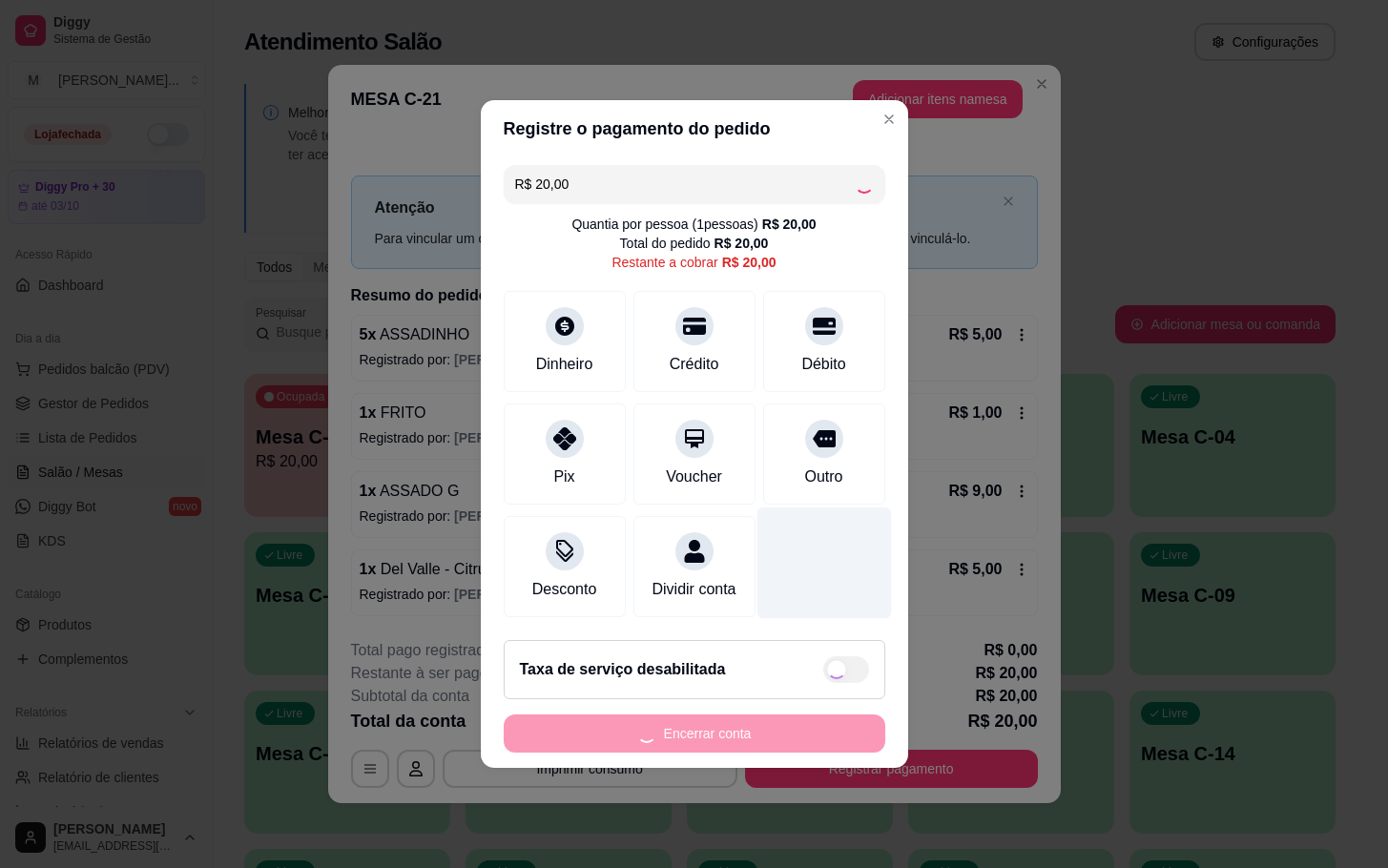
type input "R$ 0,00"
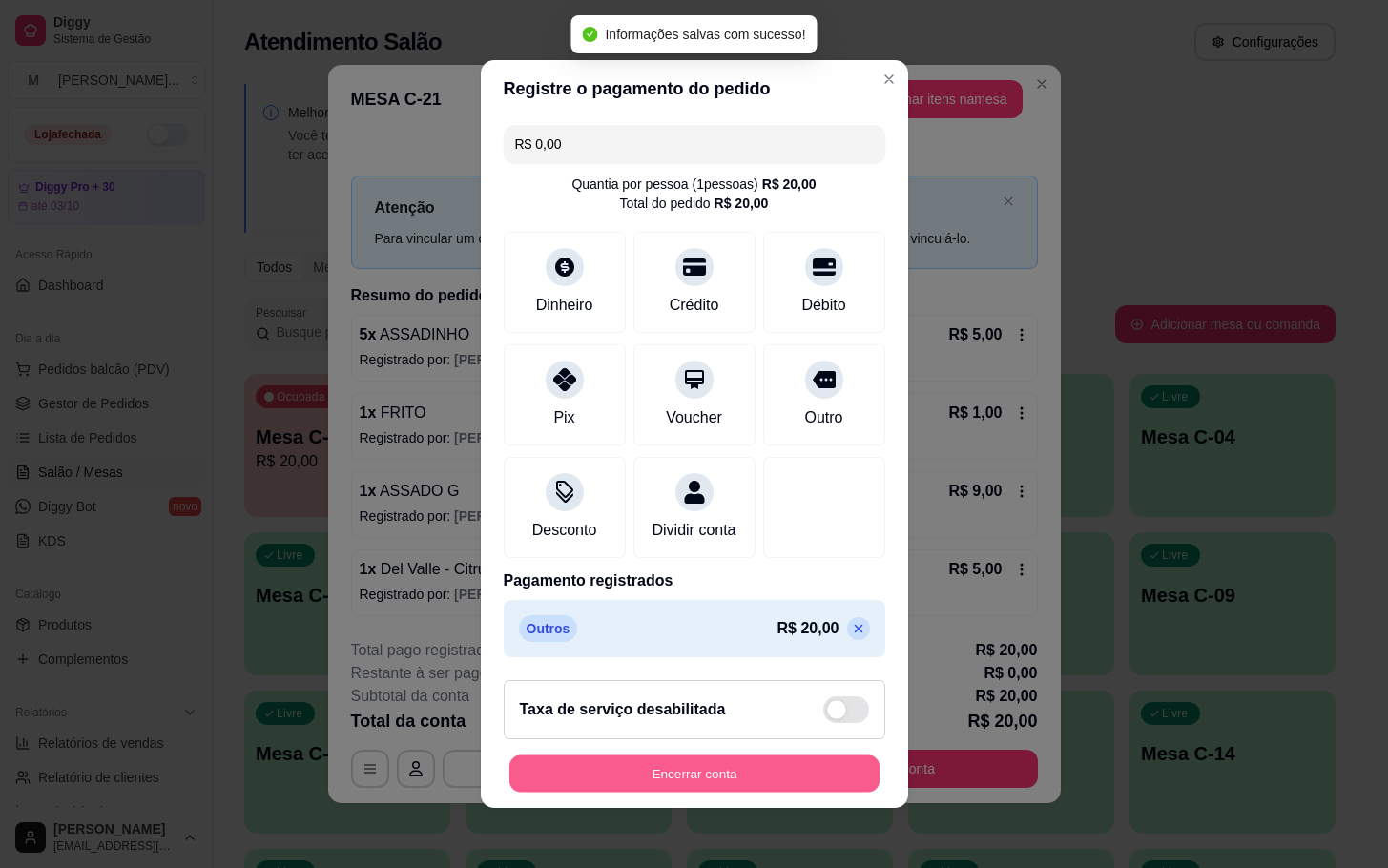
click at [734, 770] on button "Encerrar conta" at bounding box center [694, 774] width 370 height 37
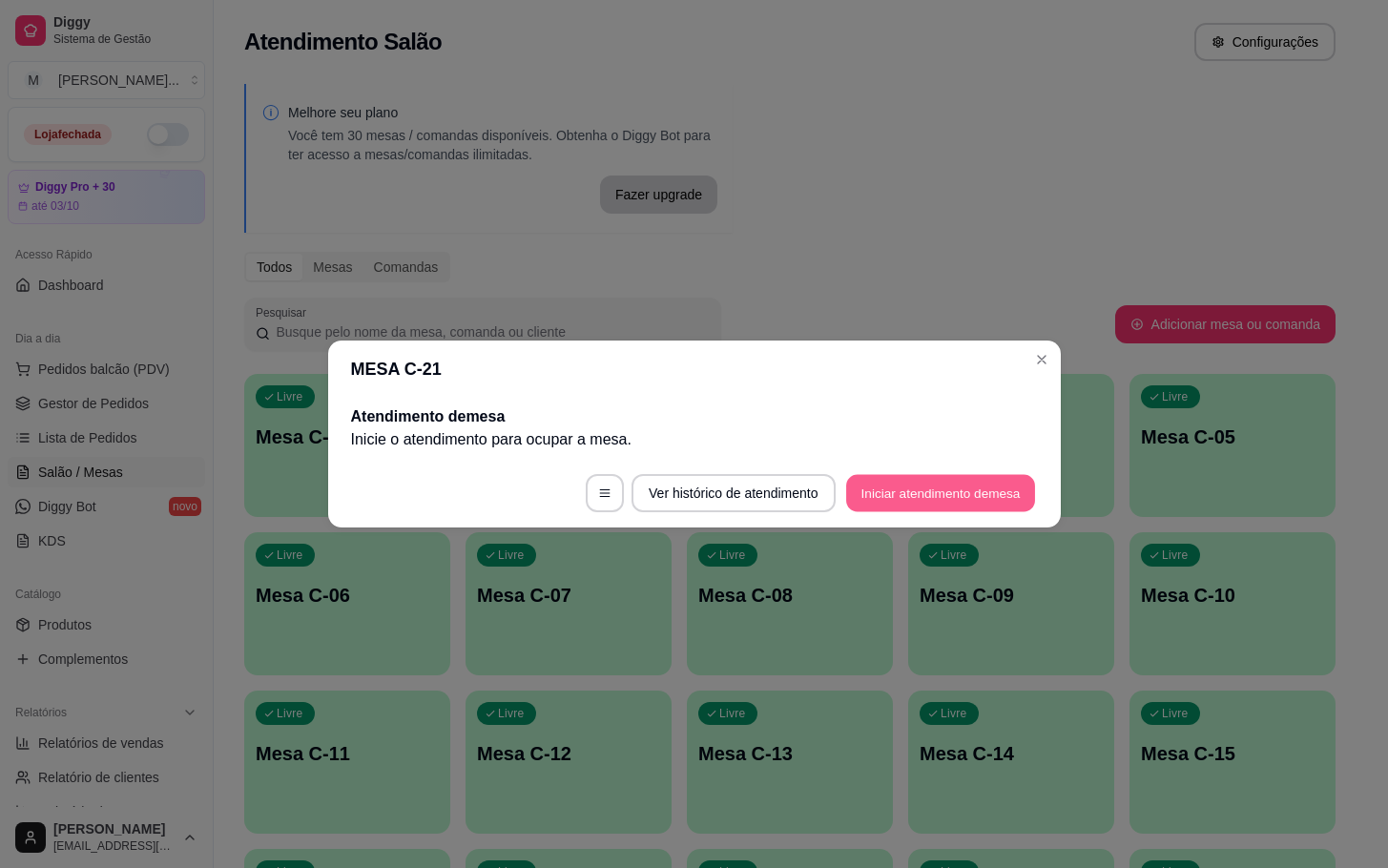
click at [865, 480] on button "Iniciar atendimento de mesa" at bounding box center [940, 493] width 188 height 37
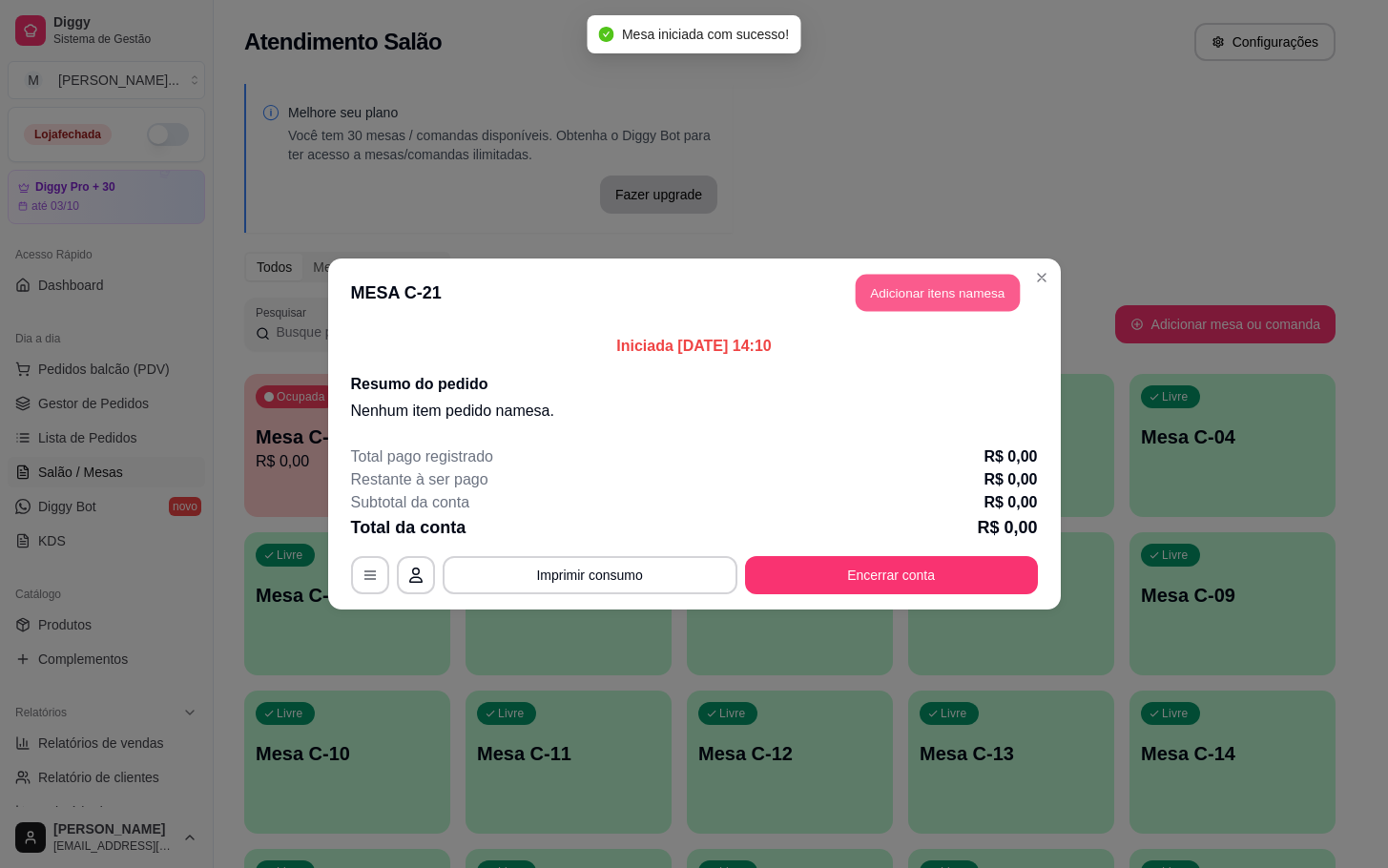
click at [966, 292] on button "Adicionar itens na mesa" at bounding box center [938, 293] width 164 height 37
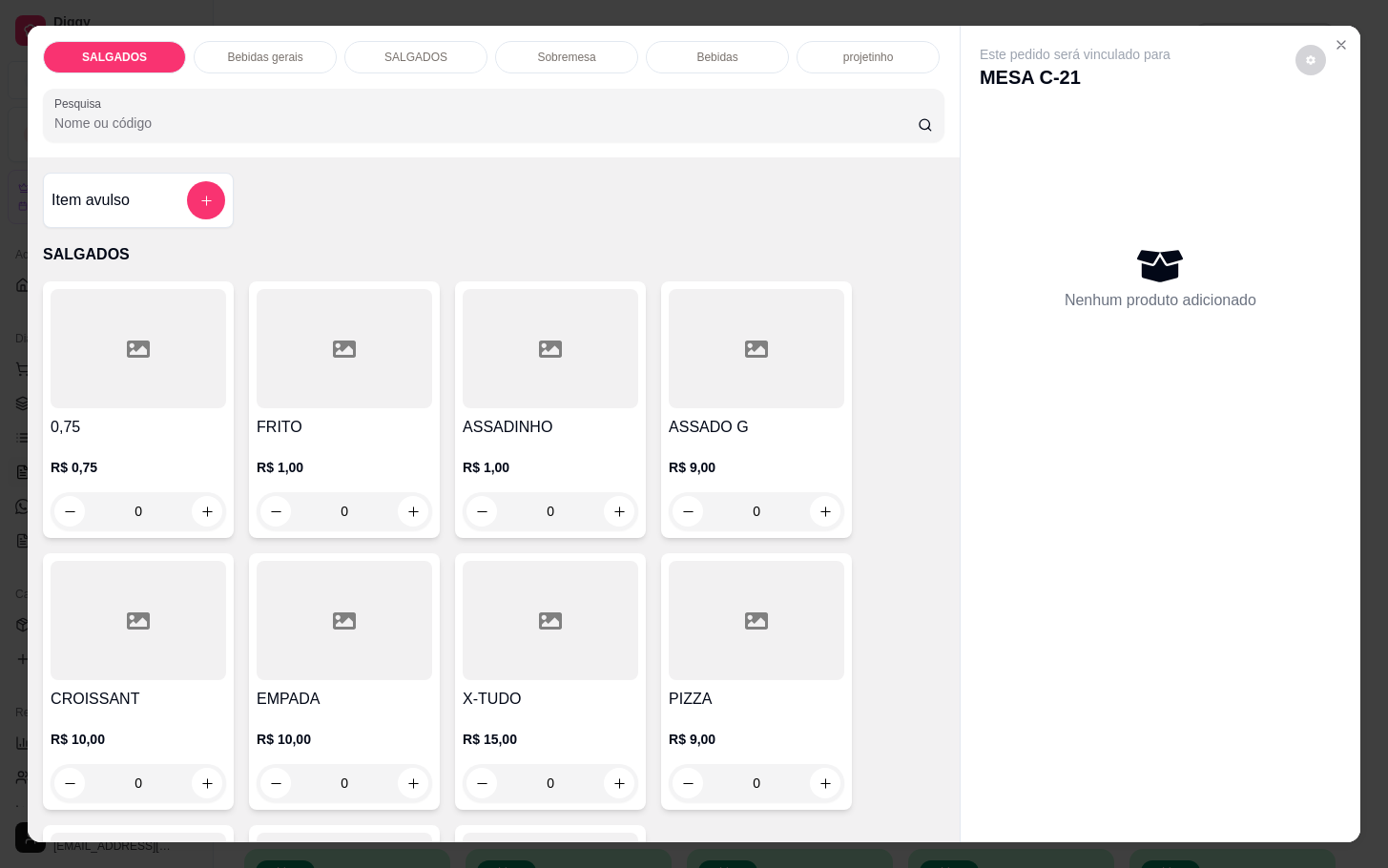
scroll to position [143, 0]
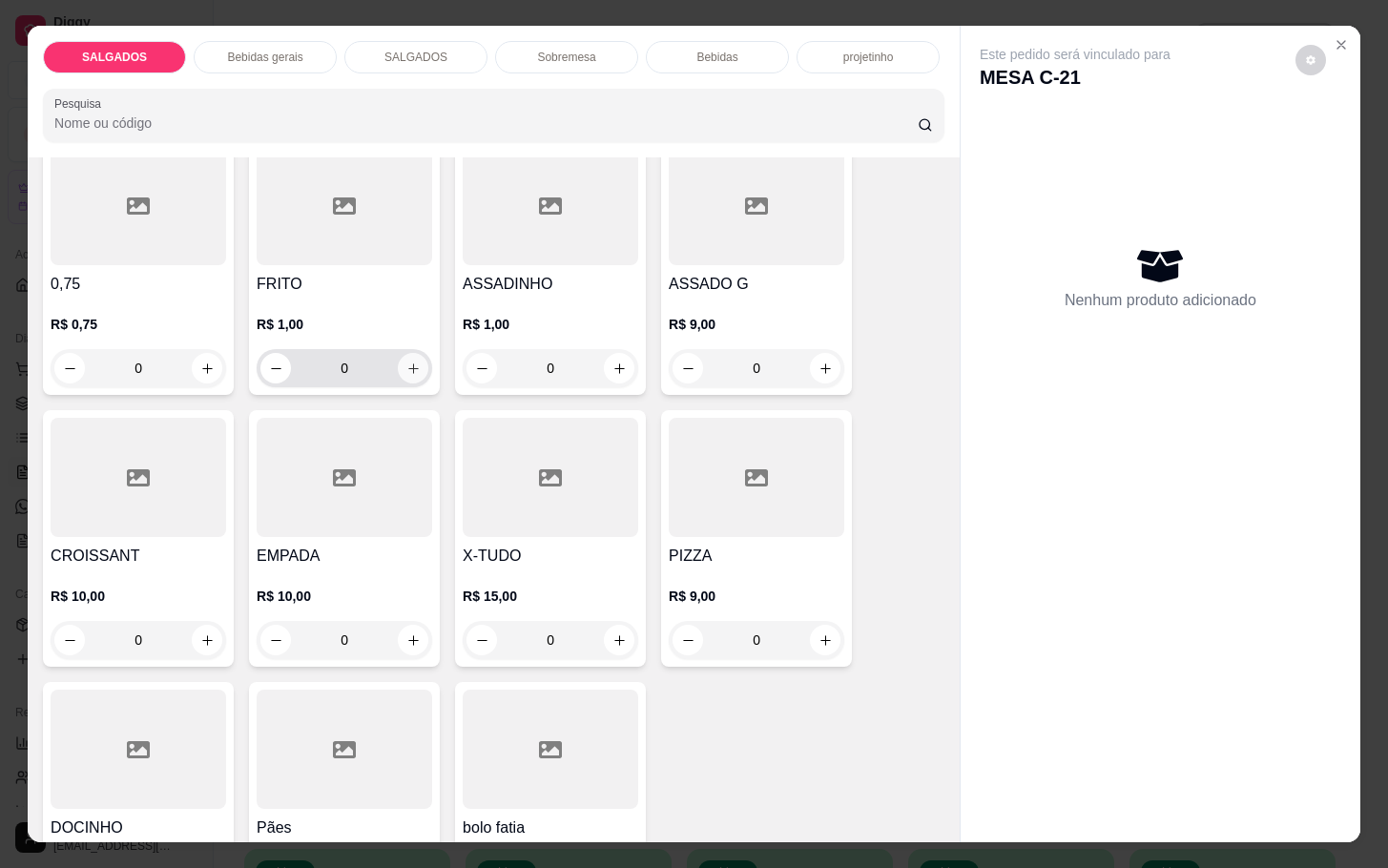
click at [398, 364] on button "increase-product-quantity" at bounding box center [414, 368] width 31 height 31
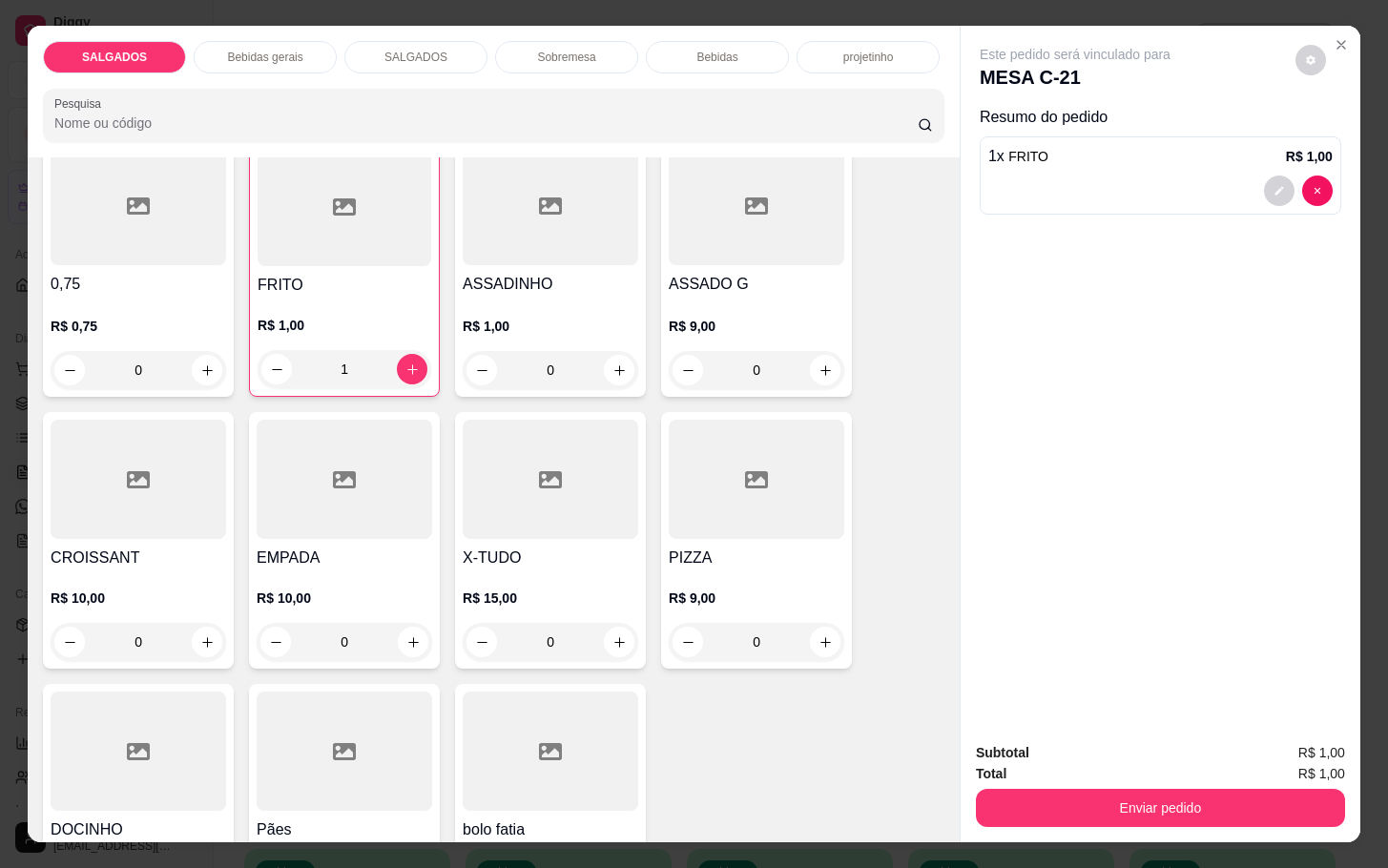
click at [366, 366] on input "1" at bounding box center [344, 368] width 105 height 38
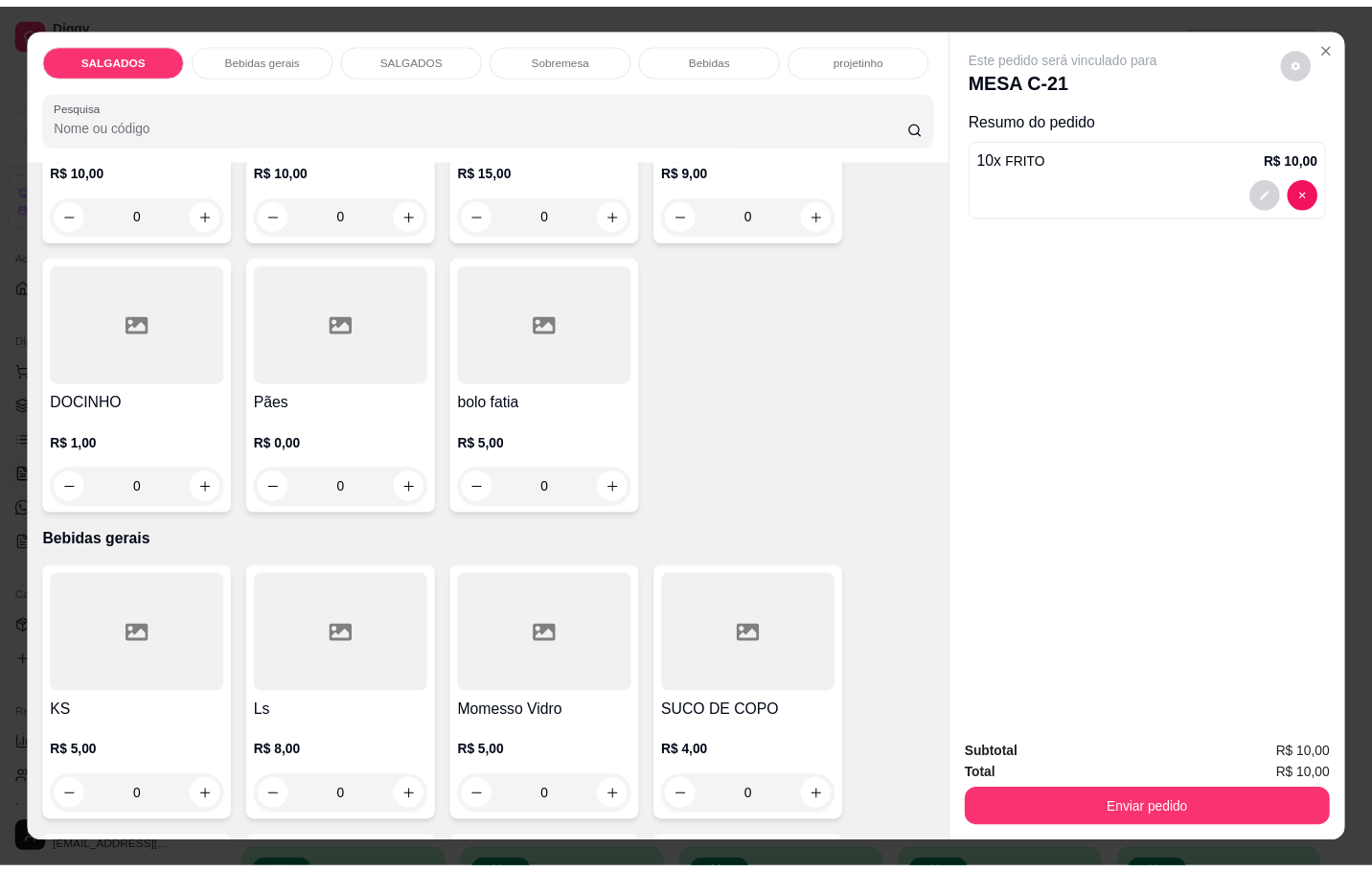
scroll to position [719, 0]
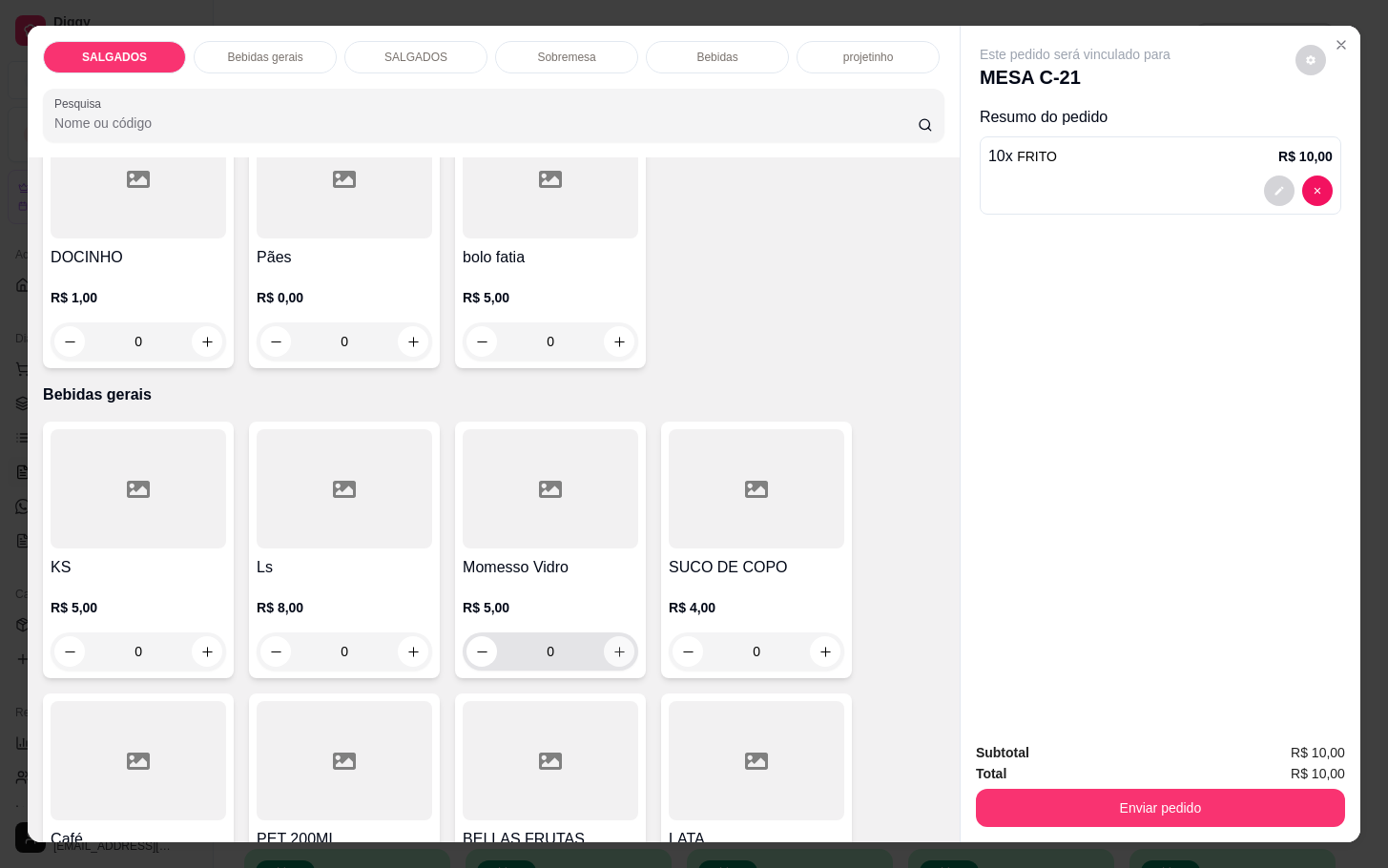
type input "10"
click at [621, 645] on button "increase-product-quantity" at bounding box center [620, 651] width 30 height 30
type input "1"
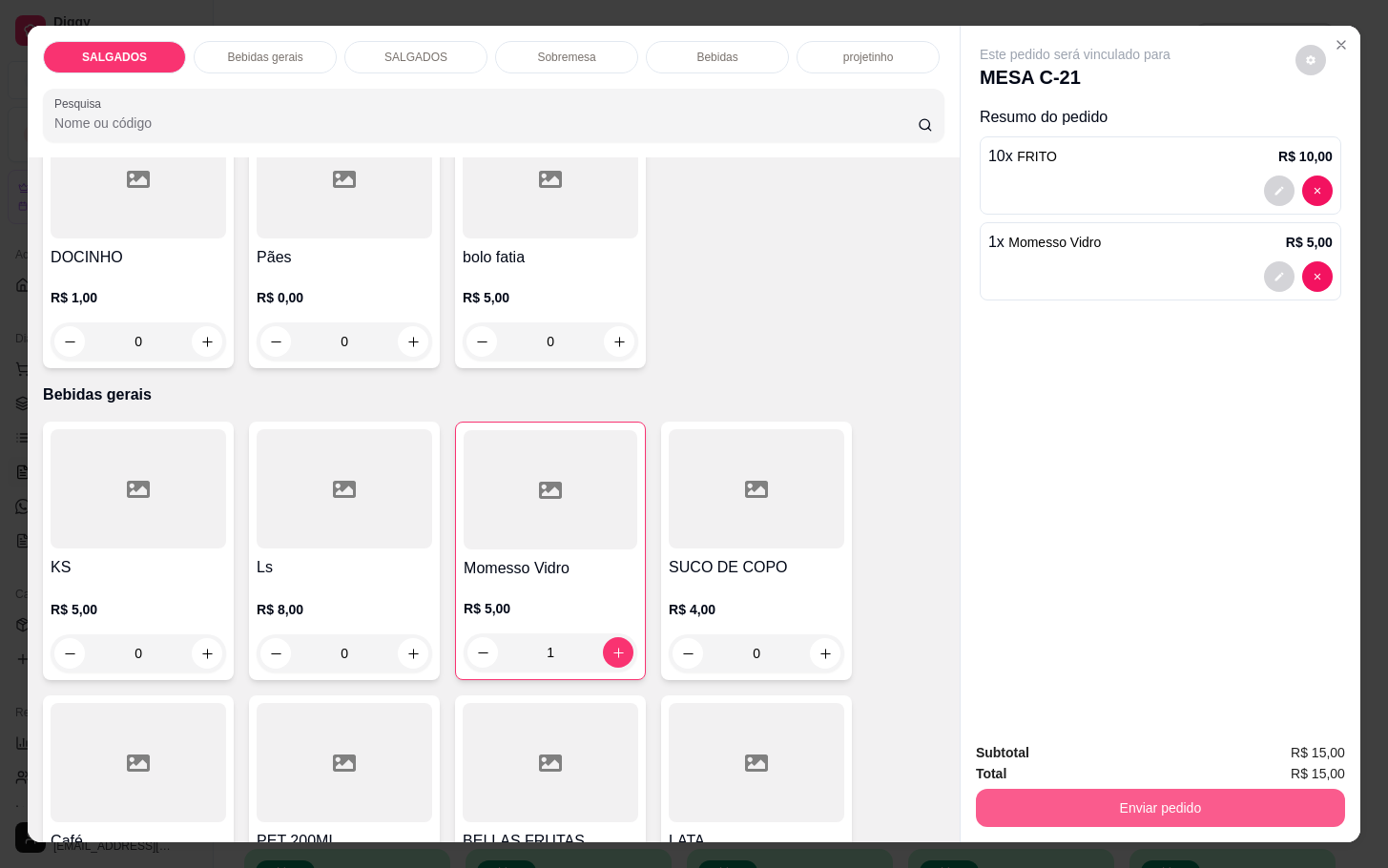
click at [1099, 813] on button "Enviar pedido" at bounding box center [1161, 807] width 369 height 38
click at [1291, 767] on button "Enviar pedido" at bounding box center [1292, 750] width 105 height 36
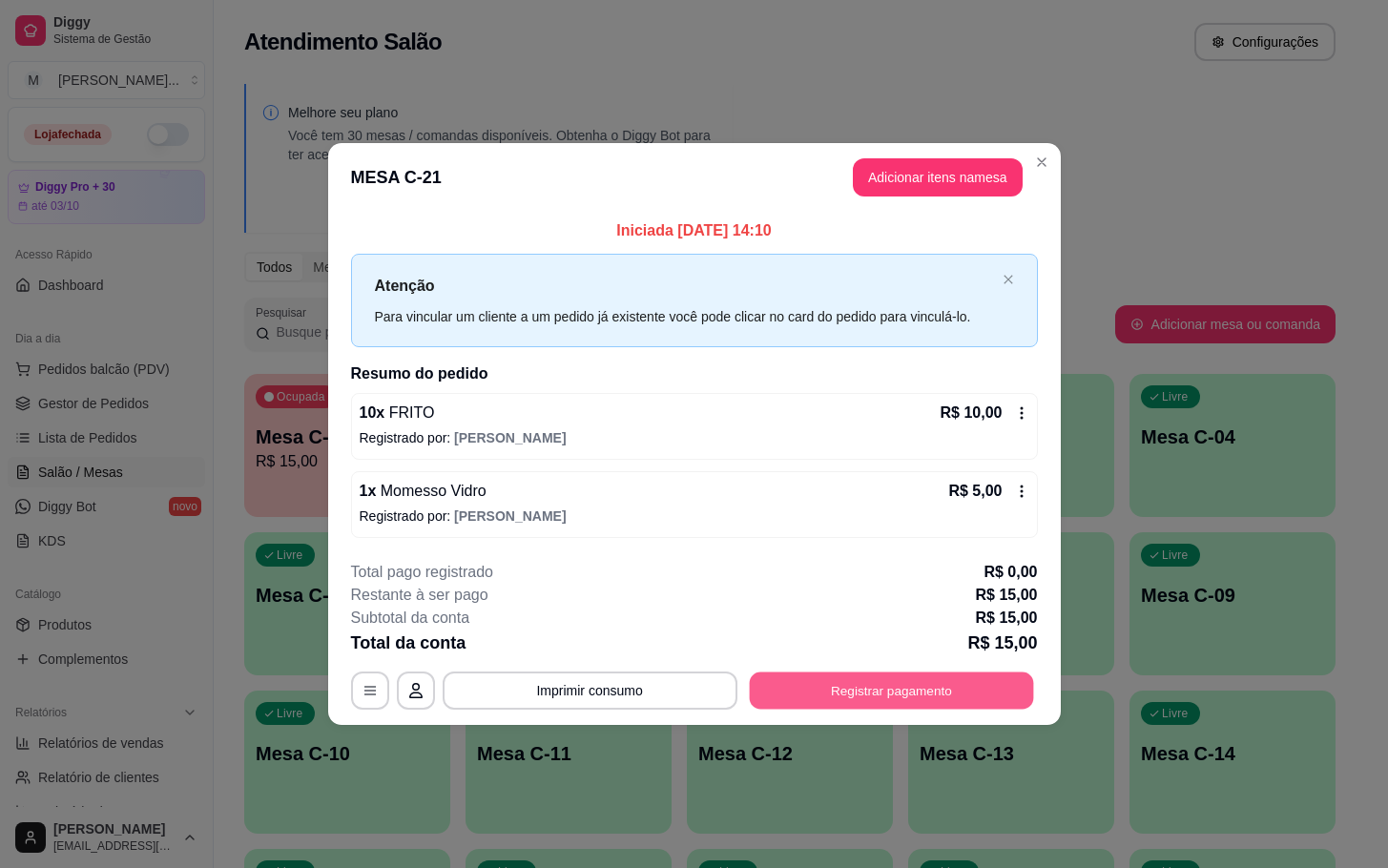
click at [916, 704] on button "Registrar pagamento" at bounding box center [891, 690] width 284 height 37
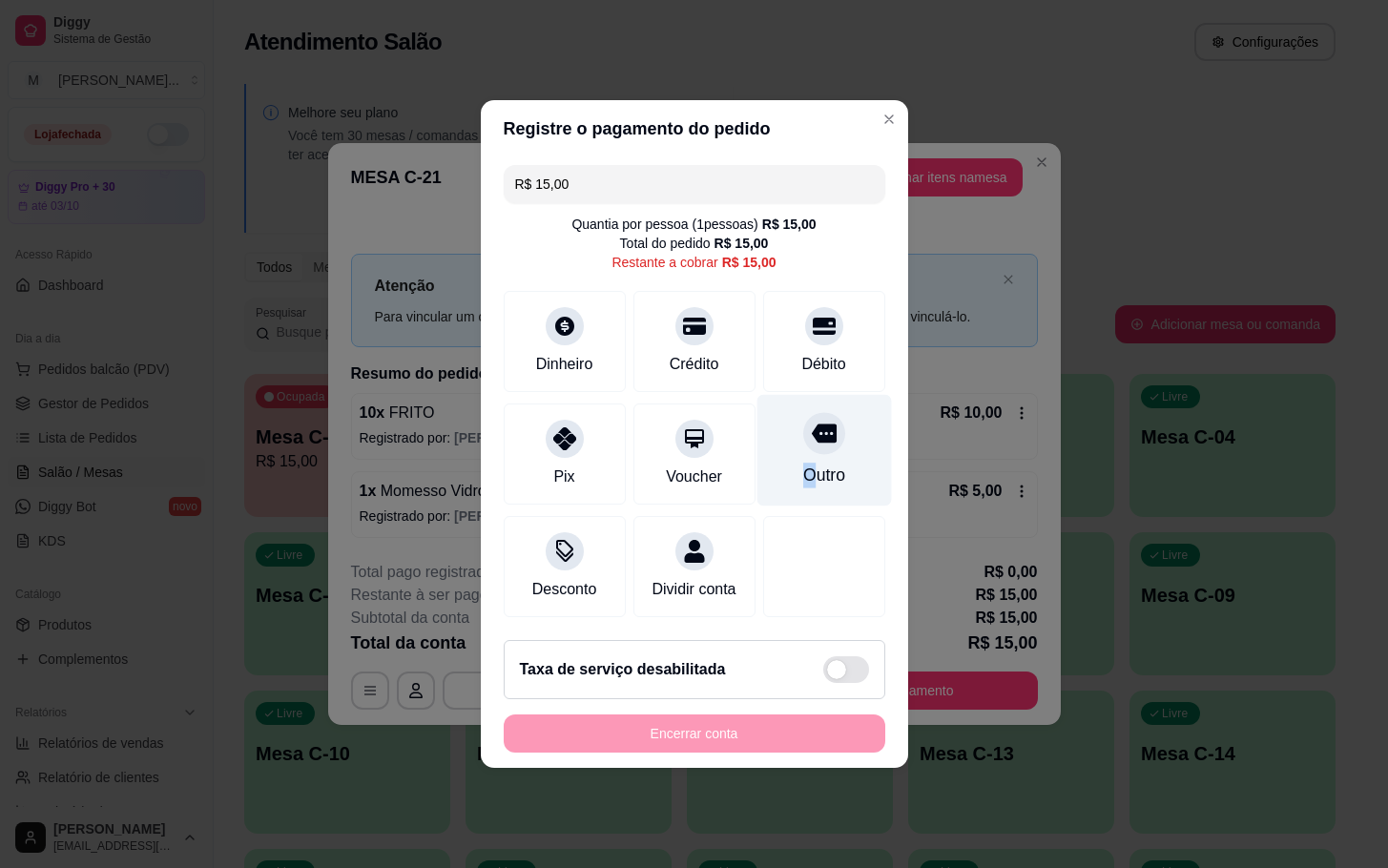
click at [802, 463] on div "Outro" at bounding box center [823, 476] width 42 height 25
type input "R$ 0,00"
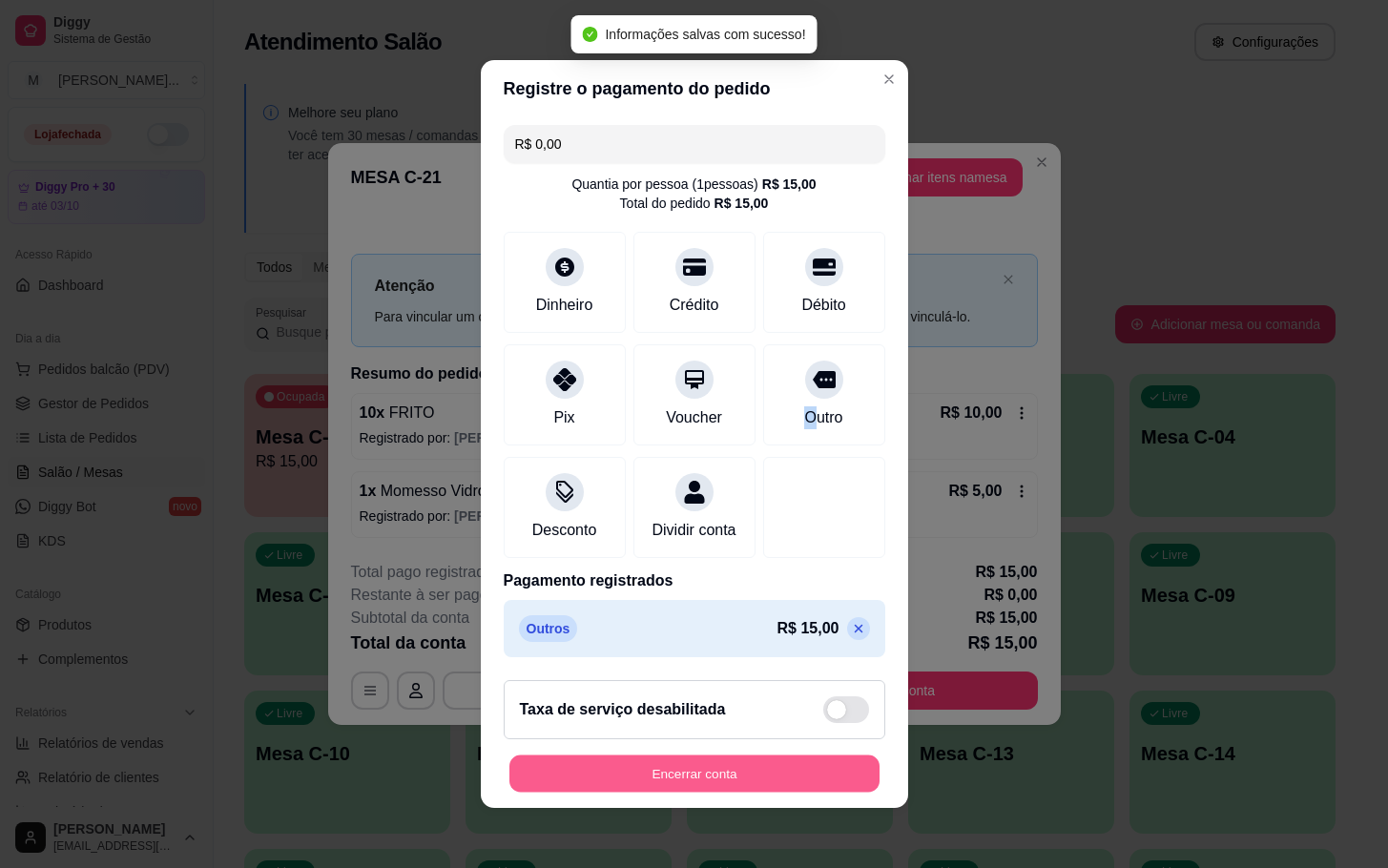
click at [769, 775] on button "Encerrar conta" at bounding box center [694, 774] width 370 height 37
